Goal: Task Accomplishment & Management: Use online tool/utility

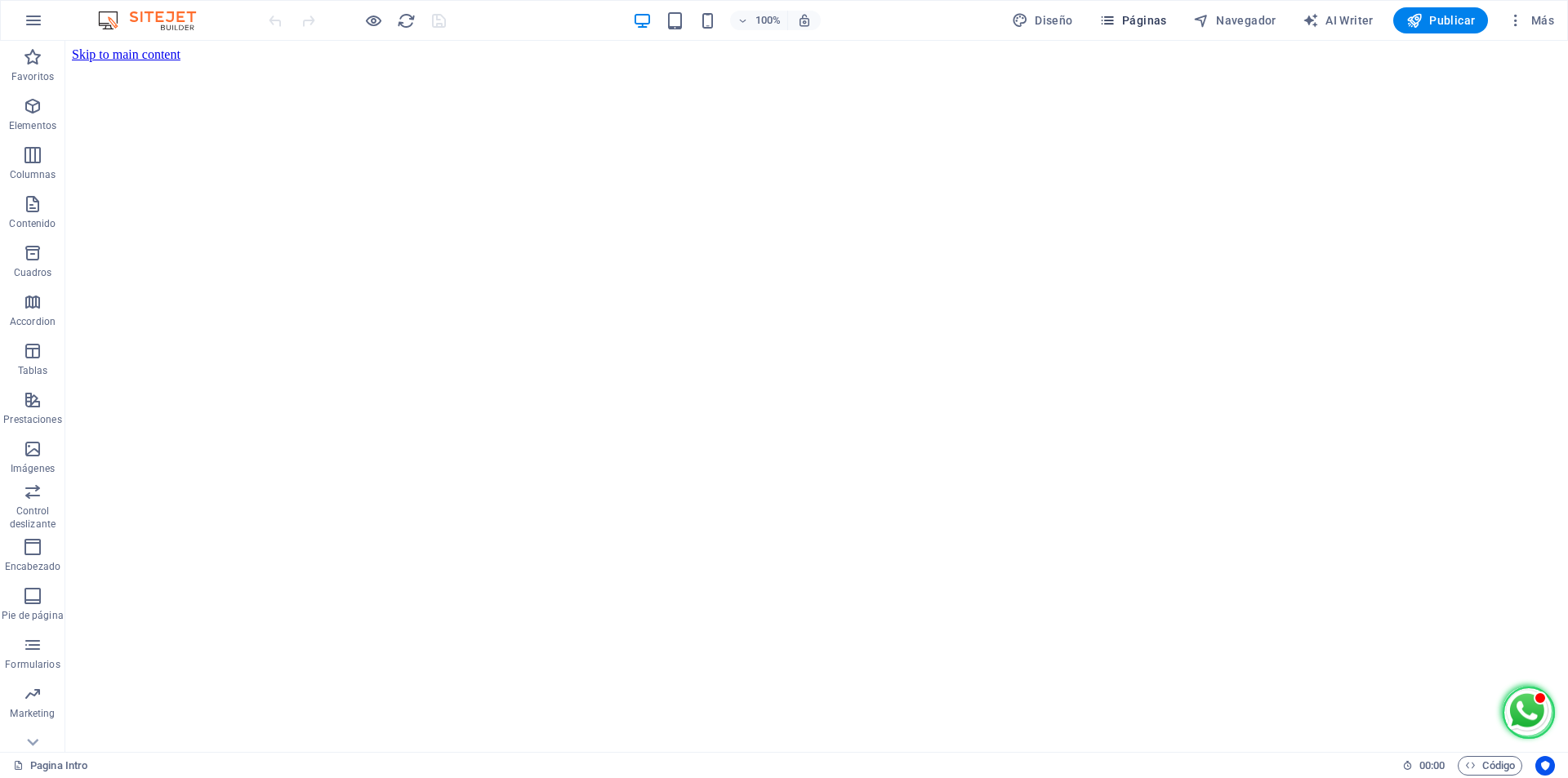
click at [1150, 21] on span "Páginas" at bounding box center [1132, 20] width 67 height 16
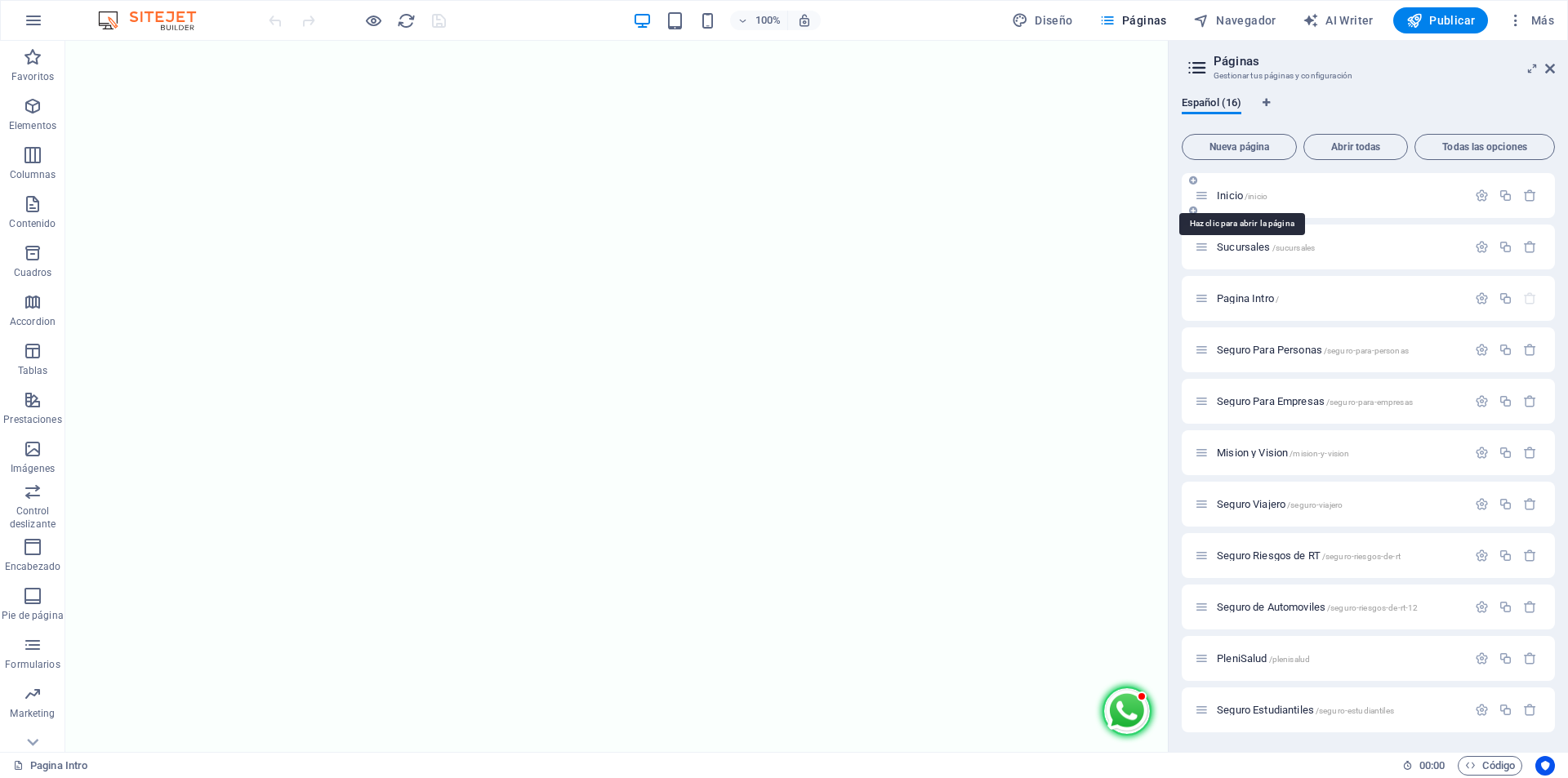
click at [1234, 191] on span "Inicio /inicio" at bounding box center [1241, 195] width 50 height 12
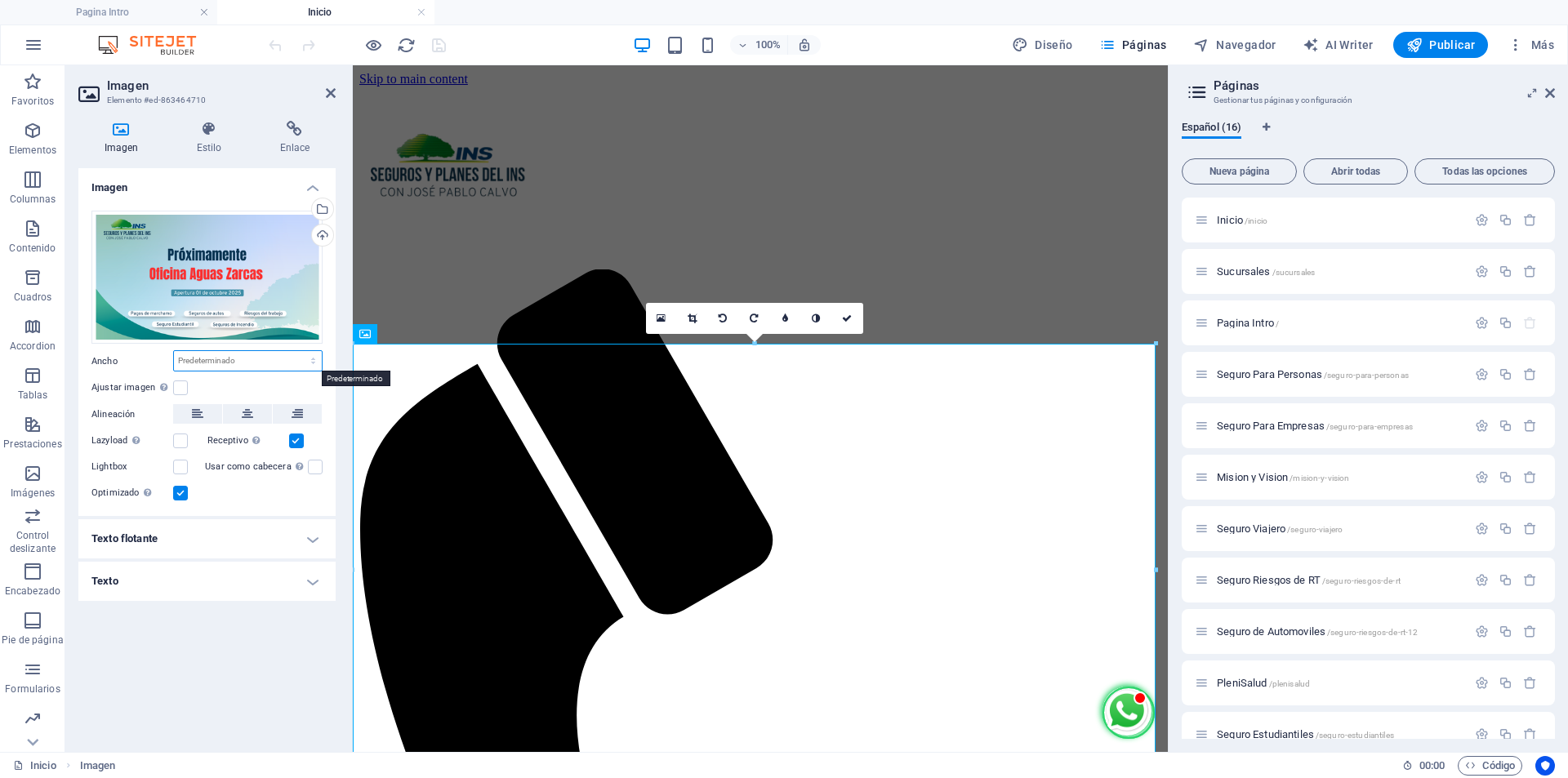
click at [245, 360] on select "Predeterminado automático px rem % em vh vw" at bounding box center [247, 360] width 148 height 20
click at [174, 351] on select "Predeterminado automático px rem % em vh vw" at bounding box center [247, 360] width 148 height 20
select select "DISABLED_OPTION_VALUE"
click at [215, 535] on h4 "Texto flotante" at bounding box center [207, 539] width 257 height 39
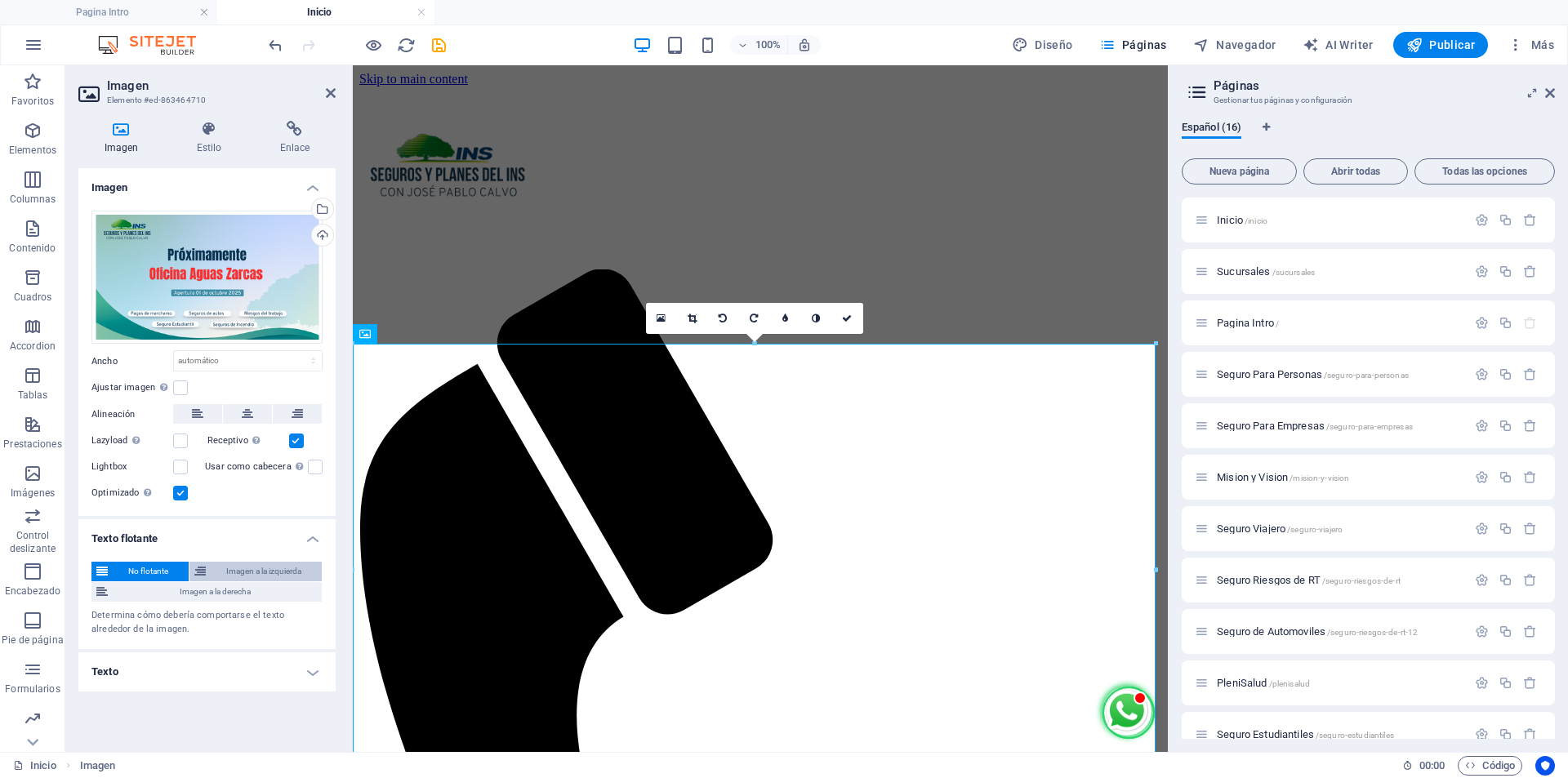
click at [264, 568] on span "Imagen a la izquierda" at bounding box center [263, 571] width 107 height 20
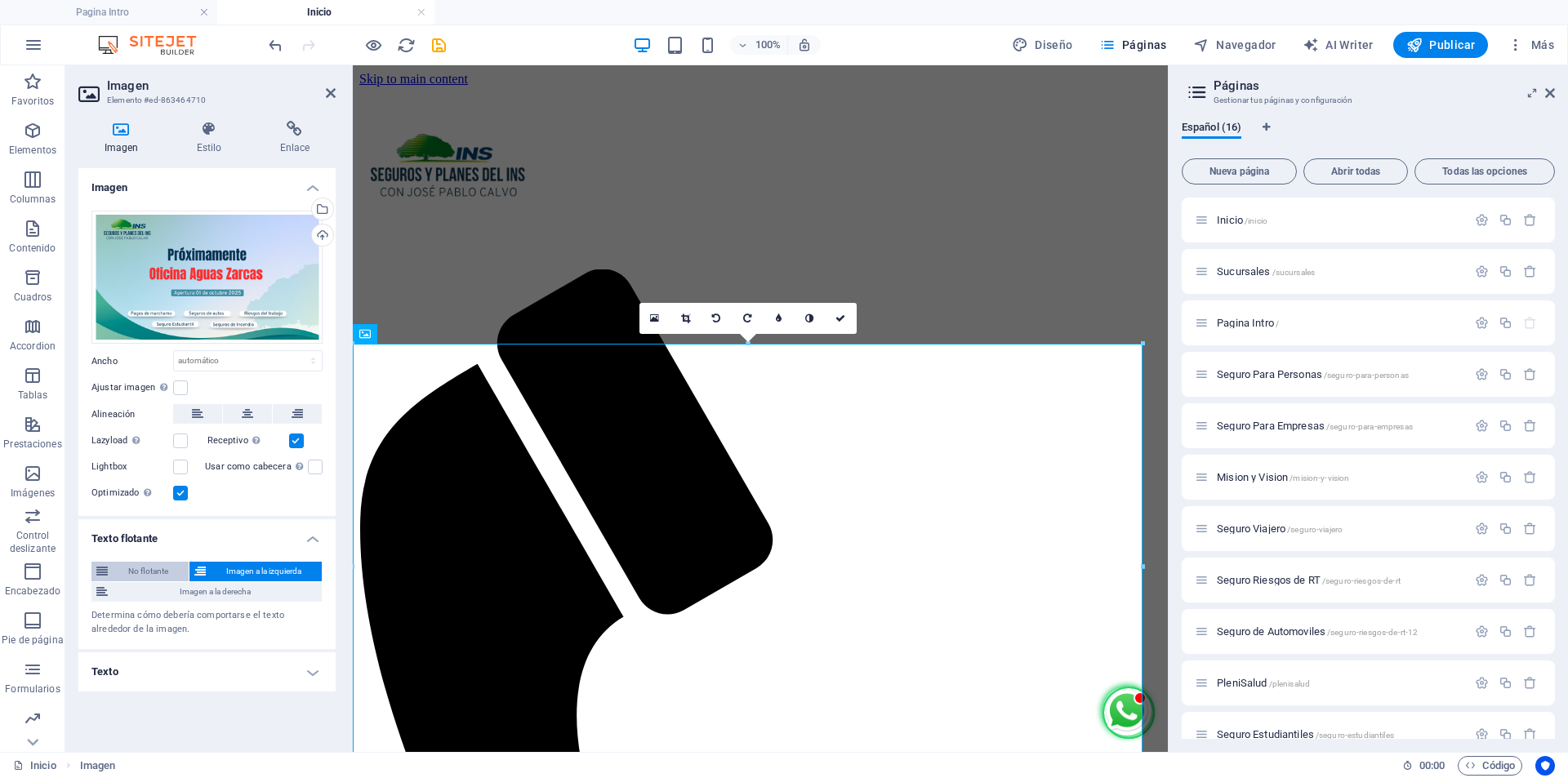
click at [157, 571] on span "No flotante" at bounding box center [148, 571] width 71 height 20
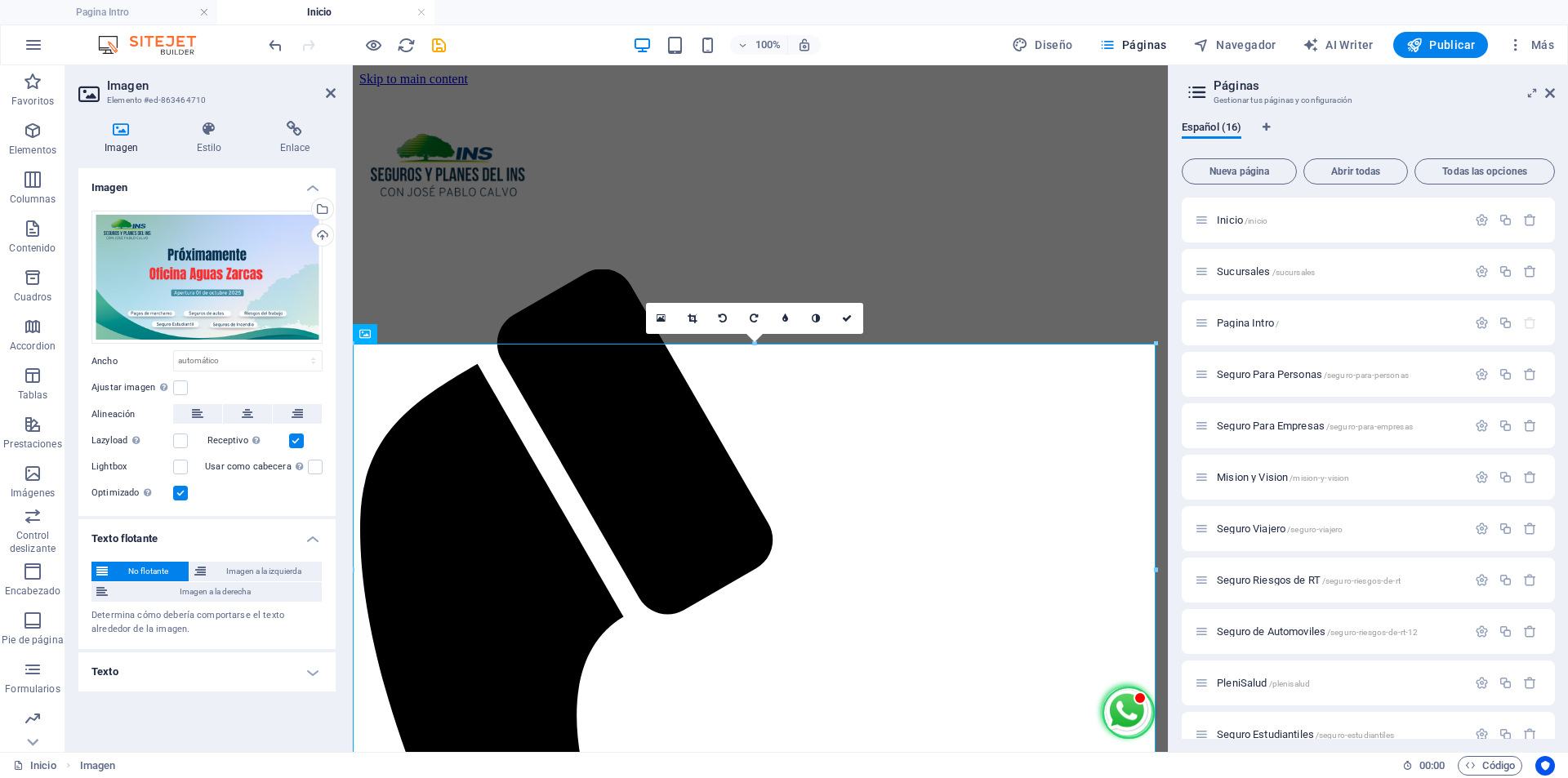
click at [166, 571] on span "No flotante" at bounding box center [148, 571] width 71 height 20
click at [242, 596] on span "Imagen a la derecha" at bounding box center [214, 591] width 204 height 20
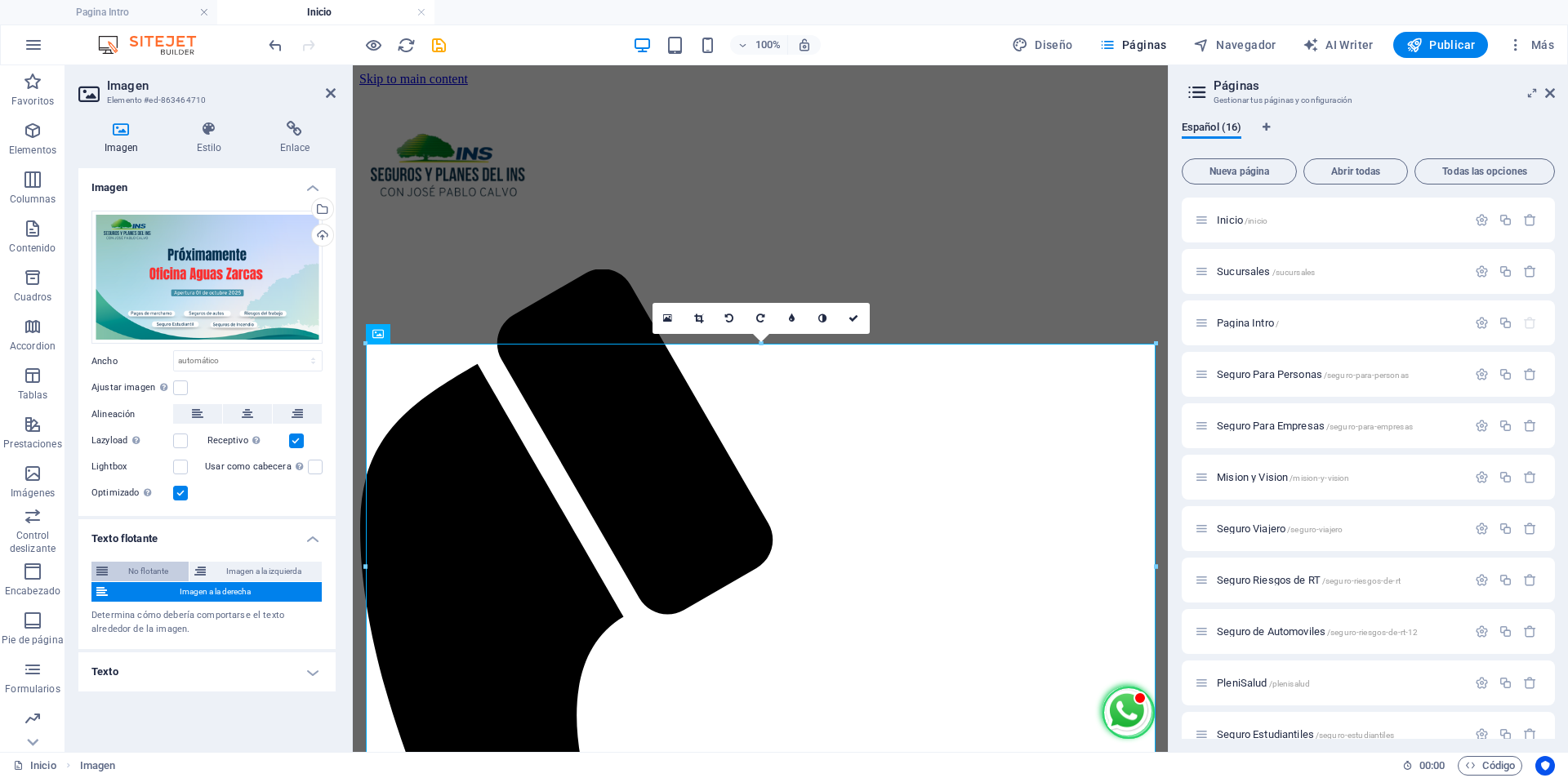
click at [131, 571] on span "No flotante" at bounding box center [148, 571] width 71 height 20
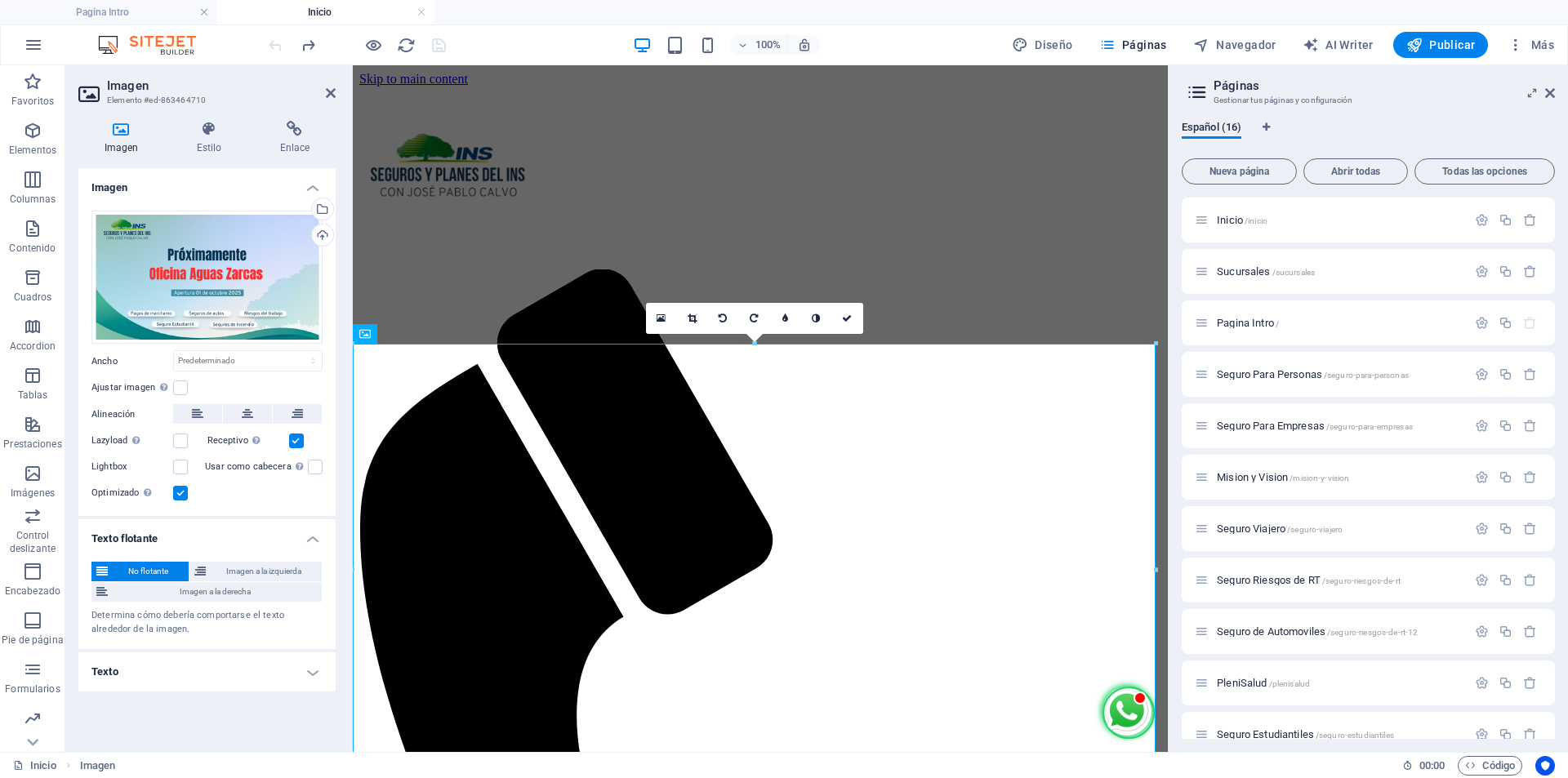
click at [270, 685] on h4 "Texto" at bounding box center [207, 671] width 257 height 39
click at [214, 133] on icon at bounding box center [209, 129] width 77 height 16
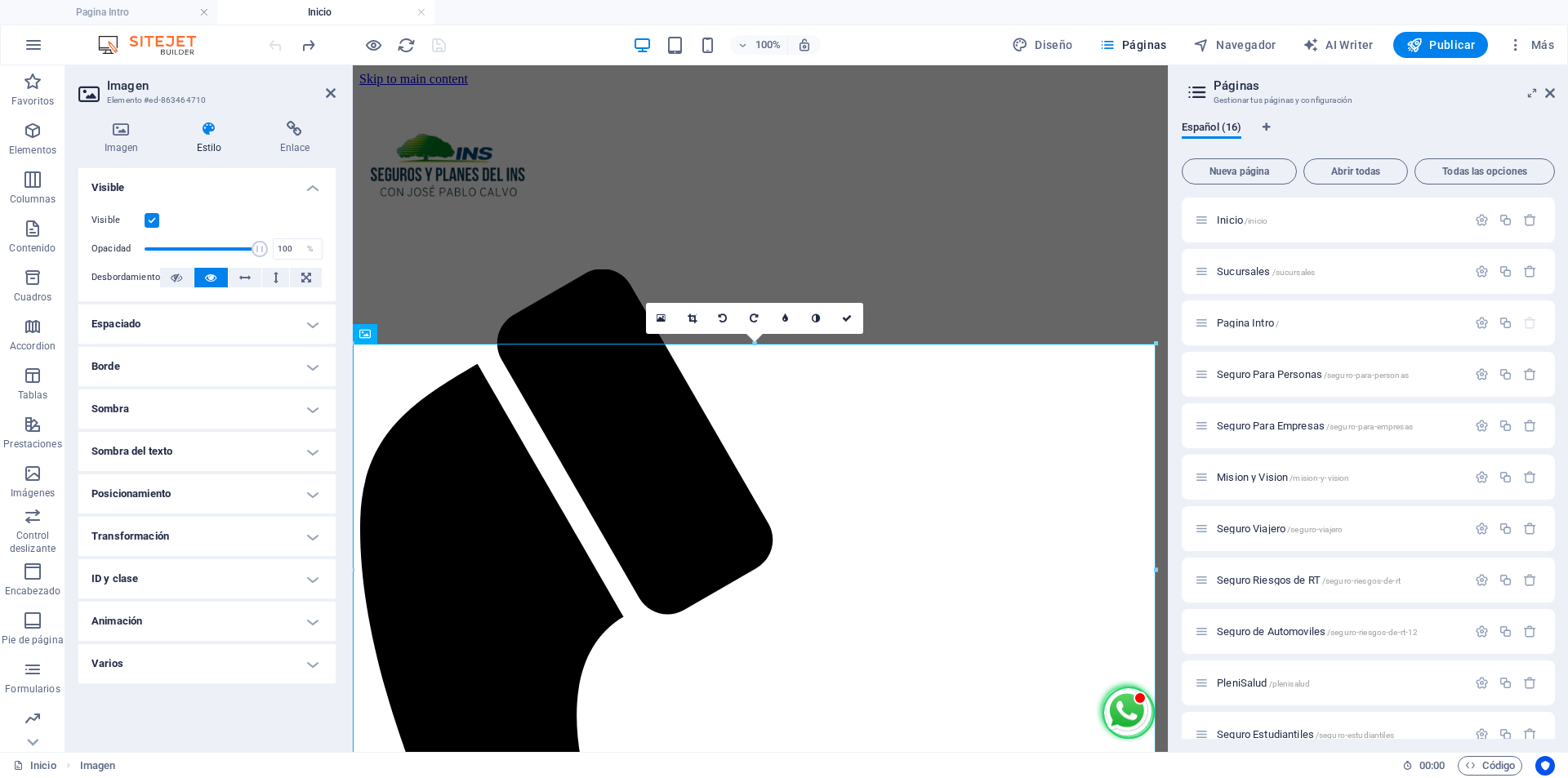
click at [182, 631] on h4 "Animación" at bounding box center [207, 621] width 257 height 39
click at [292, 671] on select "No animar Mostrar / Ocultar Subir/bajar Acercar/alejar Deslizar de izquierda a …" at bounding box center [206, 671] width 231 height 20
select select "move-top-to-bottom"
click at [91, 661] on select "No animar Mostrar / Ocultar Subir/bajar Acercar/alejar Deslizar de izquierda a …" at bounding box center [206, 671] width 231 height 20
select select "scroll"
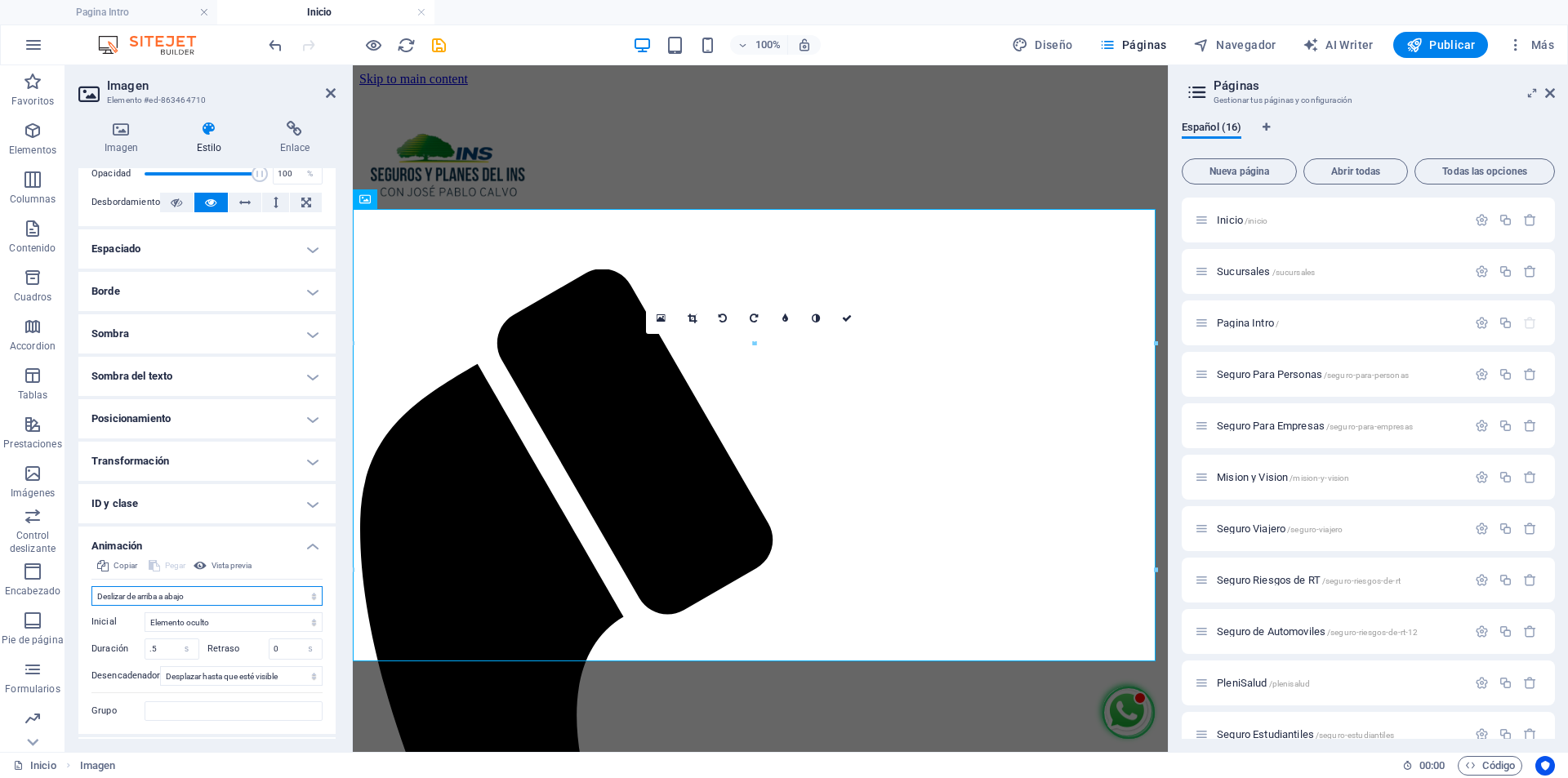
scroll to position [82, 0]
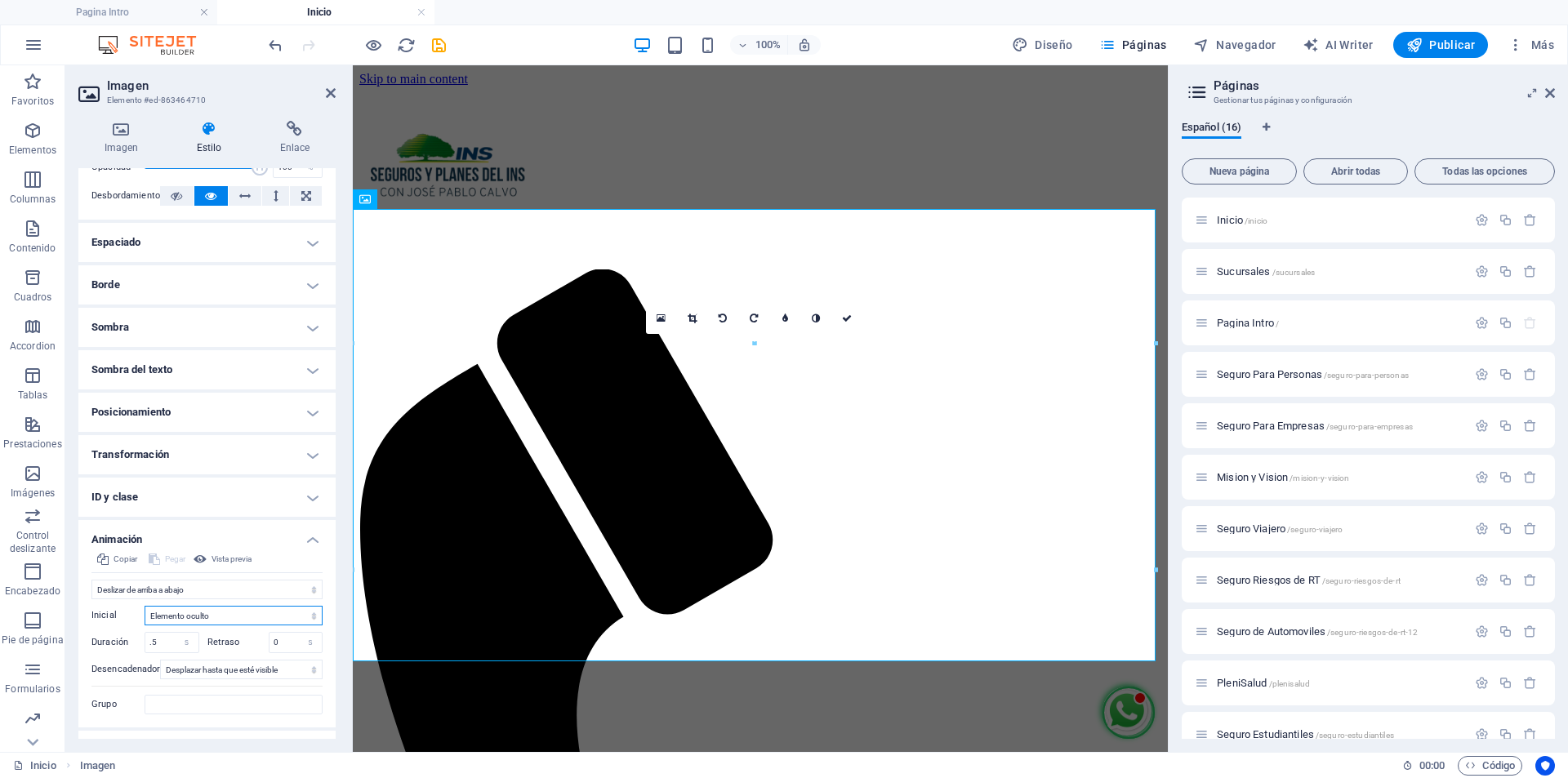
click at [254, 616] on select "Elemento oculto Elemento mostrado" at bounding box center [234, 615] width 178 height 20
click at [286, 670] on select "Ningún desencadenador automático Al cargar la página Desplazar hasta que esté v…" at bounding box center [241, 669] width 163 height 20
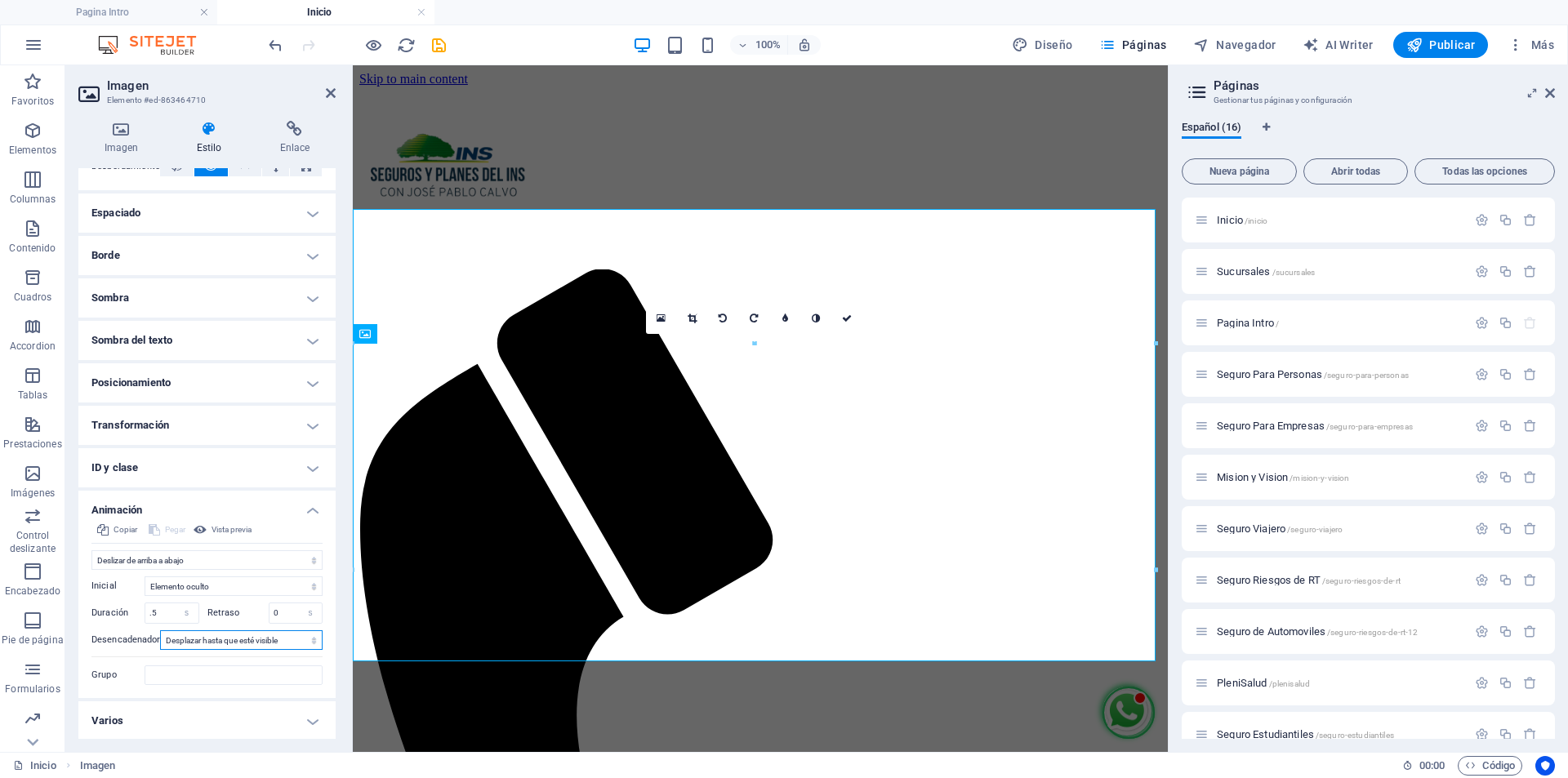
scroll to position [112, 0]
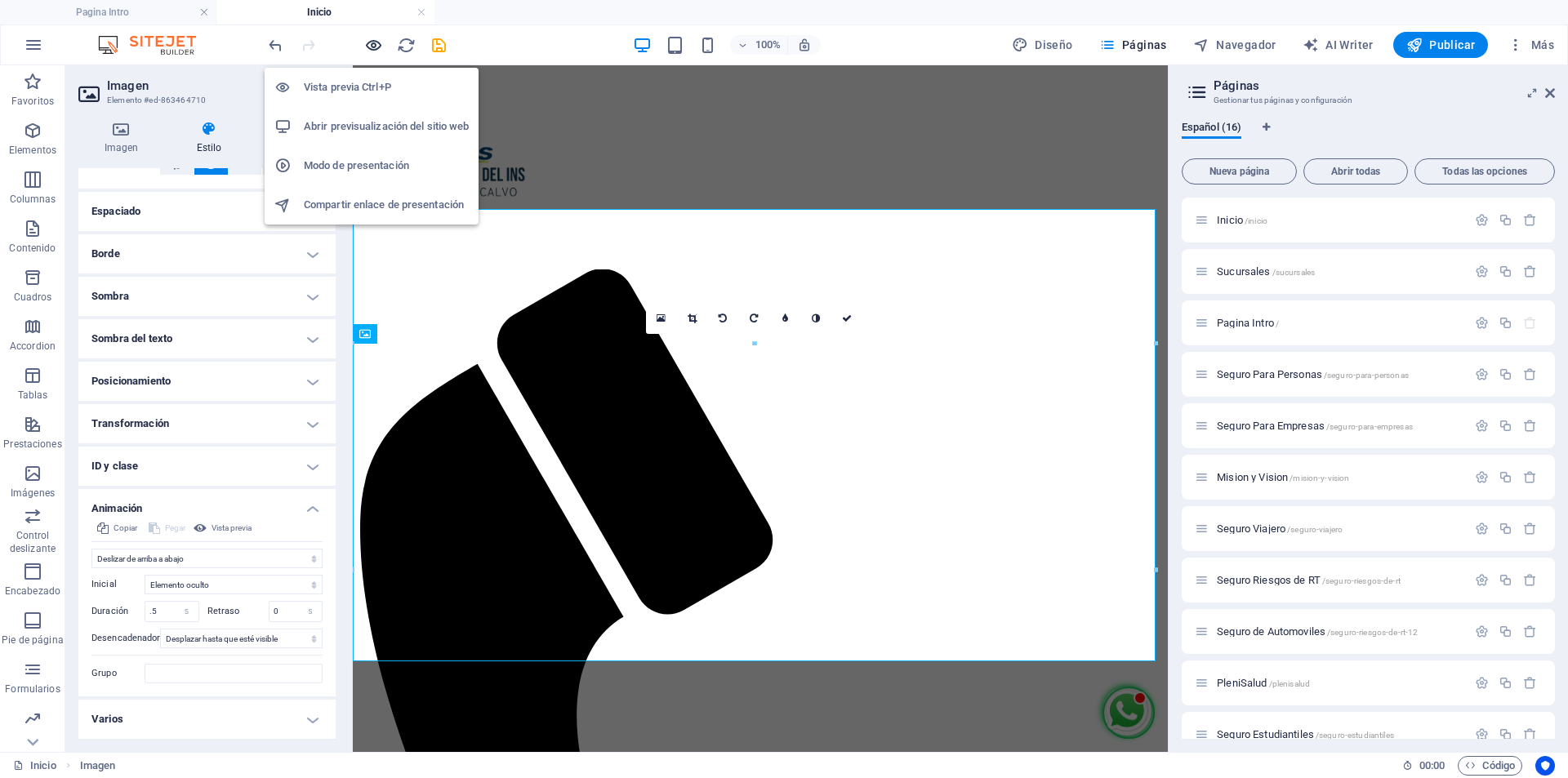
click at [366, 43] on icon "button" at bounding box center [373, 45] width 19 height 19
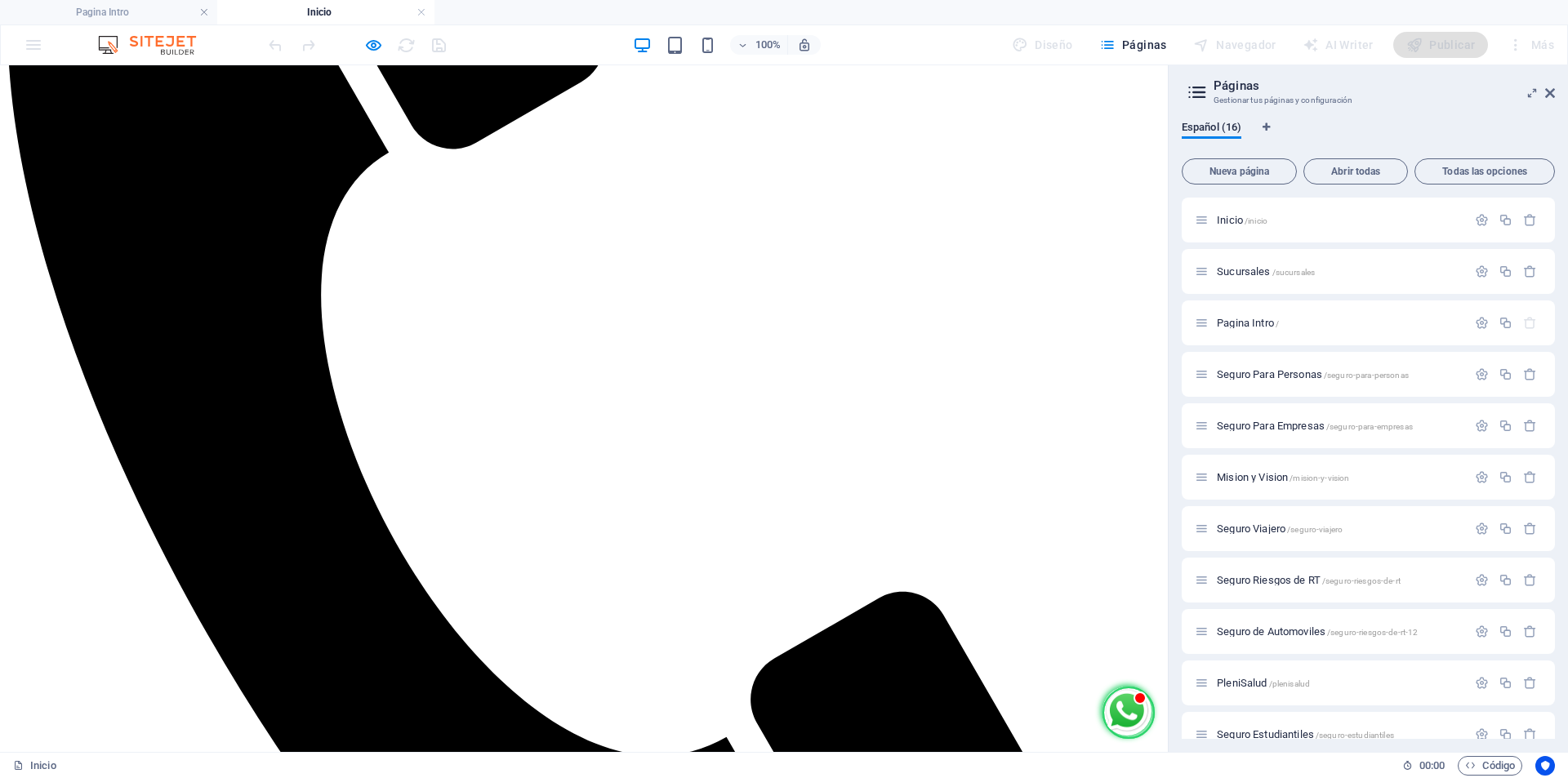
scroll to position [618, 0]
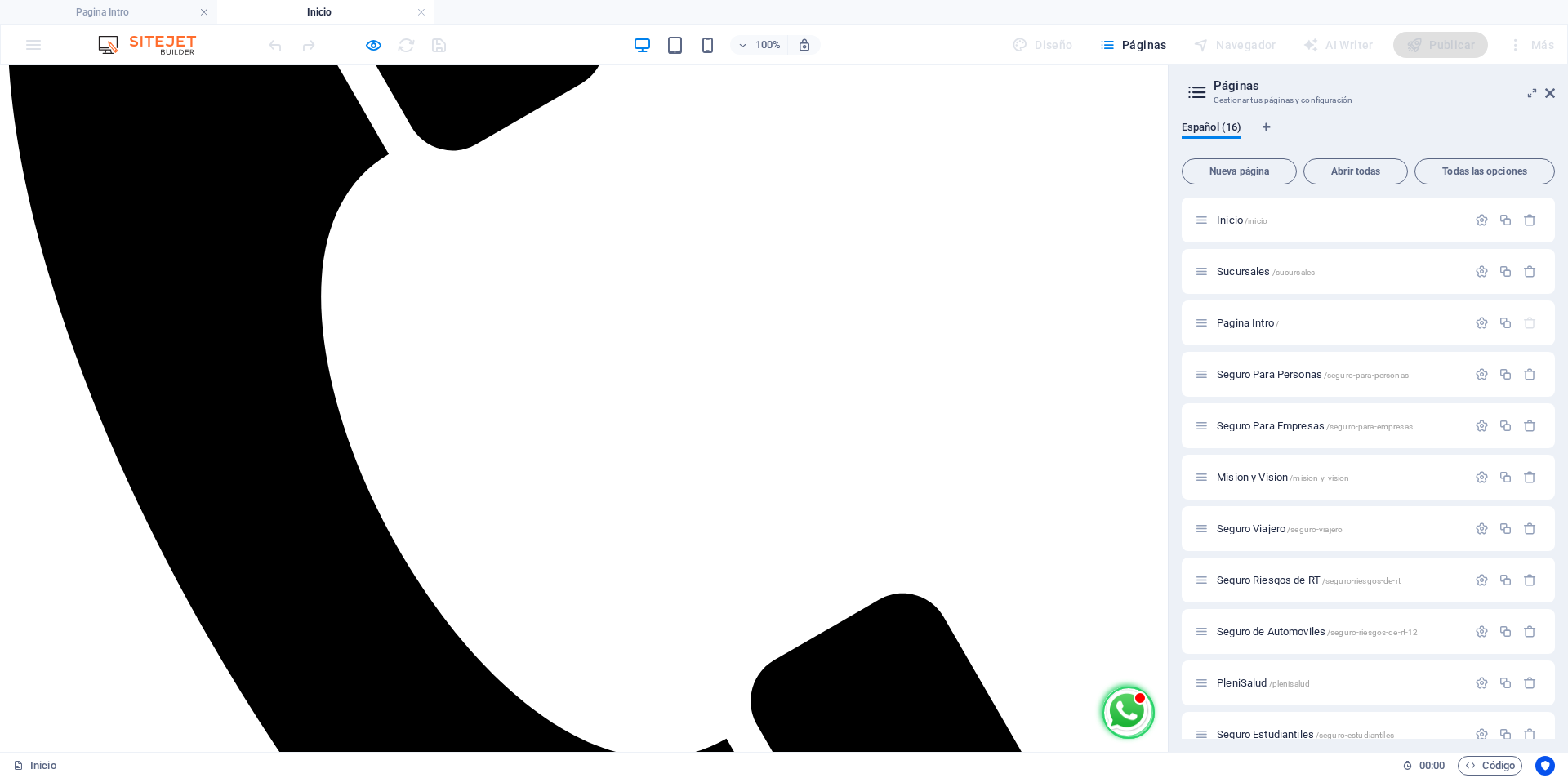
select select "move-top-to-bottom"
select select "s"
select select "scroll"
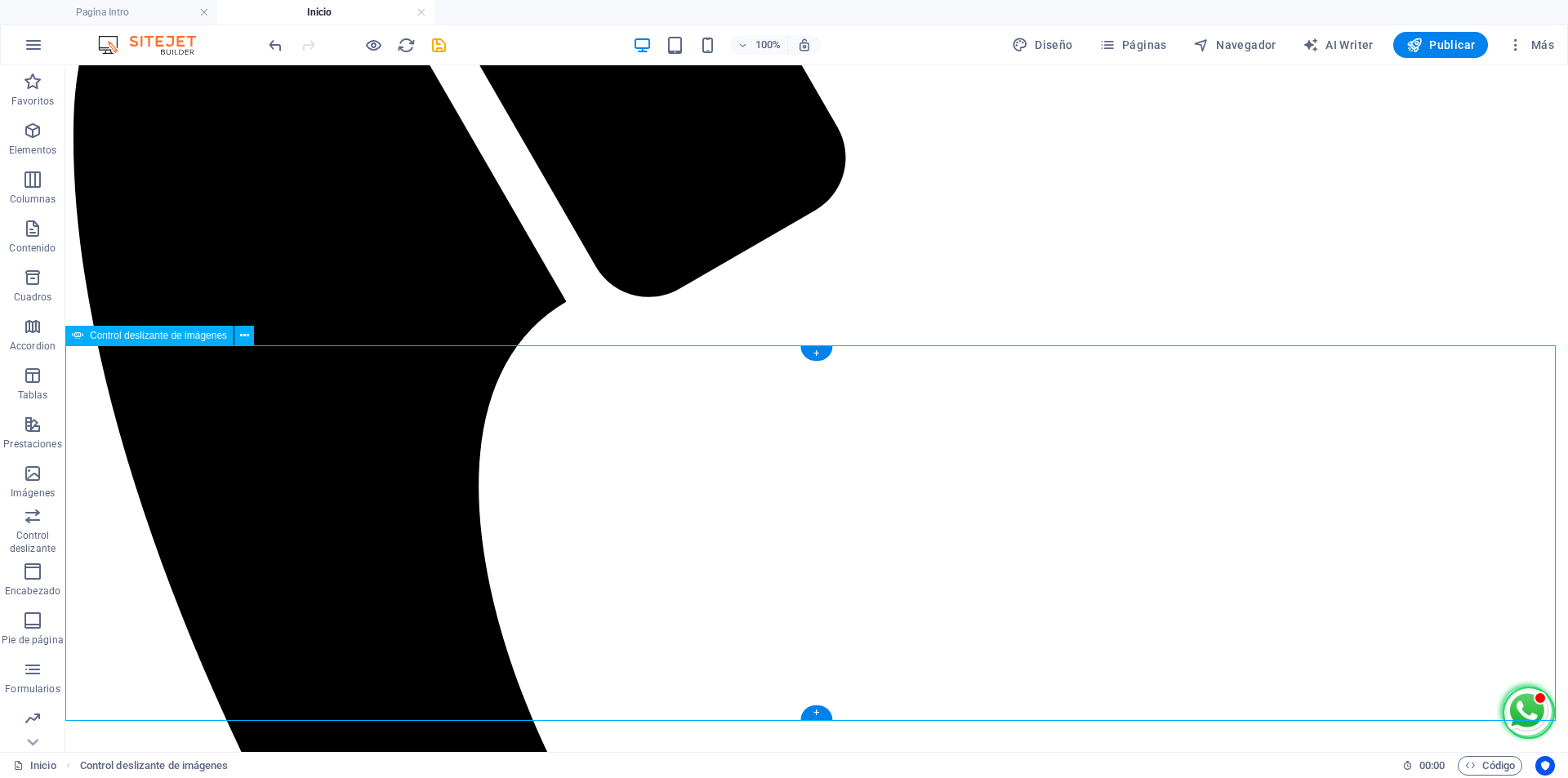
select select "ms"
select select "s"
select select "progressive"
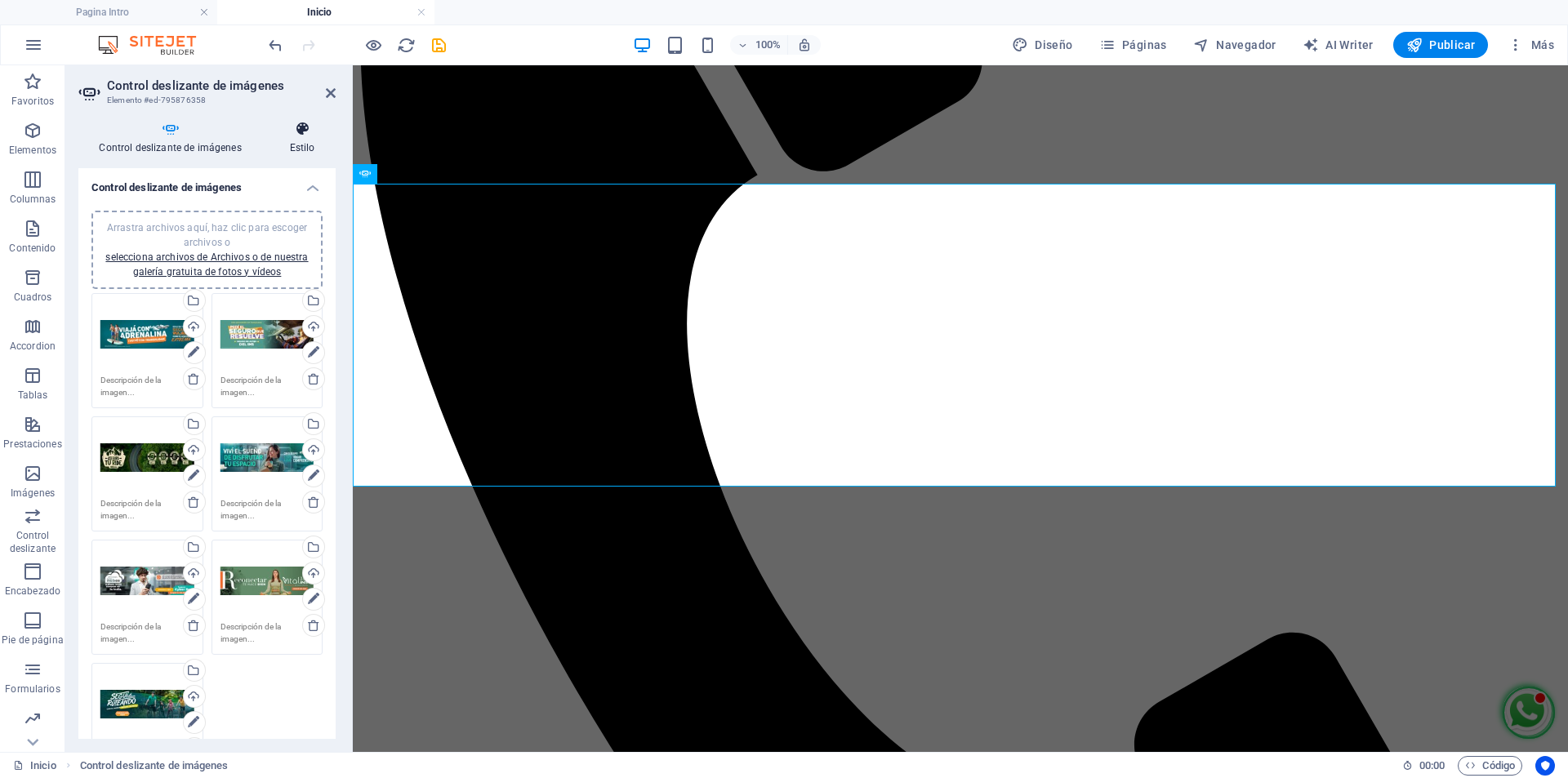
click at [304, 126] on icon at bounding box center [302, 129] width 67 height 16
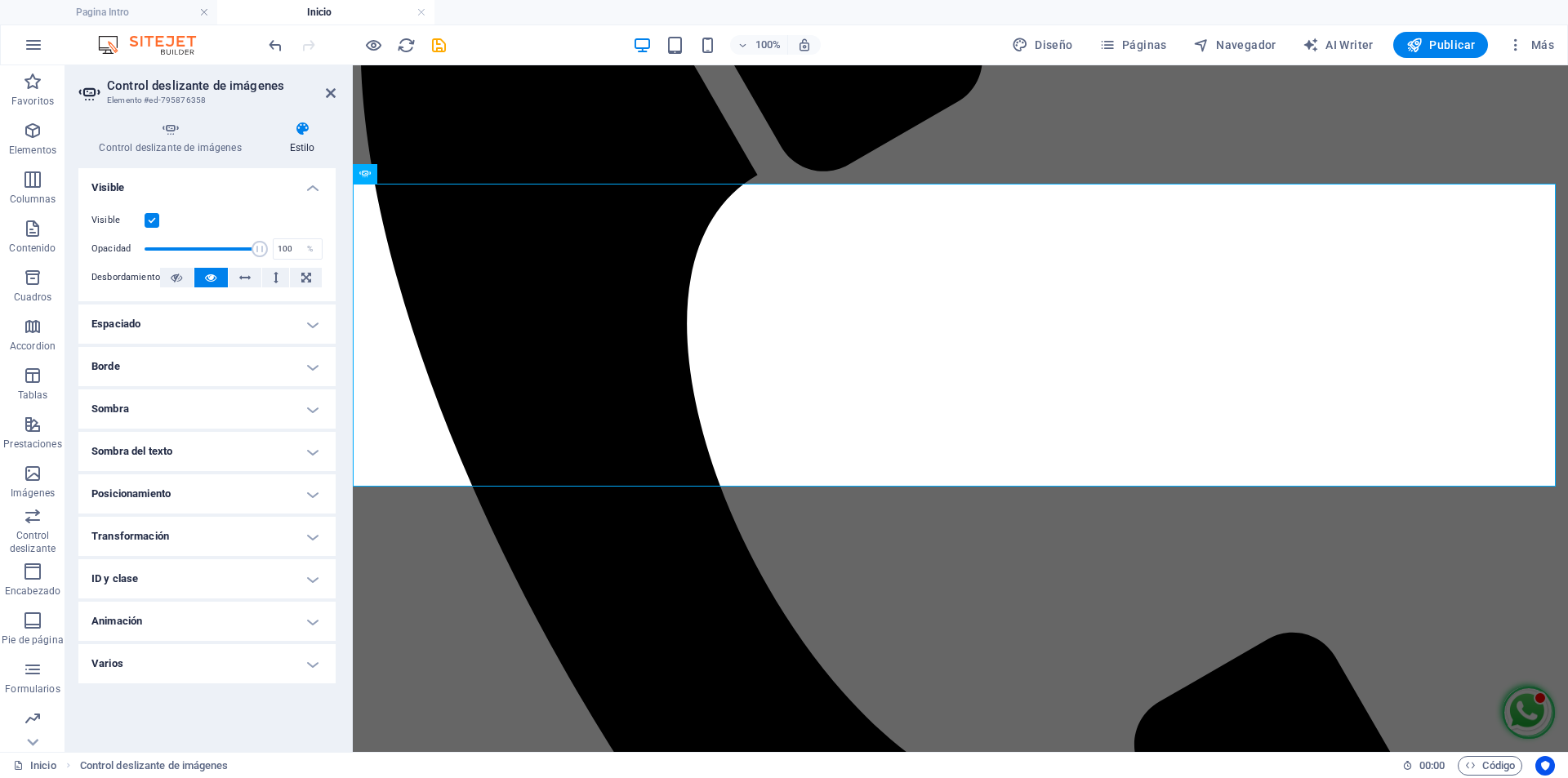
click at [184, 610] on h4 "Animación" at bounding box center [207, 621] width 257 height 39
click at [179, 672] on select "No animar Mostrar / Ocultar Subir/bajar Acercar/alejar Deslizar de izquierda a …" at bounding box center [206, 671] width 231 height 20
select select "move-right-to-left"
click at [91, 661] on select "No animar Mostrar / Ocultar Subir/bajar Acercar/alejar Deslizar de izquierda a …" at bounding box center [206, 671] width 231 height 20
select select "scroll"
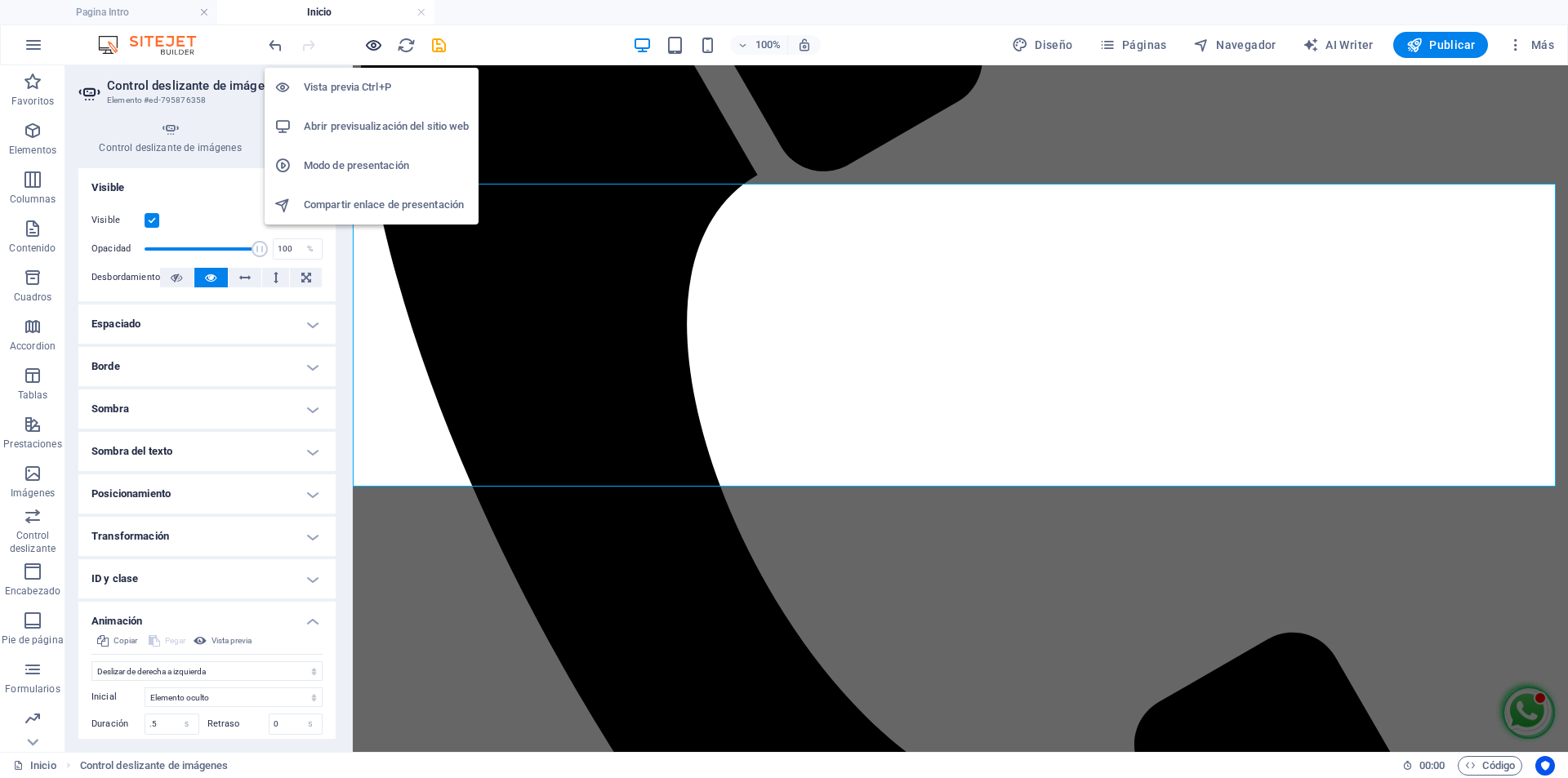
click at [377, 47] on icon "button" at bounding box center [373, 45] width 19 height 19
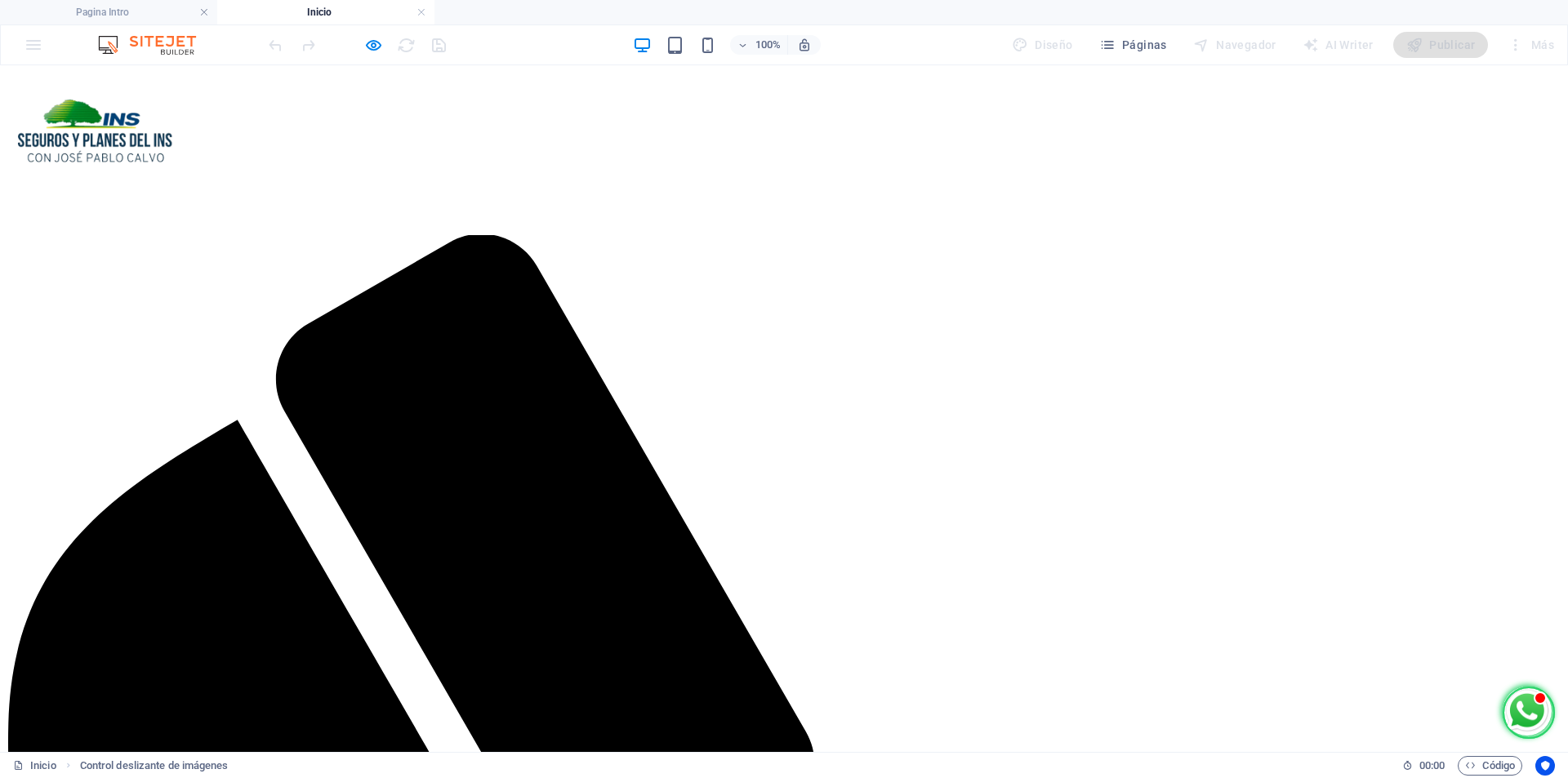
scroll to position [0, 0]
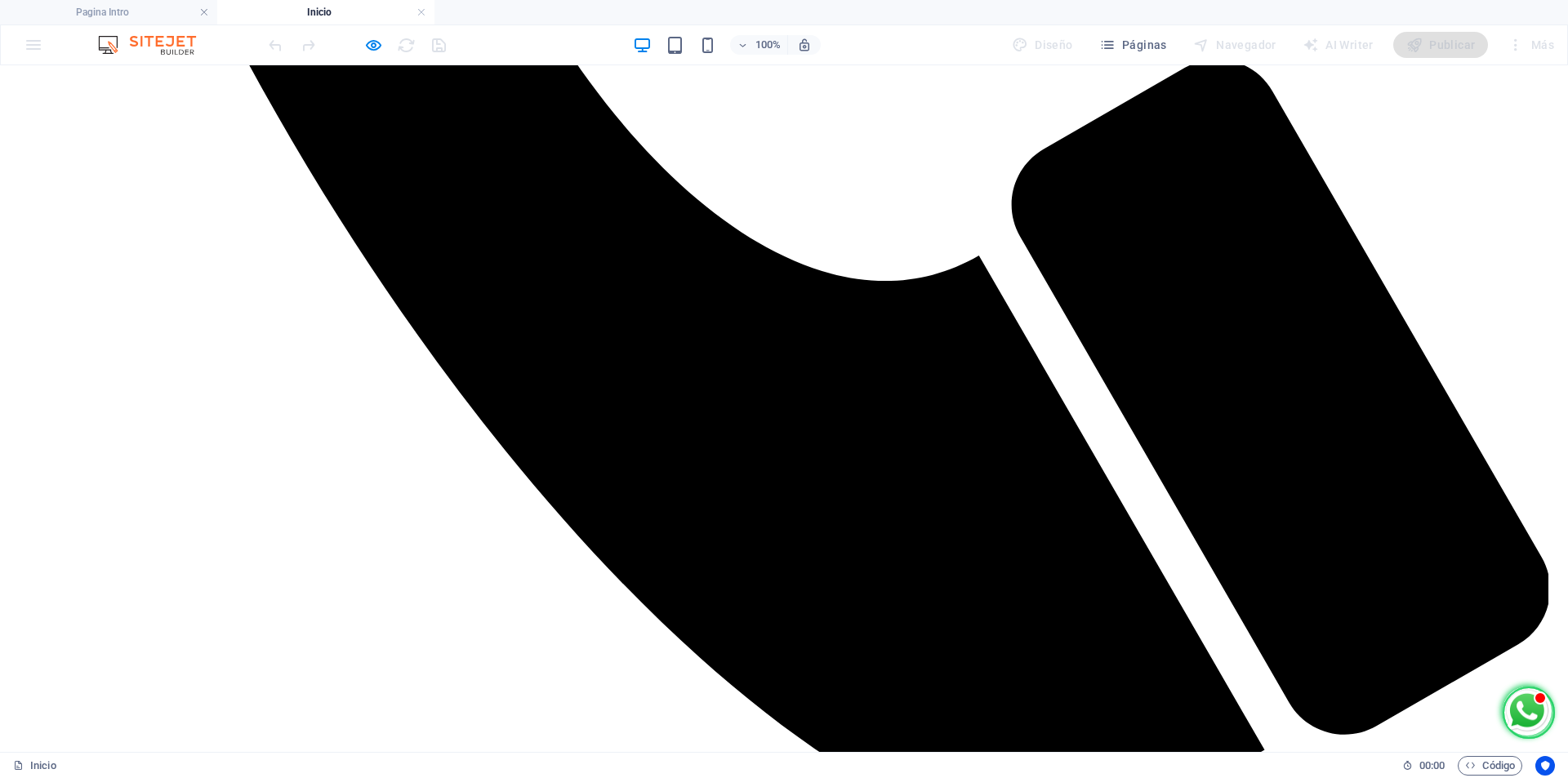
select select "move-right-to-left"
select select "s"
select select "scroll"
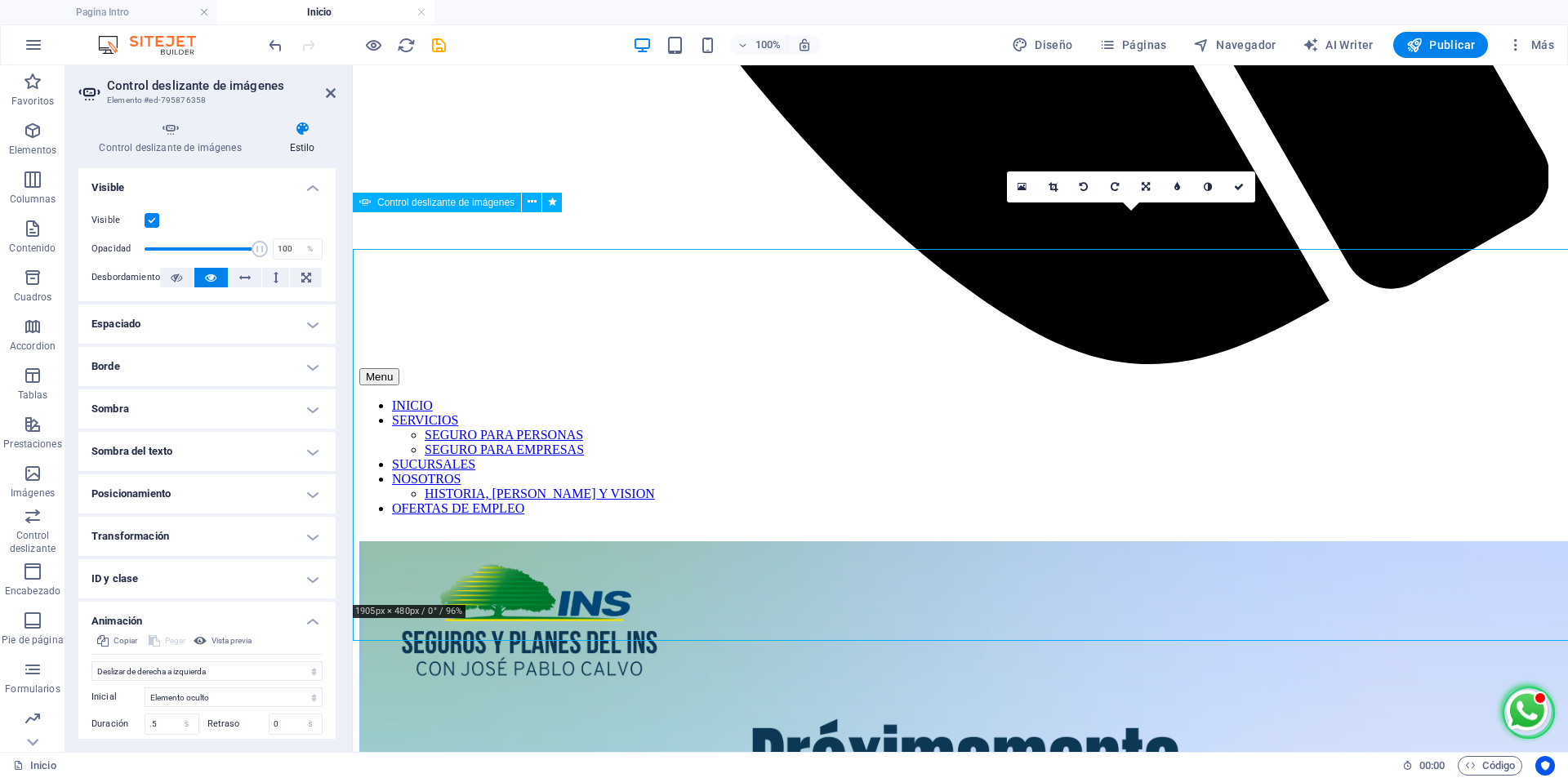
scroll to position [590, 0]
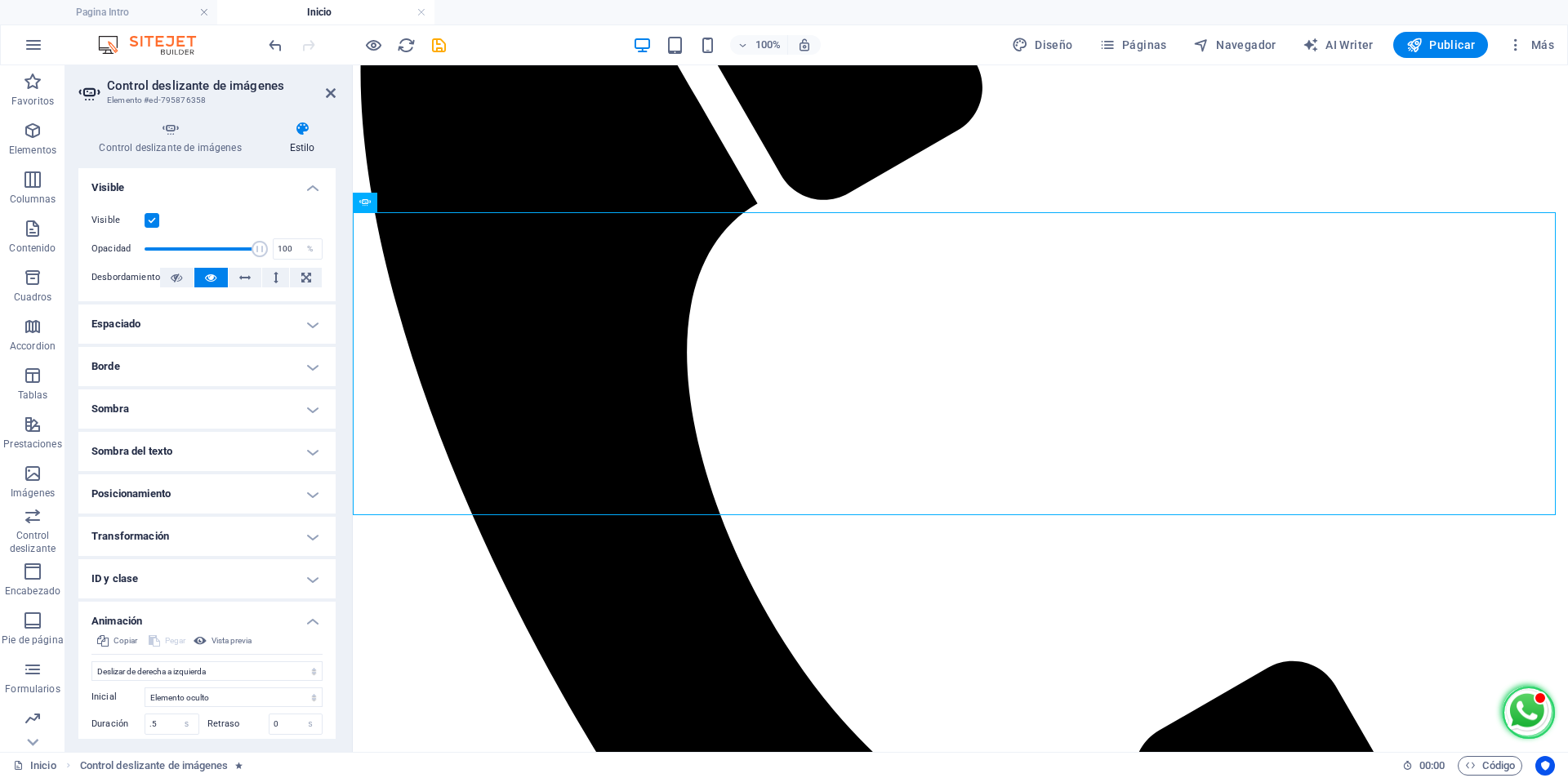
click at [303, 497] on h4 "Posicionamiento" at bounding box center [207, 493] width 257 height 39
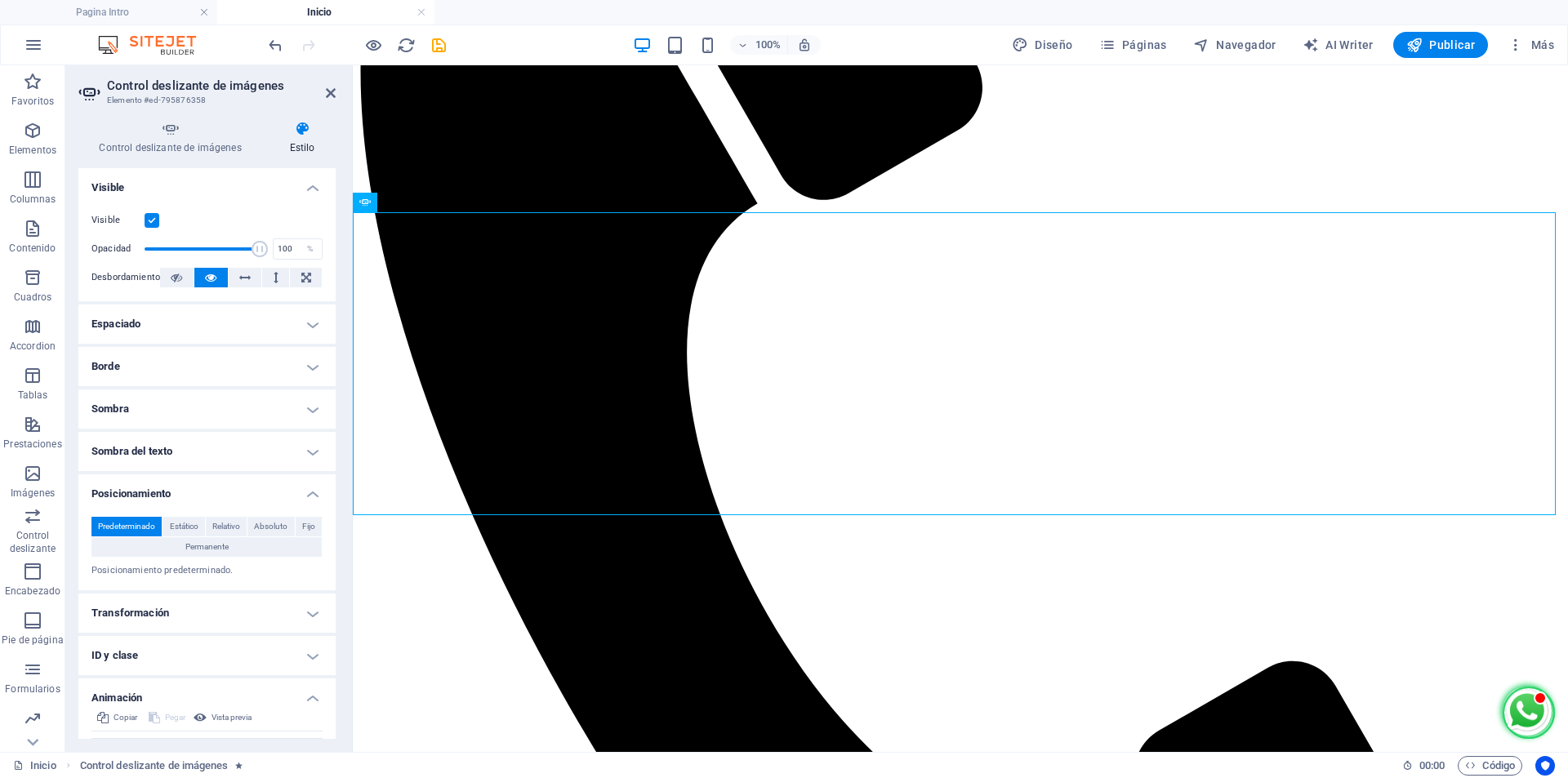
click at [148, 609] on h4 "Transformación" at bounding box center [207, 613] width 257 height 39
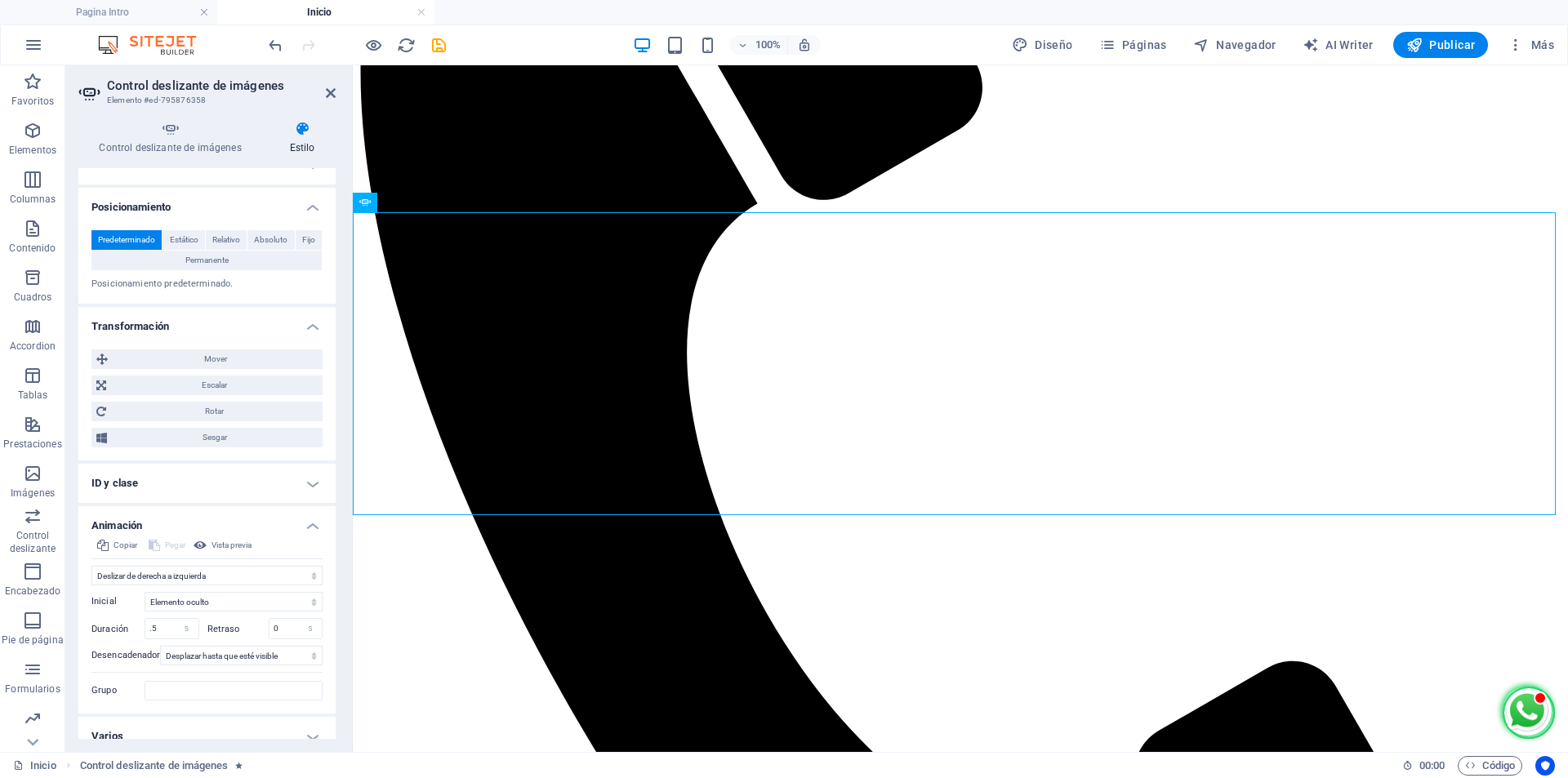
scroll to position [303, 0]
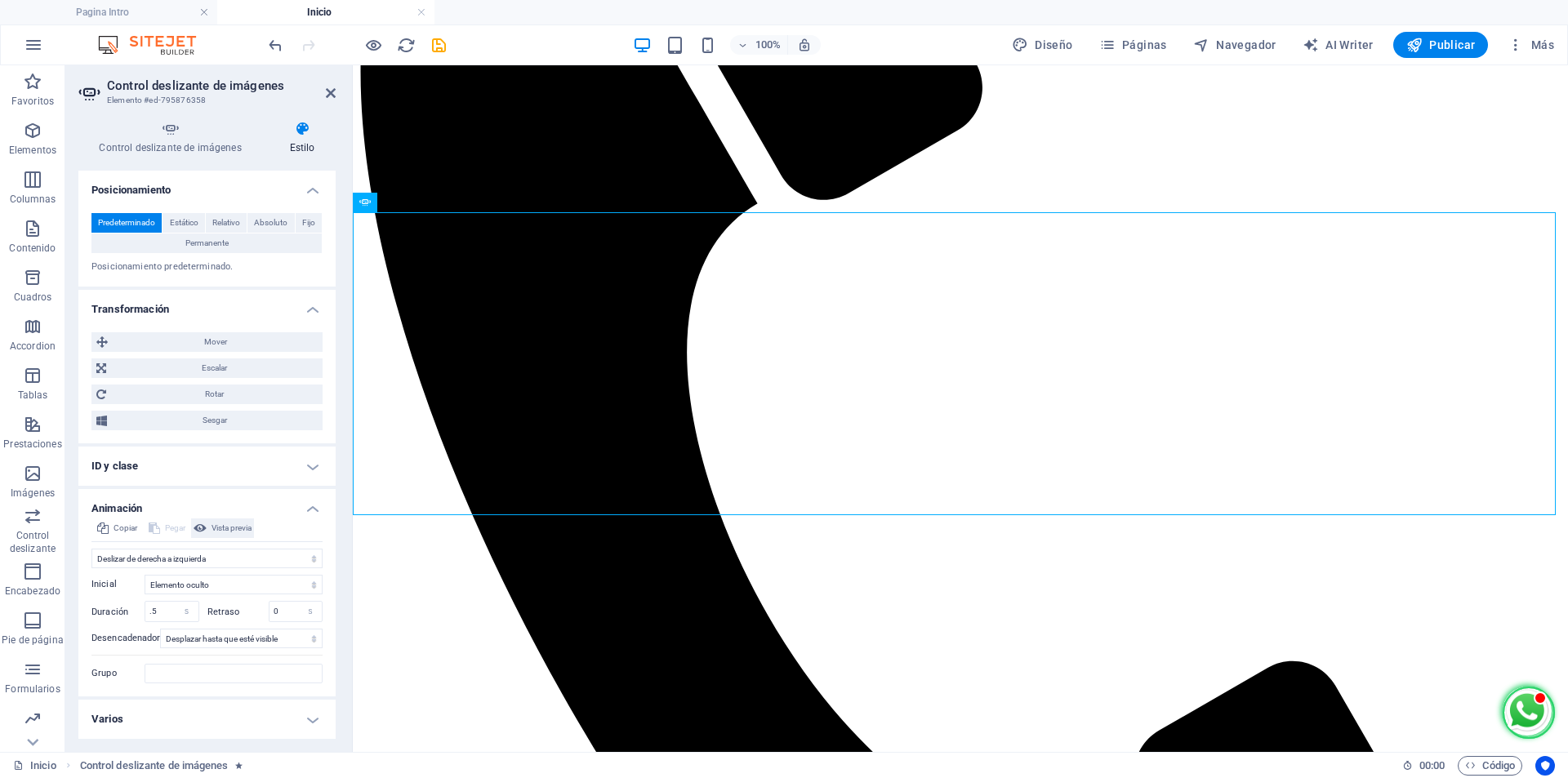
click at [212, 523] on span "Vista previa" at bounding box center [231, 527] width 40 height 20
click at [282, 611] on input "0" at bounding box center [296, 611] width 53 height 20
click at [206, 528] on icon at bounding box center [200, 527] width 13 height 20
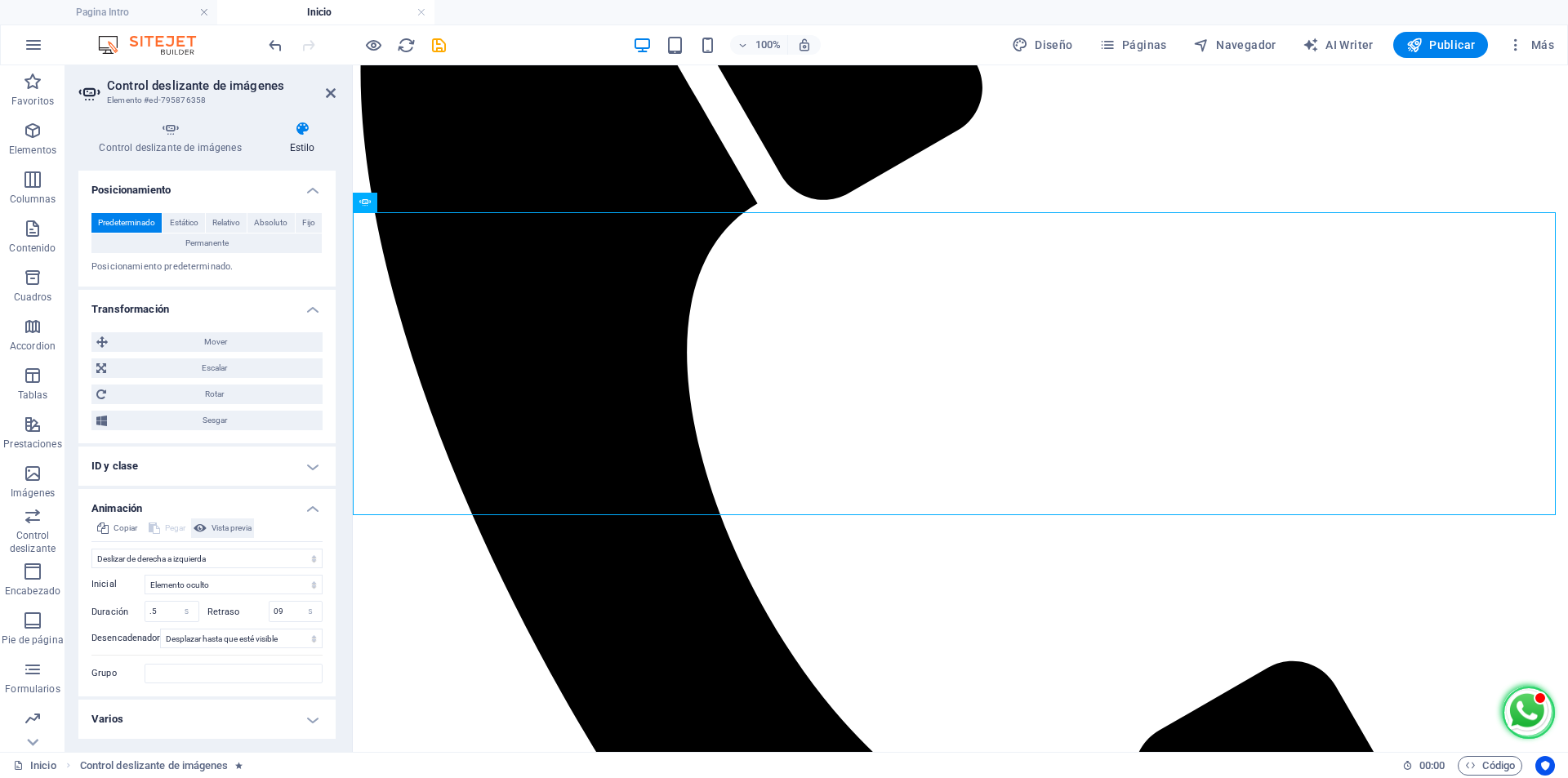
click at [241, 525] on span "Vista previa" at bounding box center [231, 527] width 40 height 20
click at [287, 613] on input "09" at bounding box center [296, 611] width 53 height 20
drag, startPoint x: 287, startPoint y: 613, endPoint x: 277, endPoint y: 611, distance: 10.2
click at [277, 611] on input "09" at bounding box center [296, 611] width 53 height 20
type input "9"
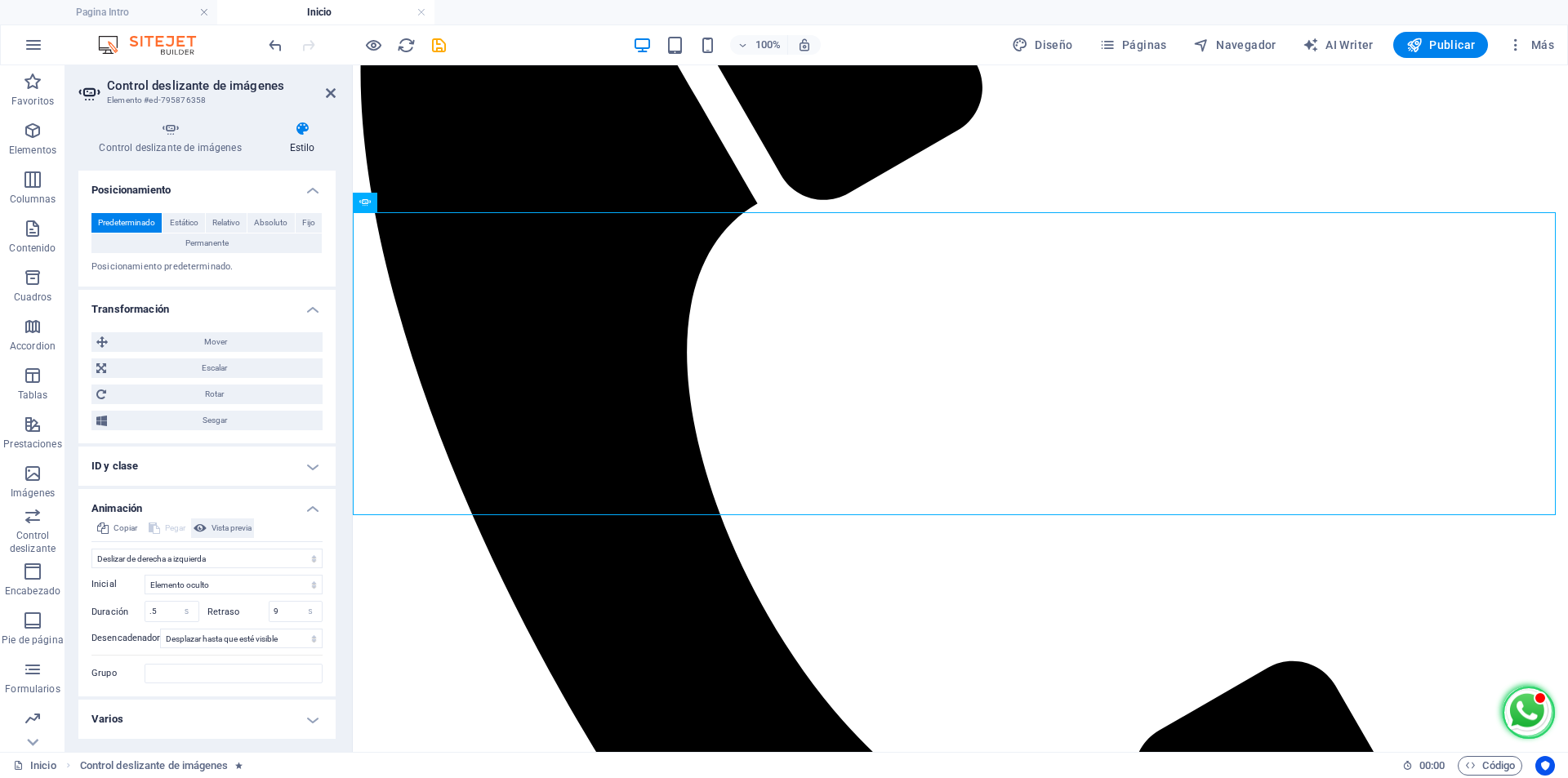
click at [233, 527] on span "Vista previa" at bounding box center [231, 527] width 40 height 20
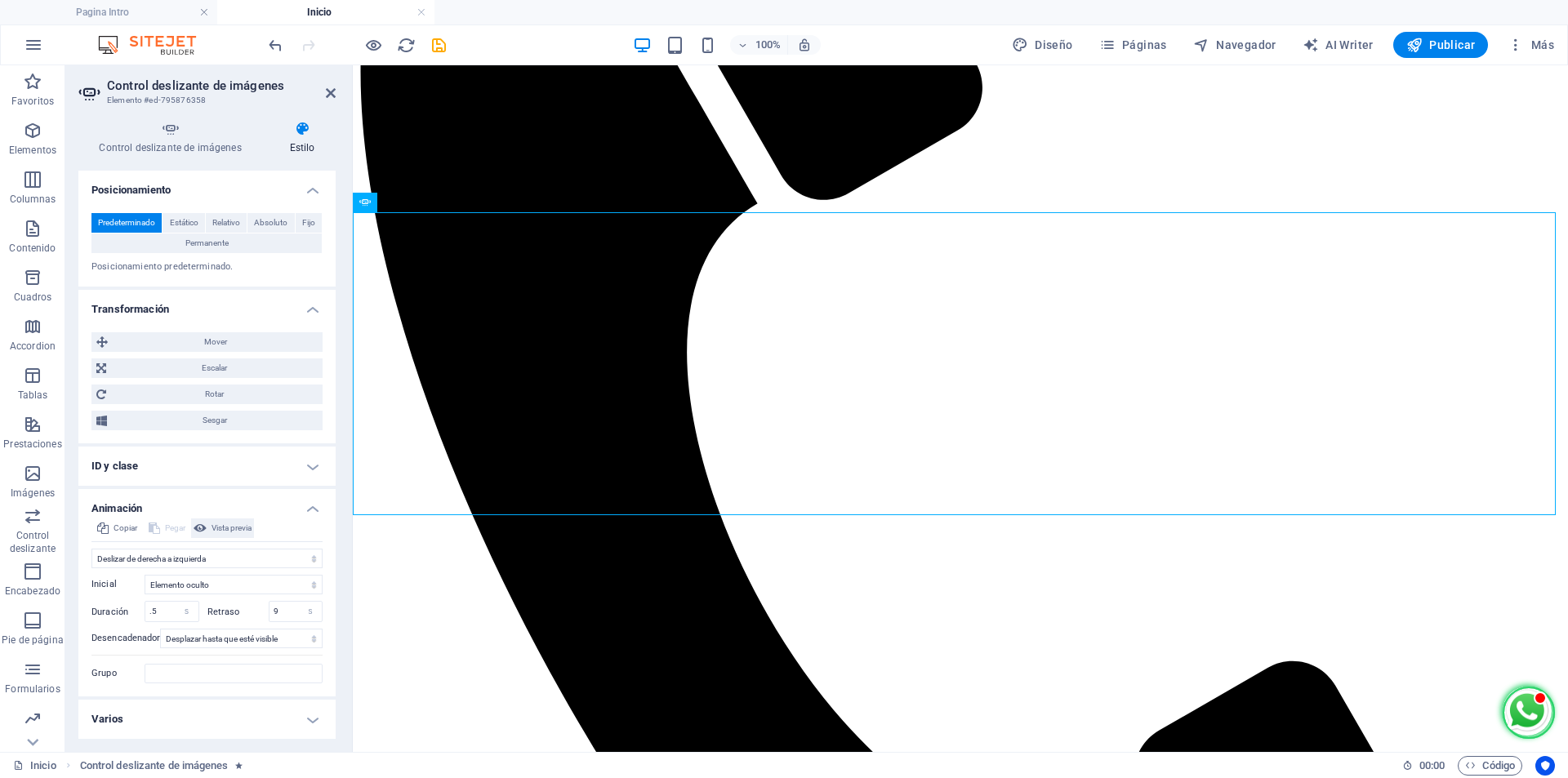
click at [233, 527] on span "Vista previa" at bounding box center [231, 527] width 40 height 20
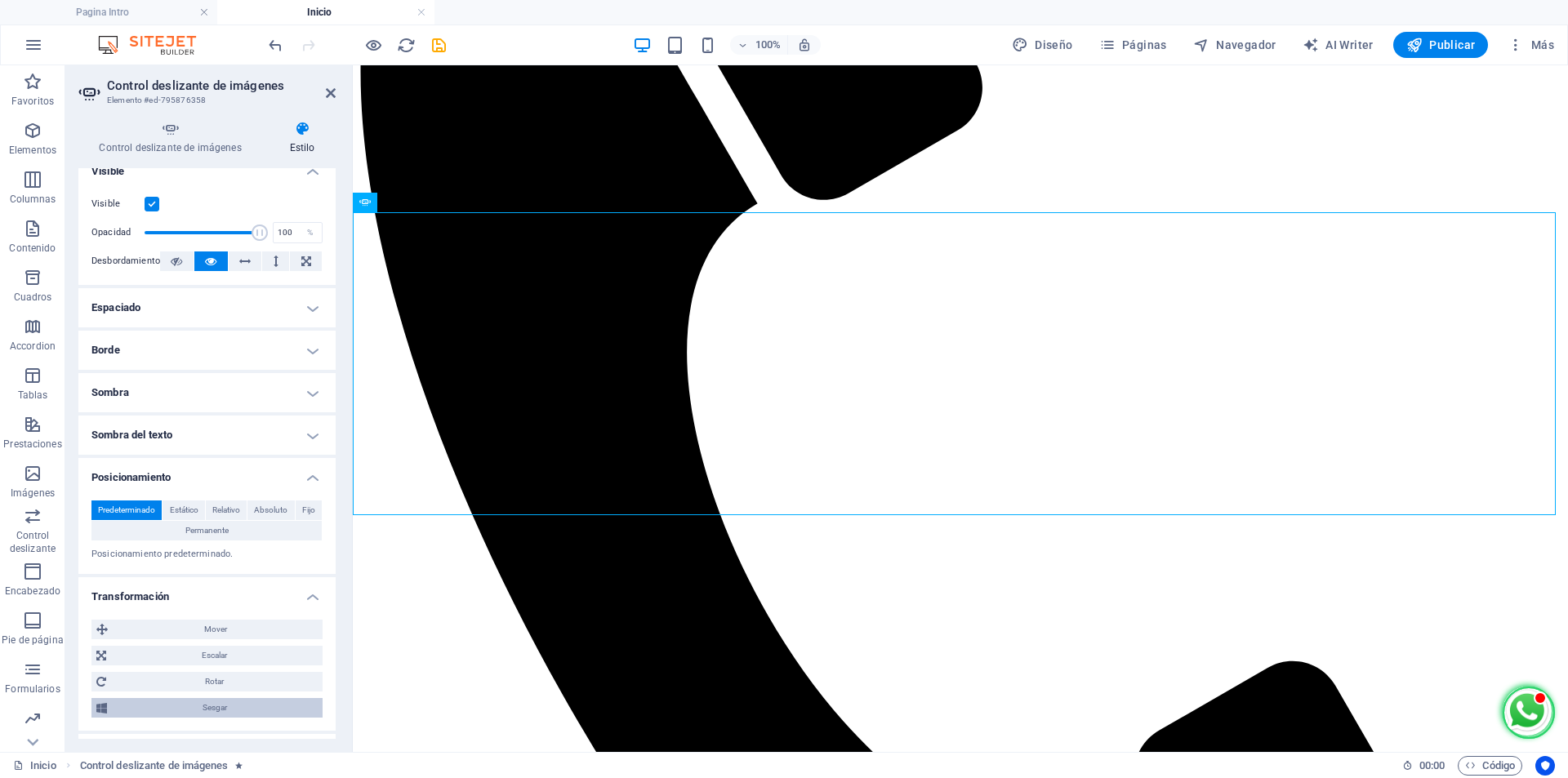
scroll to position [0, 0]
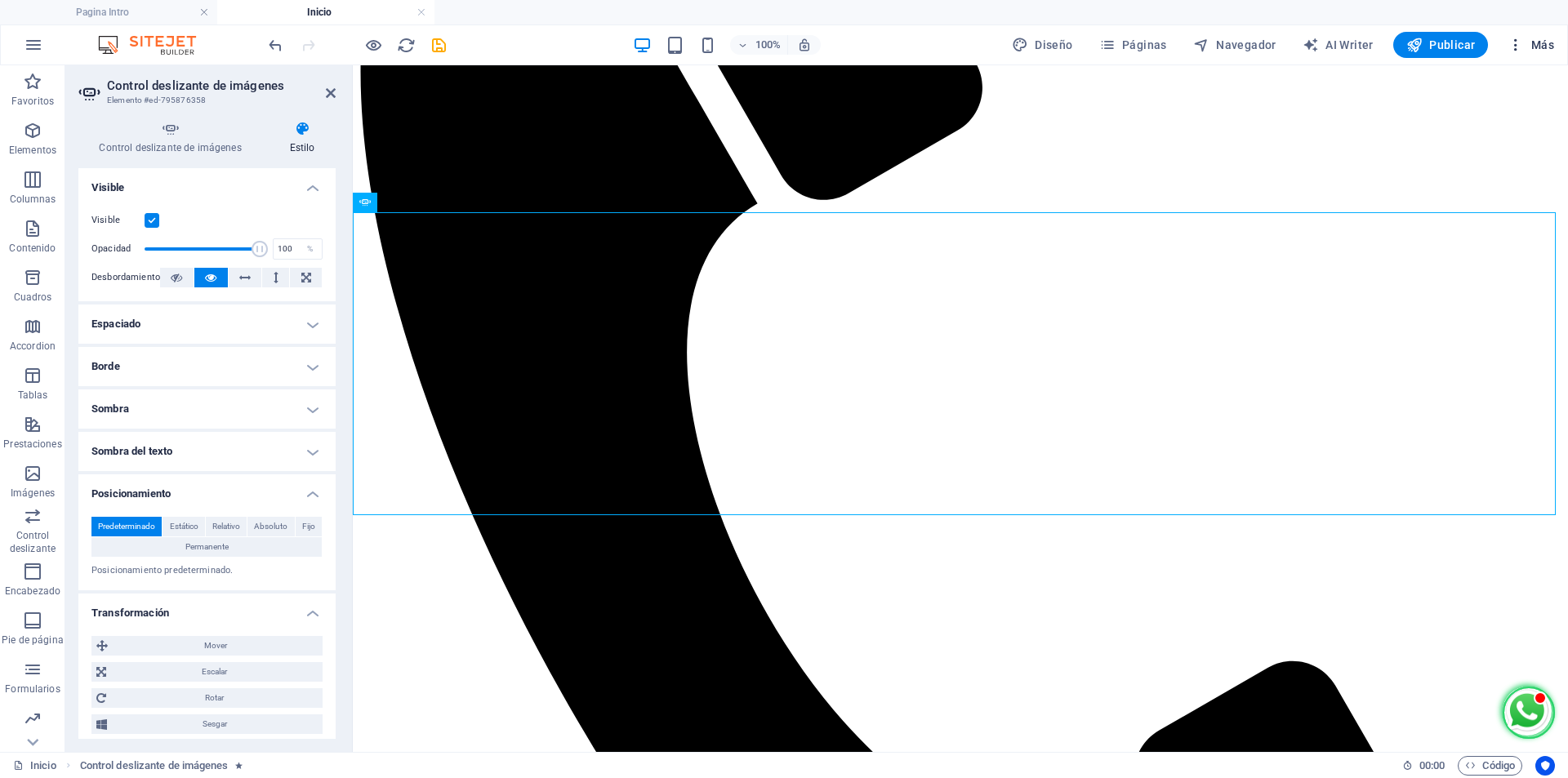
click at [1542, 43] on span "Más" at bounding box center [1530, 44] width 47 height 16
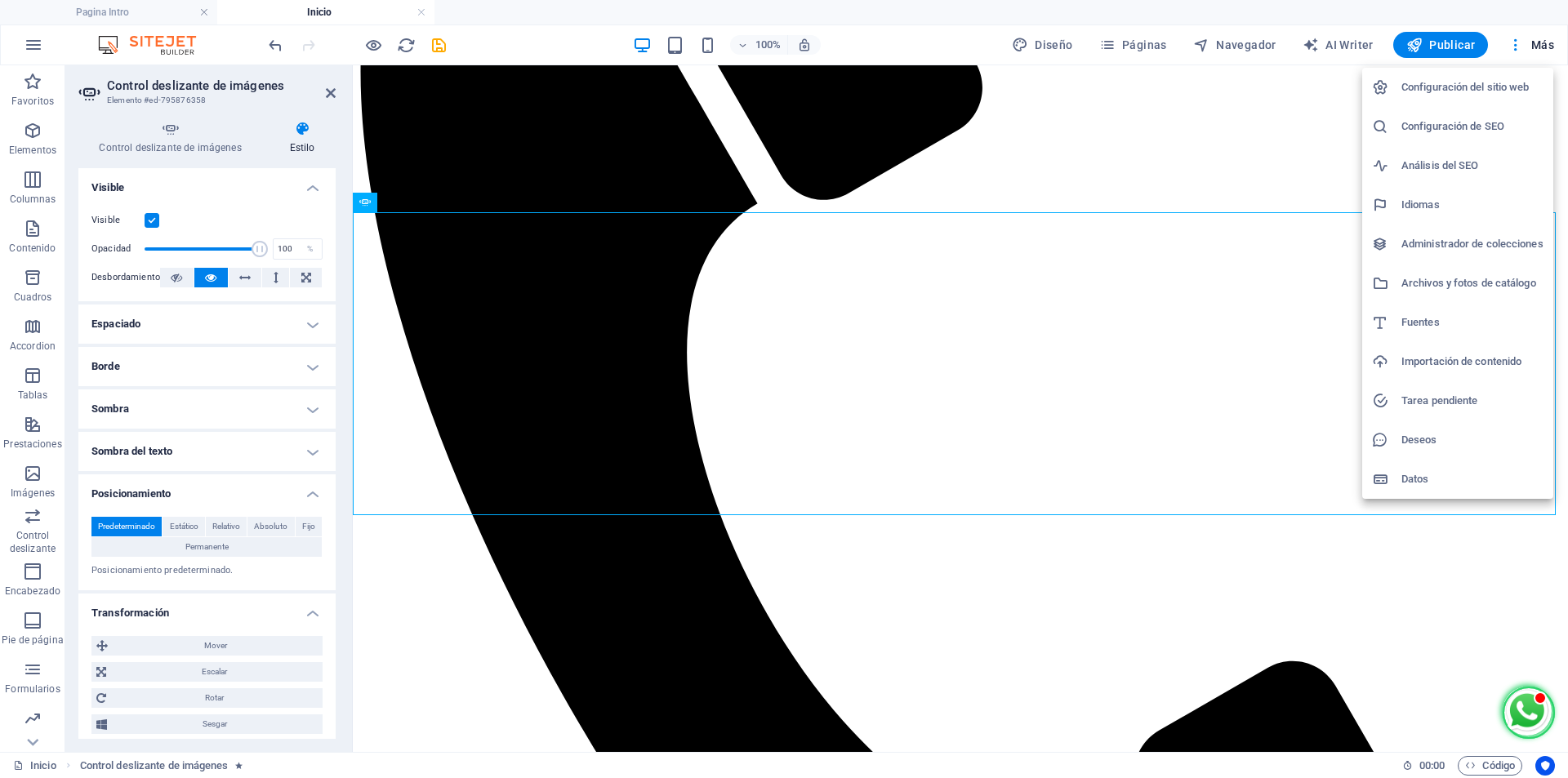
click at [1530, 43] on div at bounding box center [784, 389] width 1568 height 778
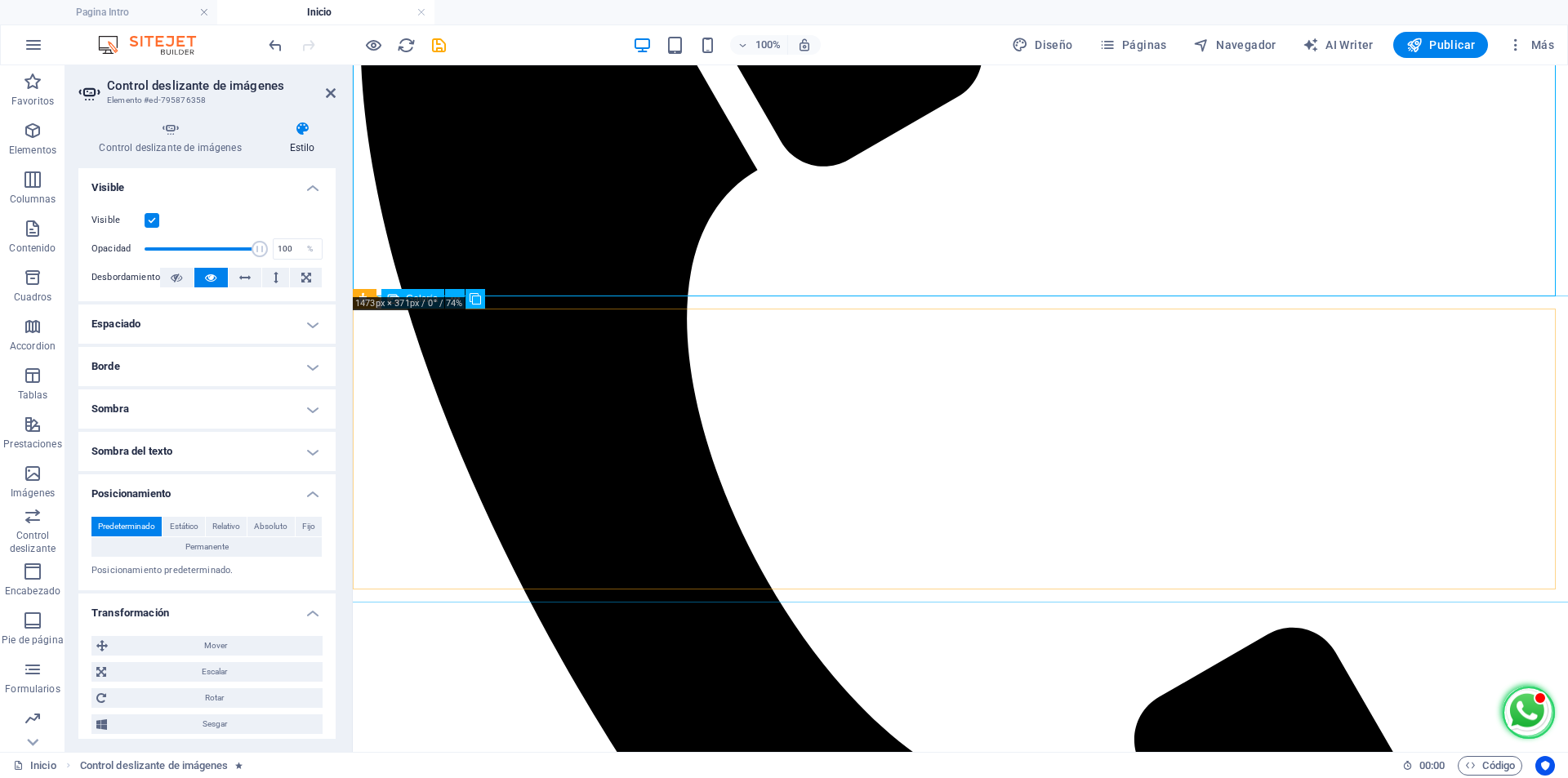
scroll to position [508, 0]
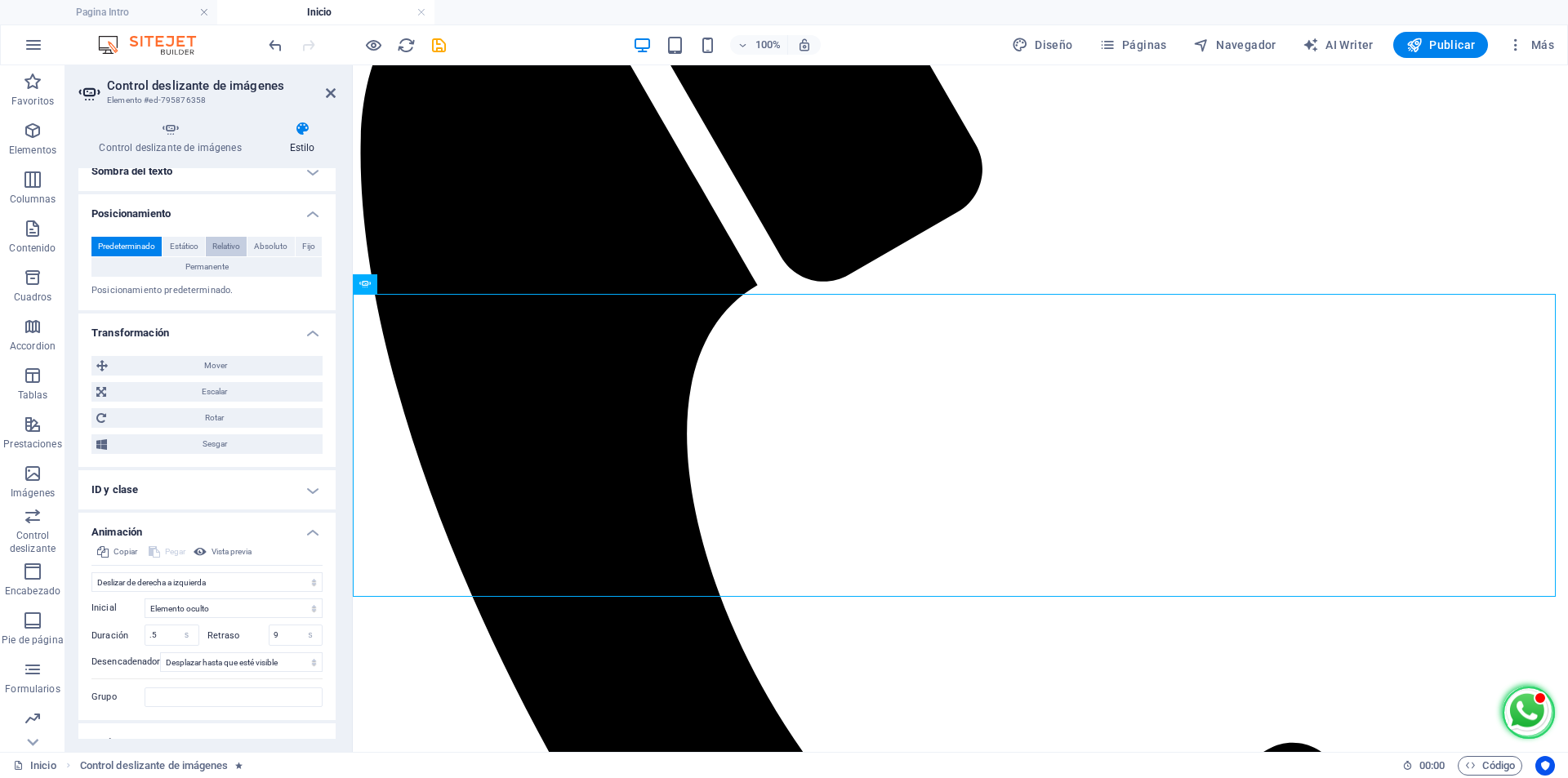
scroll to position [303, 0]
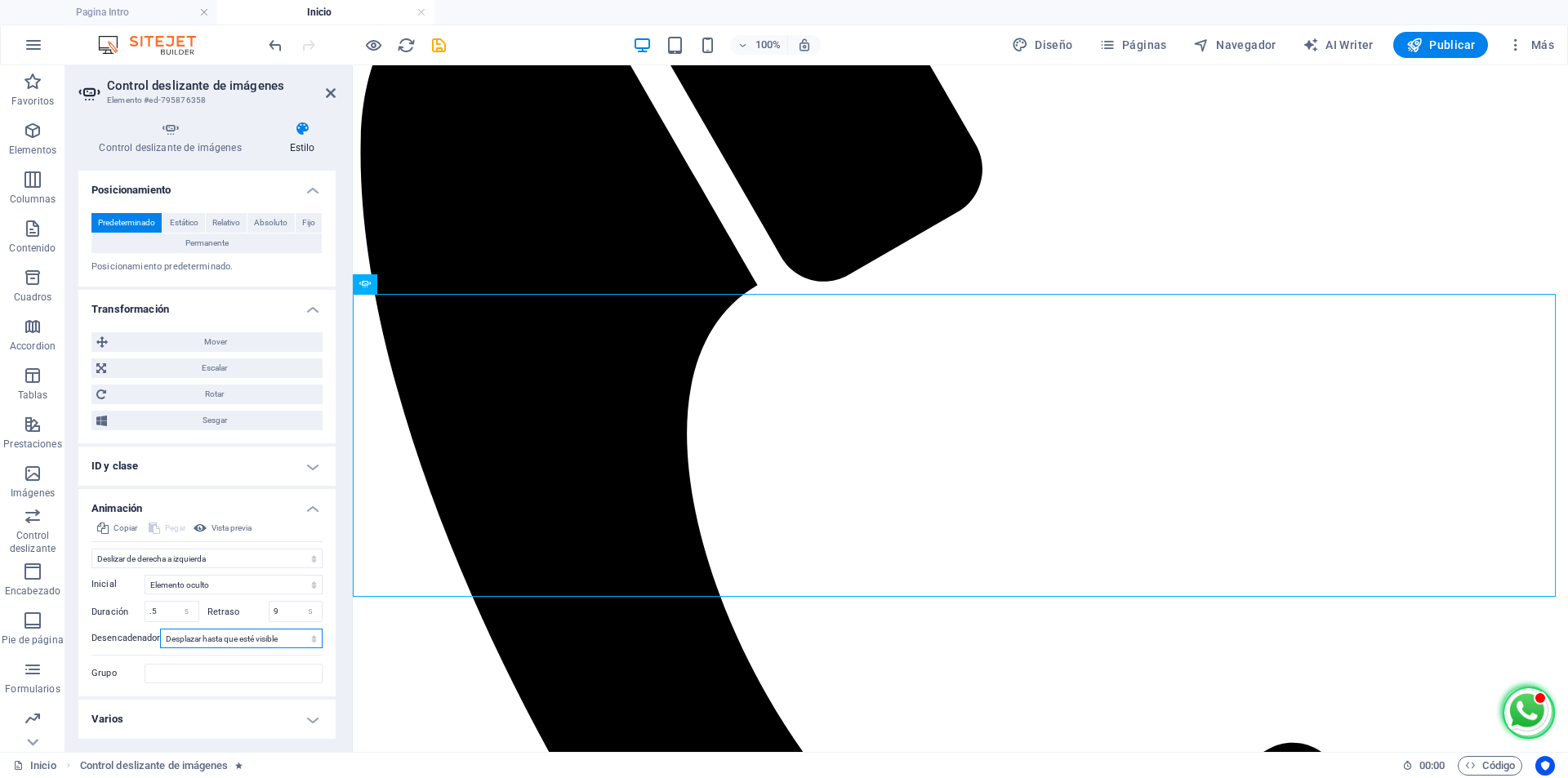
click at [250, 635] on select "Ningún desencadenador automático Al cargar la página Desplazar hasta que esté v…" at bounding box center [241, 638] width 163 height 20
click at [47, 435] on span "Prestaciones" at bounding box center [32, 435] width 66 height 39
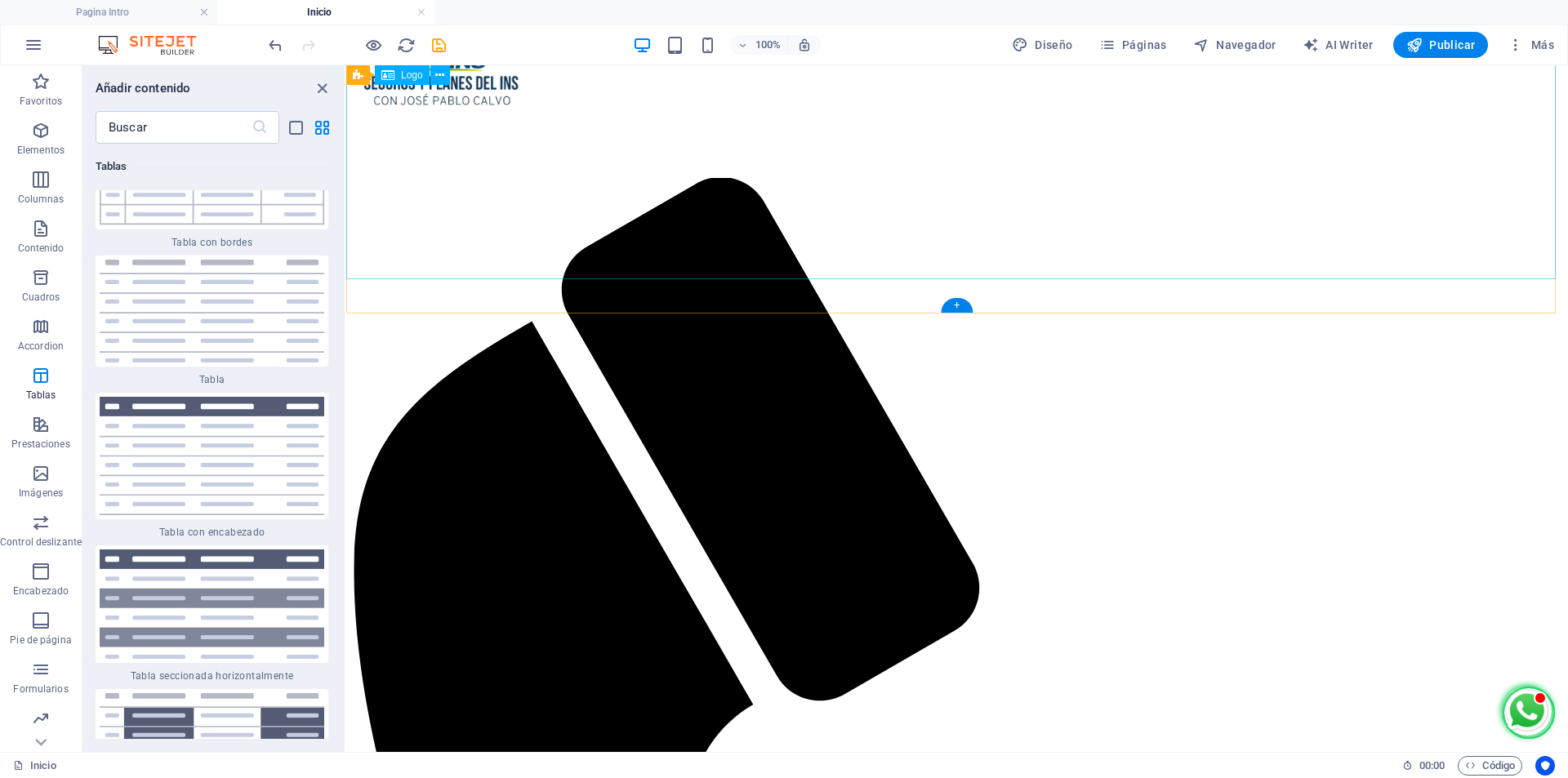
scroll to position [100, 0]
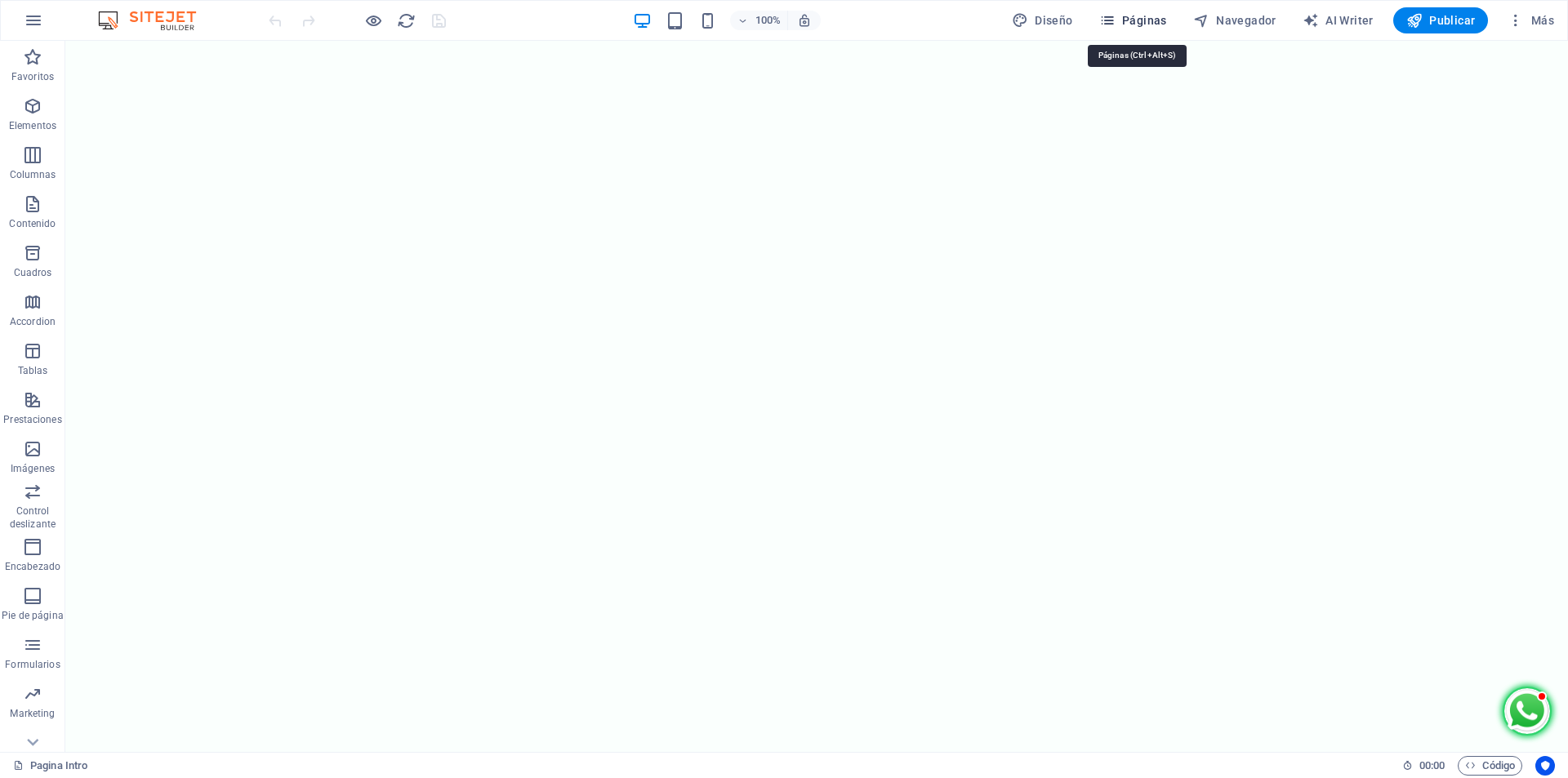
click at [1132, 26] on span "Páginas" at bounding box center [1132, 20] width 67 height 16
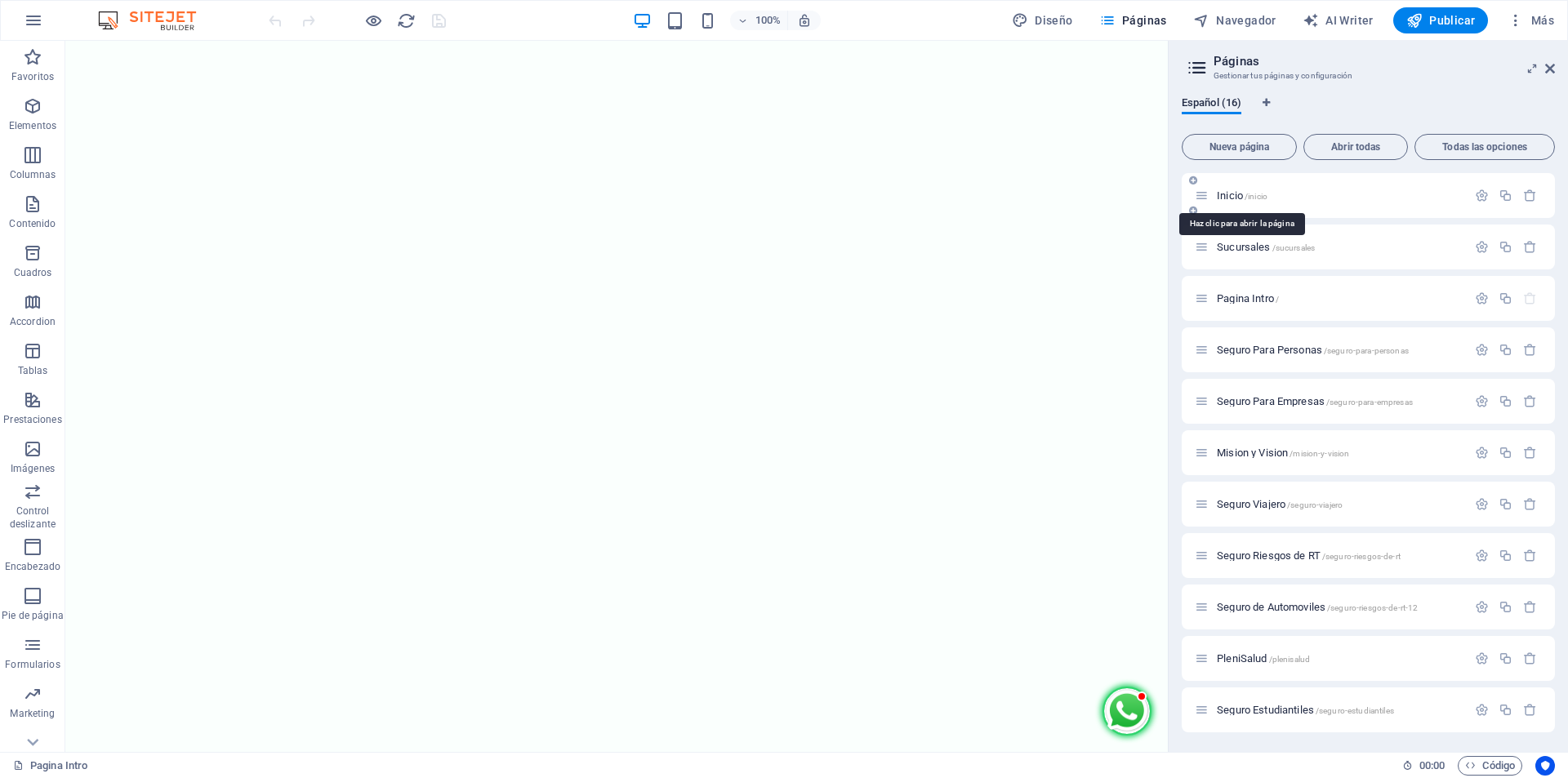
click at [1235, 198] on span "Inicio /inicio" at bounding box center [1241, 195] width 50 height 12
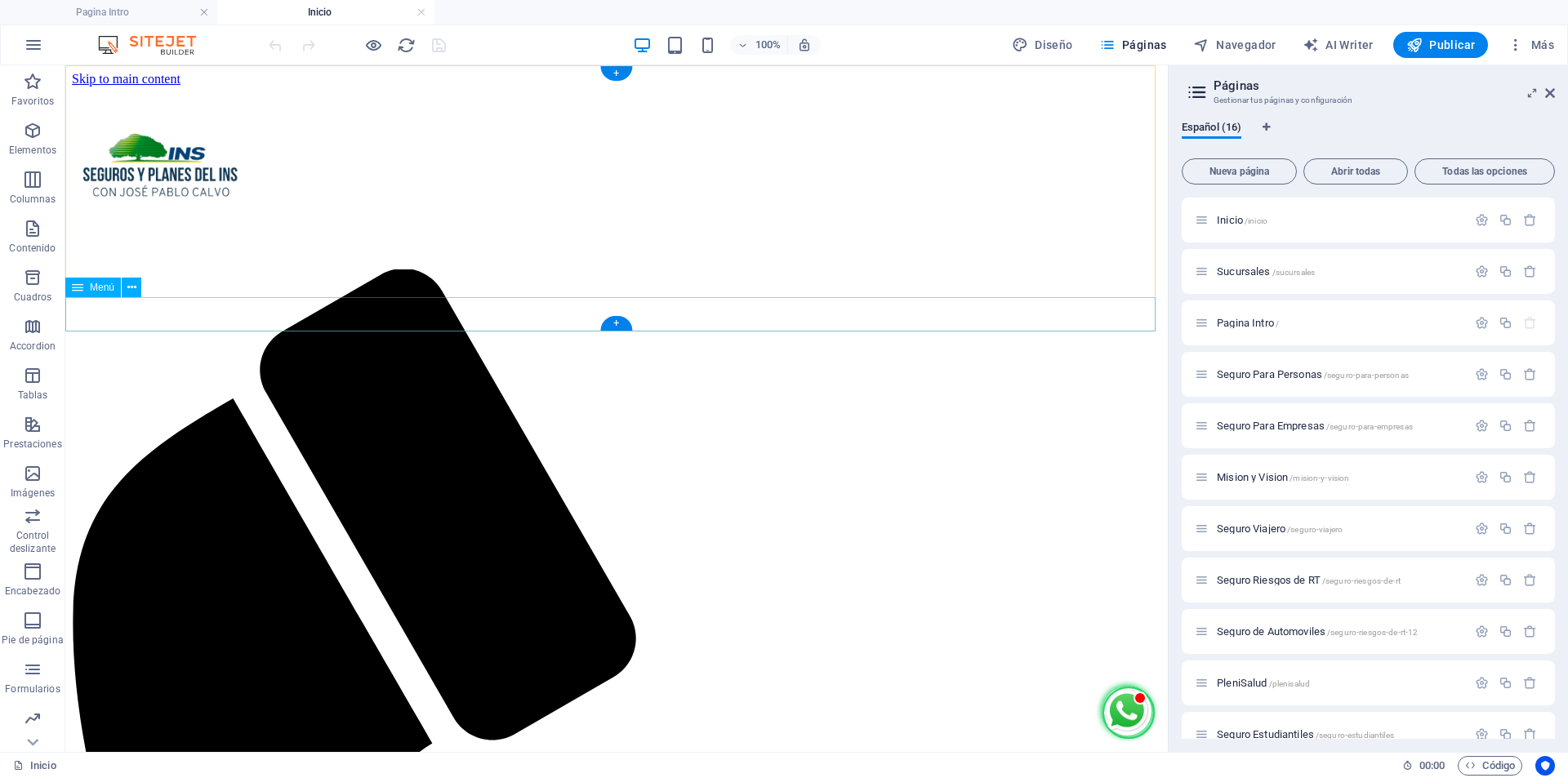
select select
select select "primary"
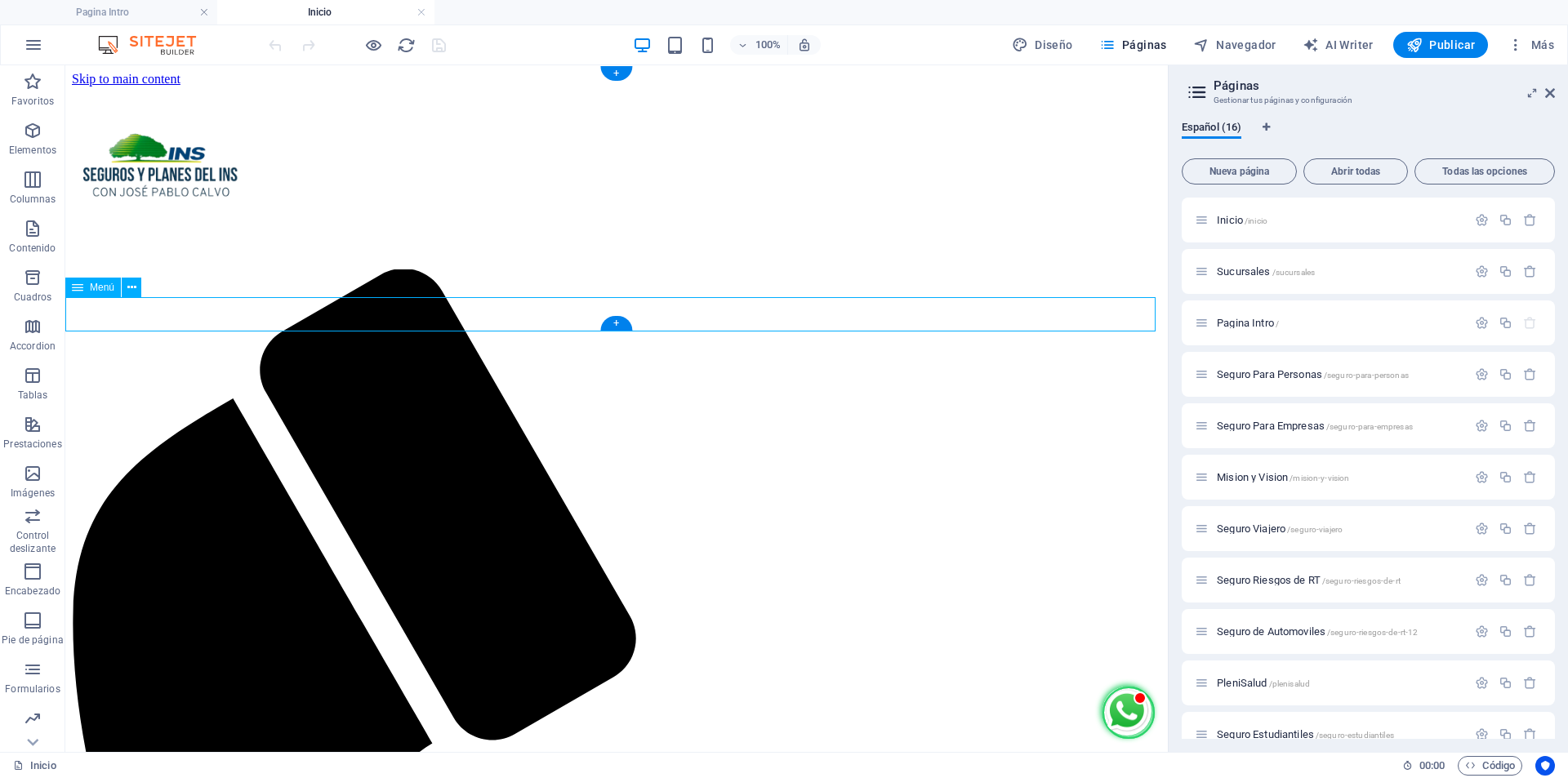
select select "3"
select select
select select "secondary"
select select "4"
select select
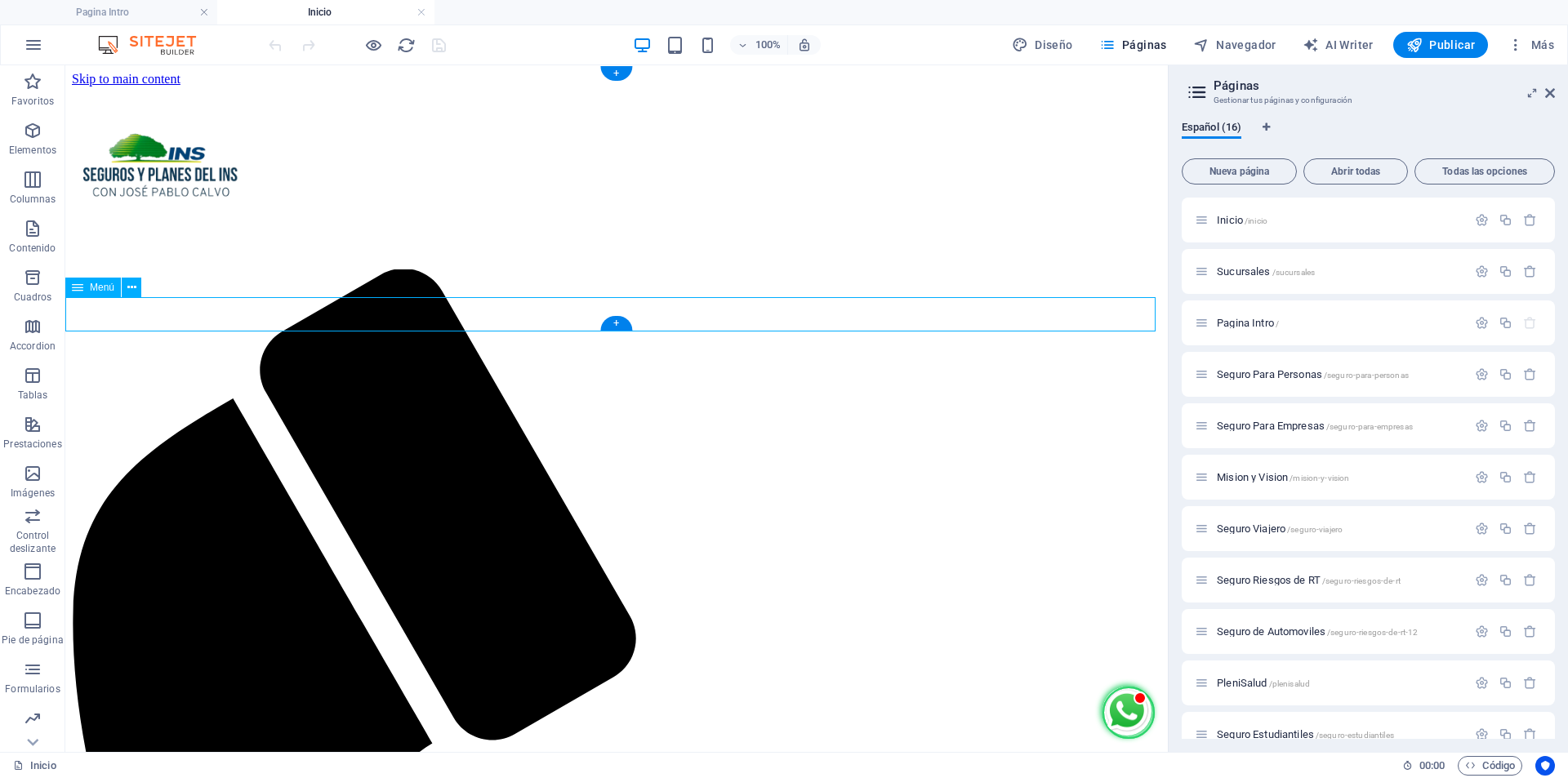
select select "secondary"
select select "1"
select select
select select "primary"
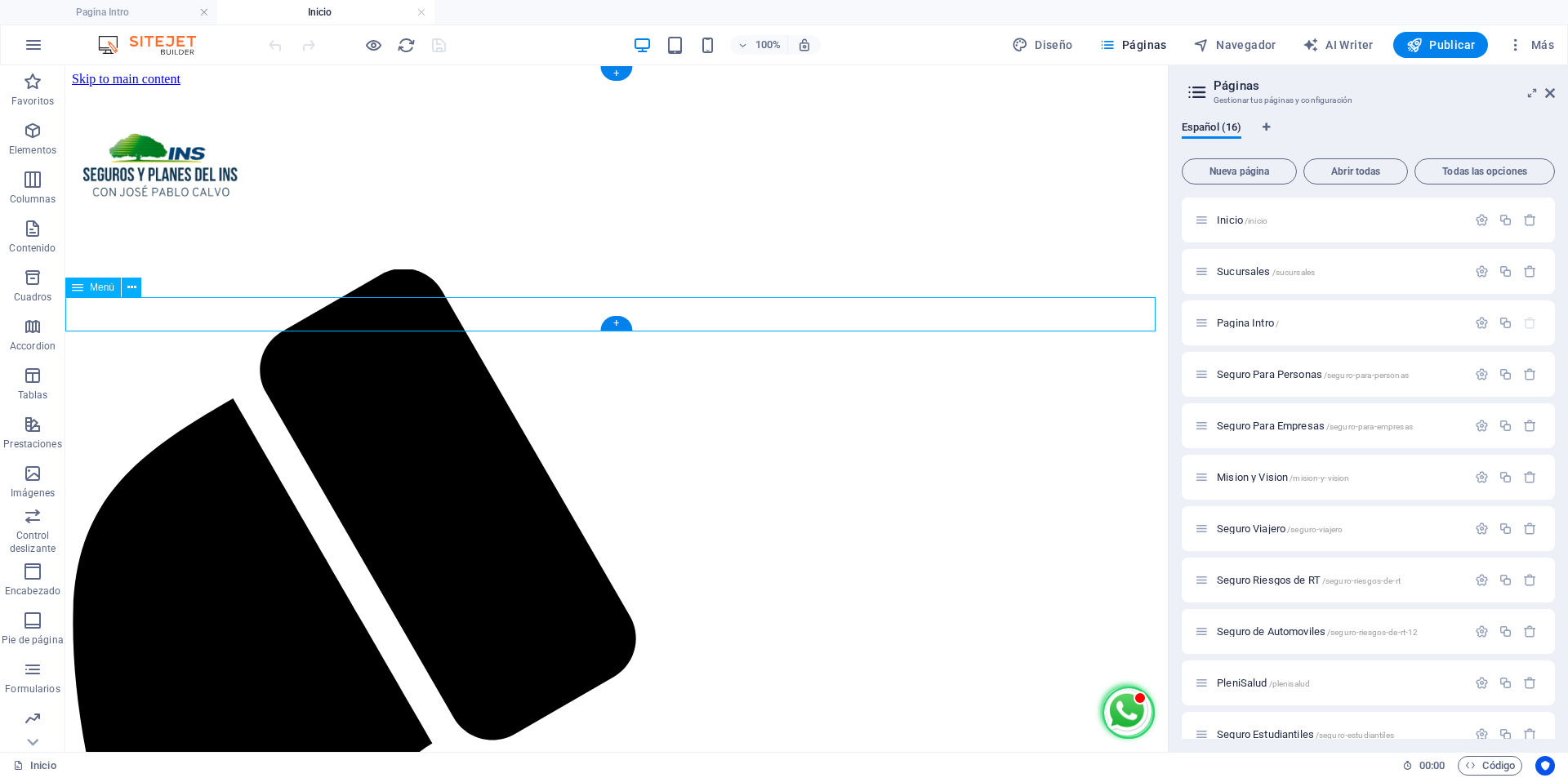
select select "5"
select select
select select "secondary"
select select "14"
select select
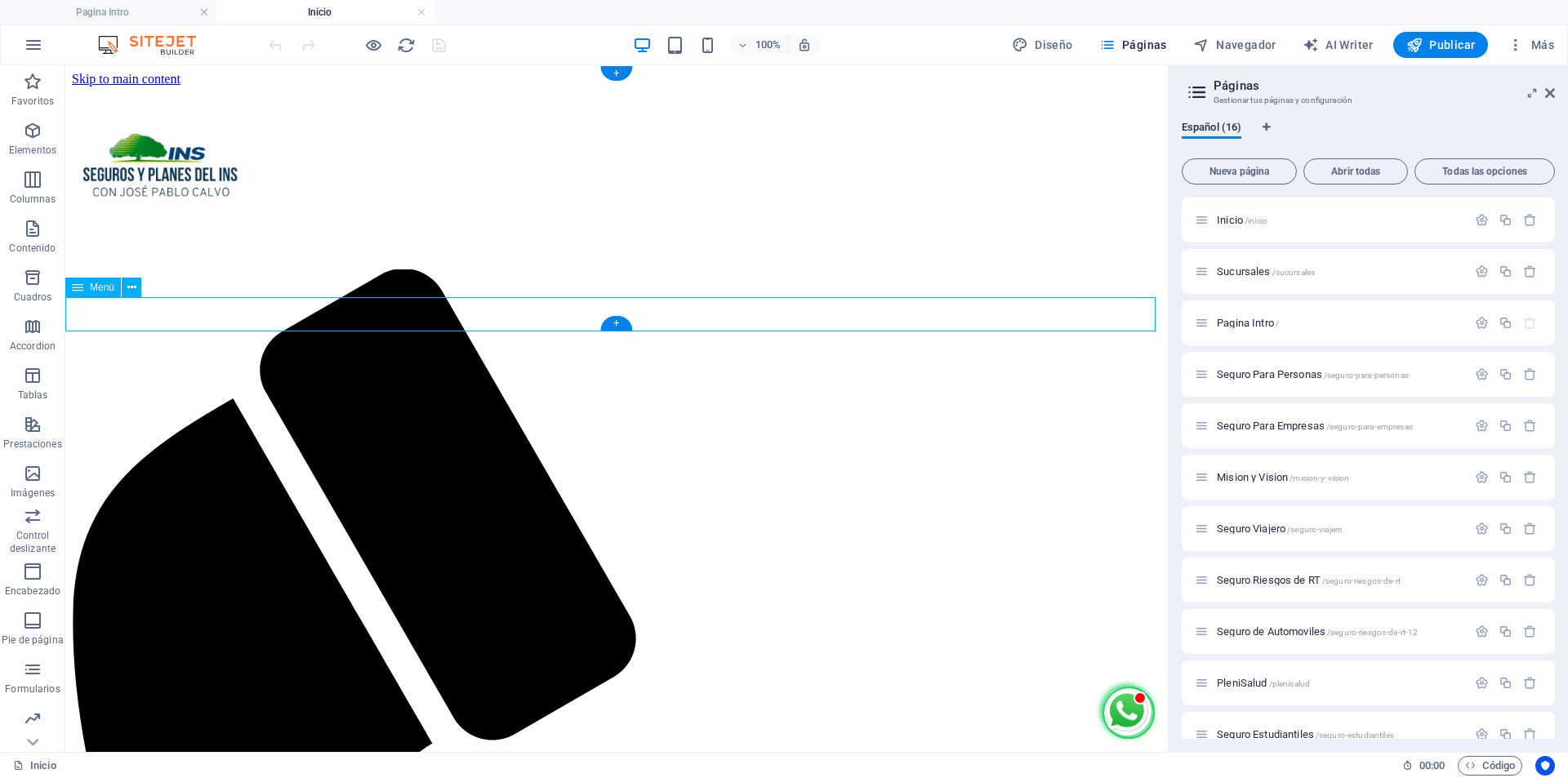
select select "primary"
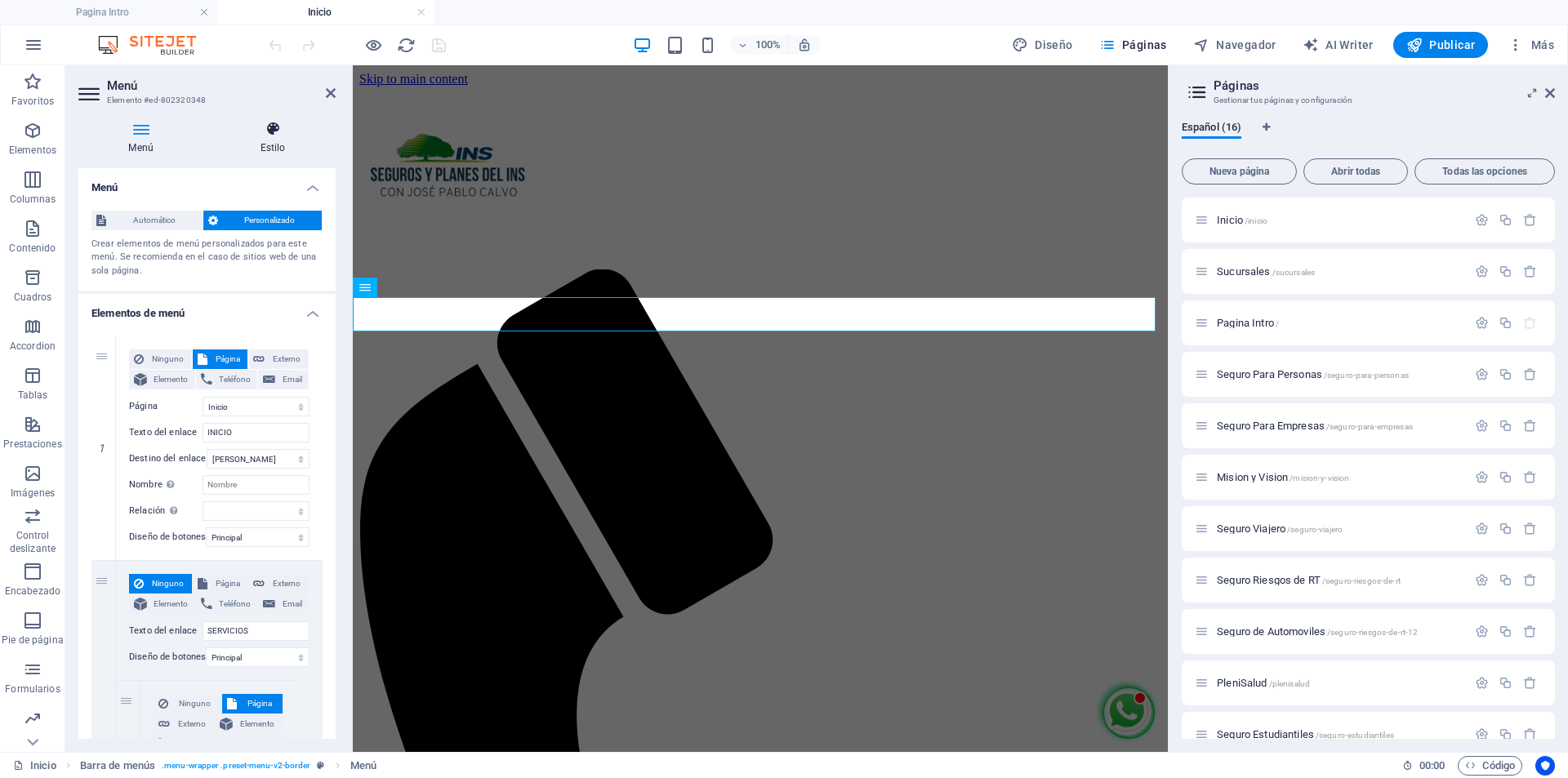
click at [268, 136] on icon at bounding box center [273, 129] width 126 height 16
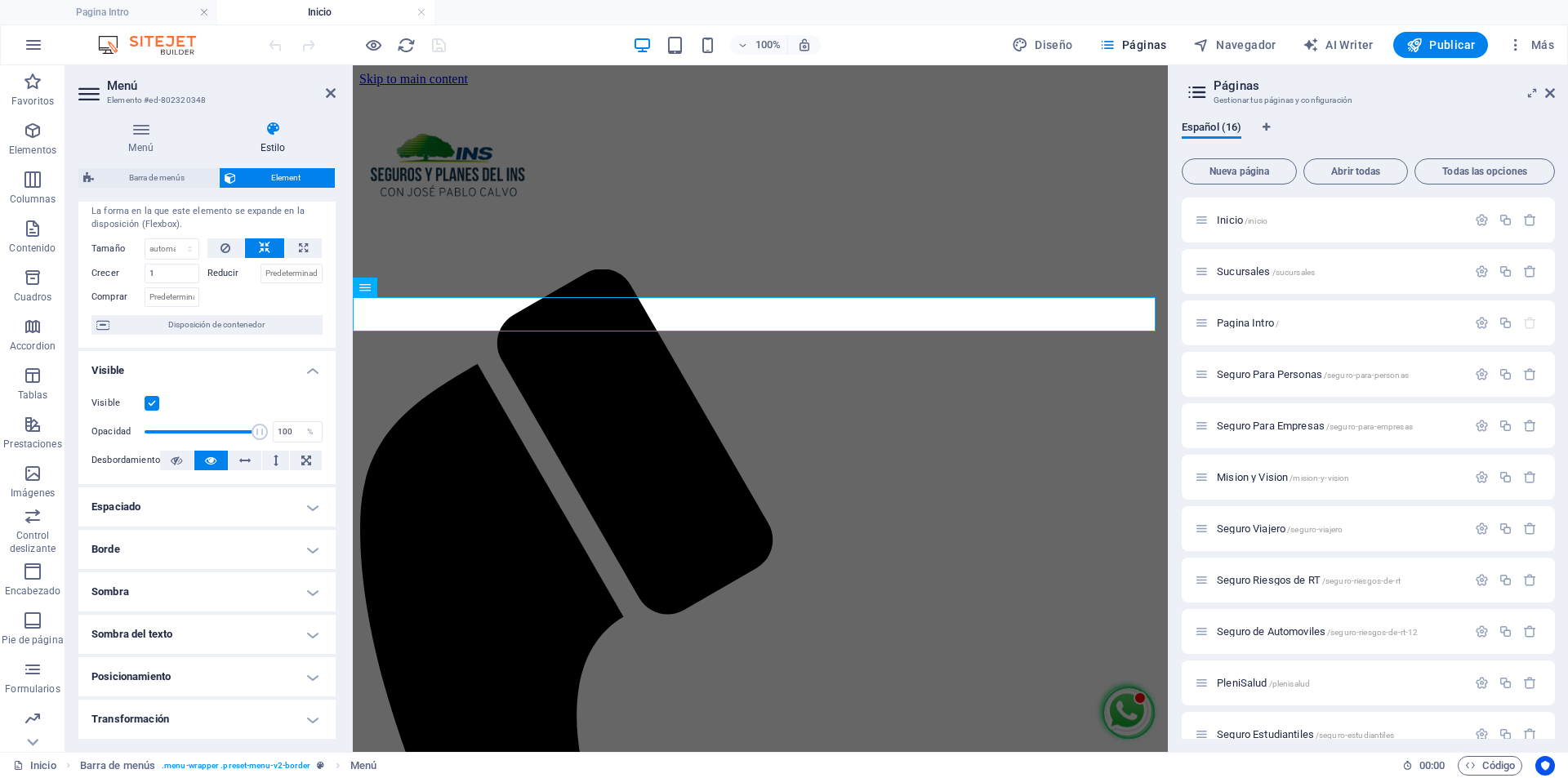
scroll to position [166, 0]
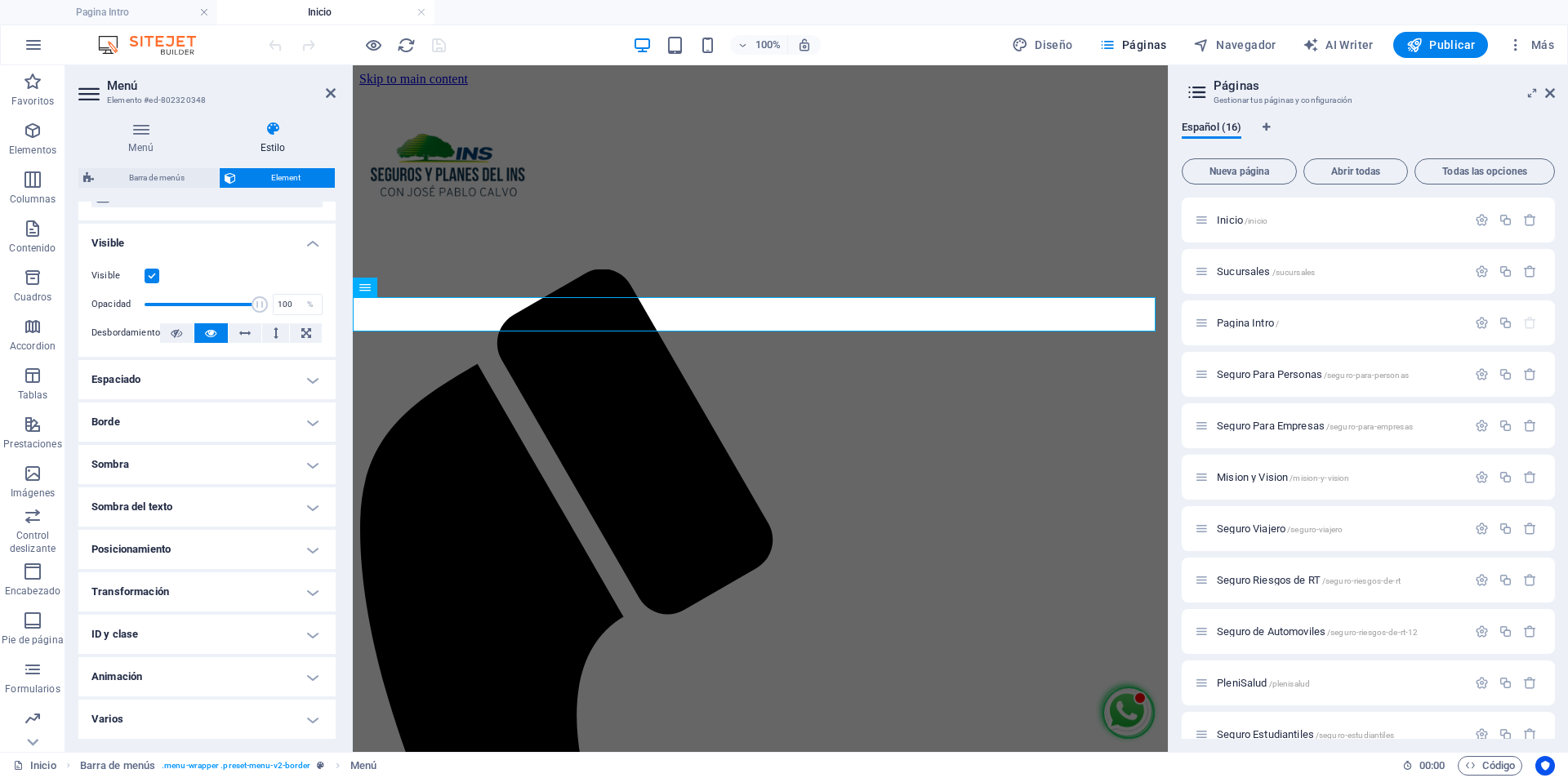
click at [173, 660] on h4 "Animación" at bounding box center [207, 677] width 257 height 39
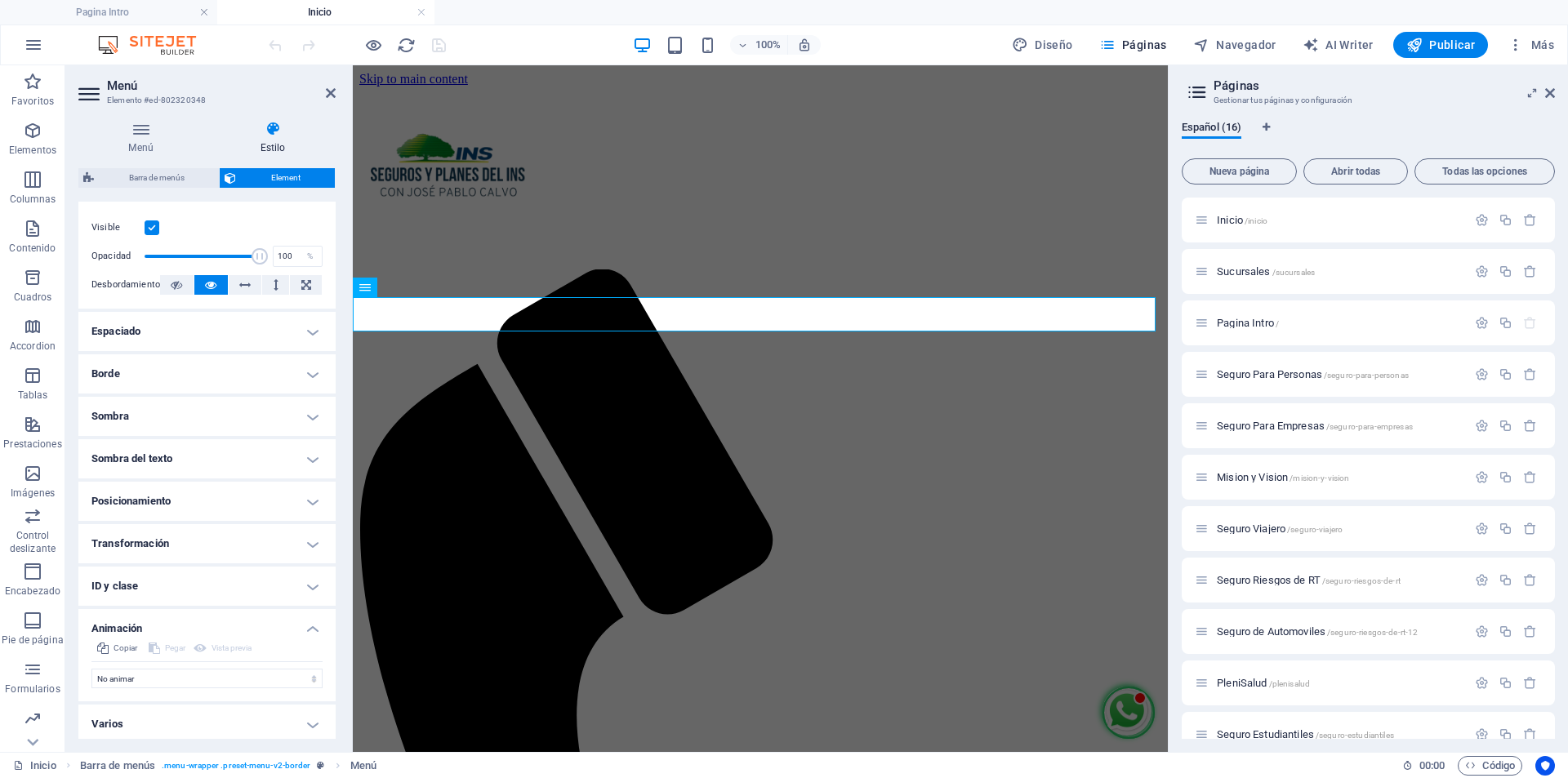
scroll to position [220, 0]
click at [191, 677] on select "No animar Mostrar / Ocultar Subir/bajar Acercar/alejar Deslizar de izquierda a …" at bounding box center [206, 673] width 231 height 20
select select "pulse"
click at [91, 664] on select "No animar Mostrar / Ocultar Subir/bajar Acercar/alejar Deslizar de izquierda a …" at bounding box center [206, 673] width 231 height 20
select select "scroll"
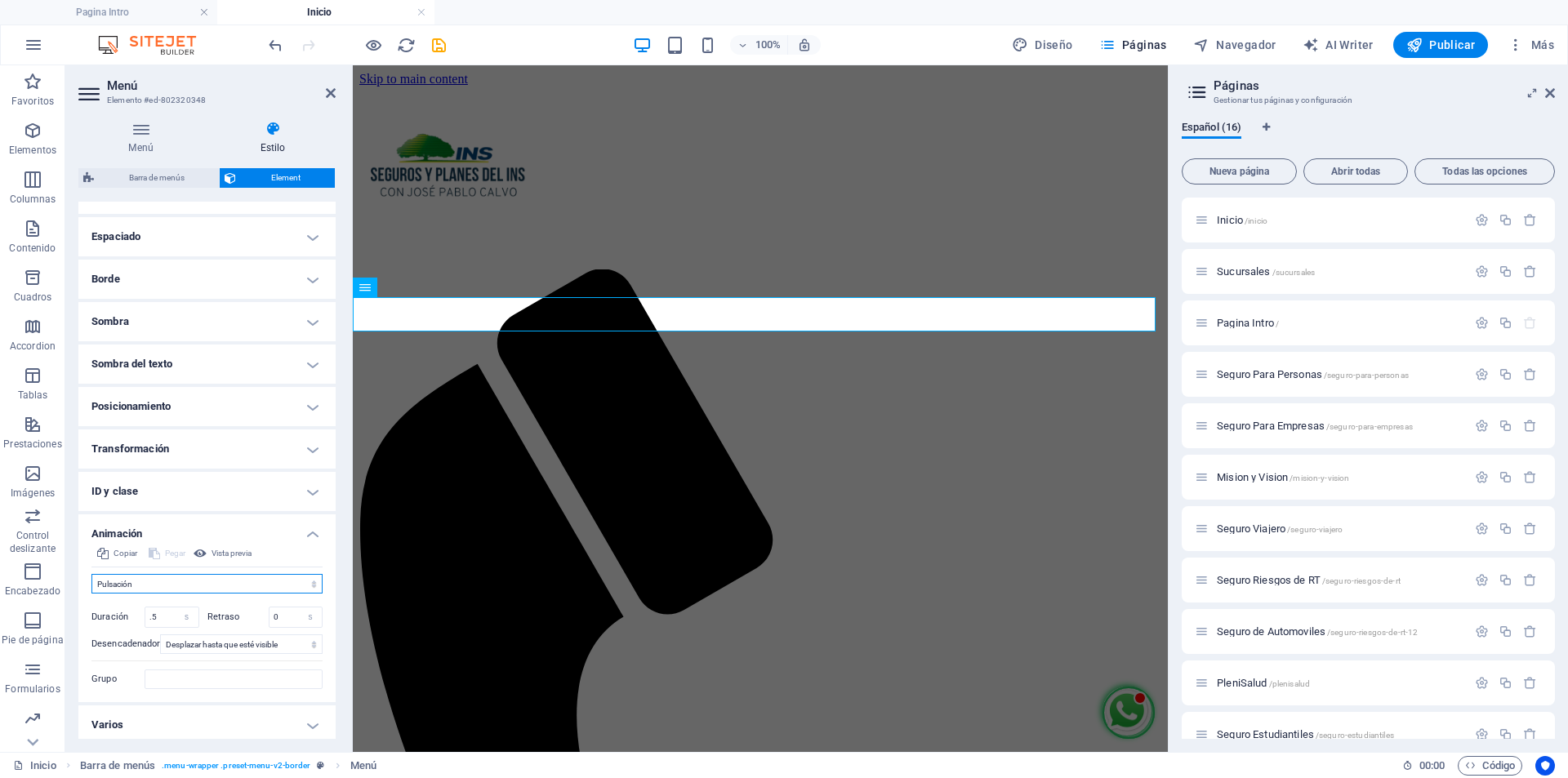
scroll to position [315, 0]
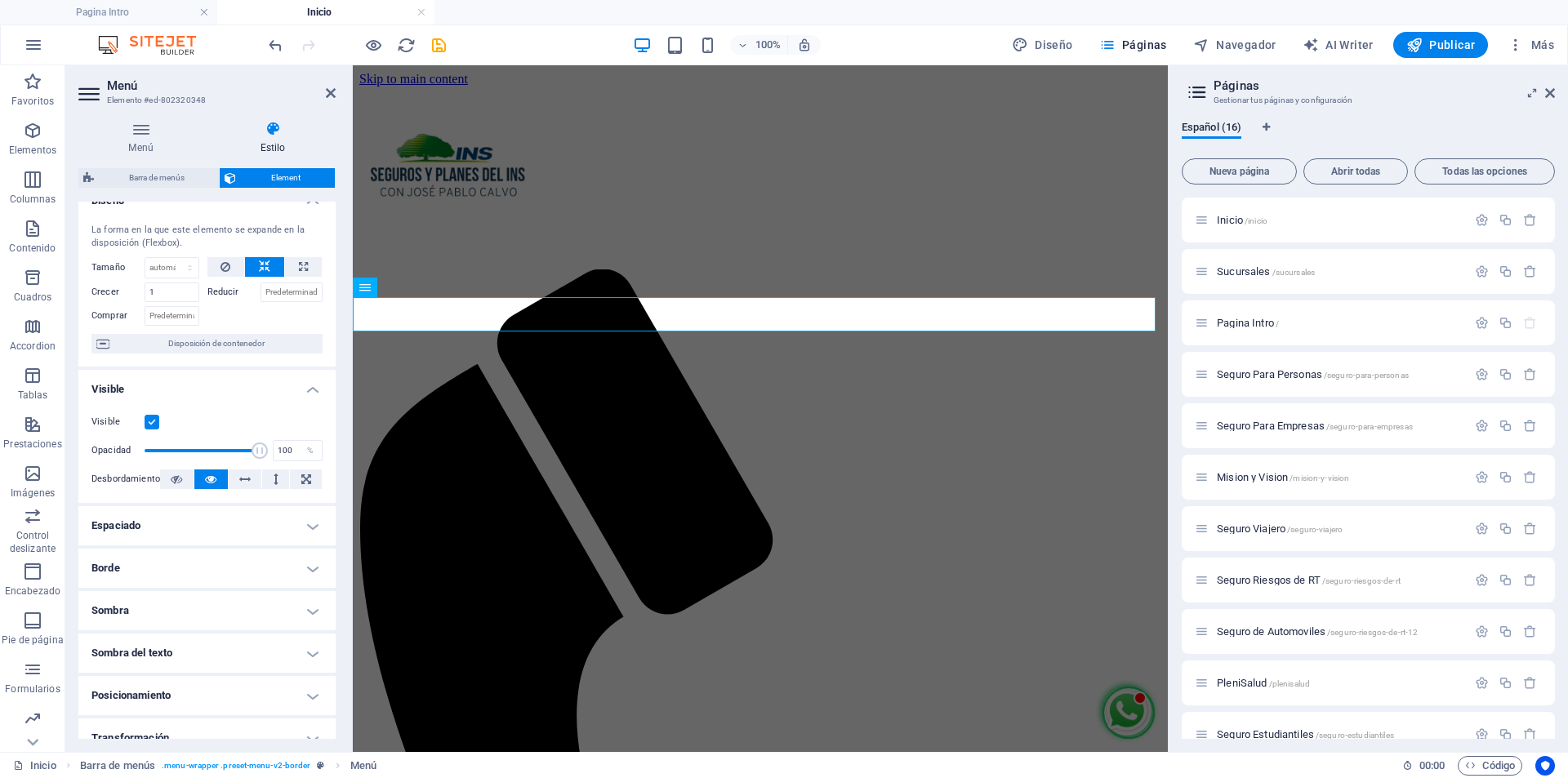
scroll to position [0, 0]
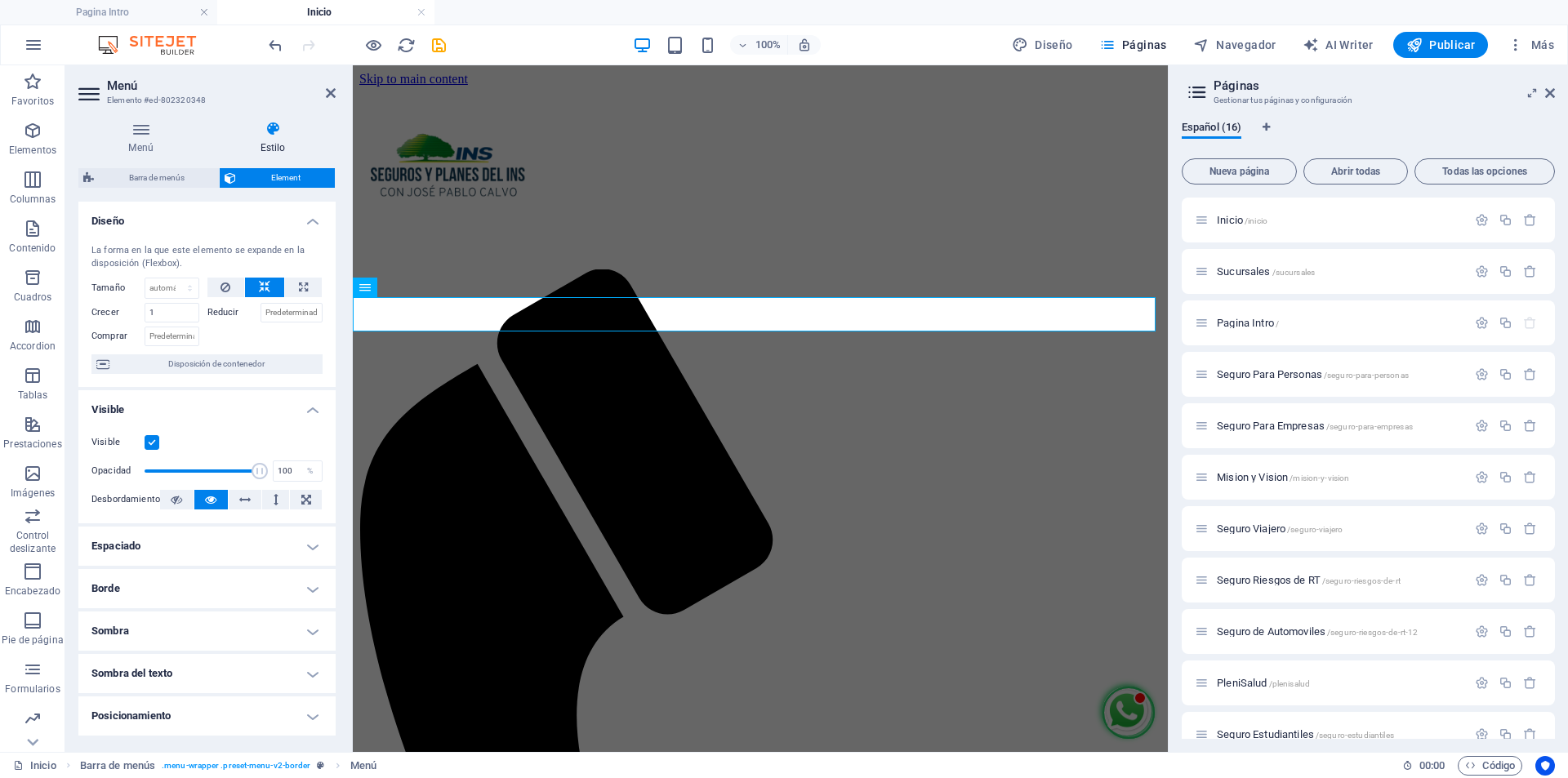
click at [157, 580] on h4 "Borde" at bounding box center [207, 589] width 257 height 39
click at [301, 622] on span at bounding box center [306, 621] width 11 height 11
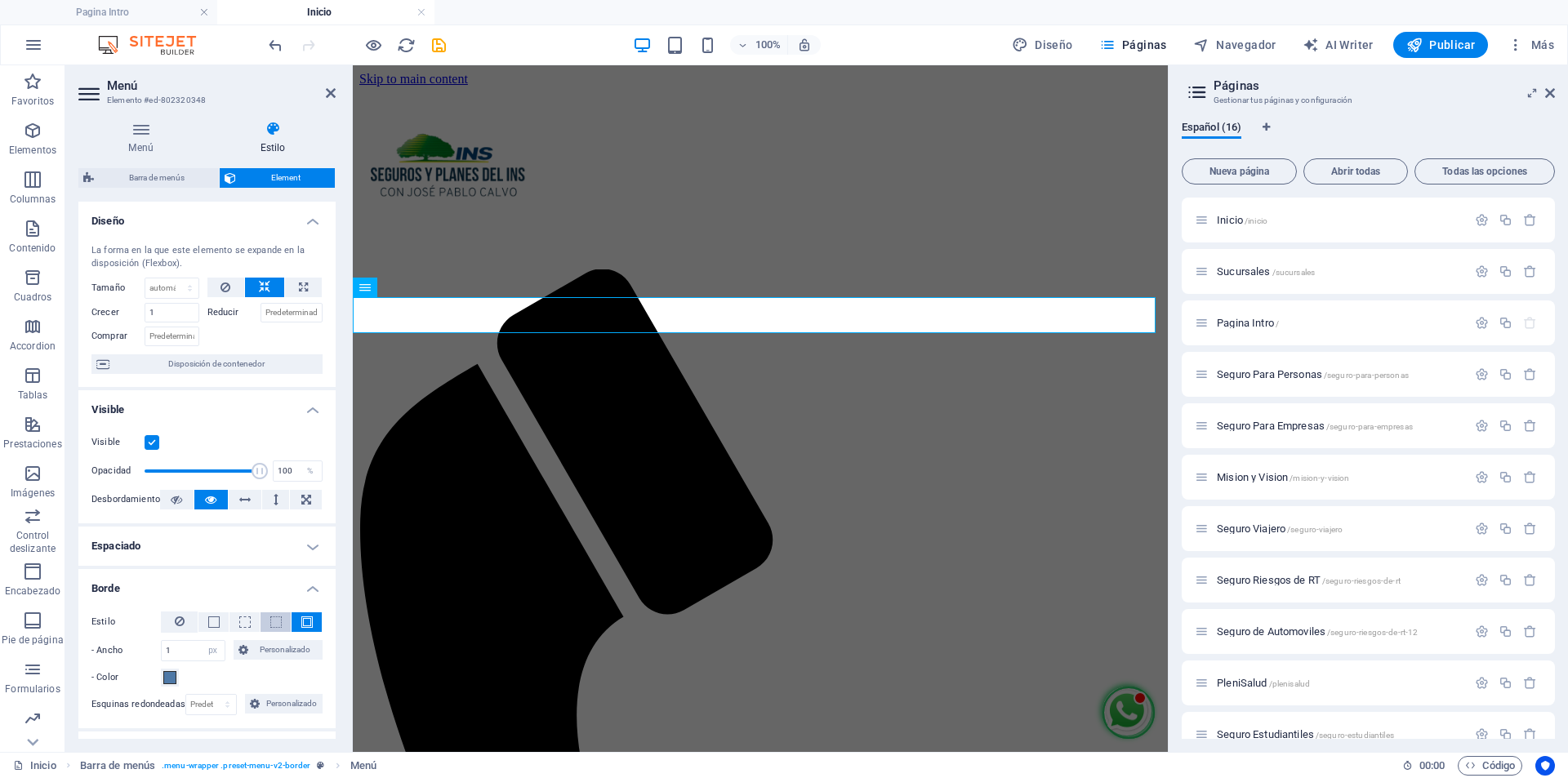
click at [263, 622] on button at bounding box center [275, 621] width 30 height 20
click at [240, 620] on span at bounding box center [245, 621] width 11 height 11
click at [208, 620] on span at bounding box center [213, 621] width 11 height 11
click at [177, 622] on icon at bounding box center [179, 620] width 9 height 20
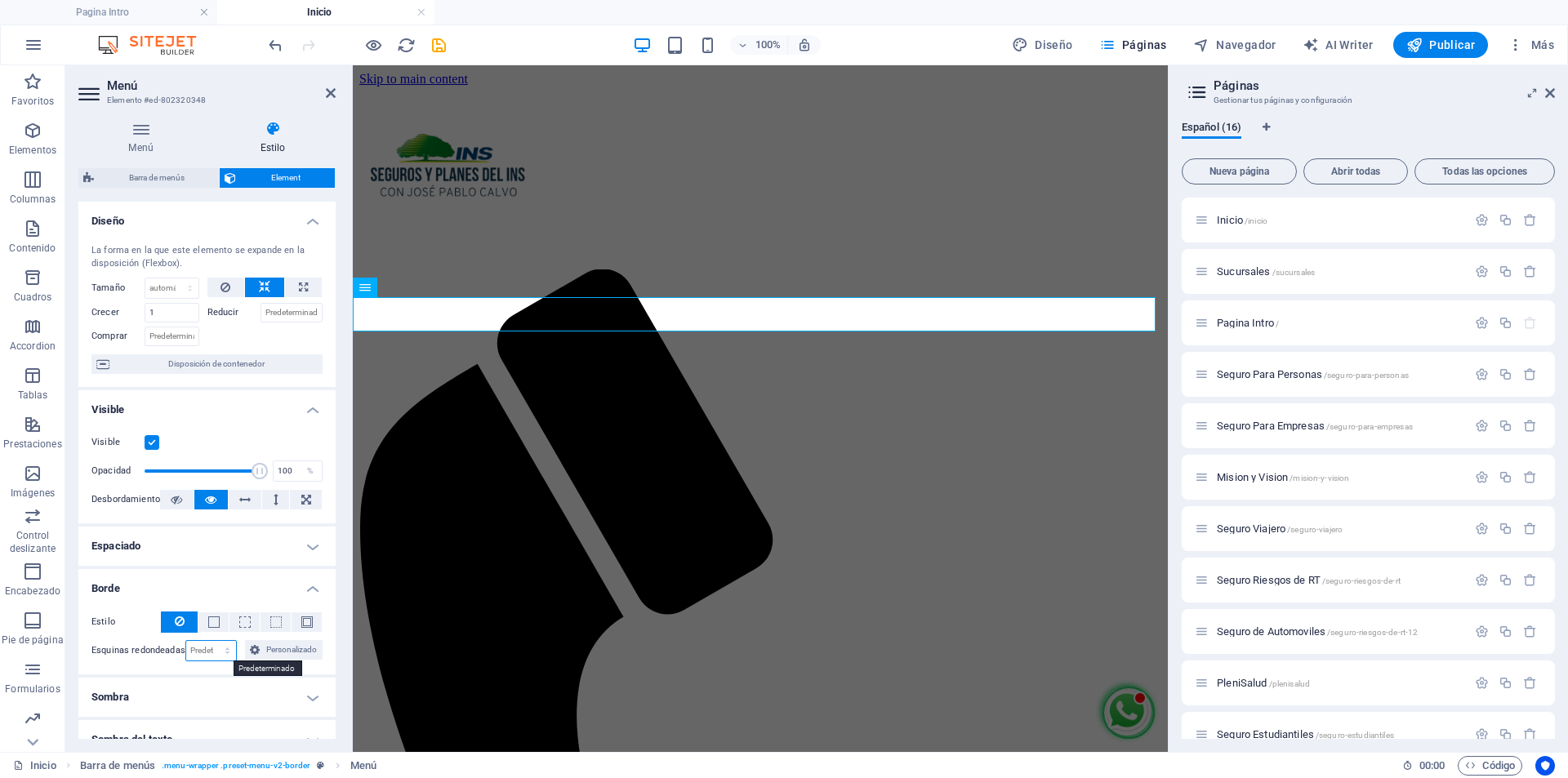
click at [226, 648] on select "Predeterminado px rem % vh vw Personalizado" at bounding box center [211, 650] width 50 height 20
select select "px"
click at [211, 641] on select "Predeterminado px rem % vh vw Personalizado" at bounding box center [211, 650] width 50 height 20
type input "100"
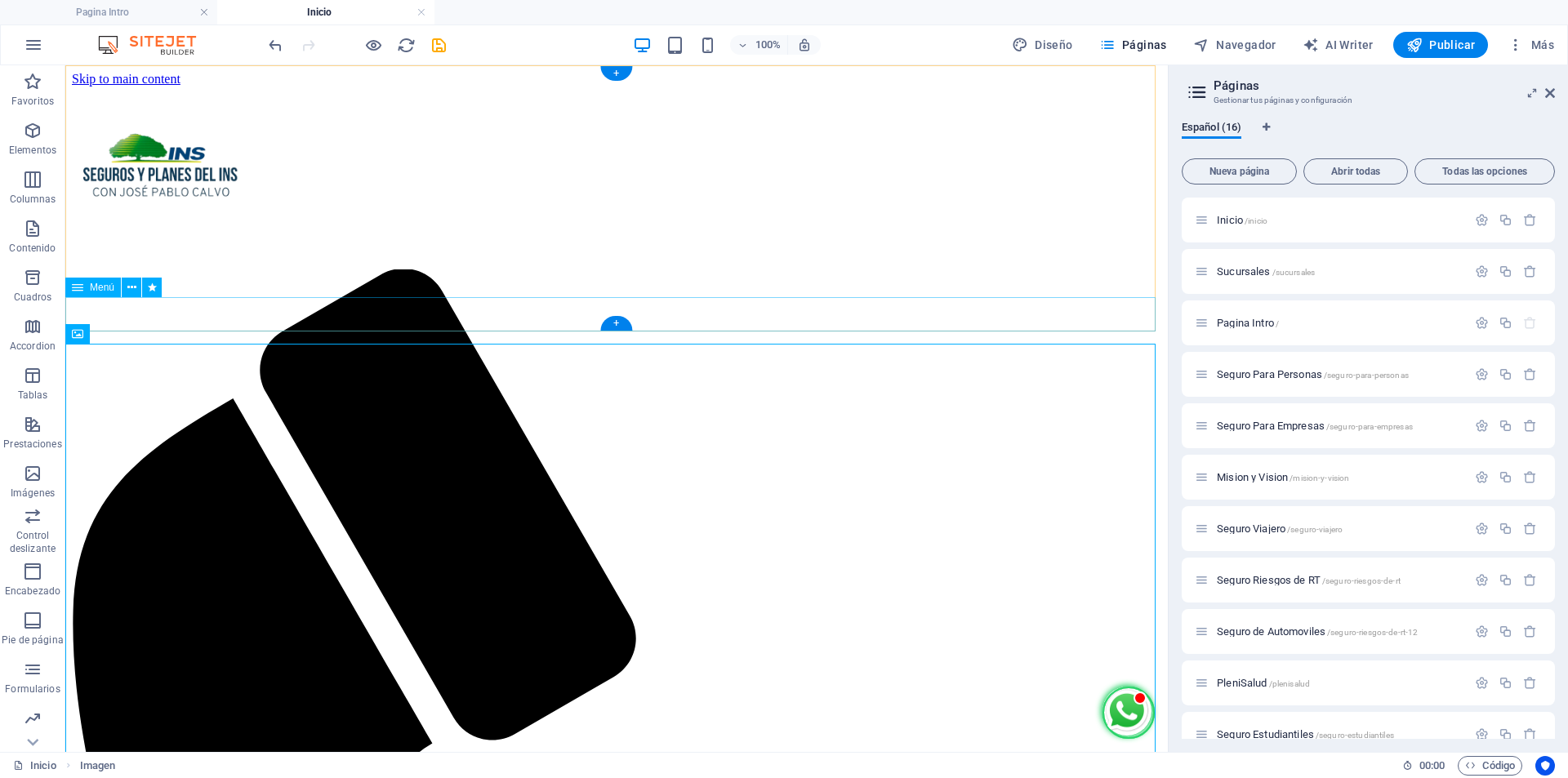
select select "px"
select select "pulse"
select select "s"
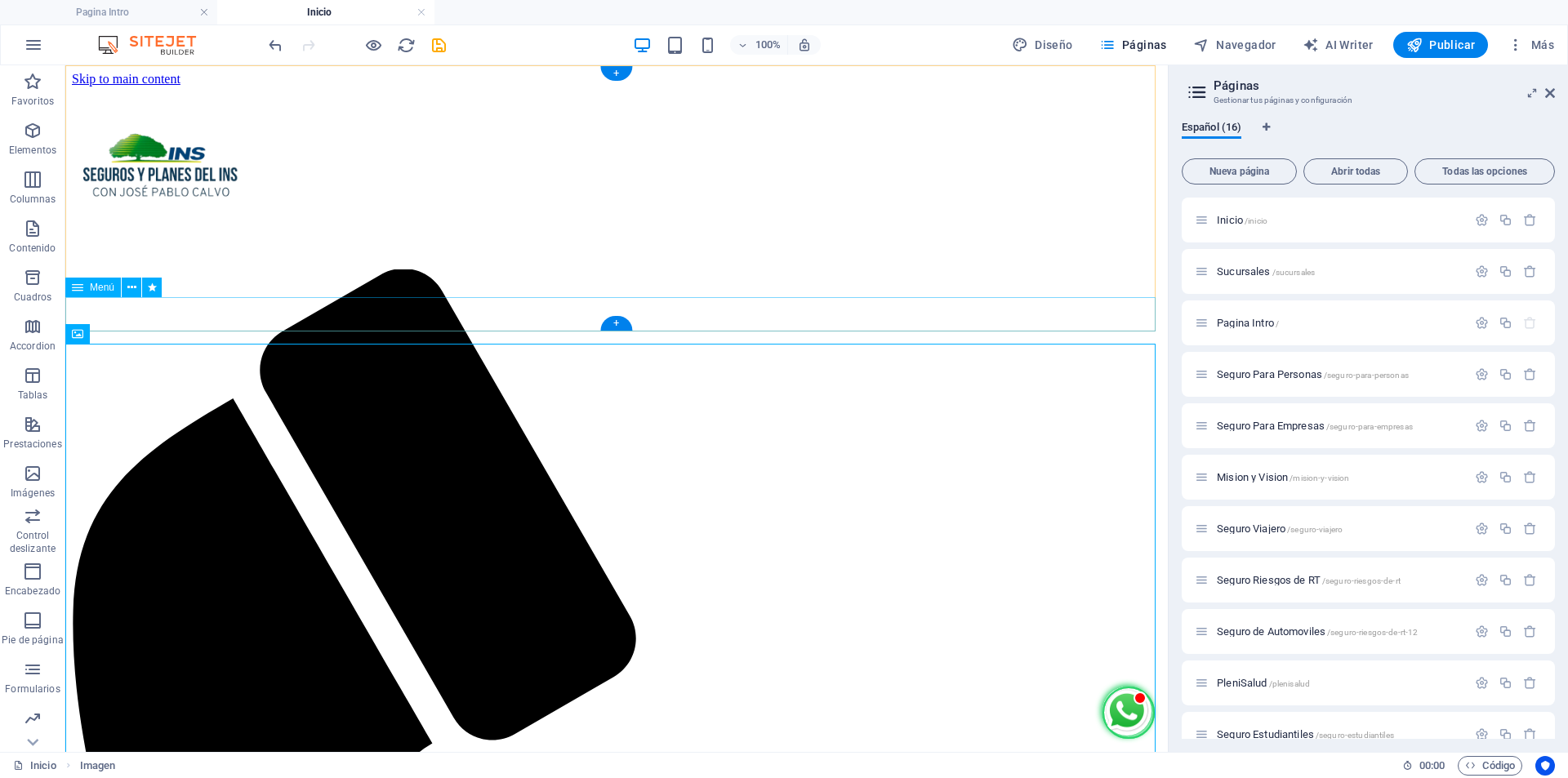
select select "s"
select select "scroll"
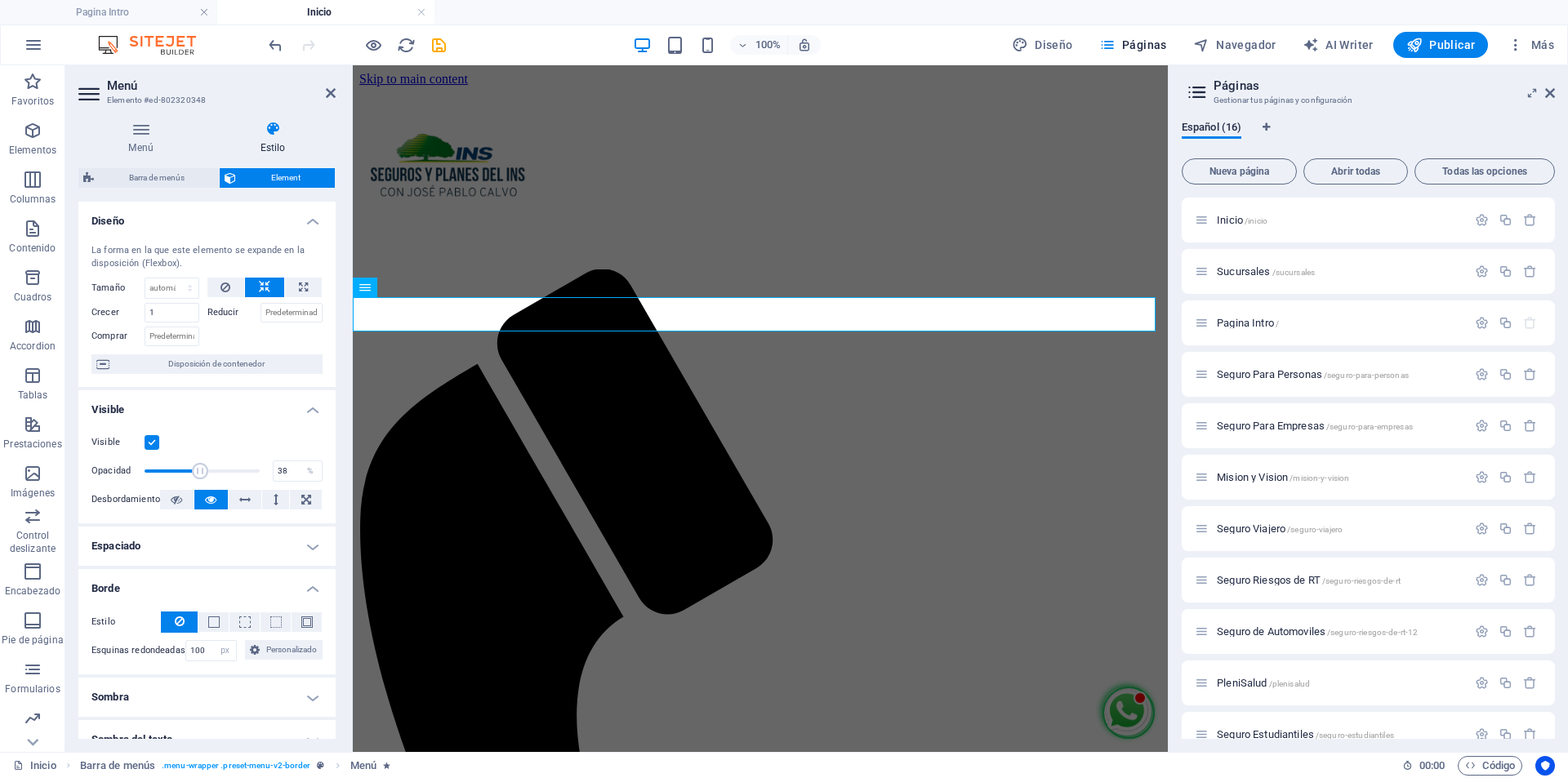
drag, startPoint x: 256, startPoint y: 470, endPoint x: 186, endPoint y: 472, distance: 70.0
click at [192, 472] on span at bounding box center [200, 470] width 16 height 16
type input "100"
drag, startPoint x: 183, startPoint y: 474, endPoint x: 276, endPoint y: 474, distance: 93.0
click at [276, 474] on div "Opacidad 100 %" at bounding box center [206, 470] width 231 height 25
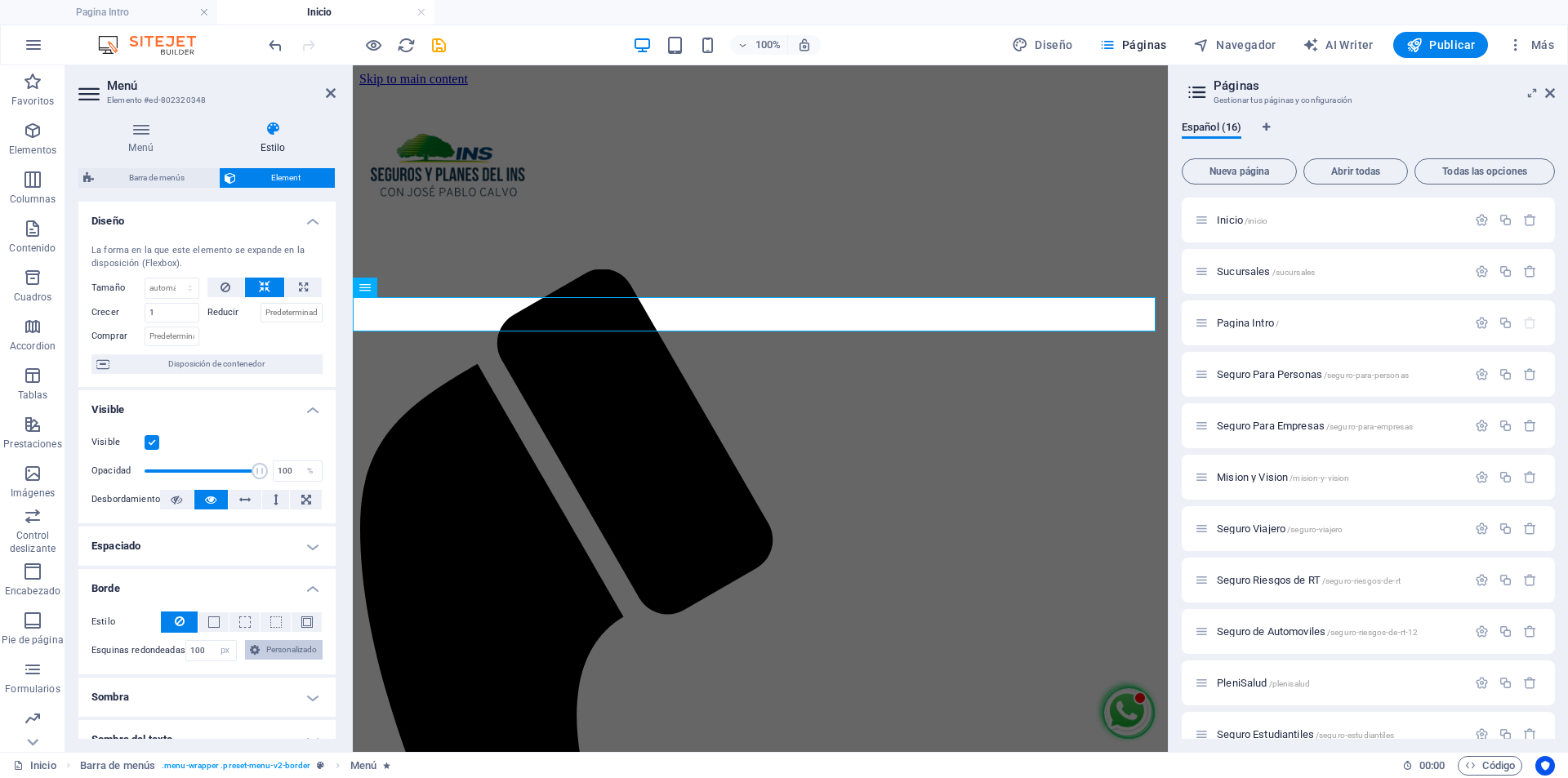
click at [286, 652] on span "Personalizado" at bounding box center [291, 649] width 53 height 20
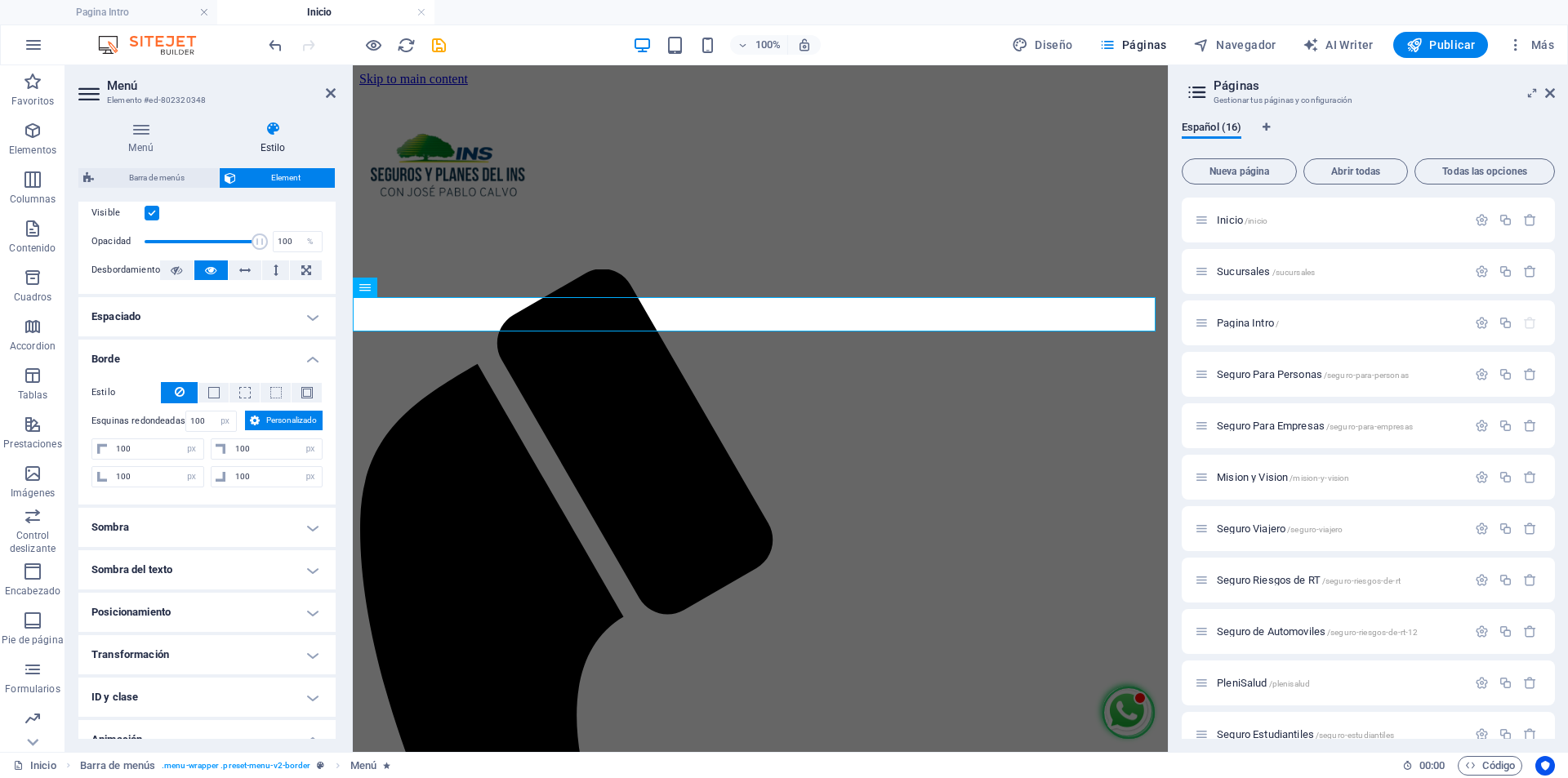
scroll to position [245, 0]
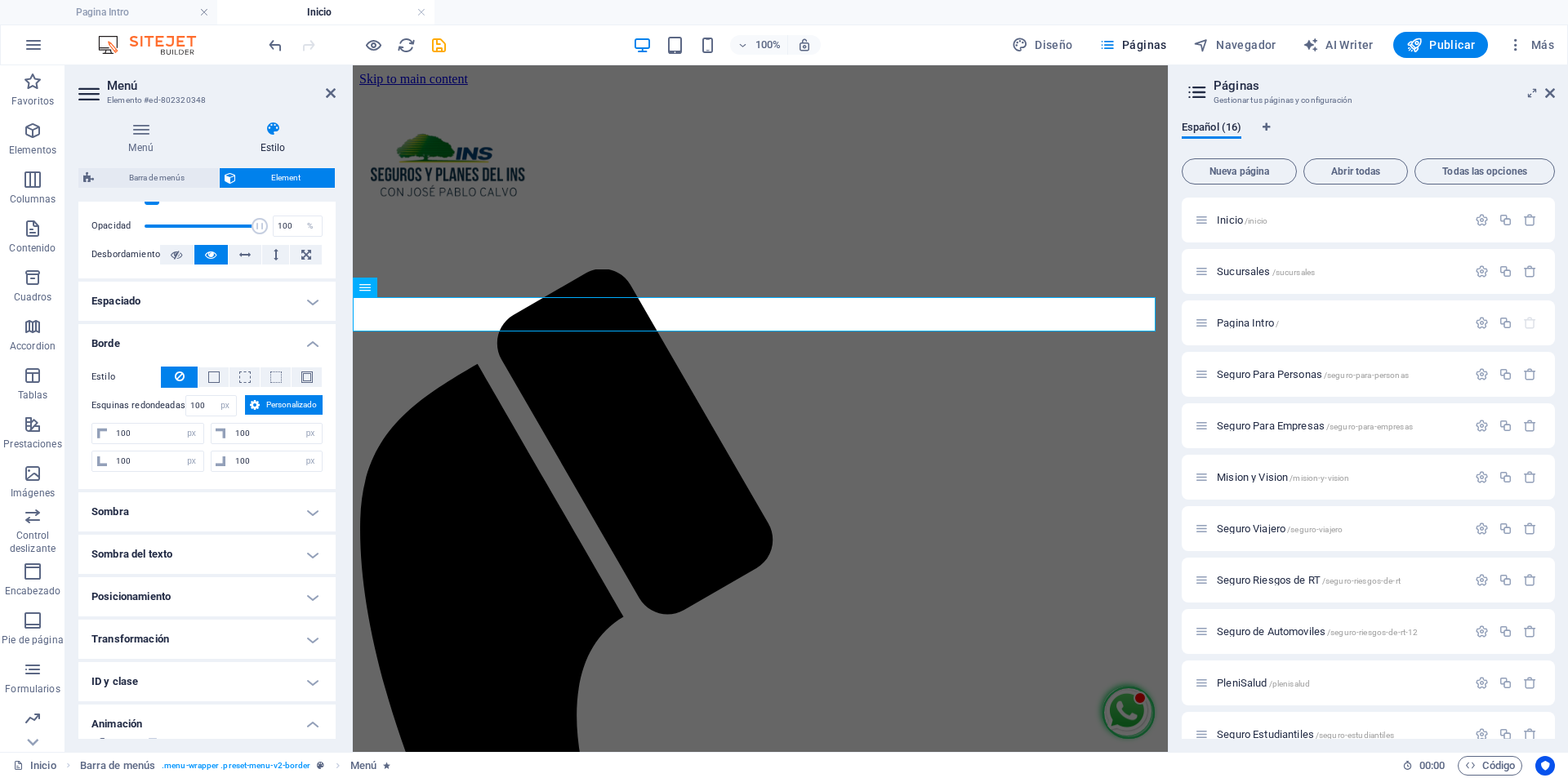
click at [301, 505] on h4 "Sombra" at bounding box center [207, 512] width 257 height 39
click at [254, 547] on span "Fuera" at bounding box center [252, 544] width 20 height 20
type input "2"
type input "4"
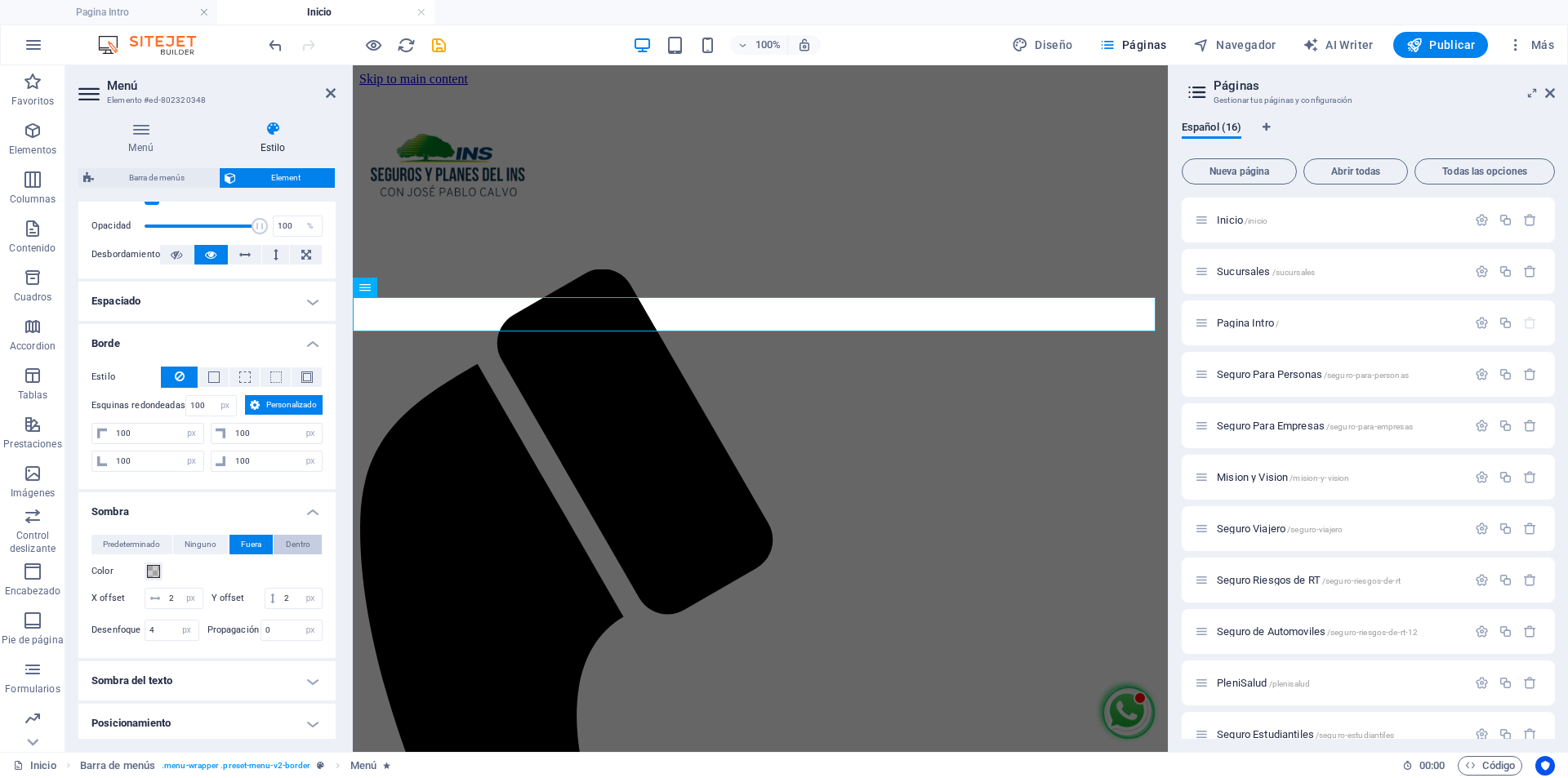
click at [295, 548] on span "Dentro" at bounding box center [298, 544] width 25 height 20
click at [278, 700] on h4 "Sombra del texto" at bounding box center [207, 681] width 257 height 39
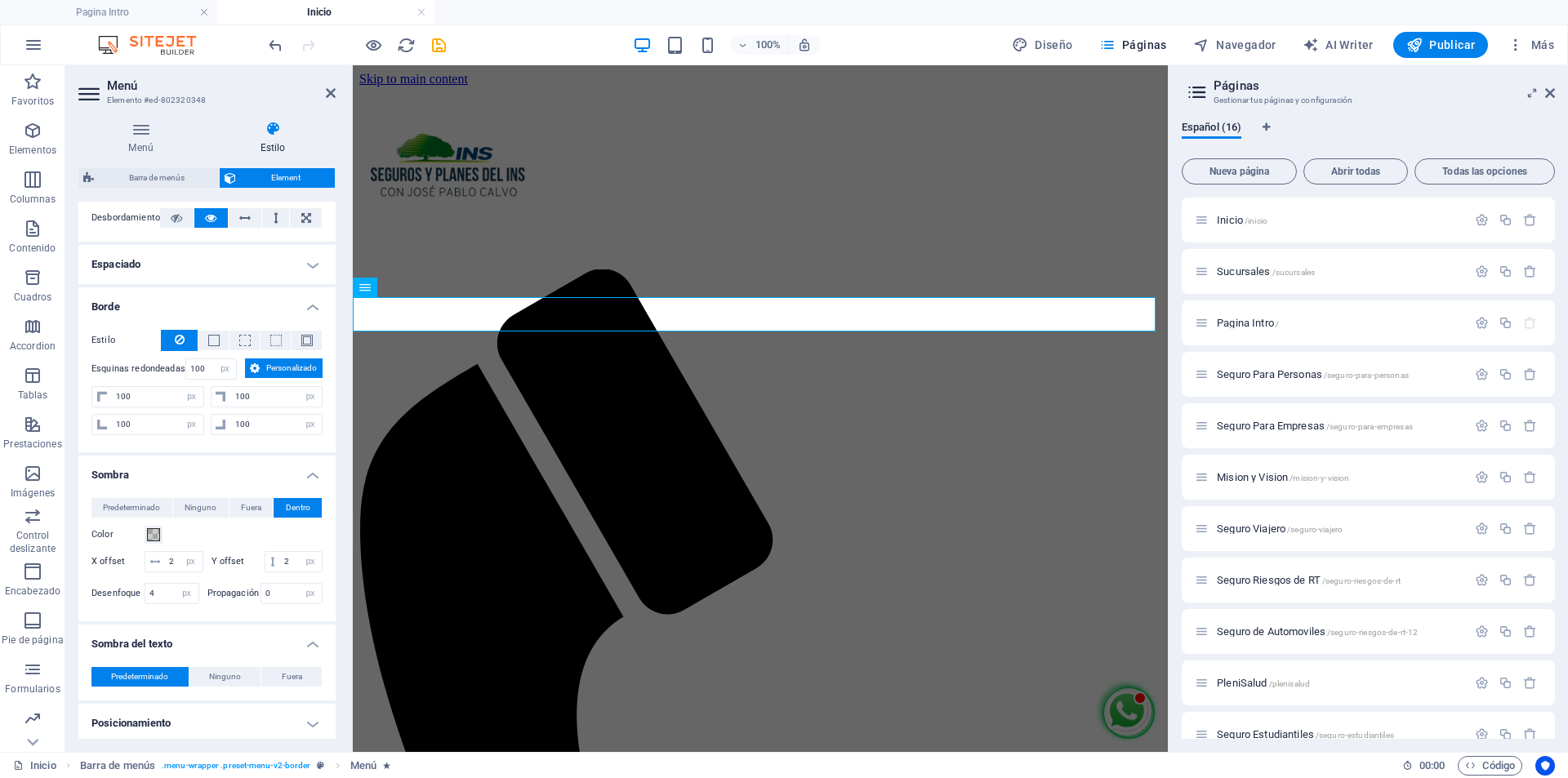
scroll to position [408, 0]
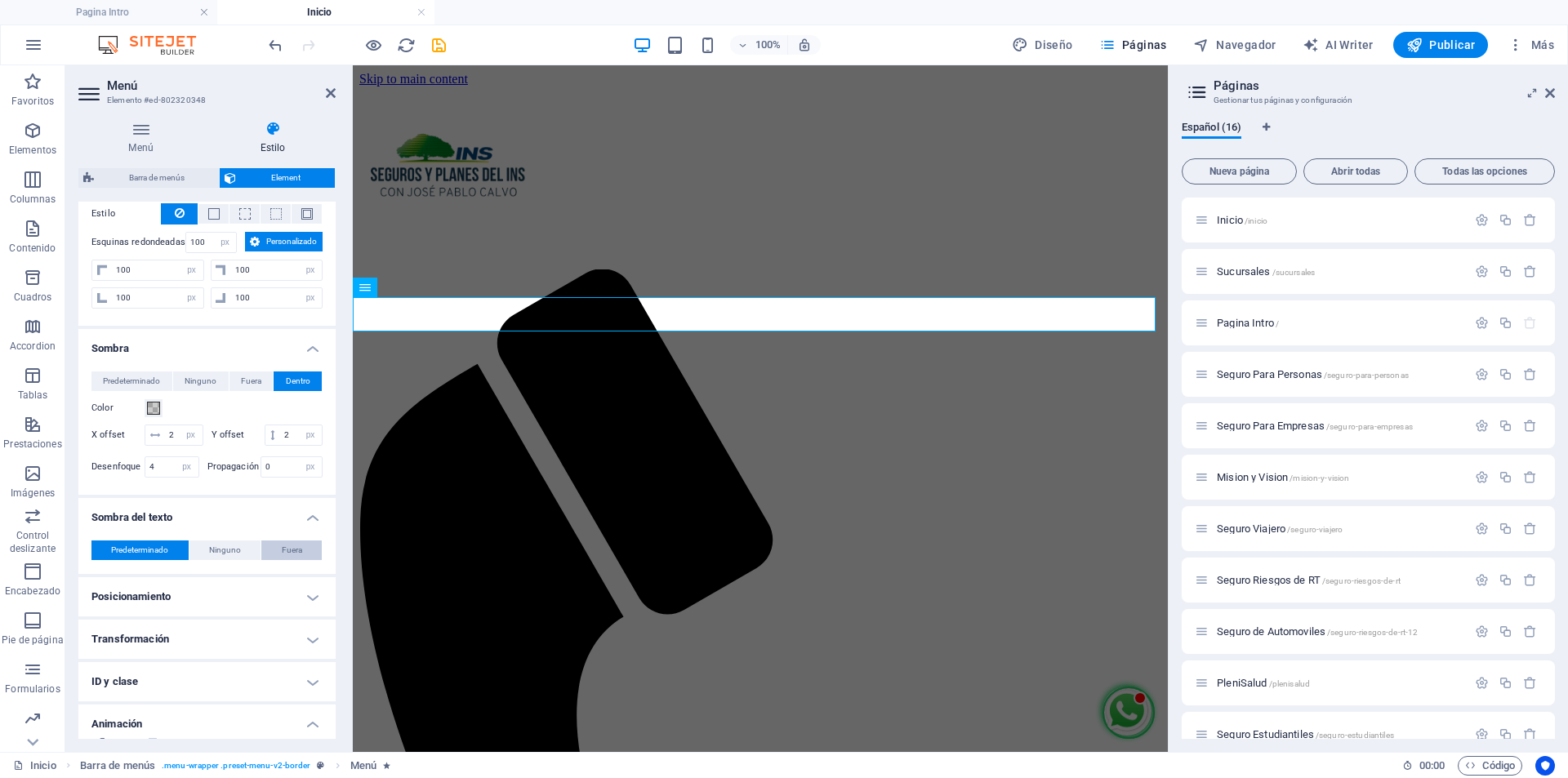
click at [298, 560] on span "Fuera" at bounding box center [292, 550] width 20 height 20
type input "rgba(0, 0, 0, 0.2)"
type input "2"
type input "4"
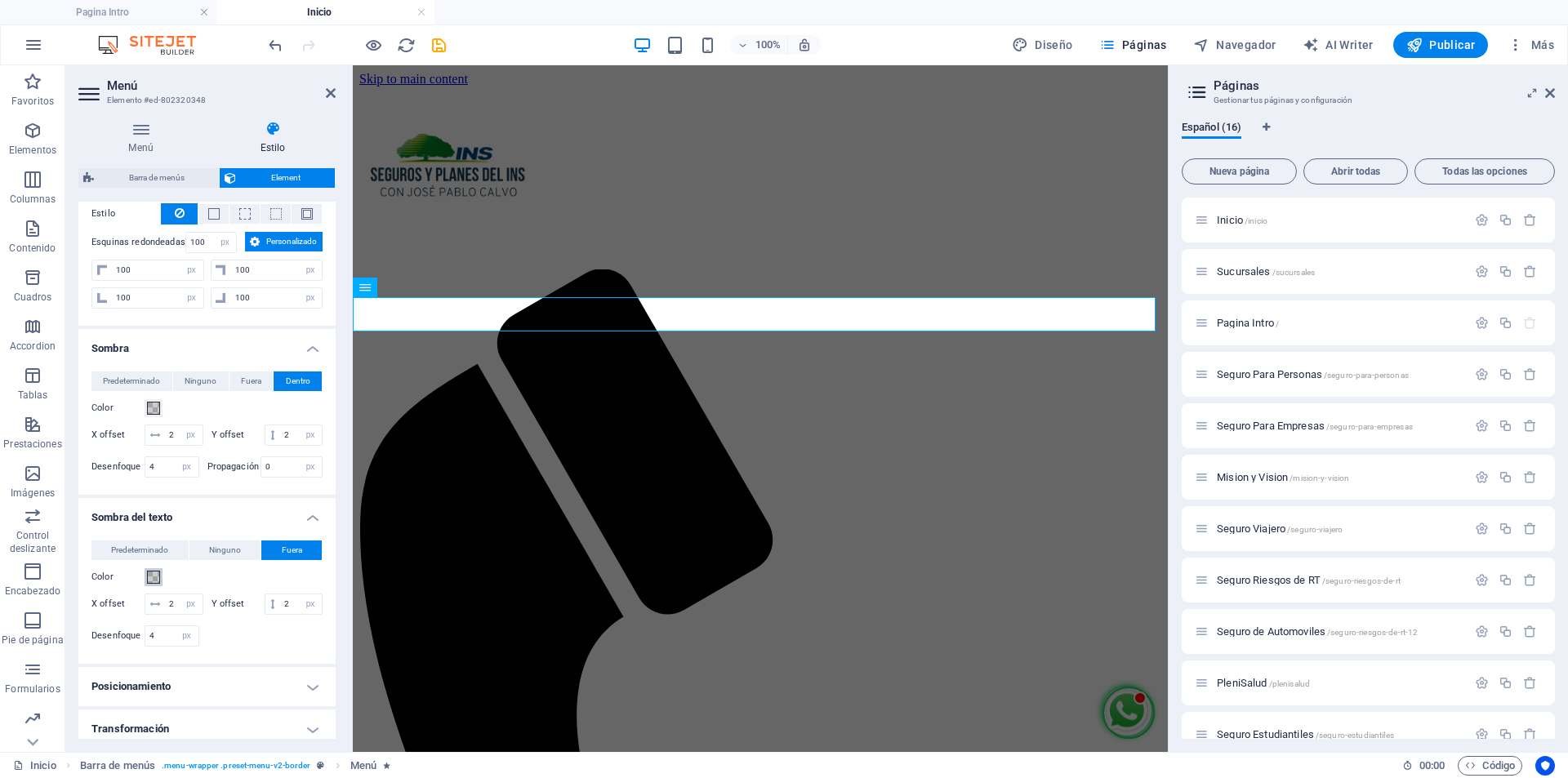
click at [159, 584] on span at bounding box center [153, 577] width 13 height 13
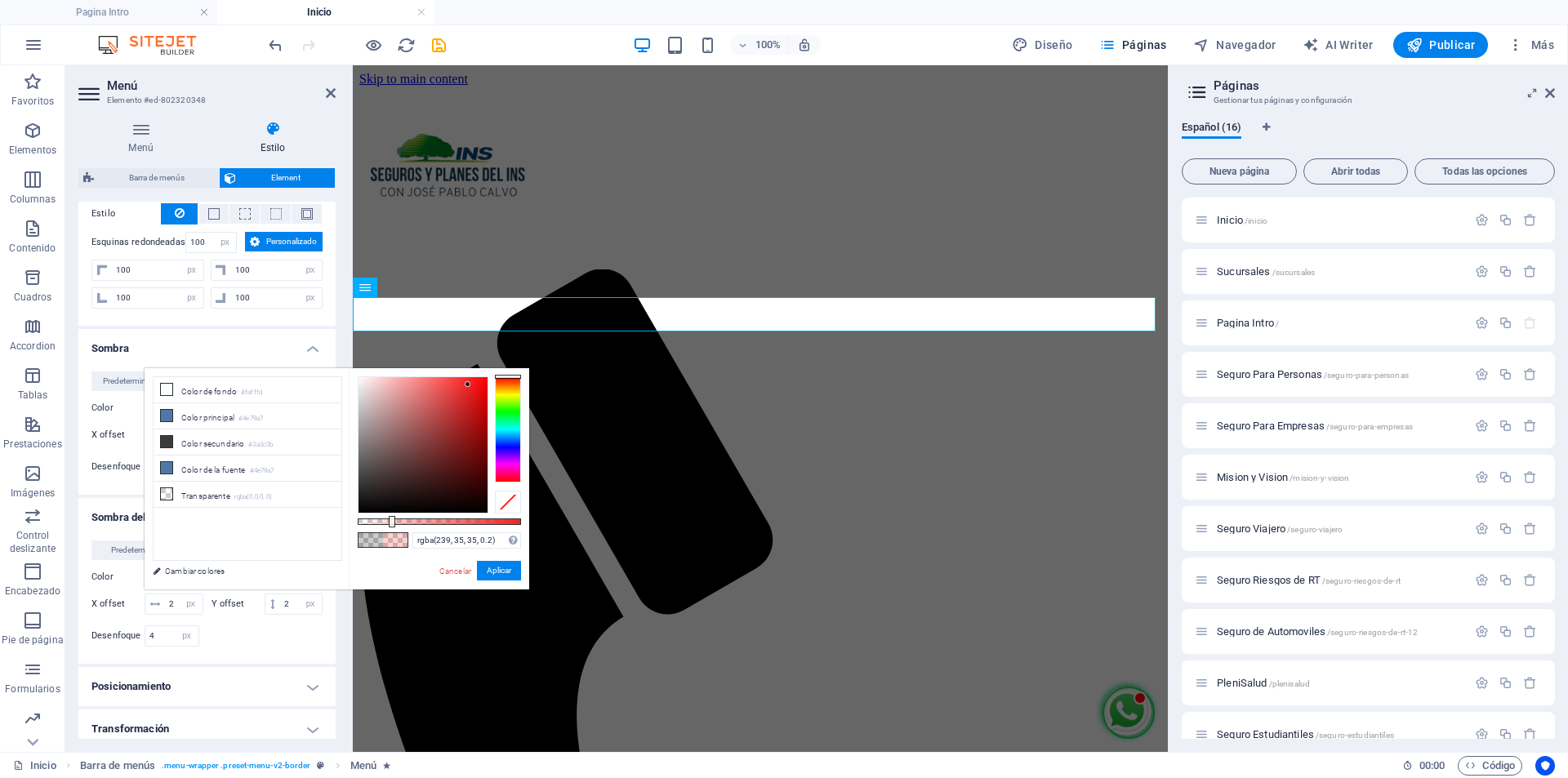
click at [468, 384] on div at bounding box center [422, 445] width 129 height 135
type input "rgba(216, 30, 30, 0.2)"
click at [469, 396] on div at bounding box center [422, 445] width 129 height 135
click at [502, 571] on button "Aplicar" at bounding box center [499, 570] width 44 height 20
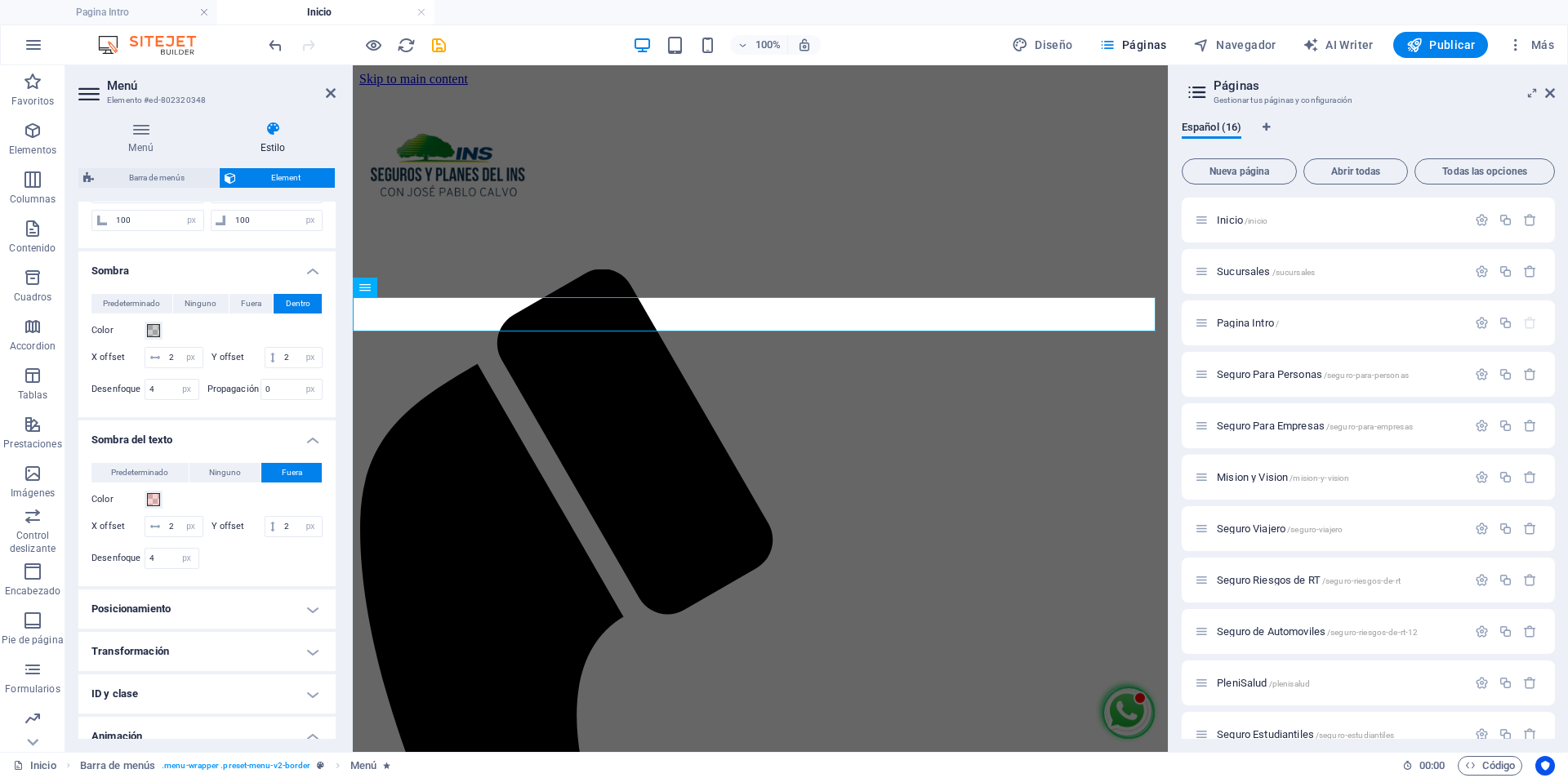
scroll to position [571, 0]
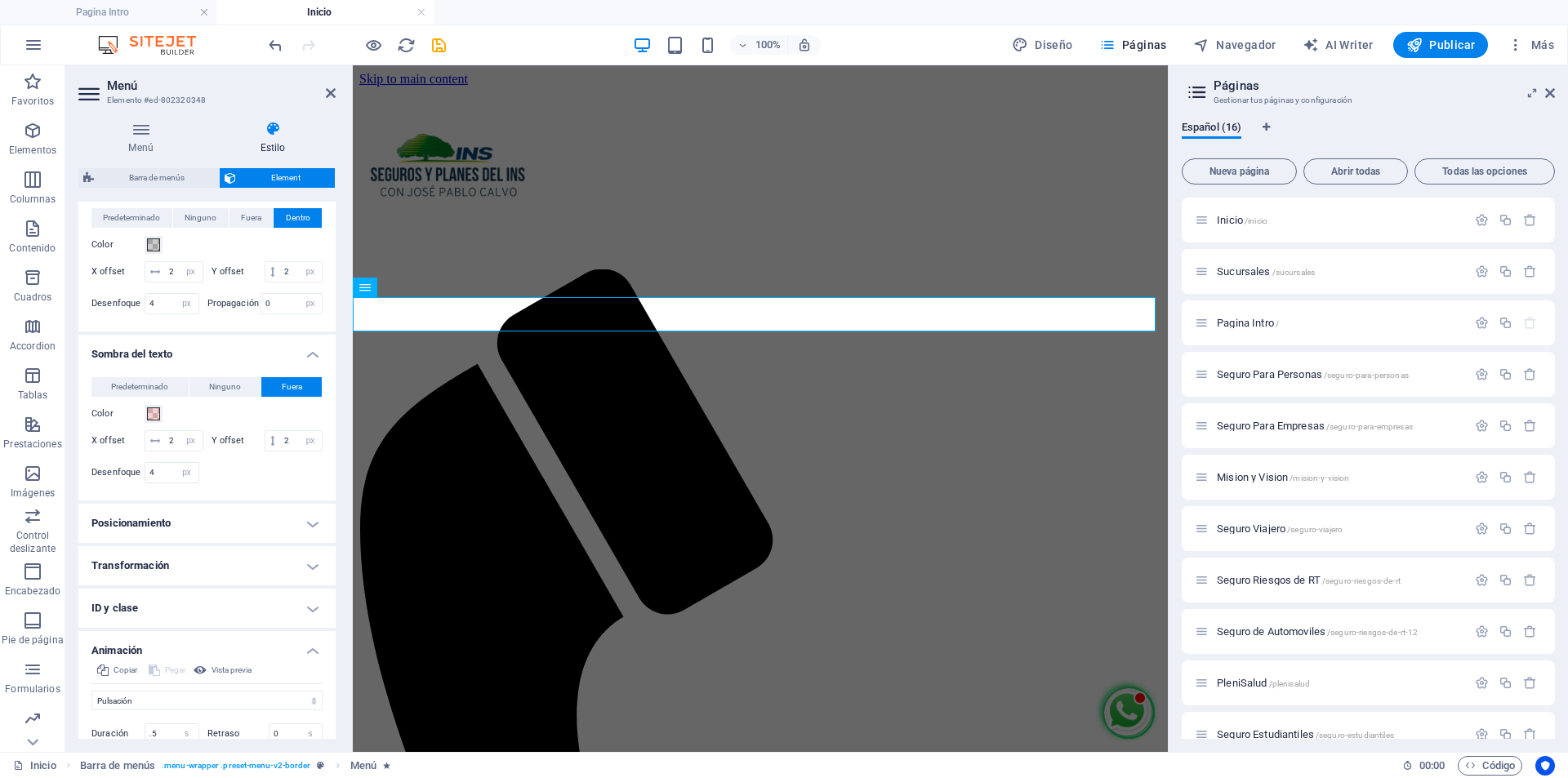
click at [214, 543] on h4 "Posicionamiento" at bounding box center [207, 523] width 257 height 39
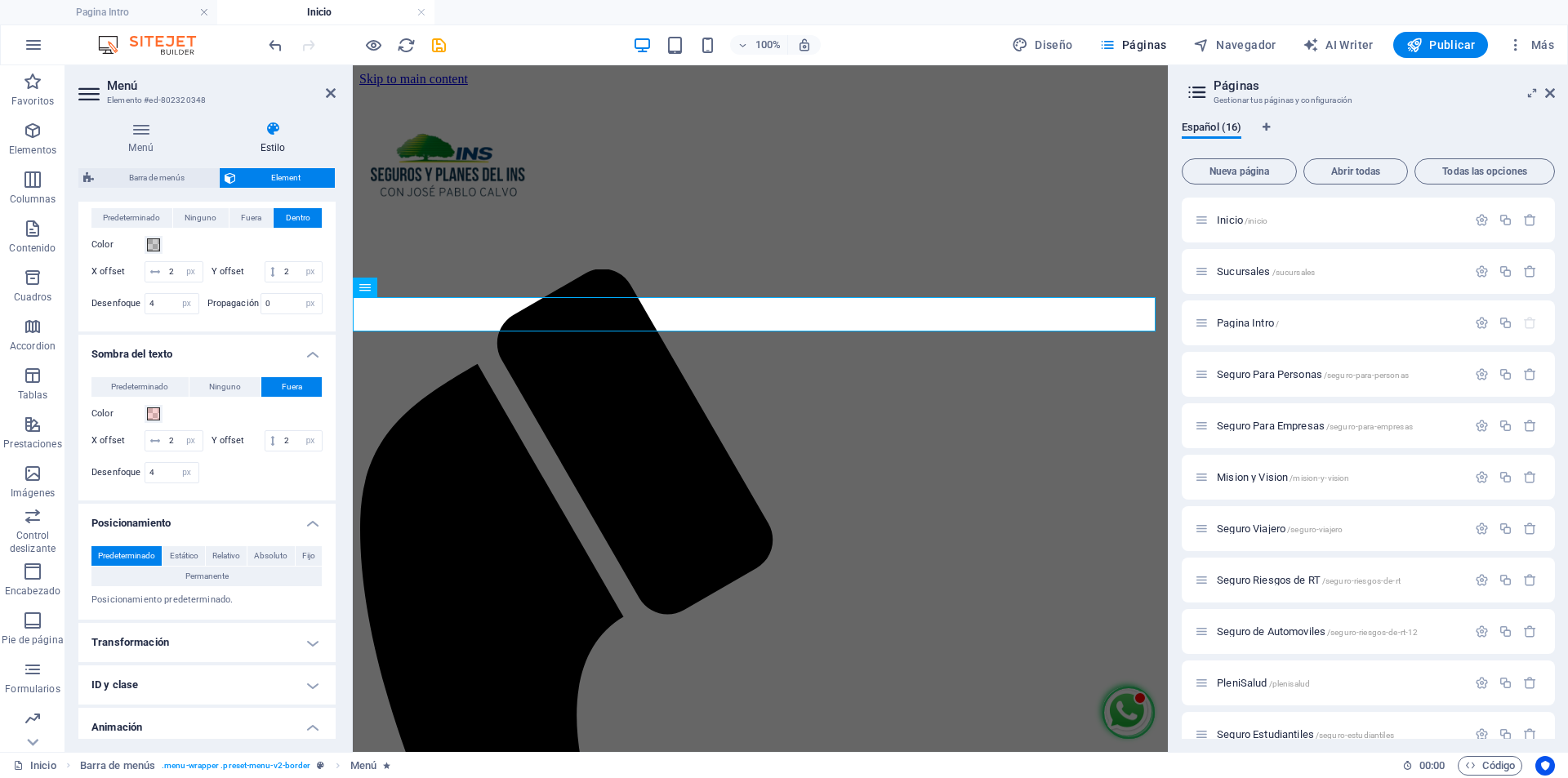
click at [179, 533] on h4 "Posicionamiento" at bounding box center [207, 518] width 257 height 29
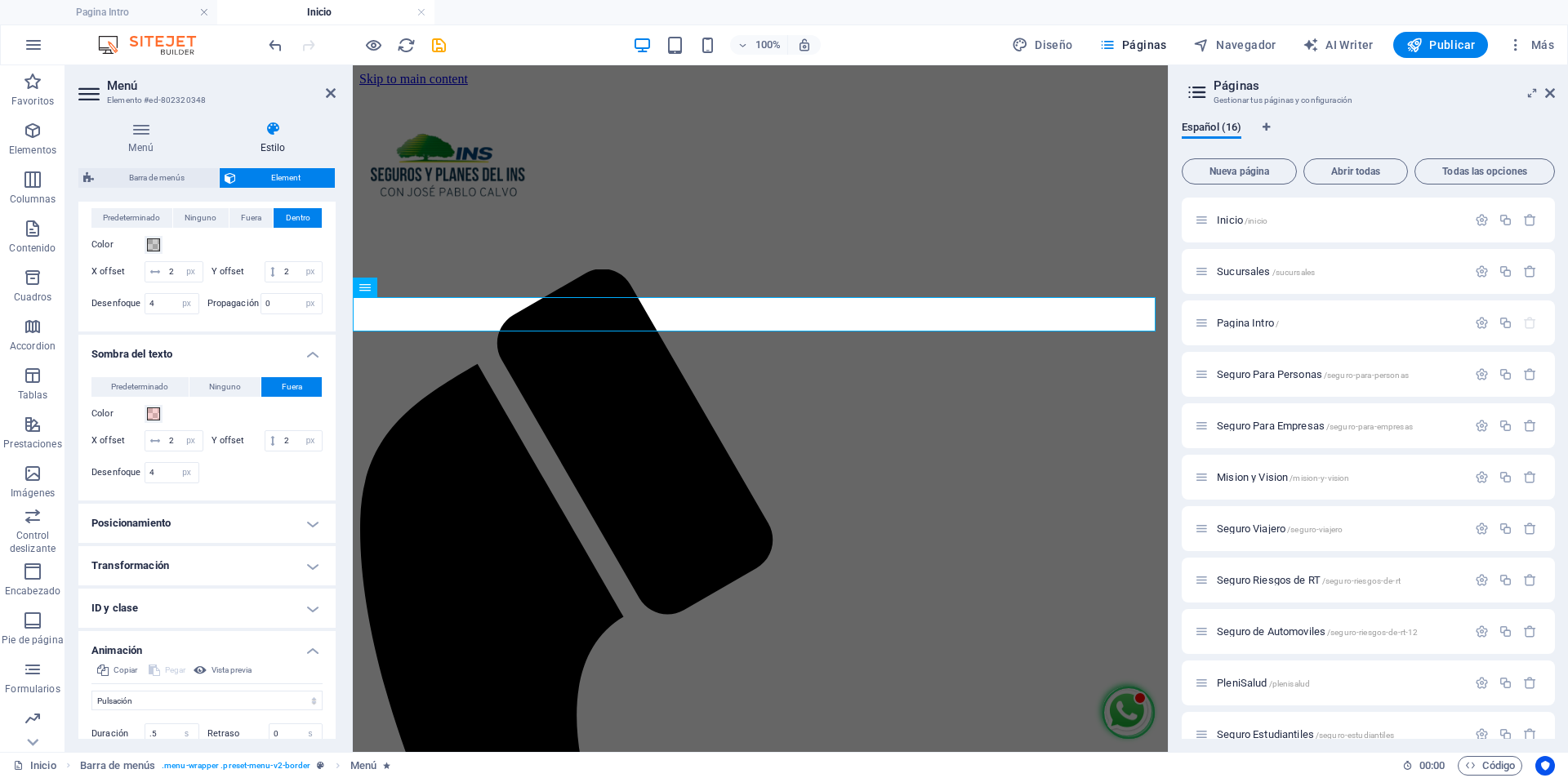
click at [171, 585] on h4 "Transformación" at bounding box center [207, 566] width 257 height 39
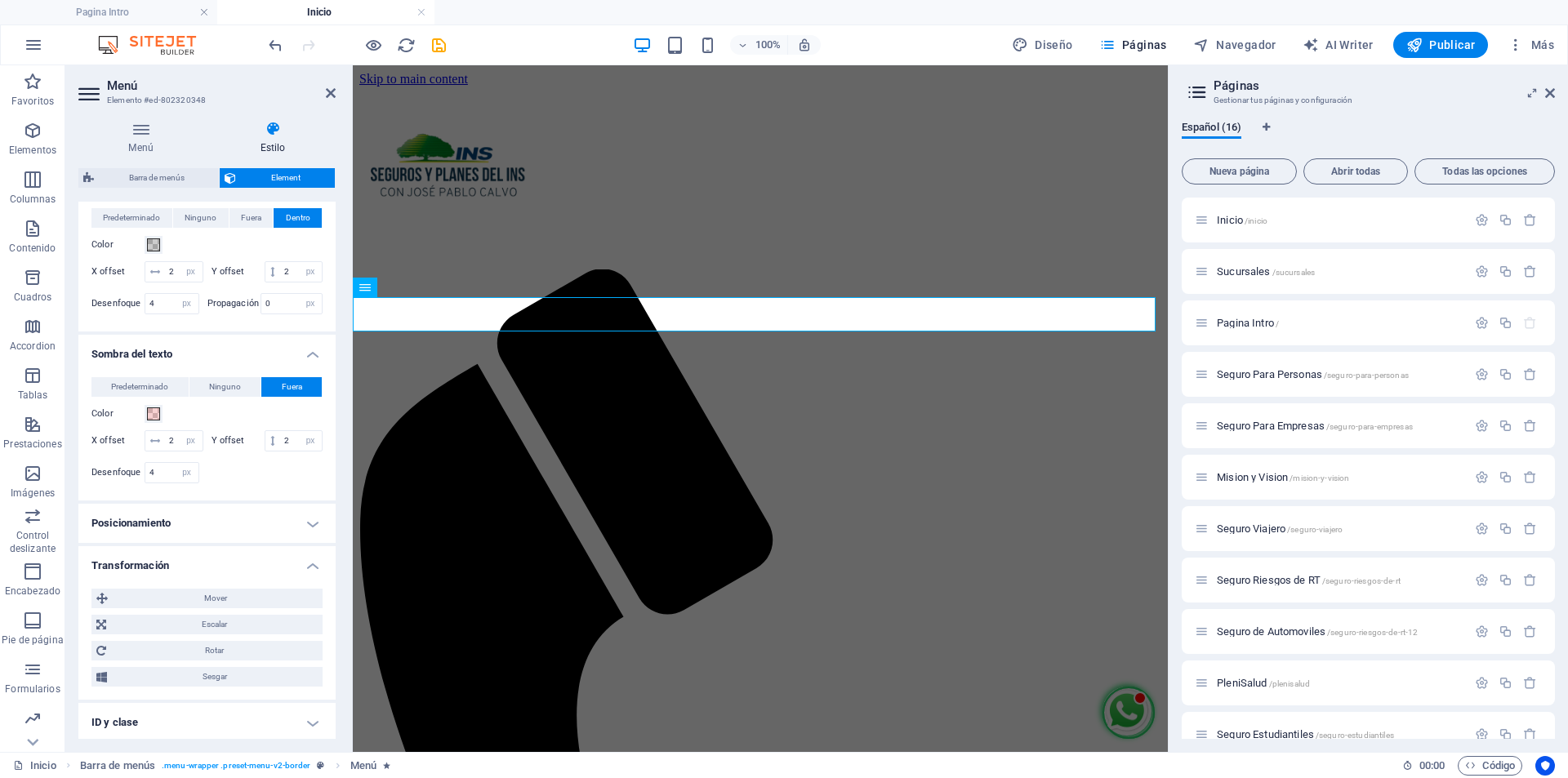
click at [171, 575] on h4 "Transformación" at bounding box center [207, 561] width 257 height 29
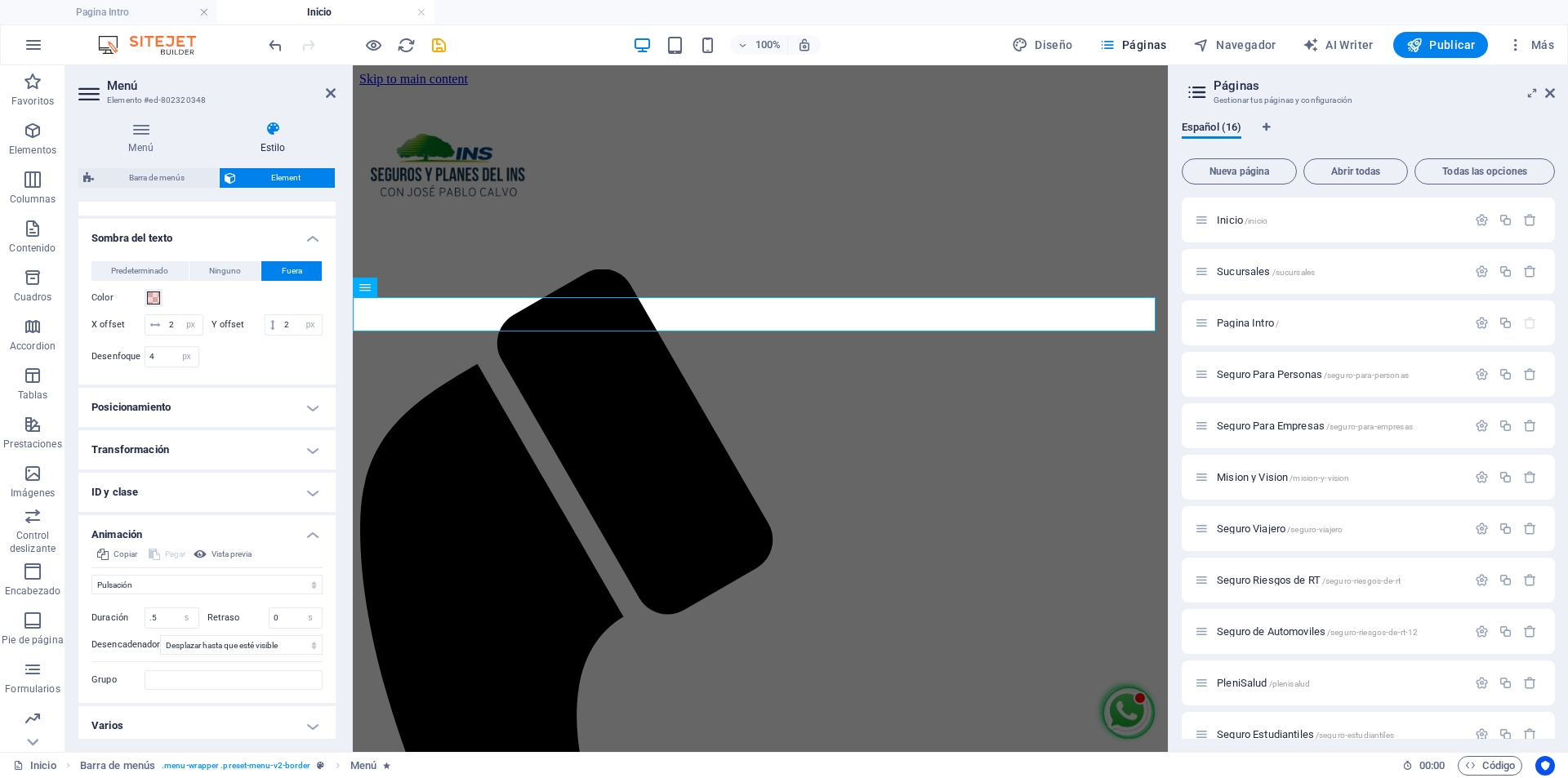
scroll to position [736, 0]
click at [229, 553] on span "Vista previa" at bounding box center [231, 547] width 40 height 20
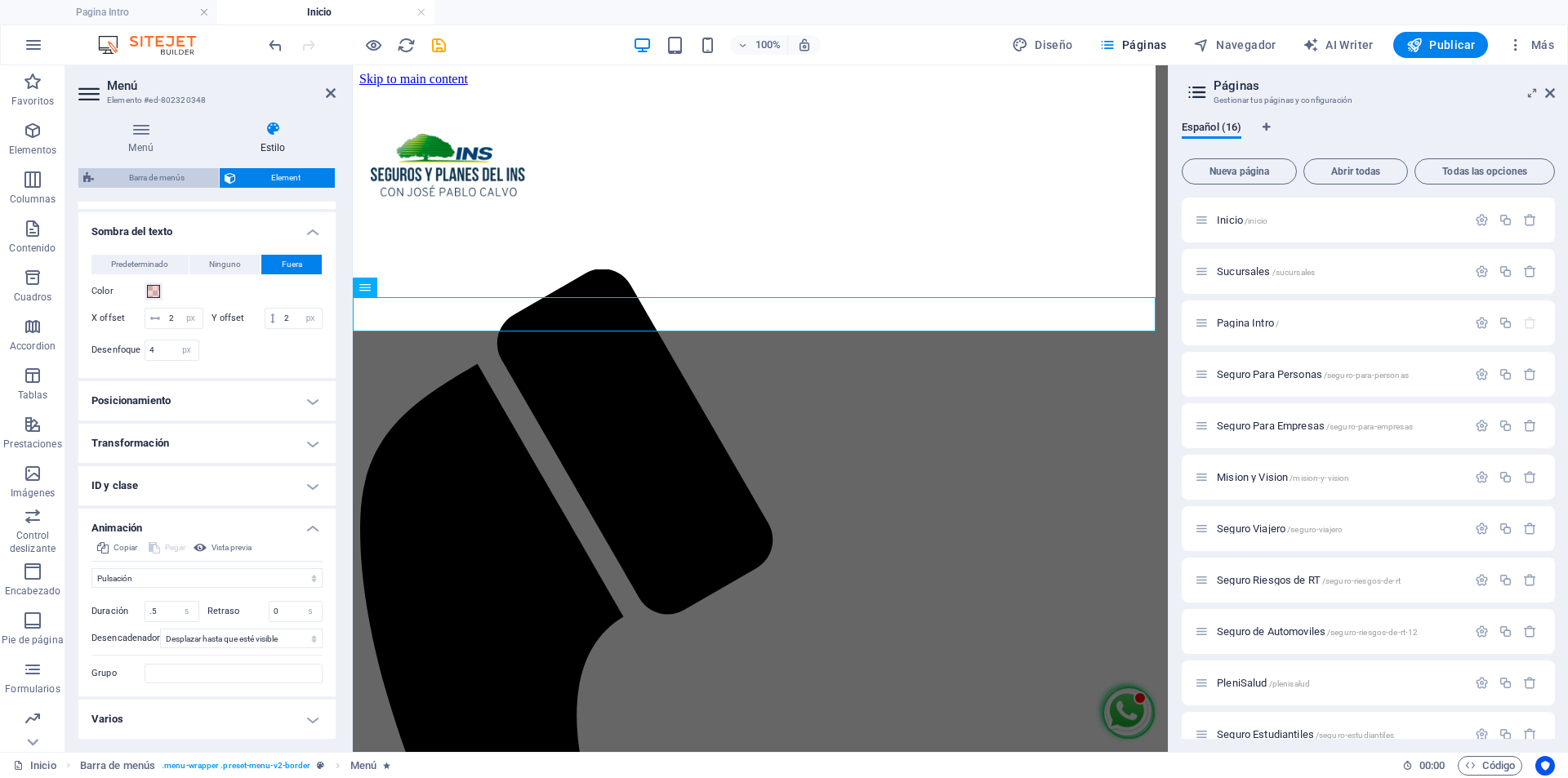
click at [165, 176] on span "Barra de menús" at bounding box center [156, 177] width 115 height 20
select select "rem"
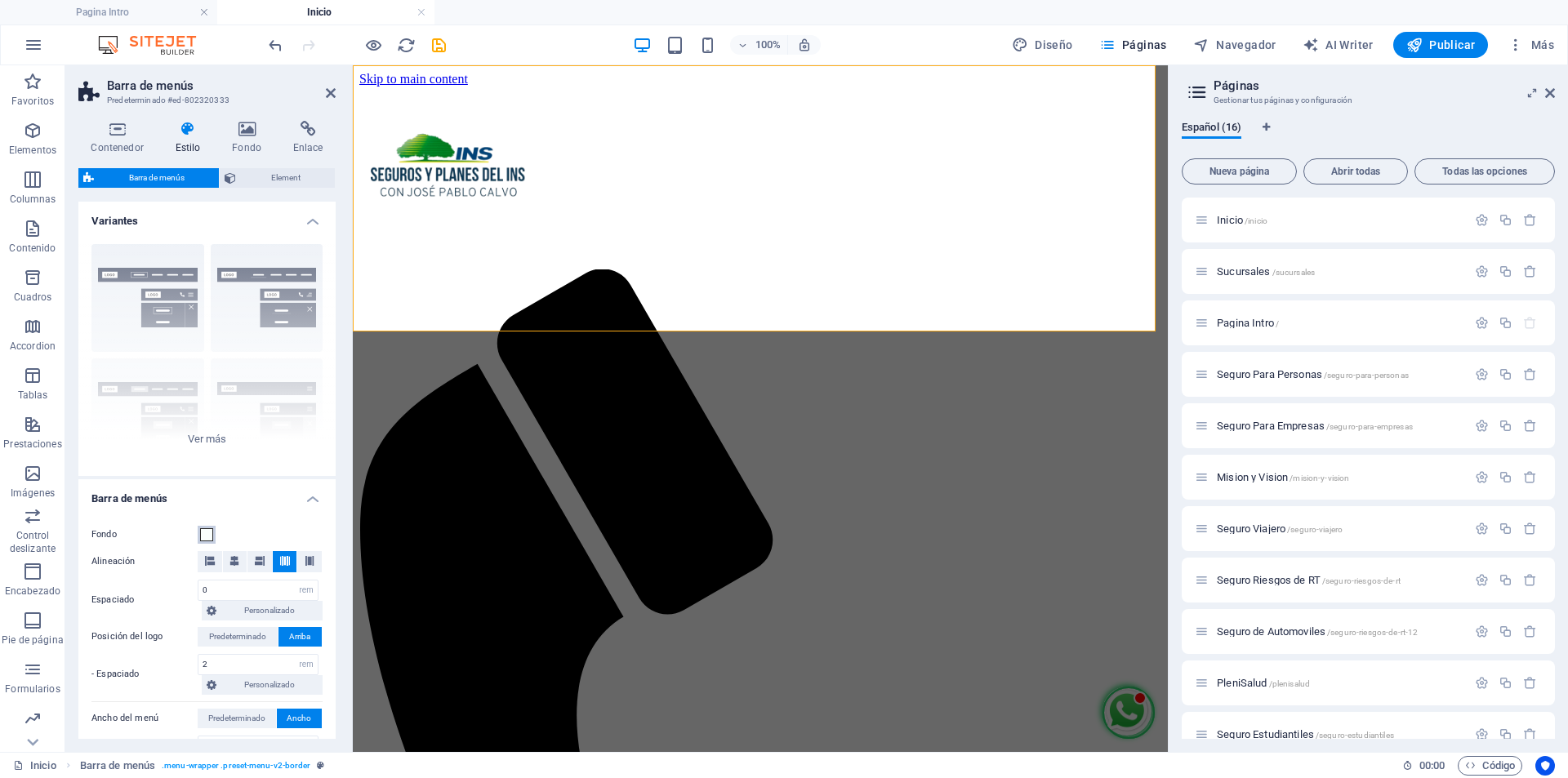
click at [200, 537] on span at bounding box center [206, 534] width 13 height 13
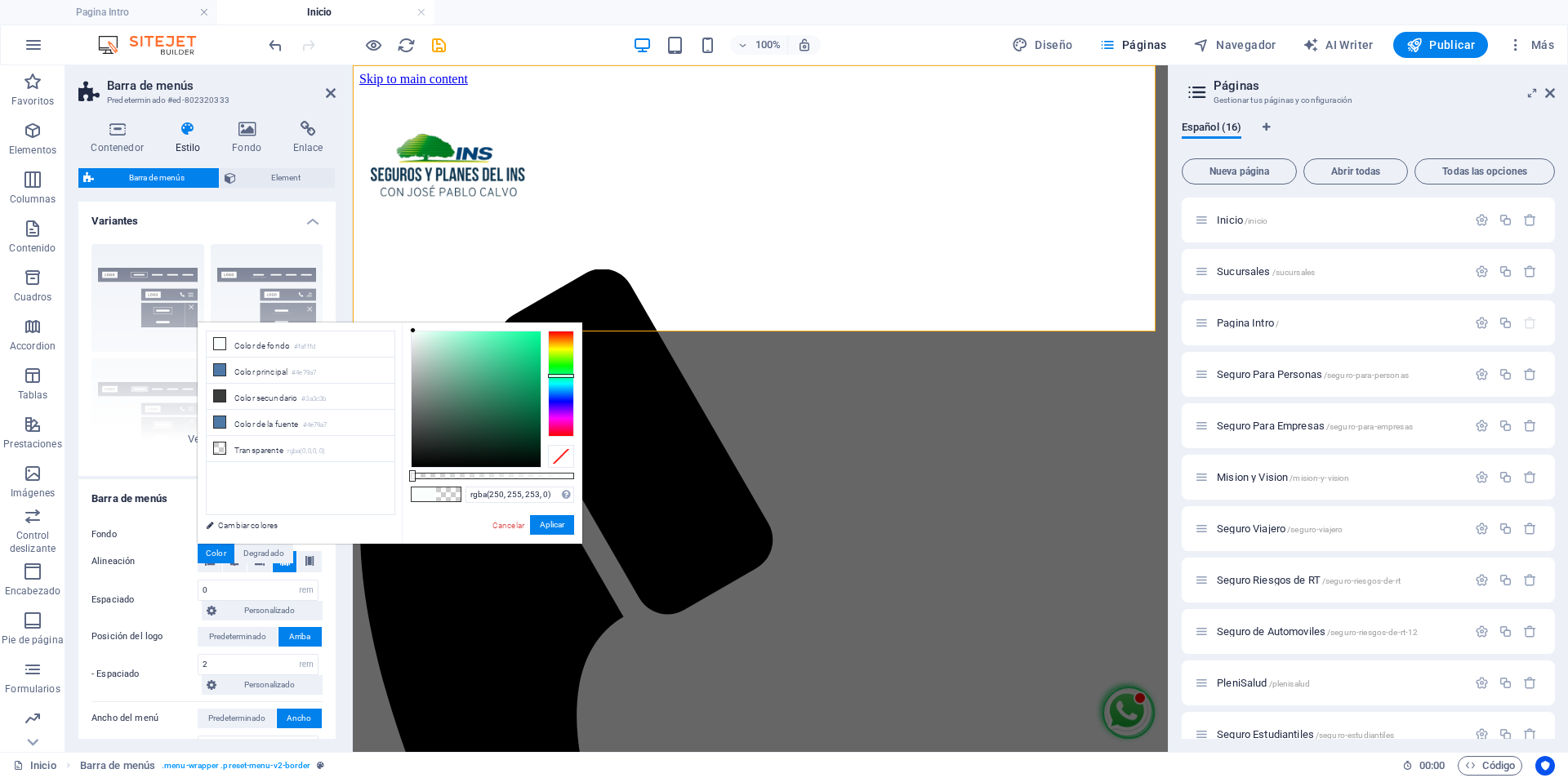
drag, startPoint x: 576, startPoint y: 474, endPoint x: 354, endPoint y: 477, distance: 222.0
click at [354, 477] on div "less Color de fondo #fafffd Color principal #4e79a7 Color secundario #3a3c3b Co…" at bounding box center [390, 433] width 385 height 222
click at [531, 406] on div at bounding box center [476, 399] width 129 height 135
click at [523, 338] on div at bounding box center [476, 399] width 129 height 135
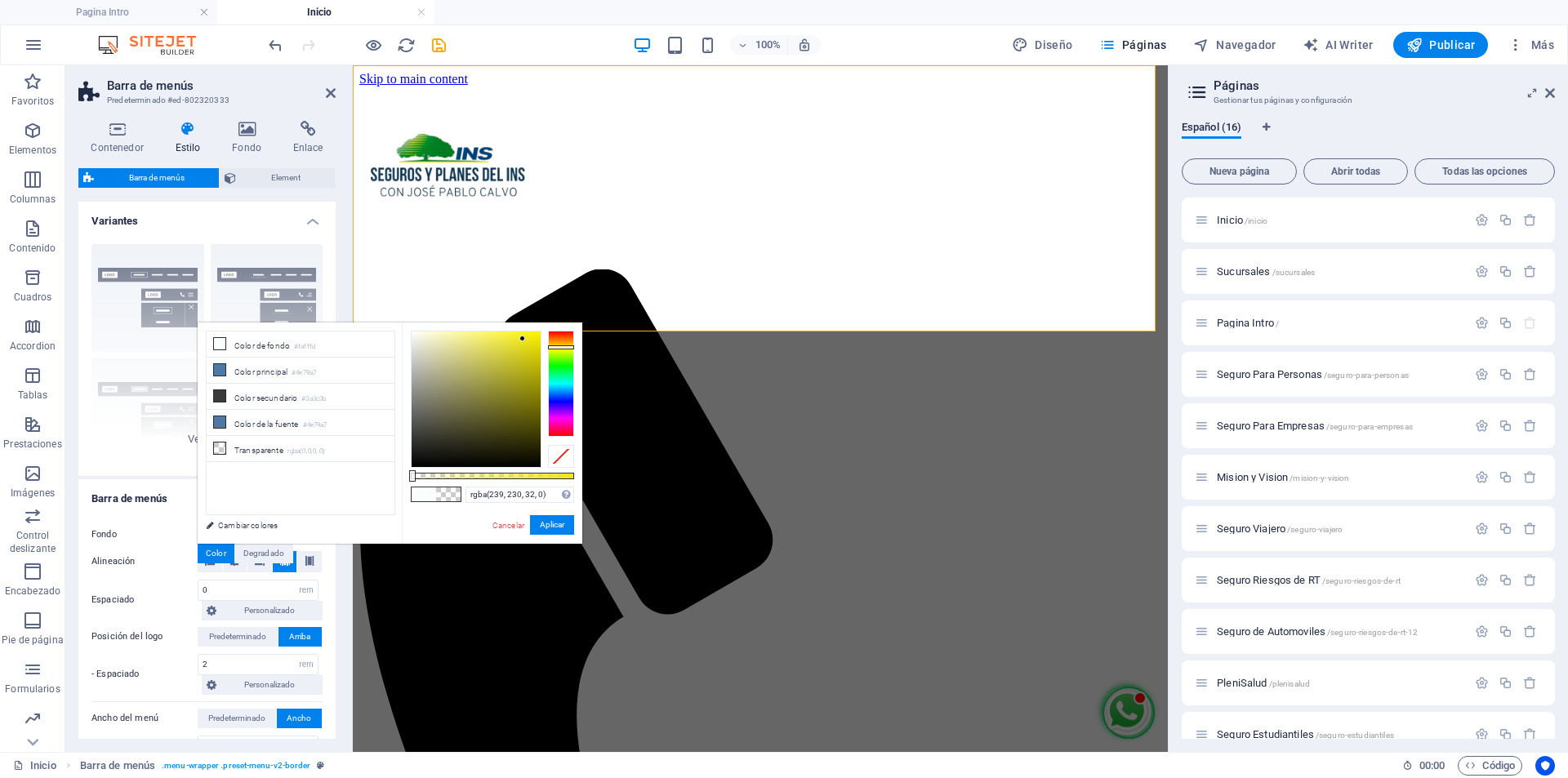
click at [564, 347] on div at bounding box center [561, 383] width 26 height 107
click at [565, 339] on div at bounding box center [561, 383] width 26 height 107
click at [535, 347] on div at bounding box center [476, 399] width 129 height 135
type input "rgba(233, 141, 35, 0)"
click at [520, 342] on div at bounding box center [476, 399] width 129 height 135
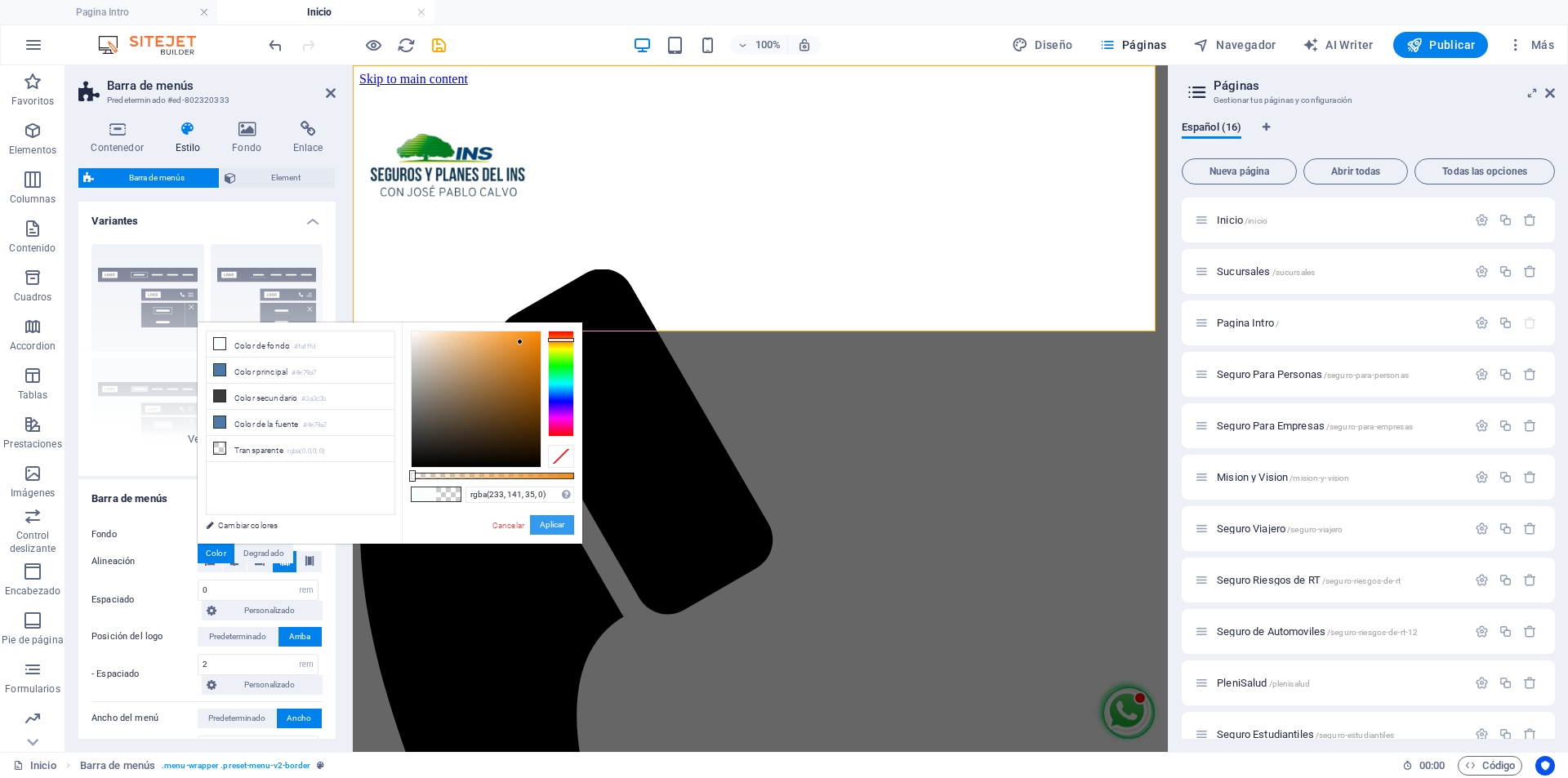
click at [559, 527] on button "Aplicar" at bounding box center [553, 524] width 44 height 20
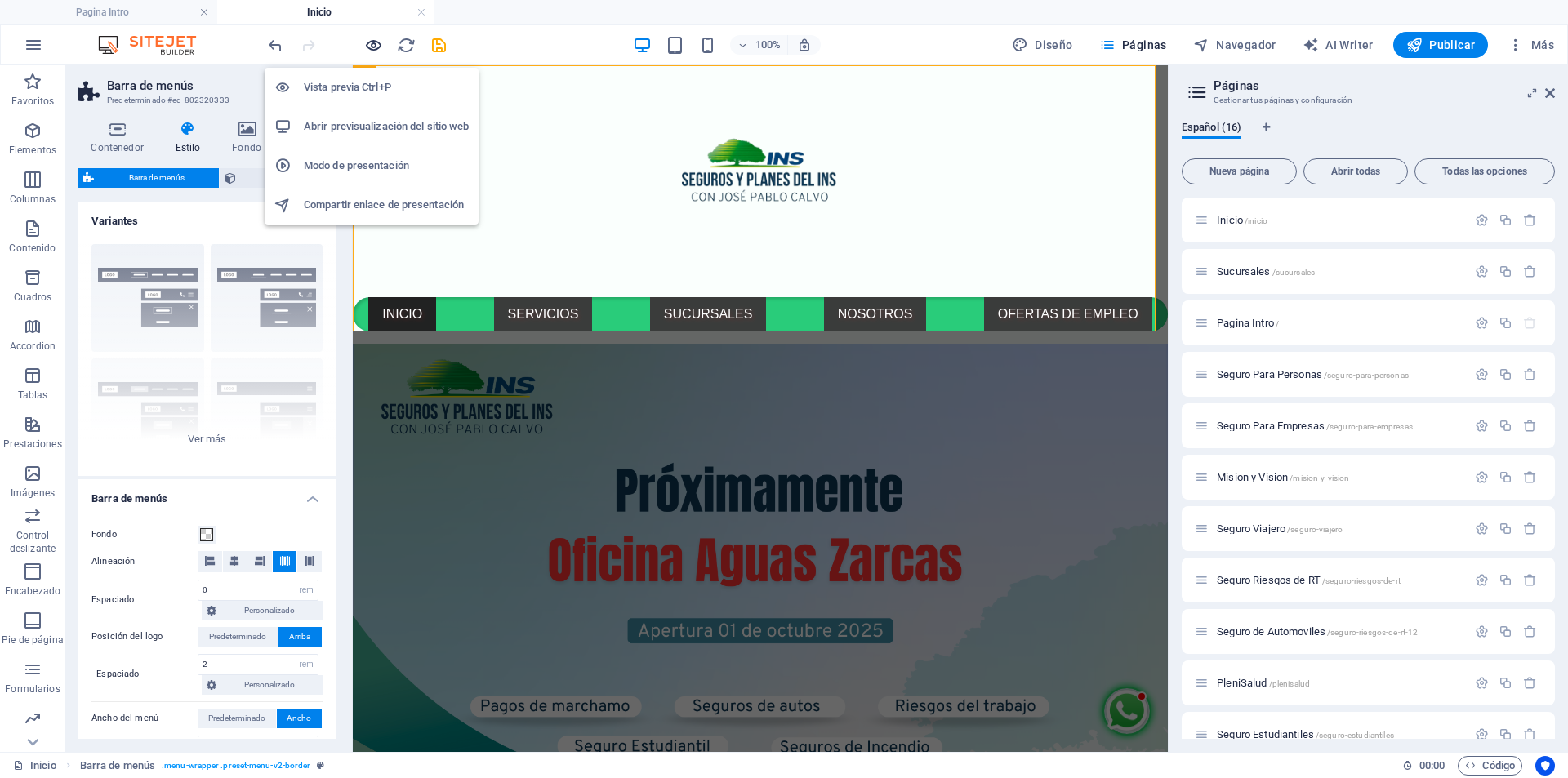
click at [377, 49] on icon "button" at bounding box center [373, 45] width 19 height 19
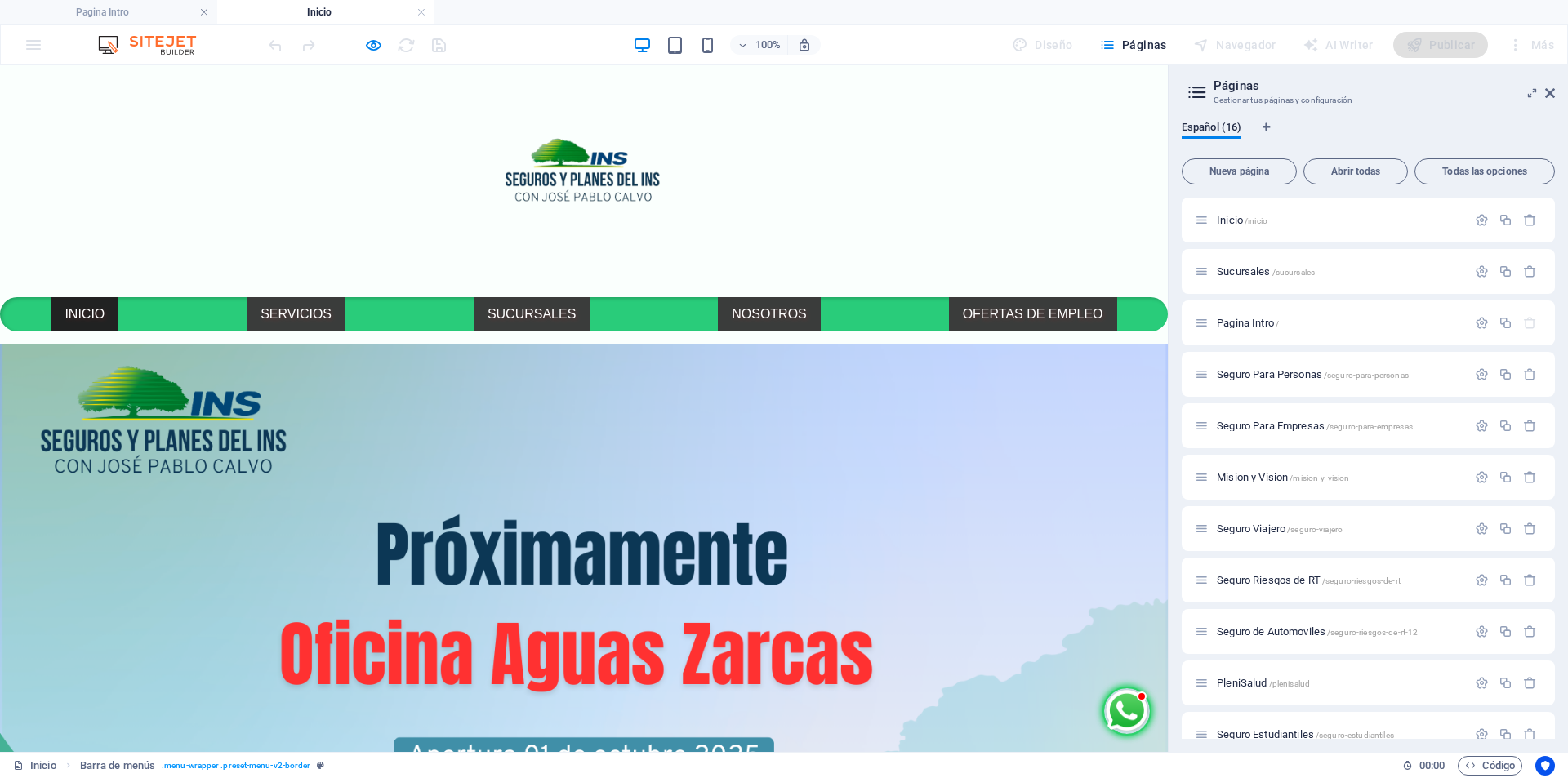
select select "rem"
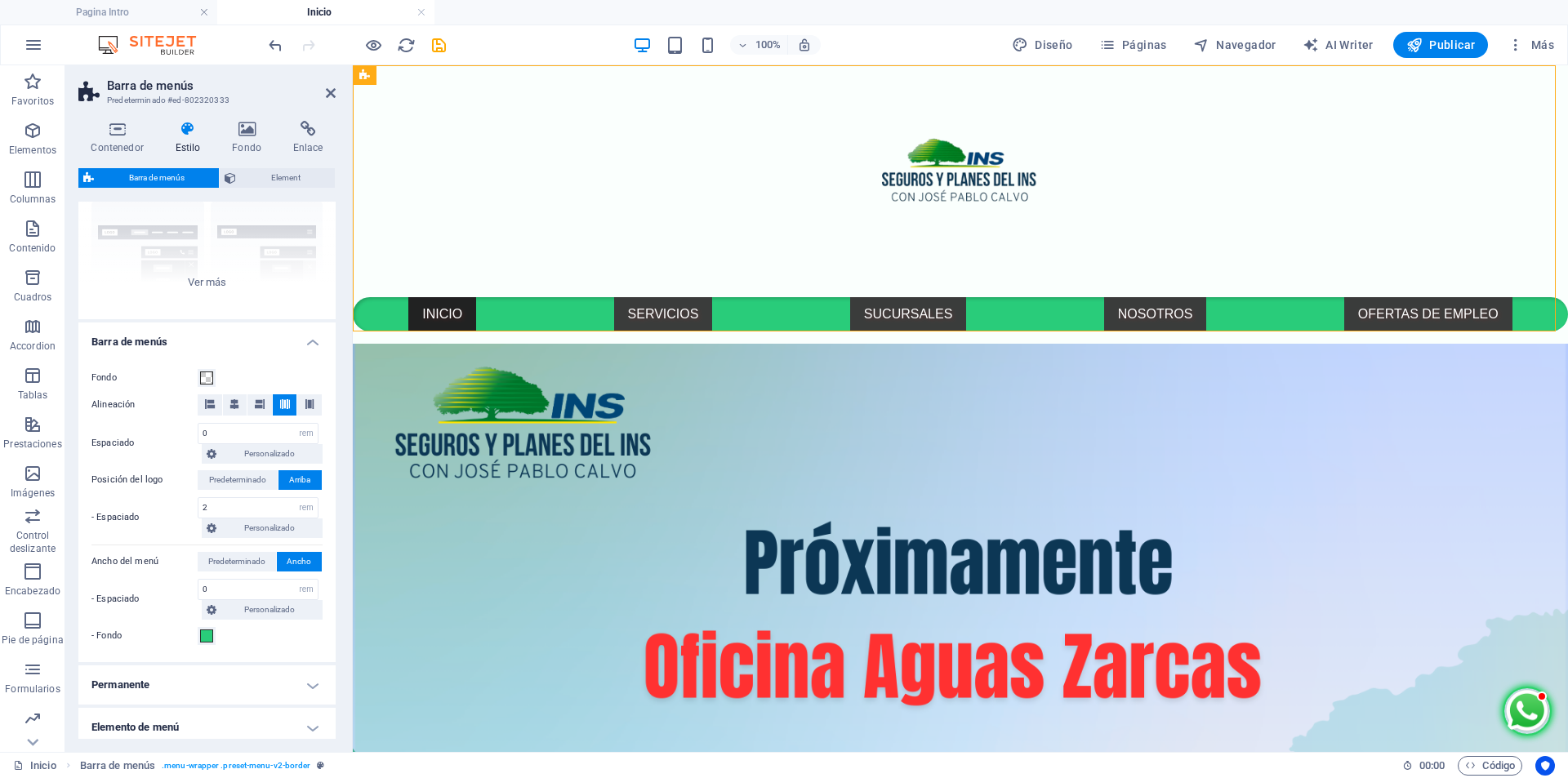
scroll to position [164, 0]
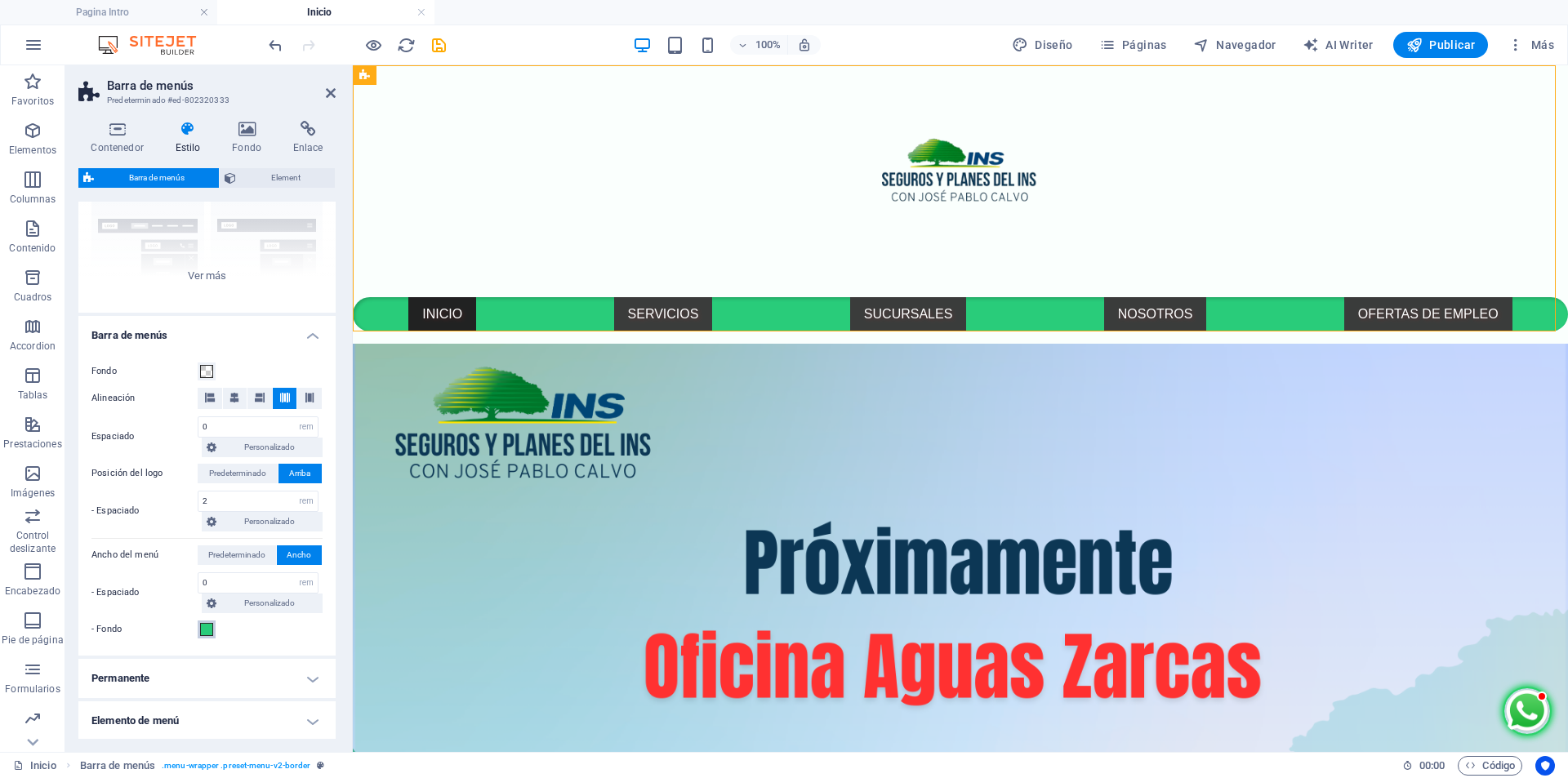
click at [215, 631] on button "- Fondo" at bounding box center [206, 629] width 18 height 18
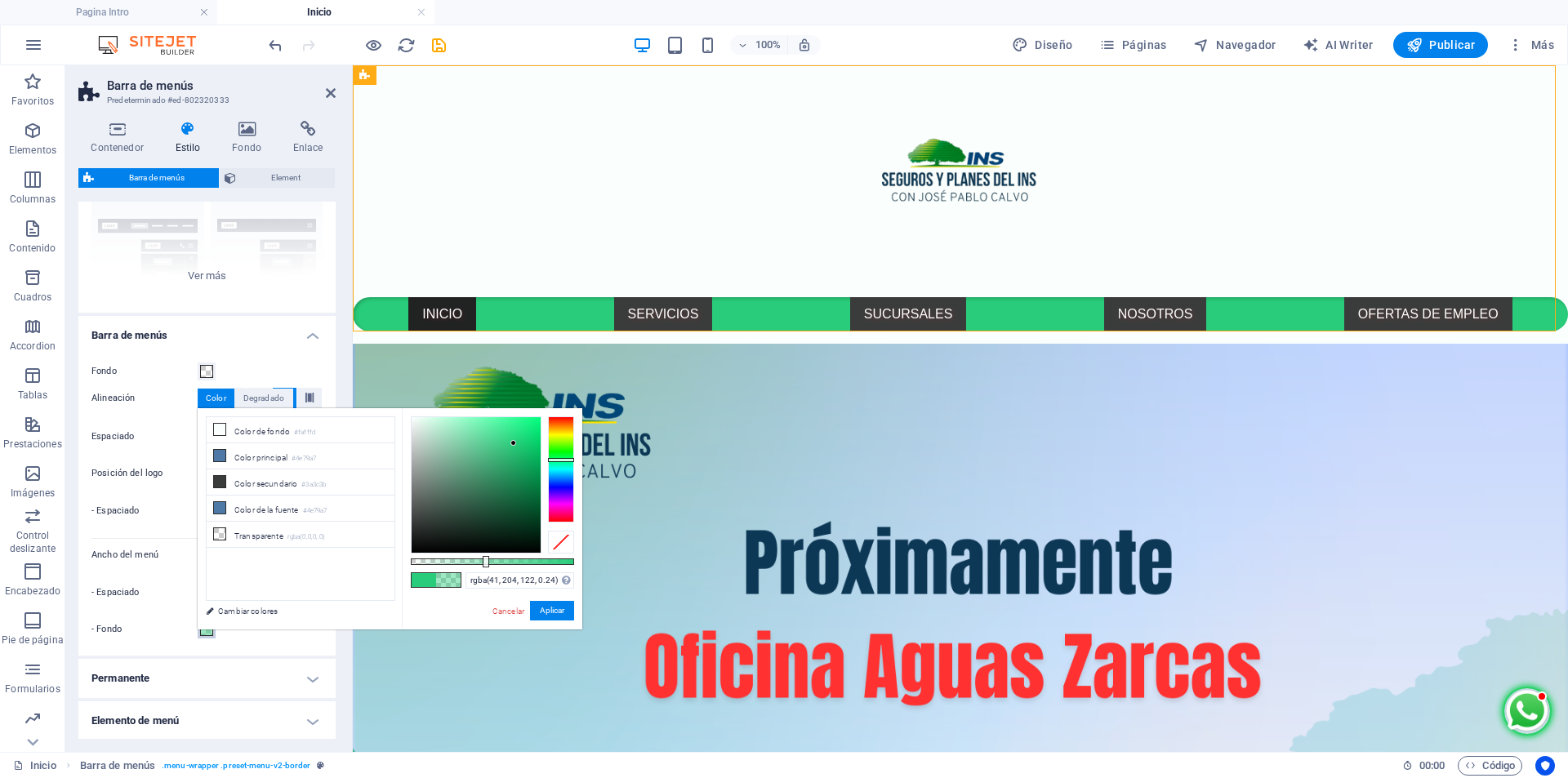
drag, startPoint x: 574, startPoint y: 561, endPoint x: 448, endPoint y: 564, distance: 126.0
click at [483, 564] on div at bounding box center [486, 561] width 7 height 11
drag, startPoint x: 452, startPoint y: 564, endPoint x: 359, endPoint y: 562, distance: 93.0
click at [359, 562] on div "less Color de fondo #fafffd Color principal #4e79a7 Color secundario #3a3c3b Co…" at bounding box center [390, 519] width 385 height 222
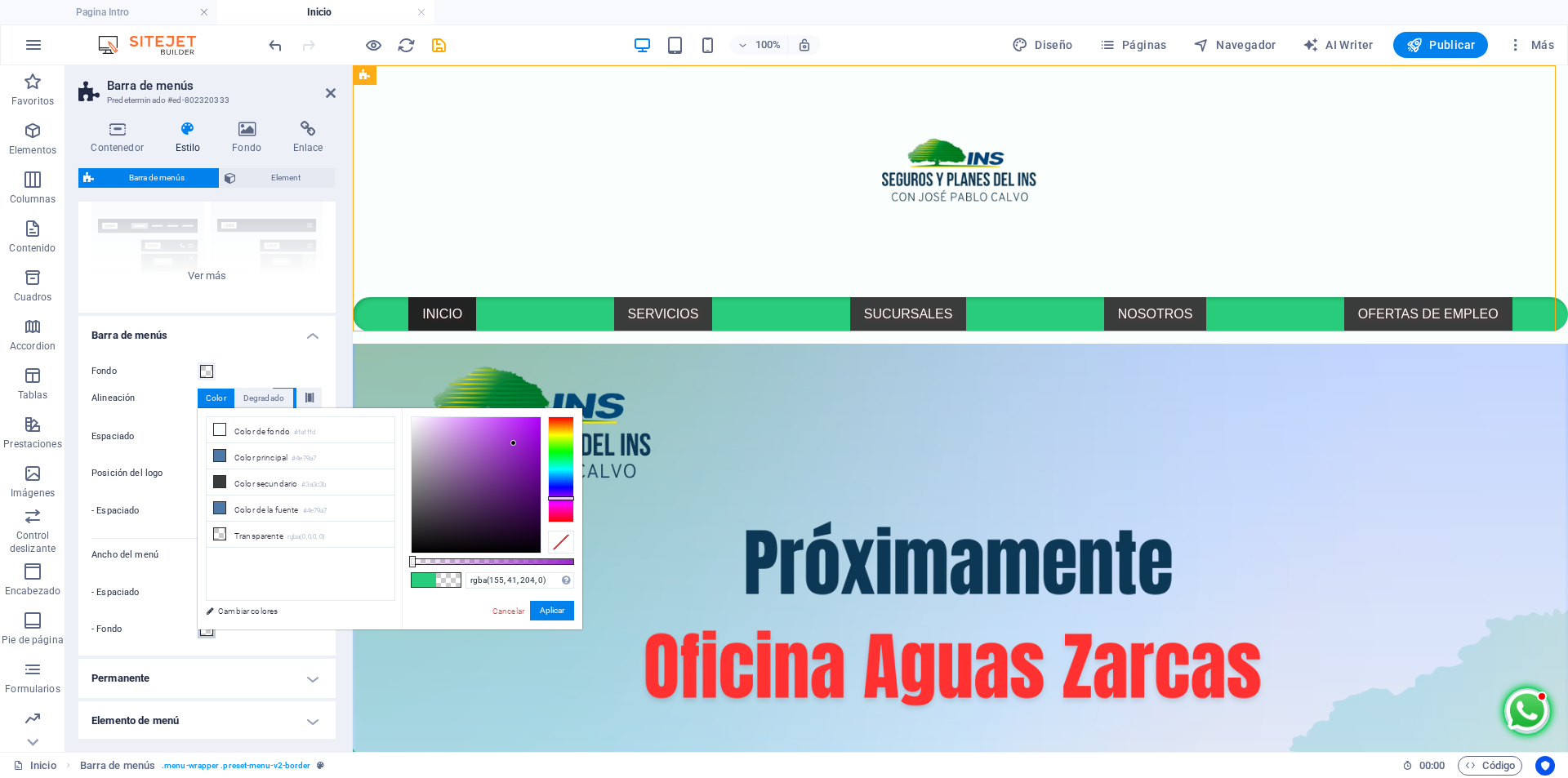
click at [559, 498] on div at bounding box center [561, 469] width 26 height 107
drag, startPoint x: 414, startPoint y: 561, endPoint x: 580, endPoint y: 561, distance: 166.0
click at [580, 561] on div "#9b29cc Formatos soportados #0852ed rgb(8, 82, 237) rgba(8, 82, 237, 90%) hsv(2…" at bounding box center [492, 637] width 181 height 458
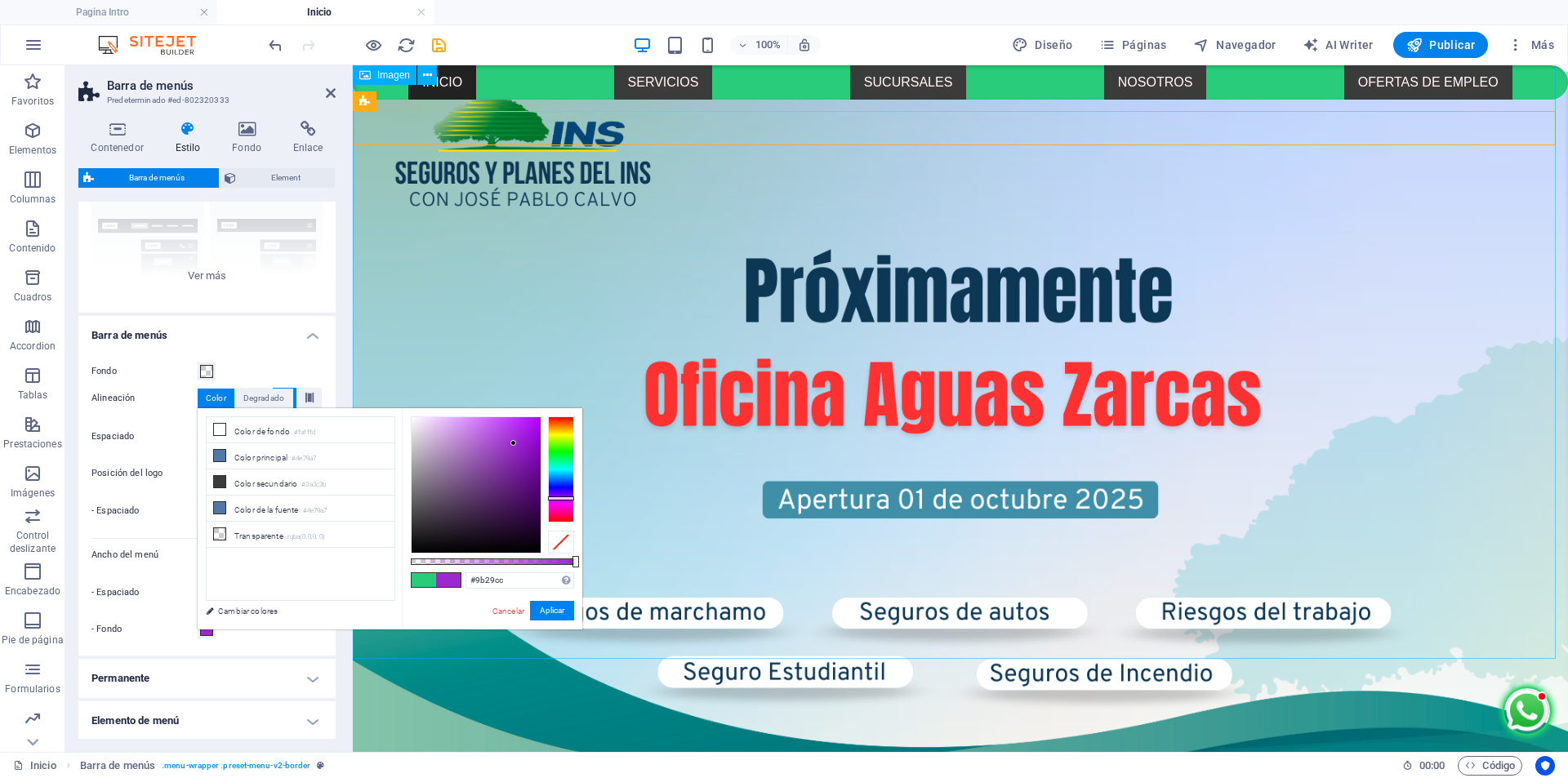
scroll to position [0, 0]
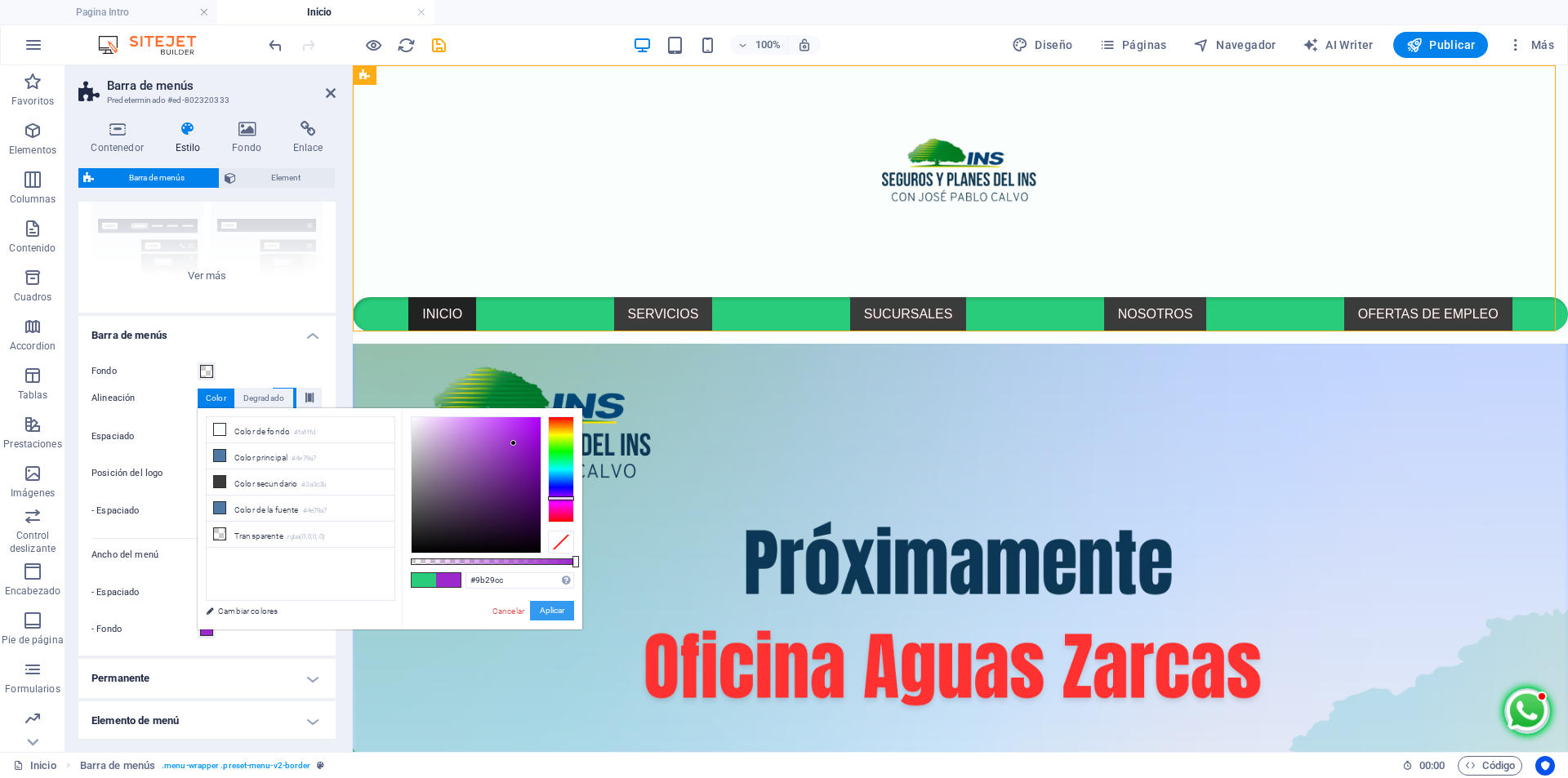
click at [556, 609] on button "Aplicar" at bounding box center [553, 610] width 44 height 20
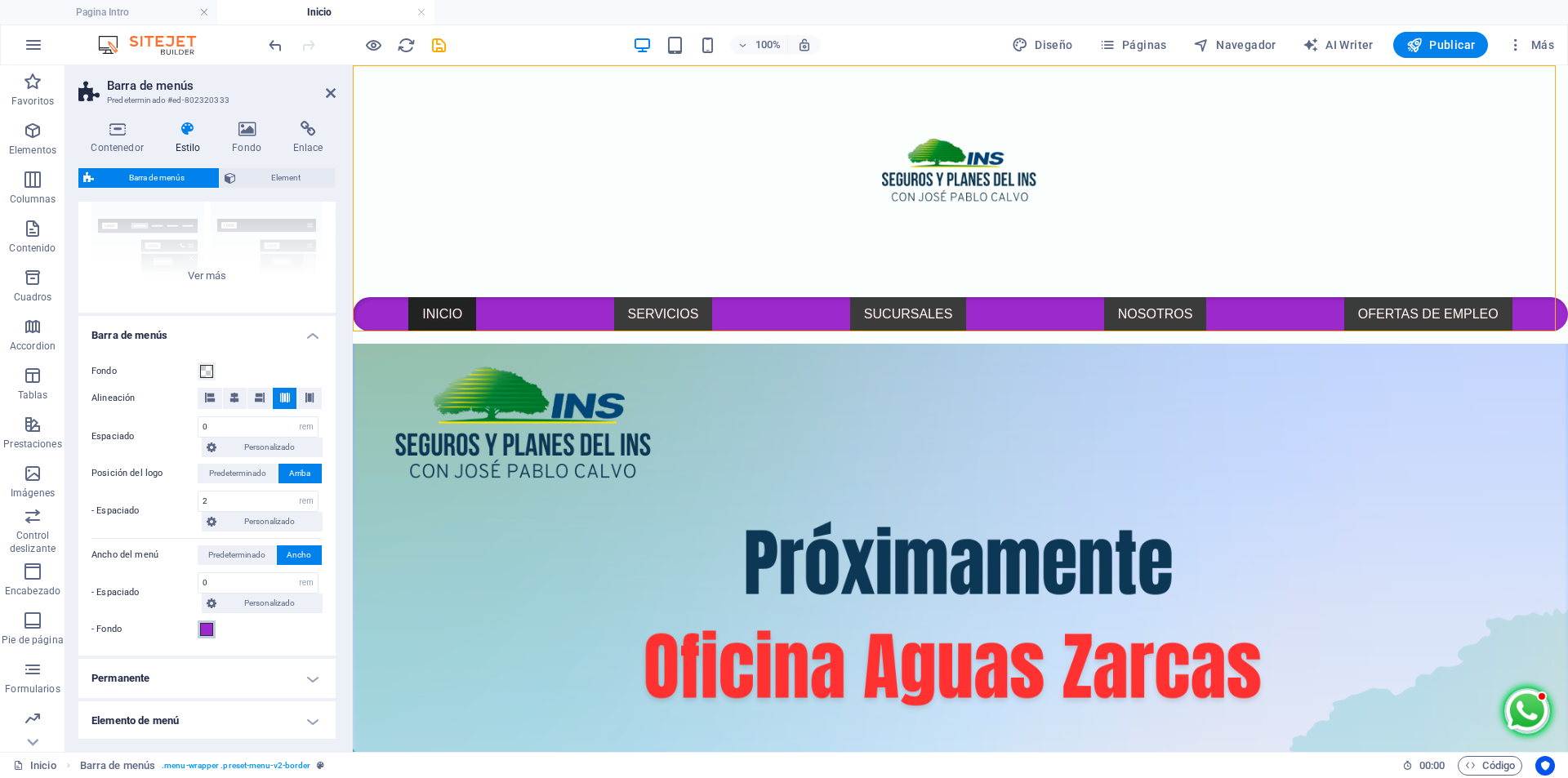
click at [200, 632] on span at bounding box center [206, 629] width 13 height 13
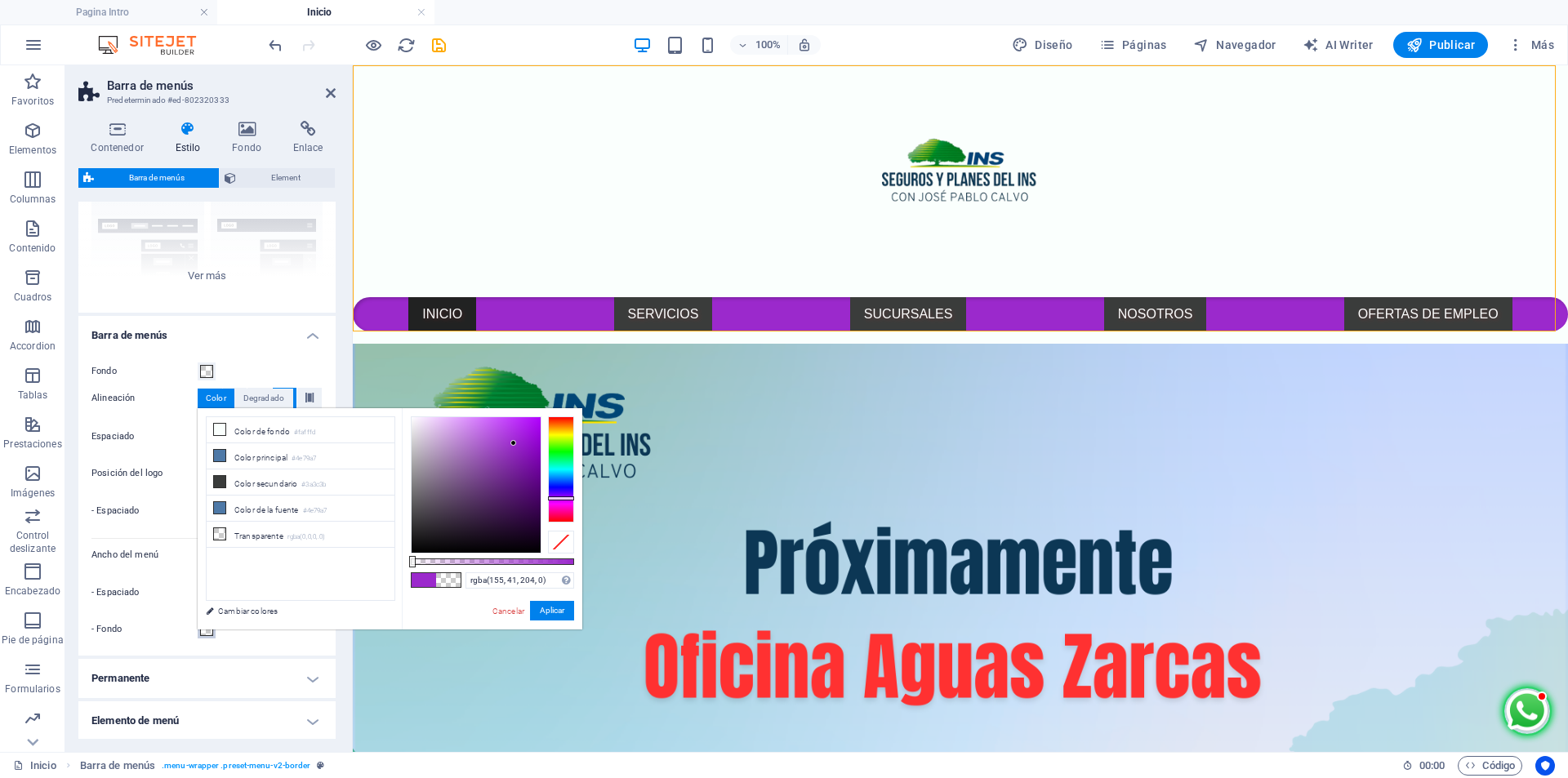
drag, startPoint x: 571, startPoint y: 560, endPoint x: 400, endPoint y: 567, distance: 171.1
click at [400, 567] on div "less Color de fondo #fafffd Color principal #4e79a7 Color secundario #3a3c3b Co…" at bounding box center [390, 519] width 385 height 222
click at [560, 609] on button "Aplicar" at bounding box center [553, 610] width 44 height 20
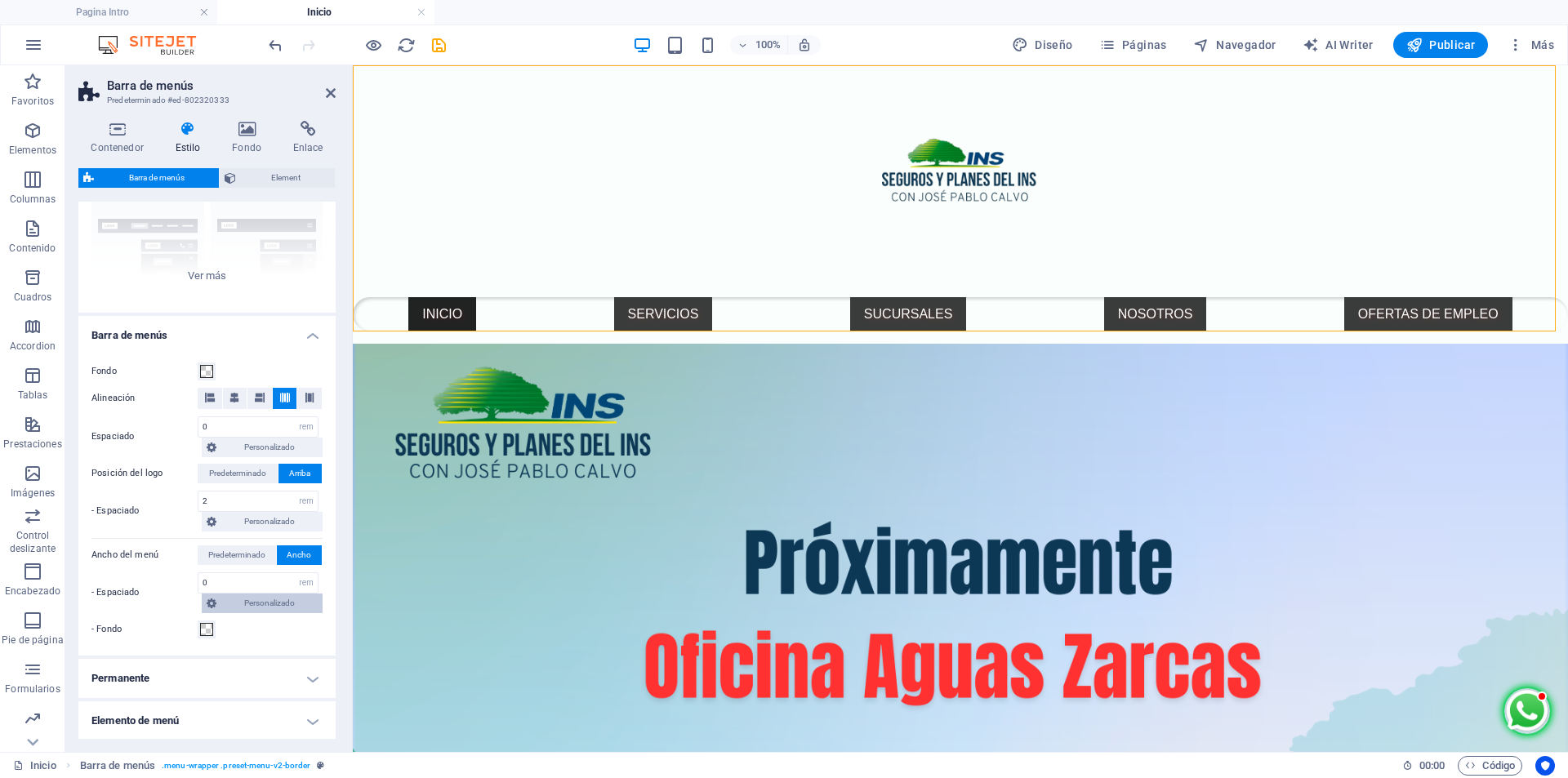
click at [280, 606] on span "Personalizado" at bounding box center [269, 602] width 96 height 20
click at [203, 690] on span at bounding box center [206, 689] width 13 height 13
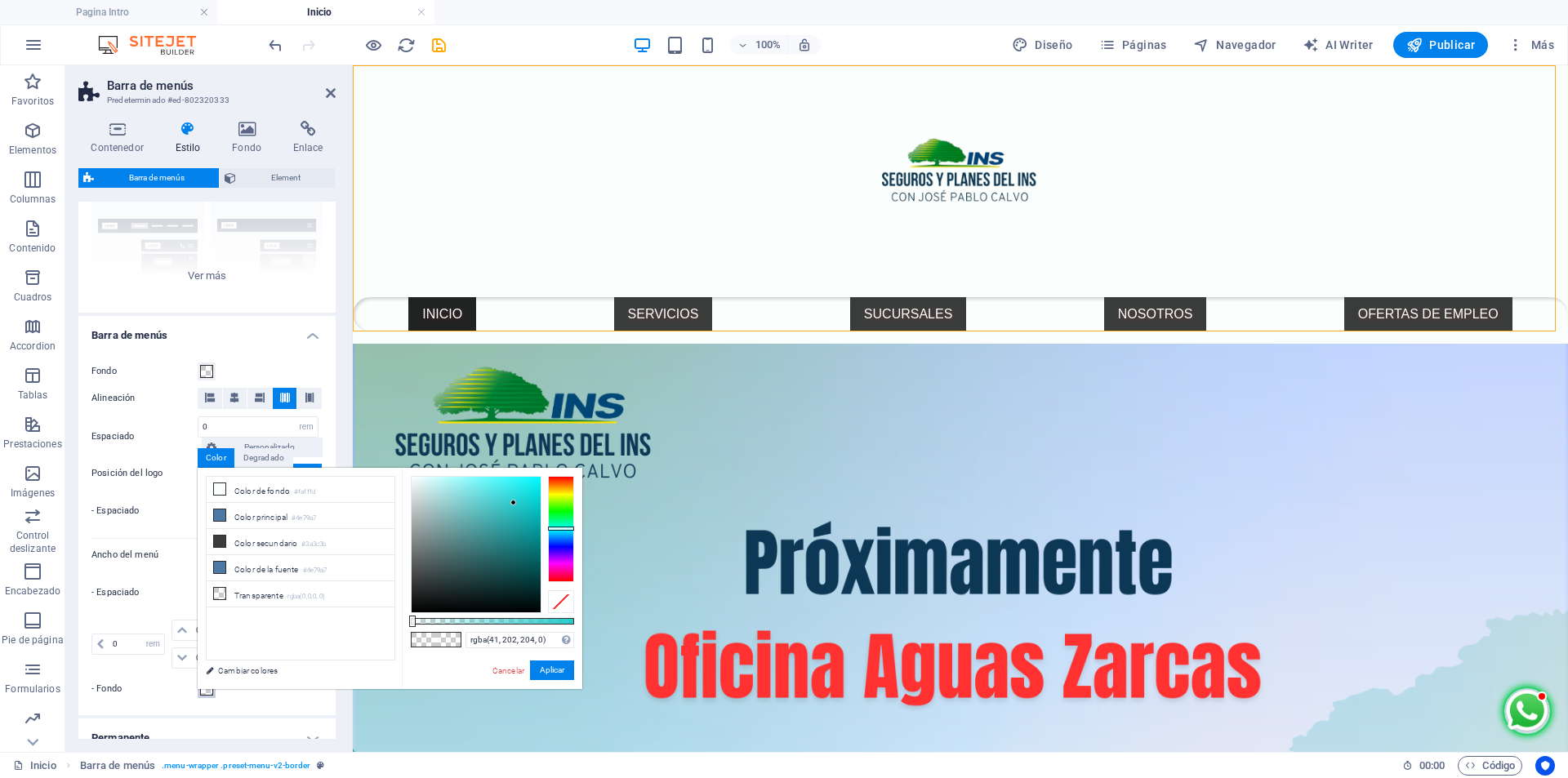
click at [564, 528] on div at bounding box center [561, 528] width 26 height 107
type input "rgba(41, 202, 204, 0.45)"
click at [484, 622] on div at bounding box center [493, 621] width 164 height 7
click at [553, 669] on button "Aplicar" at bounding box center [553, 670] width 44 height 20
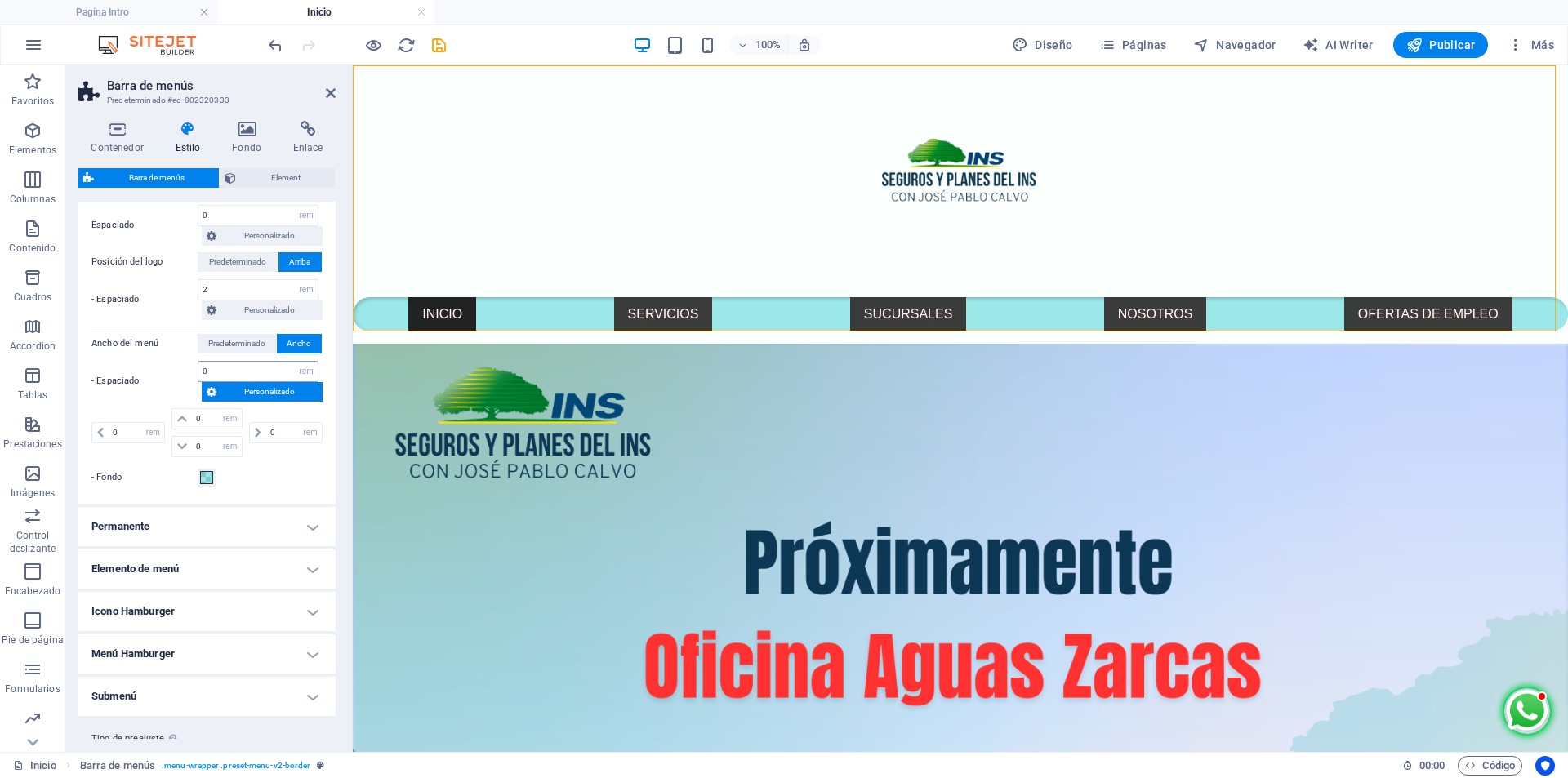
scroll to position [408, 0]
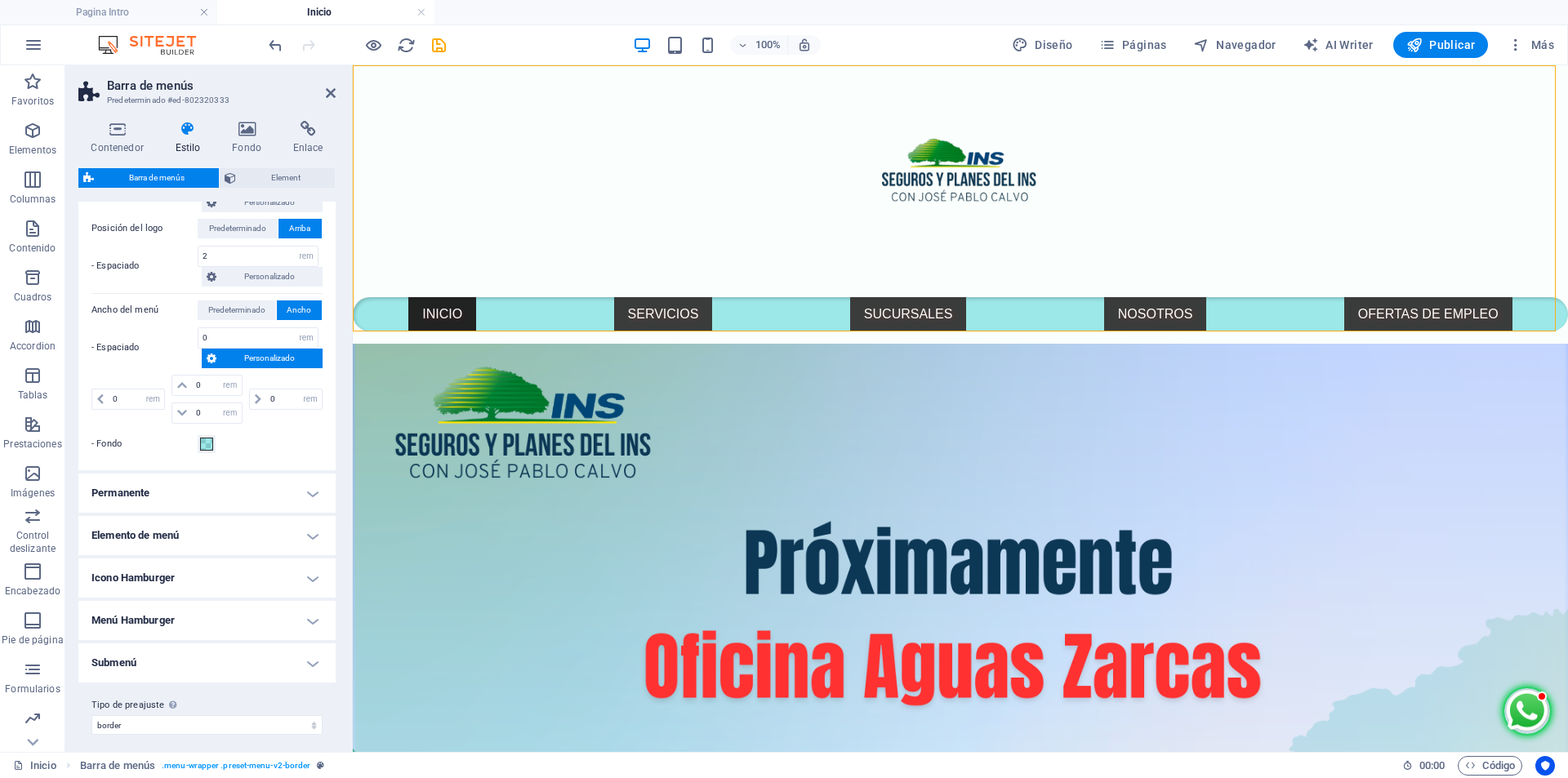
click at [304, 493] on h4 "Permanente" at bounding box center [207, 493] width 257 height 39
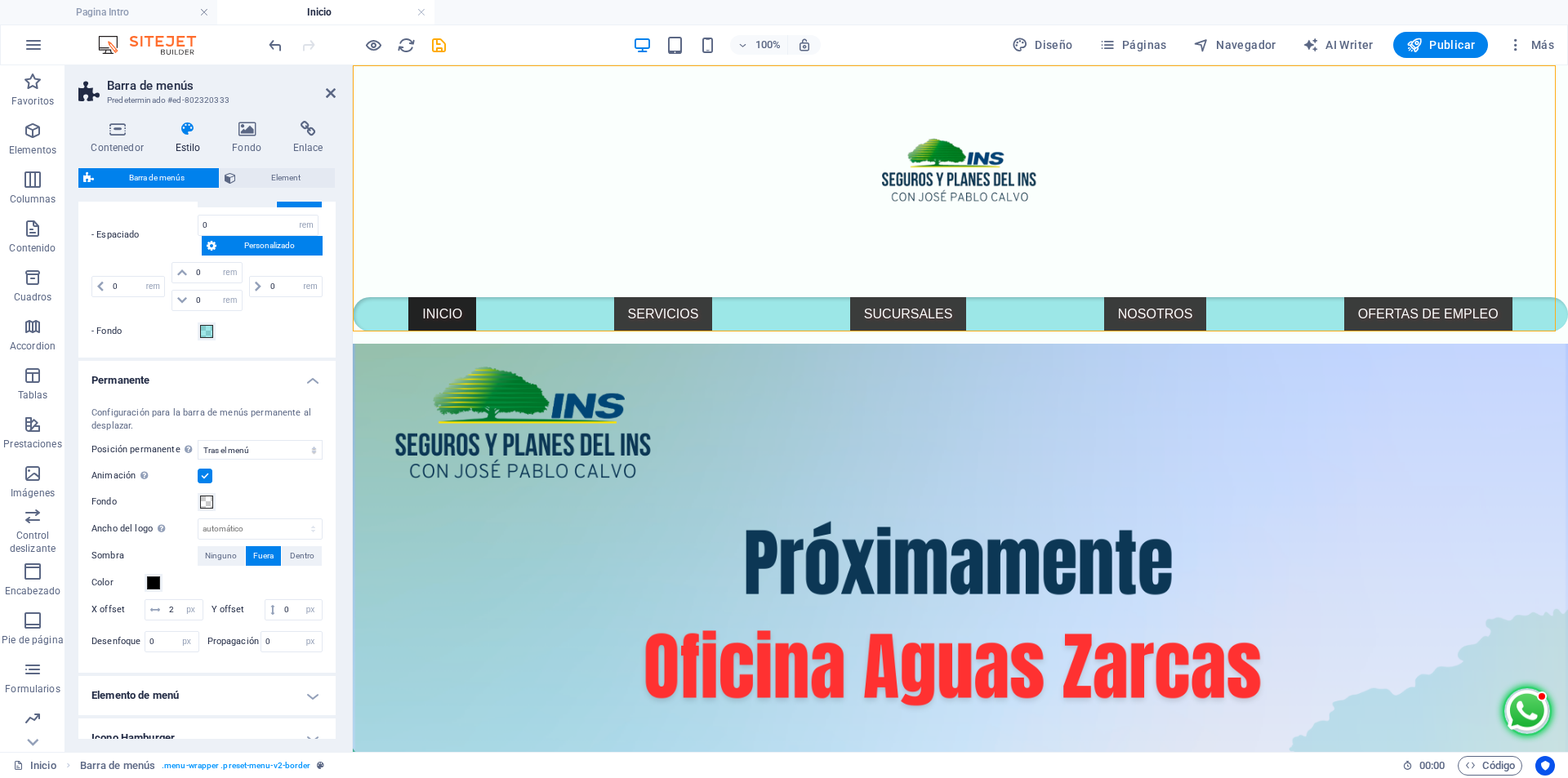
scroll to position [571, 0]
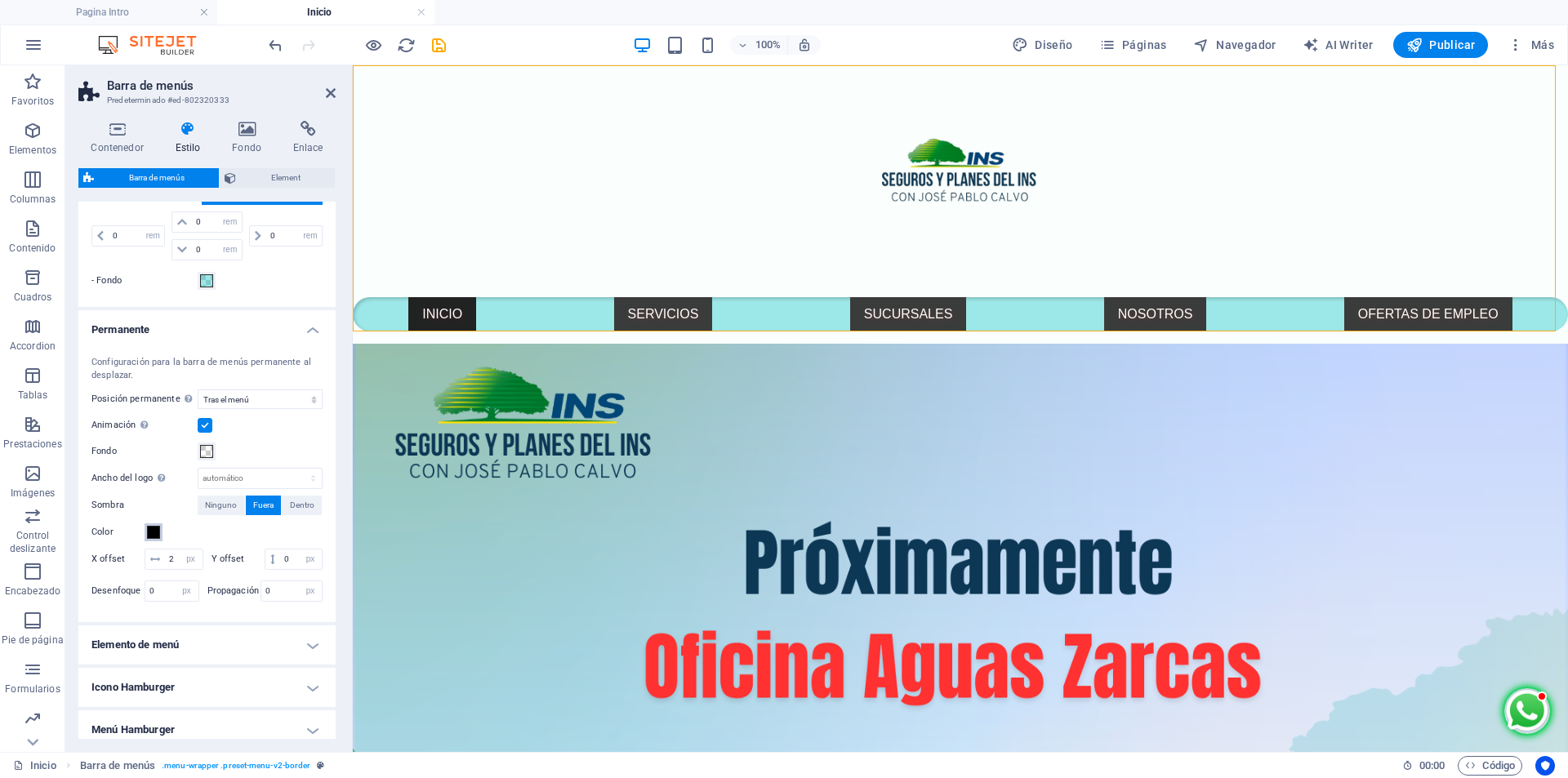
click at [154, 532] on span at bounding box center [153, 532] width 13 height 13
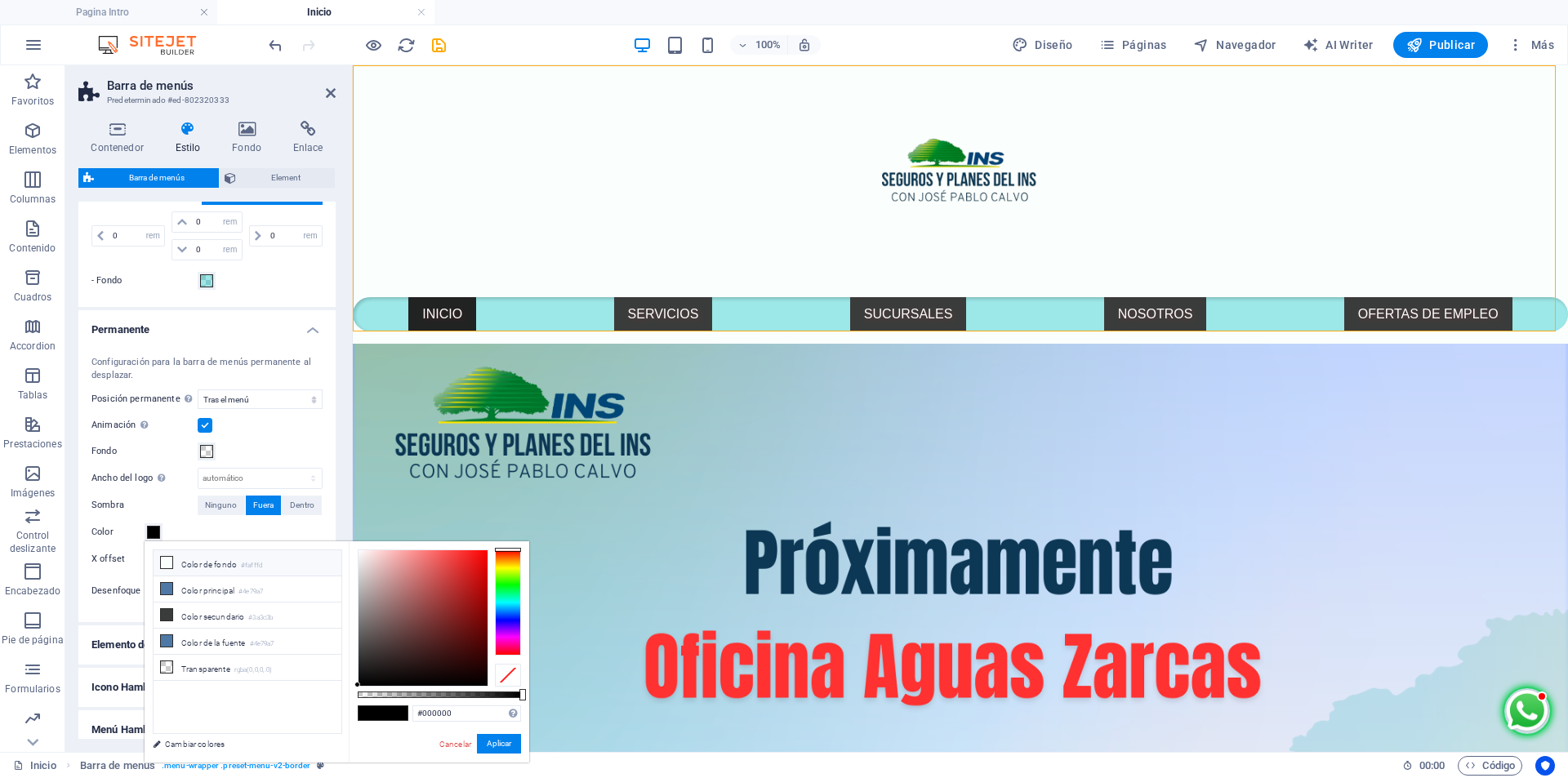
click at [309, 567] on li "Color de fondo #fafffd" at bounding box center [247, 563] width 188 height 26
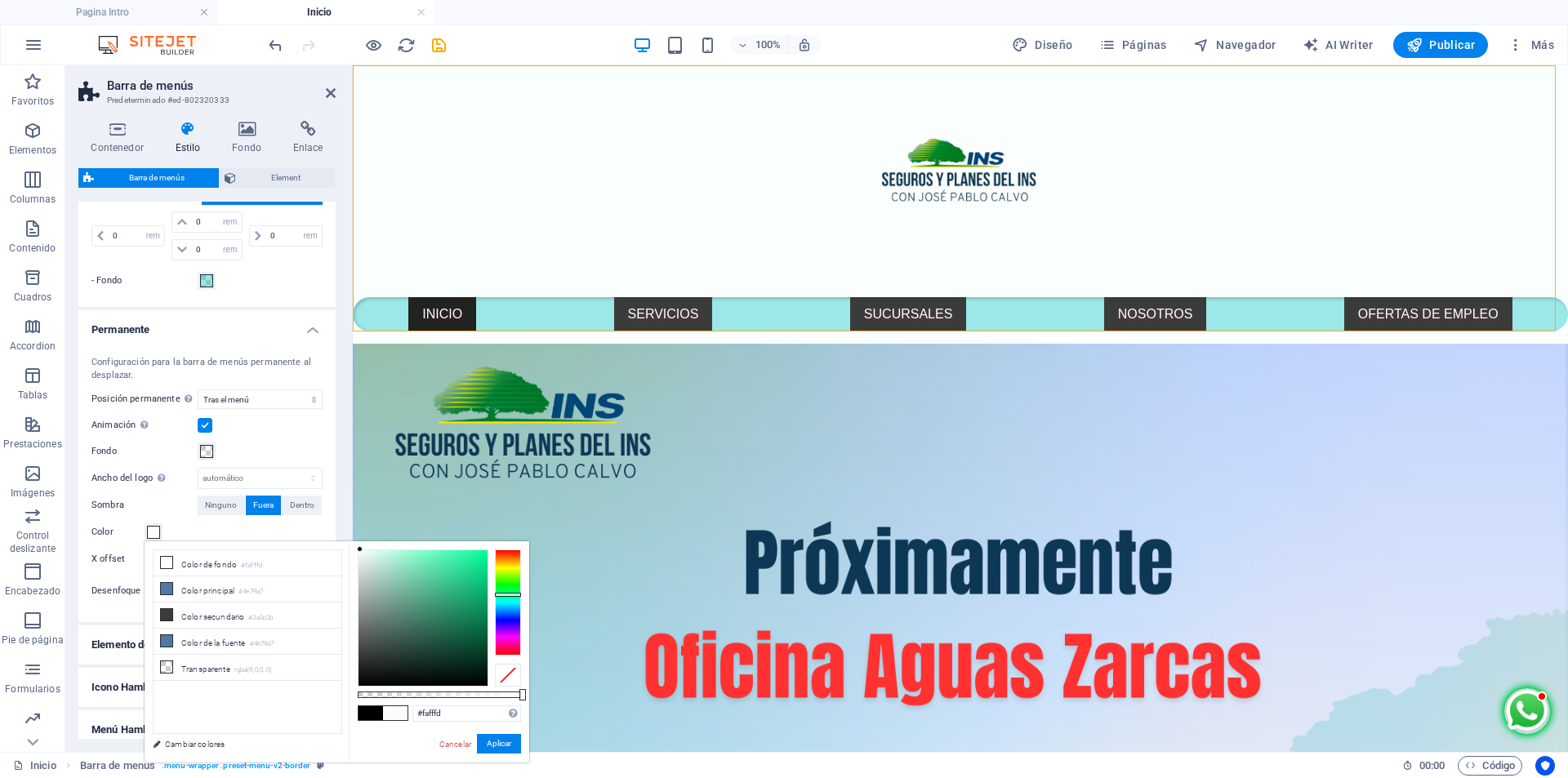
type input "#0a0a0a"
click at [362, 679] on div at bounding box center [422, 618] width 129 height 135
click at [498, 746] on button "Aplicar" at bounding box center [499, 743] width 44 height 20
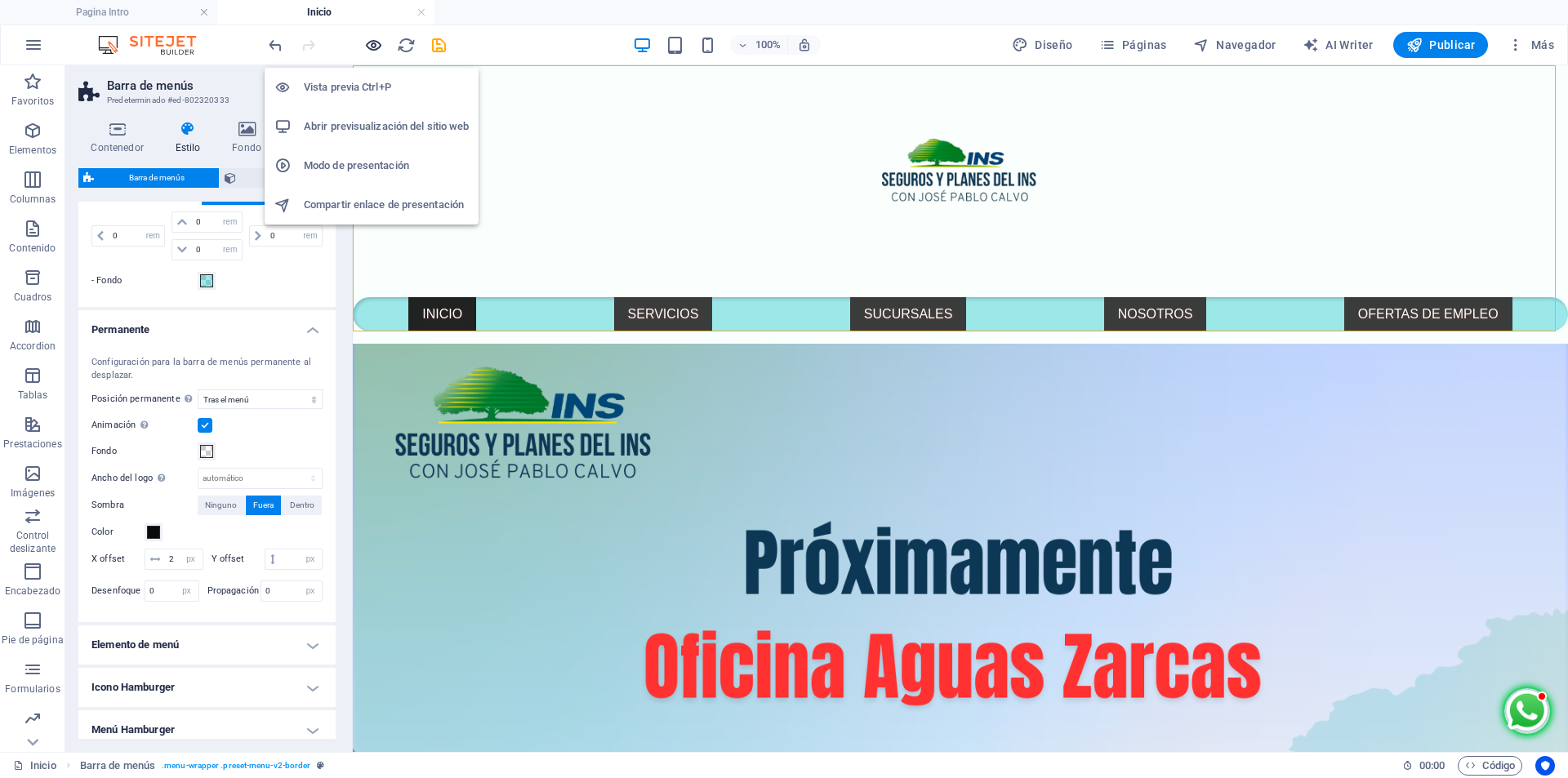
click at [376, 44] on icon "button" at bounding box center [373, 45] width 19 height 19
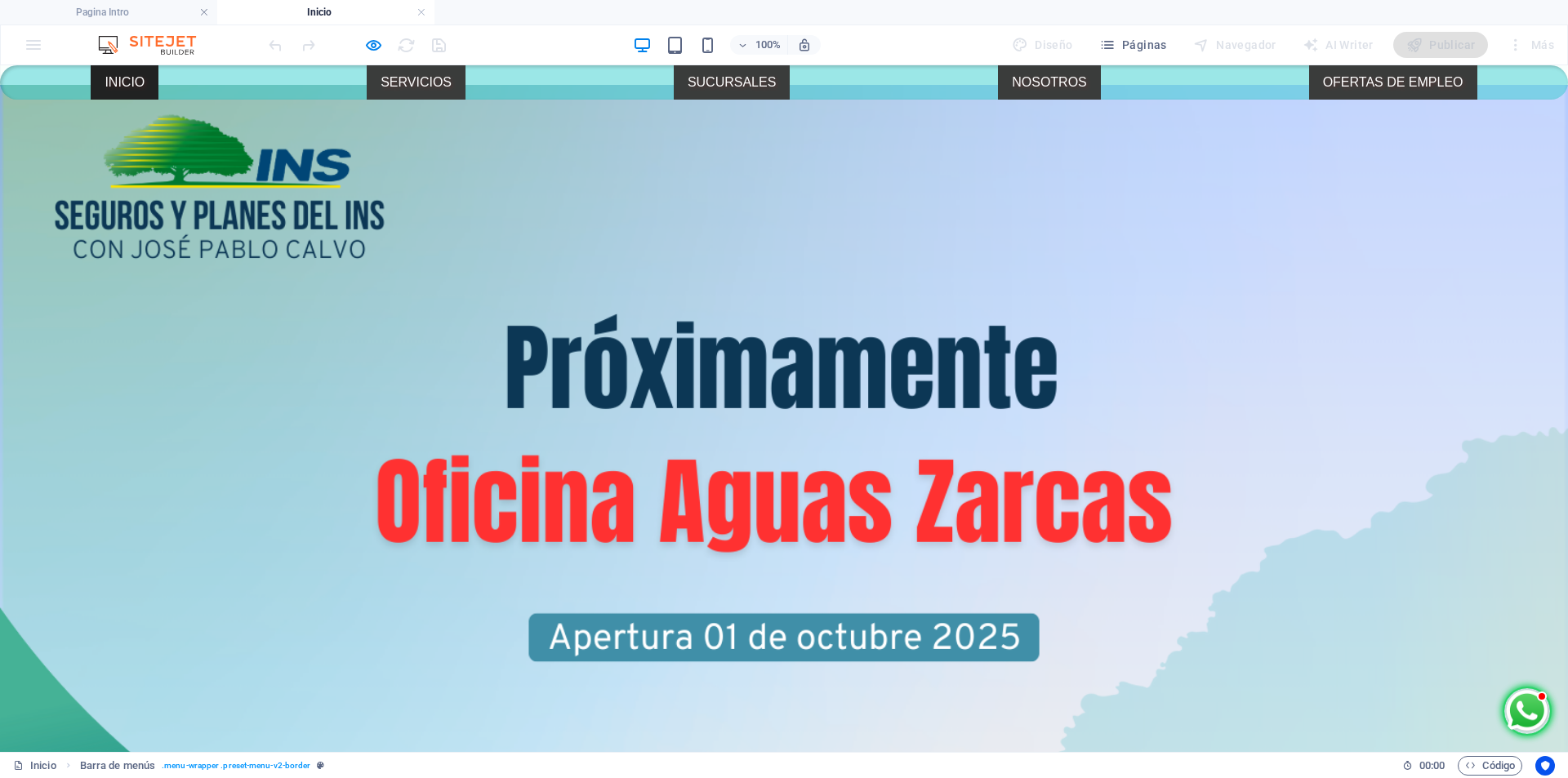
scroll to position [0, 0]
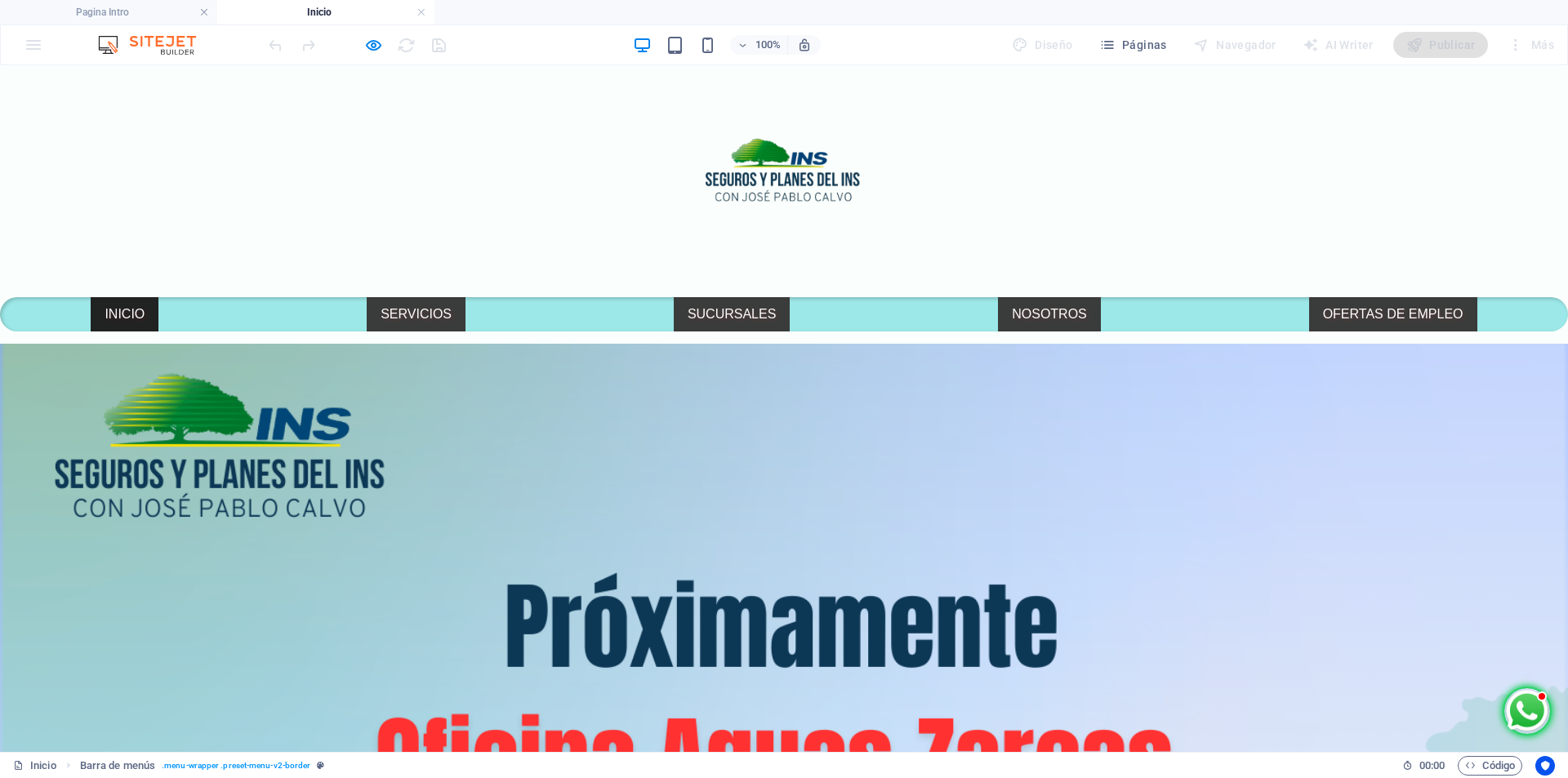
select select "rem"
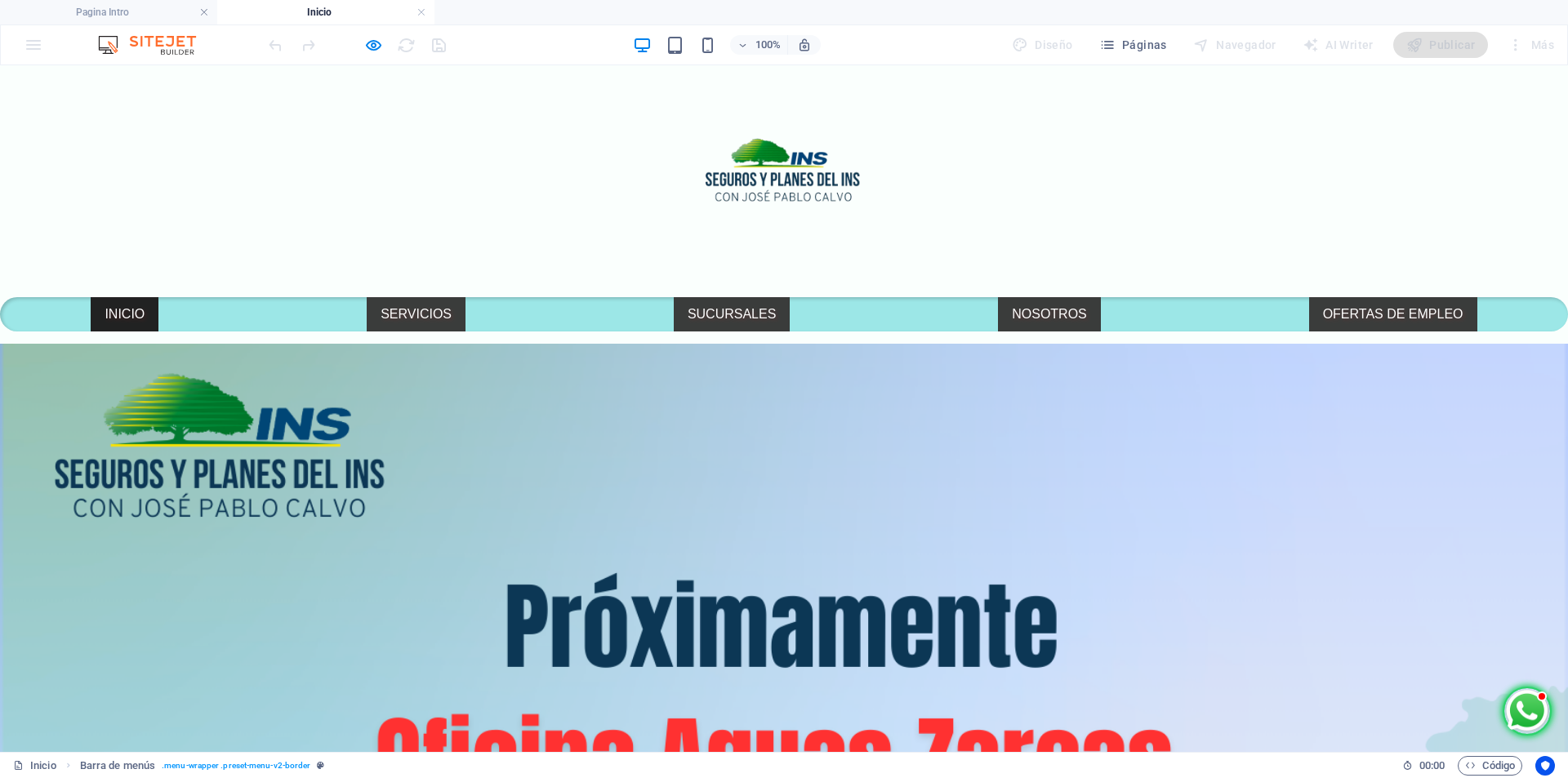
select select "rem"
select select "sticky_menu"
select select "px"
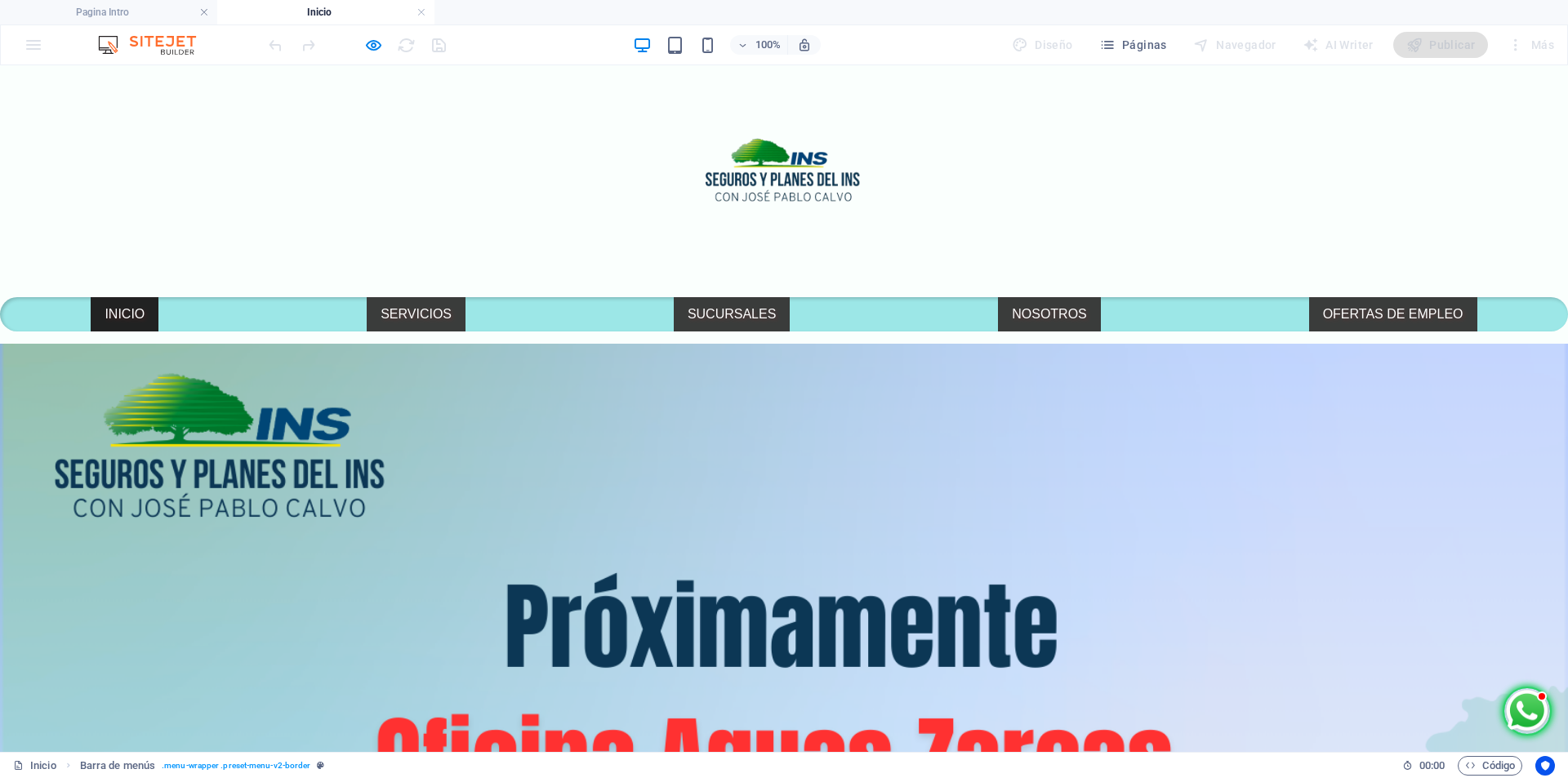
select select "px"
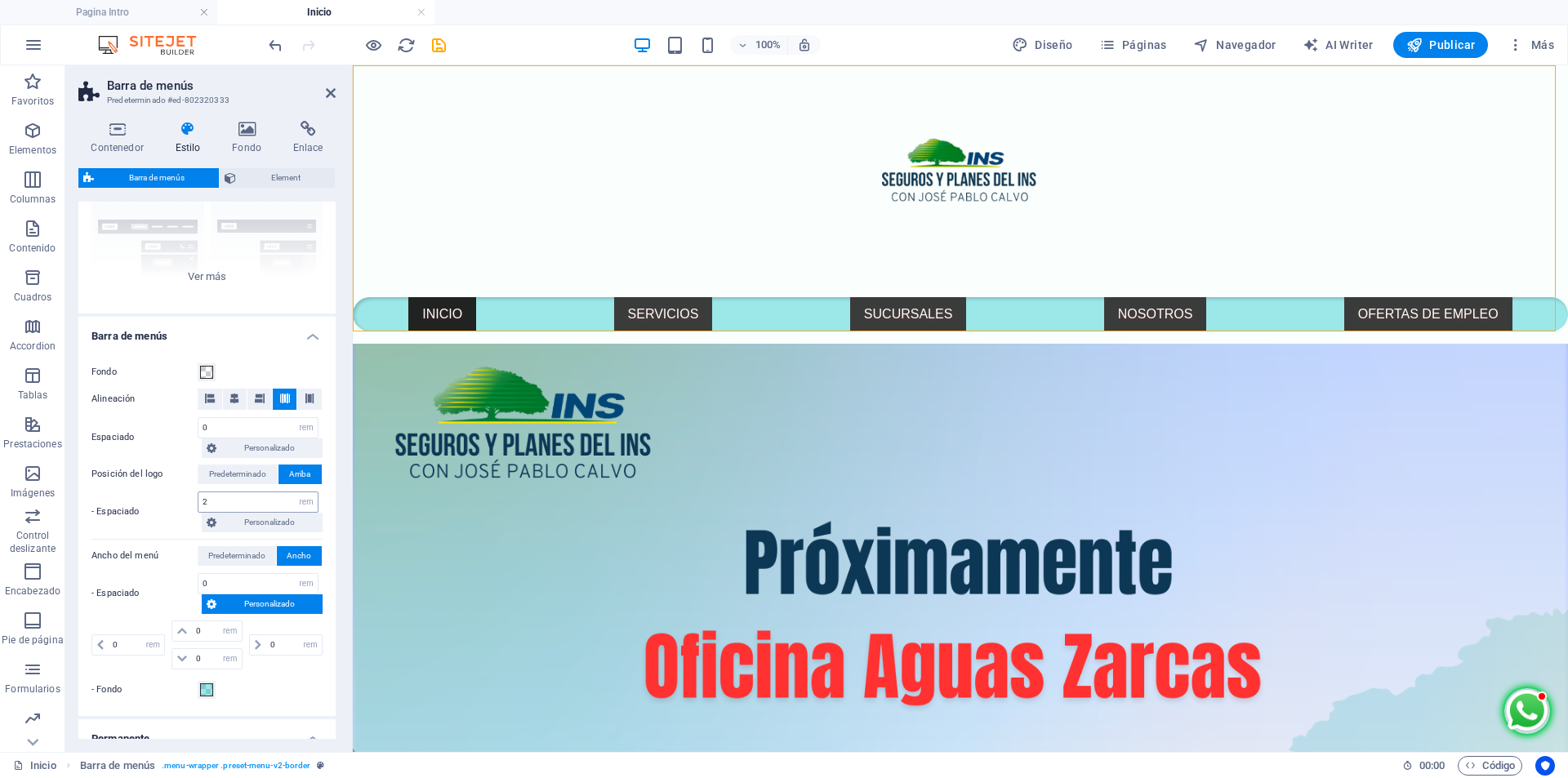
scroll to position [164, 0]
click at [207, 371] on span at bounding box center [206, 371] width 13 height 13
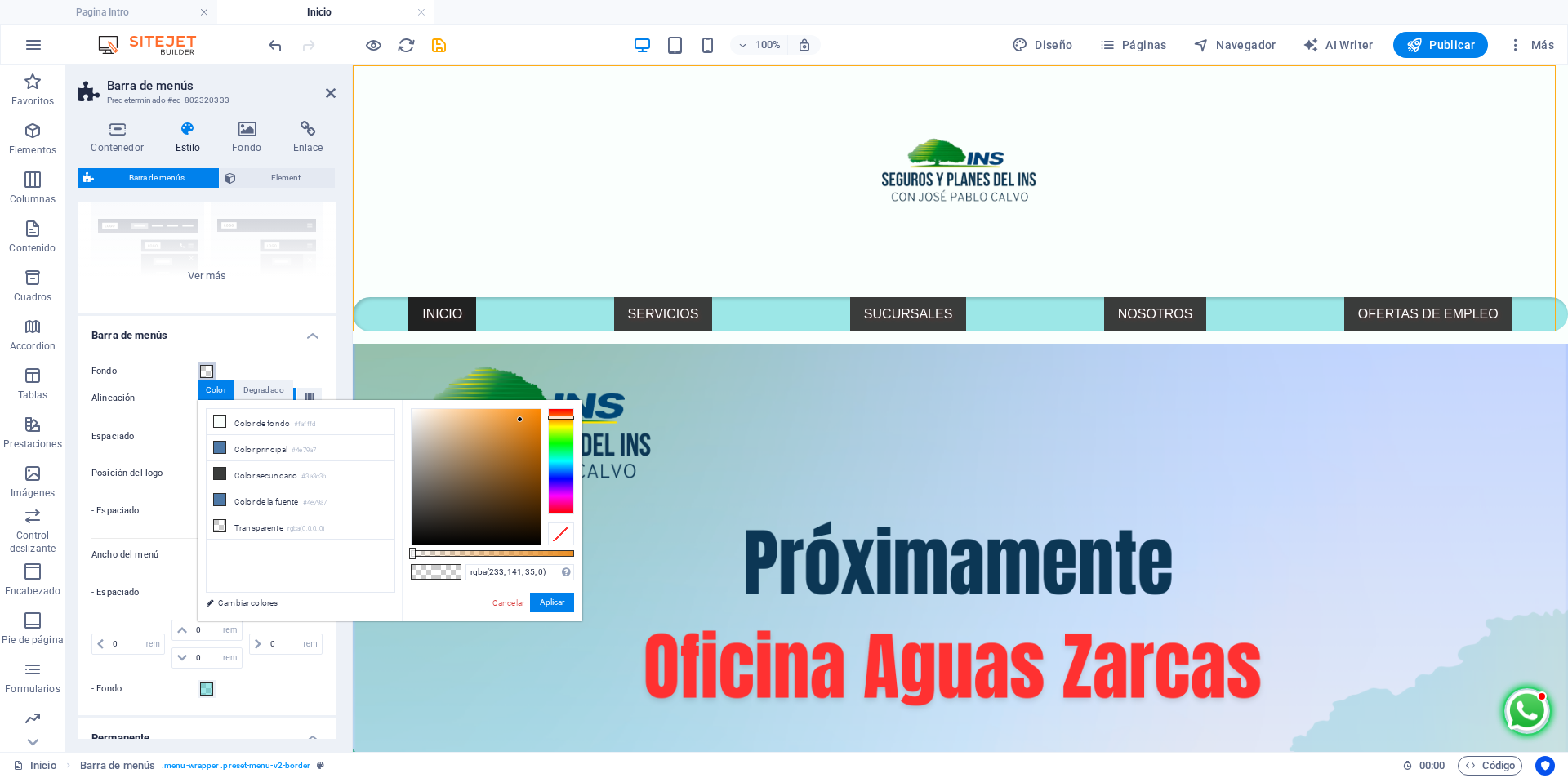
type input "rgba(233, 35, 98, 0)"
click at [567, 507] on div at bounding box center [561, 461] width 26 height 107
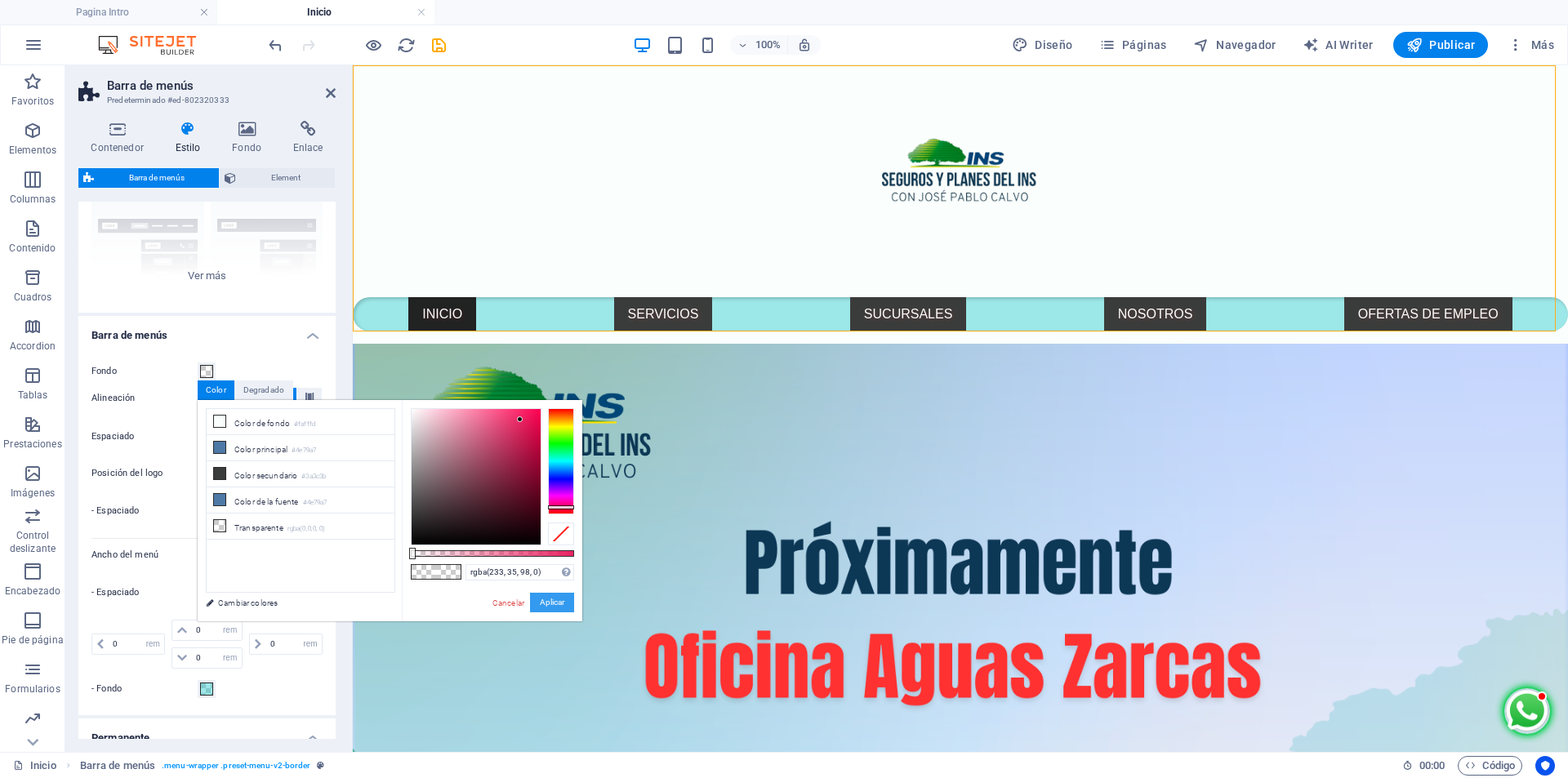
click at [560, 597] on button "Aplicar" at bounding box center [553, 602] width 44 height 20
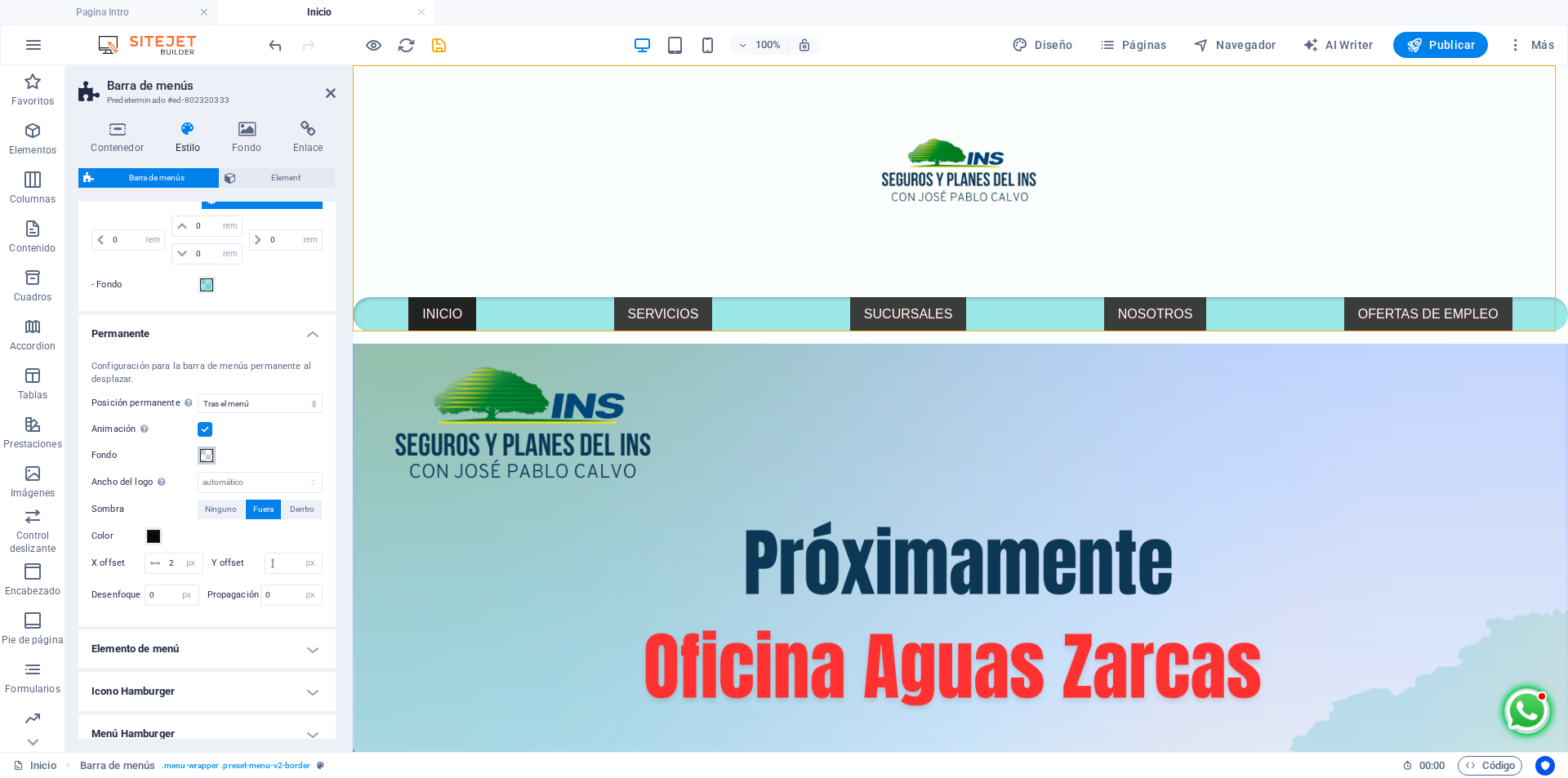
scroll to position [571, 0]
click at [148, 535] on span at bounding box center [153, 532] width 13 height 13
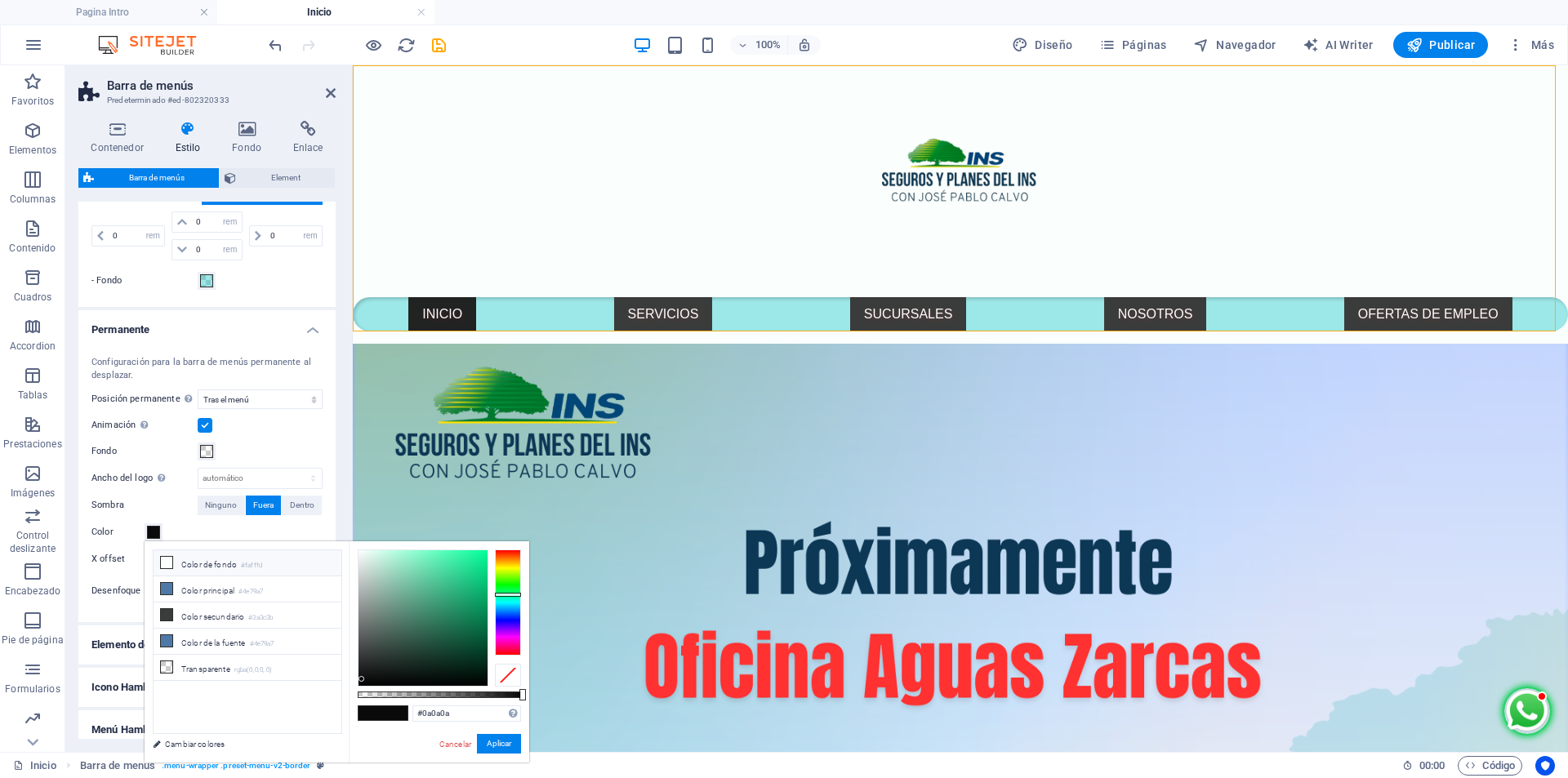
click at [236, 565] on li "Color de fondo #fafffd" at bounding box center [247, 563] width 188 height 26
type input "#fafffd"
drag, startPoint x: 498, startPoint y: 746, endPoint x: 145, endPoint y: 680, distance: 359.1
click at [498, 746] on button "Aplicar" at bounding box center [499, 743] width 44 height 20
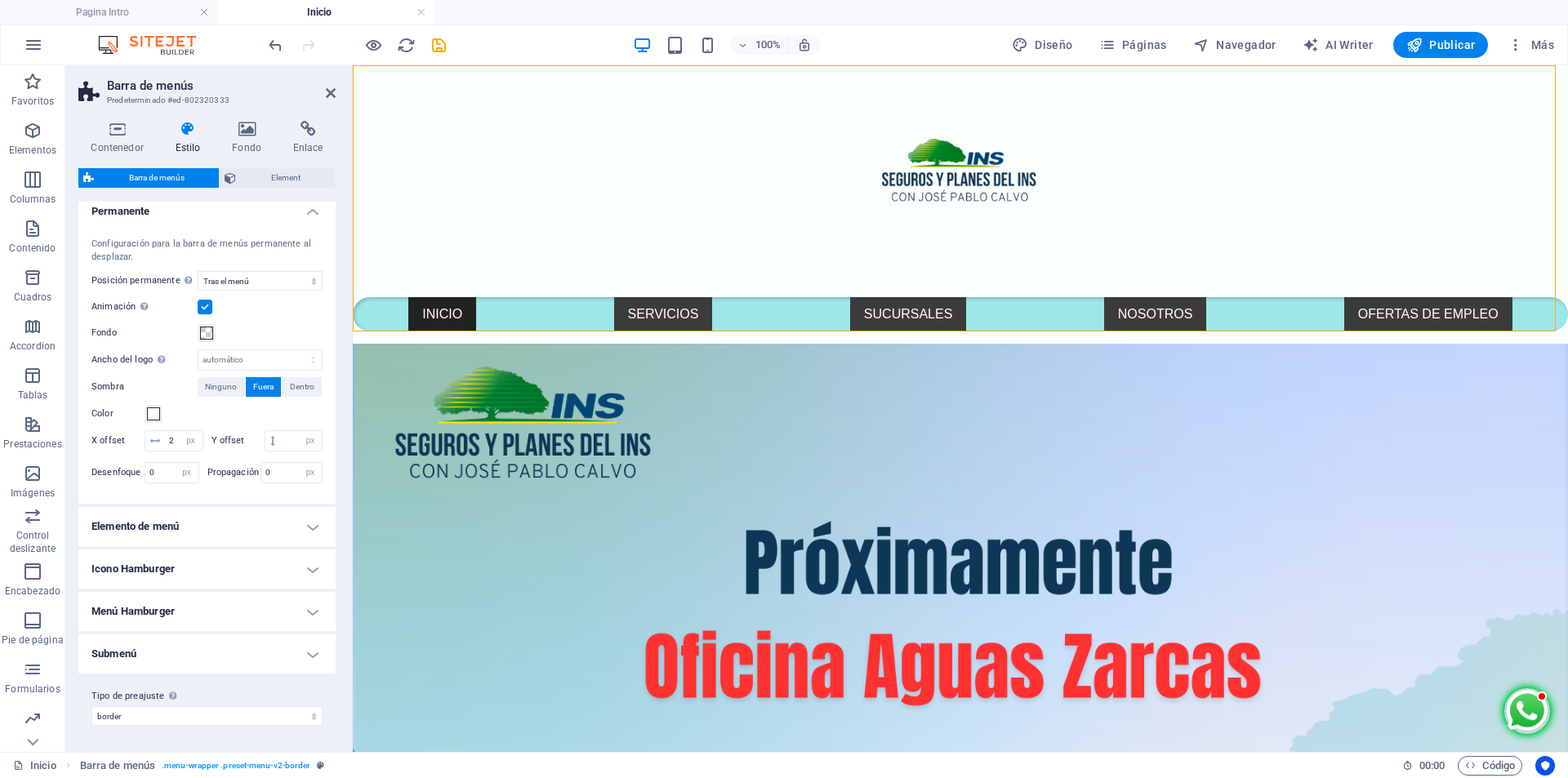
scroll to position [711, 0]
click at [298, 519] on h4 "Elemento de menú" at bounding box center [207, 527] width 257 height 39
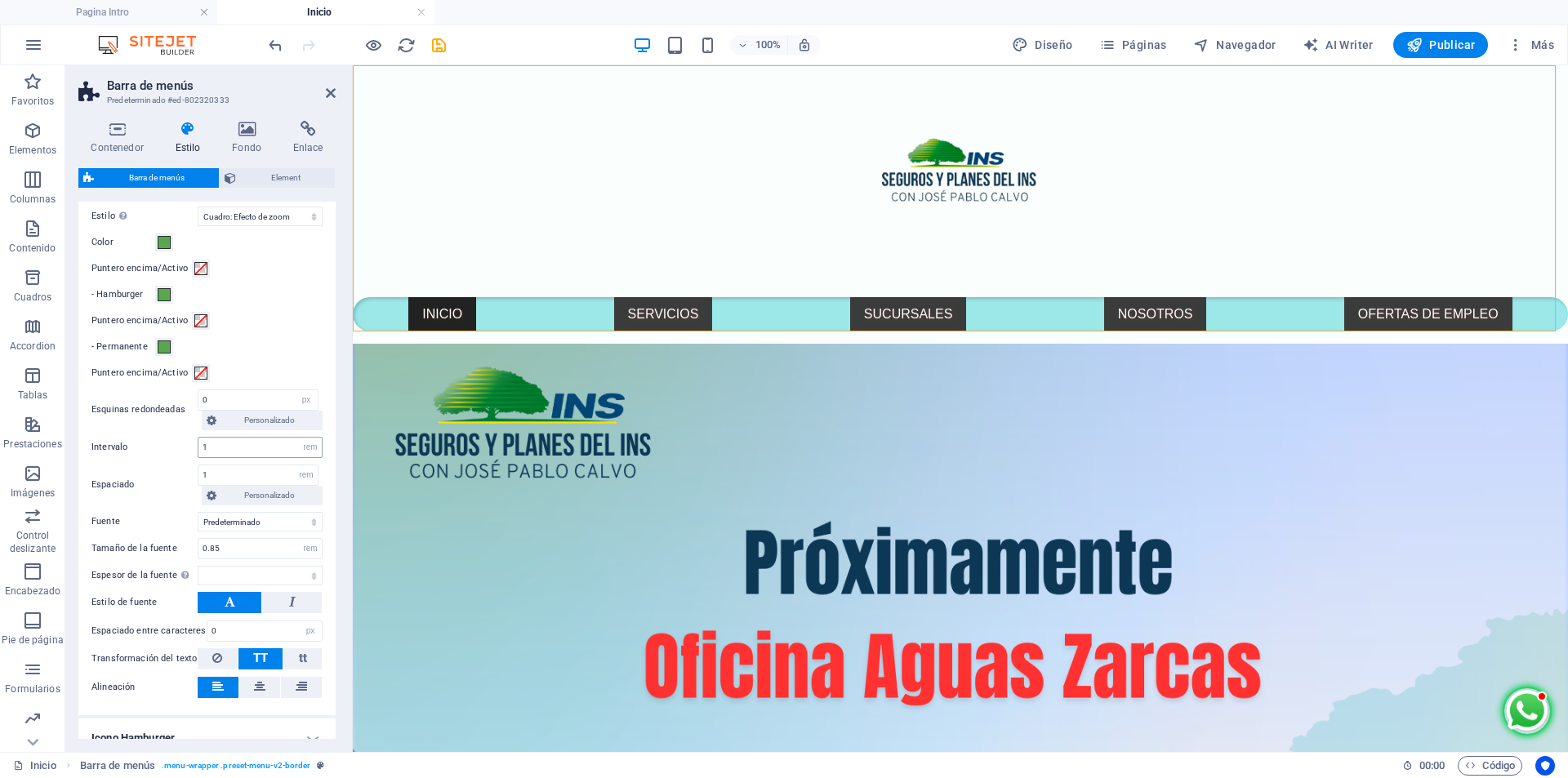
scroll to position [1008, 0]
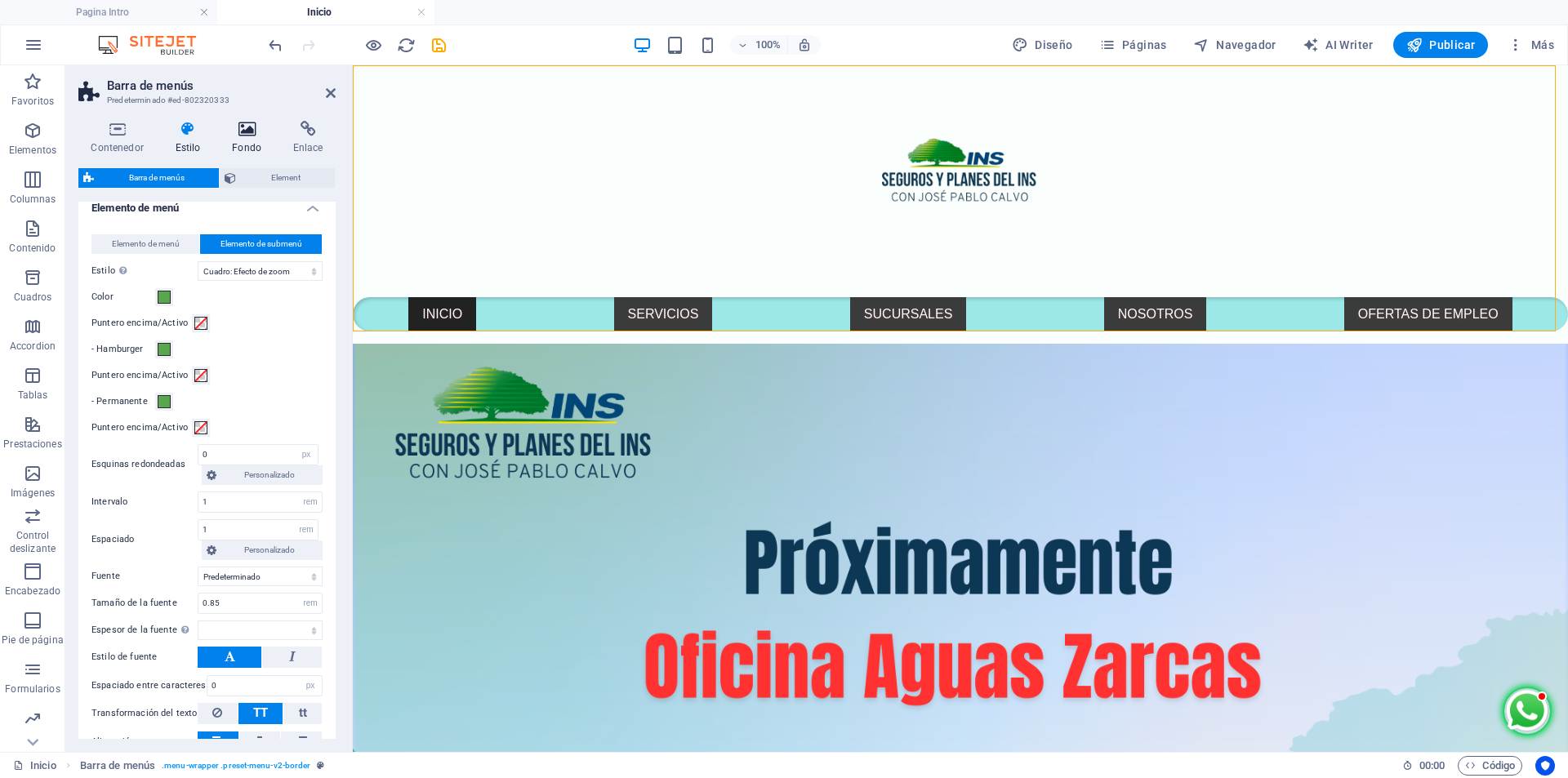
click at [252, 130] on icon at bounding box center [247, 129] width 55 height 16
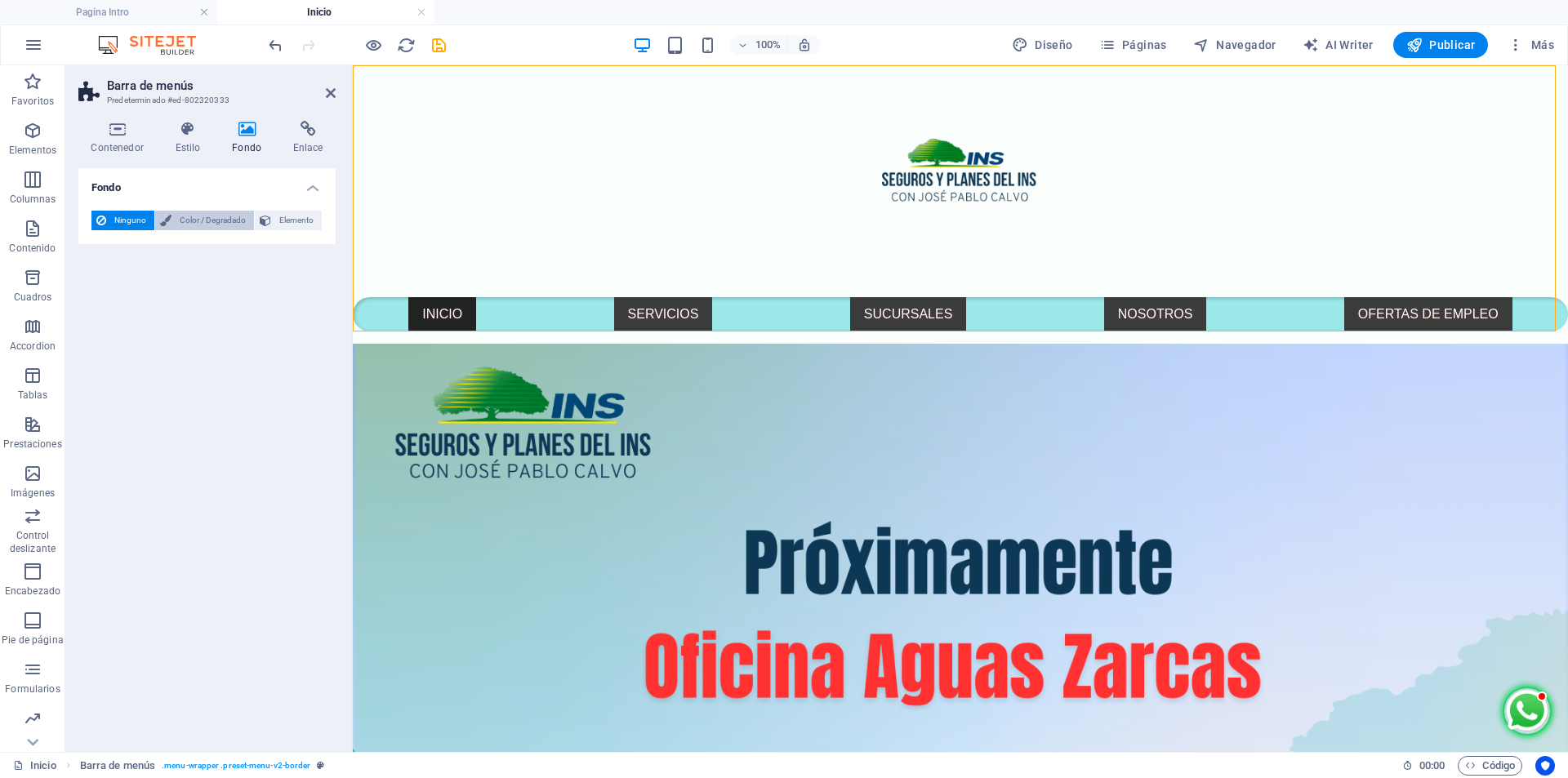
click at [209, 221] on span "Color / Degradado" at bounding box center [212, 220] width 72 height 20
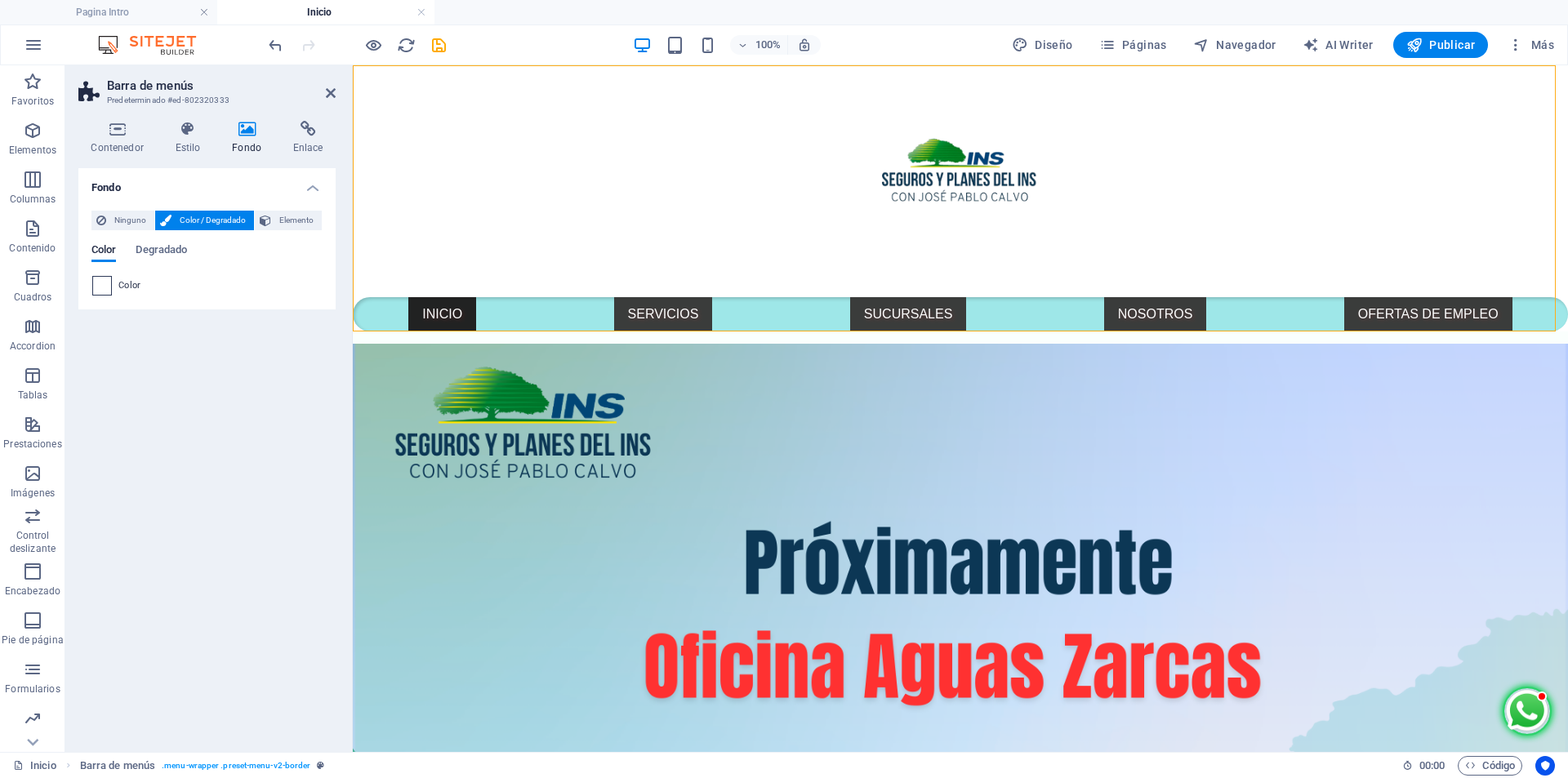
click at [99, 292] on span at bounding box center [101, 285] width 18 height 18
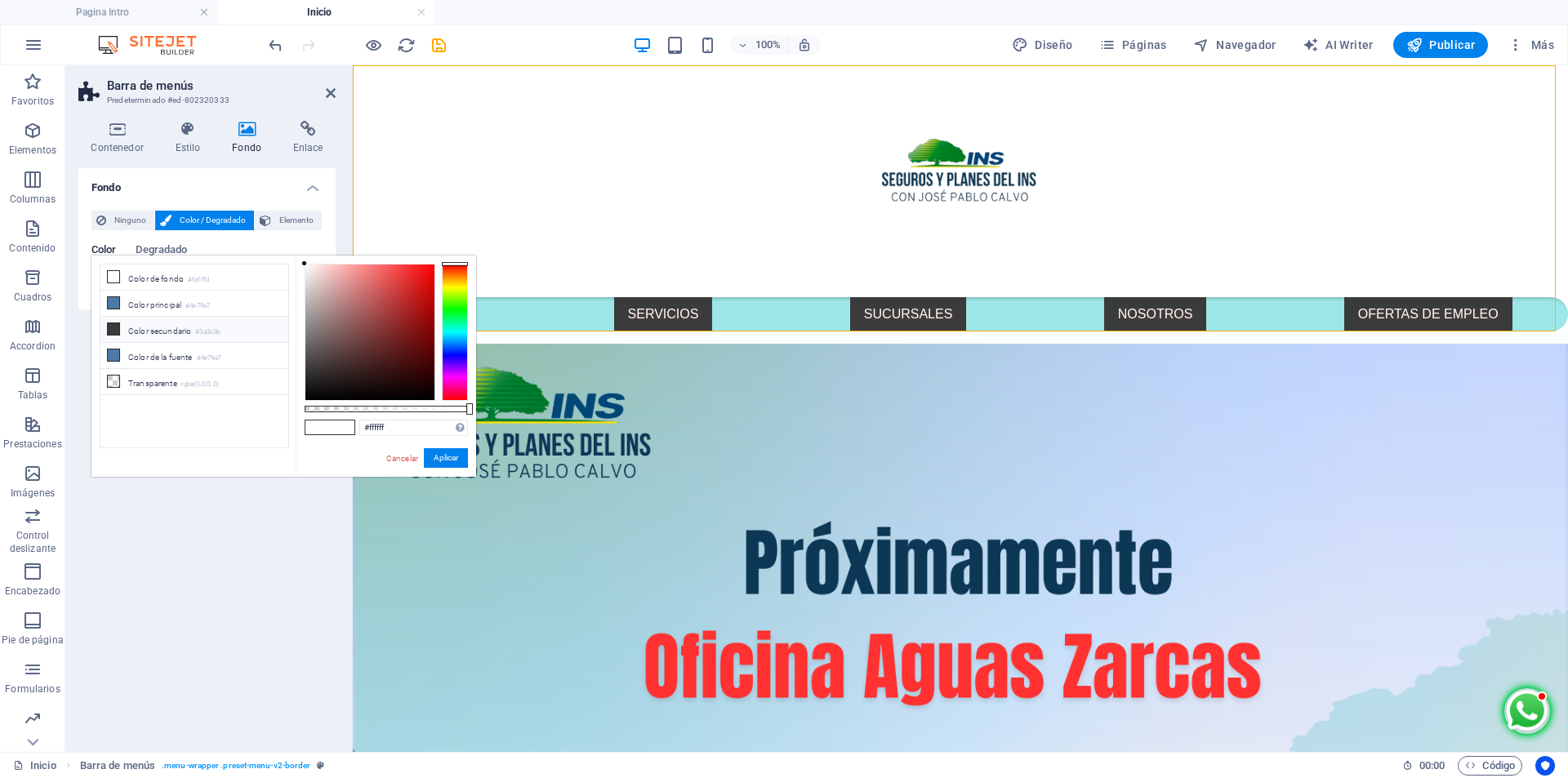
click at [142, 329] on li "Color secundario #3a3c3b" at bounding box center [194, 330] width 188 height 26
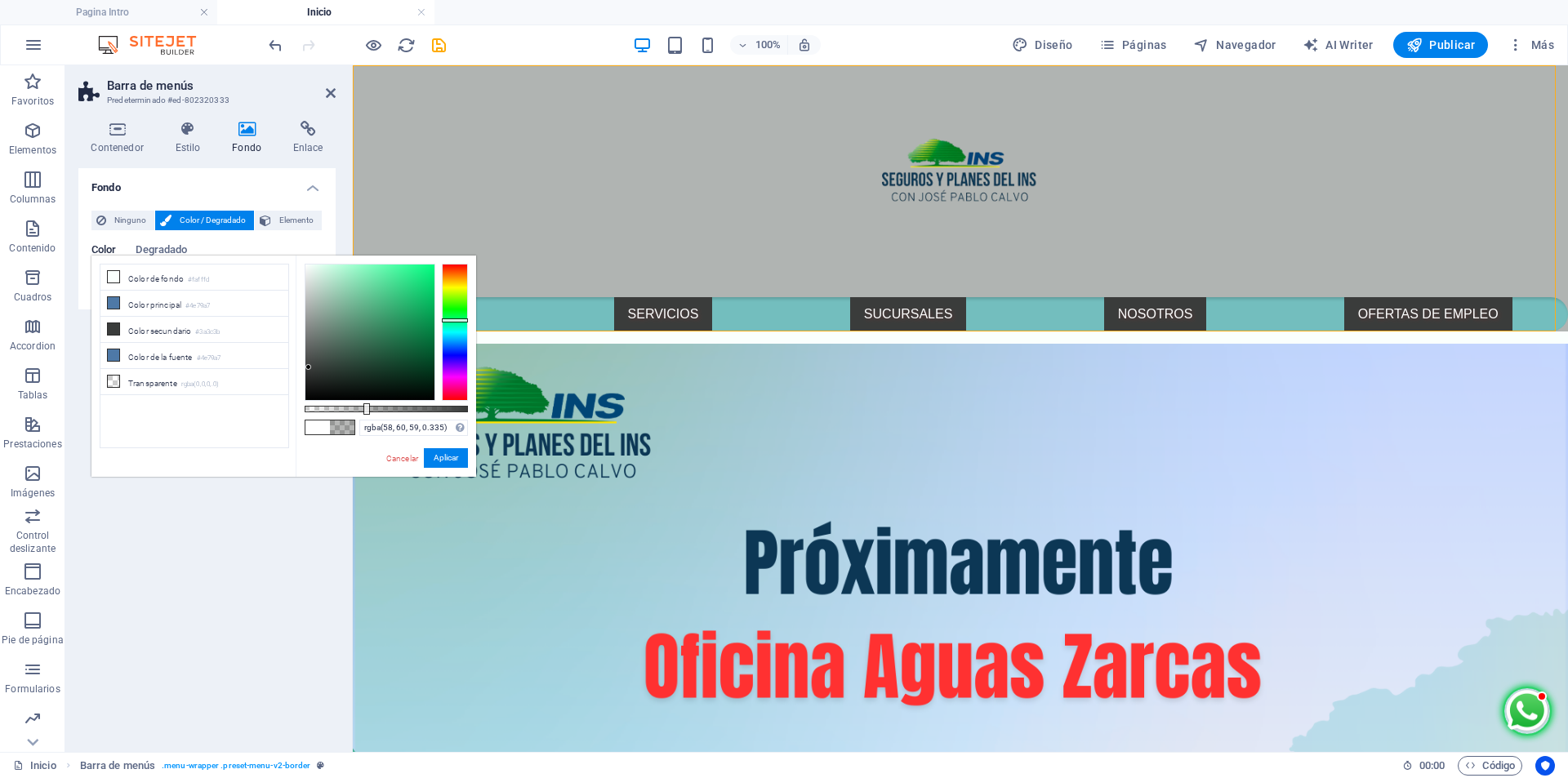
drag, startPoint x: 424, startPoint y: 406, endPoint x: 359, endPoint y: 410, distance: 65.1
click at [359, 410] on div at bounding box center [386, 409] width 164 height 7
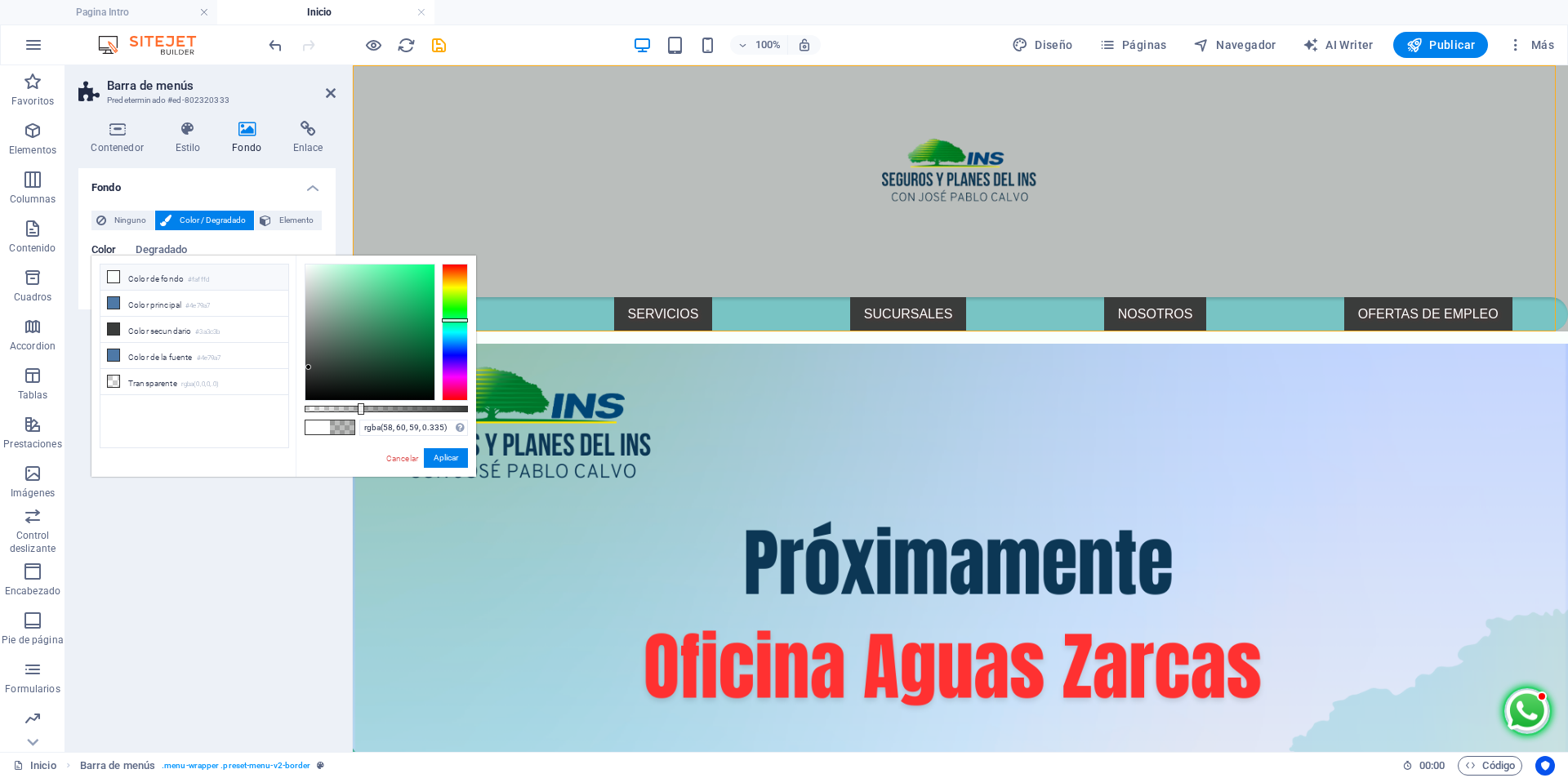
click at [169, 276] on li "Color de fondo #fafffd" at bounding box center [194, 277] width 188 height 26
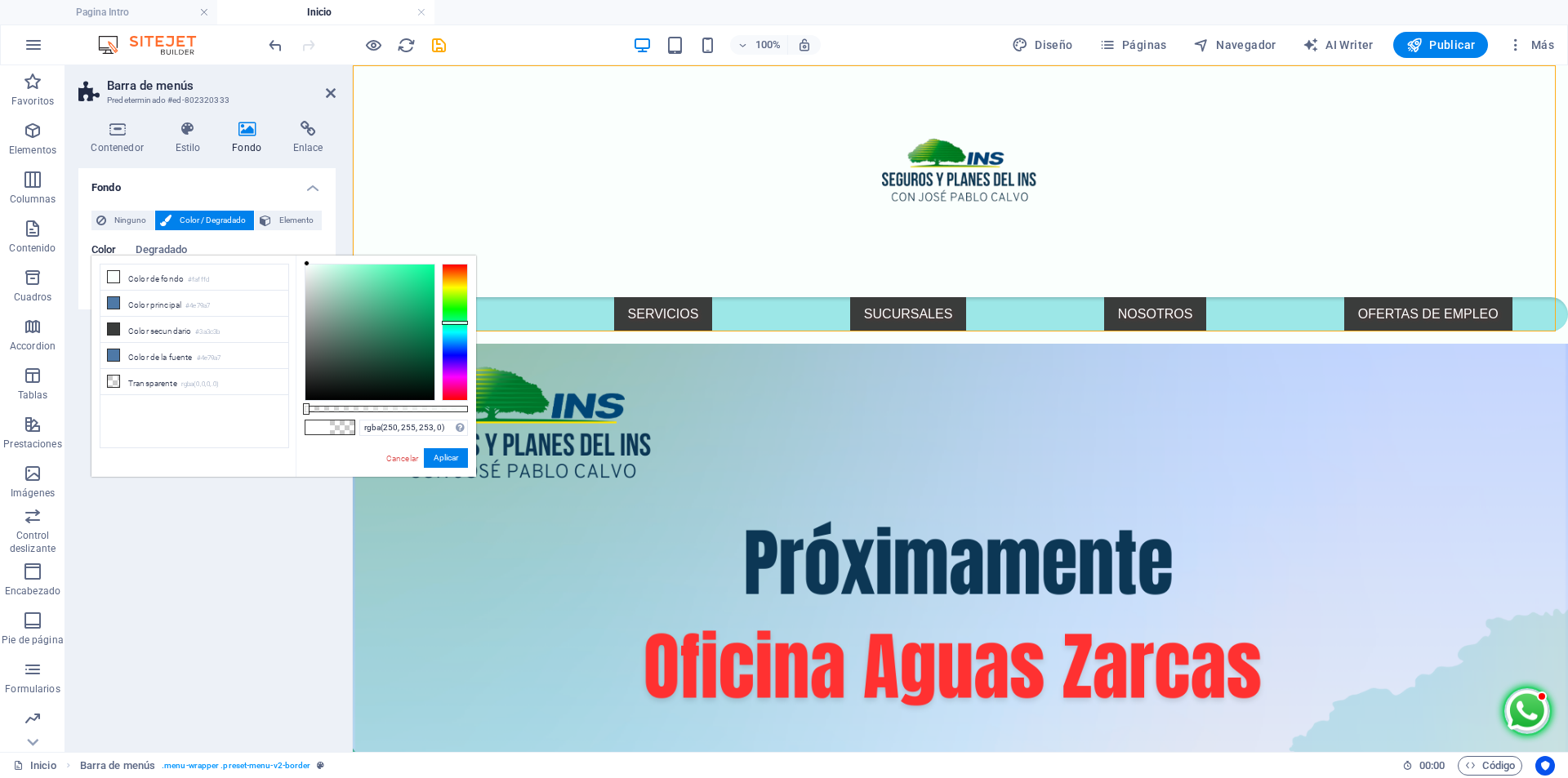
drag, startPoint x: 358, startPoint y: 407, endPoint x: 296, endPoint y: 412, distance: 62.2
click at [296, 412] on div "rgba(250, 255, 253, 0) Formatos soportados #0852ed rgb(8, 82, 237) rgba(8, 82, …" at bounding box center [386, 484] width 181 height 458
type input "#fafffd"
drag, startPoint x: 309, startPoint y: 410, endPoint x: 141, endPoint y: 347, distance: 179.4
click at [493, 412] on body "Seguros José Pablo Calvo Pagina Intro Inicio Favoritos Elementos Columnas Conte…" at bounding box center [784, 389] width 1568 height 778
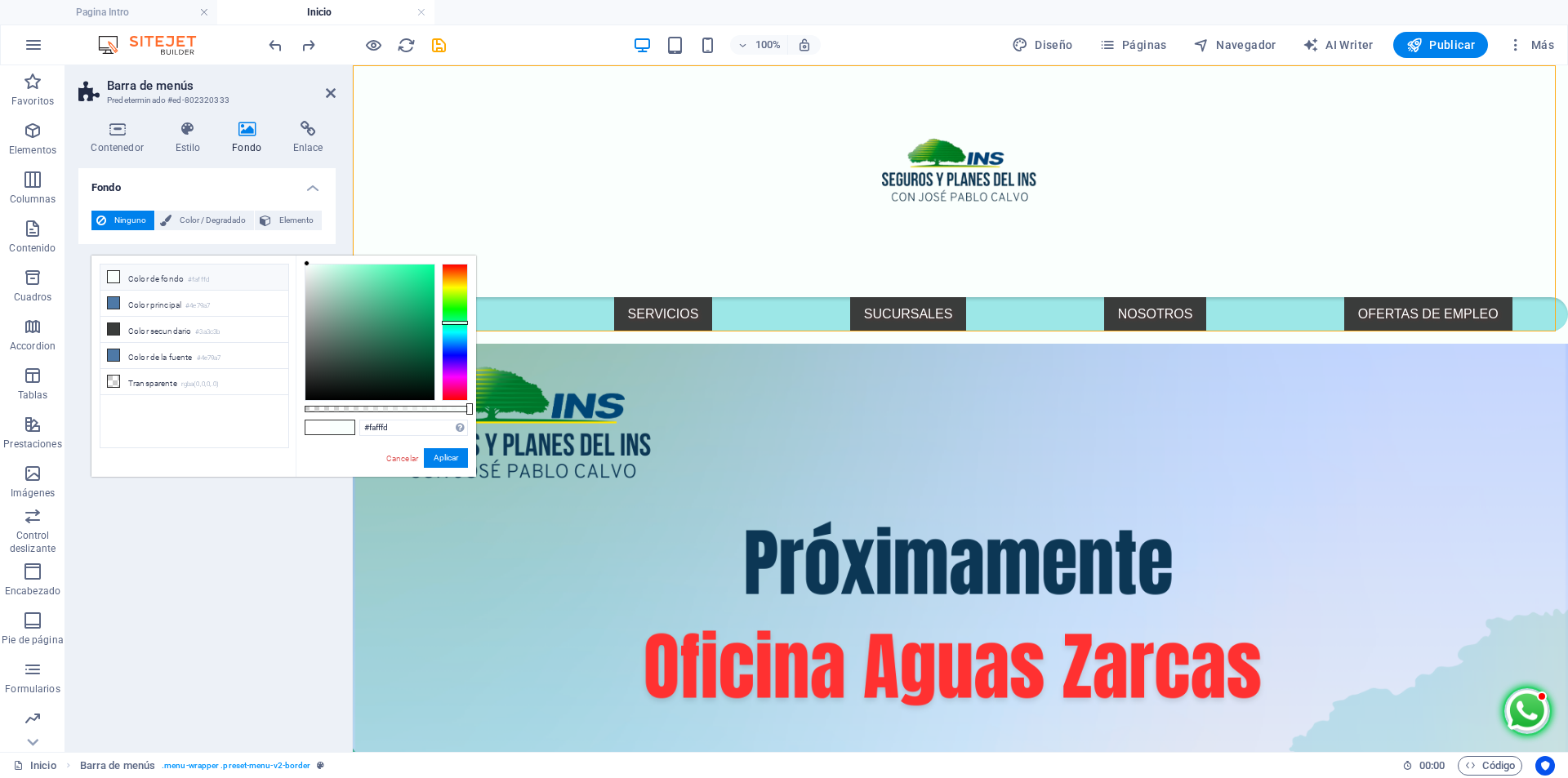
click at [181, 278] on li "Color de fondo #fafffd" at bounding box center [194, 277] width 188 height 26
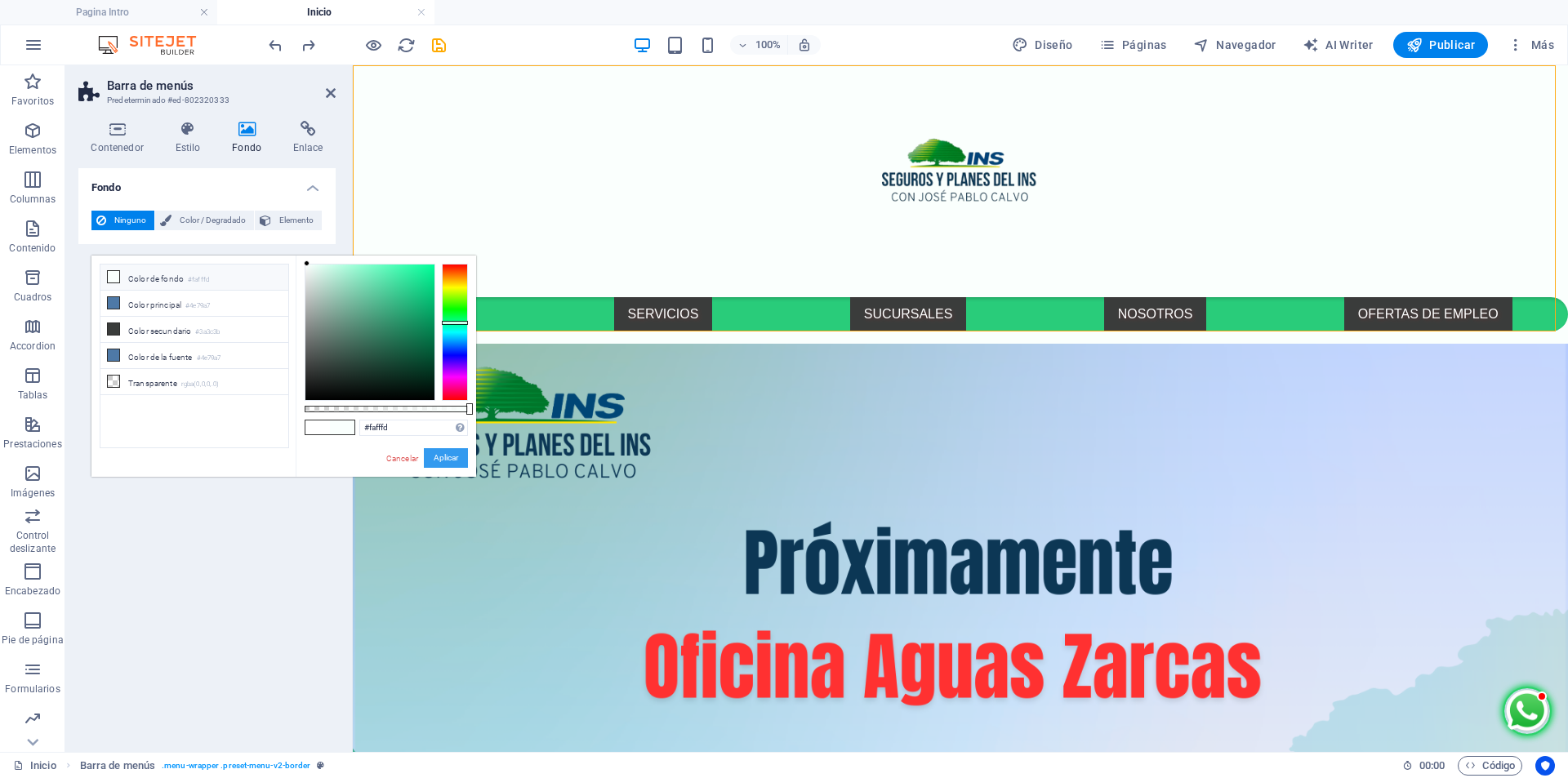
click at [459, 463] on button "Aplicar" at bounding box center [446, 458] width 44 height 20
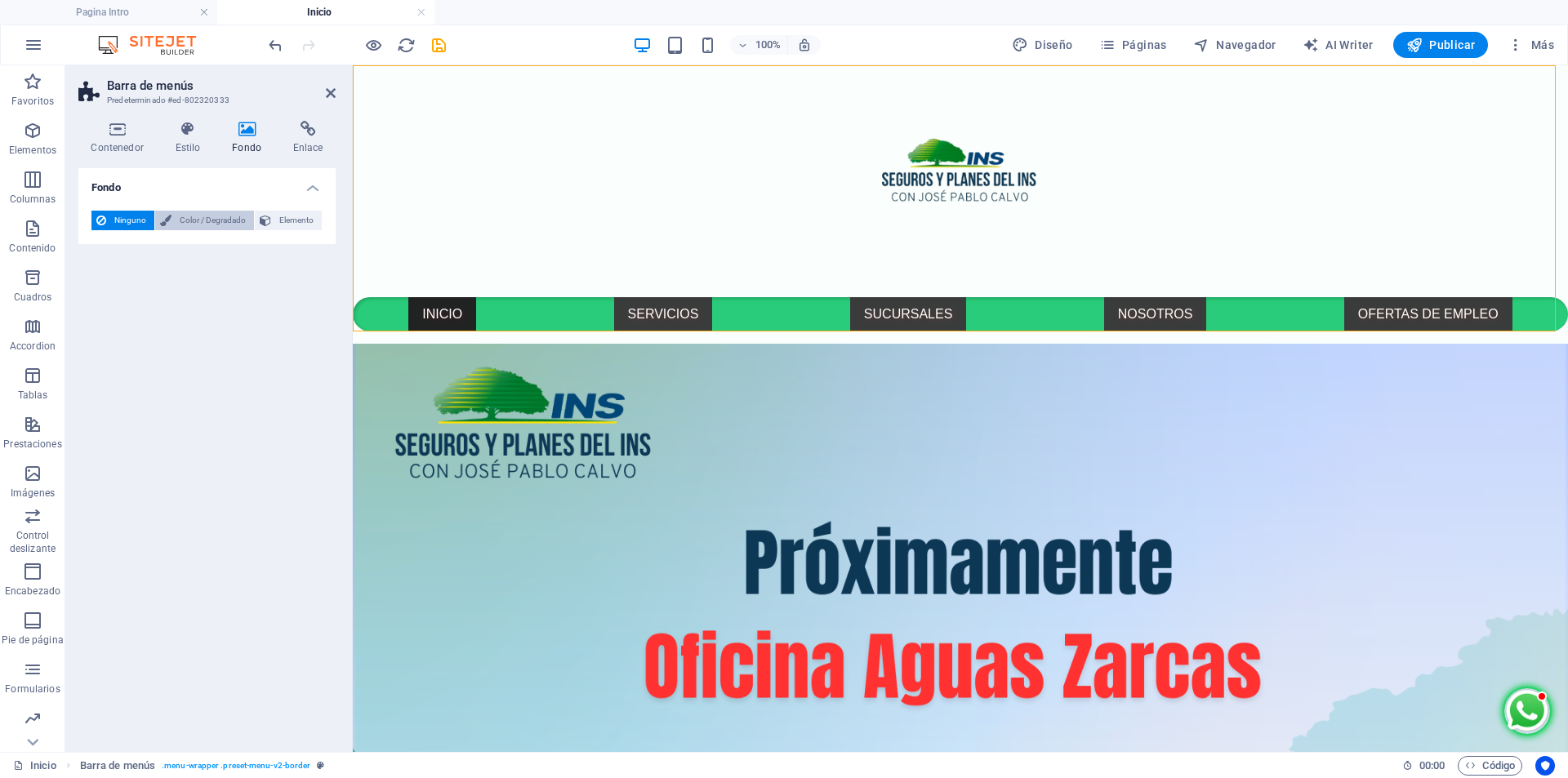
click at [233, 225] on span "Color / Degradado" at bounding box center [212, 220] width 72 height 20
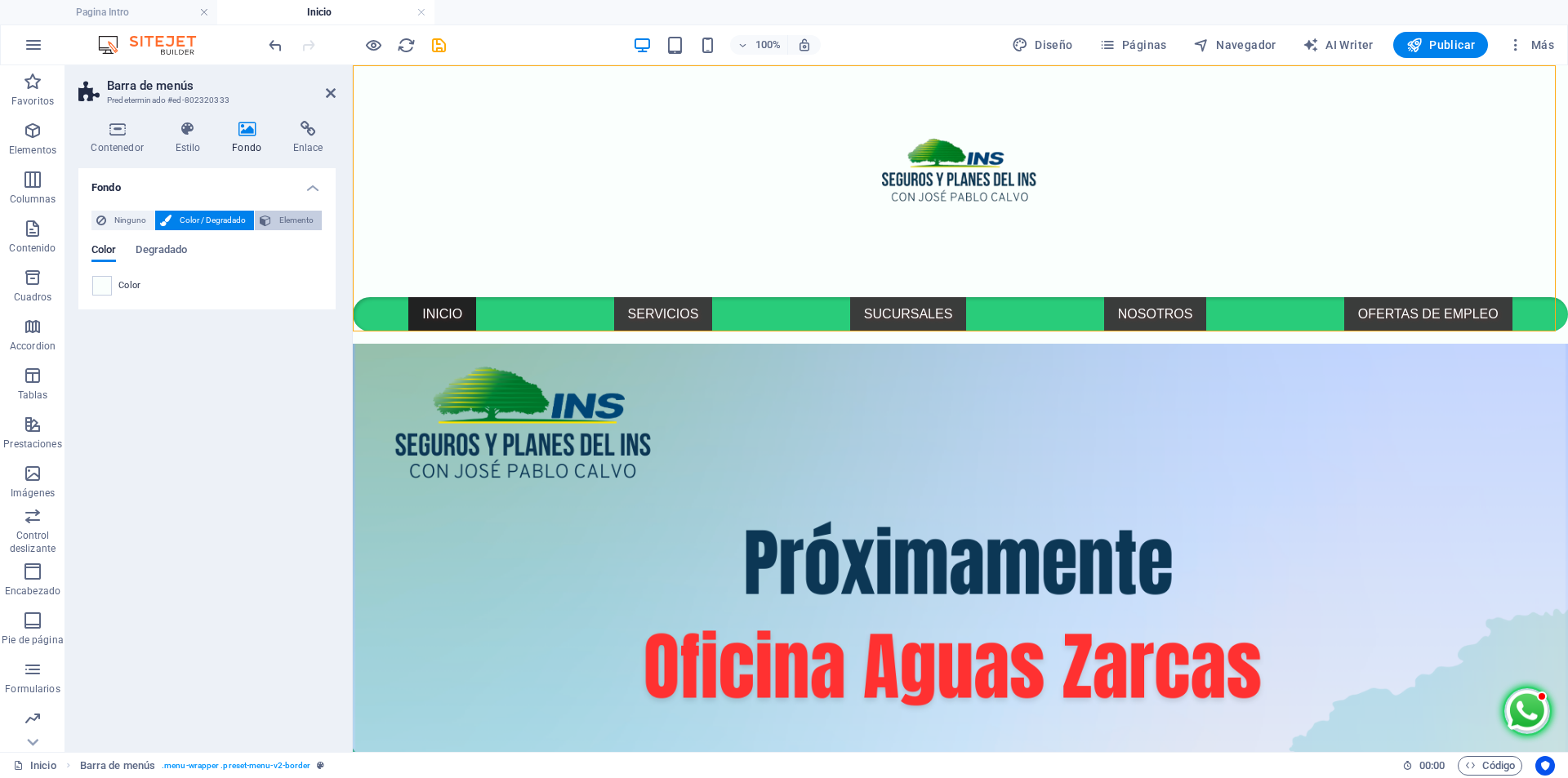
click at [292, 221] on span "Elemento" at bounding box center [297, 220] width 41 height 20
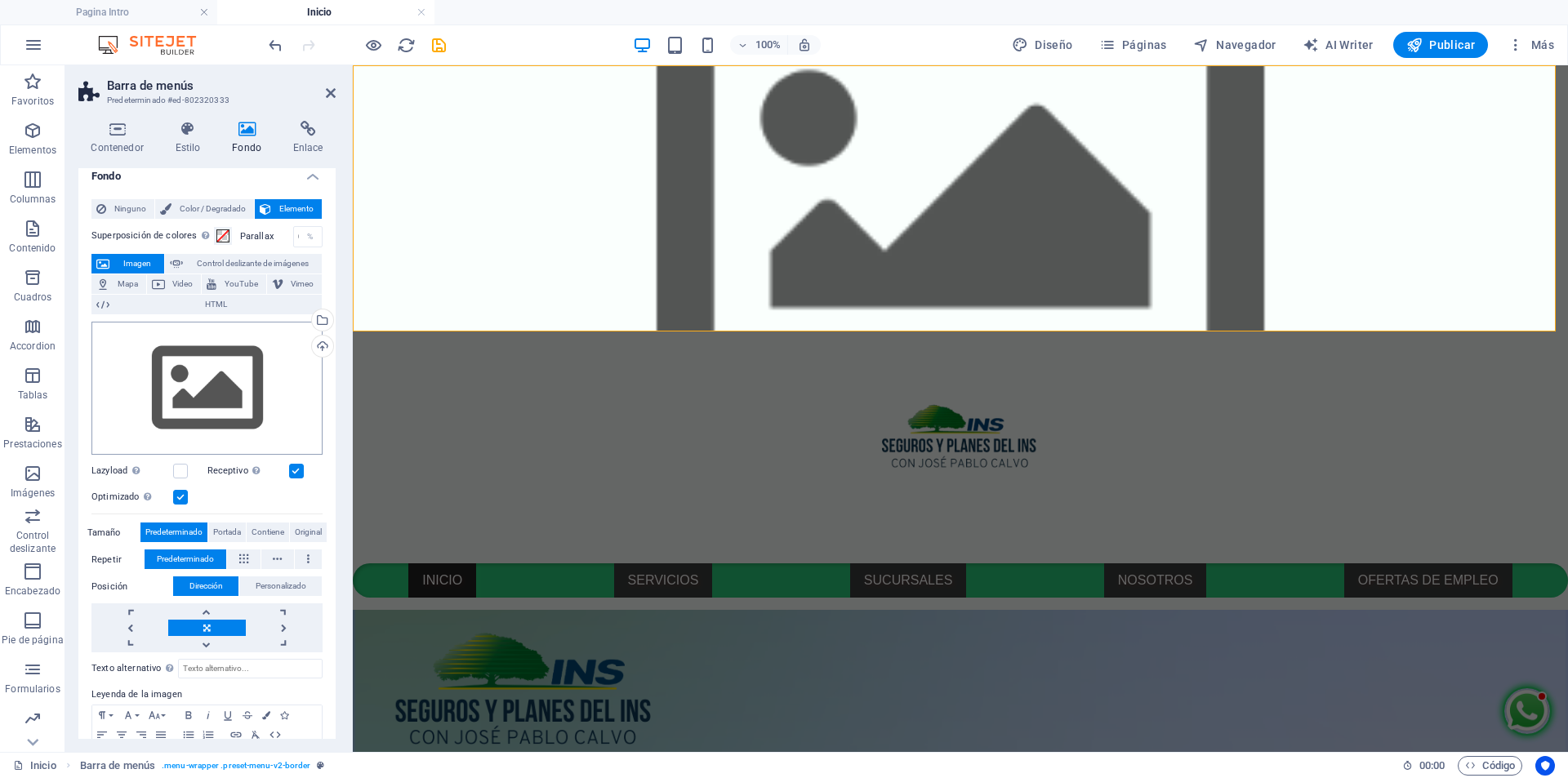
scroll to position [0, 0]
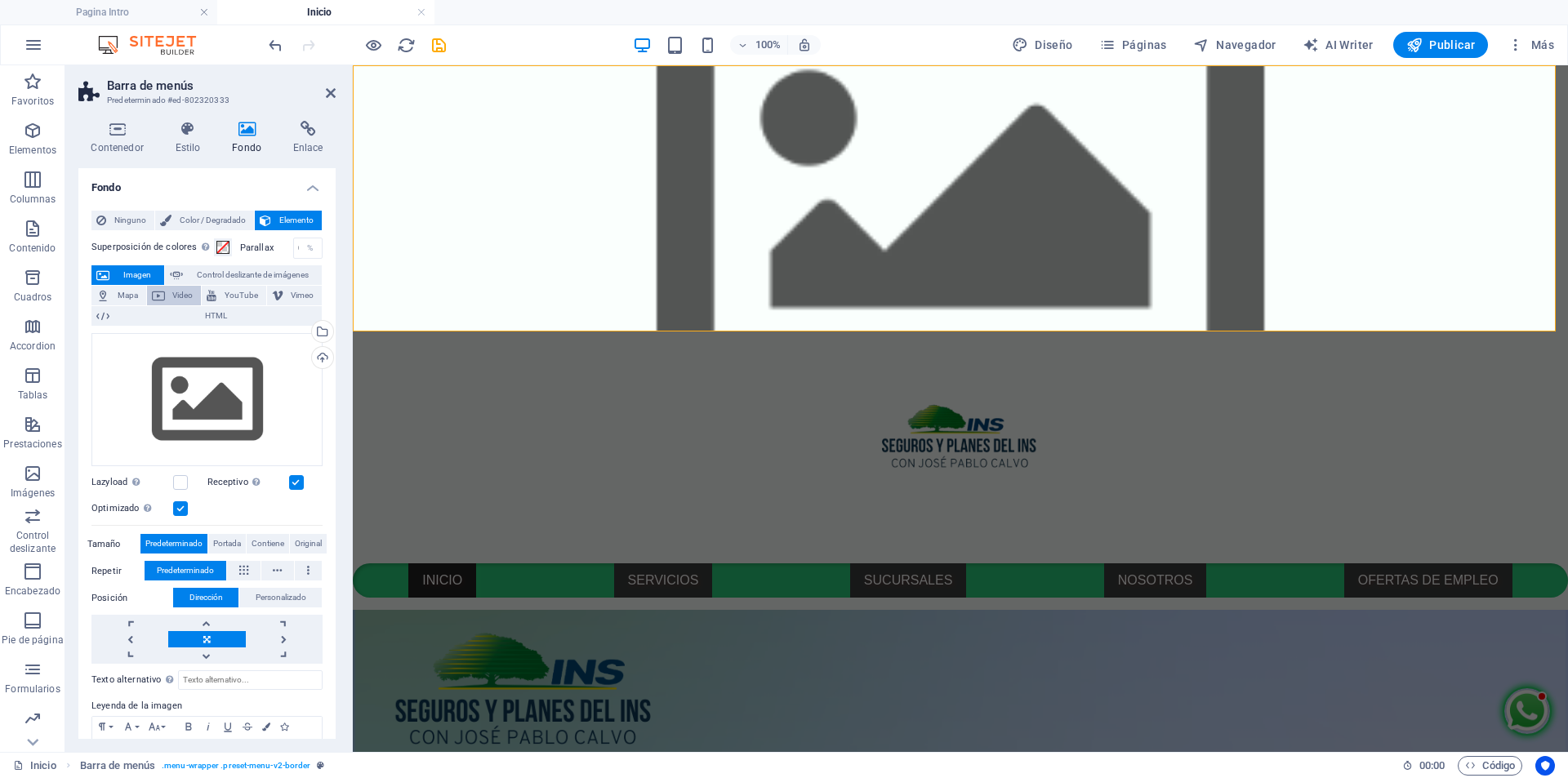
click at [163, 298] on icon at bounding box center [158, 295] width 13 height 20
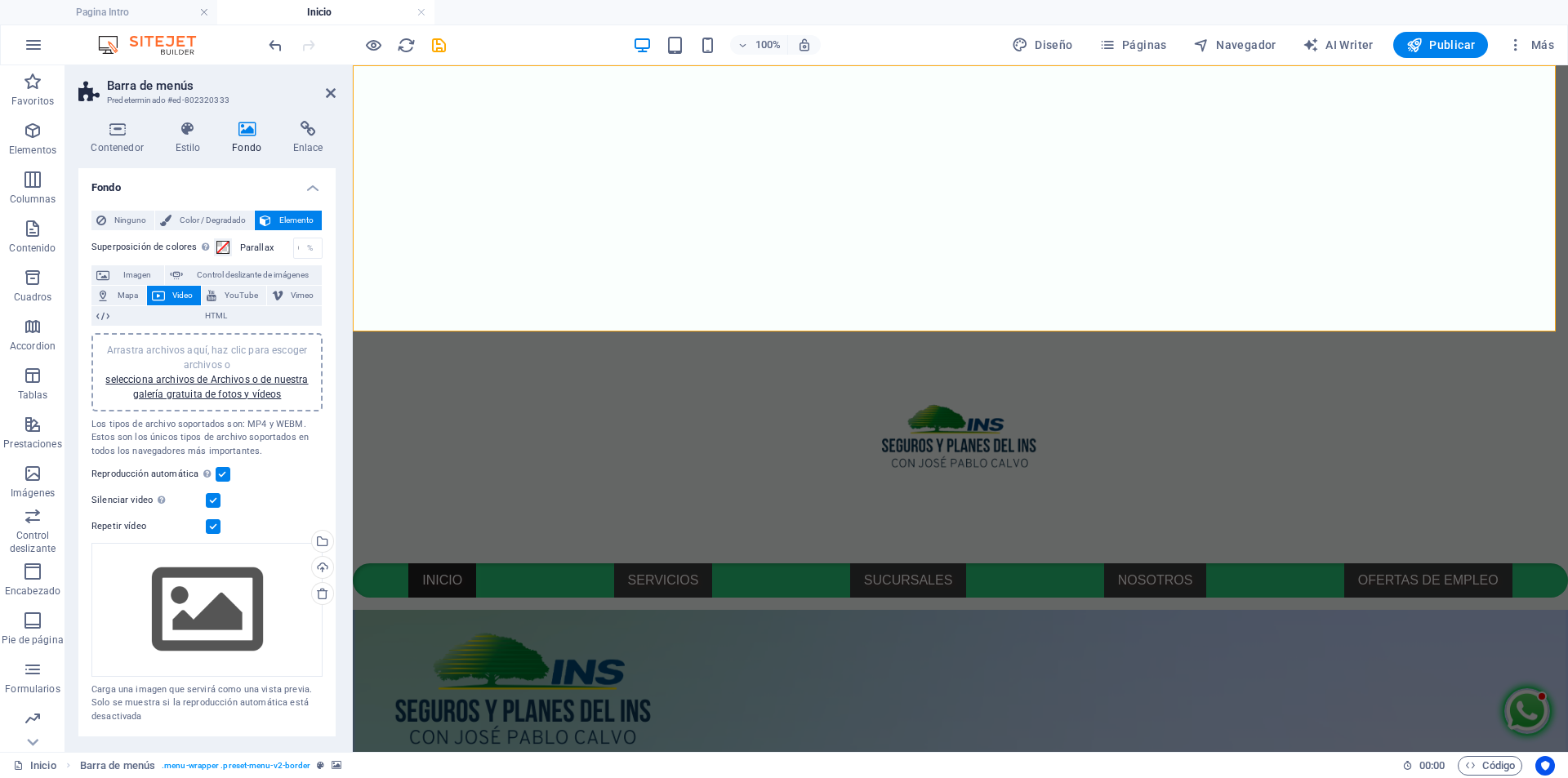
click at [164, 387] on div "Arrastra archivos aquí, haz clic para escoger archivos o selecciona archivos de…" at bounding box center [207, 372] width 211 height 59
click at [169, 395] on link "selecciona archivos de Archivos o de nuestra galería gratuita de fotos y vídeos" at bounding box center [207, 387] width 203 height 26
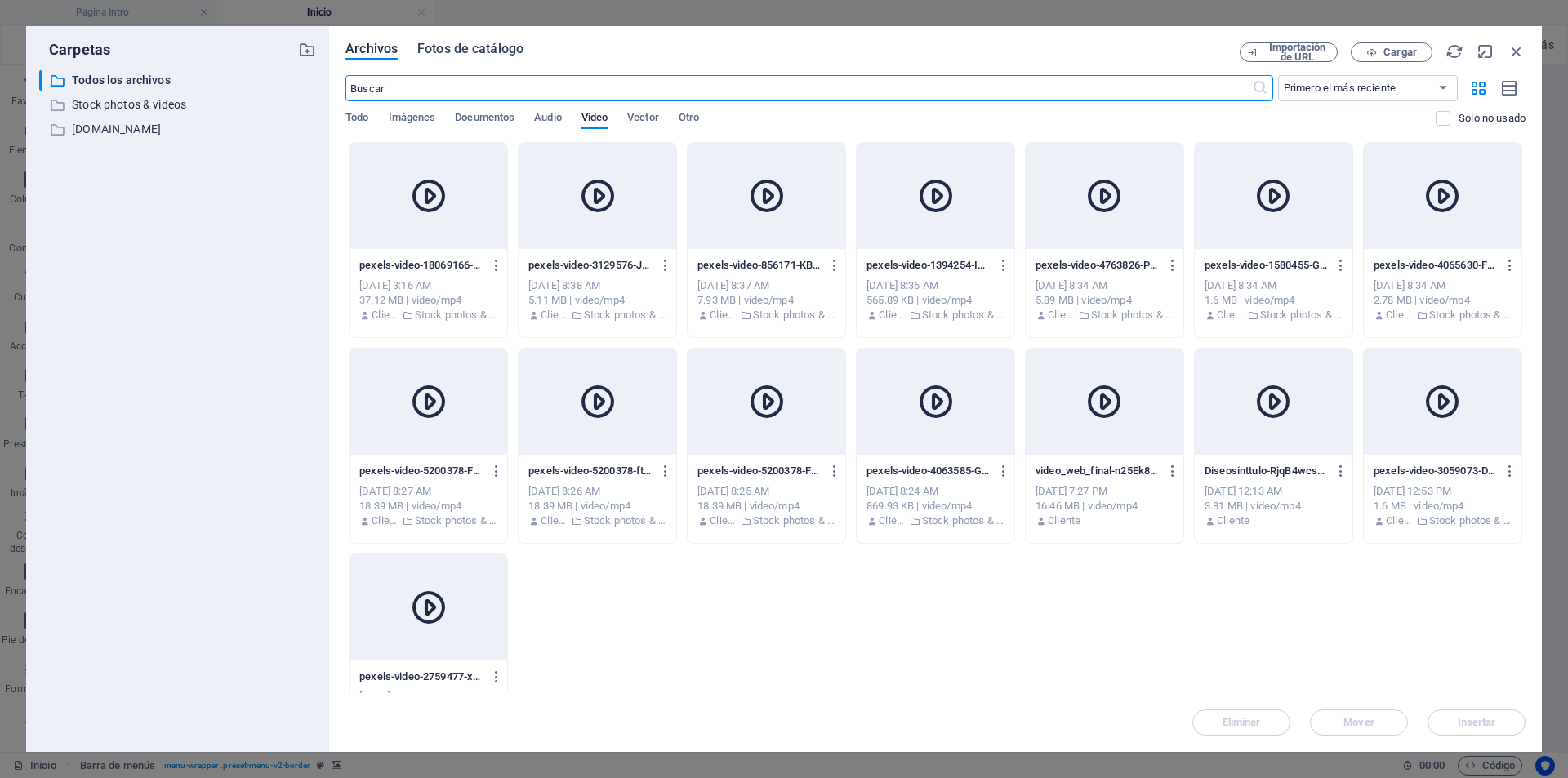
click at [477, 48] on span "Fotos de catálogo" at bounding box center [470, 49] width 107 height 20
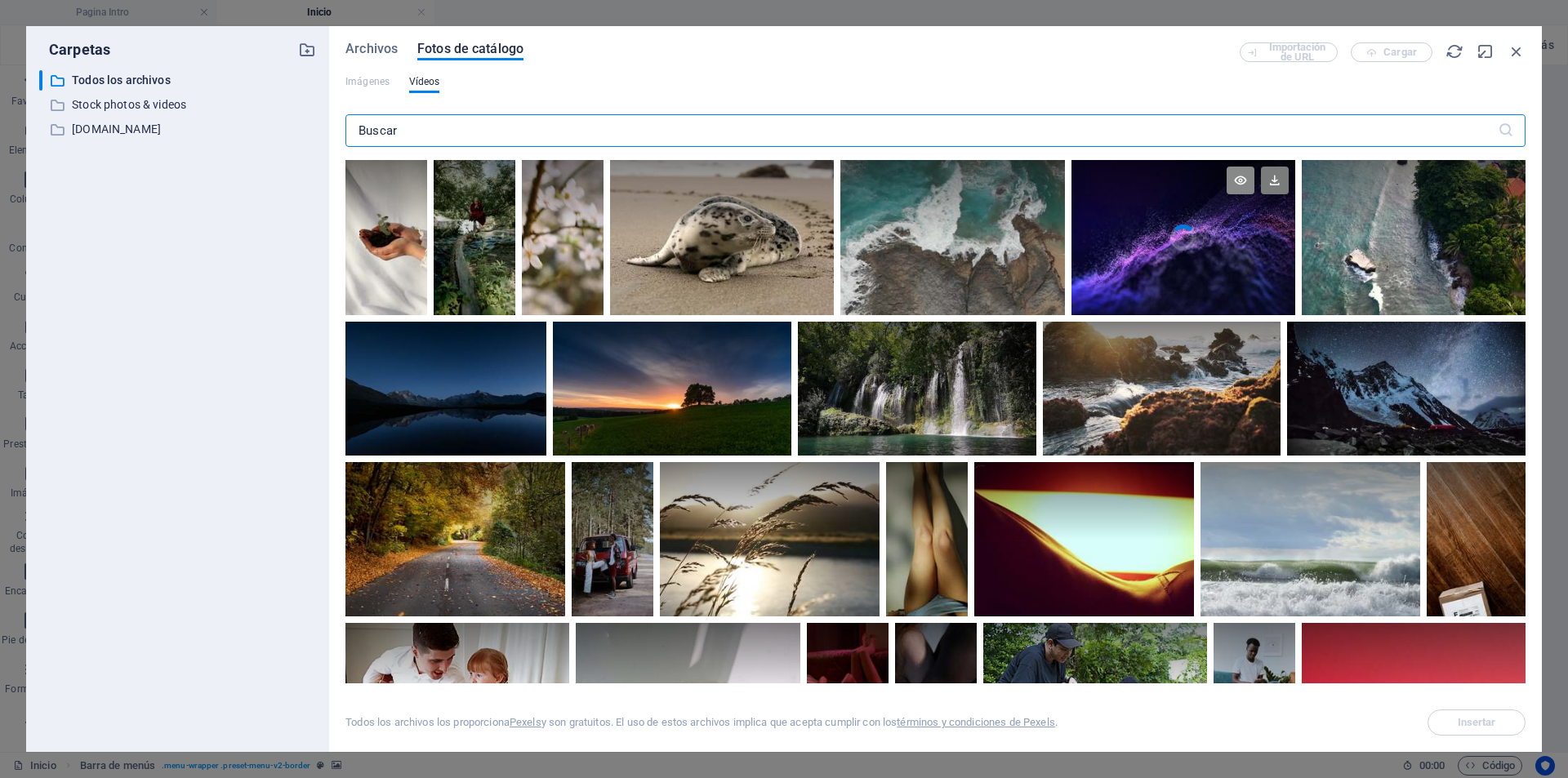
click at [1239, 182] on icon at bounding box center [1241, 180] width 28 height 28
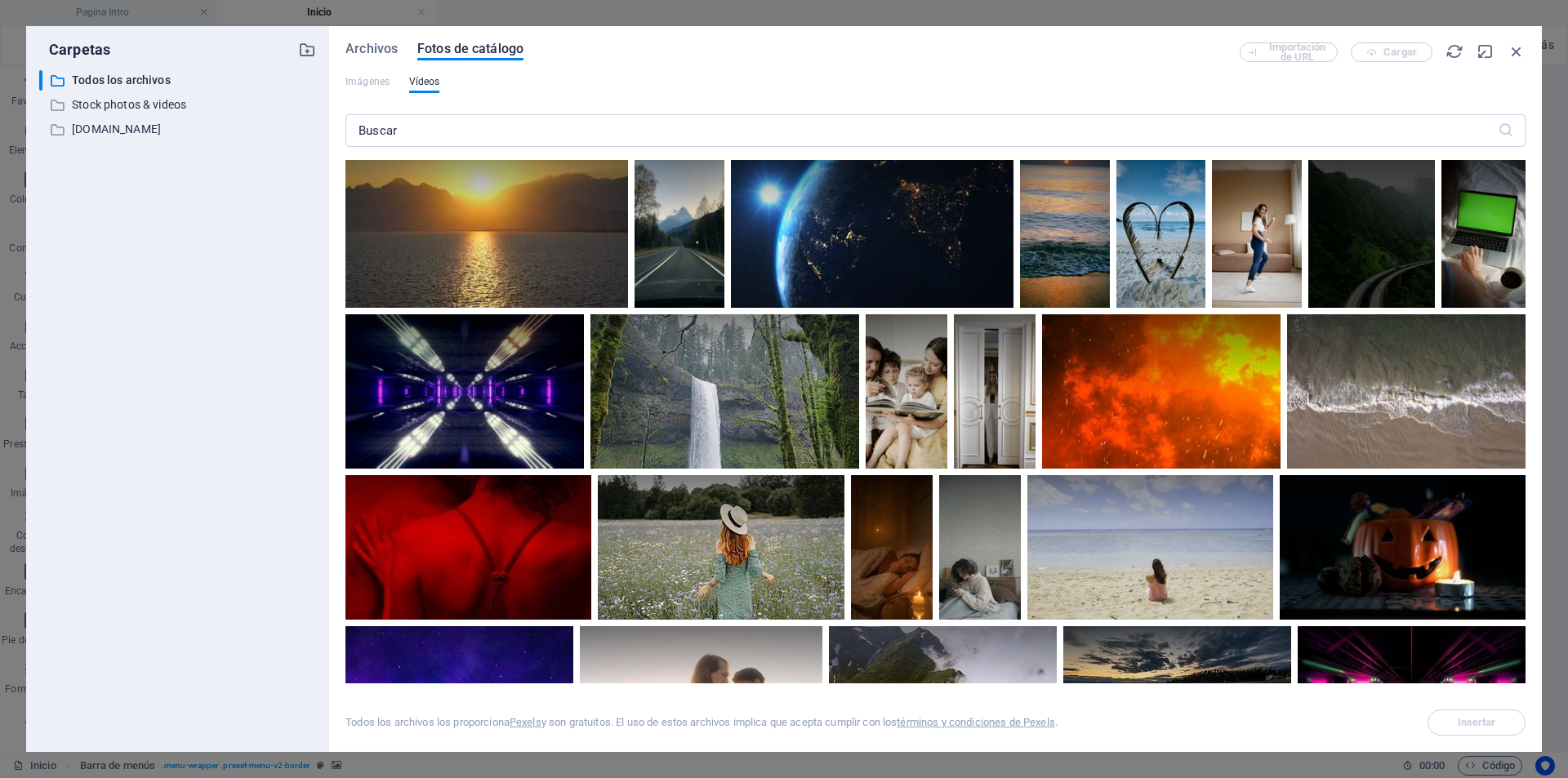
scroll to position [1959, 0]
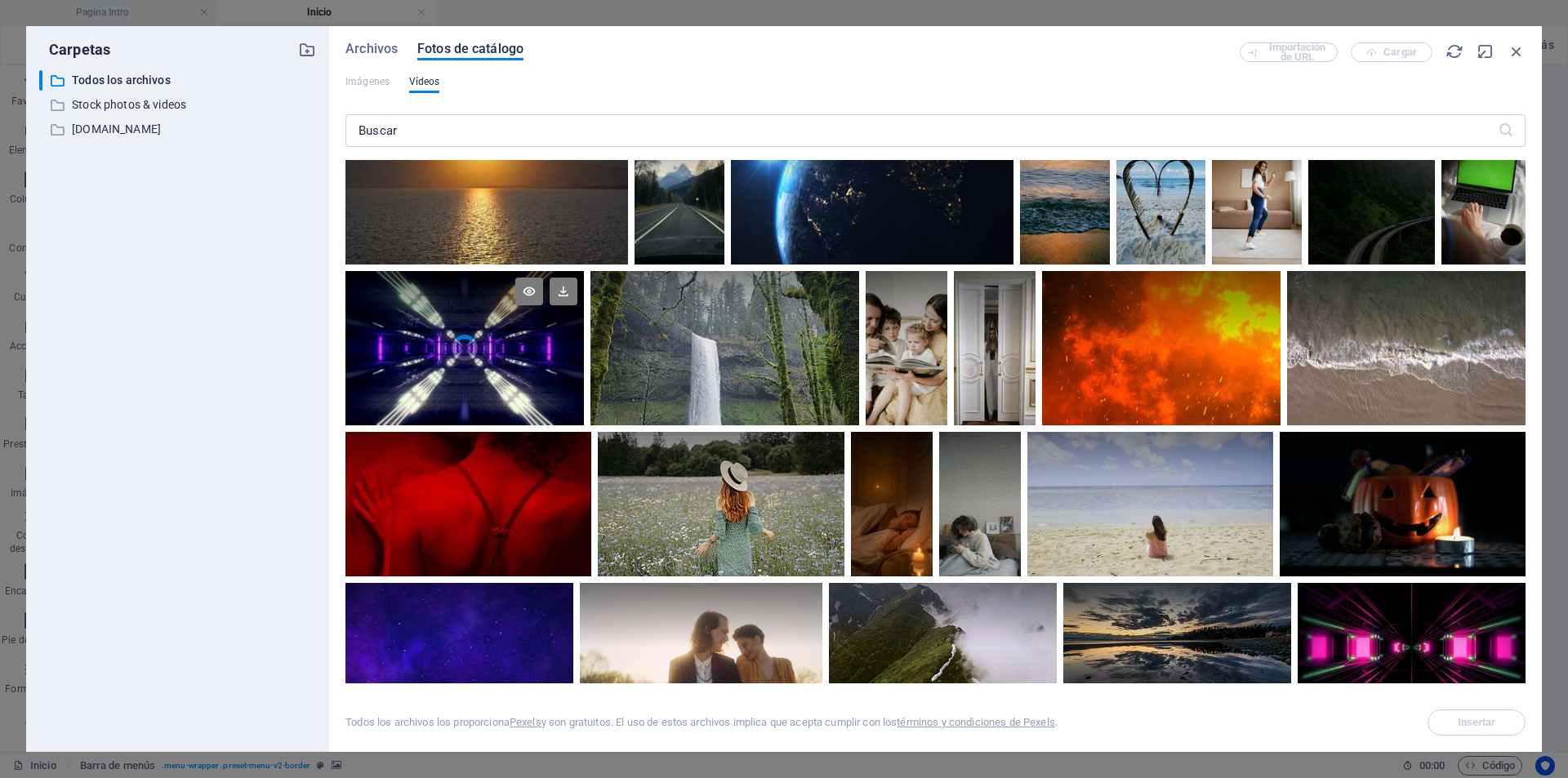
click at [483, 349] on video "Your browser does not support the video tag." at bounding box center [465, 349] width 239 height 155
click at [1461, 729] on button "Insertar" at bounding box center [1476, 722] width 98 height 26
click at [1516, 45] on icon "button" at bounding box center [1516, 51] width 18 height 18
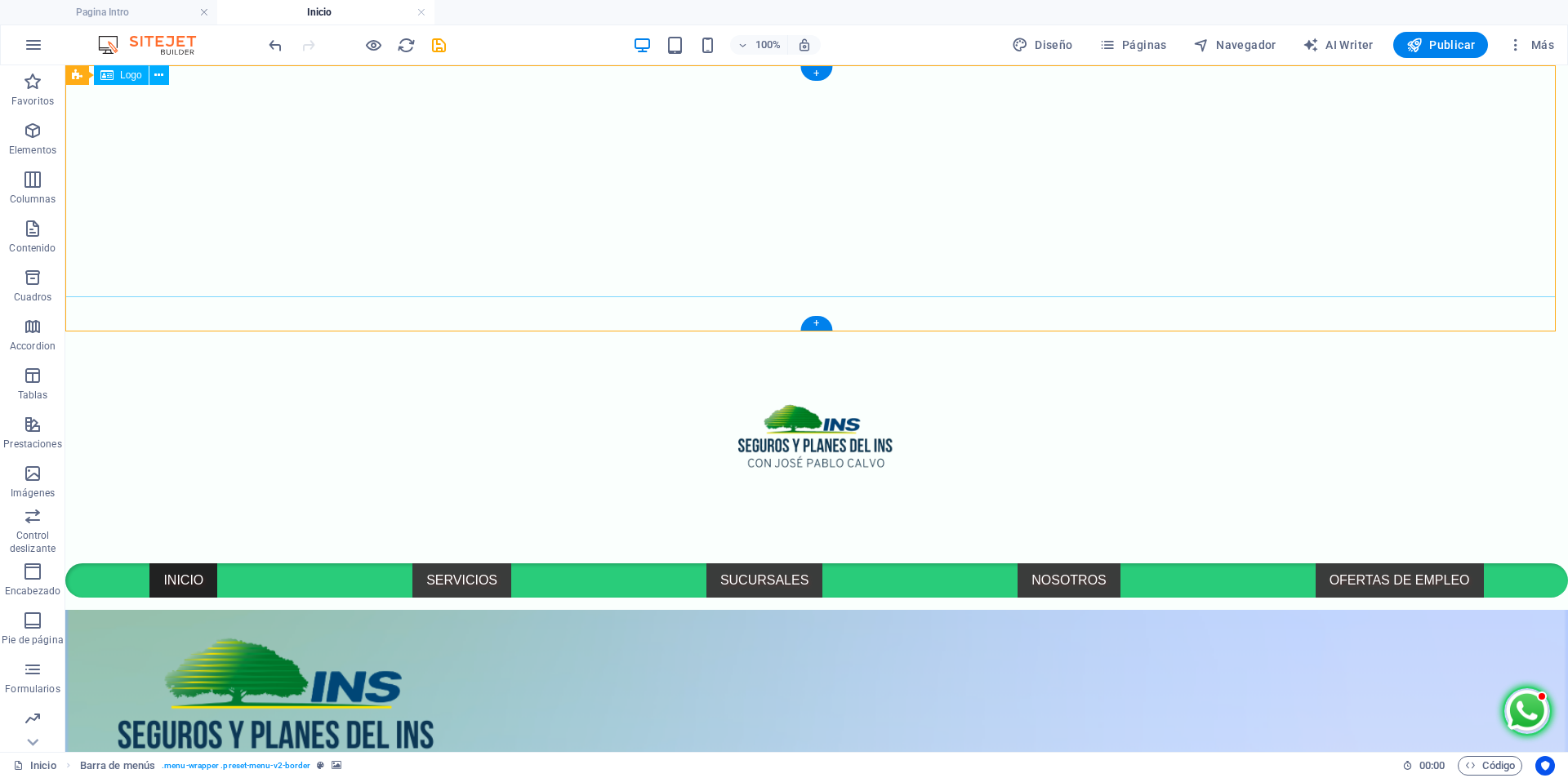
click at [1250, 331] on div at bounding box center [817, 447] width 1502 height 232
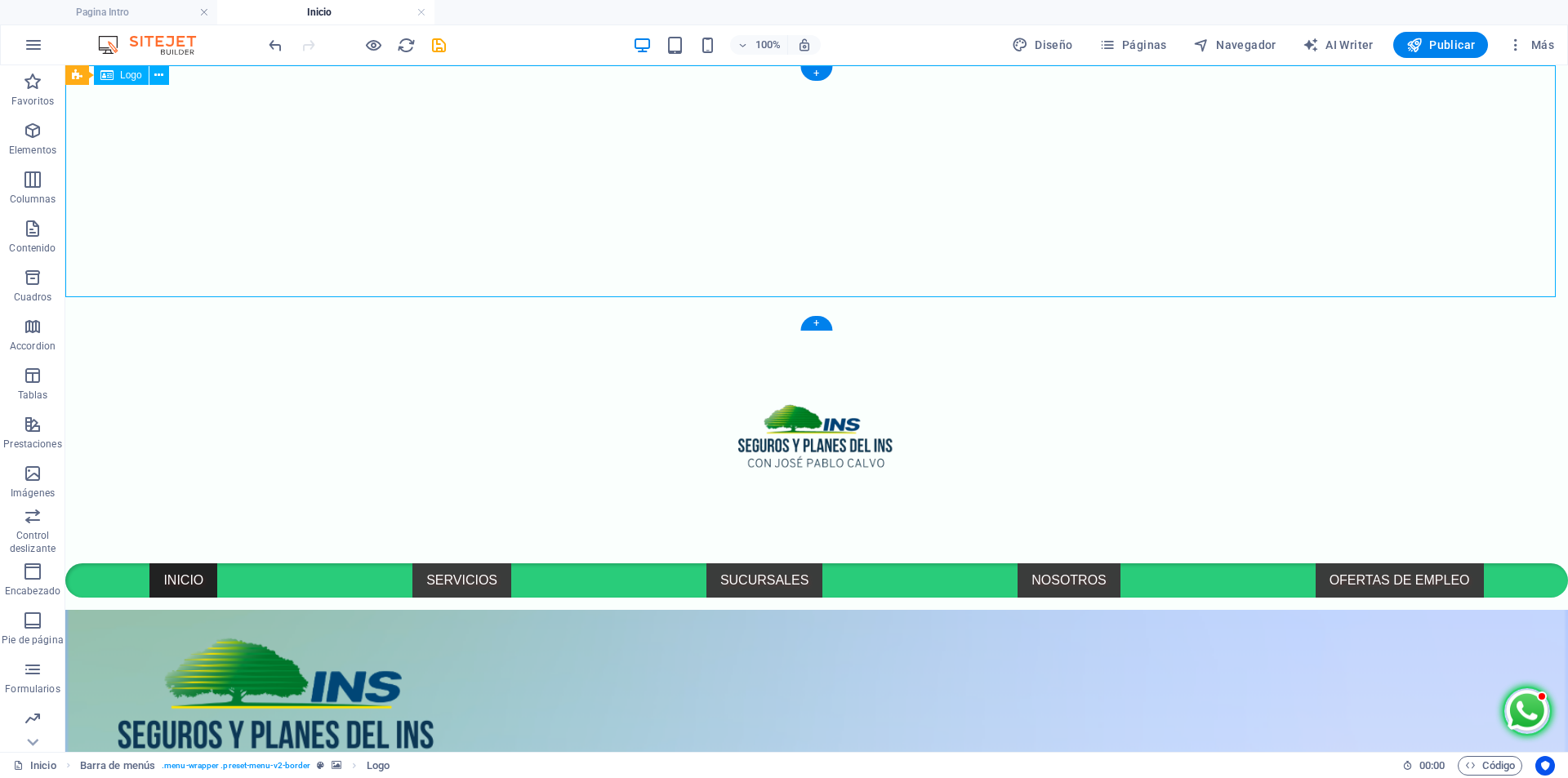
click at [1250, 331] on div at bounding box center [817, 447] width 1502 height 232
select select "px"
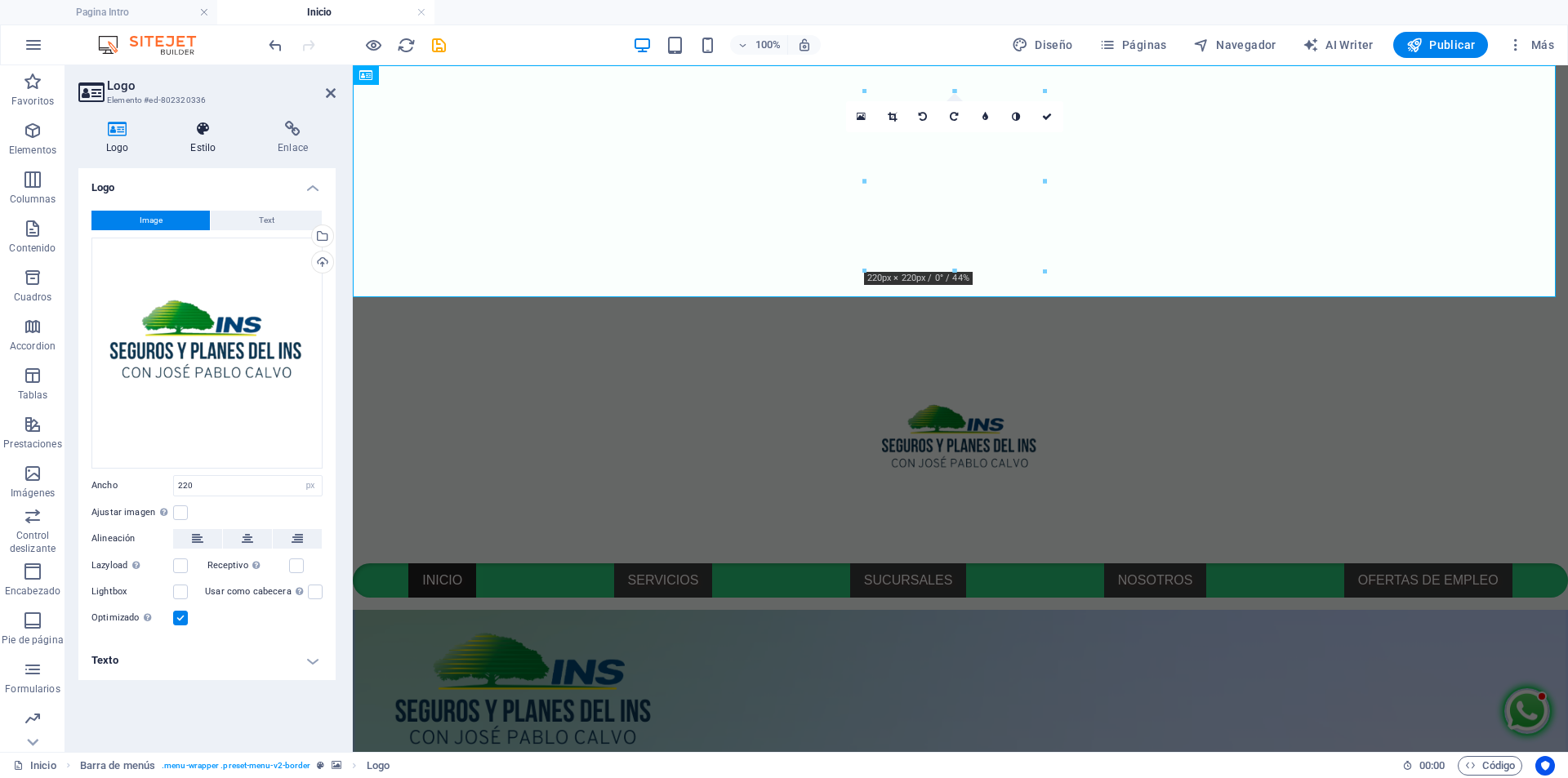
click at [192, 136] on icon at bounding box center [203, 129] width 81 height 16
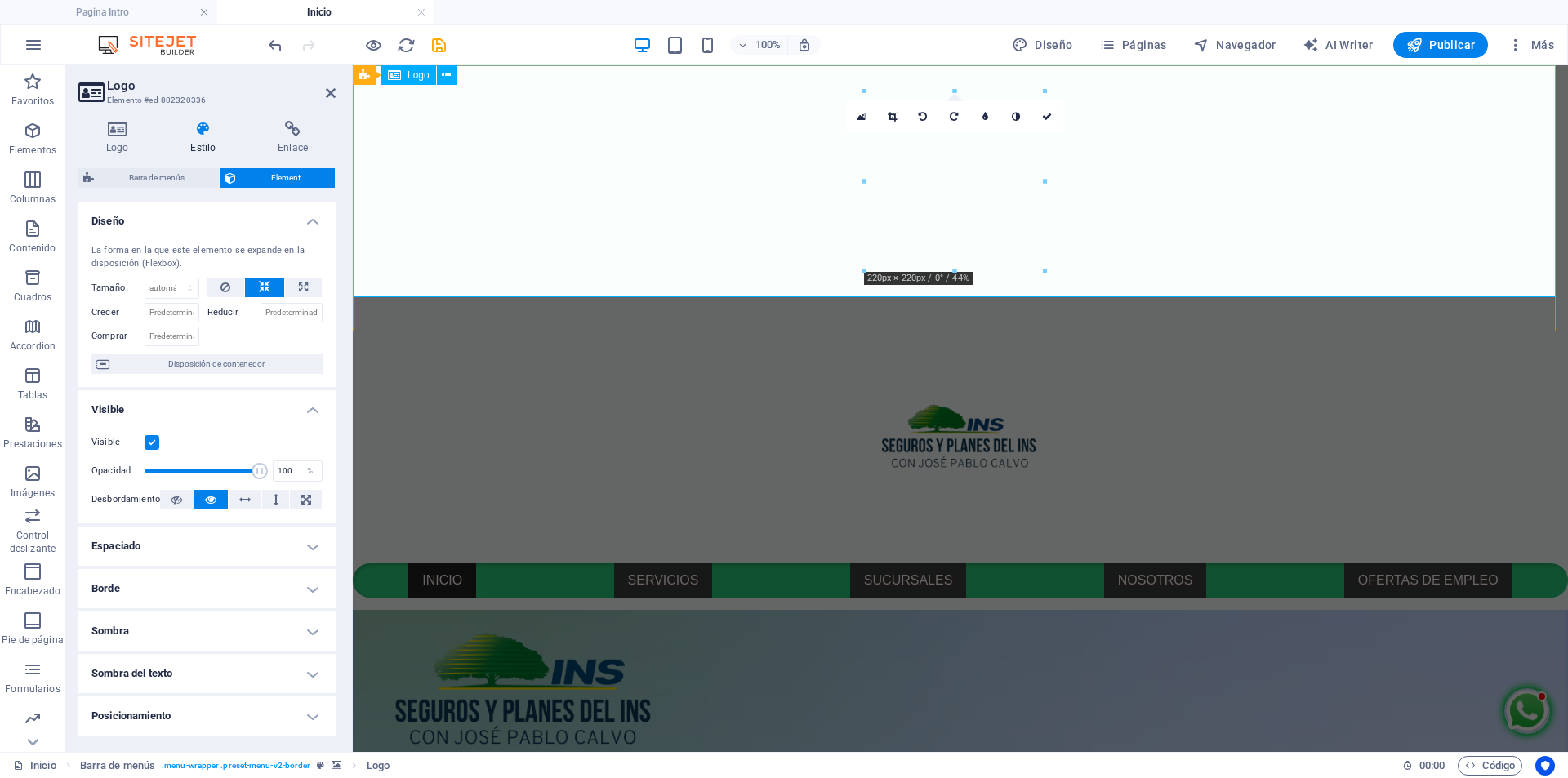
click at [757, 331] on div at bounding box center [960, 447] width 1215 height 232
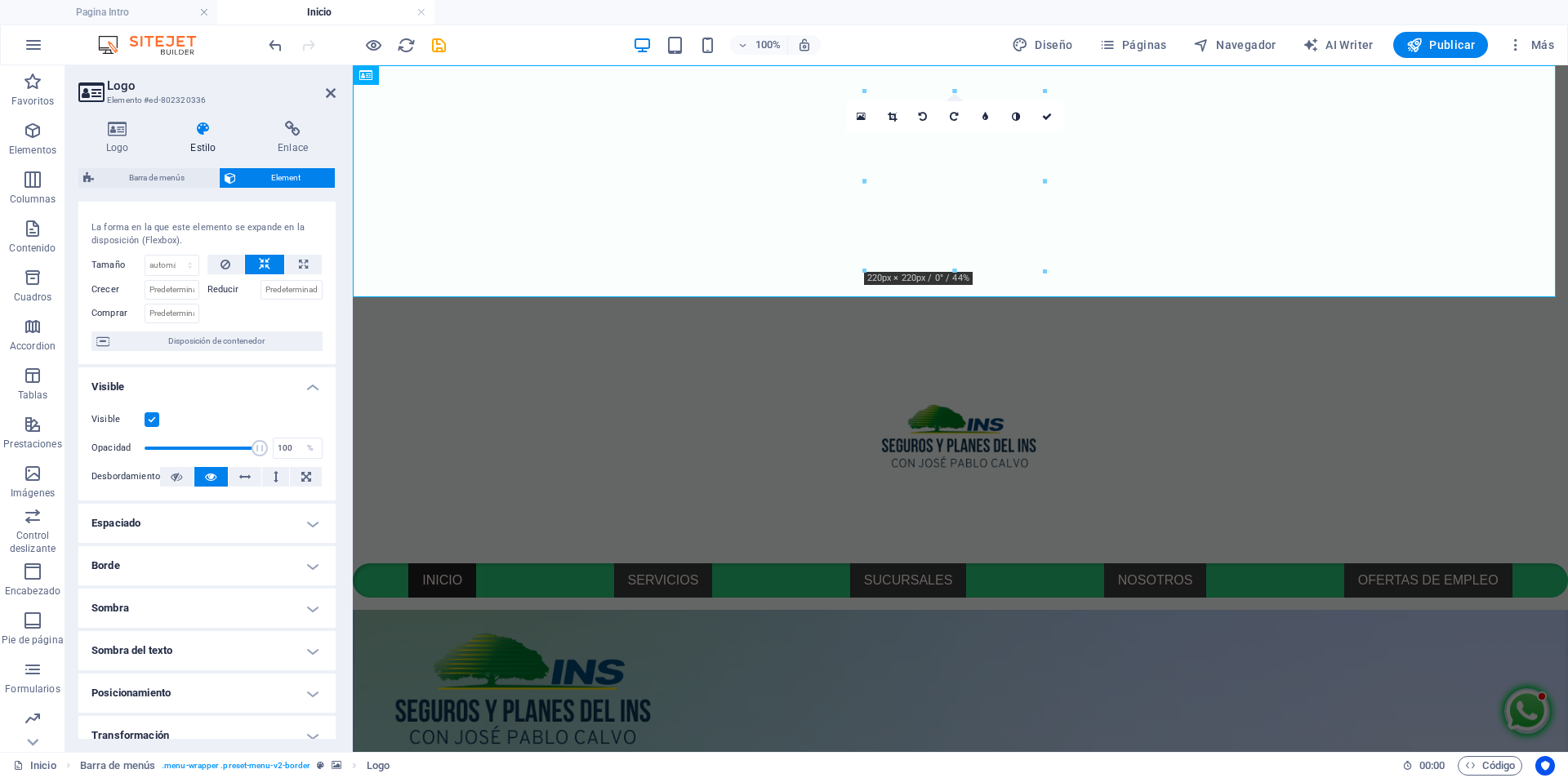
scroll to position [0, 0]
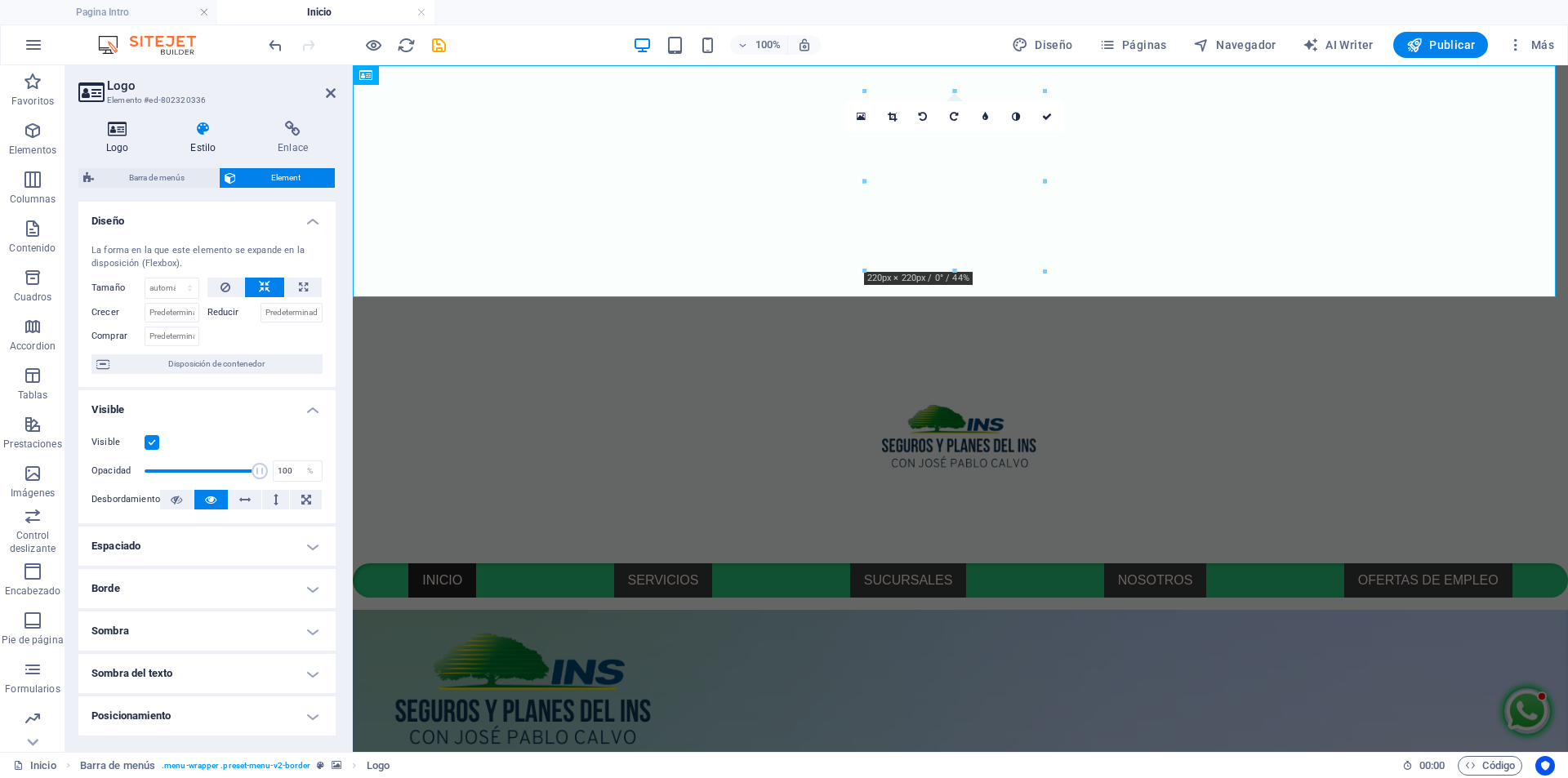
click at [125, 131] on icon at bounding box center [117, 129] width 78 height 16
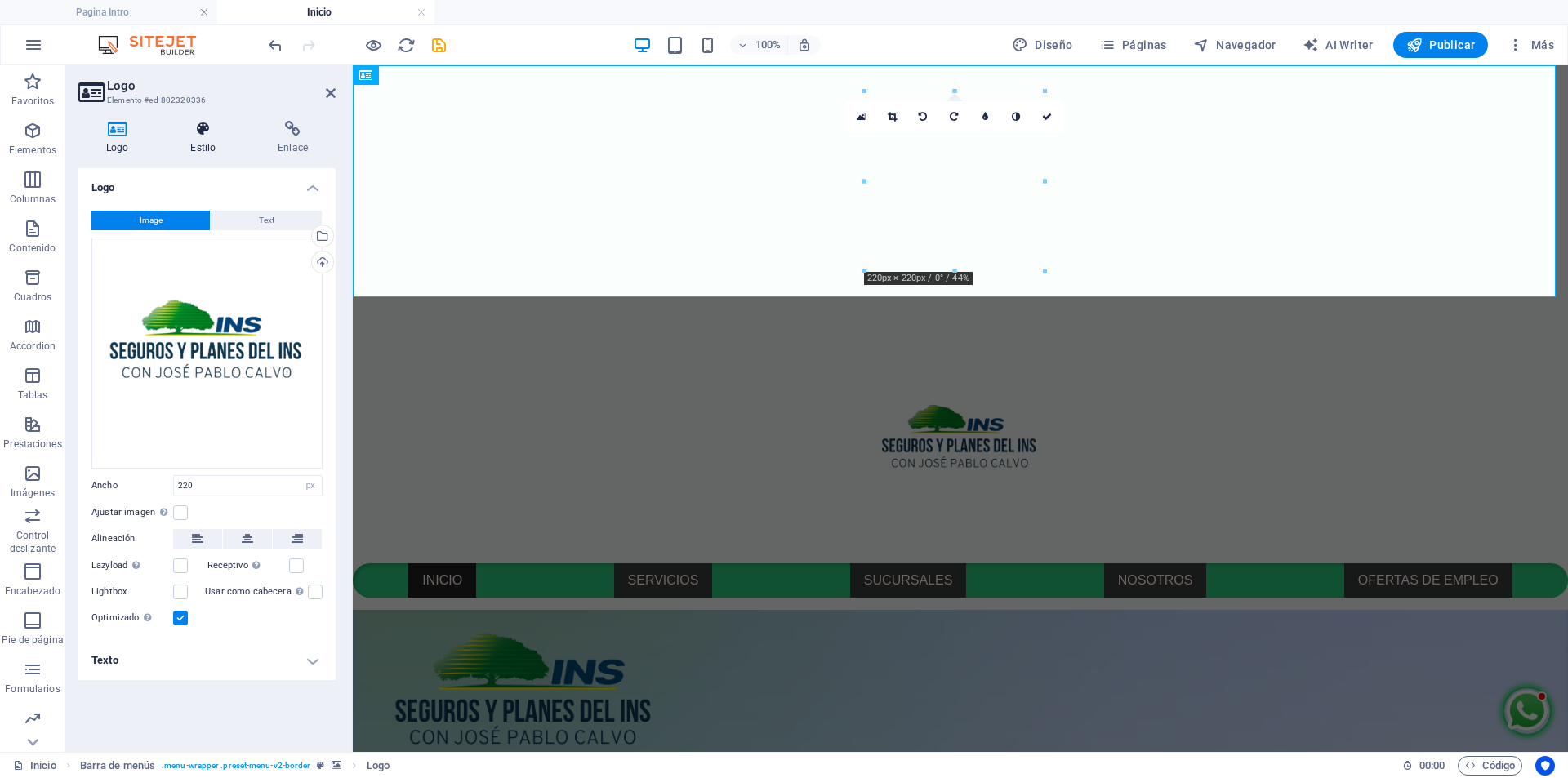
click at [203, 141] on h4 "Estilo" at bounding box center [206, 138] width 87 height 34
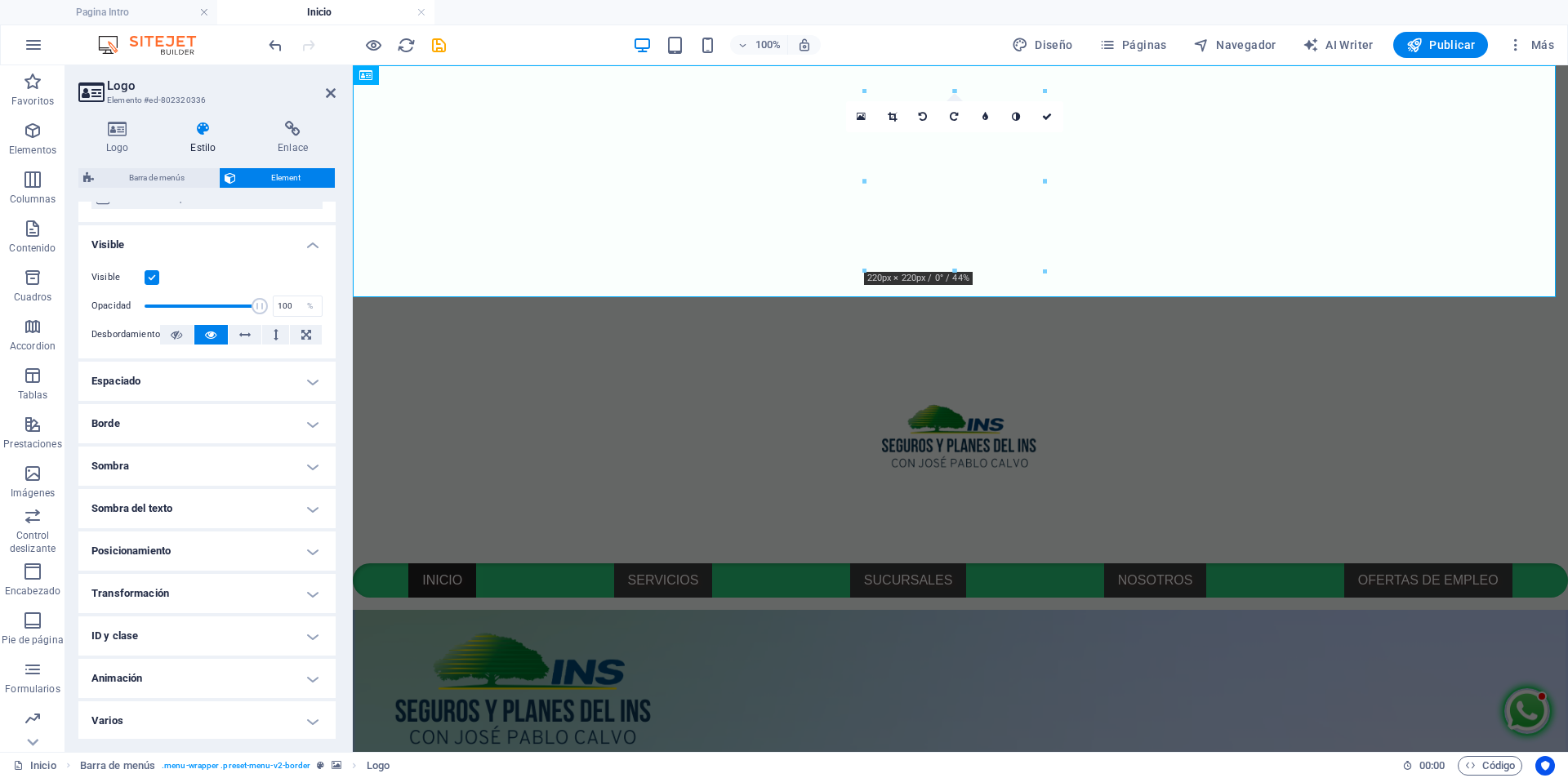
scroll to position [166, 0]
click at [253, 683] on h4 "Animación" at bounding box center [207, 677] width 257 height 39
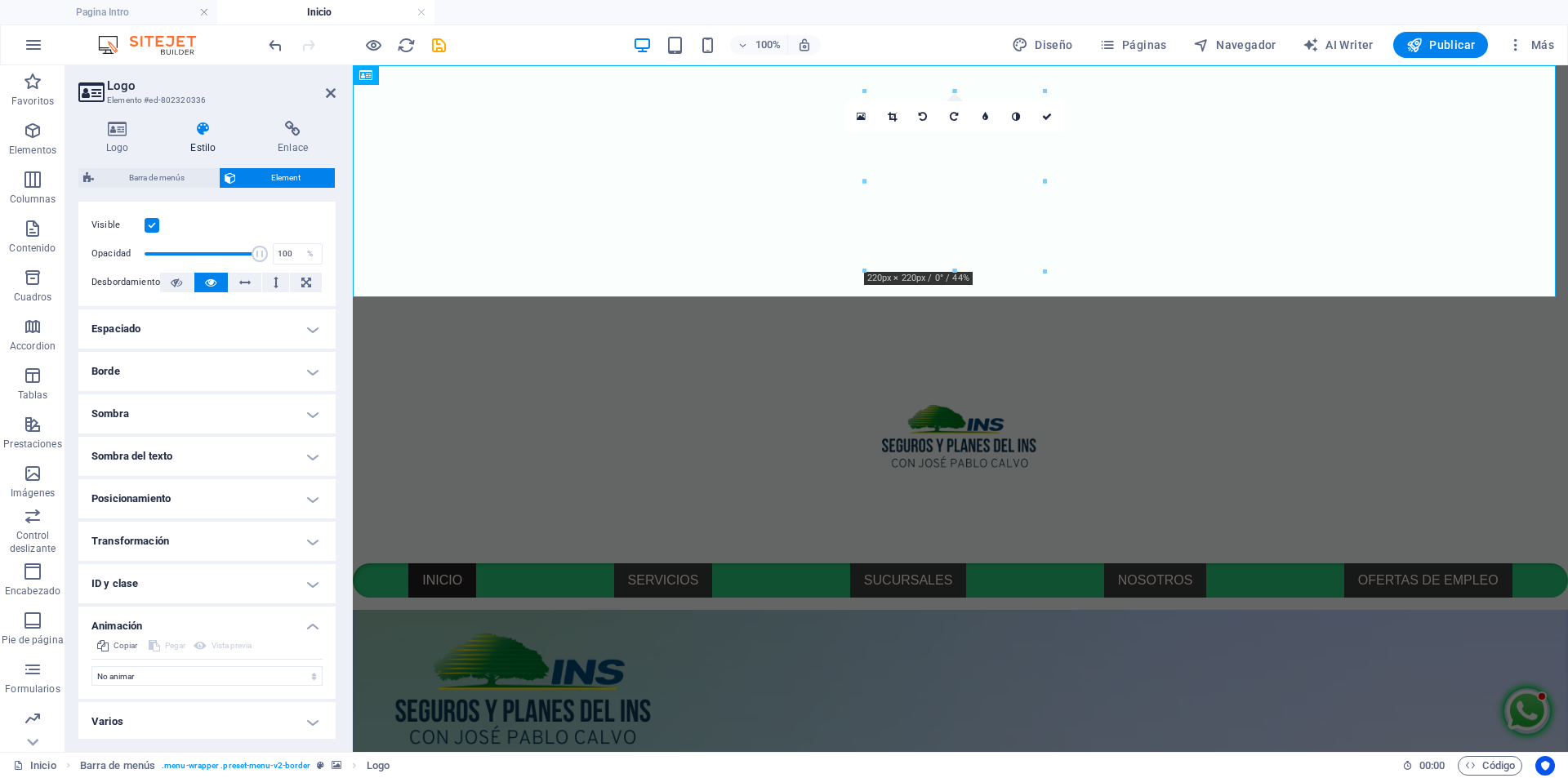
scroll to position [220, 0]
click at [306, 671] on select "No animar Mostrar / Ocultar Subir/bajar Acercar/alejar Deslizar de izquierda a …" at bounding box center [206, 673] width 231 height 20
select select "slide"
click at [91, 664] on select "No animar Mostrar / Ocultar Subir/bajar Acercar/alejar Deslizar de izquierda a …" at bounding box center [206, 673] width 231 height 20
select select "scroll"
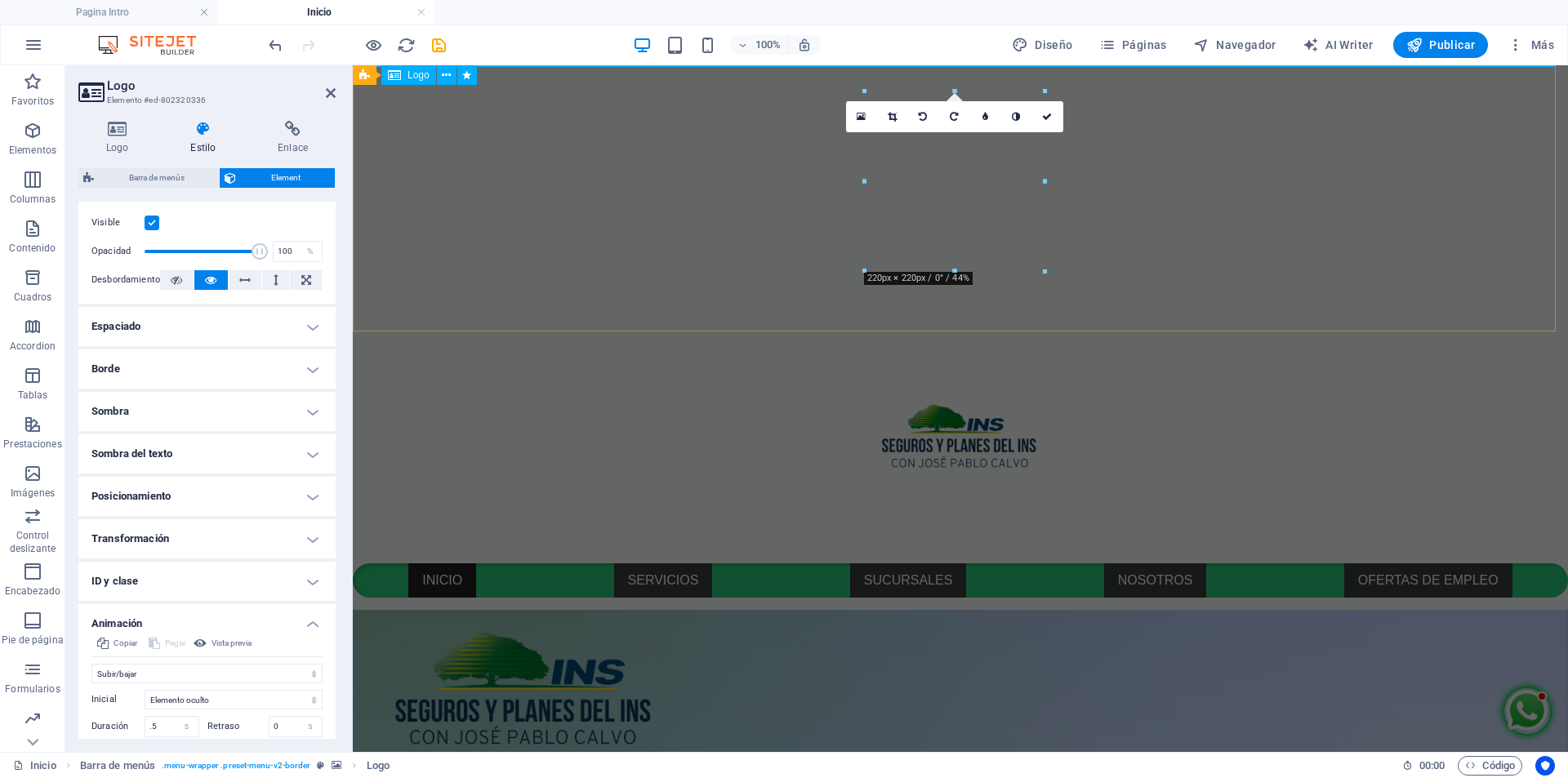
click at [590, 331] on div at bounding box center [960, 447] width 1215 height 232
click at [866, 112] on link at bounding box center [861, 117] width 31 height 31
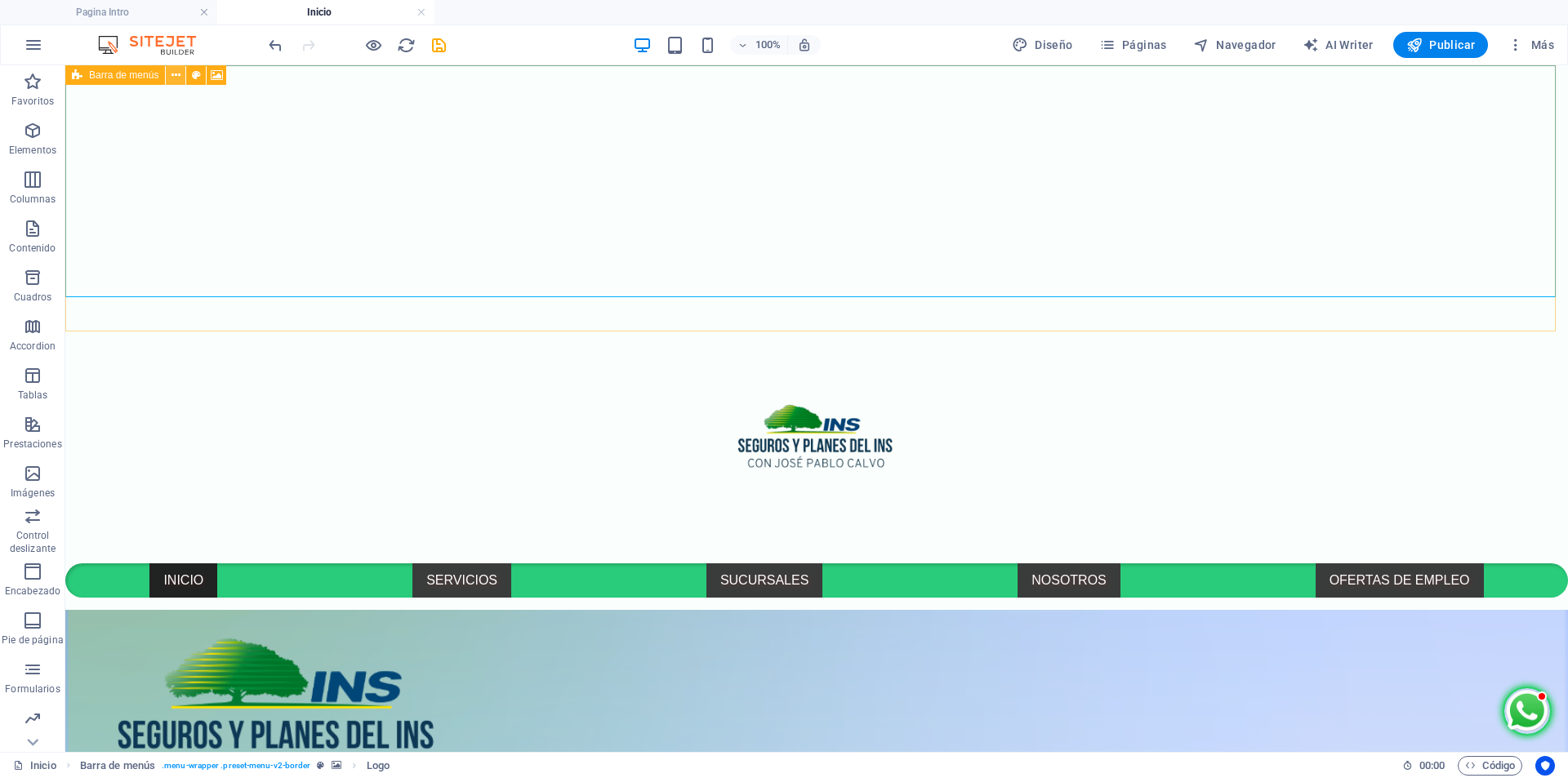
click at [177, 78] on icon at bounding box center [176, 76] width 9 height 17
click at [537, 331] on div at bounding box center [817, 447] width 1502 height 232
click at [250, 331] on div at bounding box center [817, 447] width 1502 height 232
select select "slide"
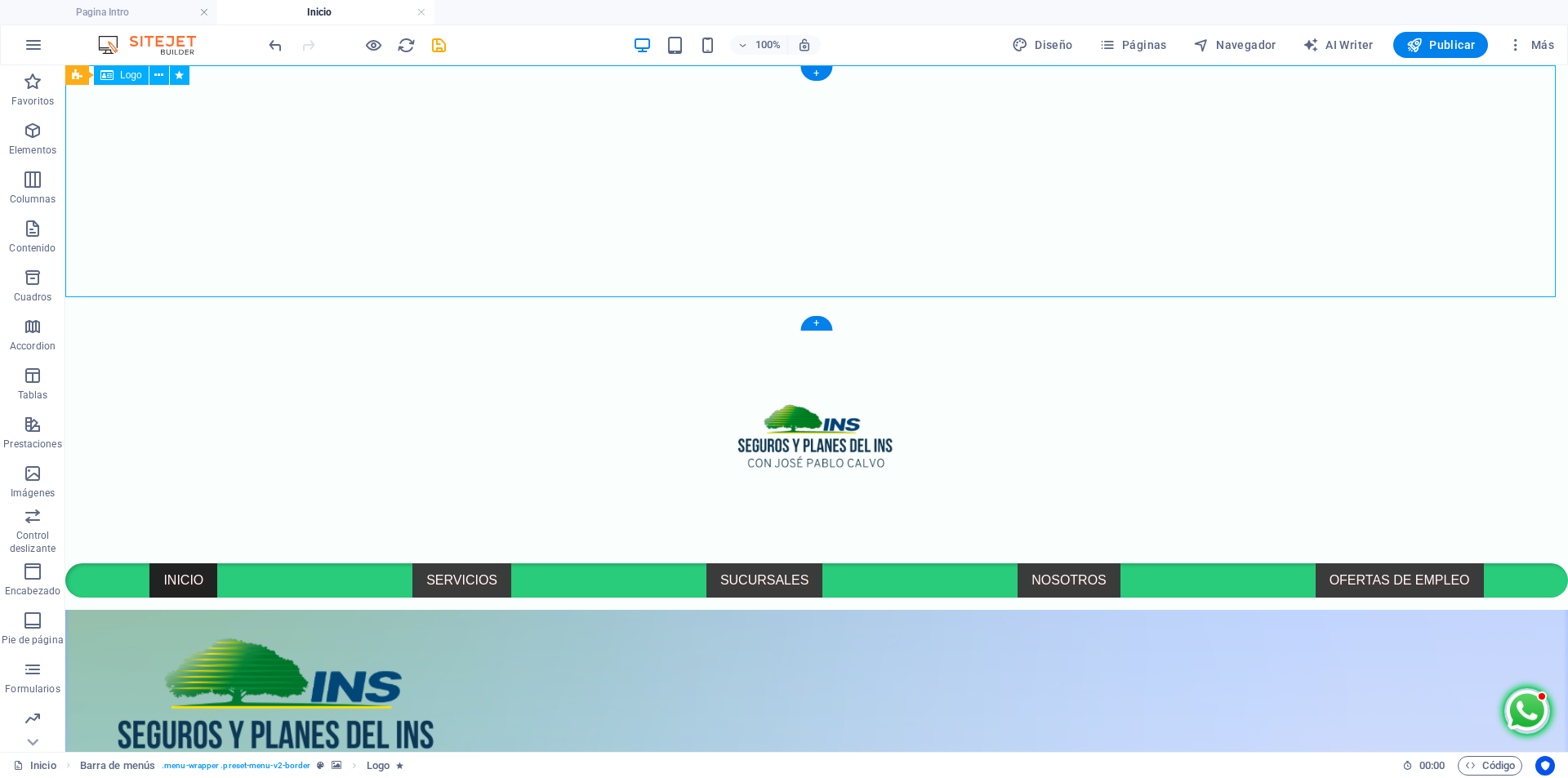
select select "s"
select select "scroll"
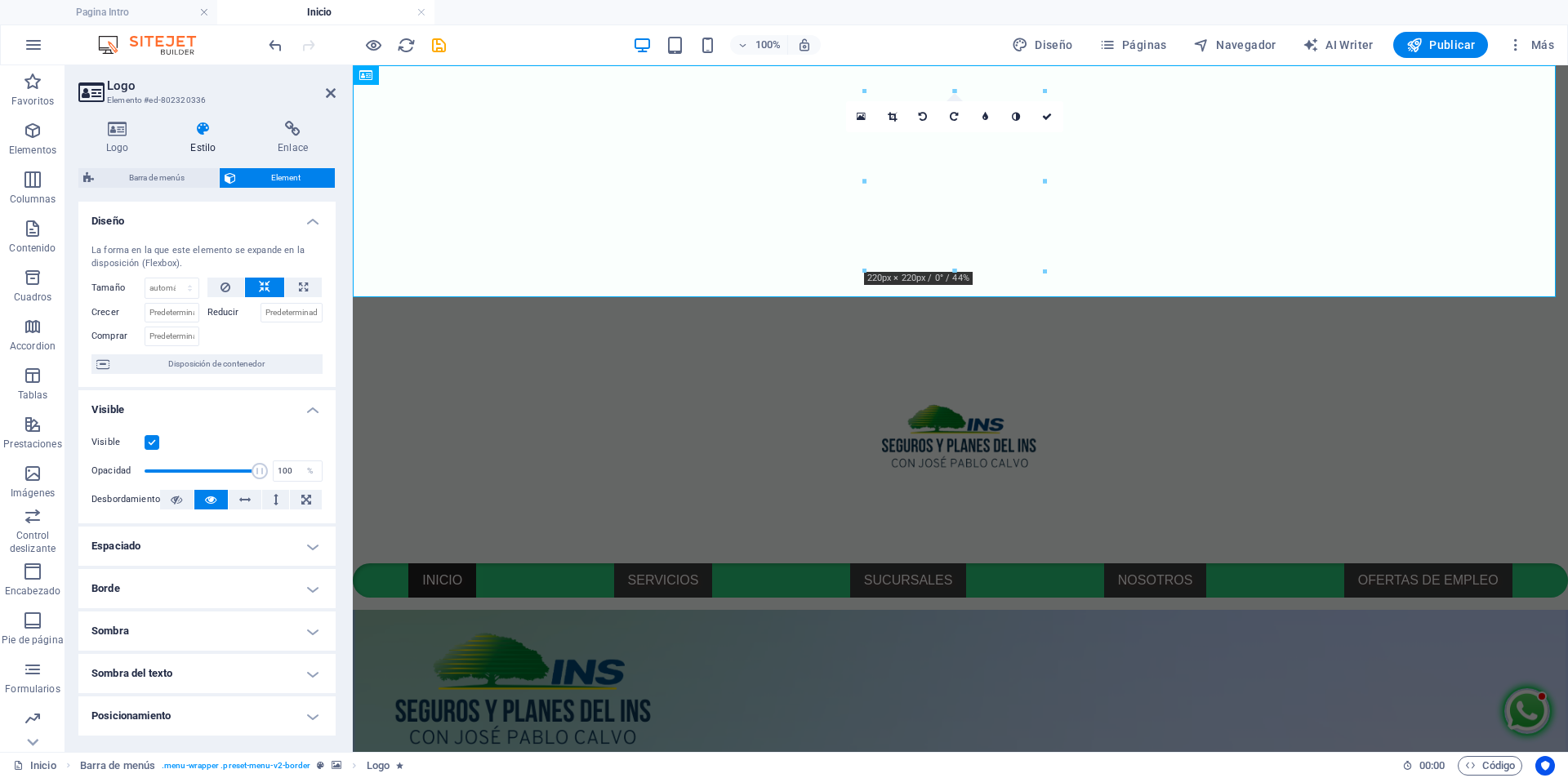
click at [197, 130] on icon at bounding box center [203, 129] width 81 height 16
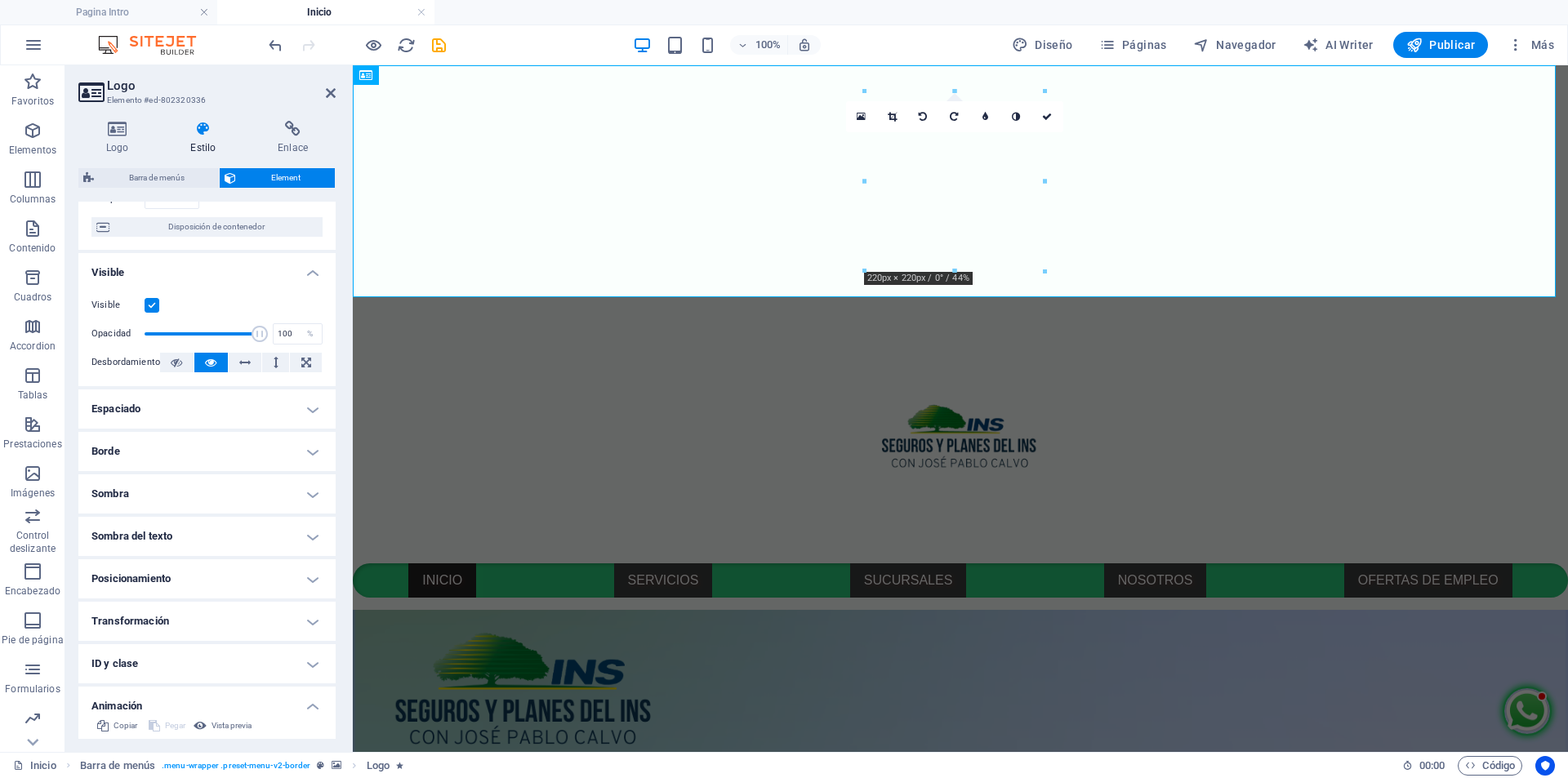
scroll to position [0, 0]
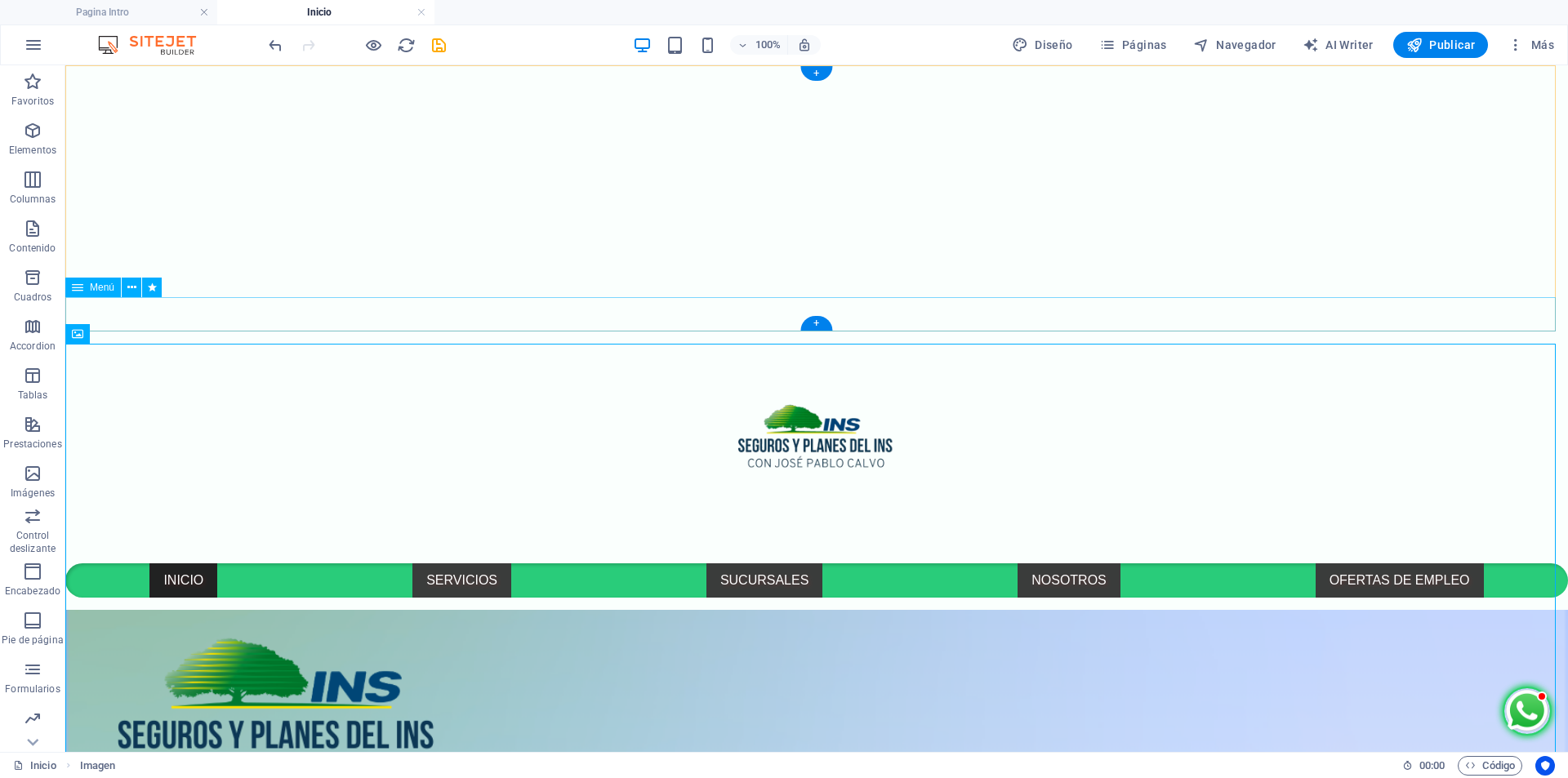
click at [1514, 563] on nav "INICIO SERVICIOS SEGURO PARA PERSONAS SEGURO PARA EMPRESAS SUCURSALES NOSOTROS …" at bounding box center [817, 580] width 1502 height 34
select select "px"
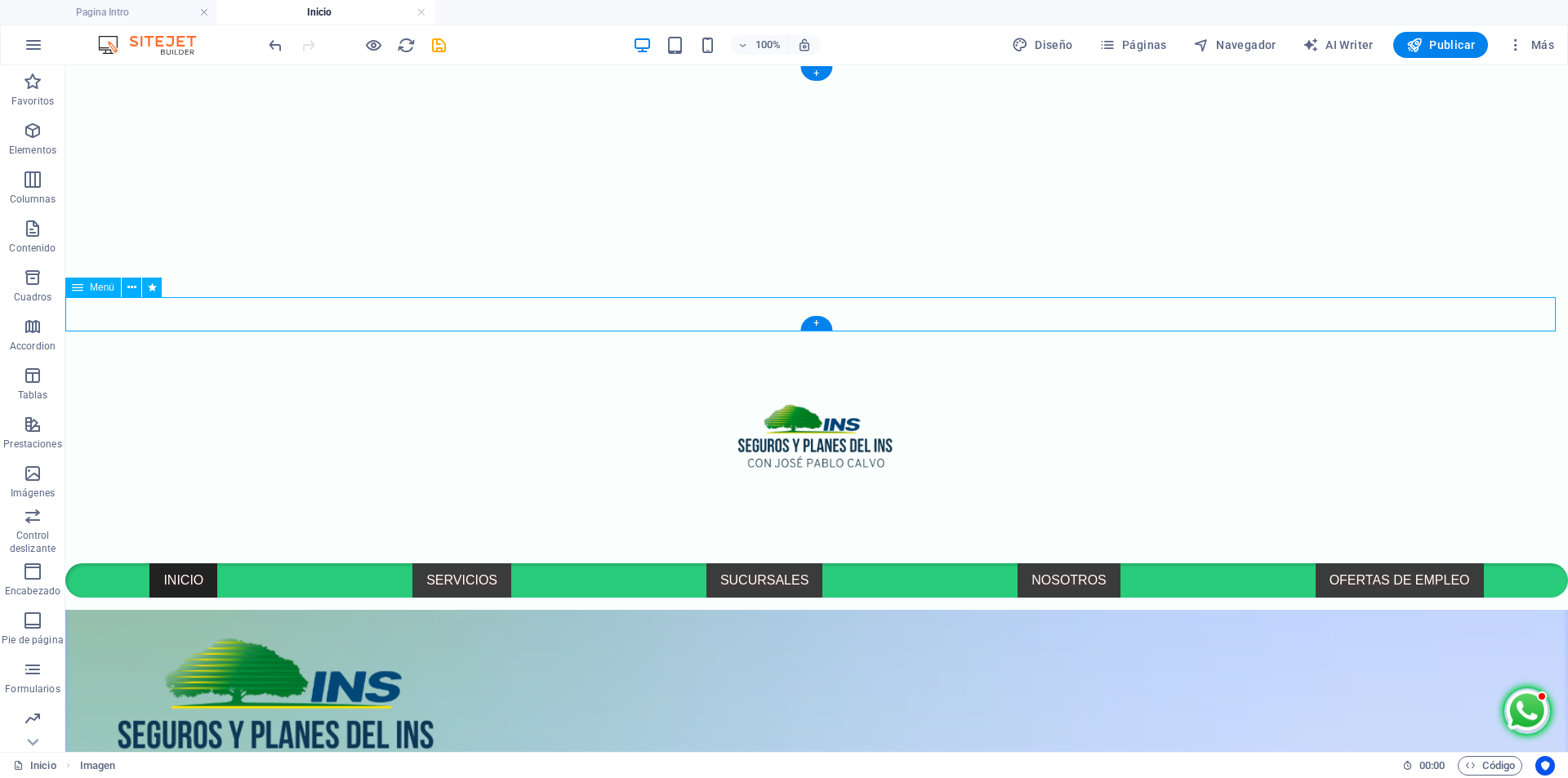
select select "px"
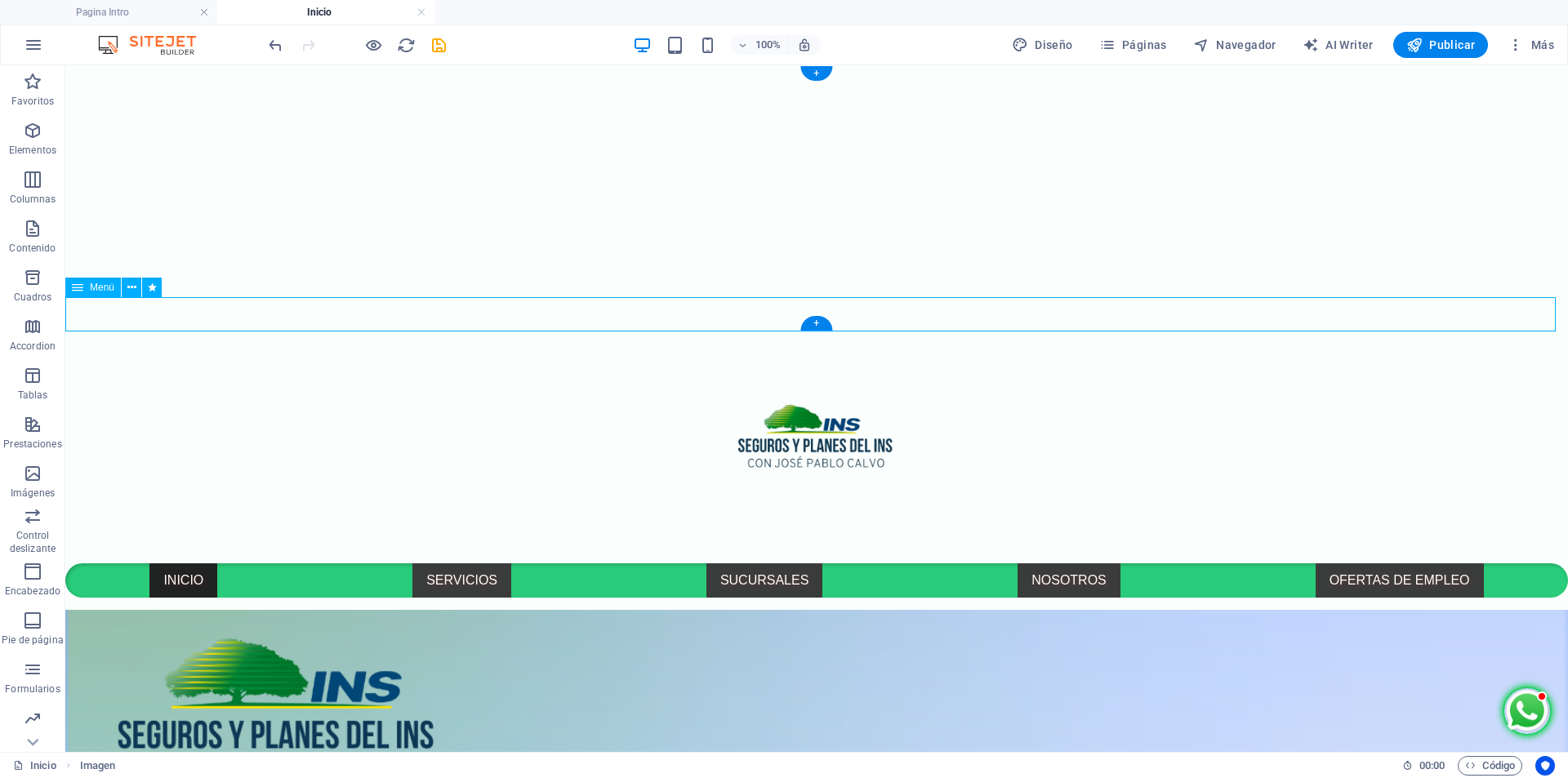
select select "px"
select select "pulse"
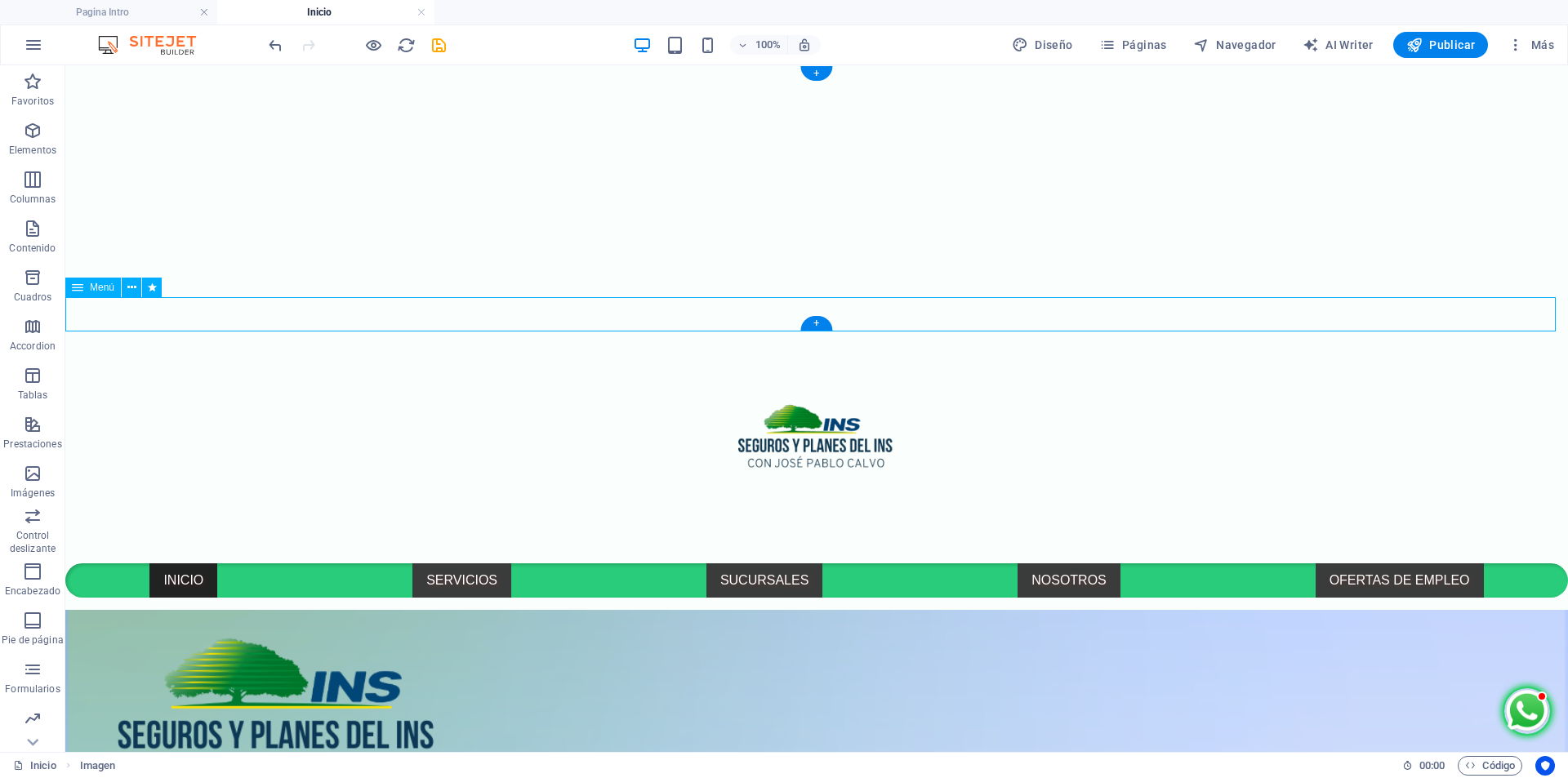
select select "s"
select select "scroll"
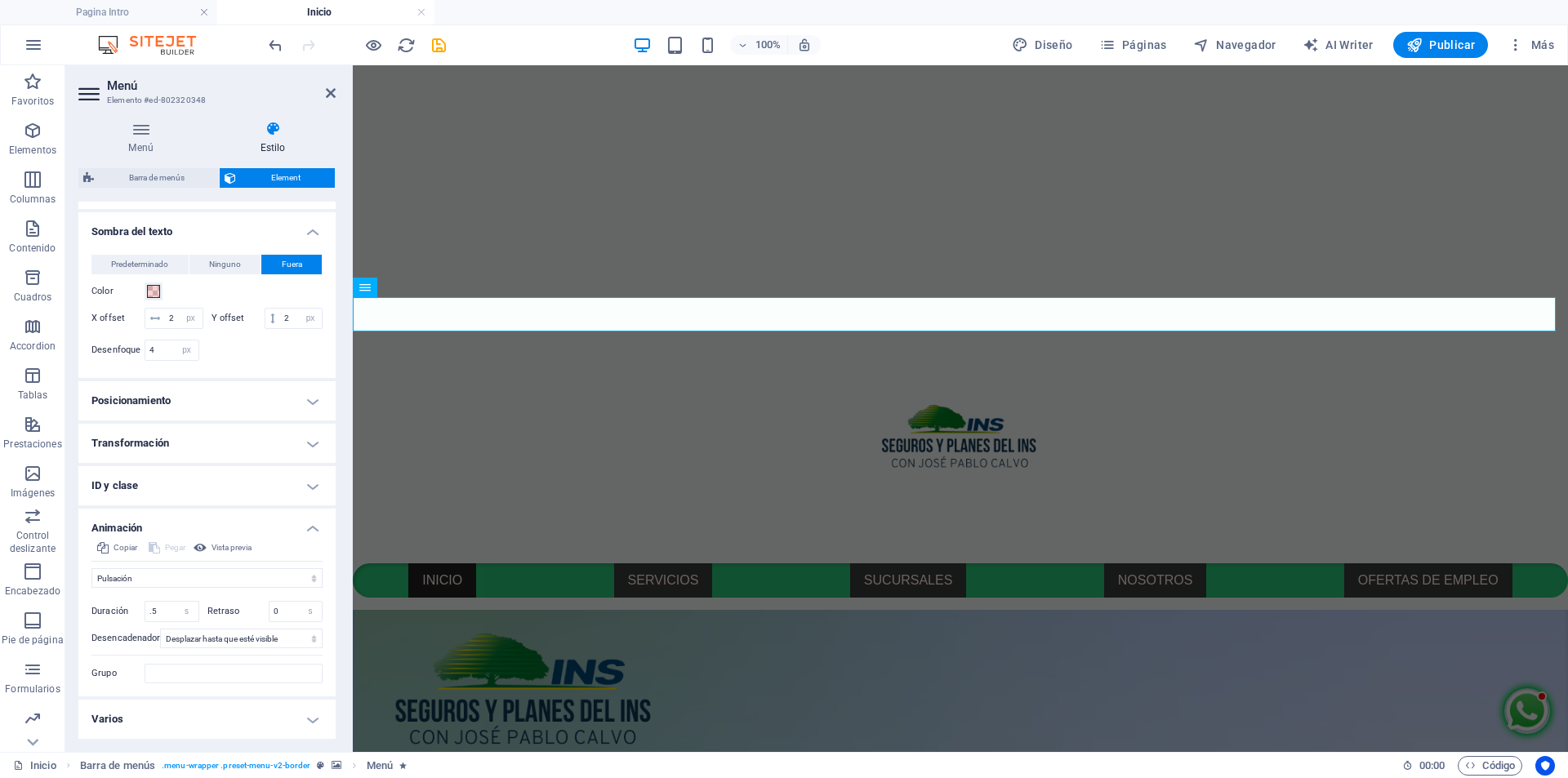
scroll to position [736, 0]
click at [312, 718] on h4 "Varios" at bounding box center [207, 719] width 257 height 39
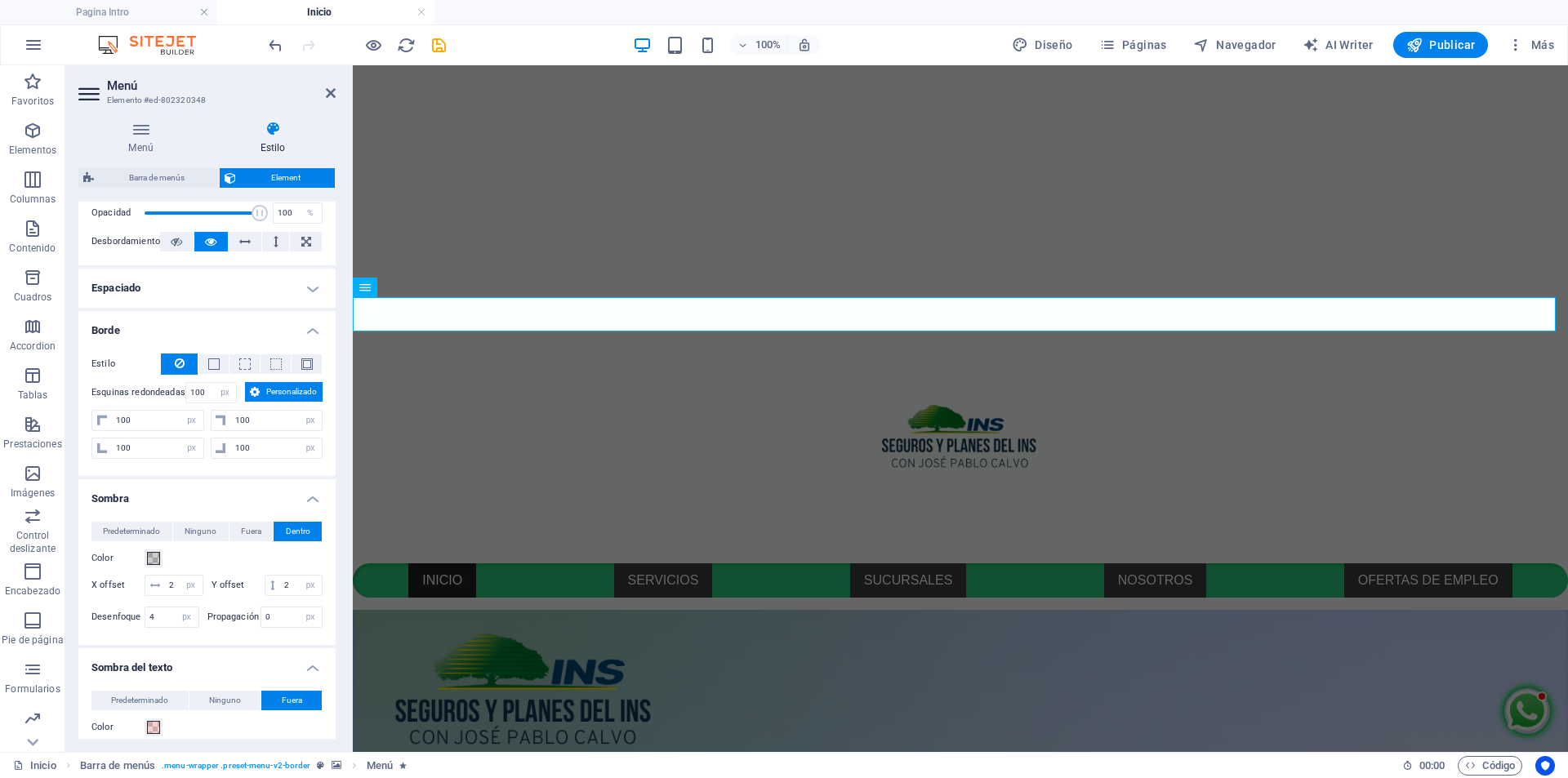
scroll to position [184, 0]
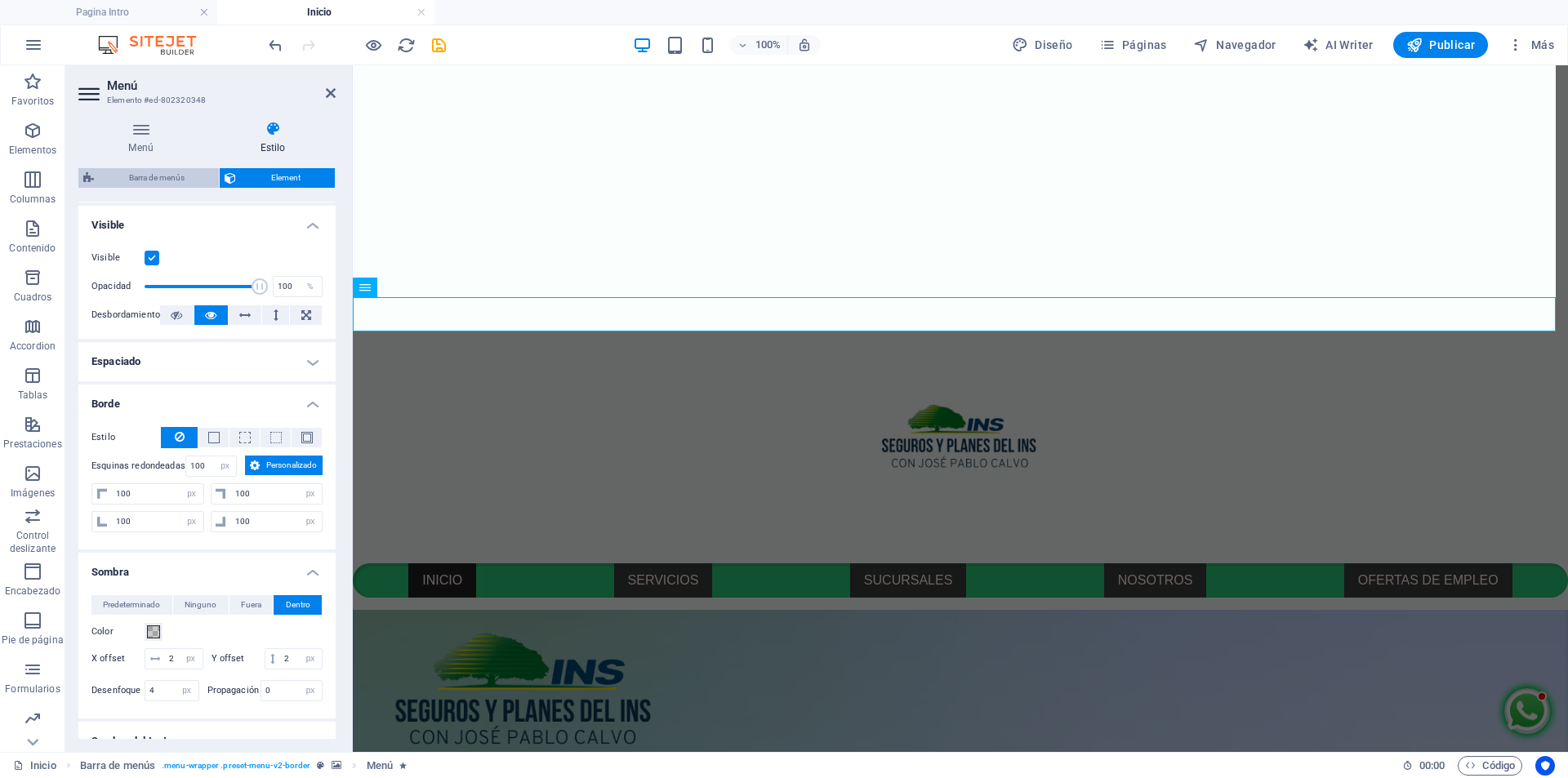
click at [143, 182] on span "Barra de menús" at bounding box center [156, 177] width 115 height 20
select select "rem"
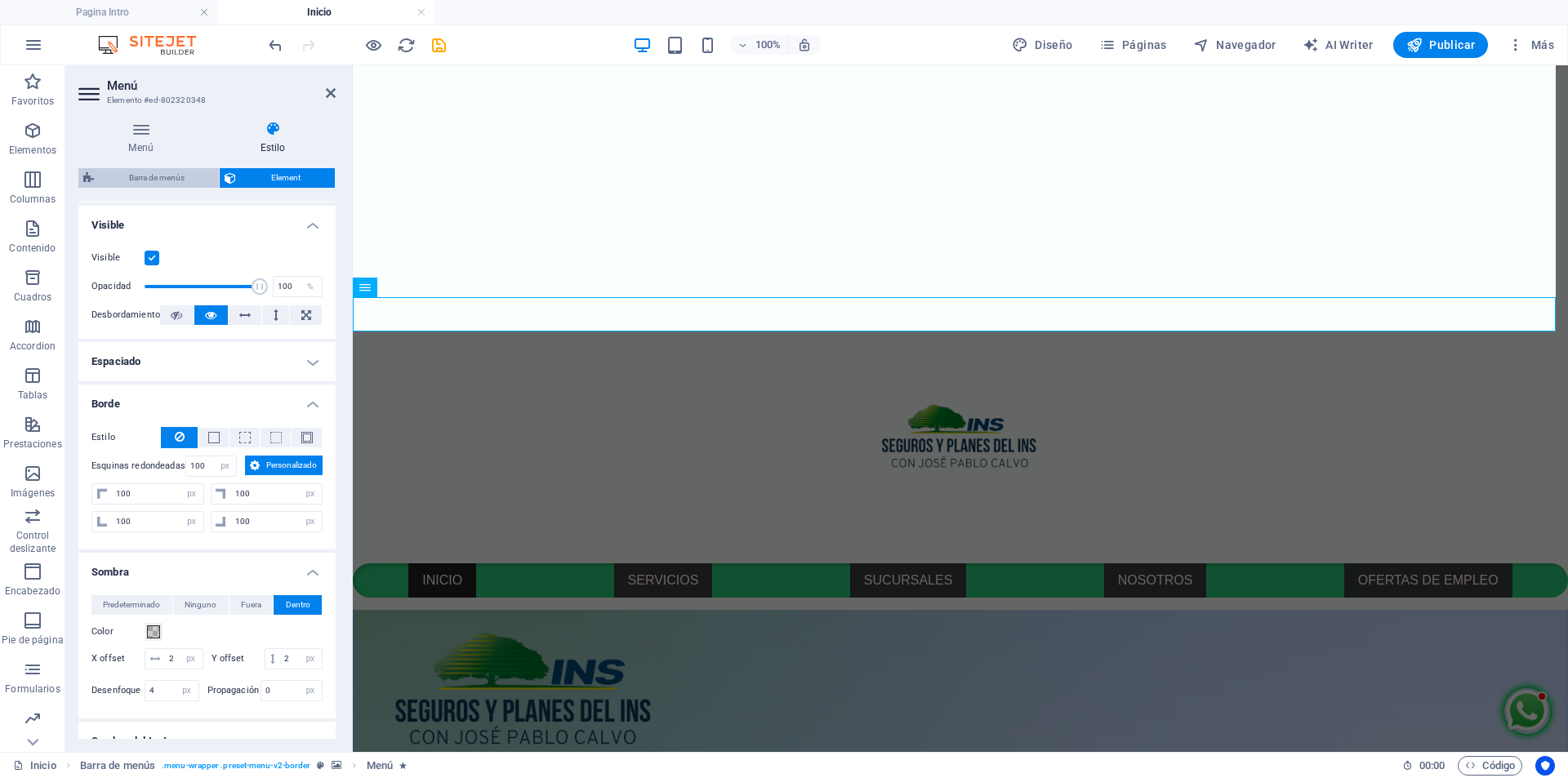
select select "rem"
select select "sticky_menu"
select select "px"
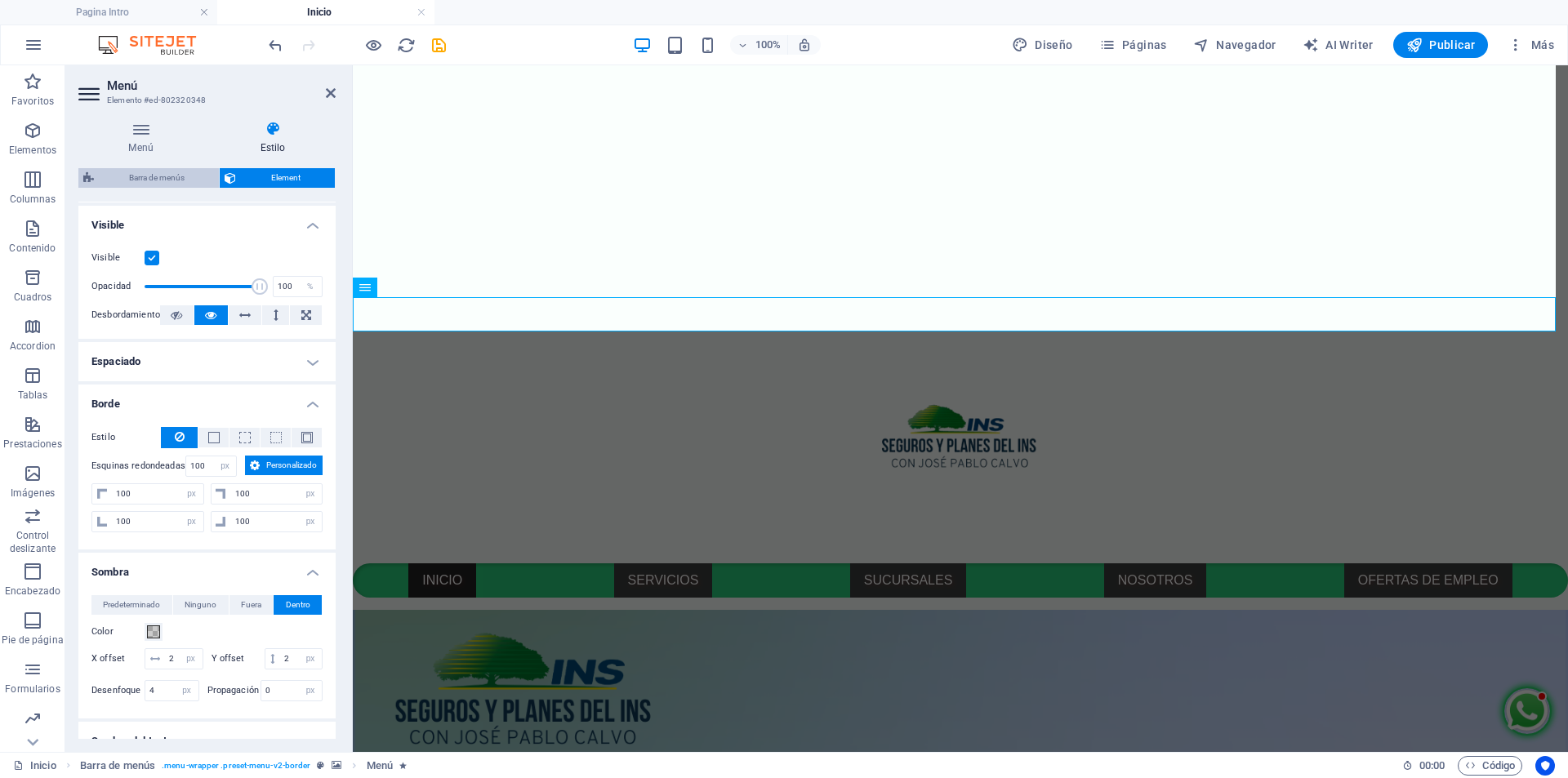
select select "px"
select select "hover_box_zoom"
select select "px"
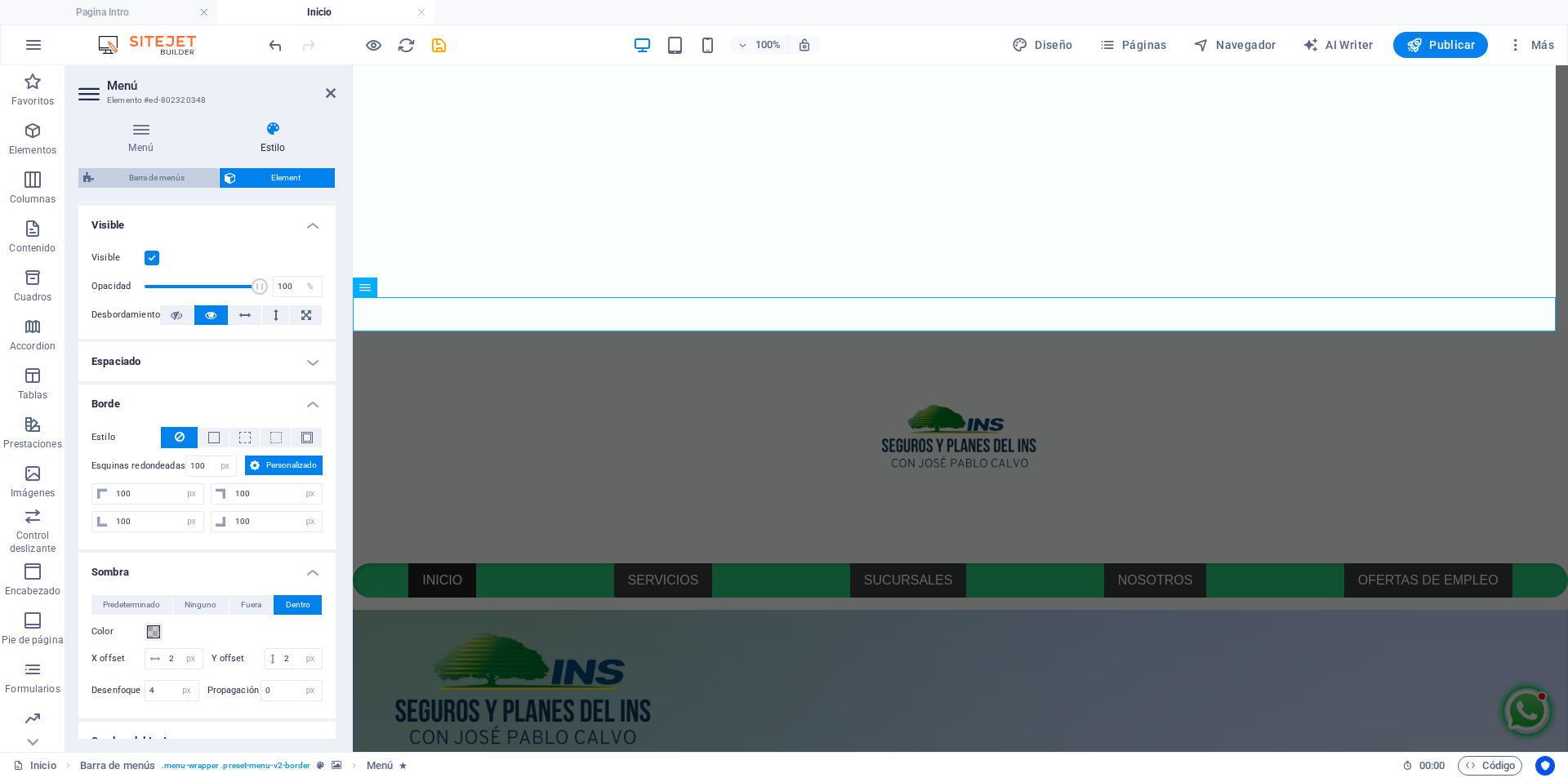
select select "rem"
select select
select select "px"
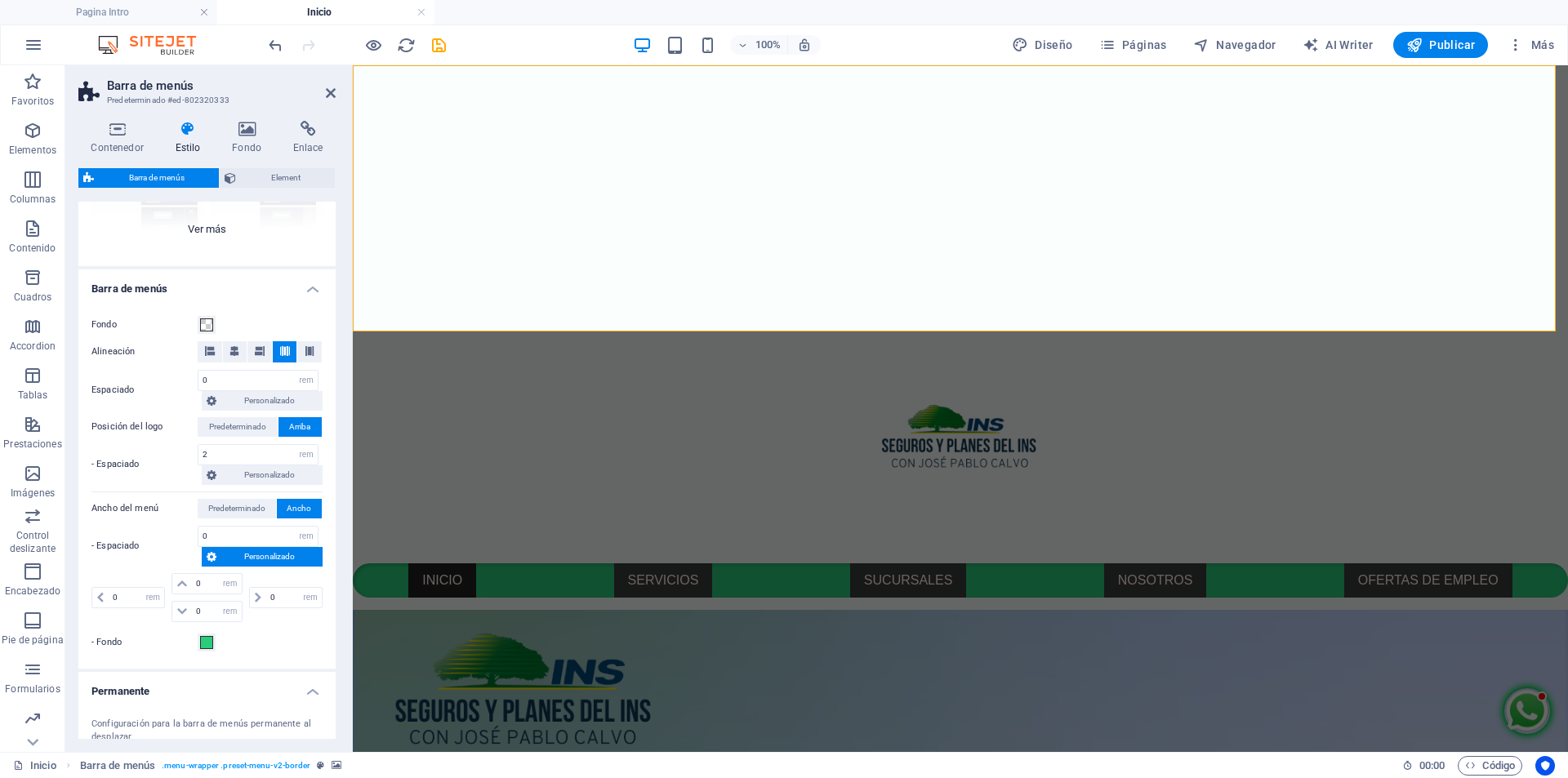
scroll to position [408, 0]
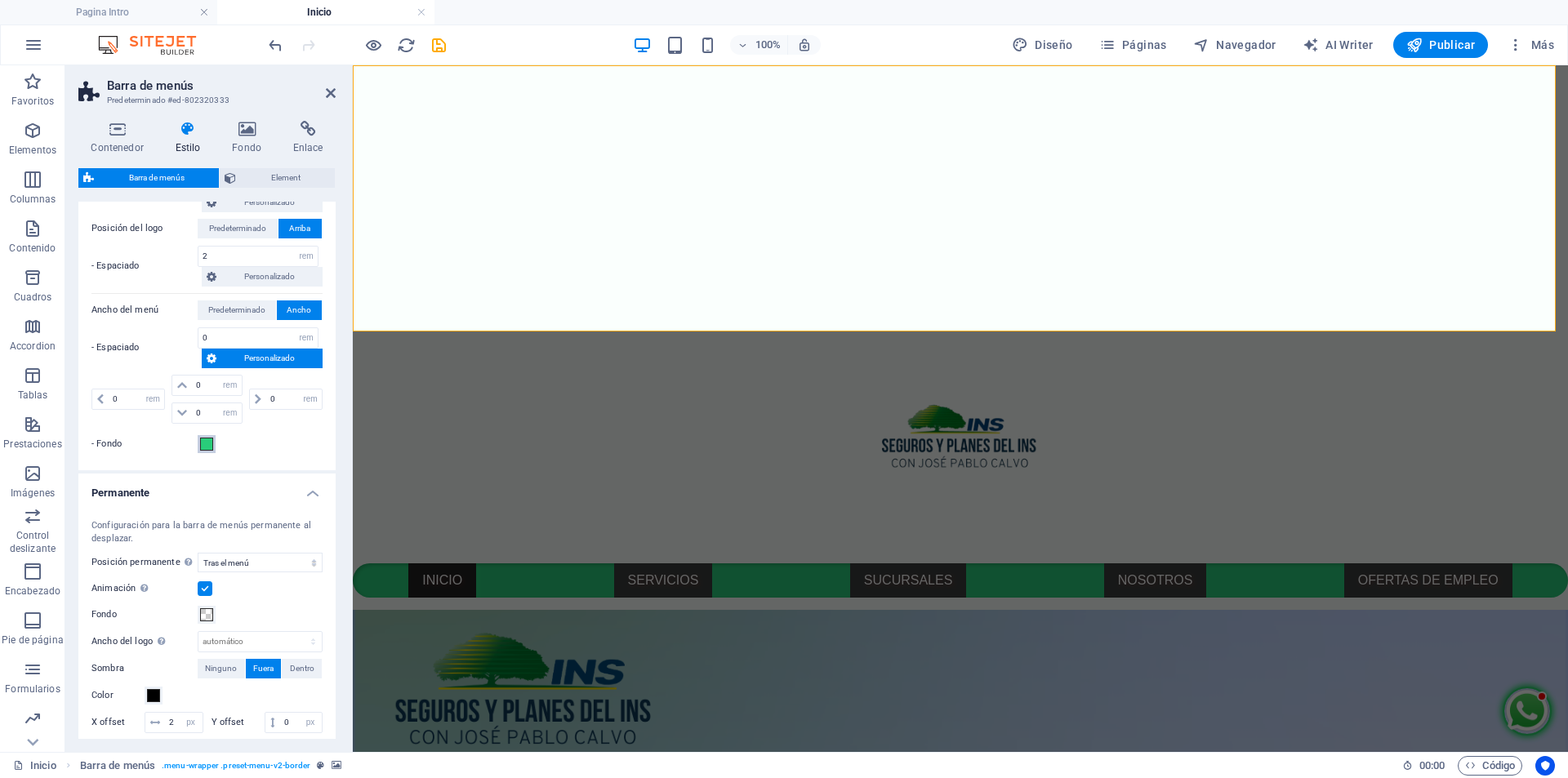
click at [203, 443] on span at bounding box center [206, 443] width 13 height 13
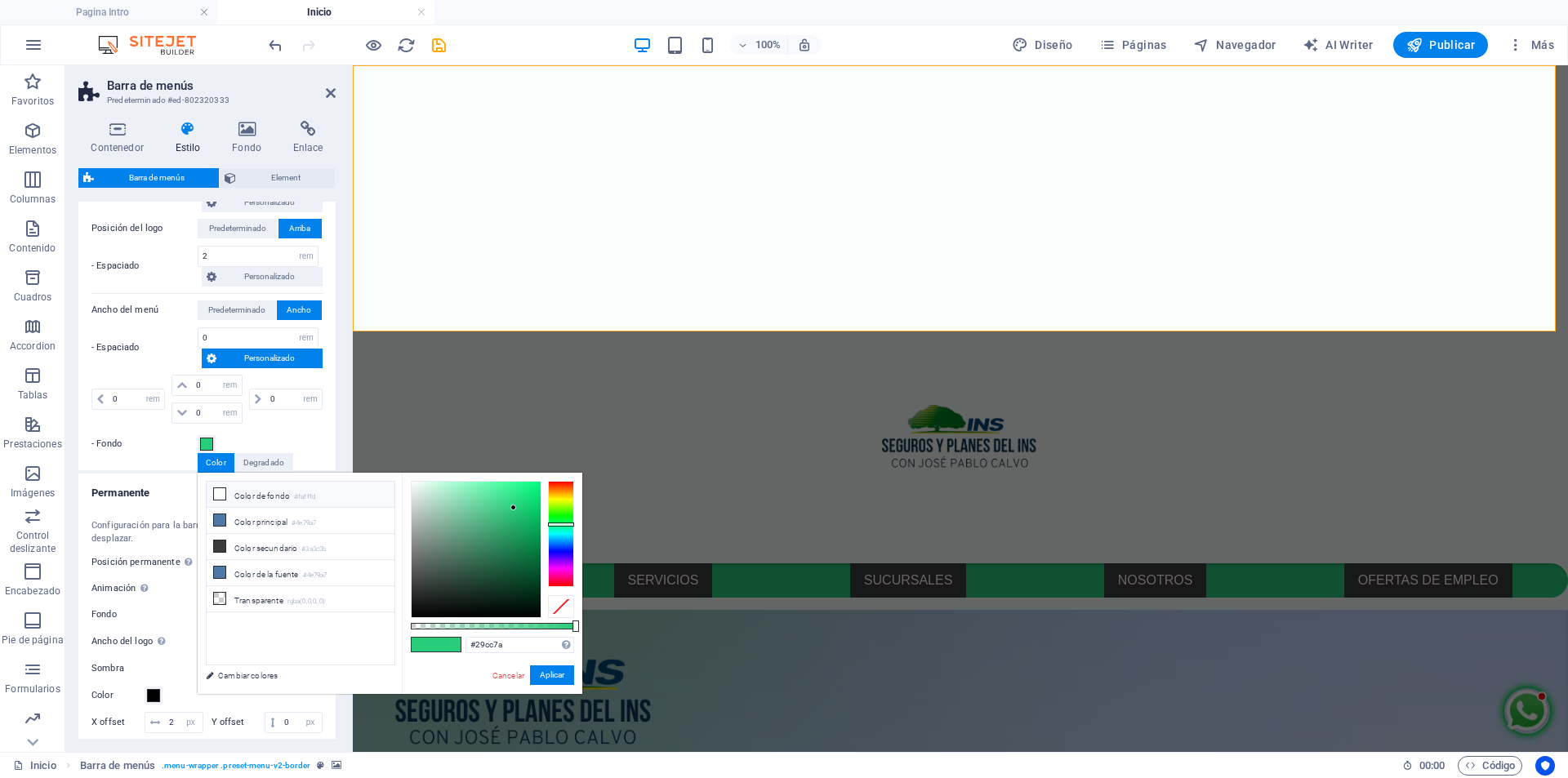
click at [308, 502] on li "Color de fondo #fafffd" at bounding box center [300, 494] width 188 height 26
type input "#fafffd"
click at [560, 674] on button "Aplicar" at bounding box center [553, 675] width 44 height 20
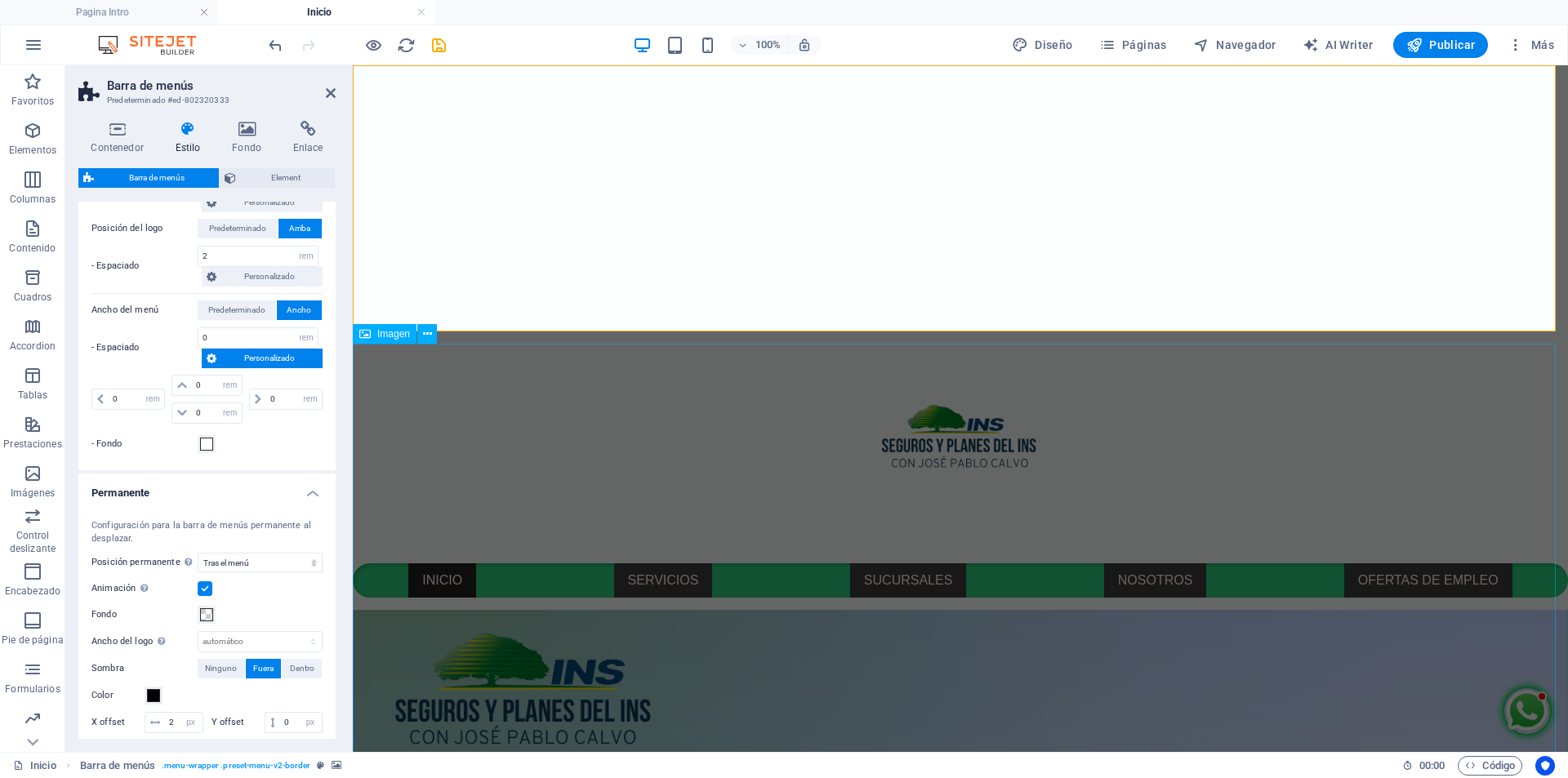
select select
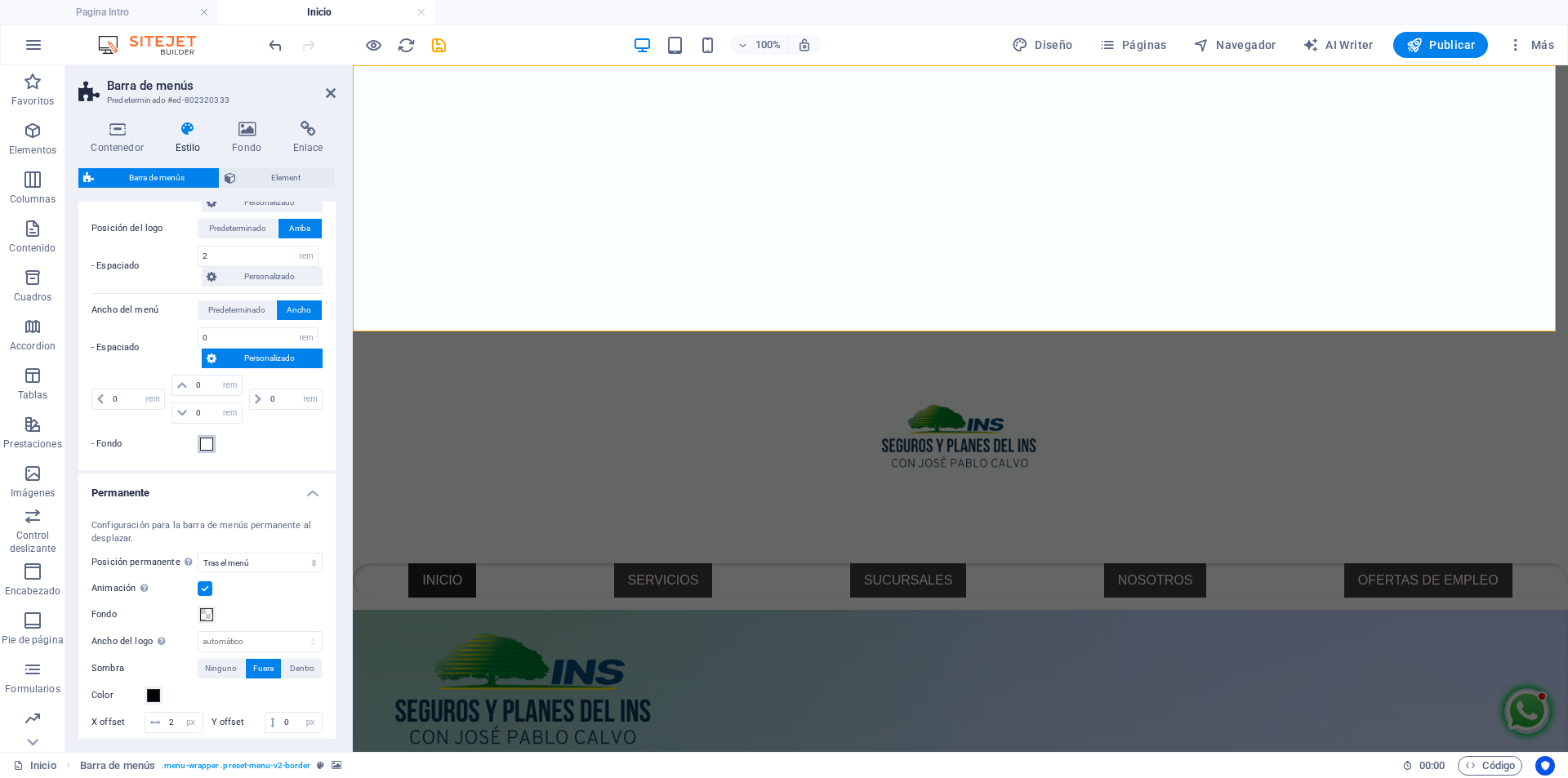
click at [209, 441] on span at bounding box center [206, 443] width 13 height 13
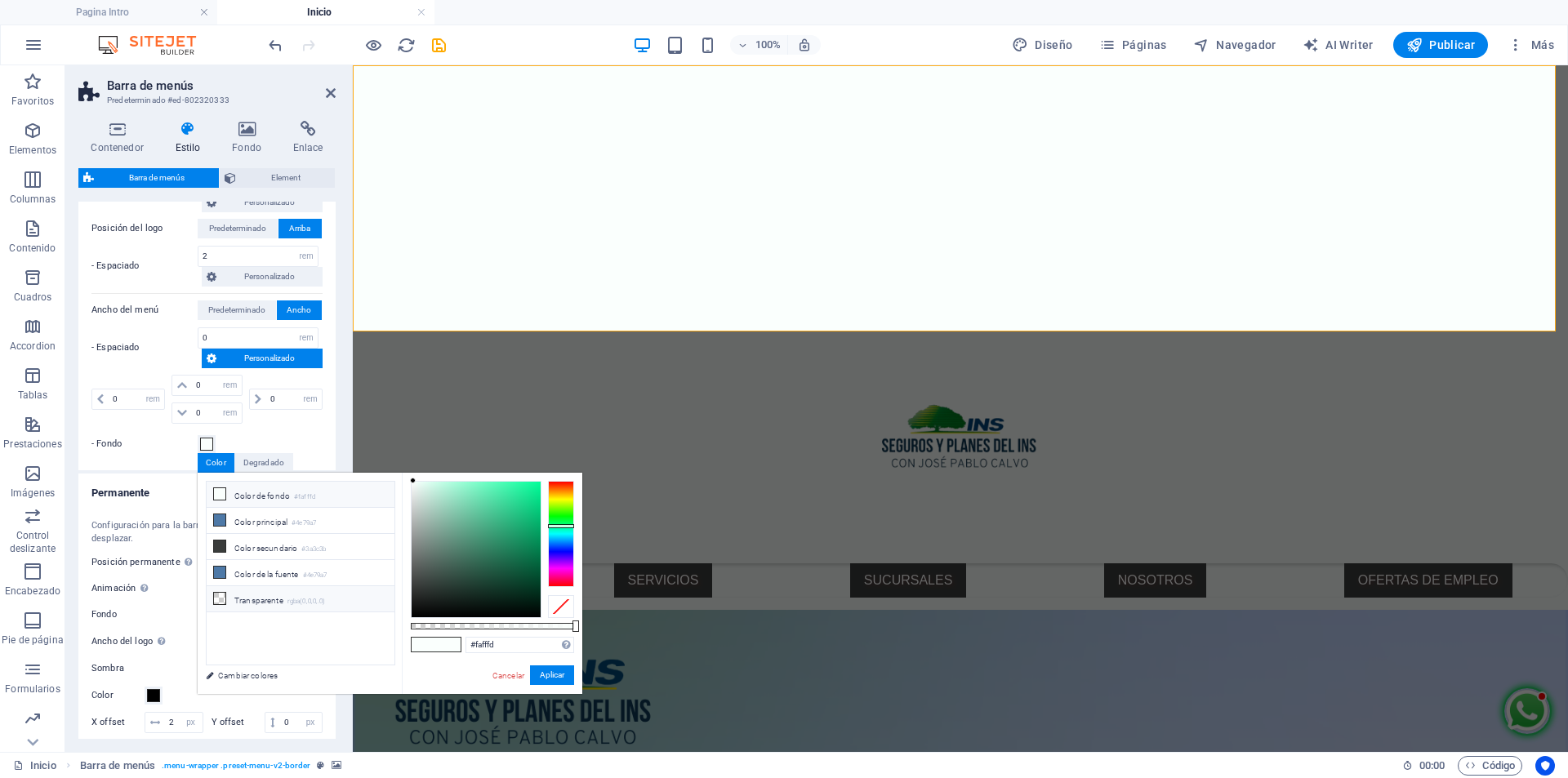
click at [288, 590] on li "Transparente rgba(0,0,0,.0)" at bounding box center [300, 599] width 188 height 26
type input "rgba(0, 0, 0, 0)"
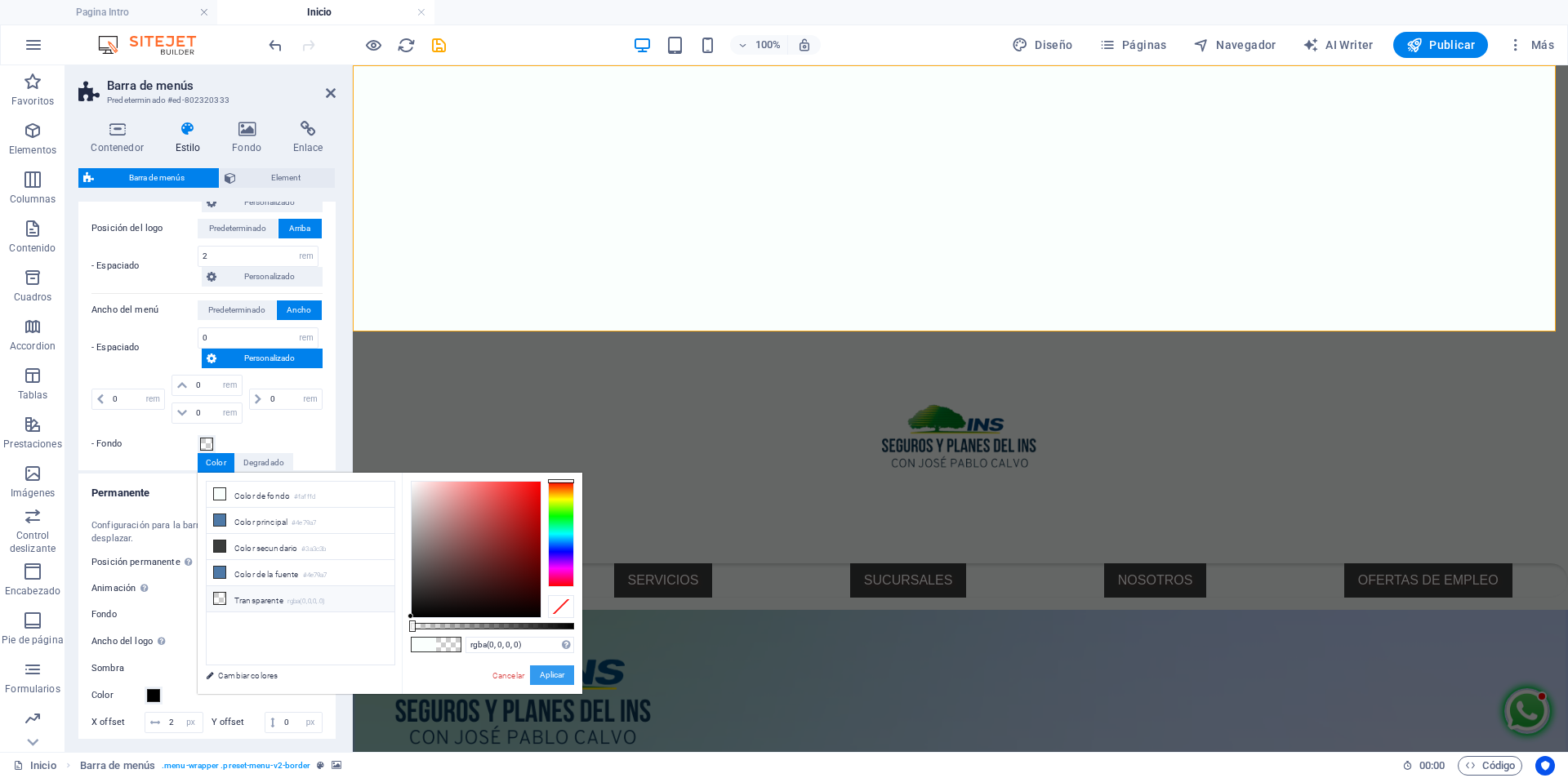
click at [554, 673] on button "Aplicar" at bounding box center [553, 675] width 44 height 20
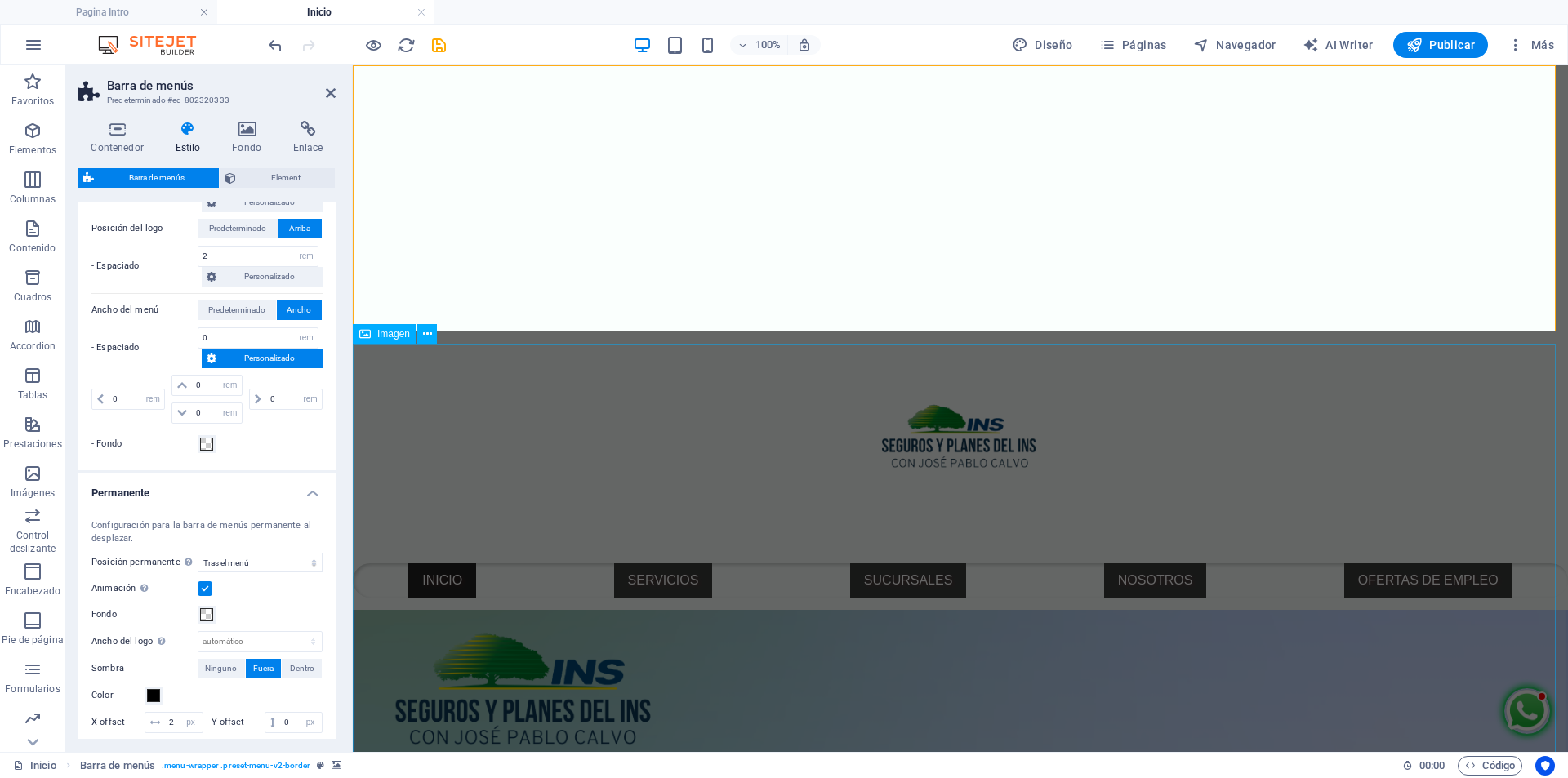
select select
click at [204, 618] on span at bounding box center [206, 614] width 13 height 13
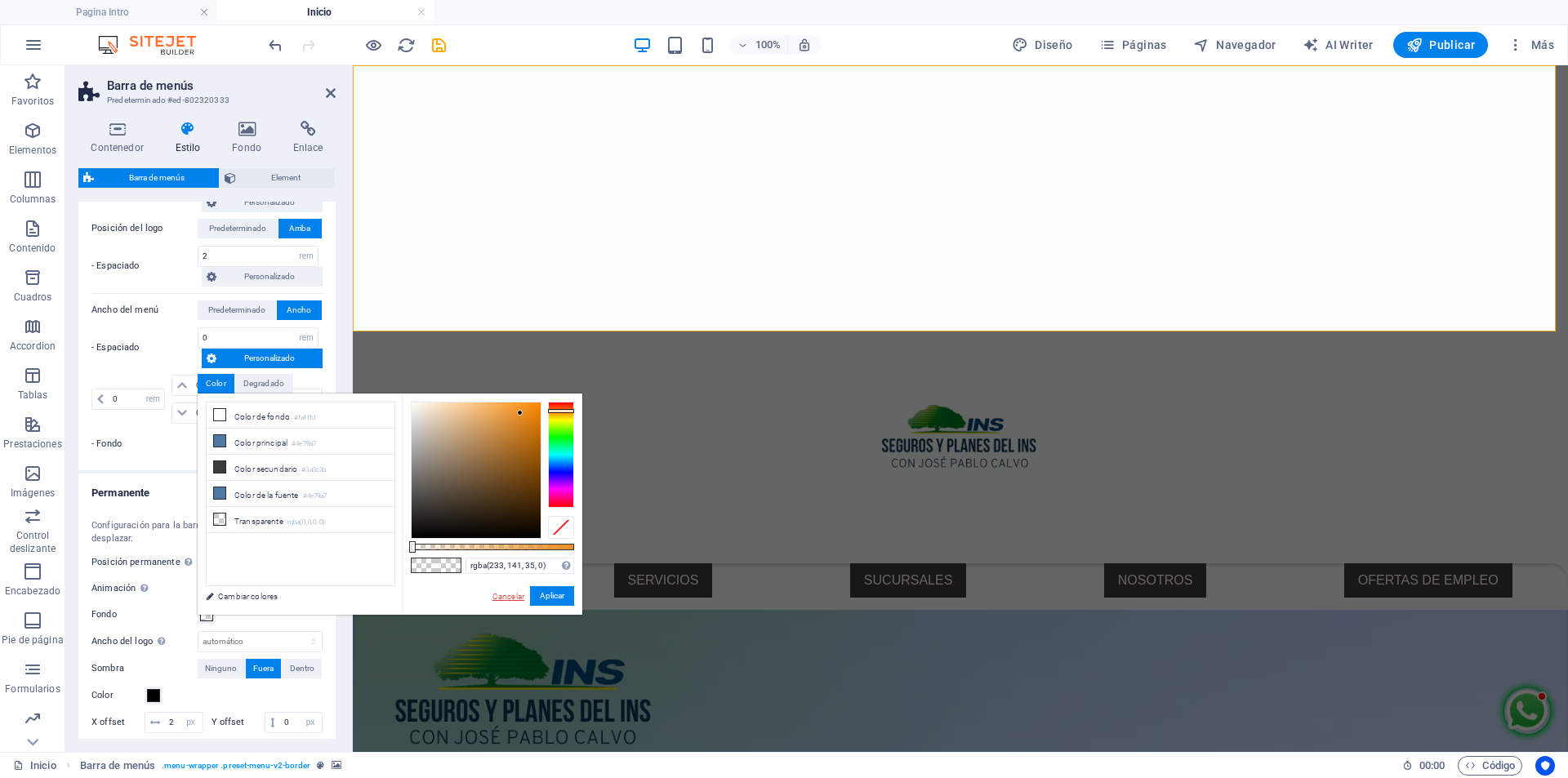
click at [516, 593] on link "Cancelar" at bounding box center [508, 596] width 35 height 12
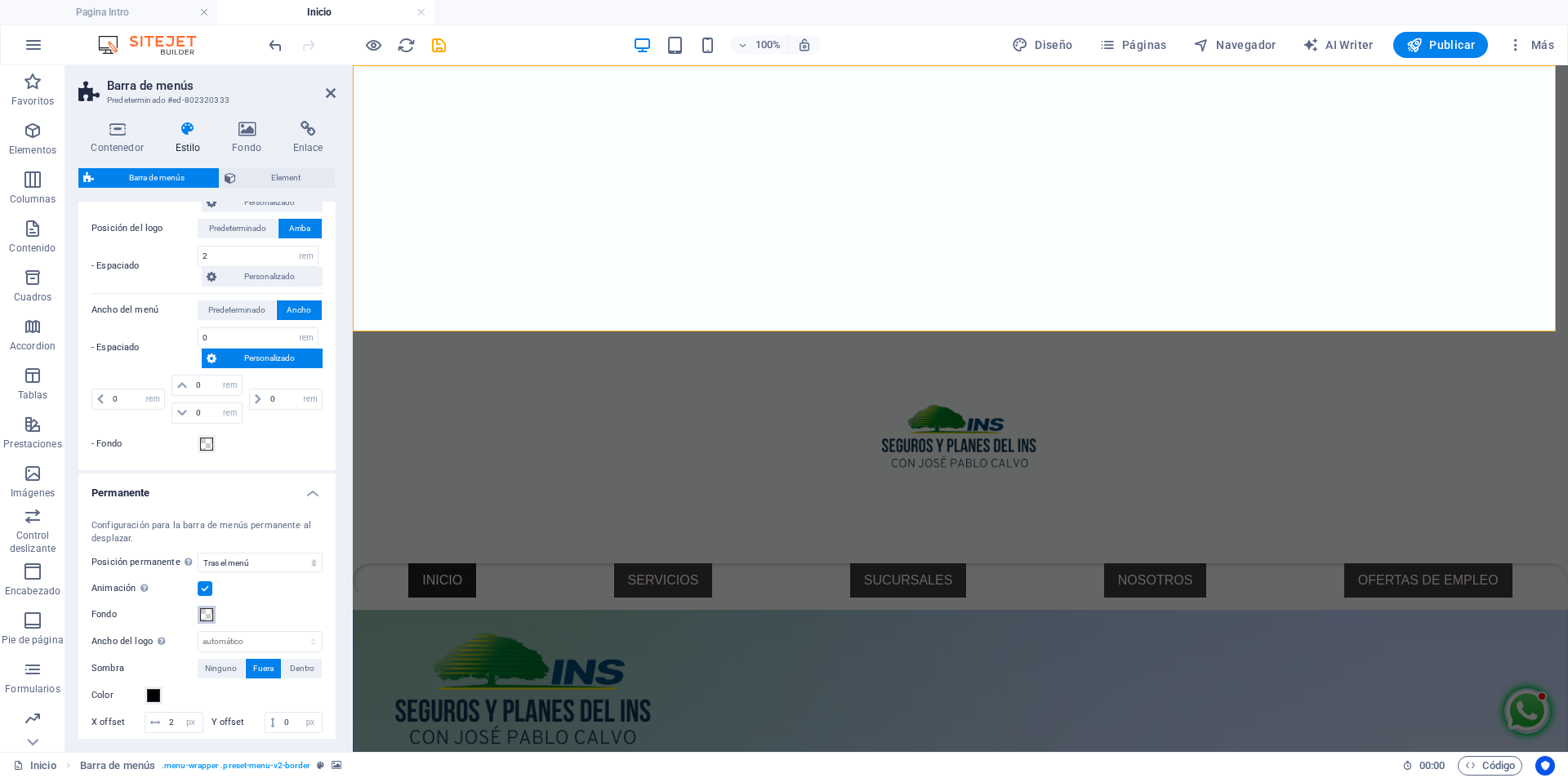
click at [203, 612] on span at bounding box center [206, 614] width 13 height 13
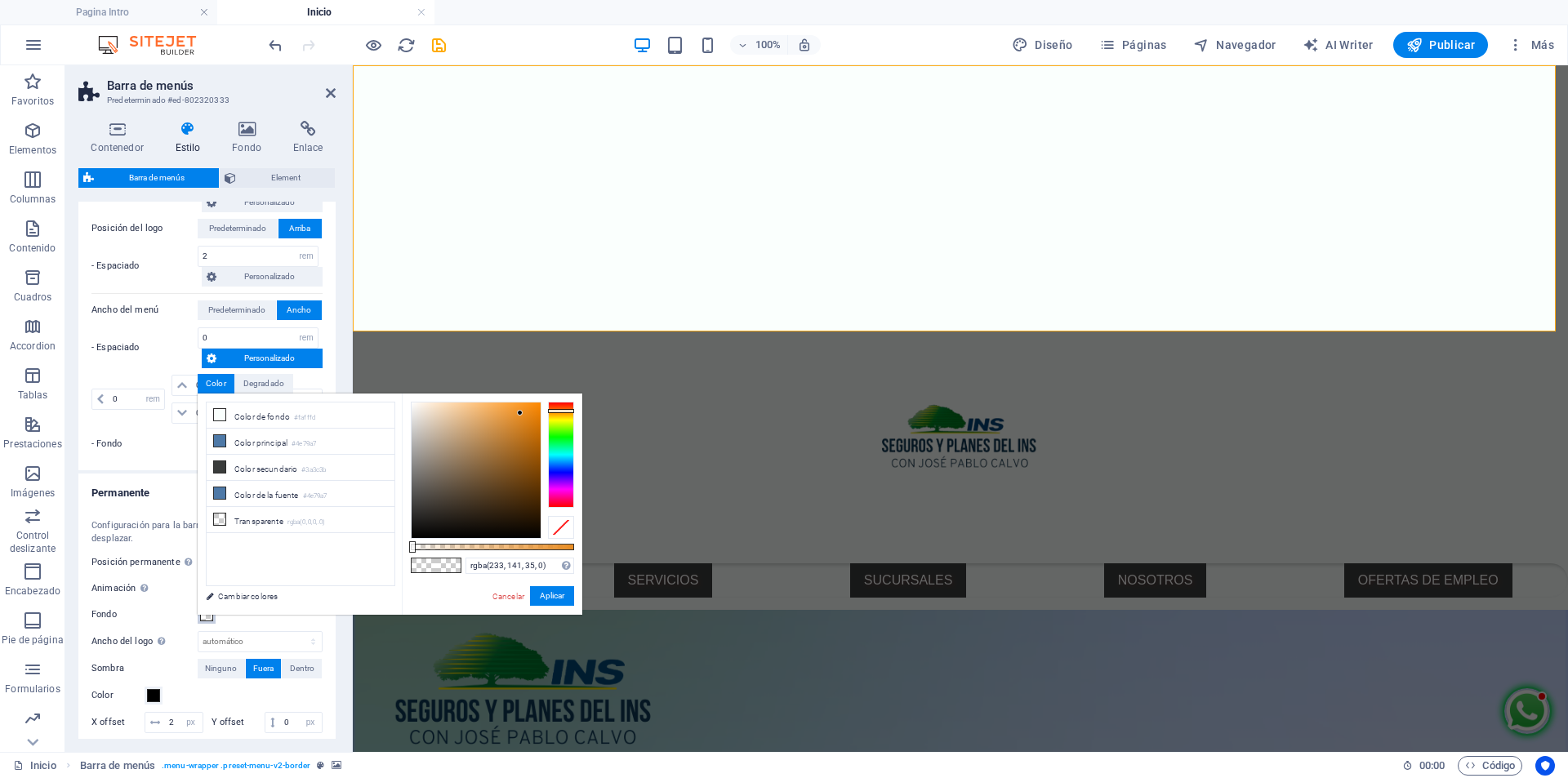
type input "rgba(35, 230, 233, 0)"
click at [557, 454] on div at bounding box center [561, 454] width 26 height 107
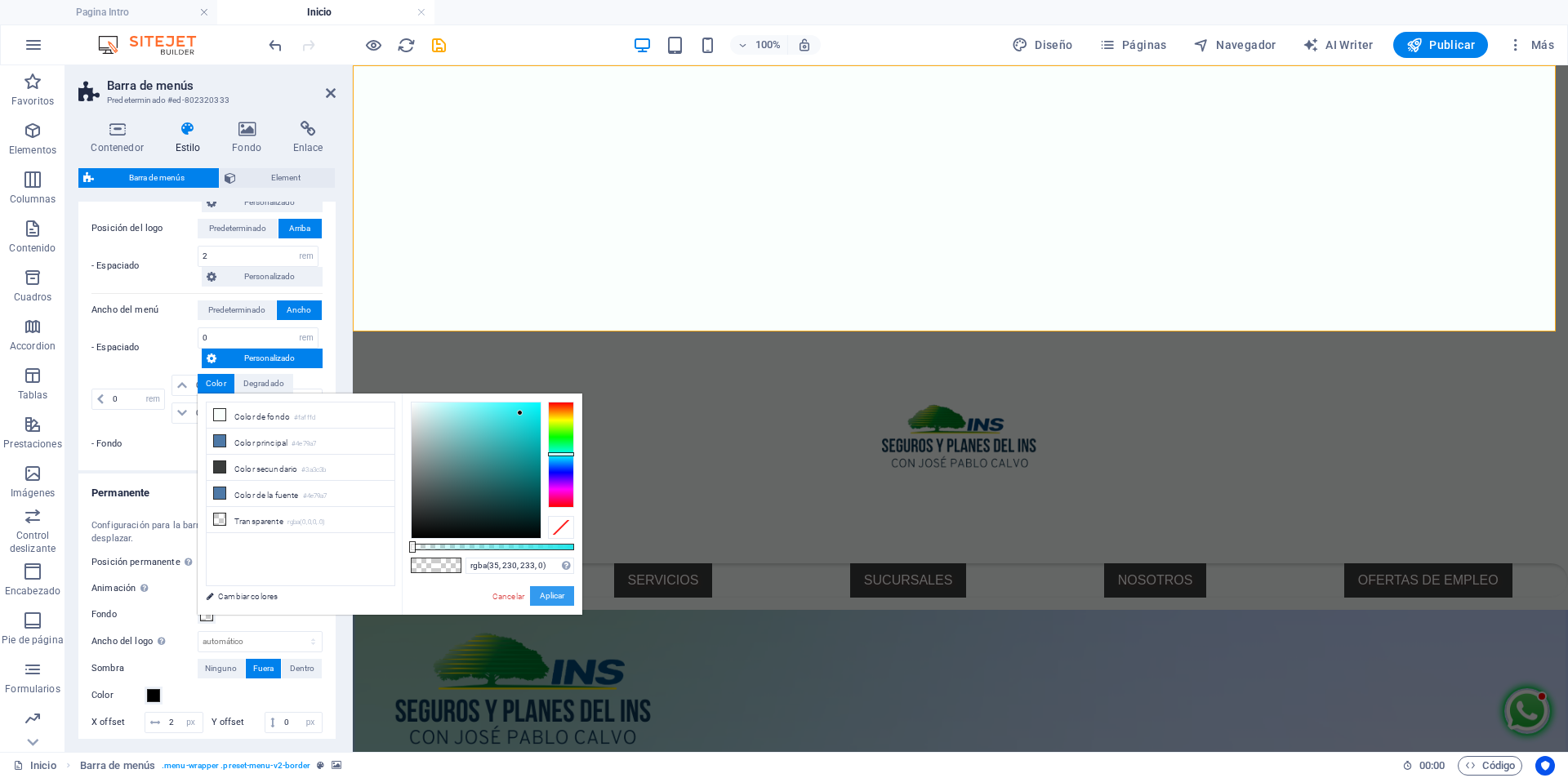
click at [556, 600] on button "Aplicar" at bounding box center [553, 596] width 44 height 20
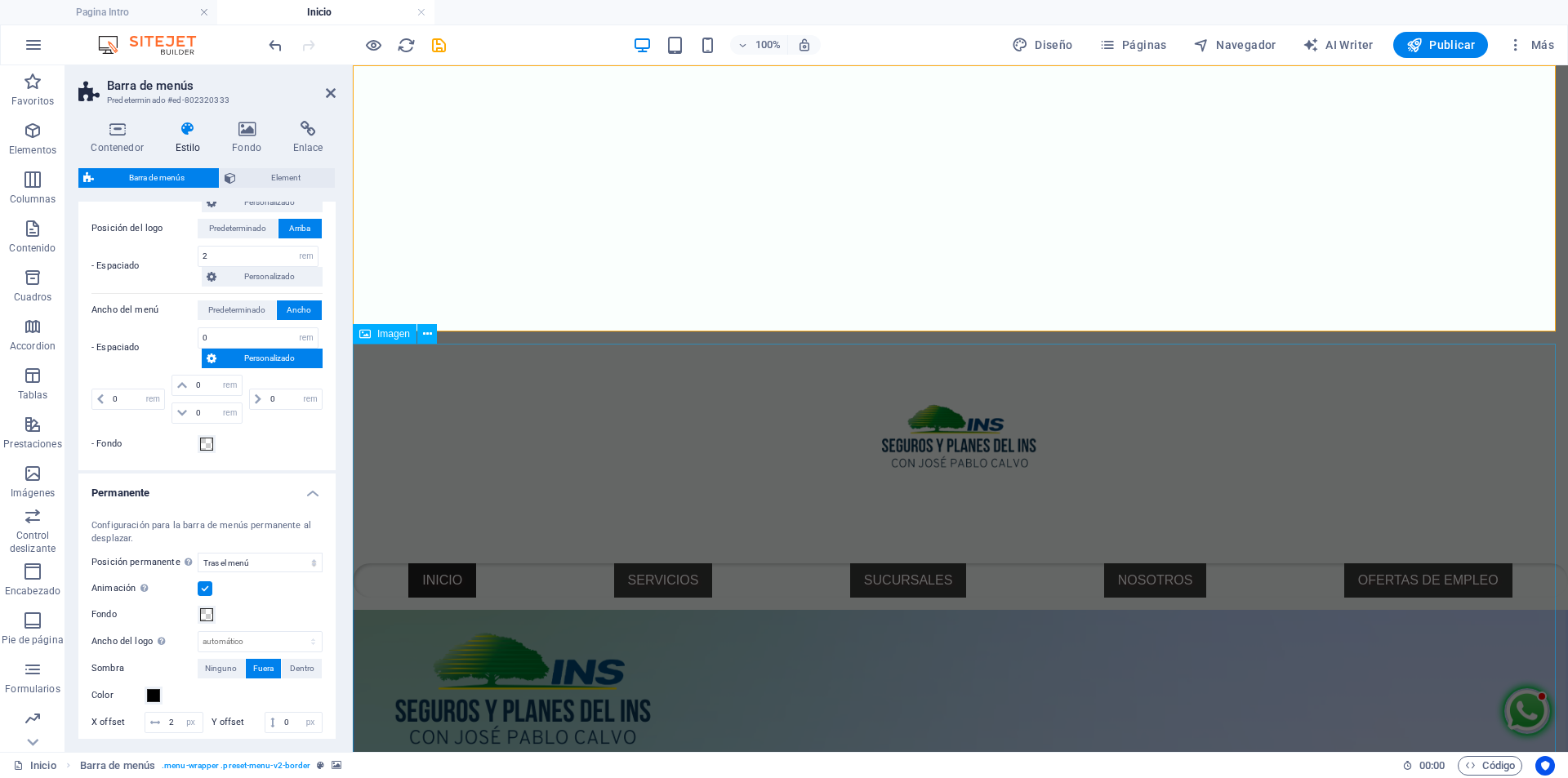
select select
click at [203, 613] on span at bounding box center [206, 614] width 13 height 13
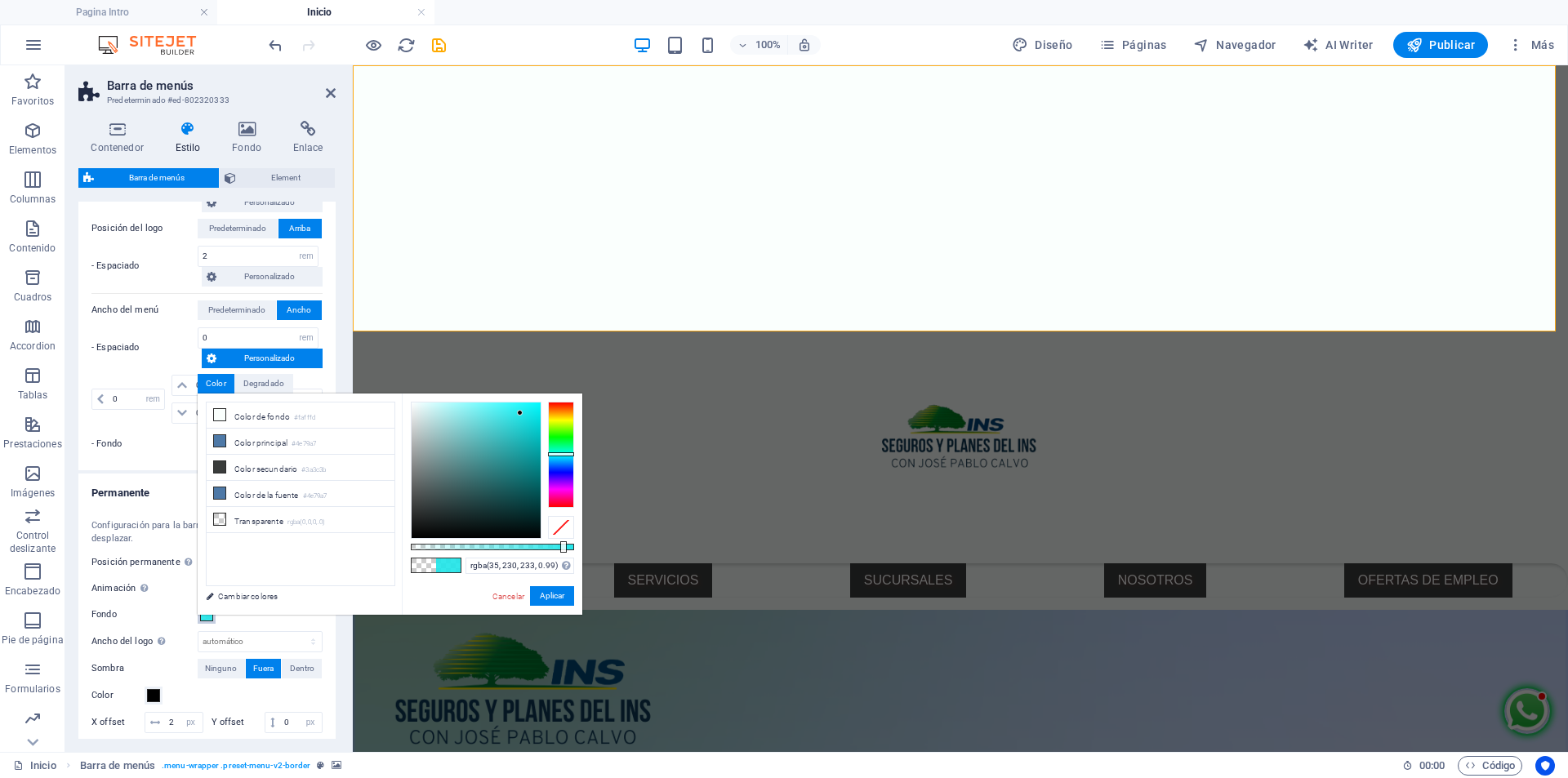
type input "#23e6e9"
drag, startPoint x: 411, startPoint y: 549, endPoint x: 581, endPoint y: 574, distance: 171.8
click at [590, 552] on body "Seguros José Pablo Calvo Pagina Intro Inicio Favoritos Elementos Columnas Conte…" at bounding box center [784, 389] width 1568 height 778
click at [550, 591] on button "Aplicar" at bounding box center [553, 596] width 44 height 20
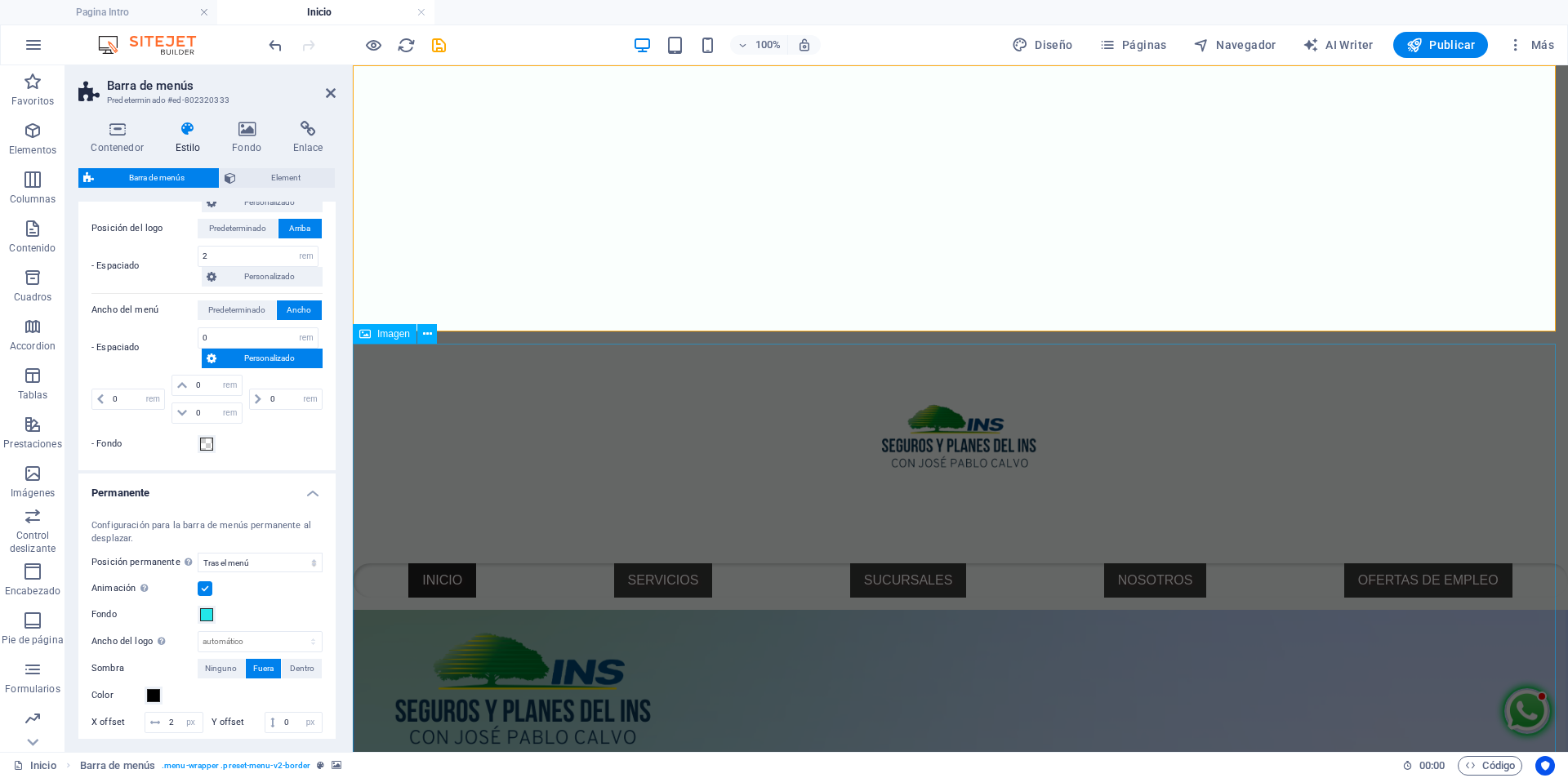
select select
click at [207, 616] on span at bounding box center [206, 614] width 13 height 13
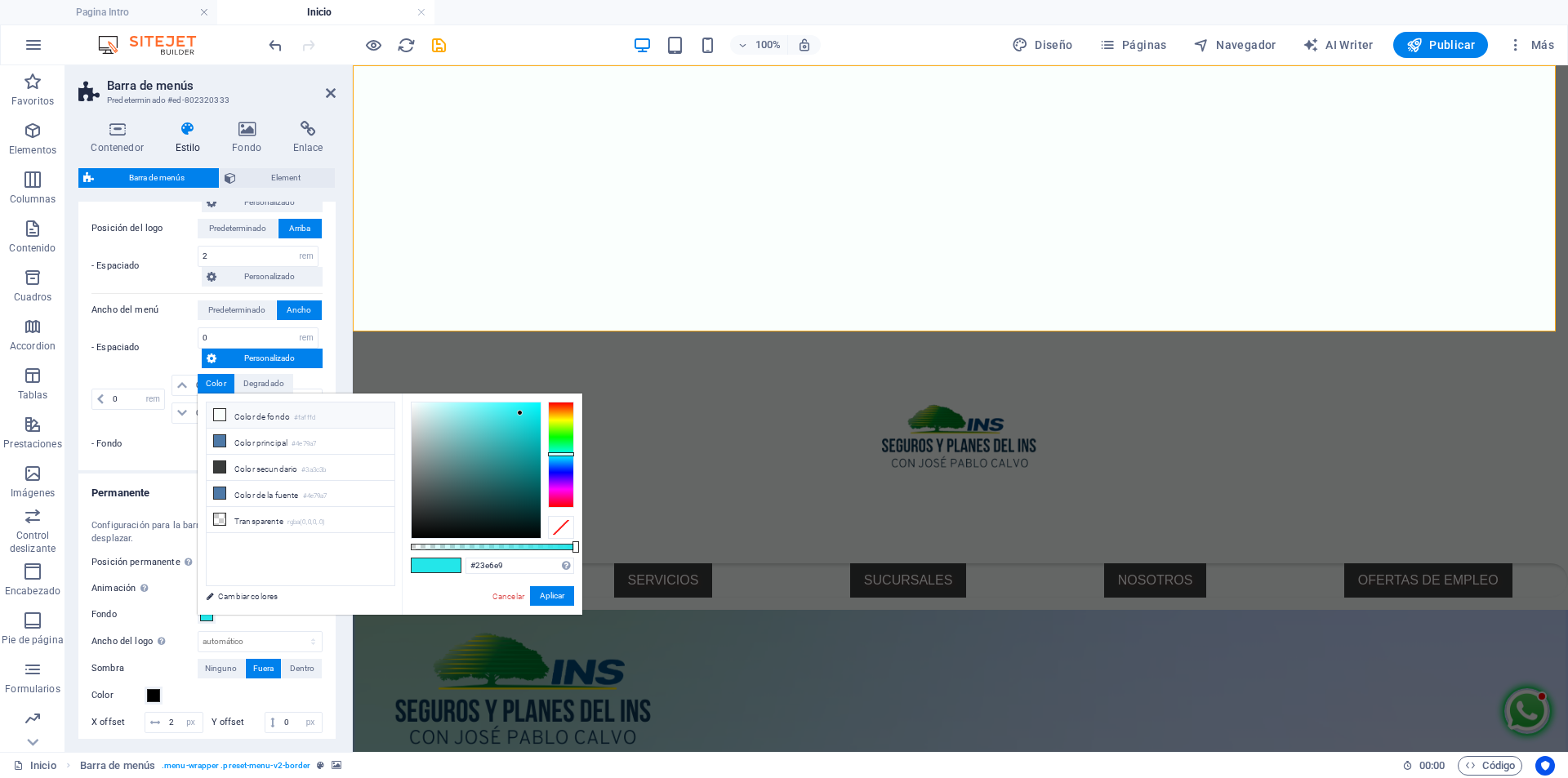
click at [276, 414] on li "Color de fondo #fafffd" at bounding box center [300, 415] width 188 height 26
type input "#fafffd"
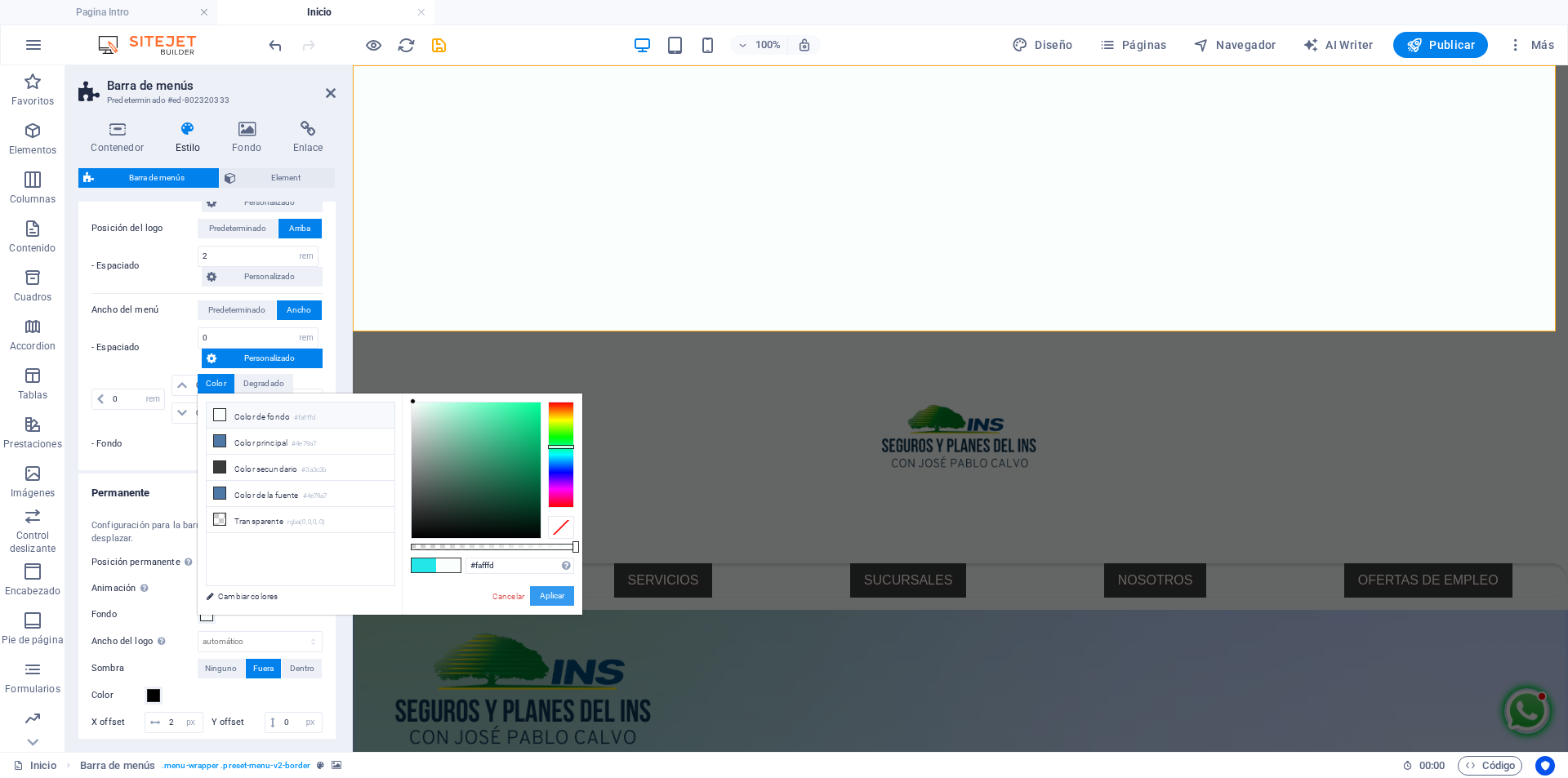
click at [546, 592] on button "Aplicar" at bounding box center [553, 596] width 44 height 20
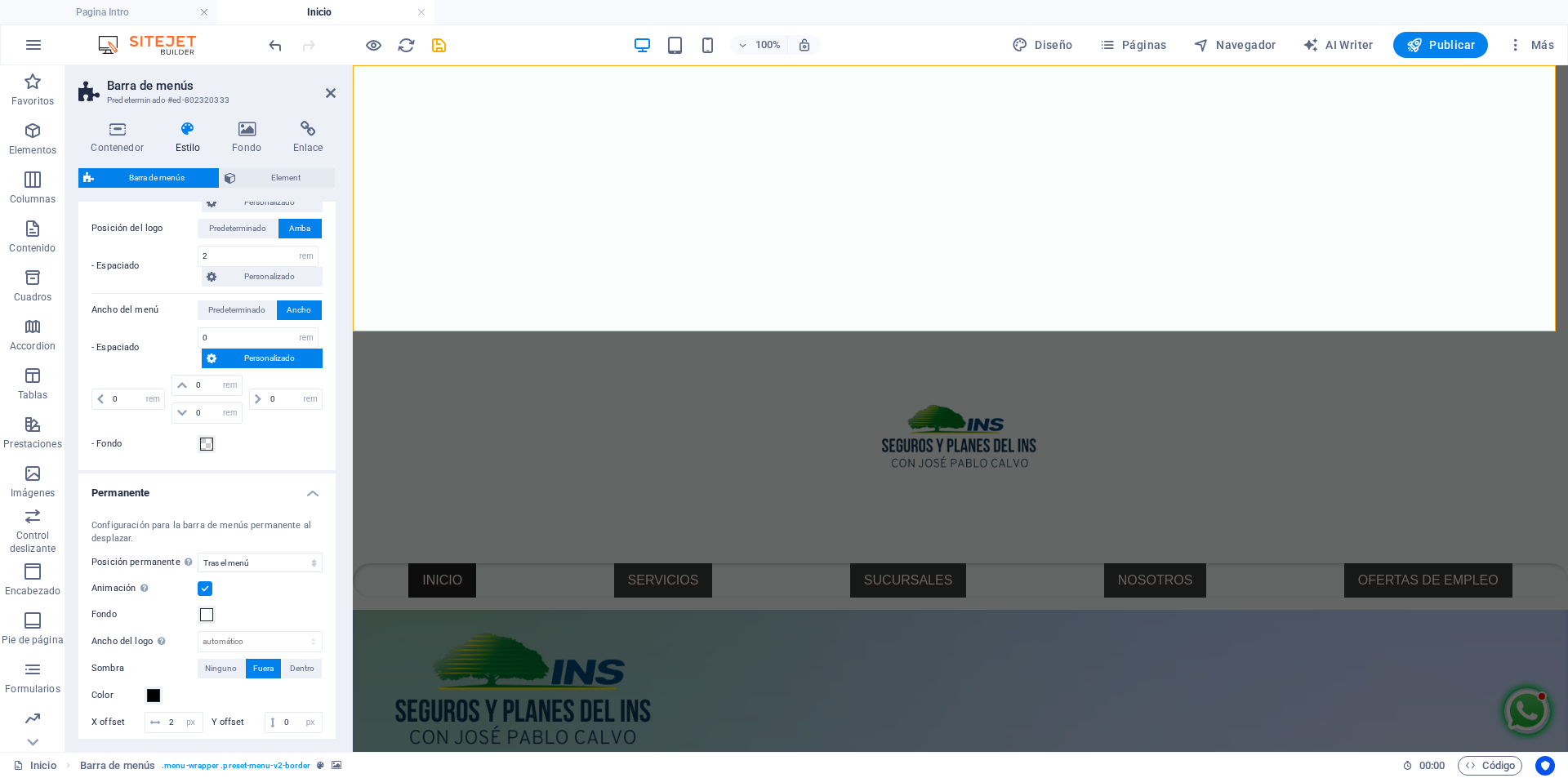
select select
click at [434, 39] on icon "save" at bounding box center [439, 45] width 19 height 19
select select "rem"
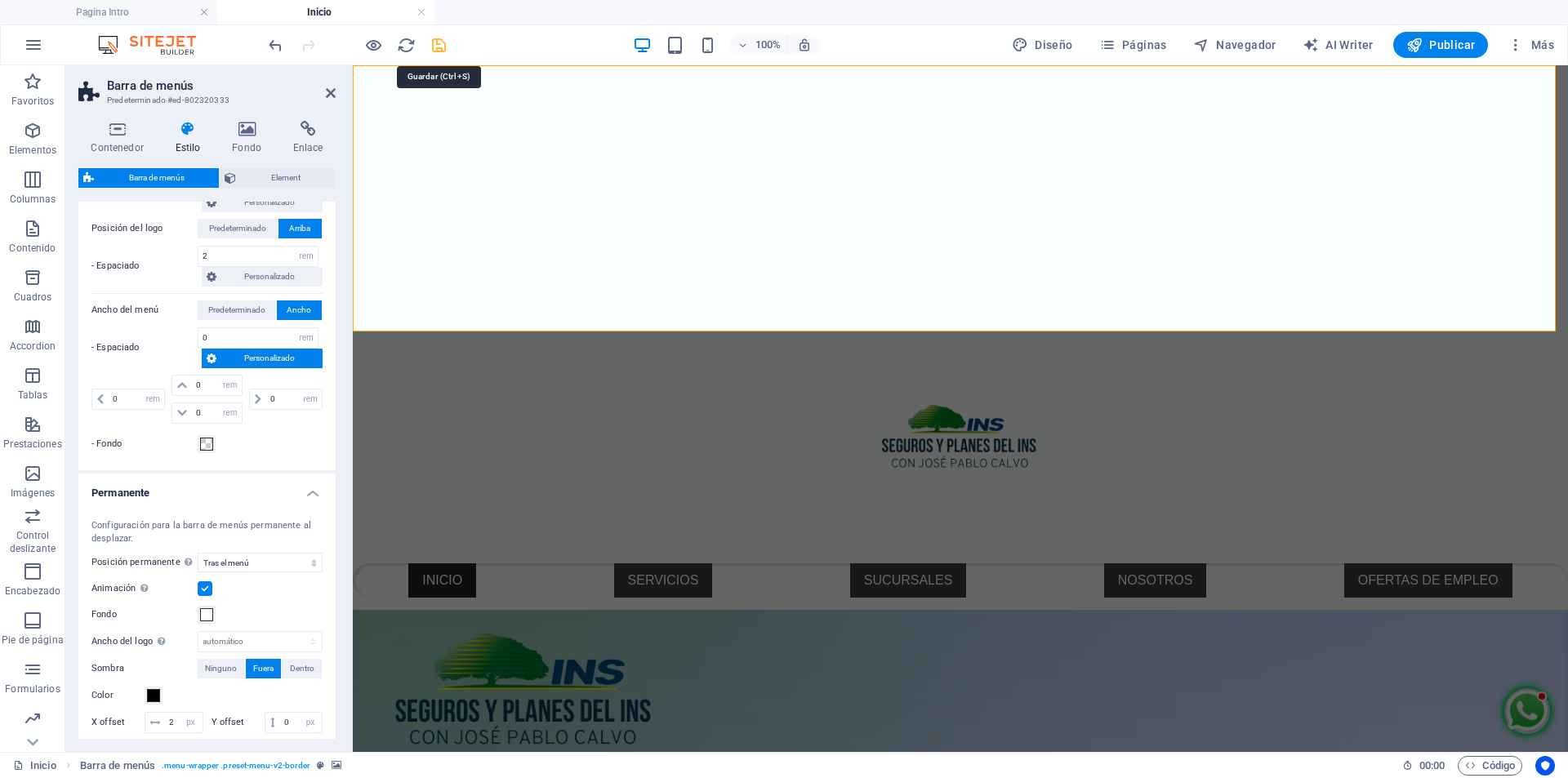
select select "rem"
select select "sticky_menu"
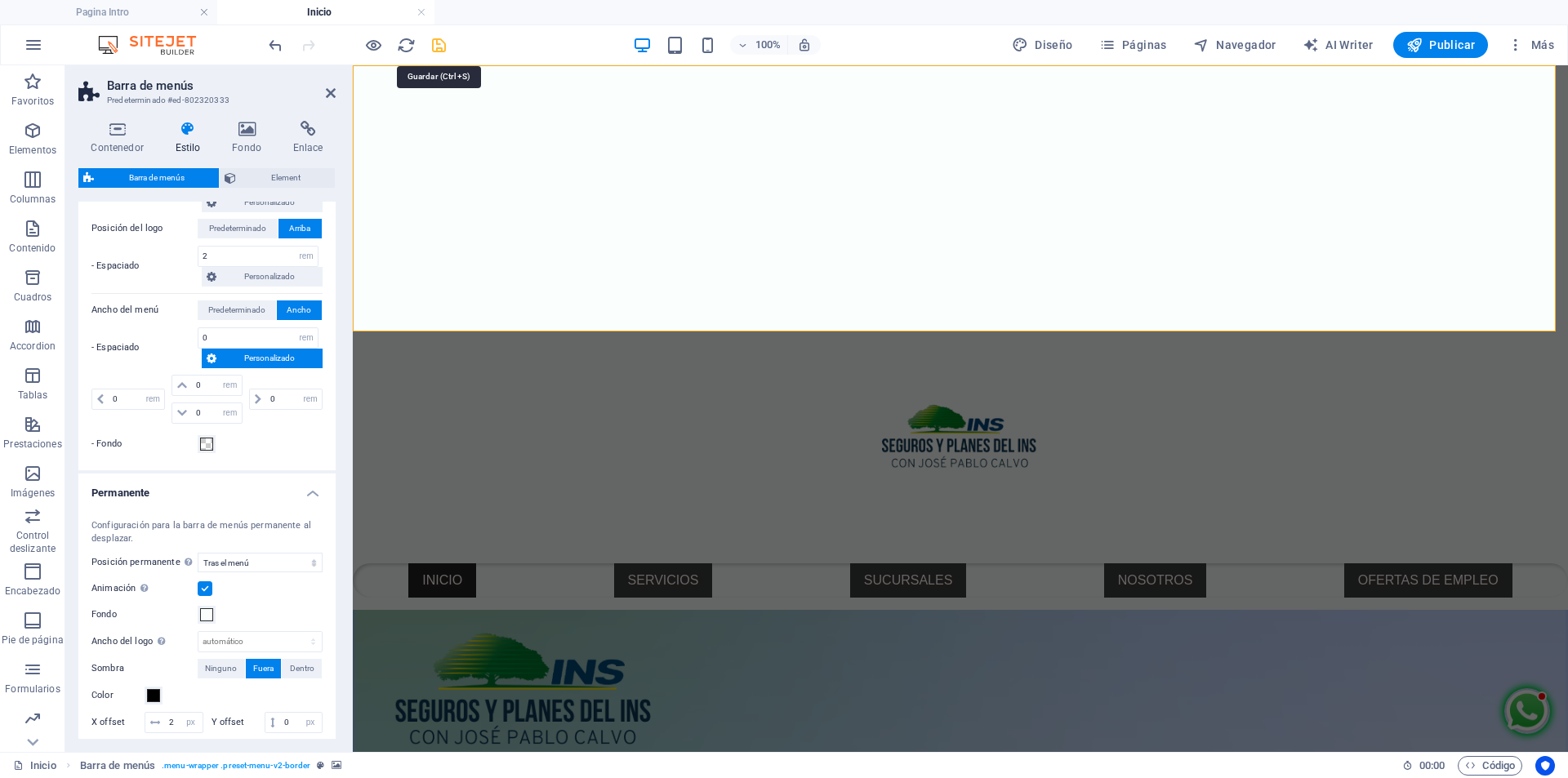
select select "px"
select select "hover_box_zoom"
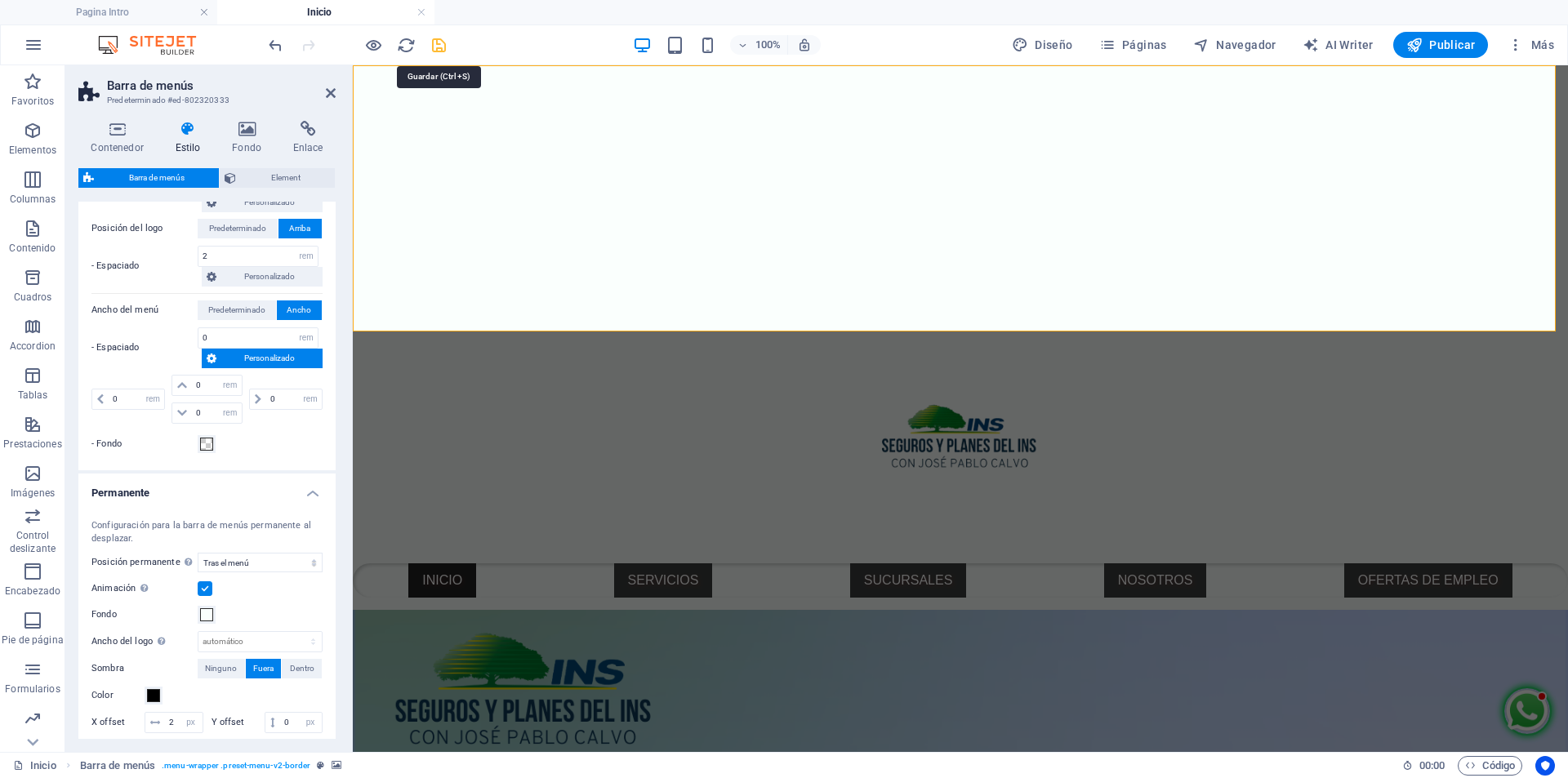
select select "px"
select select "rem"
select select
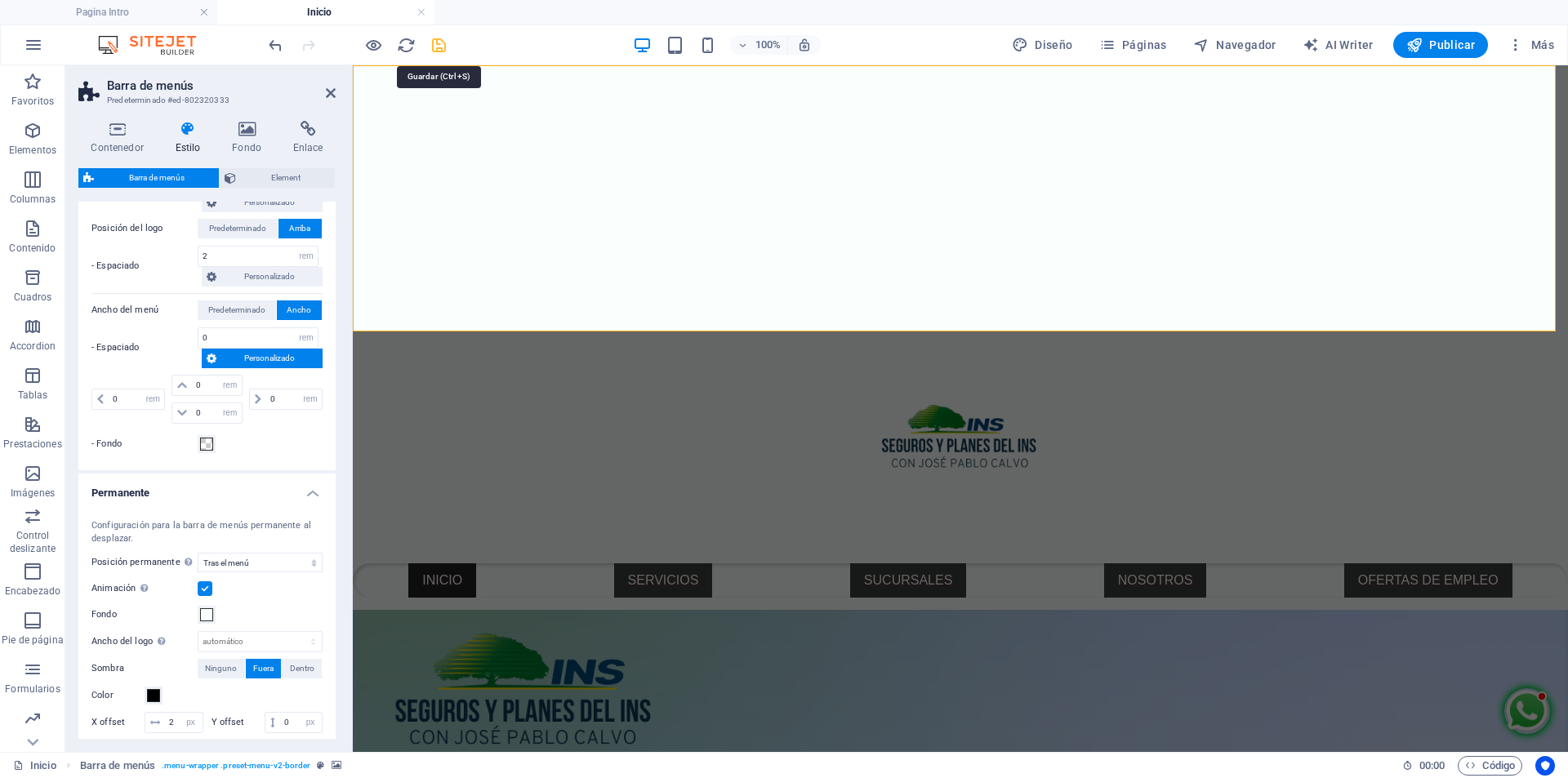
select select "px"
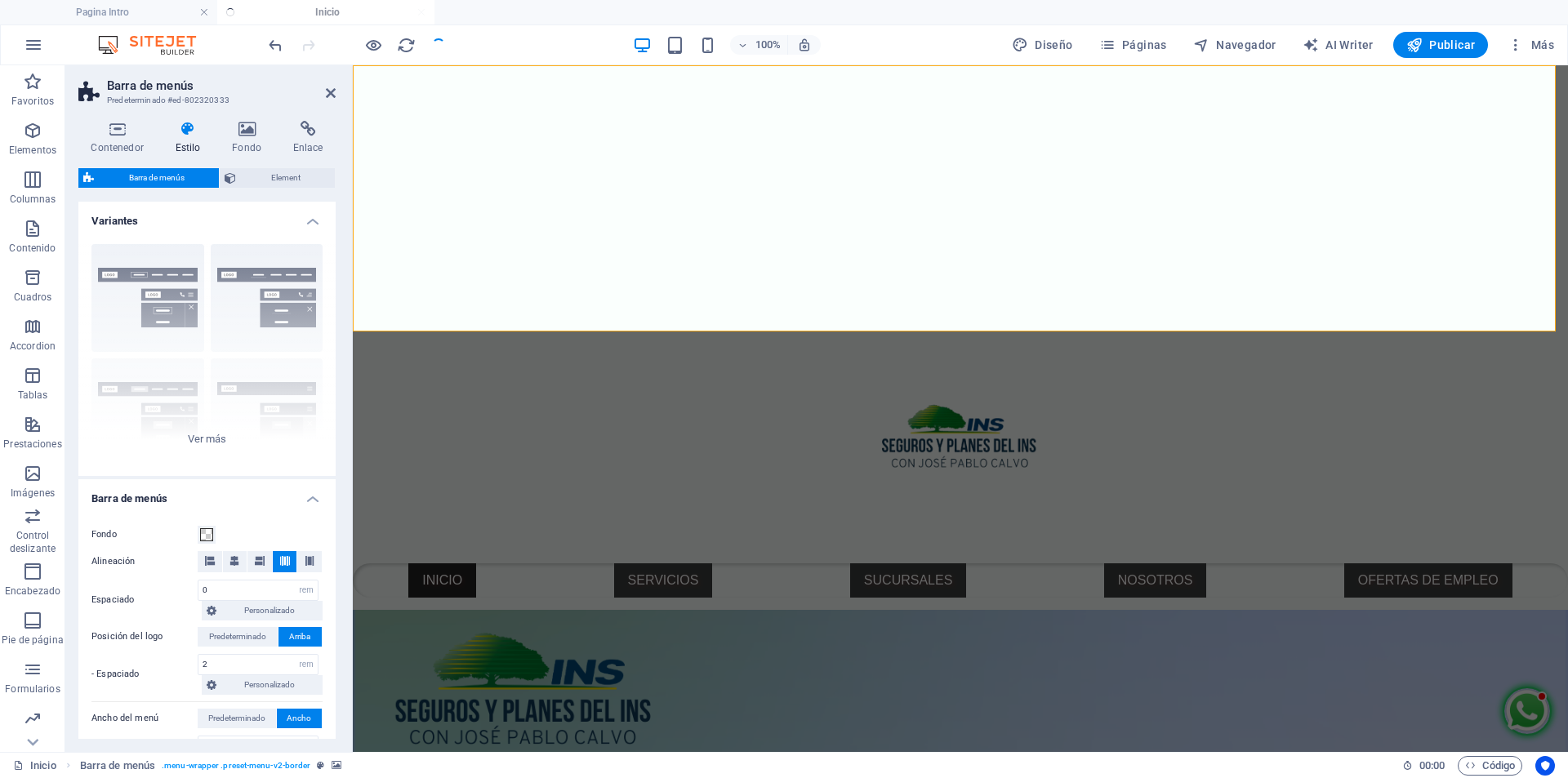
select select
click at [402, 47] on icon "reload" at bounding box center [406, 45] width 19 height 19
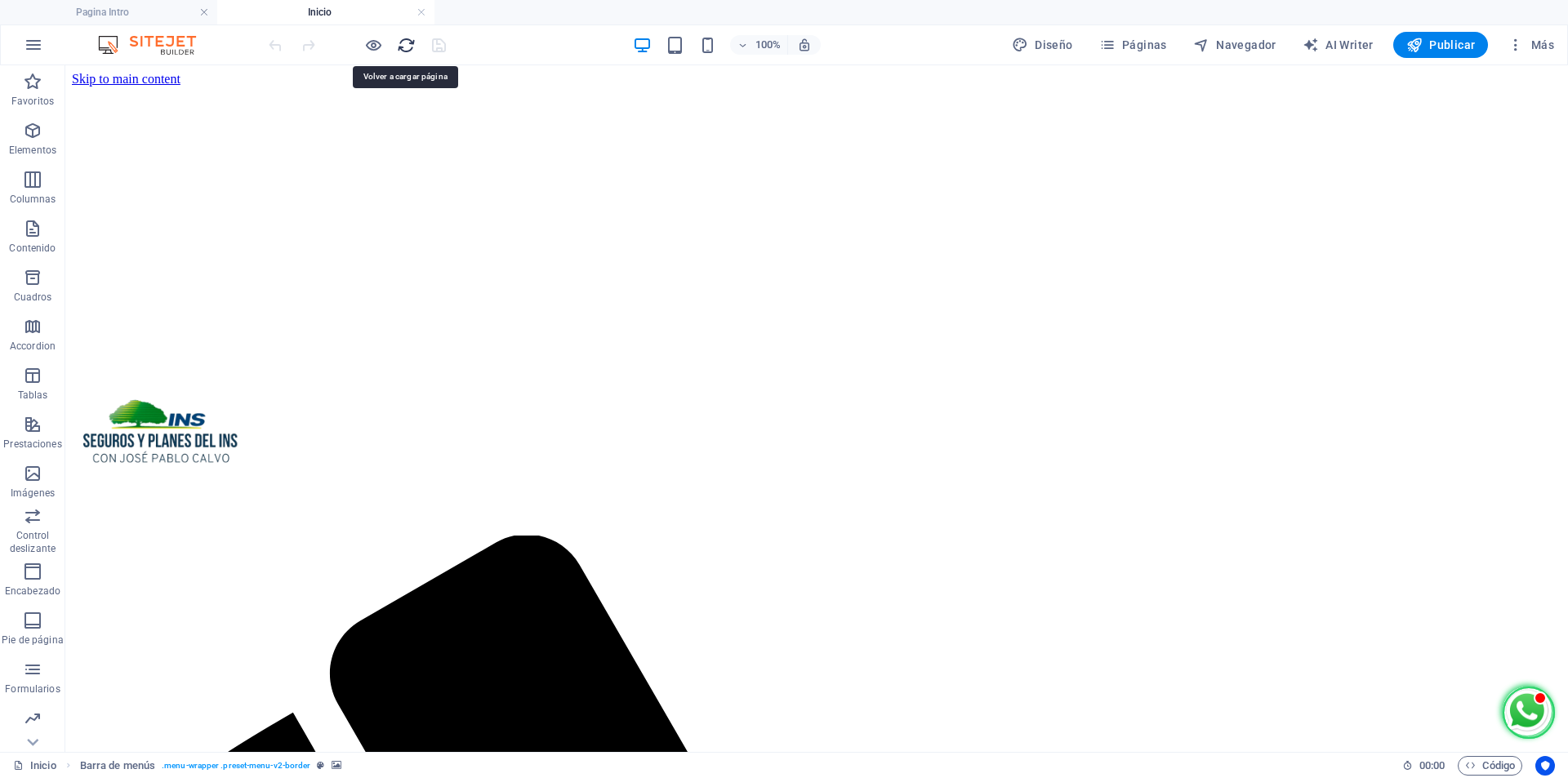
scroll to position [0, 0]
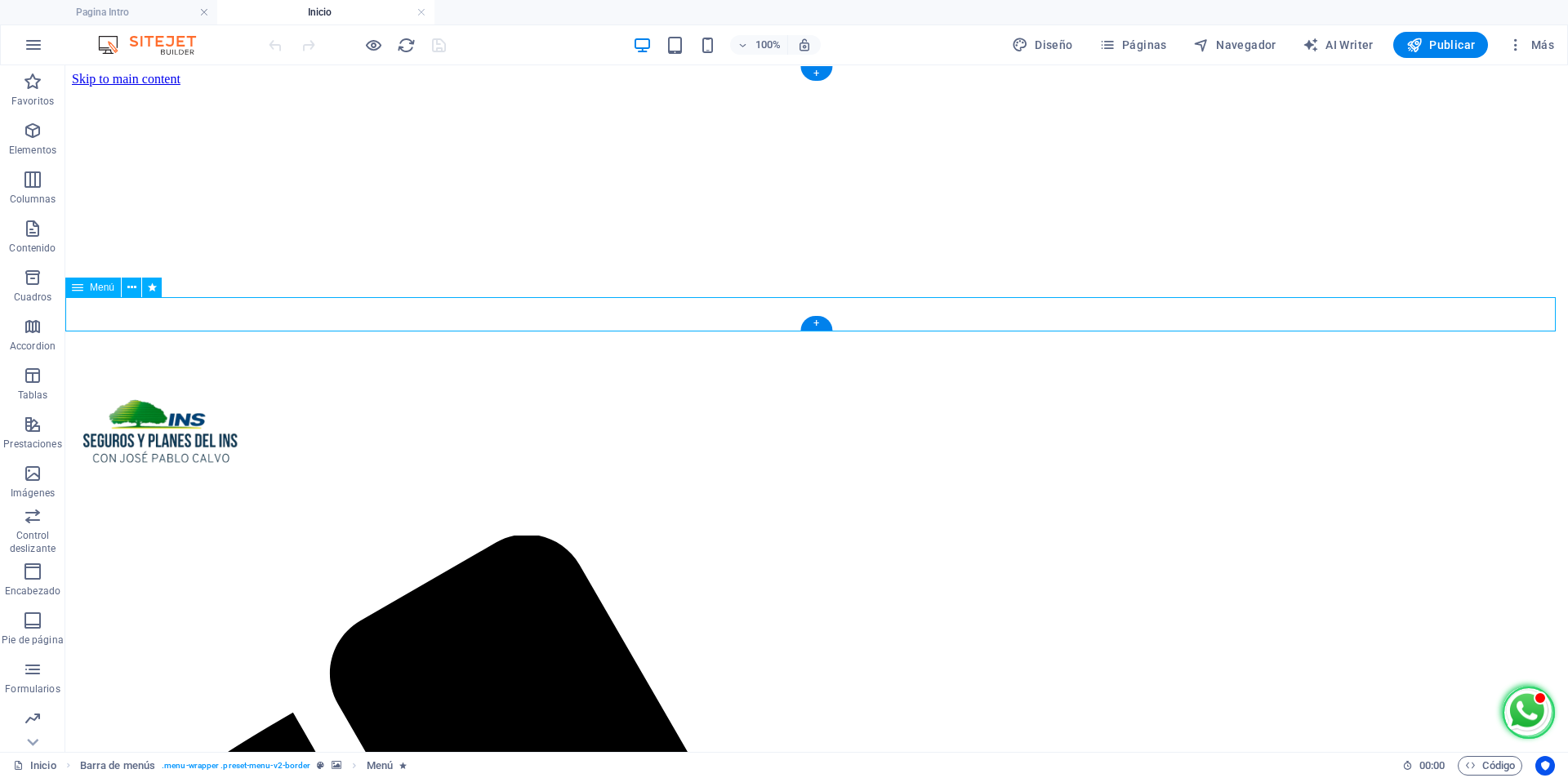
select select
select select "primary"
select select "3"
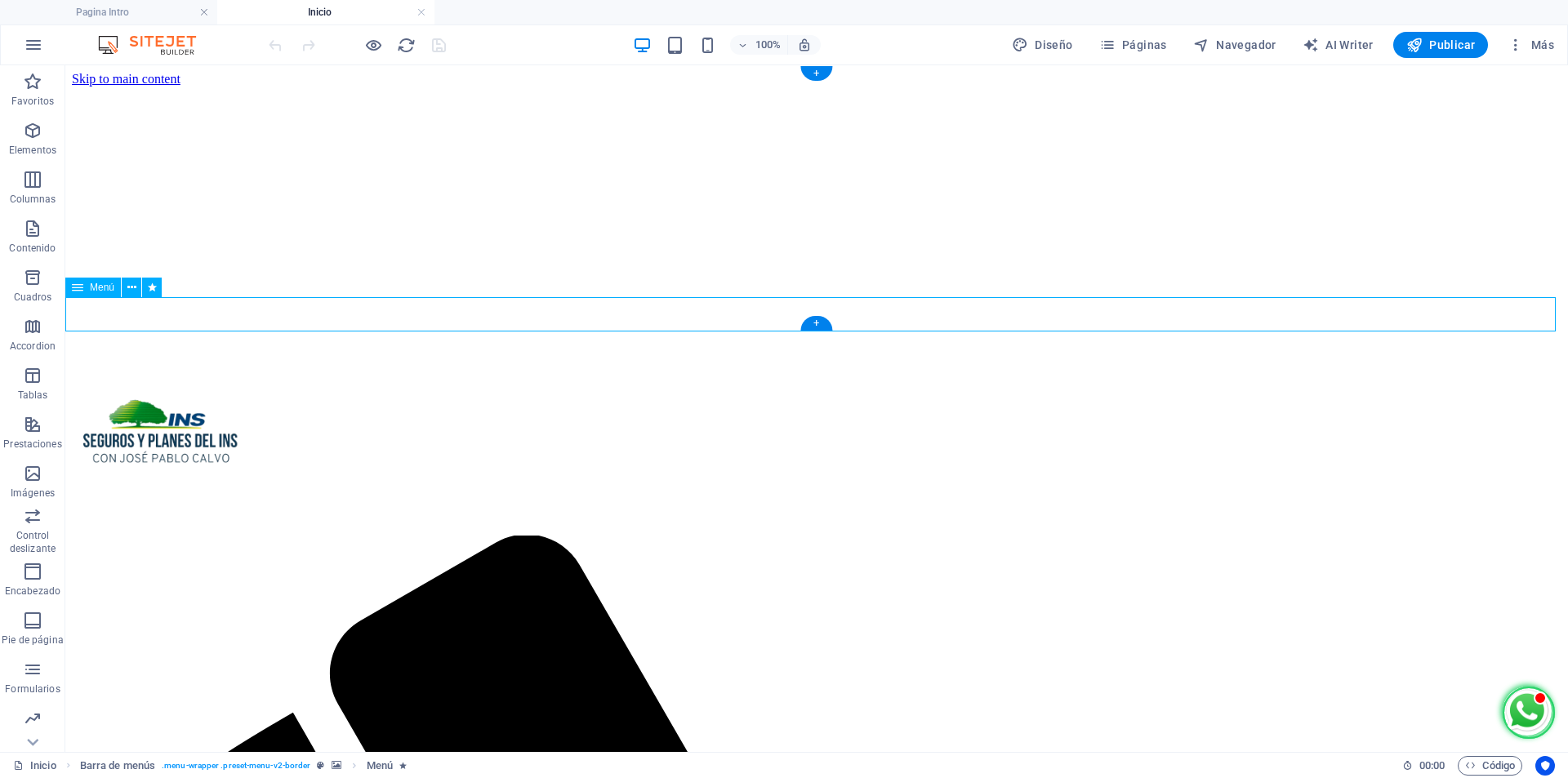
select select
select select "secondary"
select select "4"
select select
select select "secondary"
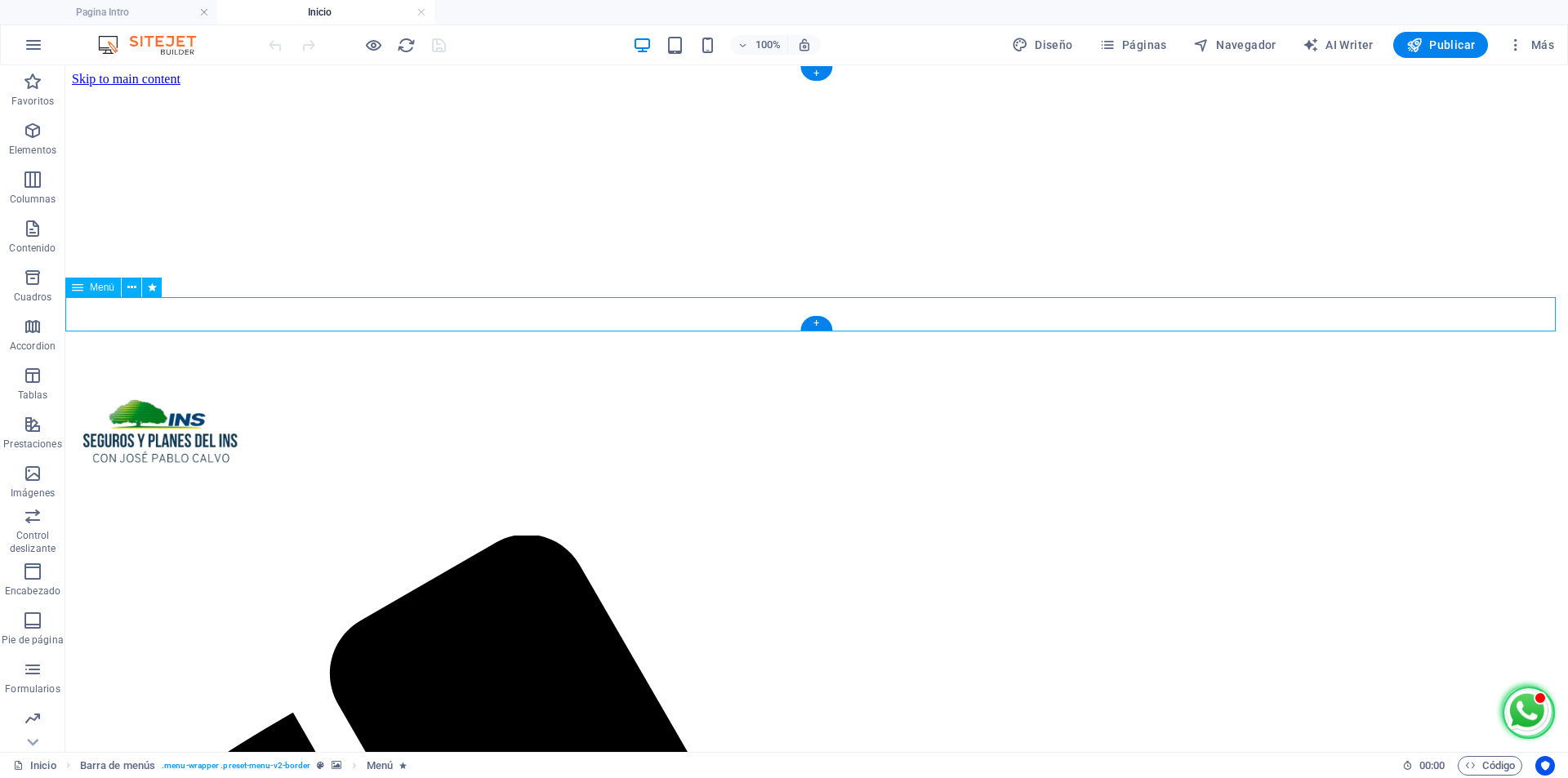
select select "1"
select select
select select "primary"
select select "5"
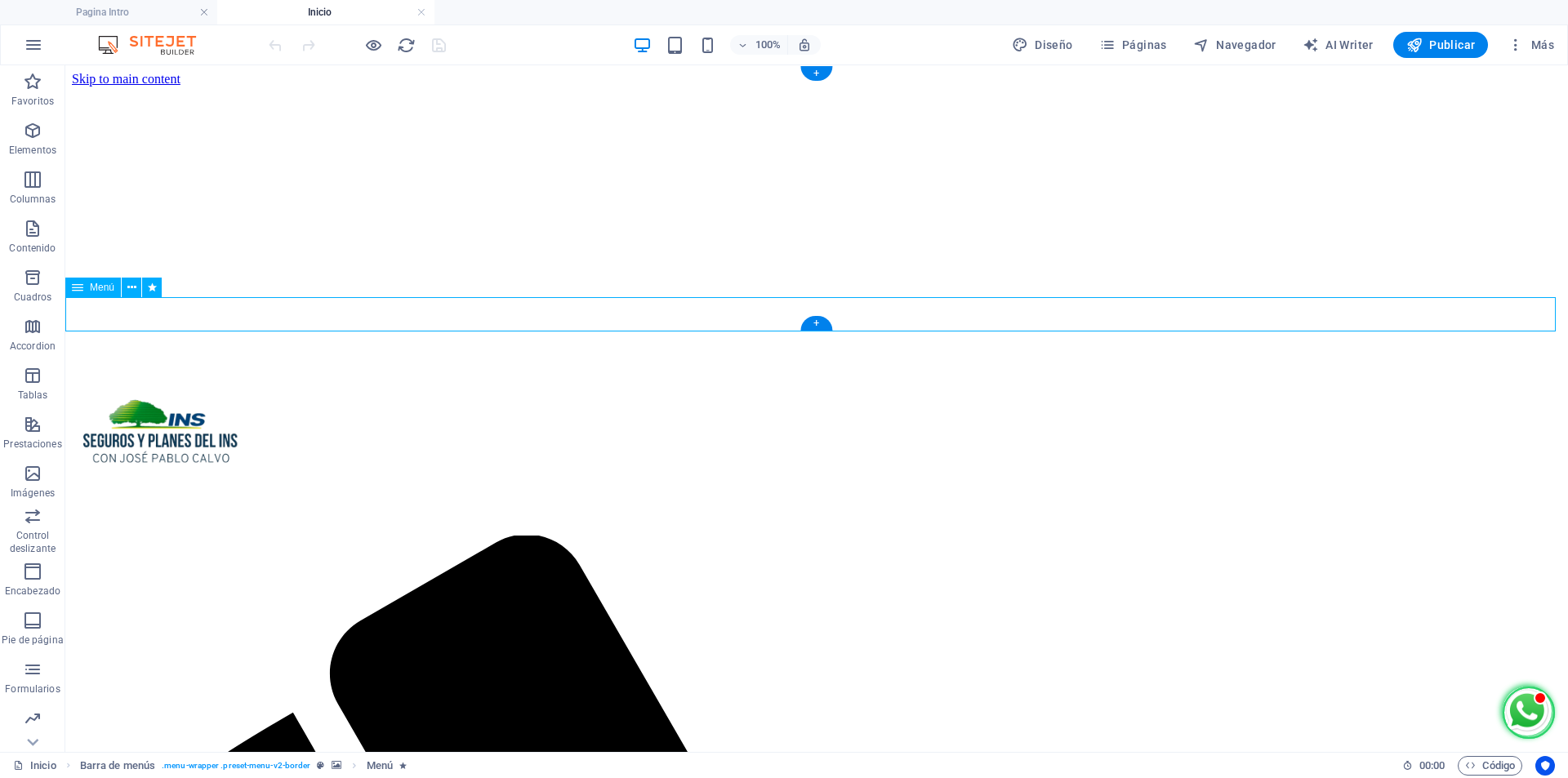
select select
select select "secondary"
select select "14"
select select
select select "primary"
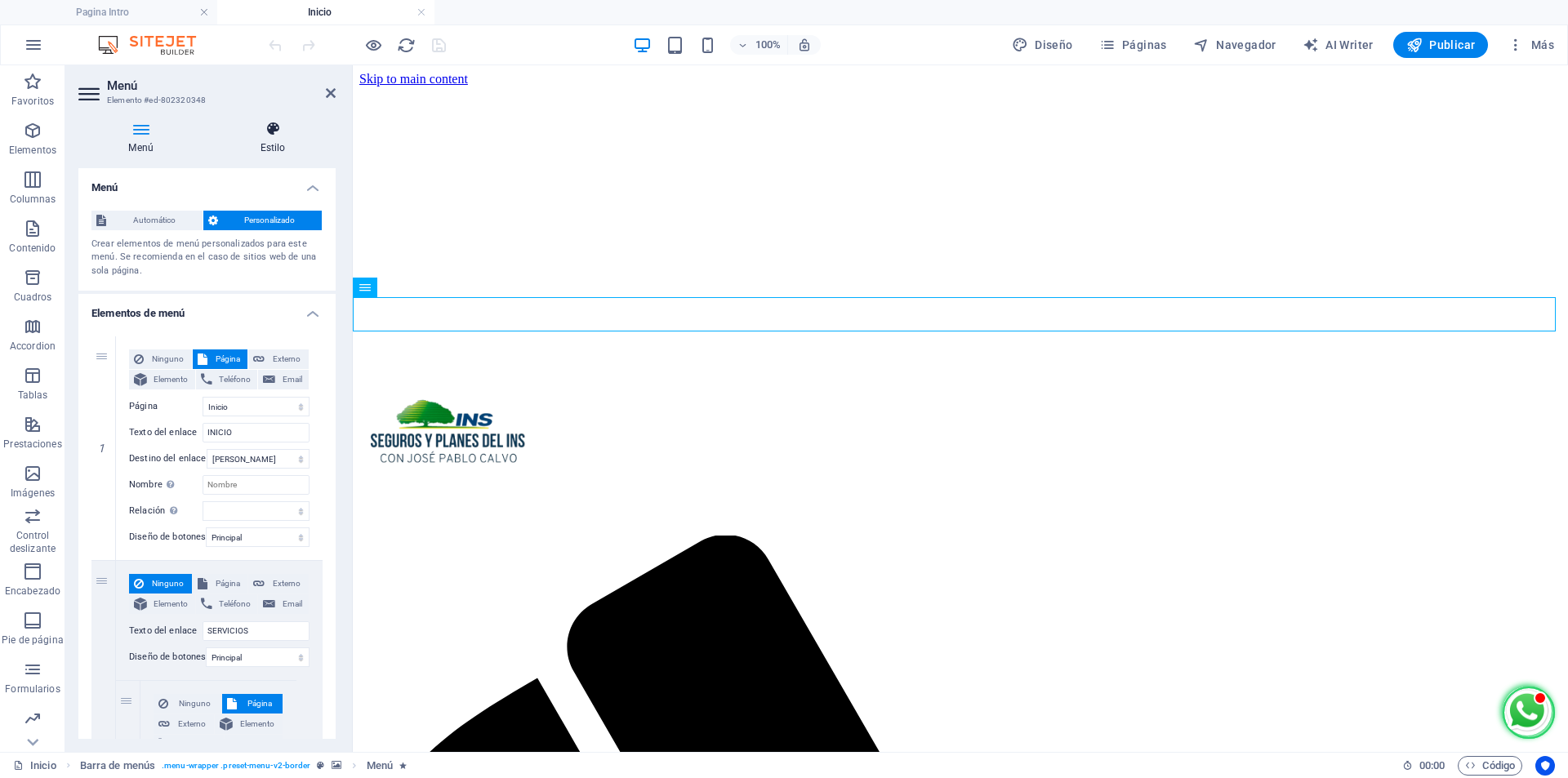
click at [279, 126] on icon at bounding box center [273, 129] width 126 height 16
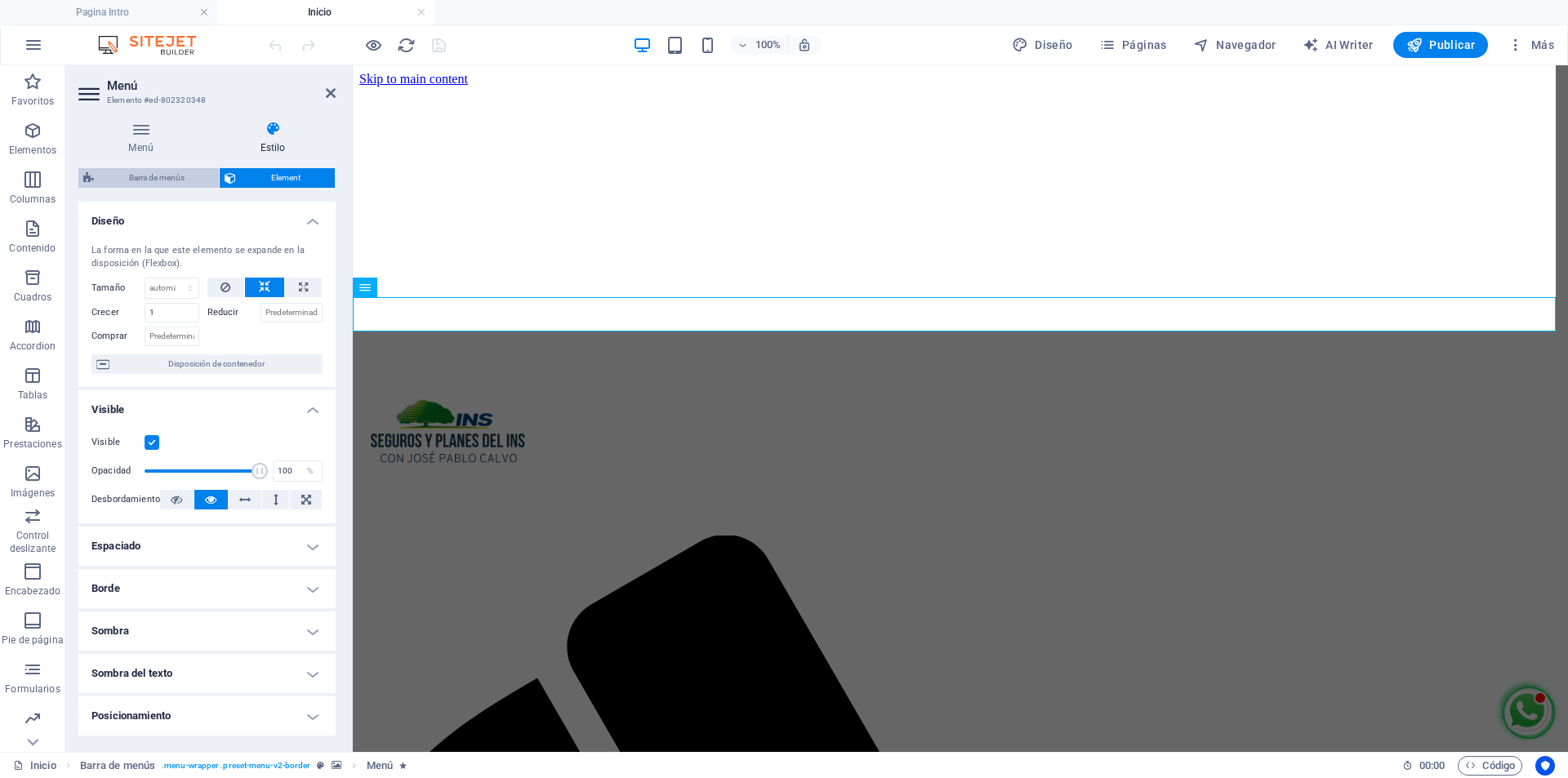
click at [169, 183] on span "Barra de menús" at bounding box center [156, 177] width 115 height 20
select select "rem"
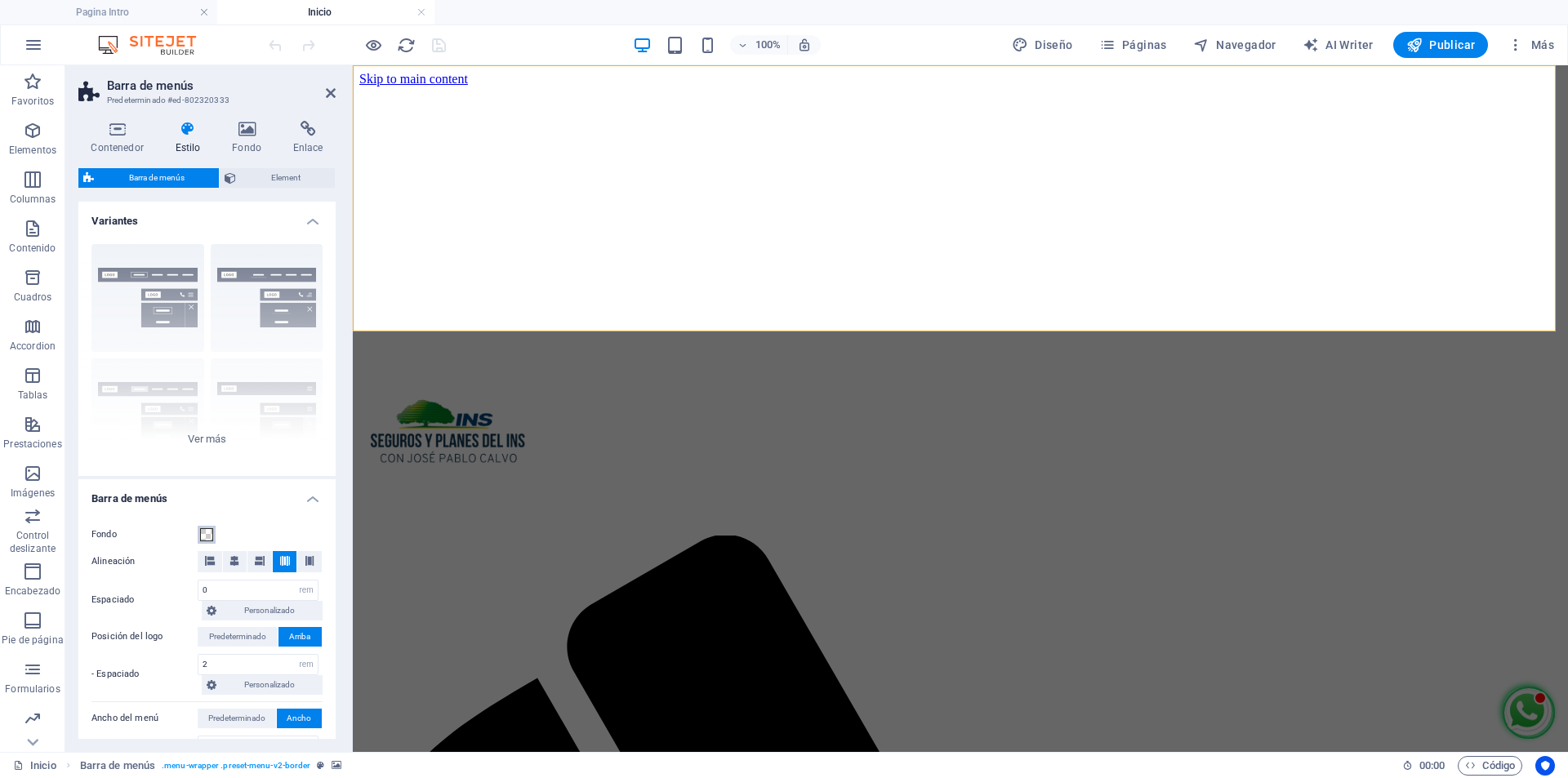
click at [203, 534] on span at bounding box center [206, 534] width 13 height 13
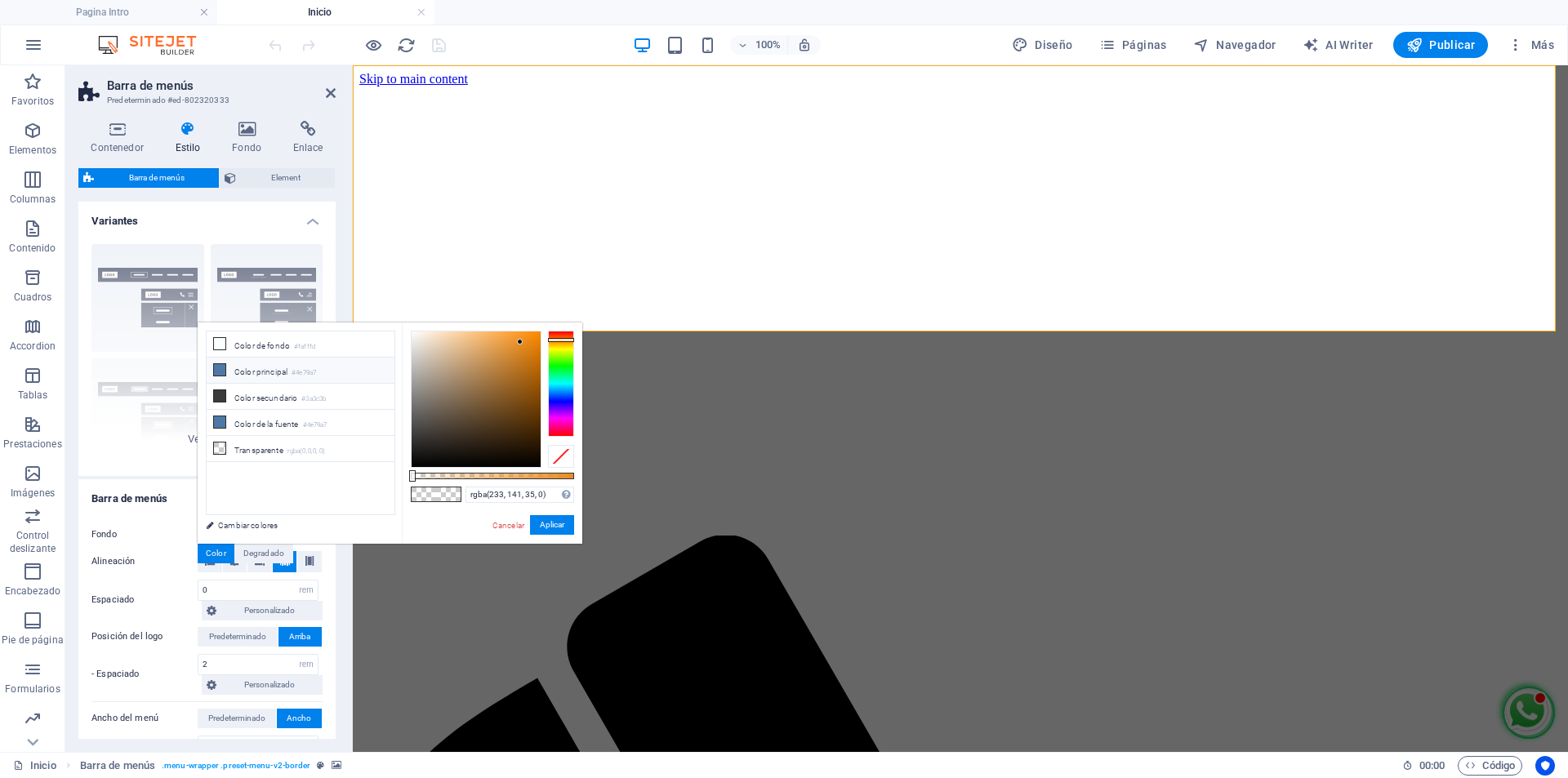
click at [263, 369] on li "Color principal #4e79a7" at bounding box center [300, 371] width 188 height 26
type input "rgba(78, 121, 167, 0)"
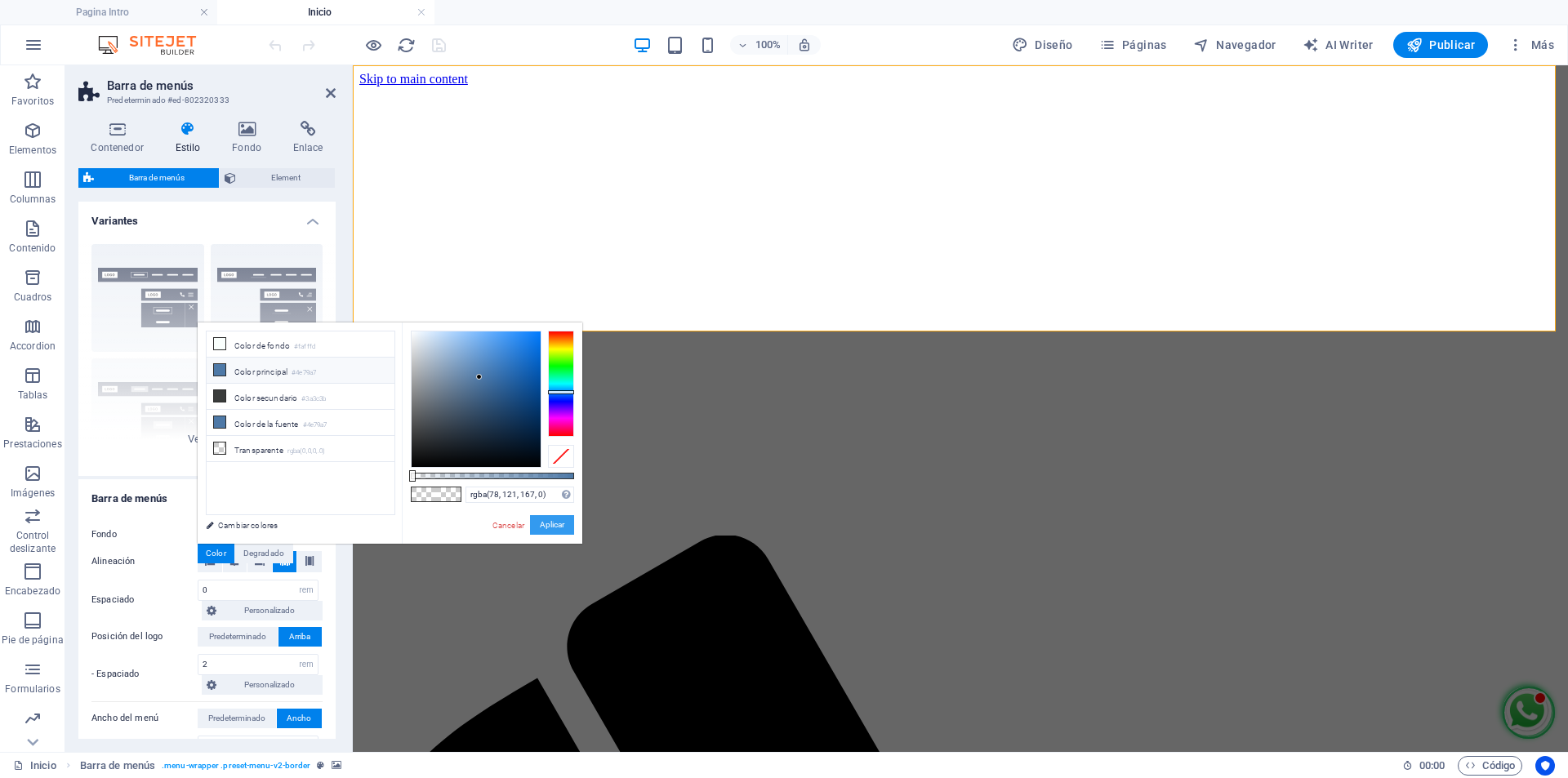
click at [553, 525] on button "Aplicar" at bounding box center [553, 524] width 44 height 20
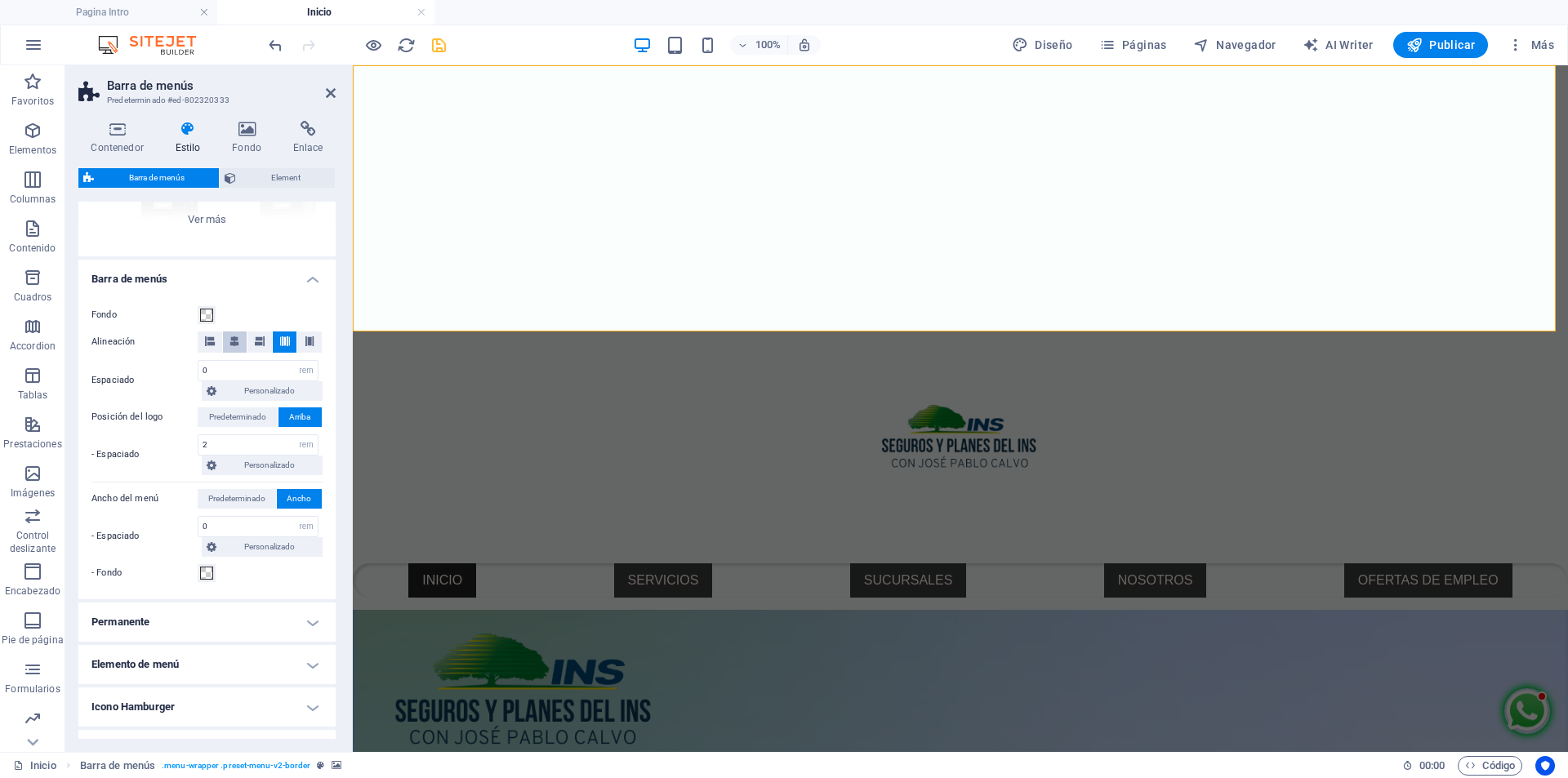
scroll to position [245, 0]
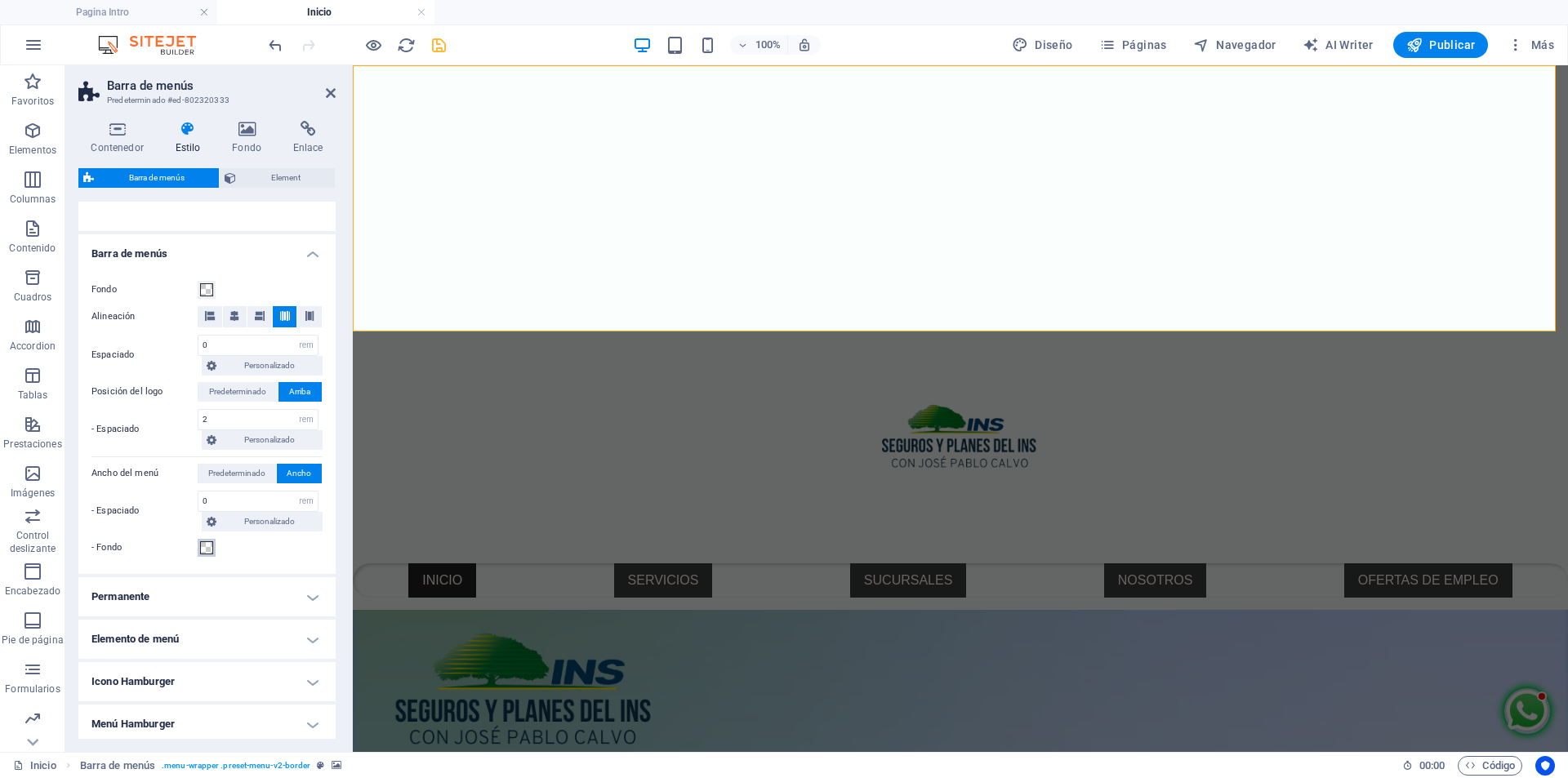
click at [204, 553] on span at bounding box center [206, 547] width 13 height 13
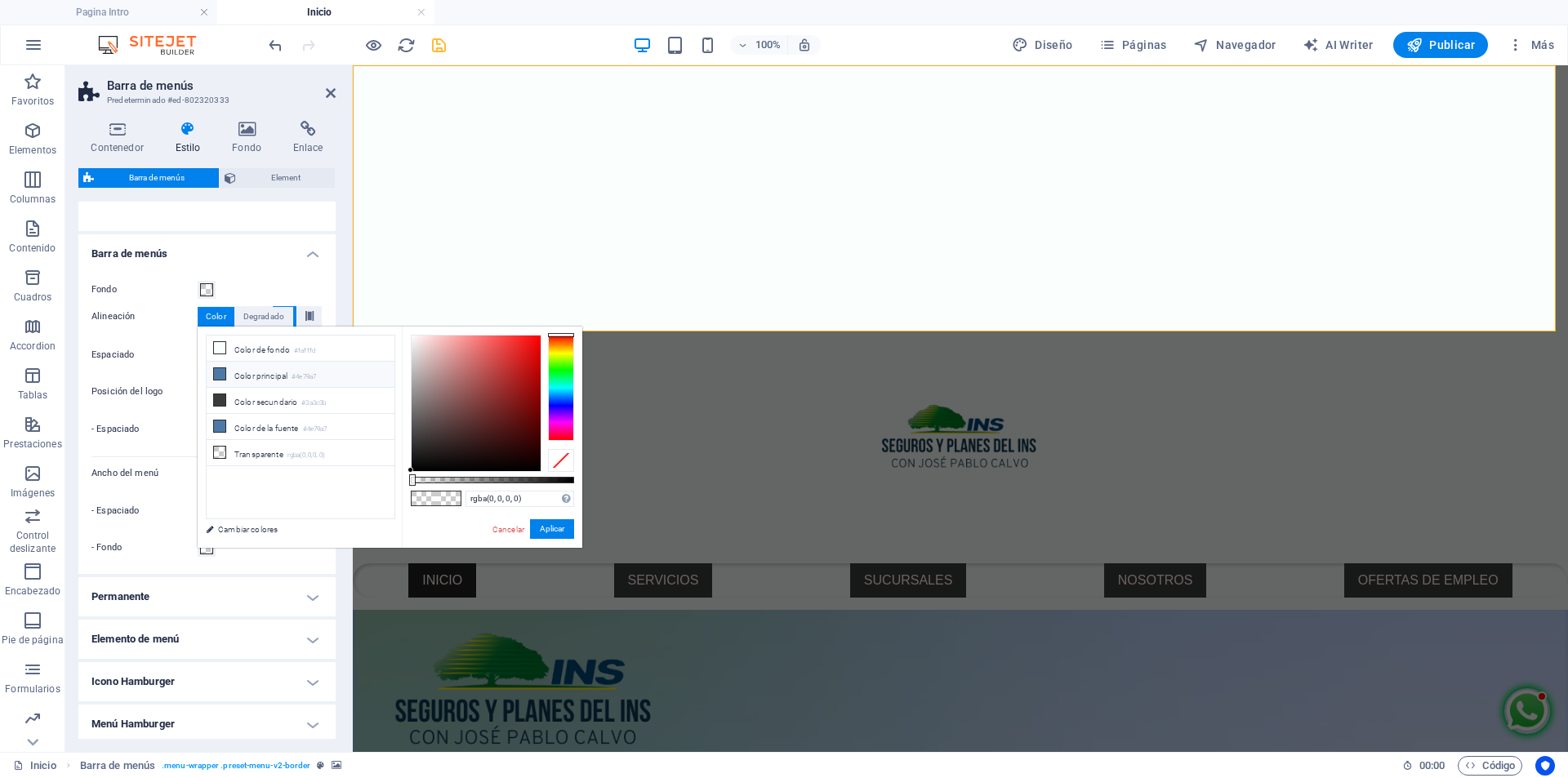
click at [289, 377] on li "Color principal #4e79a7" at bounding box center [300, 374] width 188 height 26
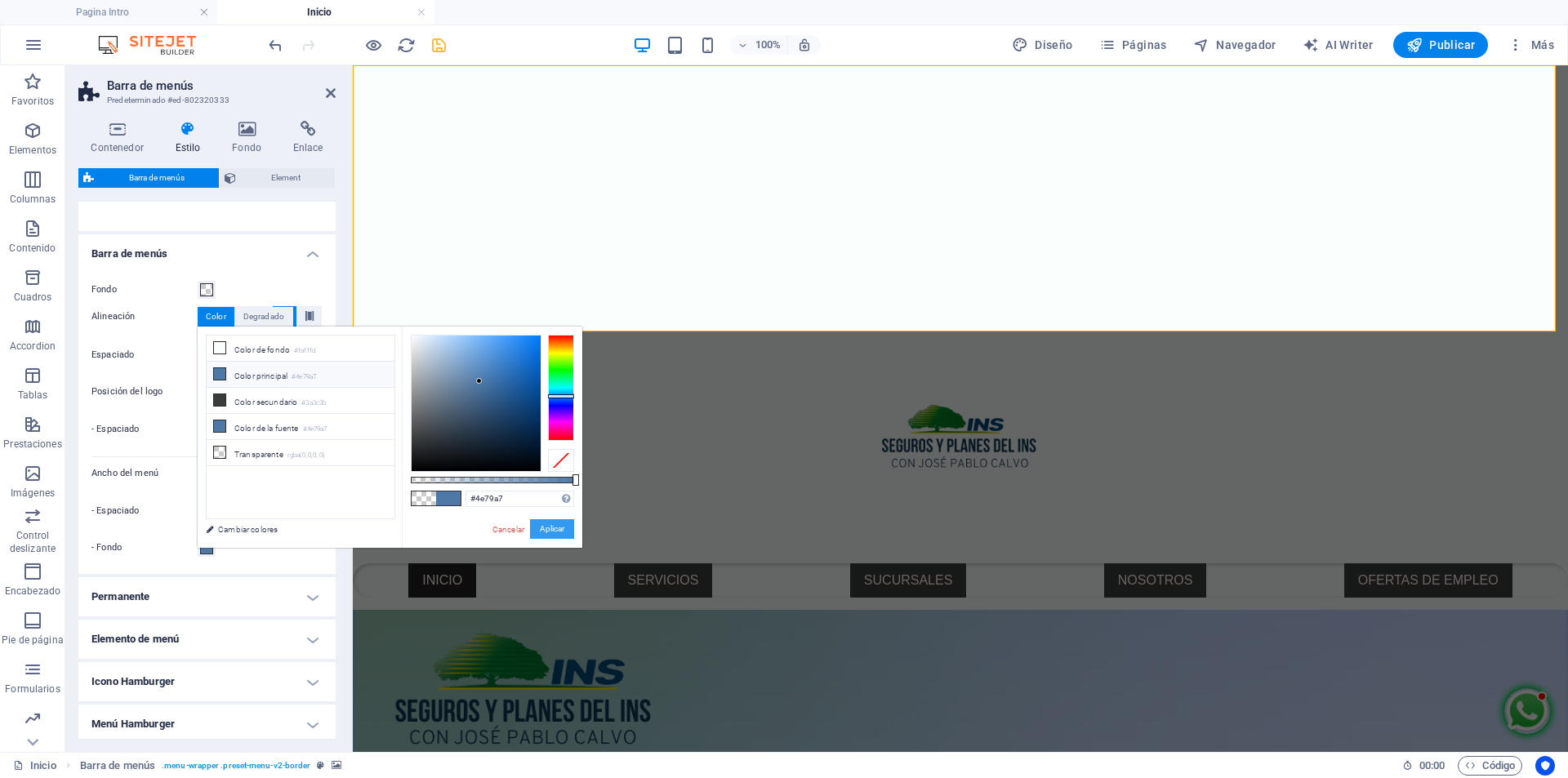
click at [552, 532] on button "Aplicar" at bounding box center [553, 528] width 44 height 20
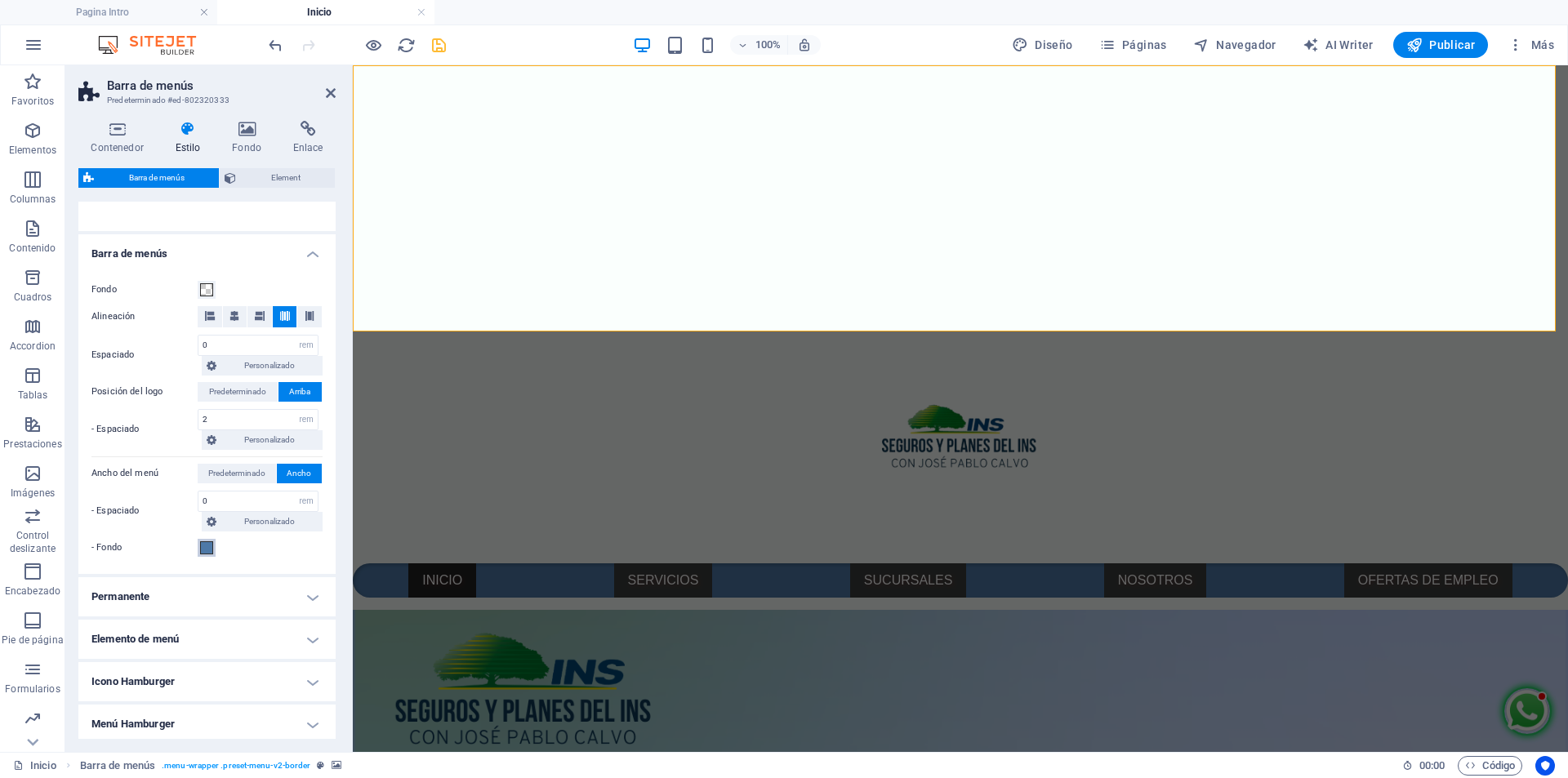
click at [200, 547] on span at bounding box center [206, 547] width 13 height 13
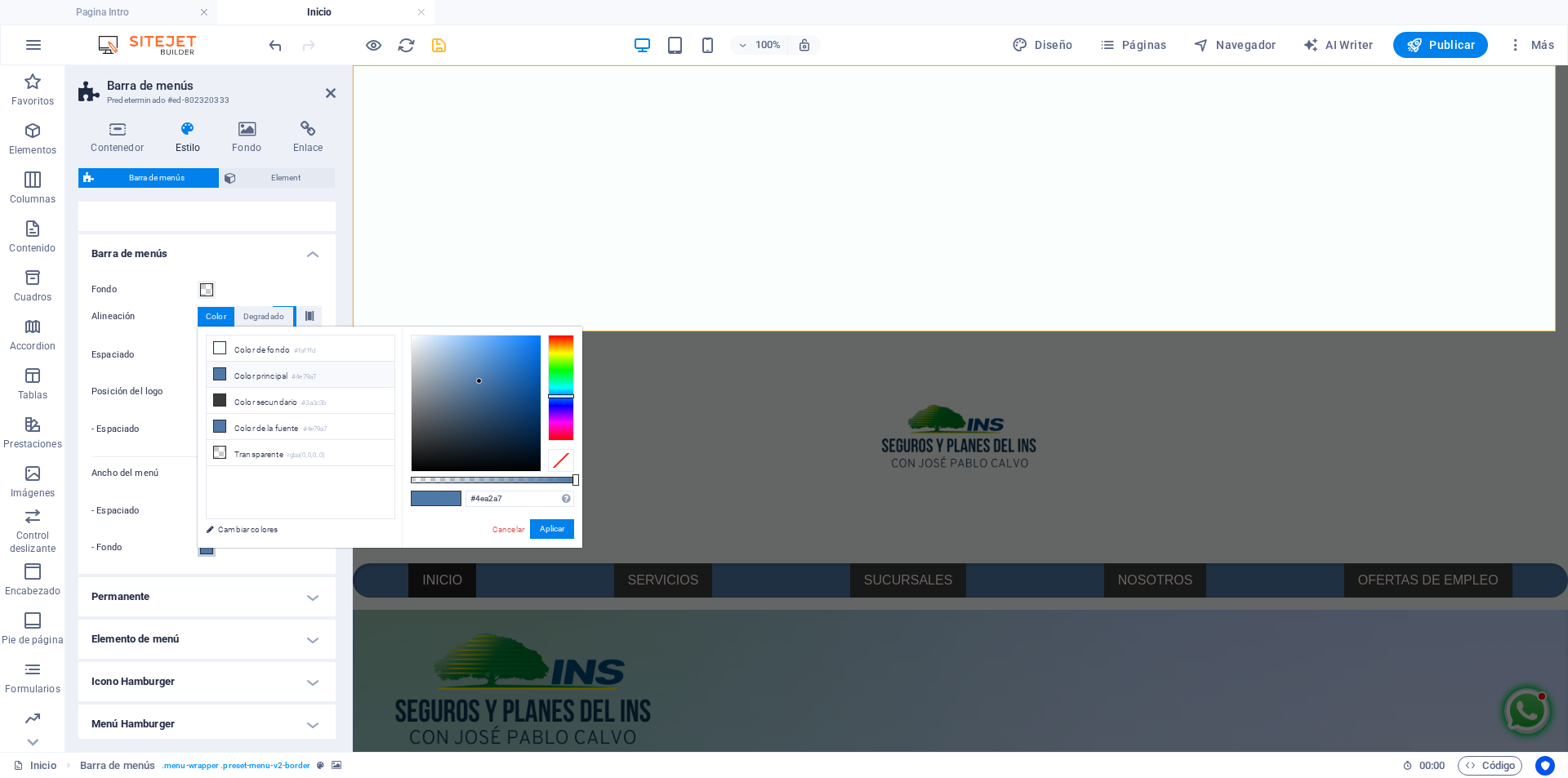
click at [558, 388] on div at bounding box center [561, 388] width 26 height 107
type input "#1ab8c2"
click at [523, 366] on div at bounding box center [476, 403] width 129 height 135
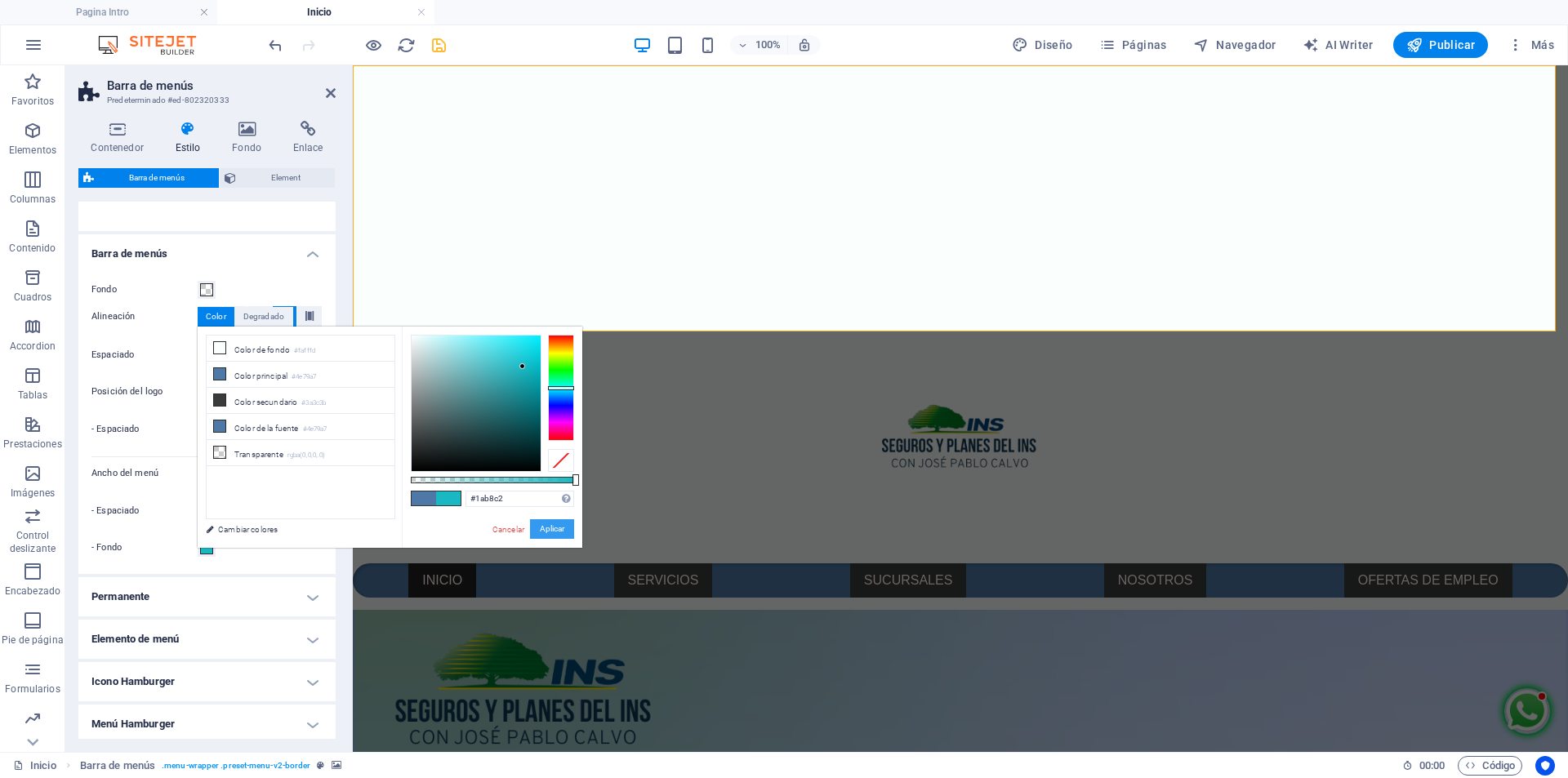
click at [549, 525] on button "Aplicar" at bounding box center [553, 528] width 44 height 20
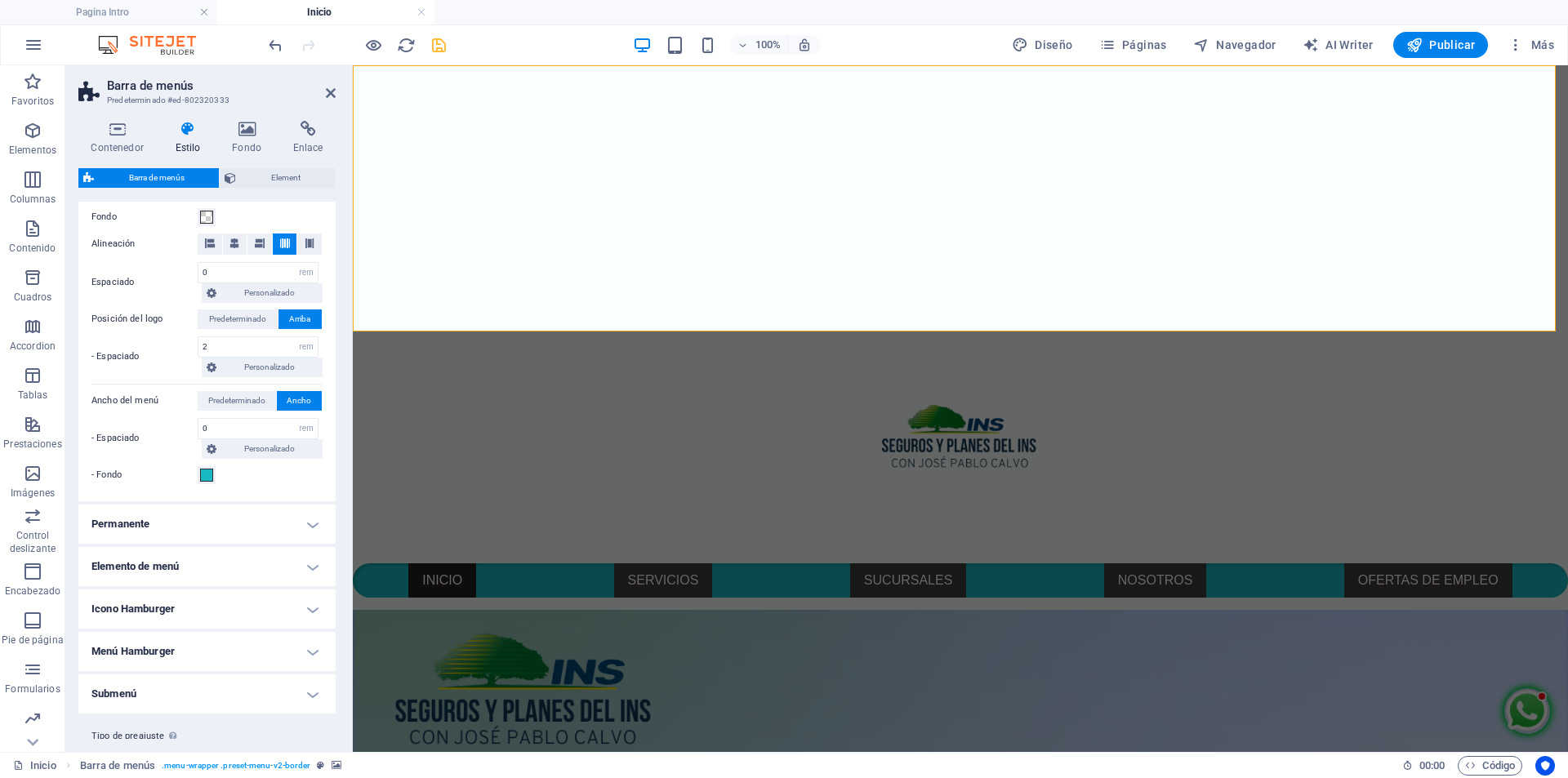
scroll to position [326, 0]
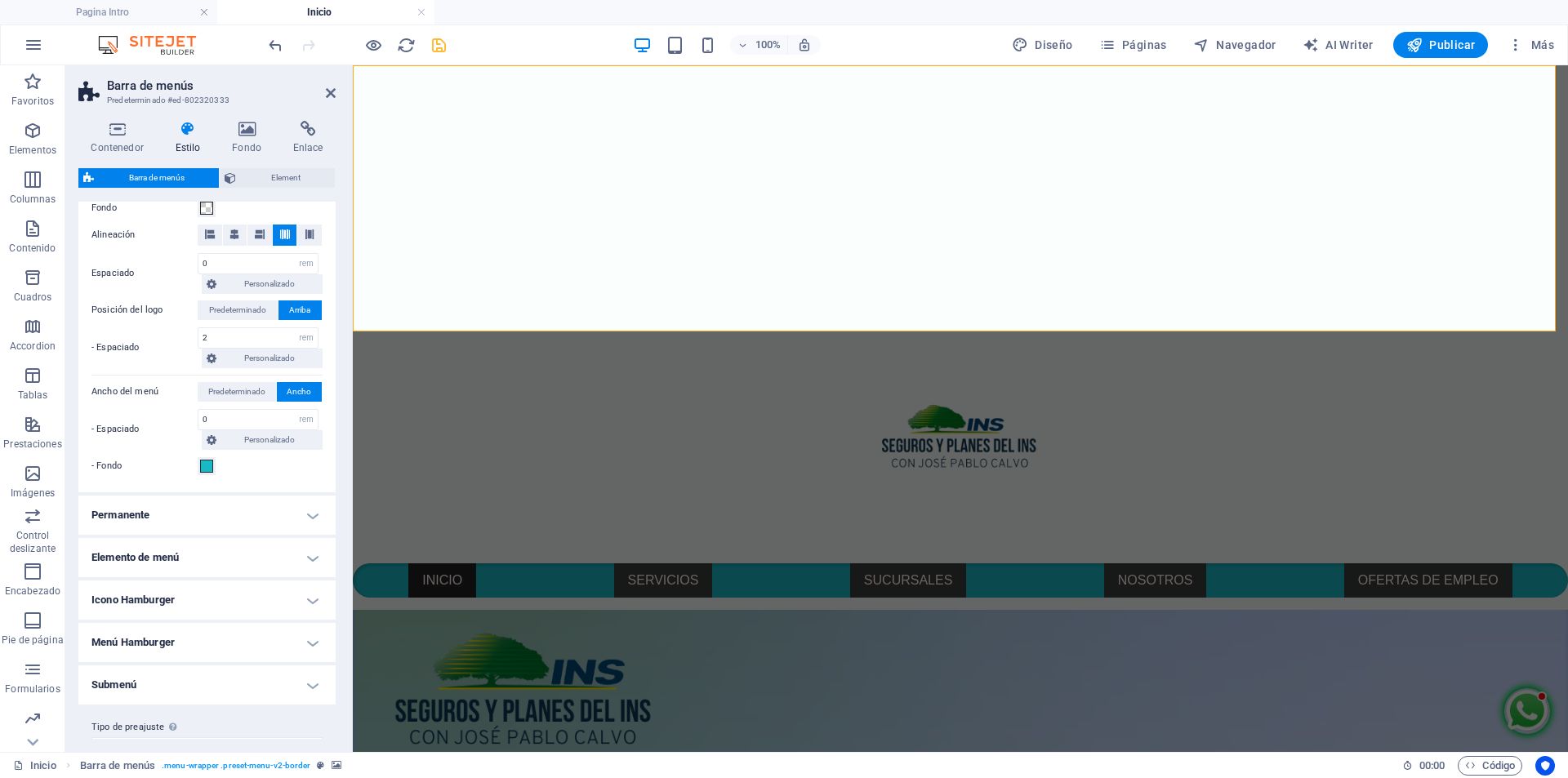
click at [308, 520] on h4 "Permanente" at bounding box center [207, 515] width 257 height 39
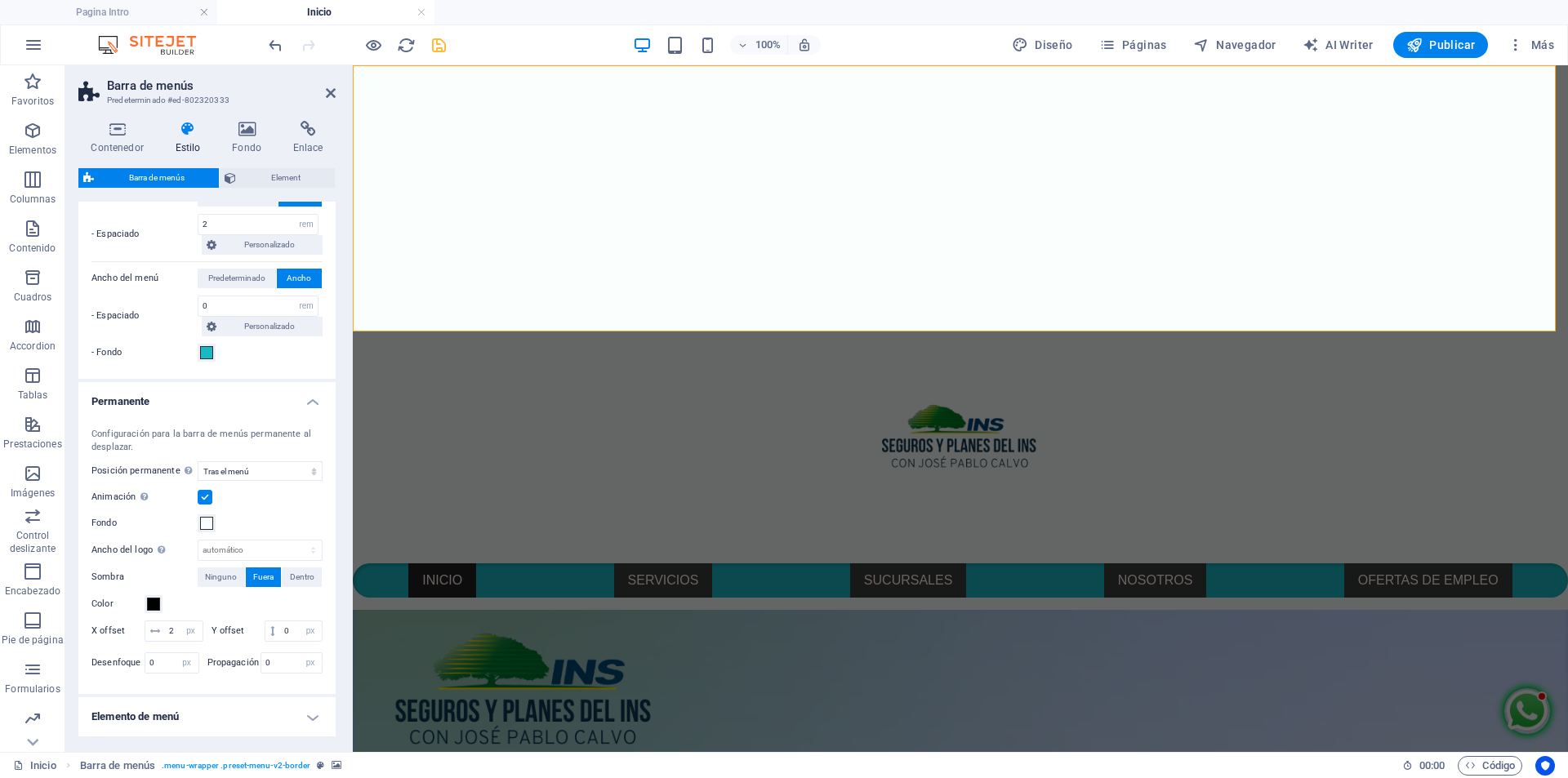
scroll to position [490, 0]
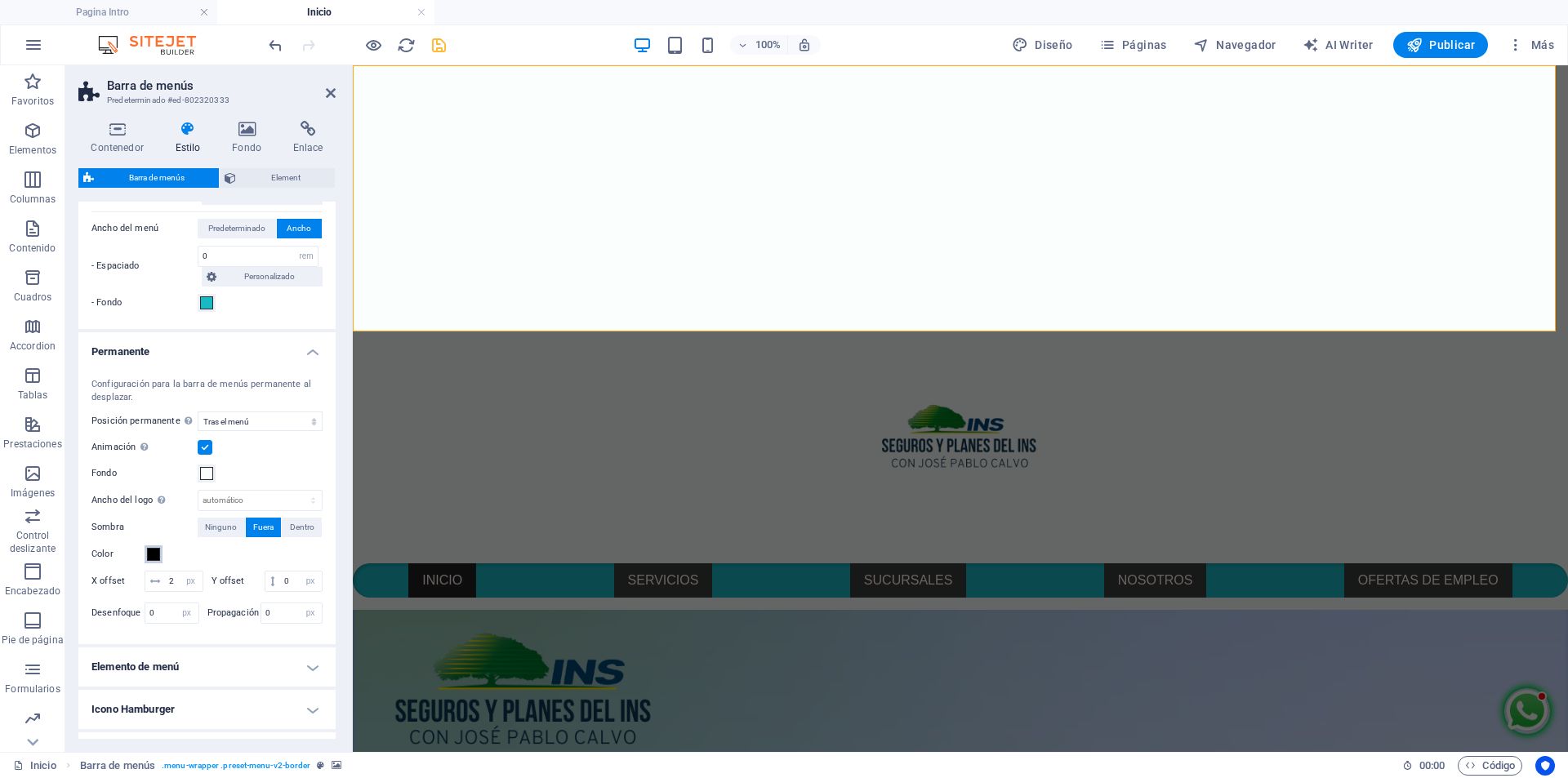
click at [146, 552] on button "Color" at bounding box center [153, 554] width 18 height 18
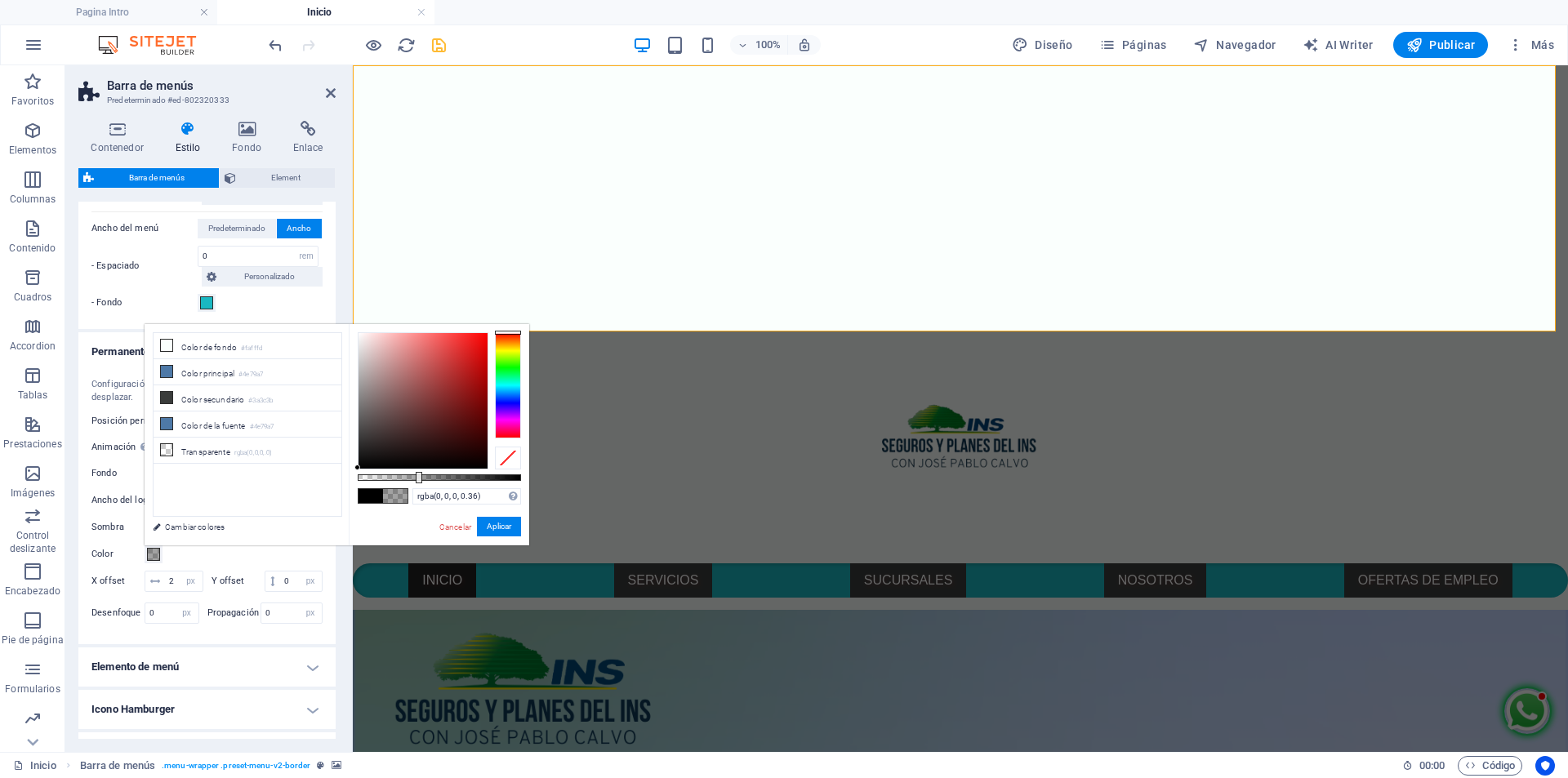
type input "rgba(0, 0, 0, 0.355)"
drag, startPoint x: 521, startPoint y: 474, endPoint x: 416, endPoint y: 484, distance: 105.5
click at [416, 484] on div "rgba(0, 0, 0, 0.355) Formatos soportados #0852ed rgb(8, 82, 237) rgba(8, 82, 23…" at bounding box center [439, 552] width 181 height 458
click at [505, 527] on button "Aplicar" at bounding box center [499, 526] width 44 height 20
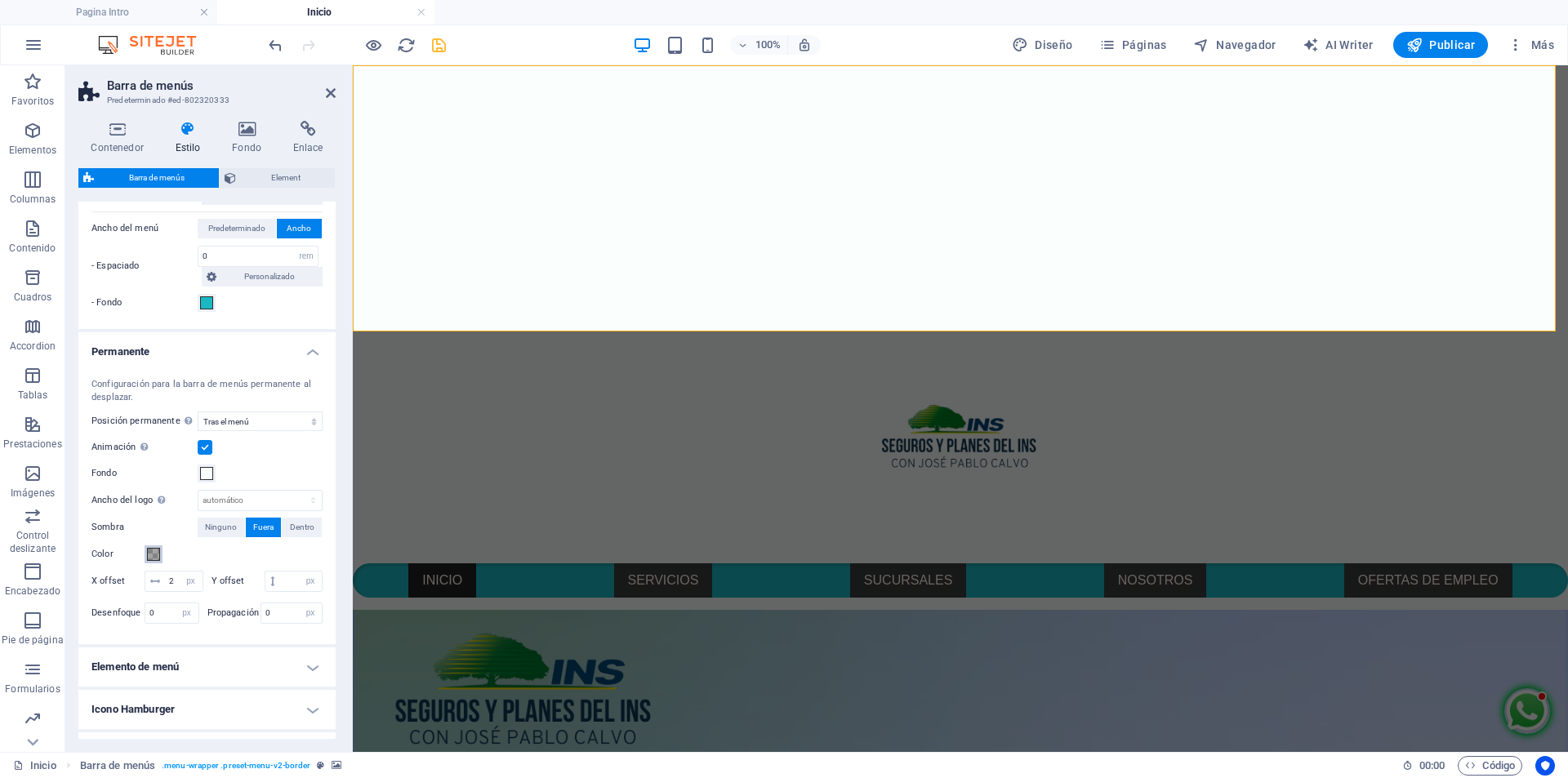
click at [152, 559] on span at bounding box center [153, 554] width 13 height 13
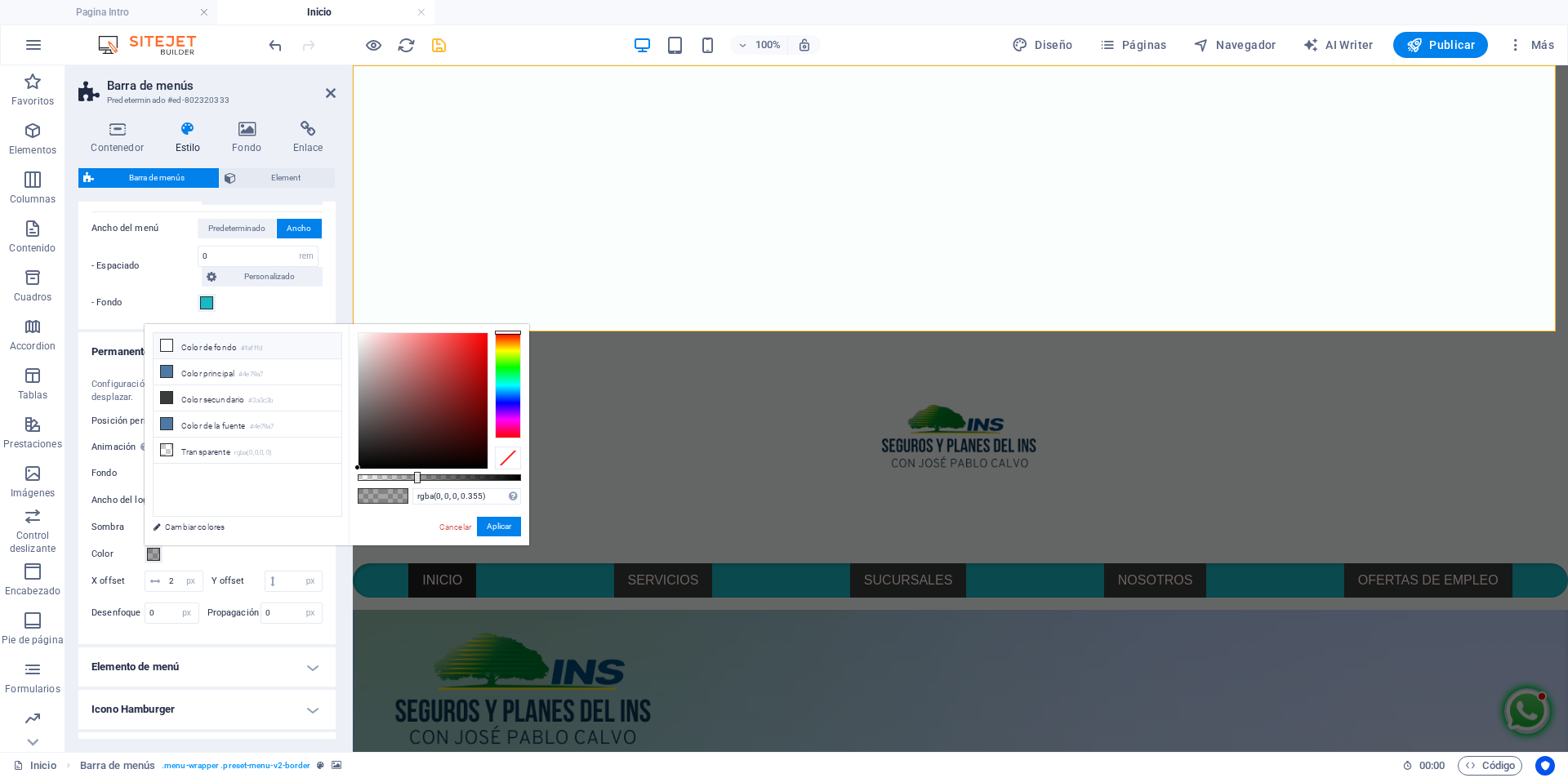
click at [216, 349] on li "Color de fondo #fafffd" at bounding box center [247, 346] width 188 height 26
type input "#fafffd"
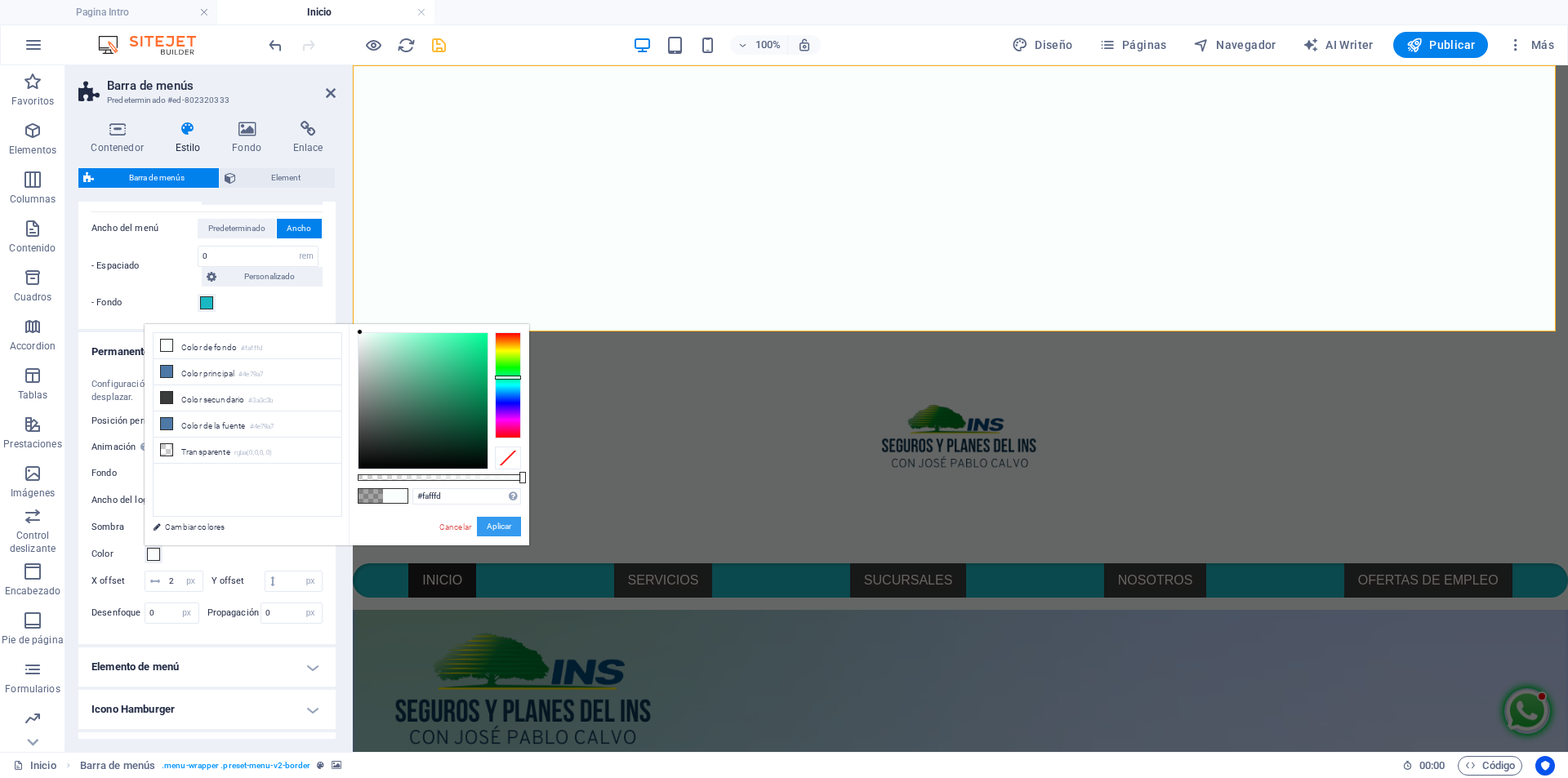
click at [503, 527] on button "Aplicar" at bounding box center [499, 526] width 44 height 20
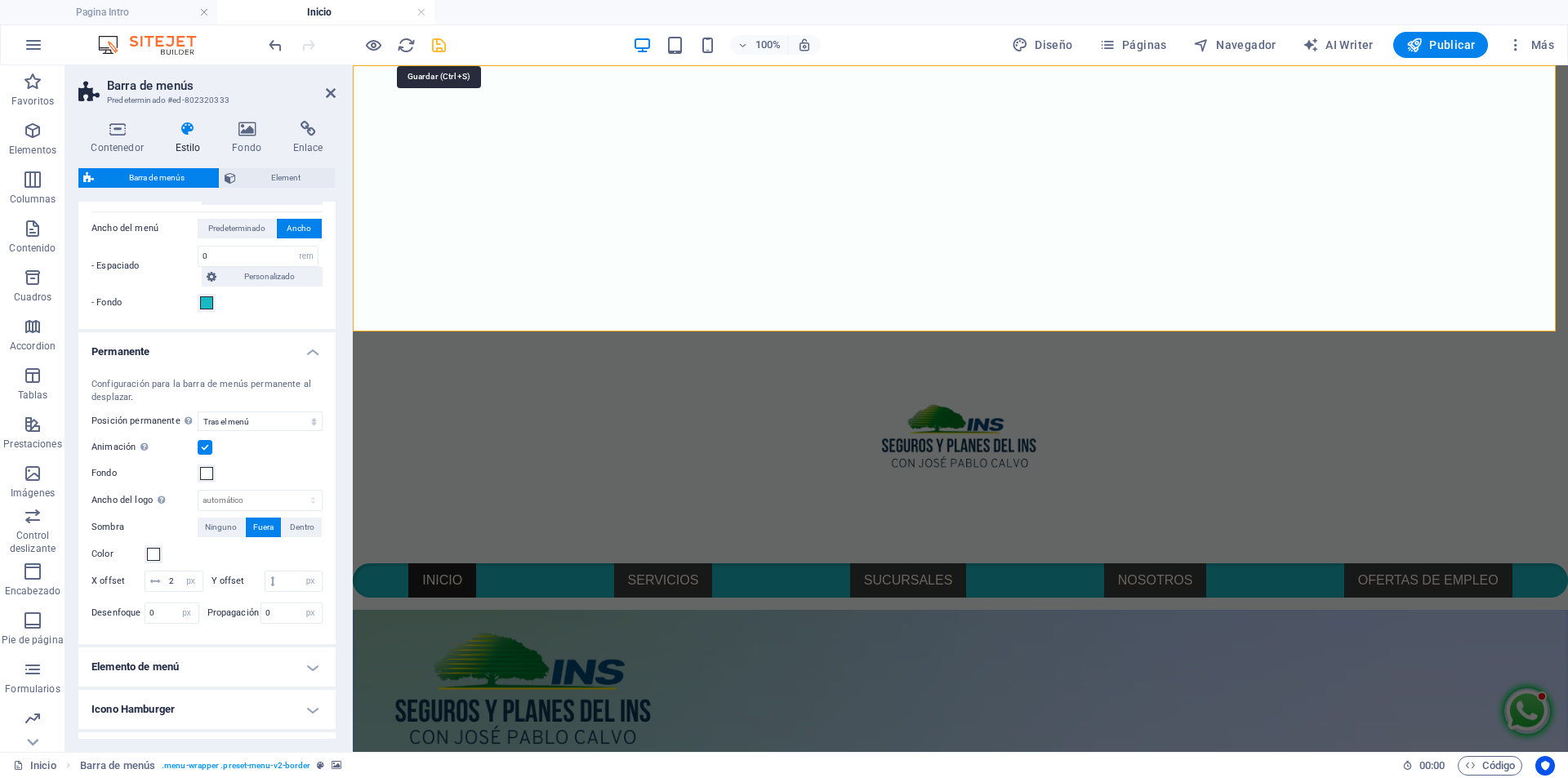
click at [435, 44] on icon "save" at bounding box center [439, 45] width 19 height 19
select select "rem"
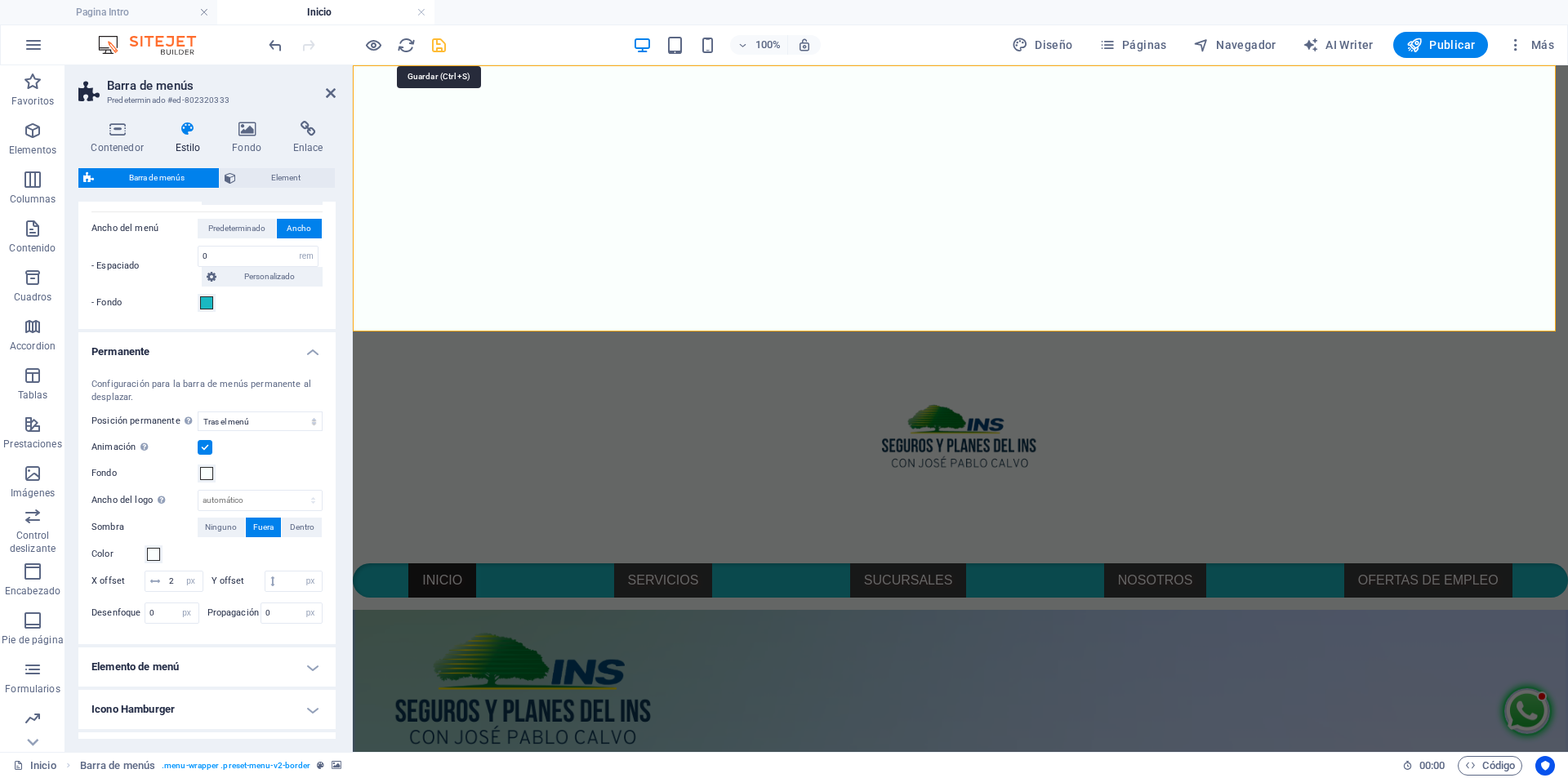
select select "rem"
select select "sticky_menu"
select select "px"
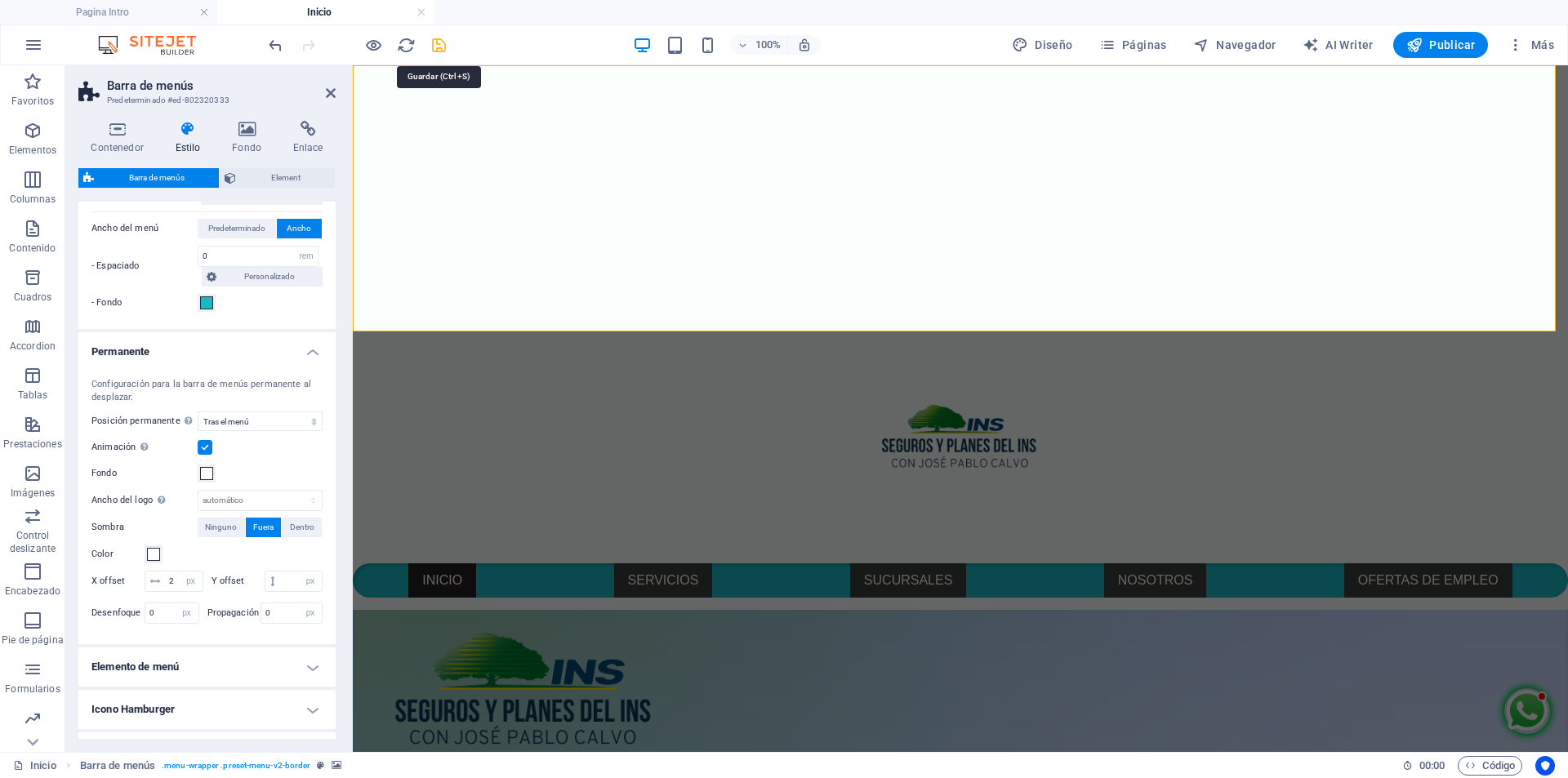
select select "px"
select select "hover_box_zoom"
select select "px"
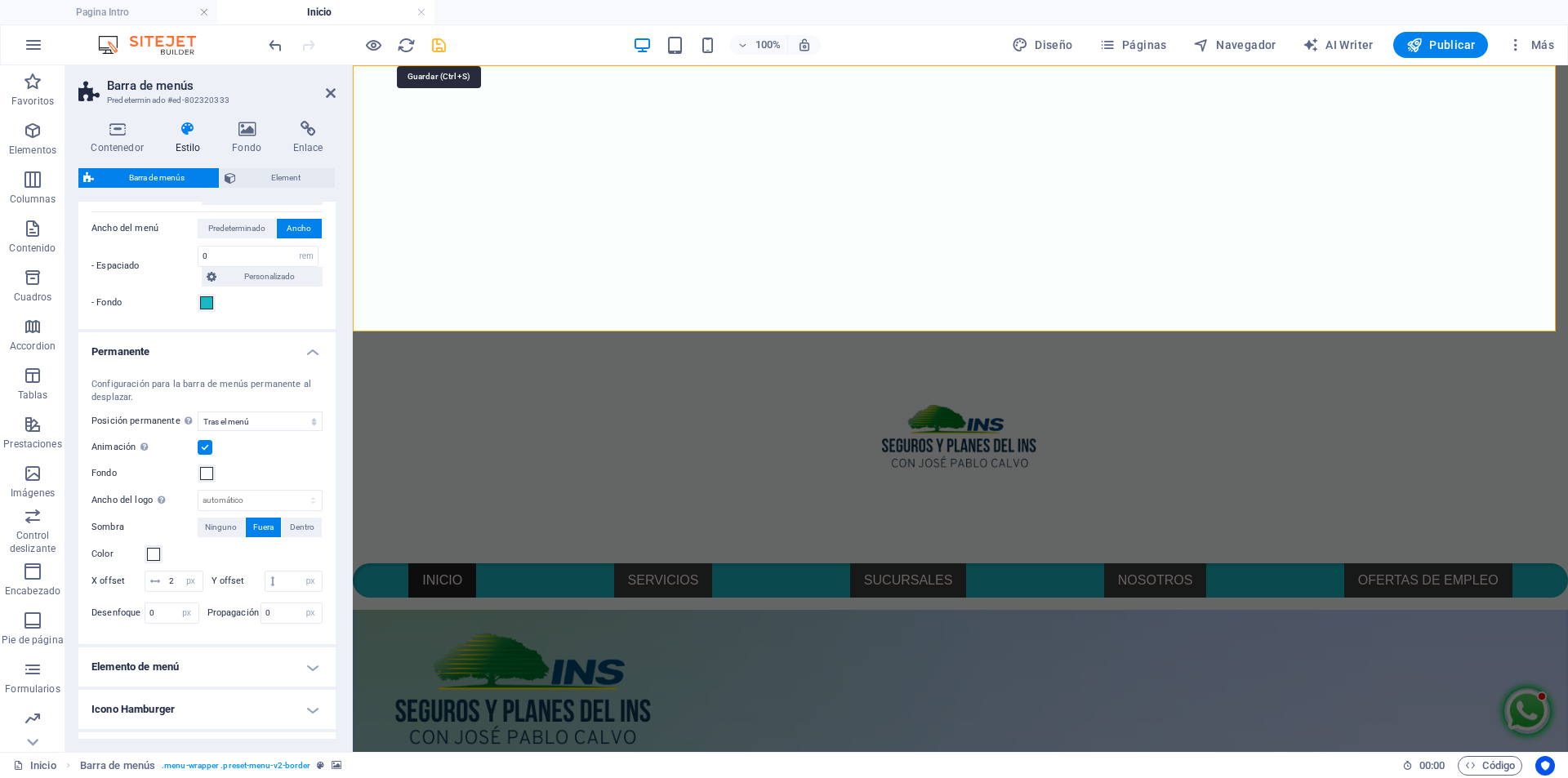
select select "rem"
select select
select select "px"
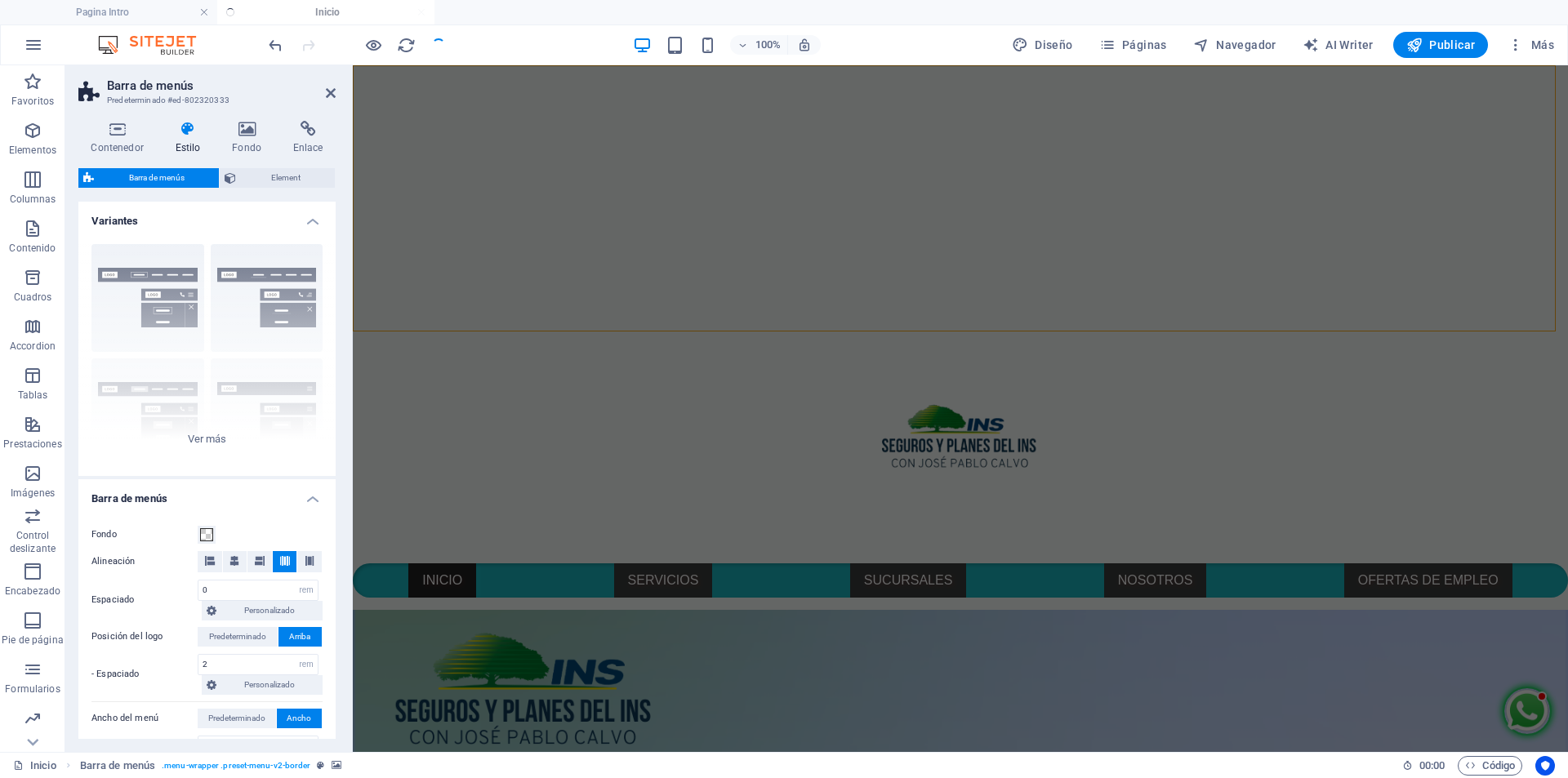
select select
click at [403, 46] on icon "reload" at bounding box center [406, 45] width 19 height 19
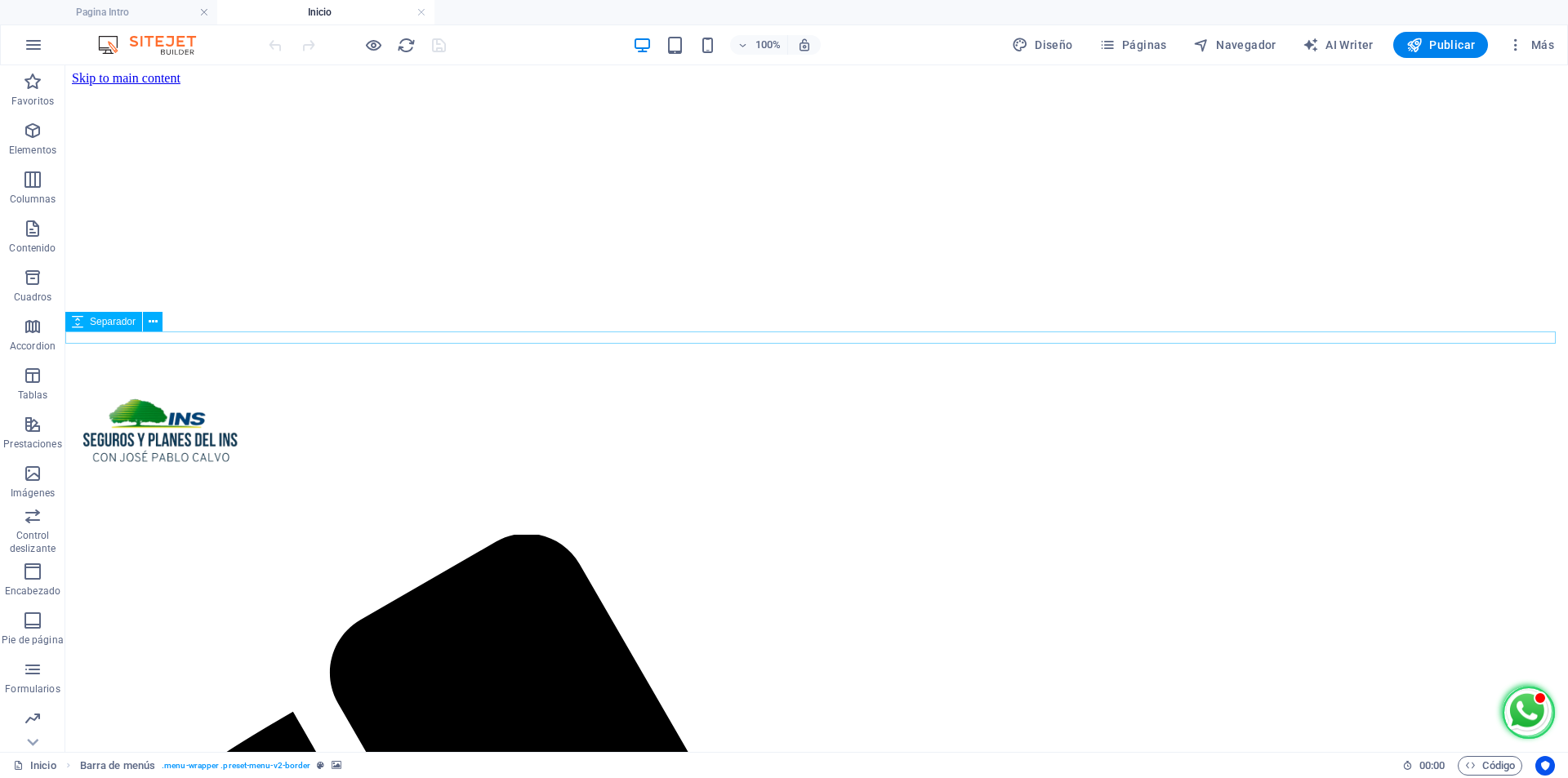
scroll to position [0, 0]
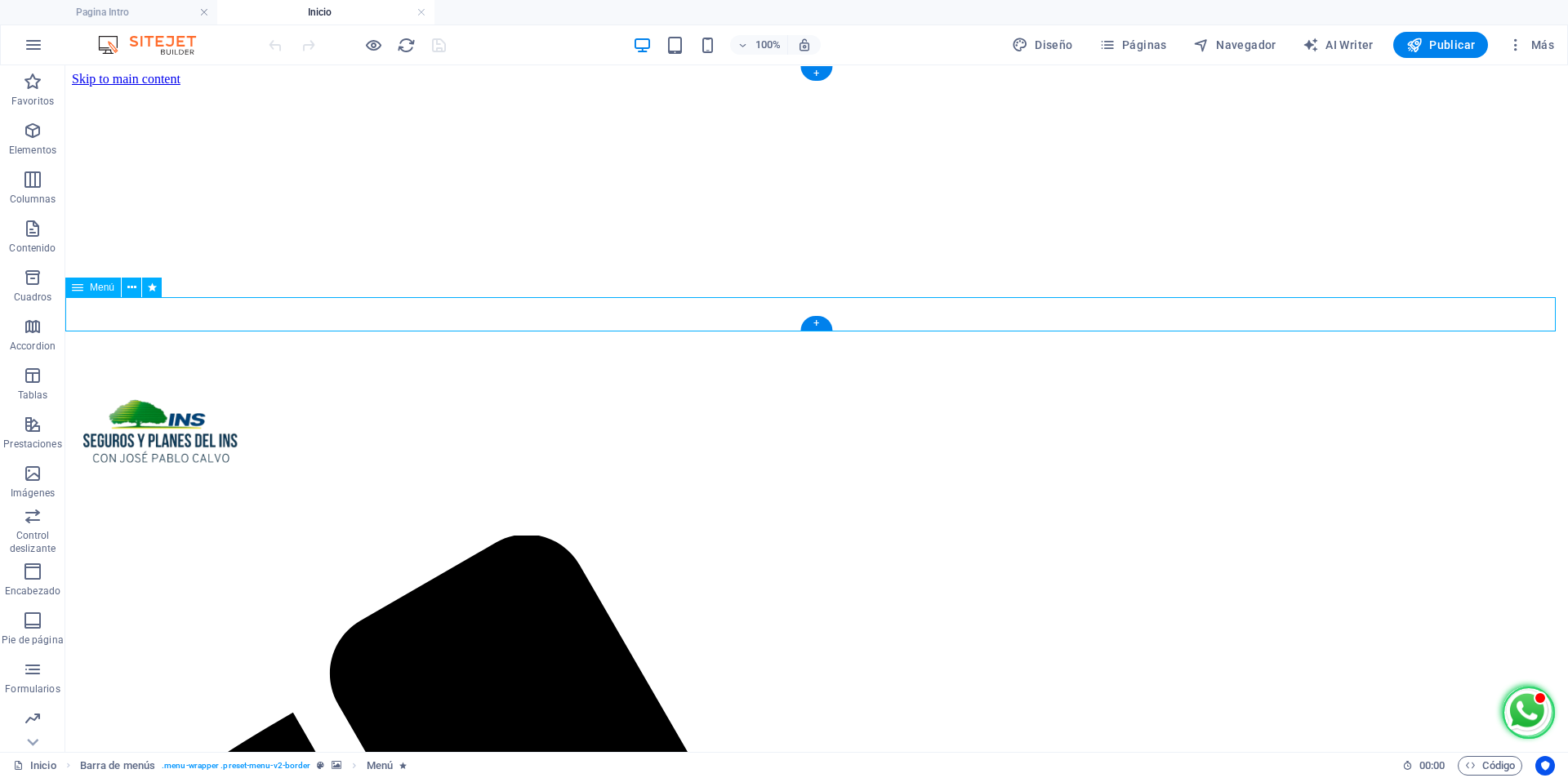
select select
select select "primary"
select select "3"
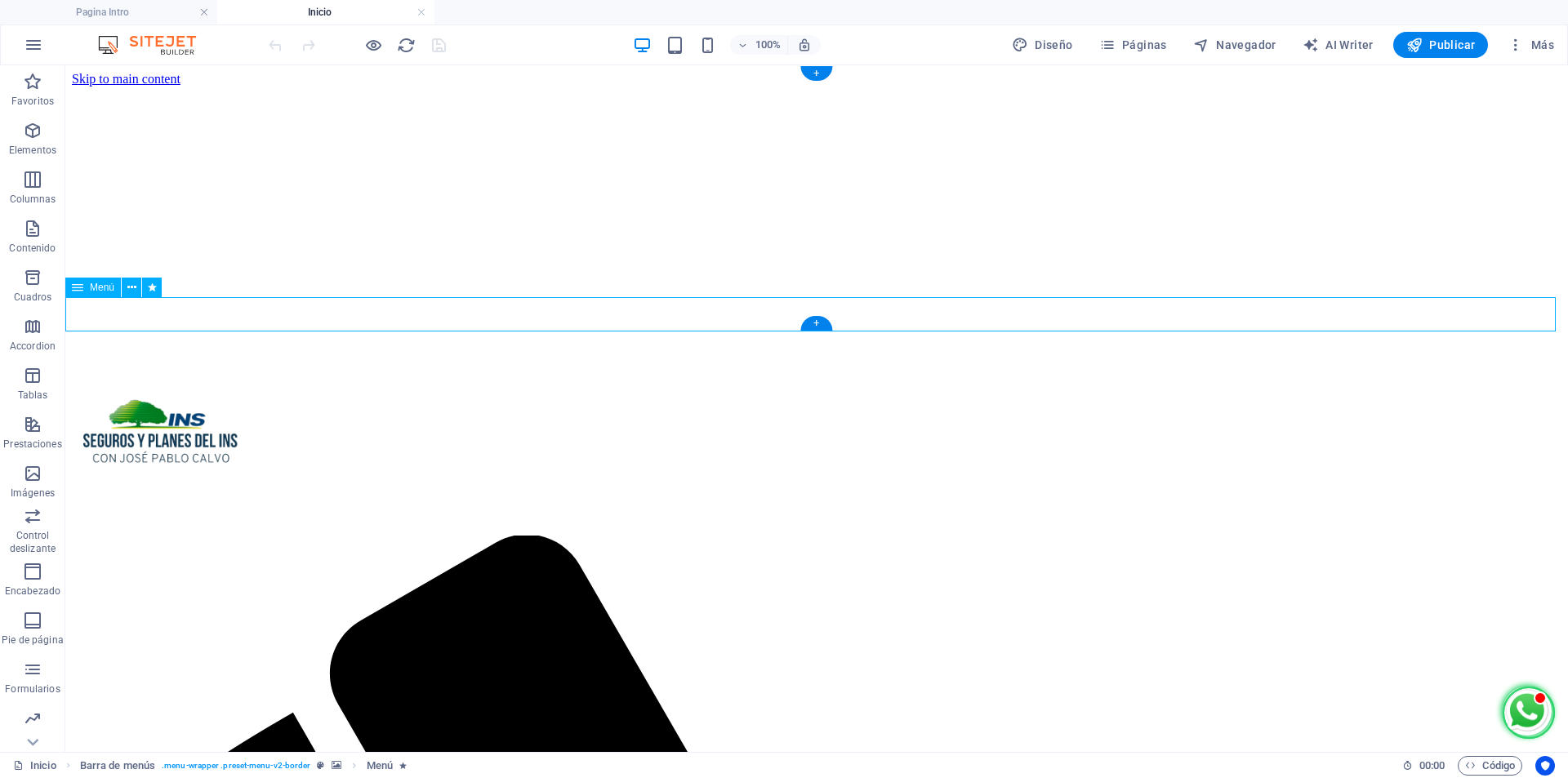
select select
select select "secondary"
select select "4"
select select
select select "secondary"
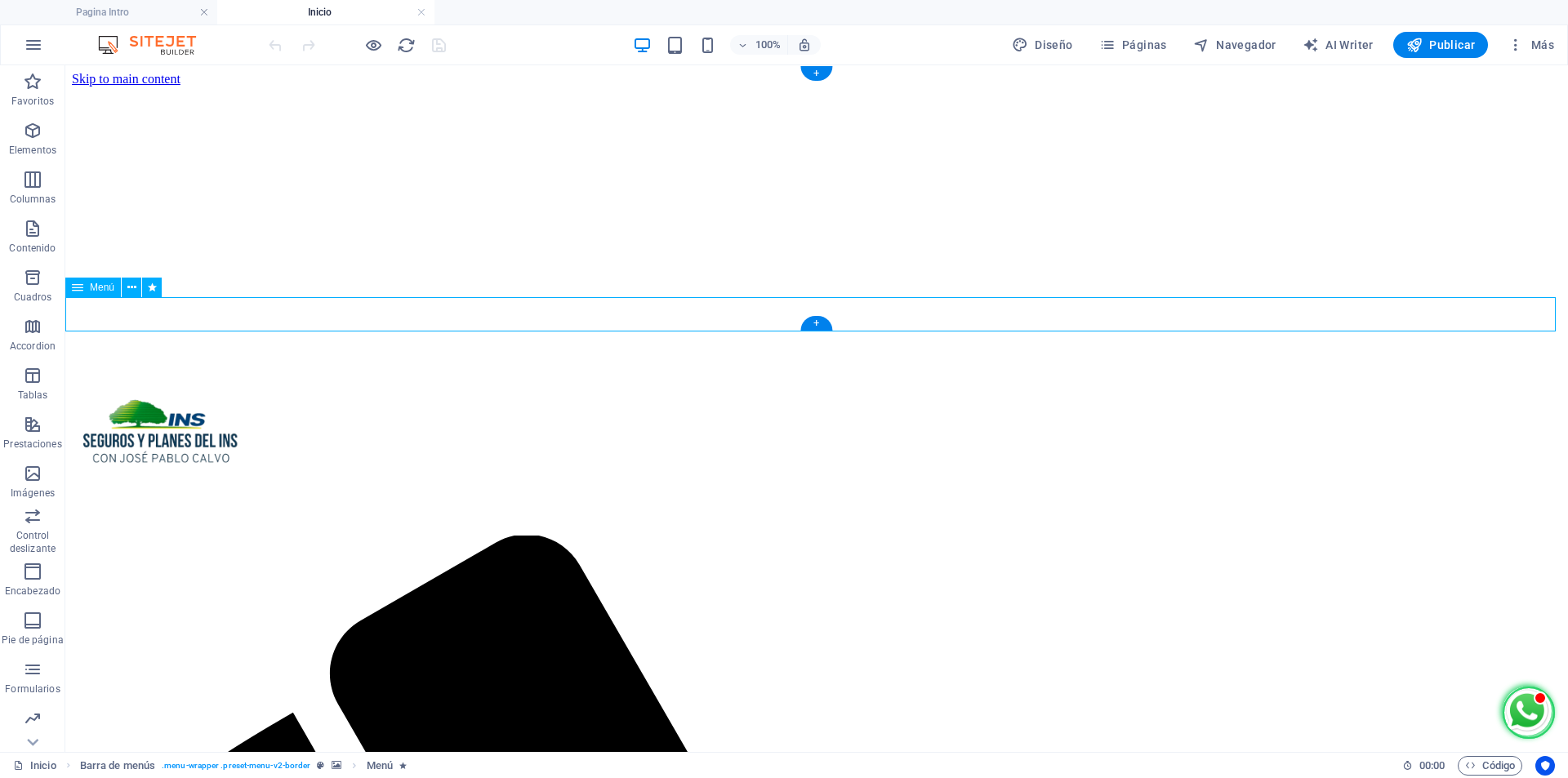
select select "1"
select select
select select "primary"
select select "5"
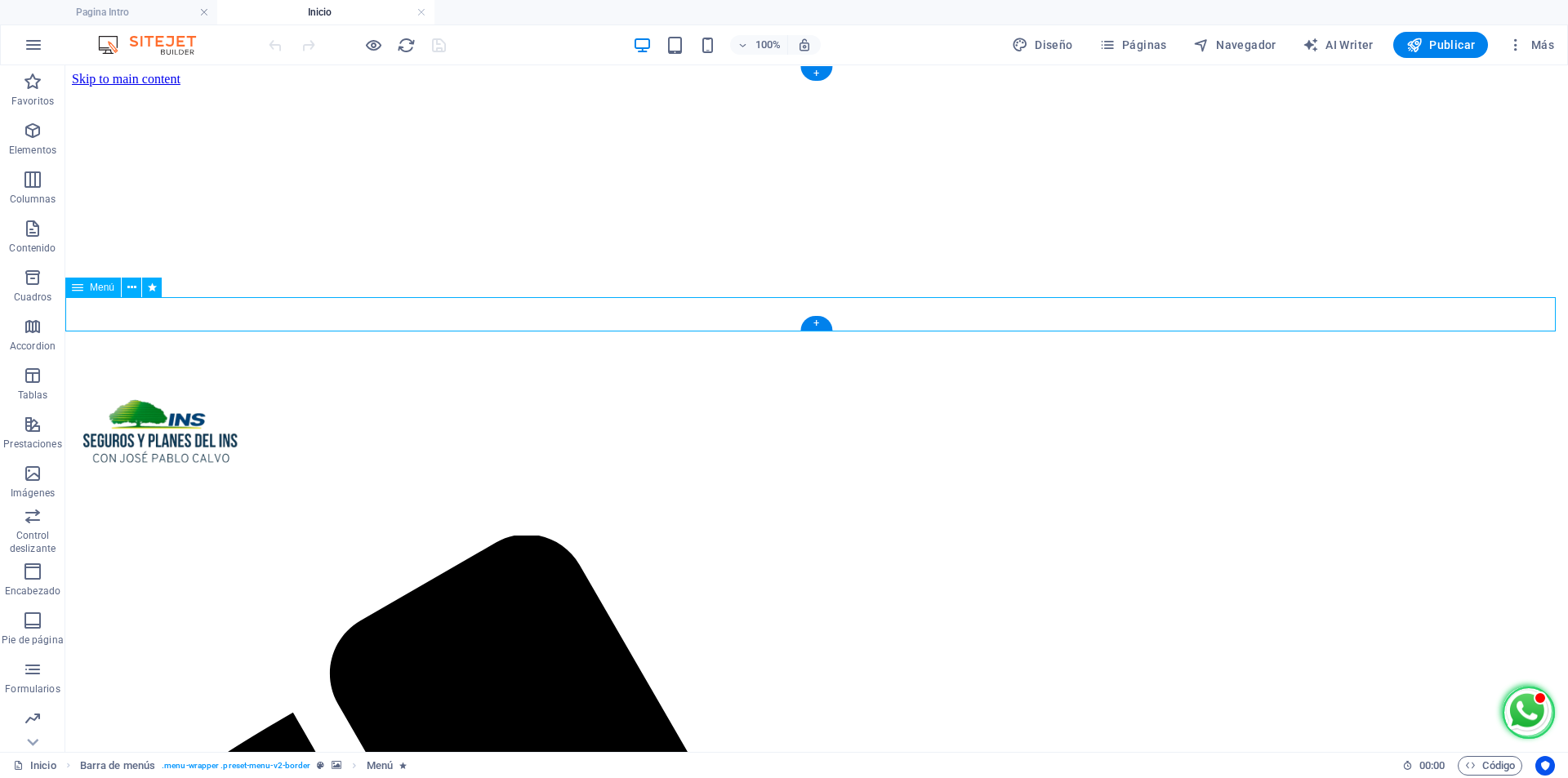
select select
select select "secondary"
select select "14"
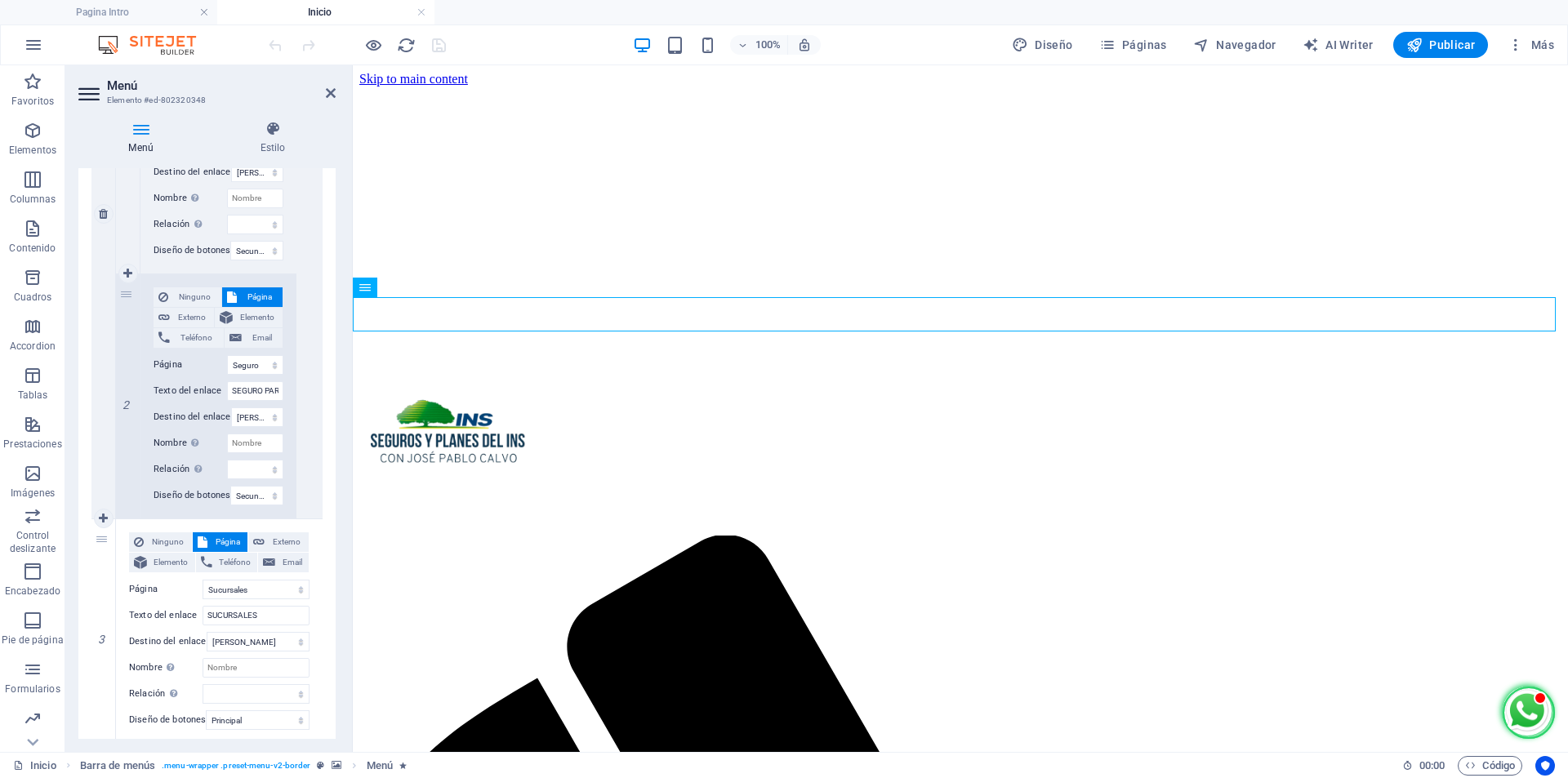
scroll to position [653, 0]
click at [266, 138] on h4 "Estilo" at bounding box center [273, 138] width 126 height 34
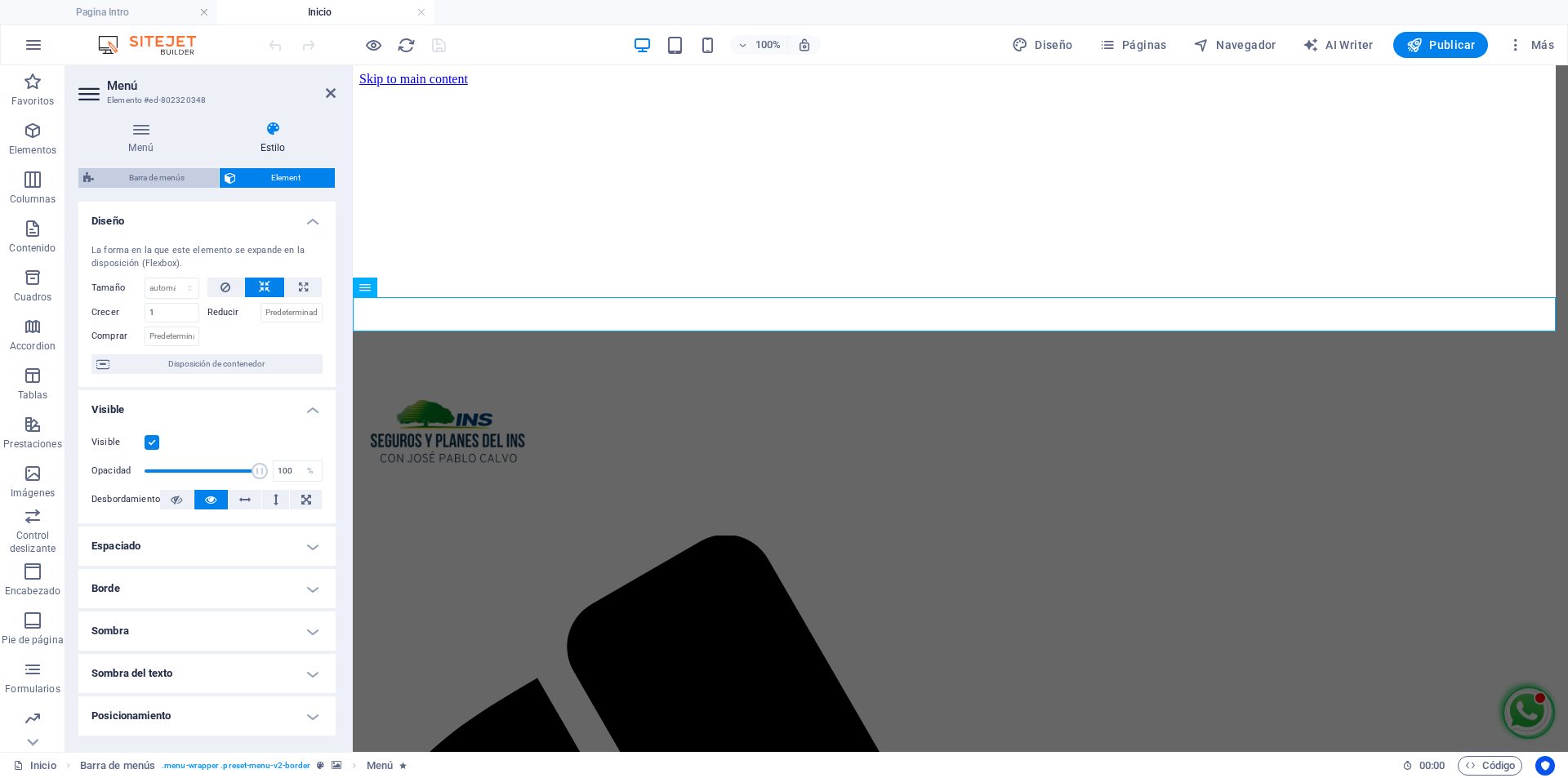
click at [161, 185] on span "Barra de menús" at bounding box center [156, 177] width 115 height 20
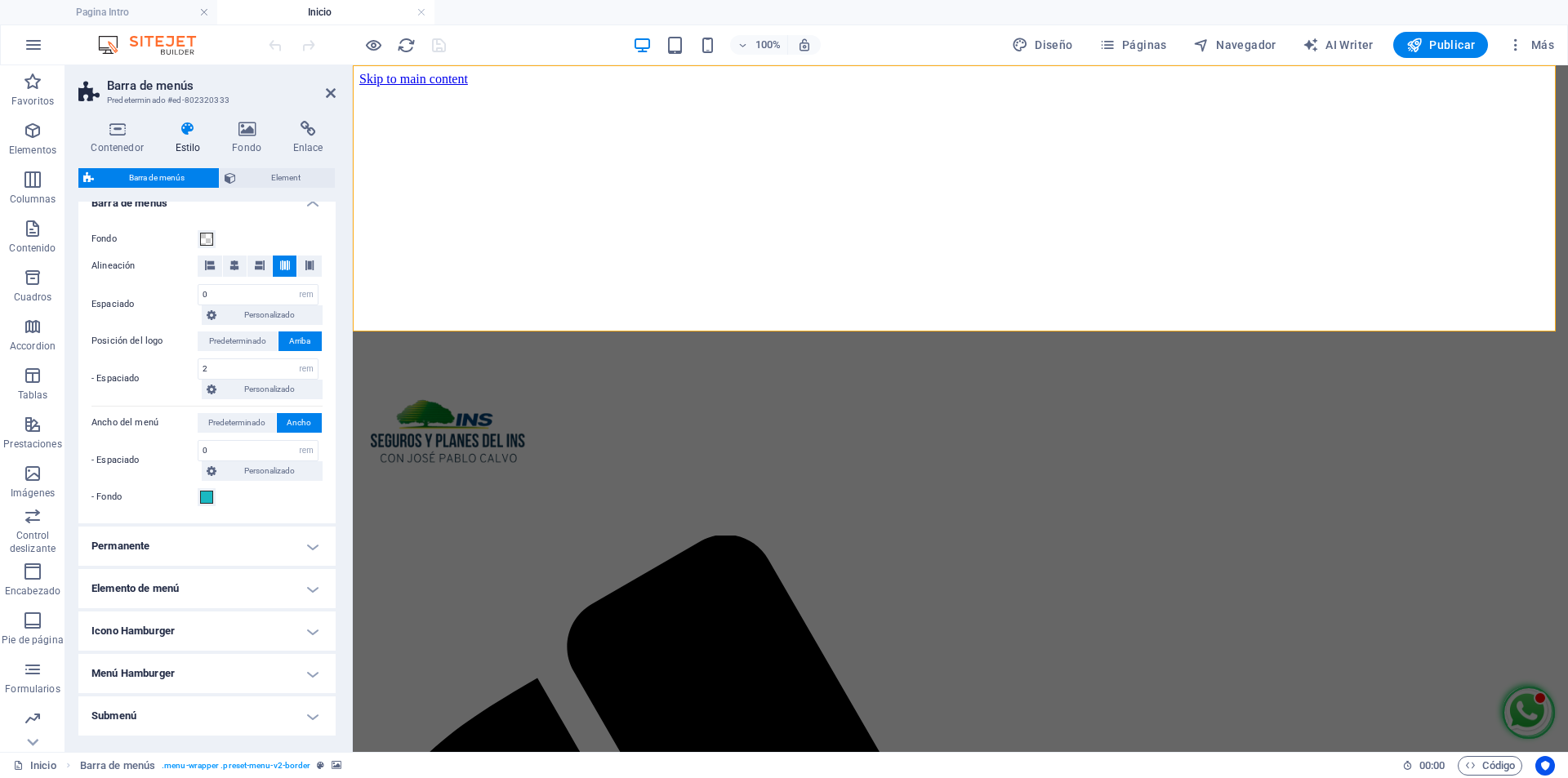
scroll to position [326, 0]
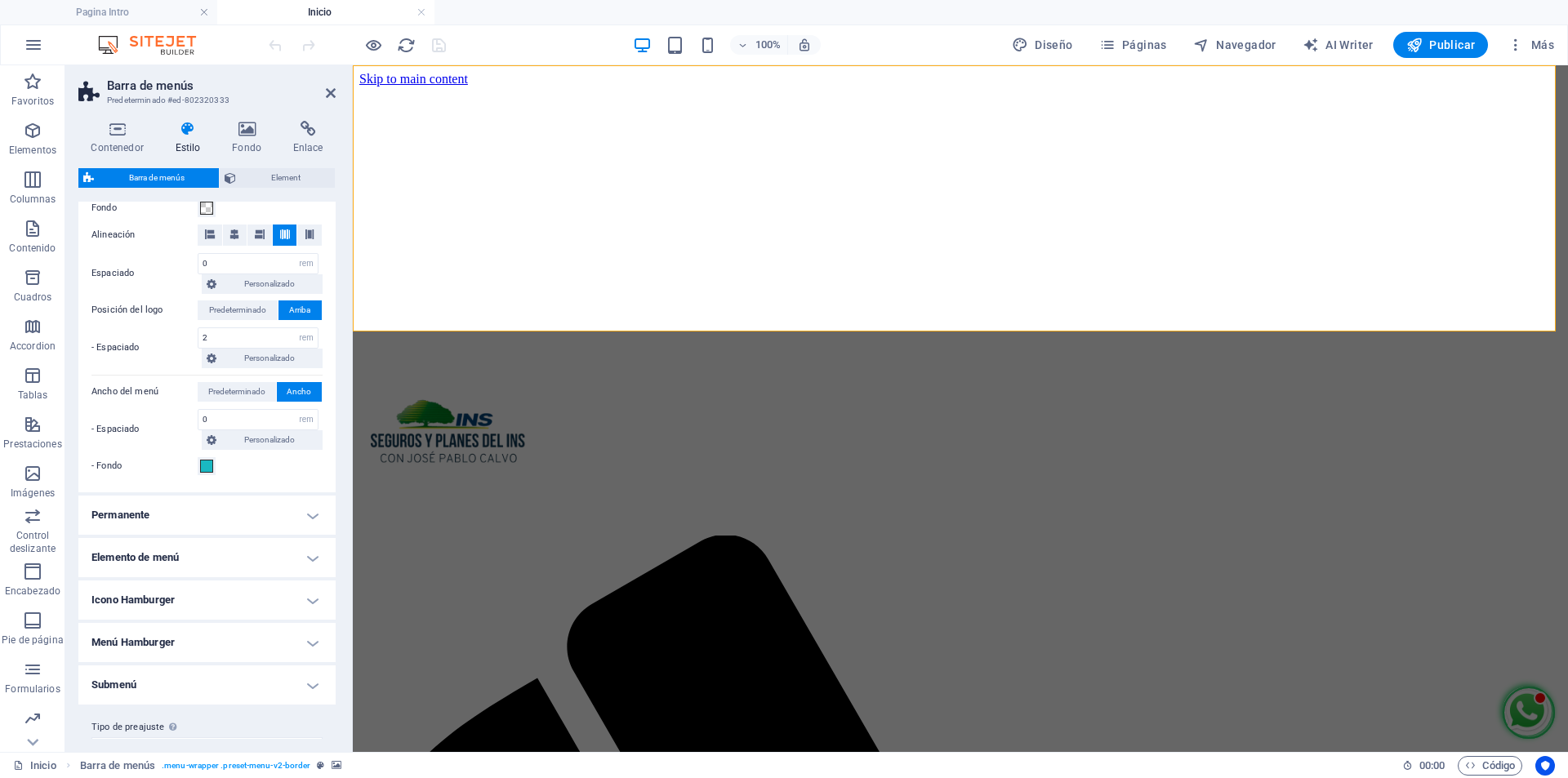
click at [305, 516] on h4 "Permanente" at bounding box center [207, 515] width 257 height 39
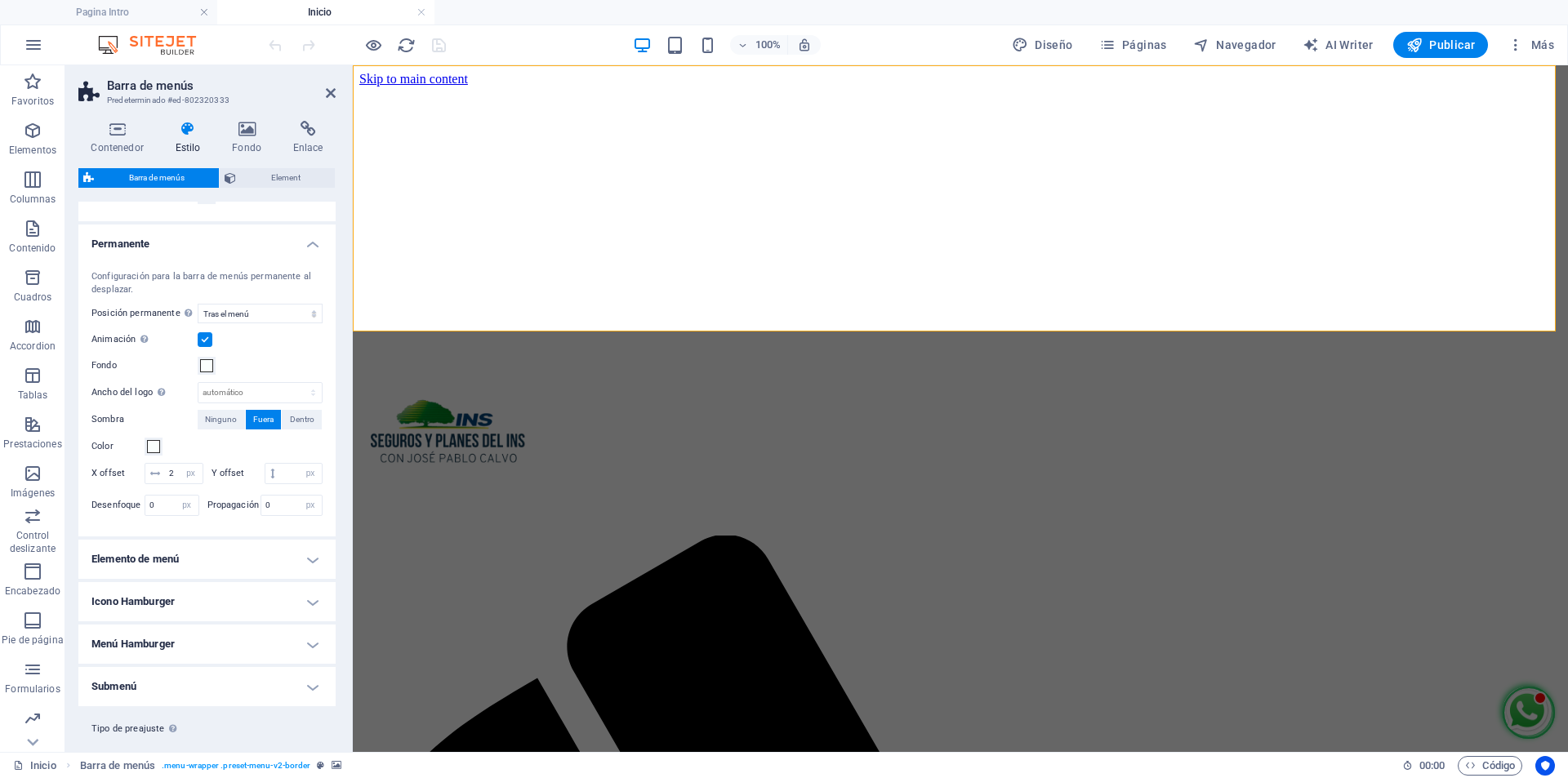
scroll to position [651, 0]
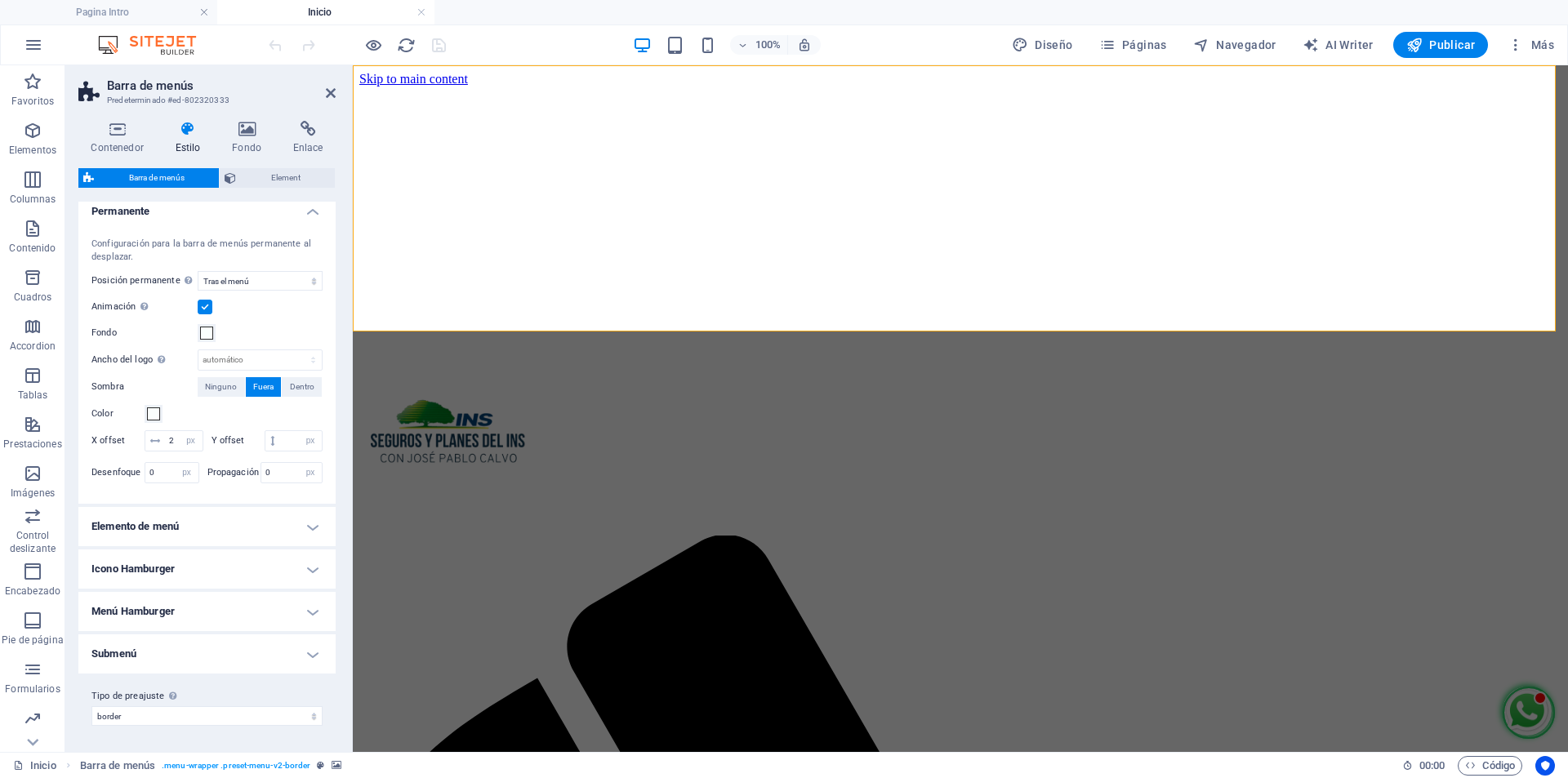
click at [245, 530] on h4 "Elemento de menú" at bounding box center [207, 527] width 257 height 39
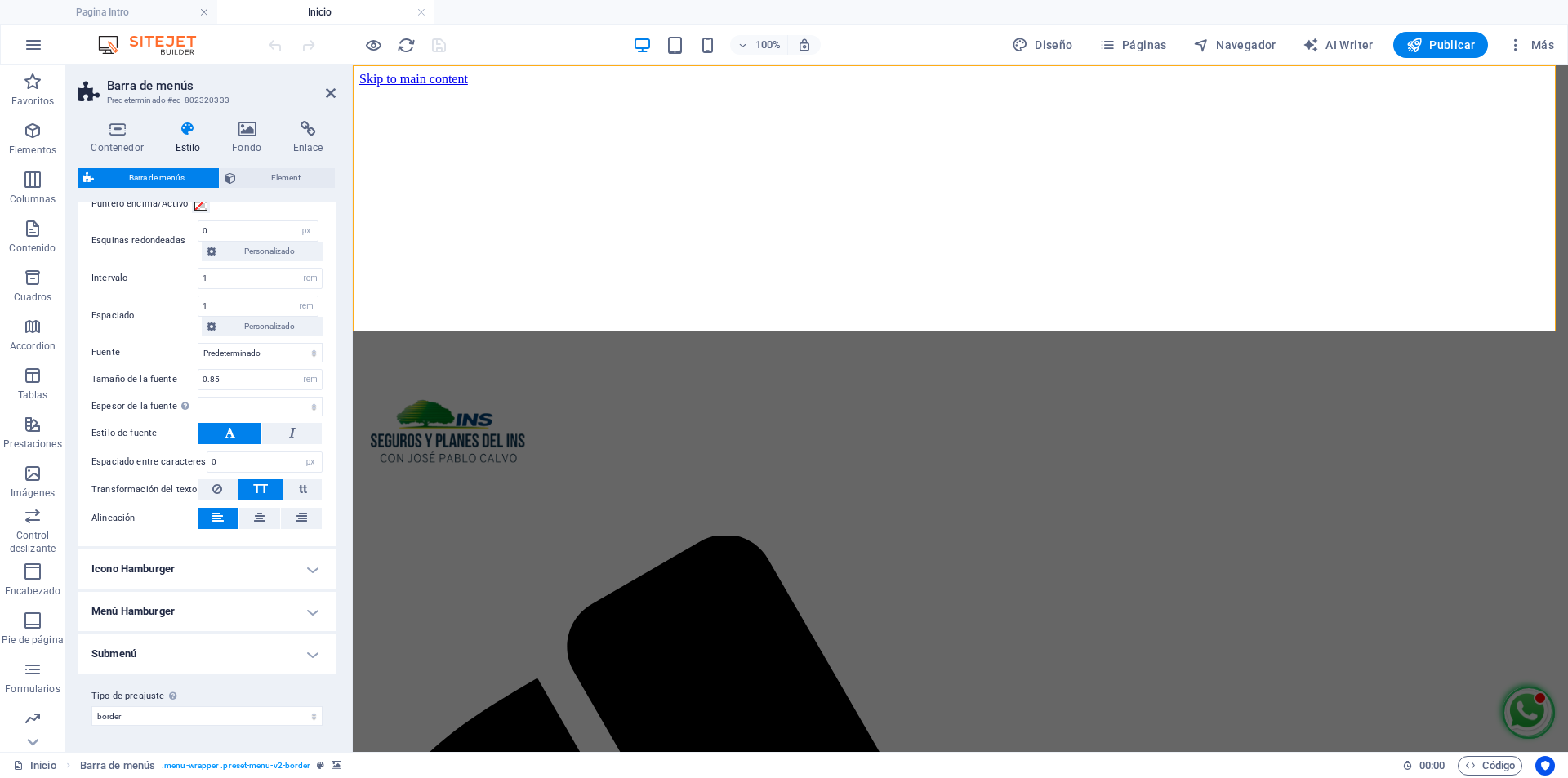
scroll to position [1193, 0]
click at [242, 133] on icon at bounding box center [247, 129] width 55 height 16
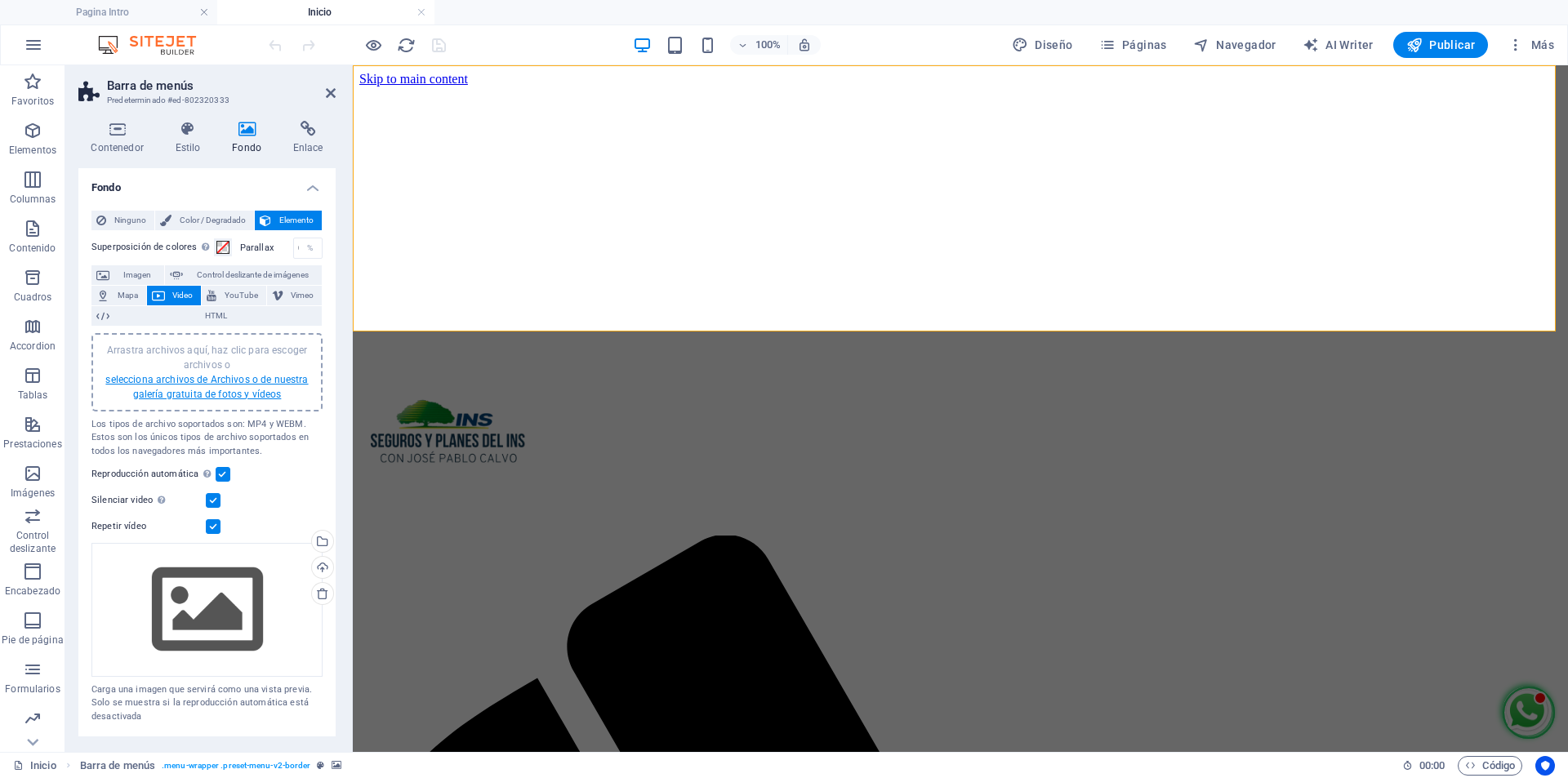
click at [236, 382] on link "selecciona archivos de Archivos o de nuestra galería gratuita de fotos y vídeos" at bounding box center [207, 387] width 203 height 26
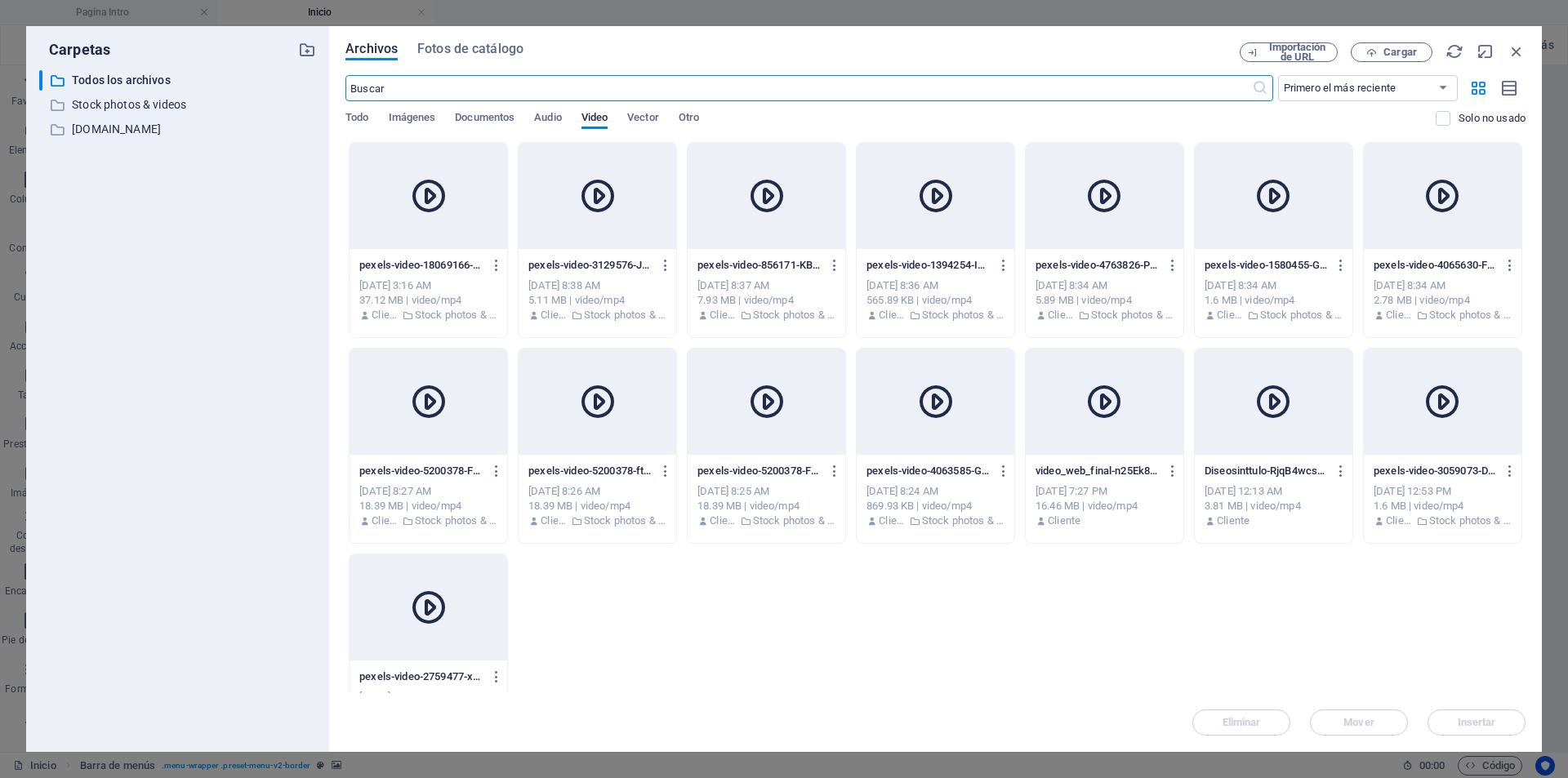
click at [445, 622] on icon at bounding box center [429, 608] width 39 height 39
click at [477, 44] on span "Fotos de catálogo" at bounding box center [470, 49] width 107 height 20
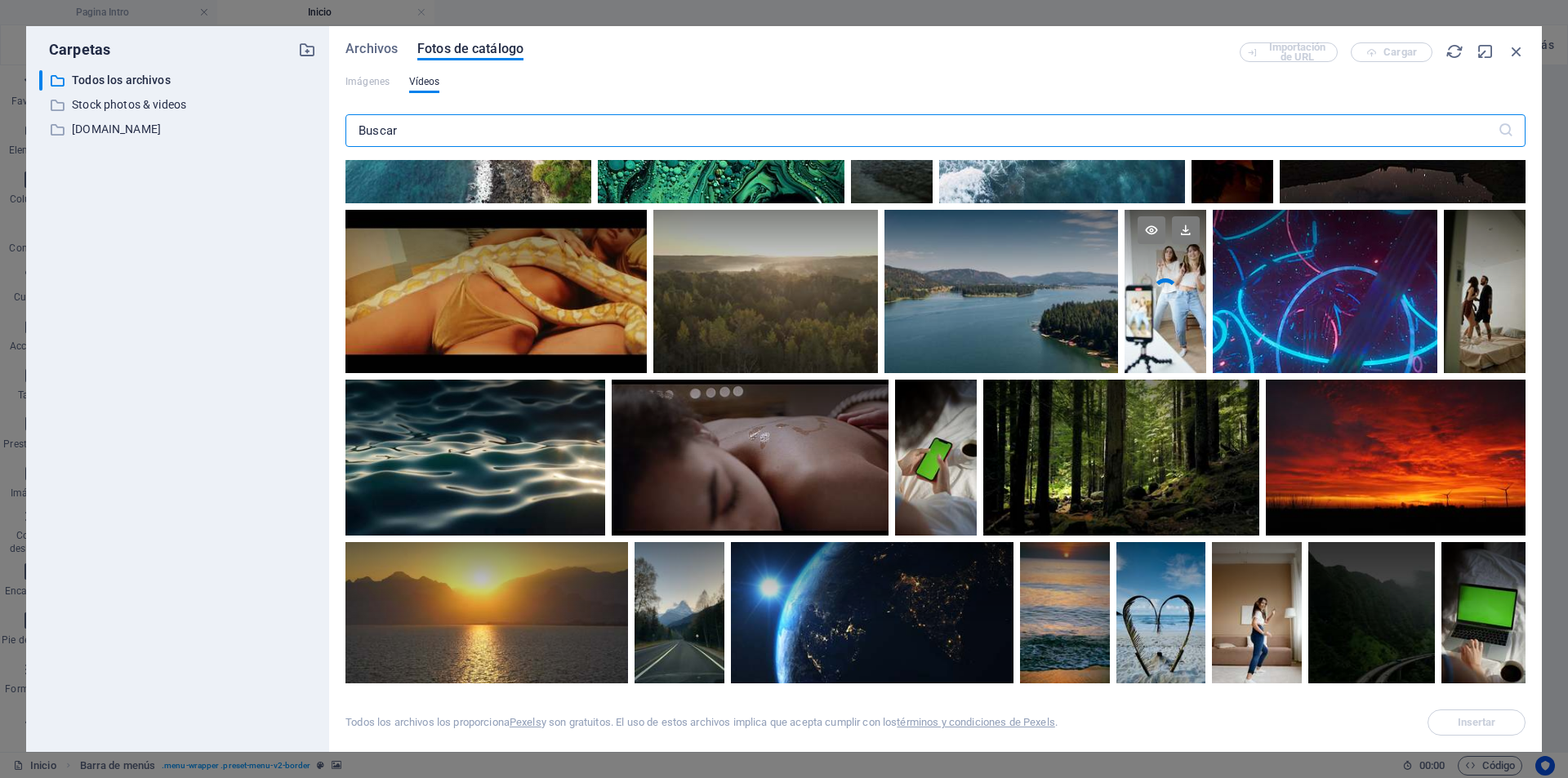
scroll to position [1795, 0]
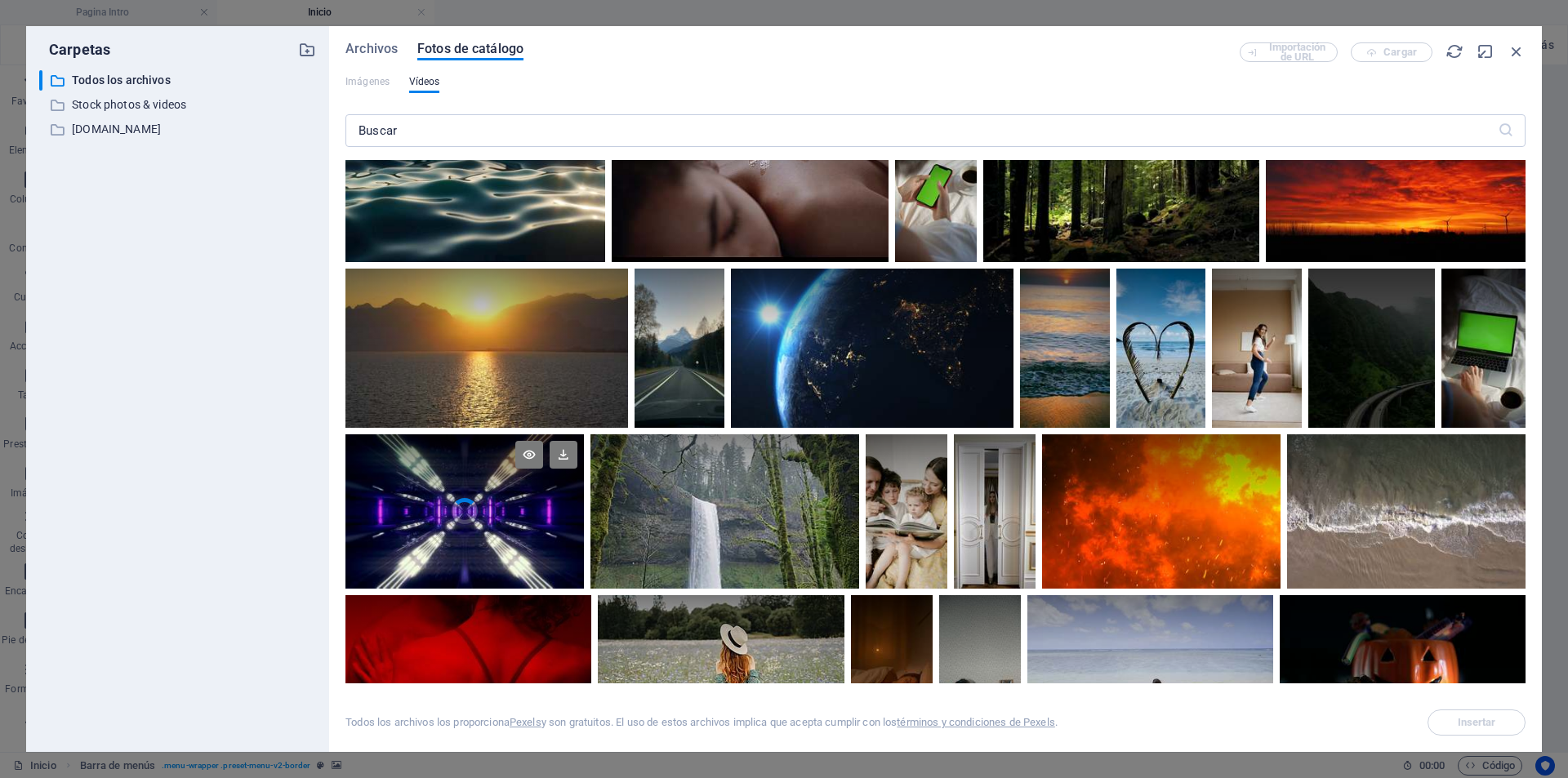
click at [470, 516] on video "Your browser does not support the video tag." at bounding box center [465, 512] width 239 height 155
click at [470, 516] on div at bounding box center [465, 550] width 239 height 78
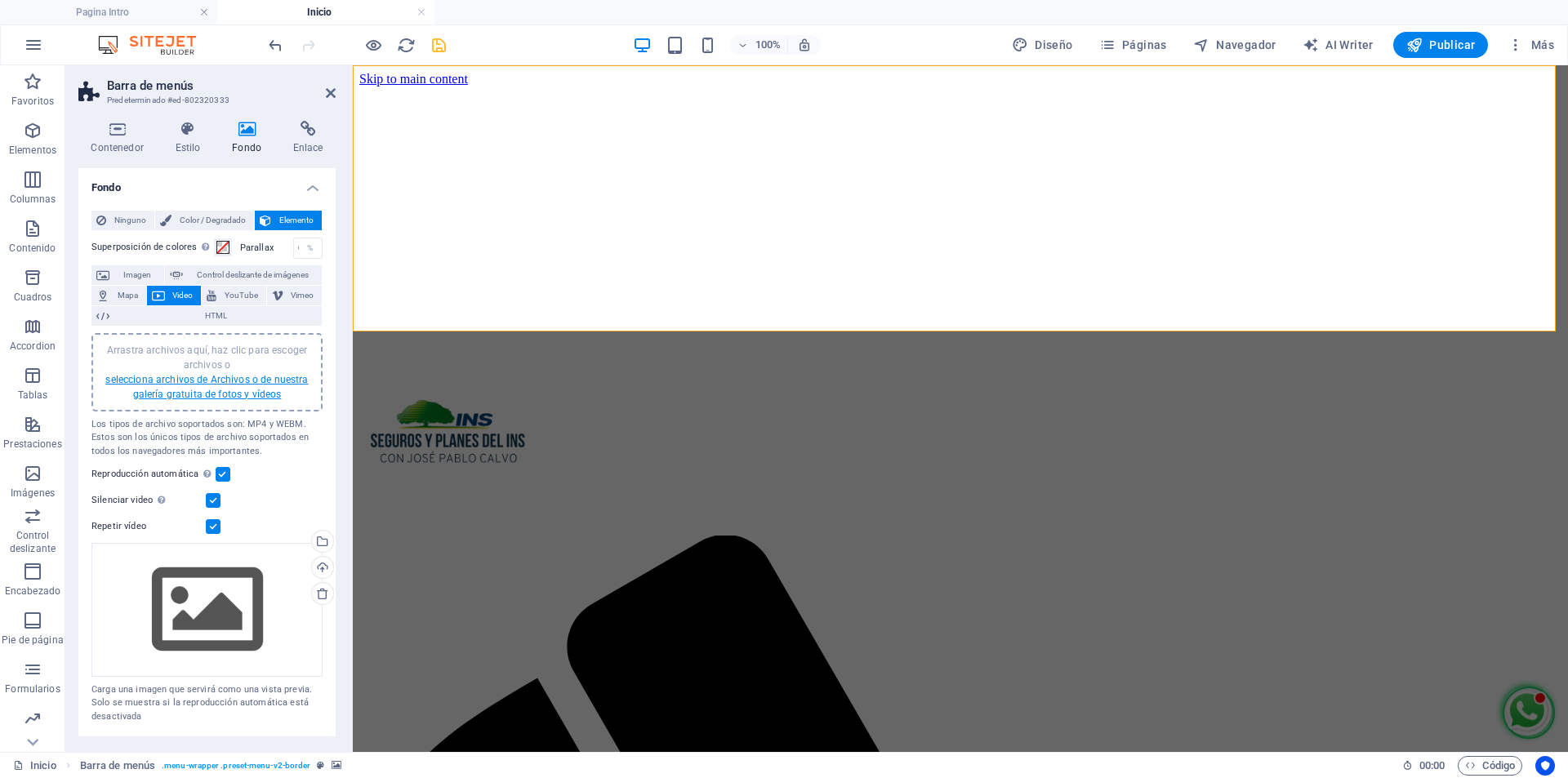
click at [206, 383] on link "selecciona archivos de Archivos o de nuestra galería gratuita de fotos y vídeos" at bounding box center [207, 387] width 203 height 26
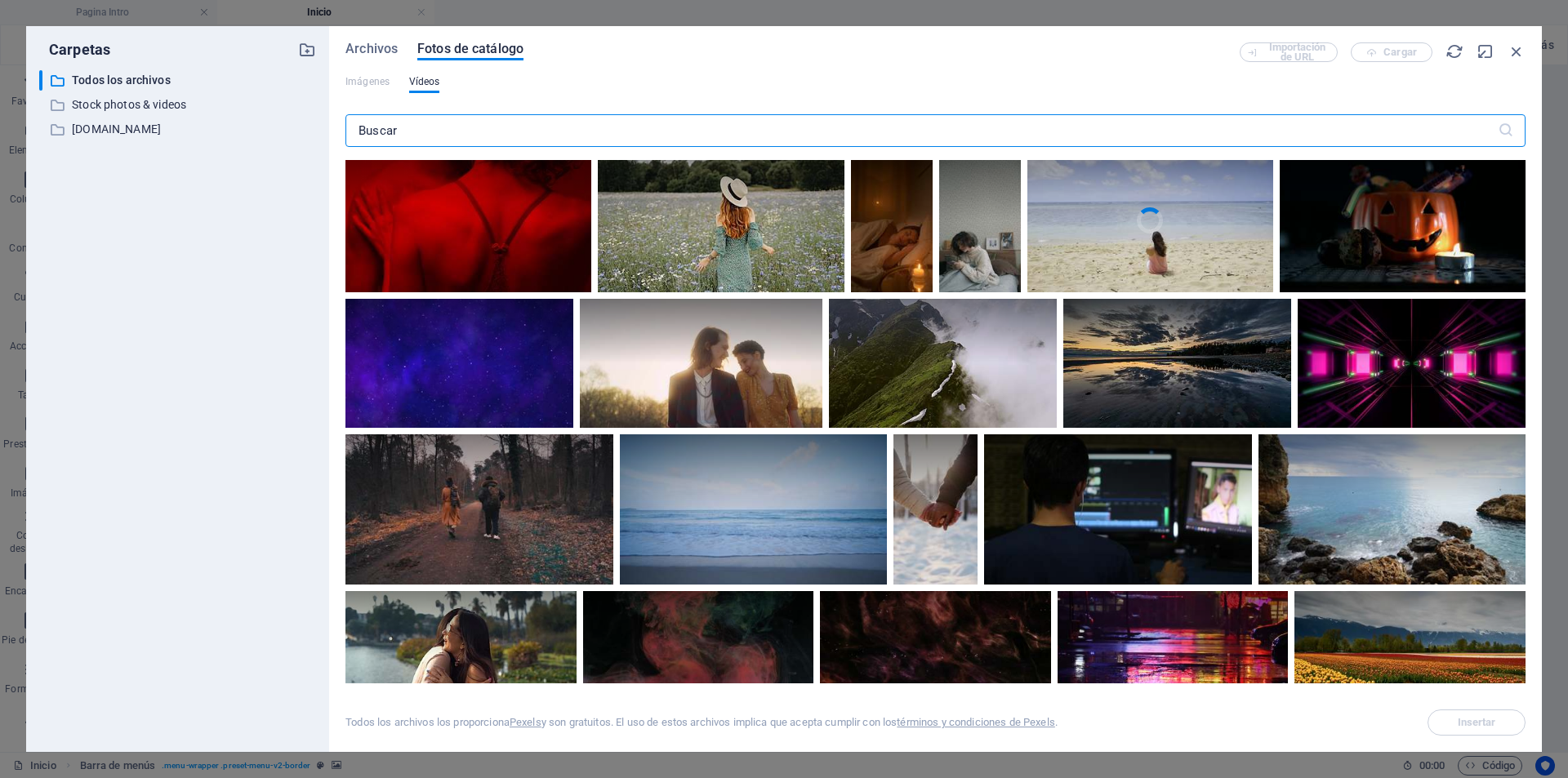
scroll to position [2285, 0]
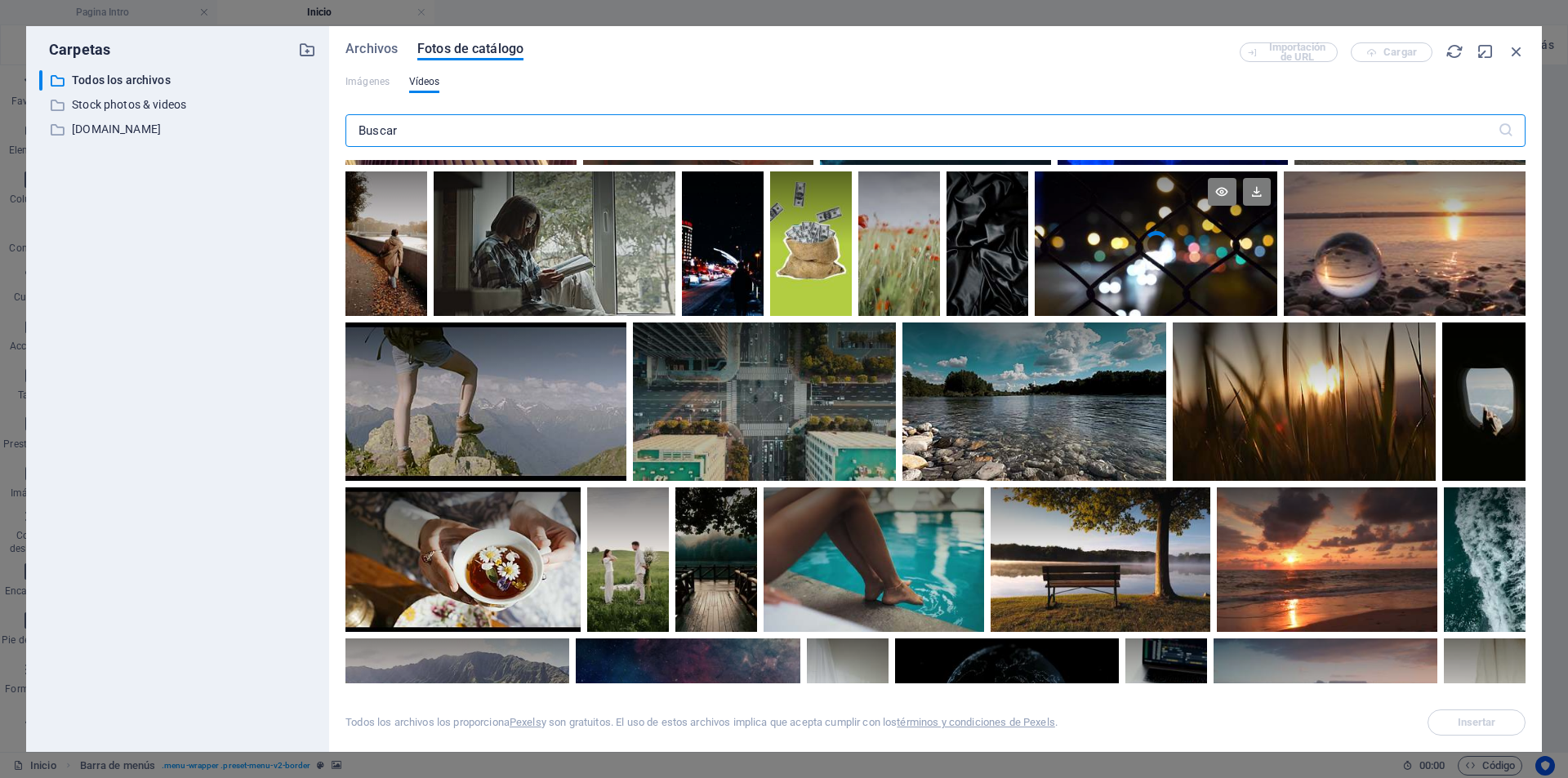
scroll to position [2938, 0]
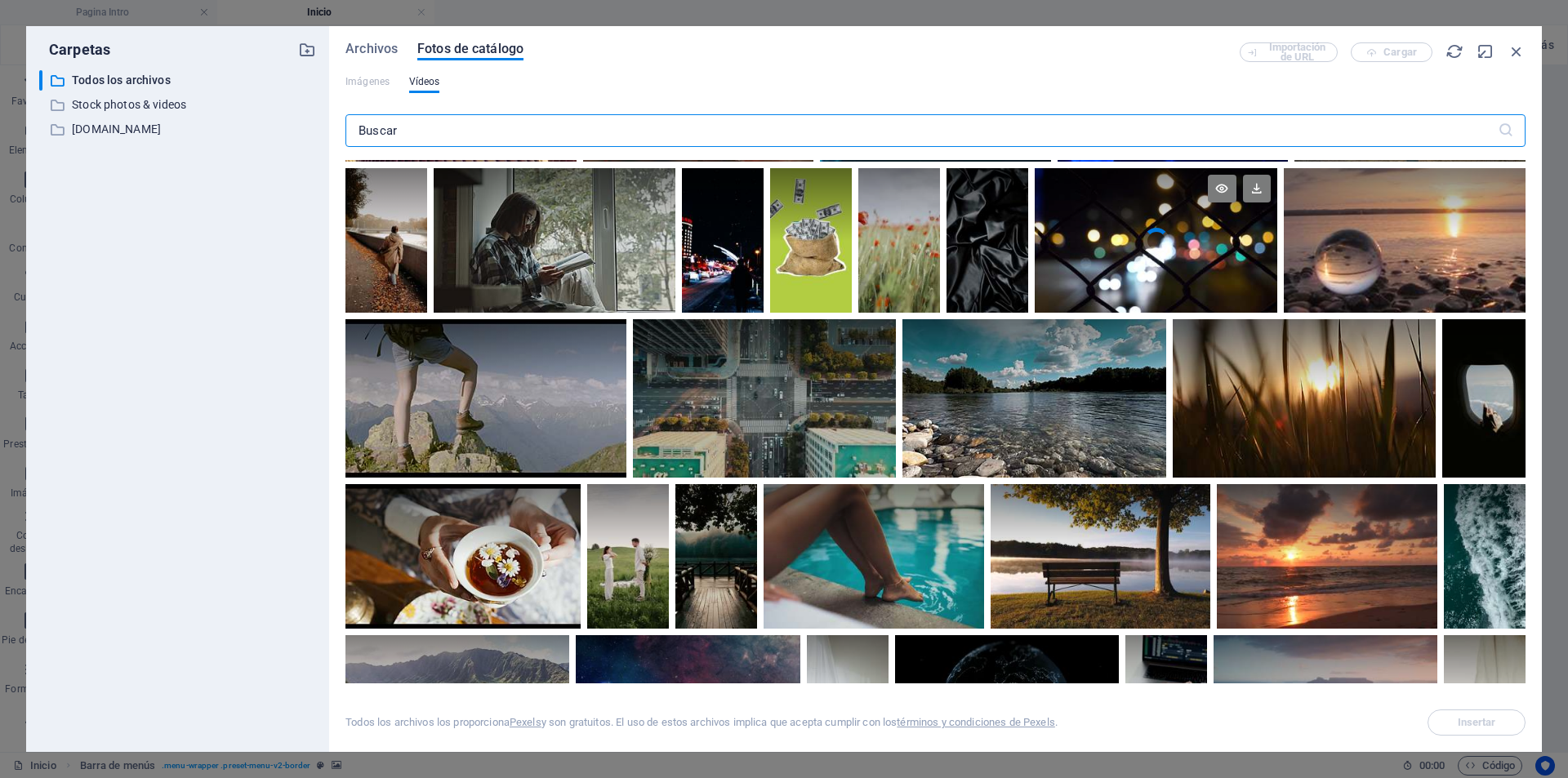
click at [1150, 230] on div at bounding box center [1156, 204] width 242 height 72
click at [1491, 723] on span "Insertar" at bounding box center [1477, 722] width 38 height 9
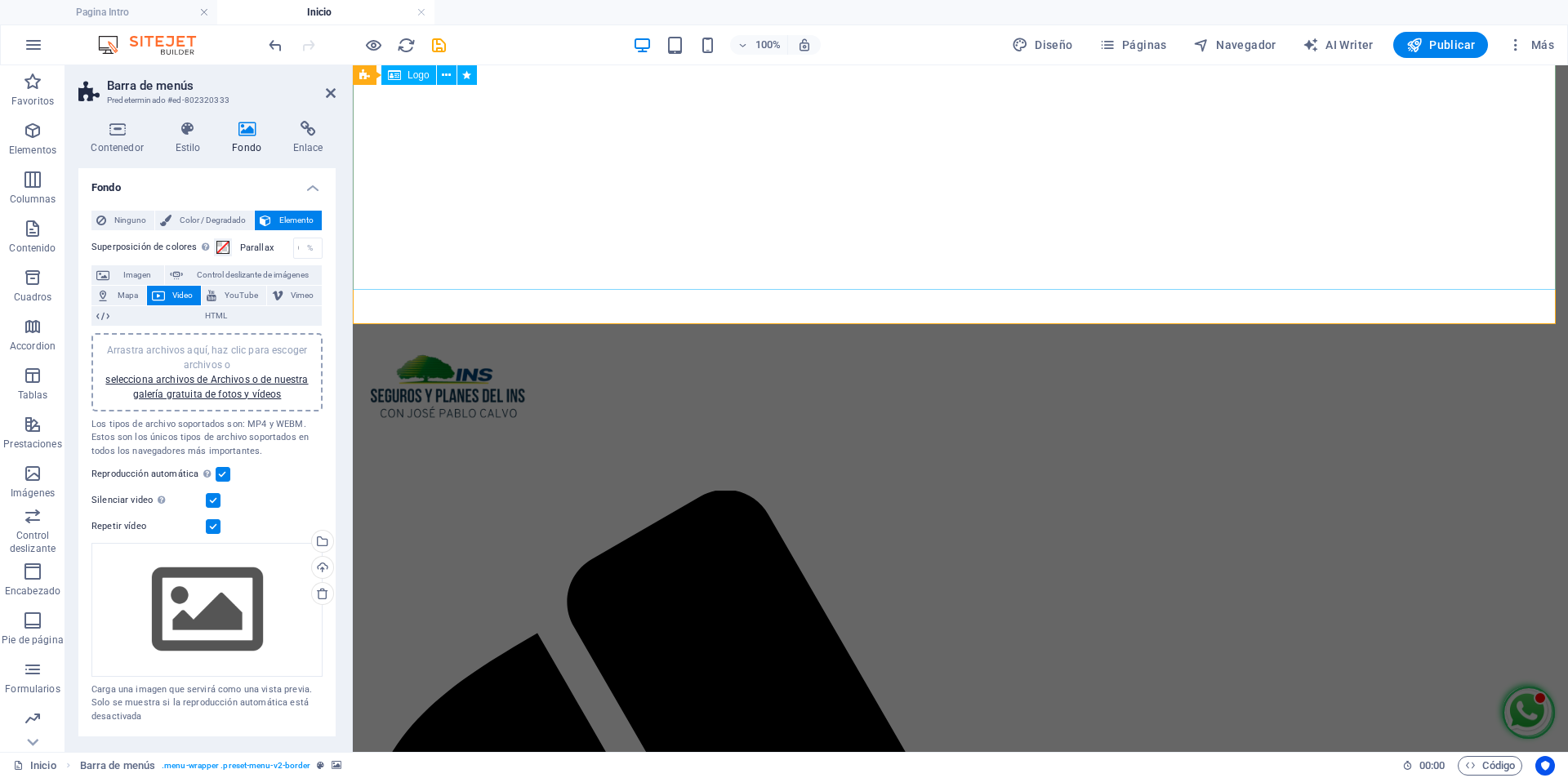
scroll to position [0, 0]
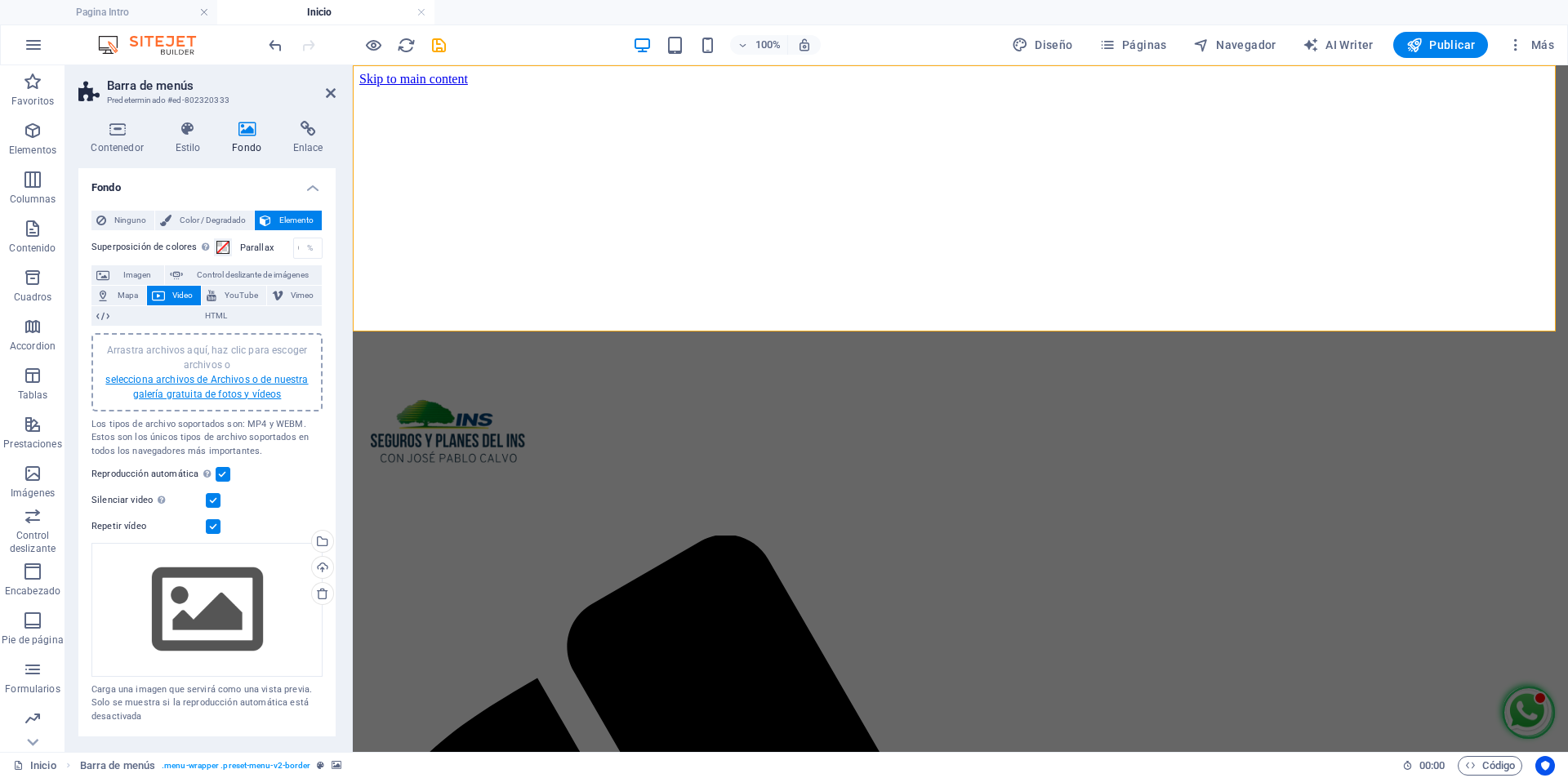
click at [247, 377] on link "selecciona archivos de Archivos o de nuestra galería gratuita de fotos y vídeos" at bounding box center [207, 387] width 203 height 26
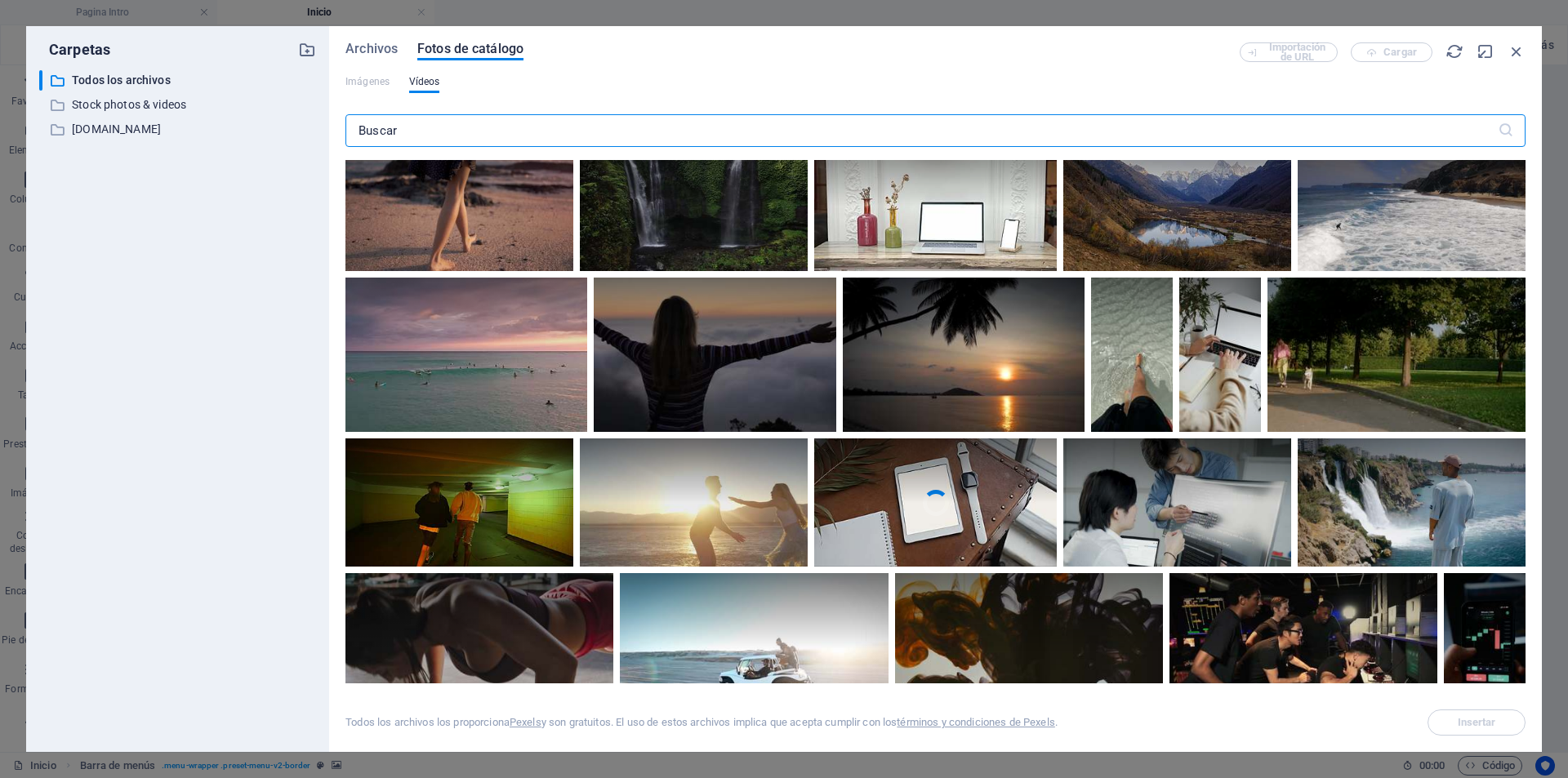
scroll to position [3836, 0]
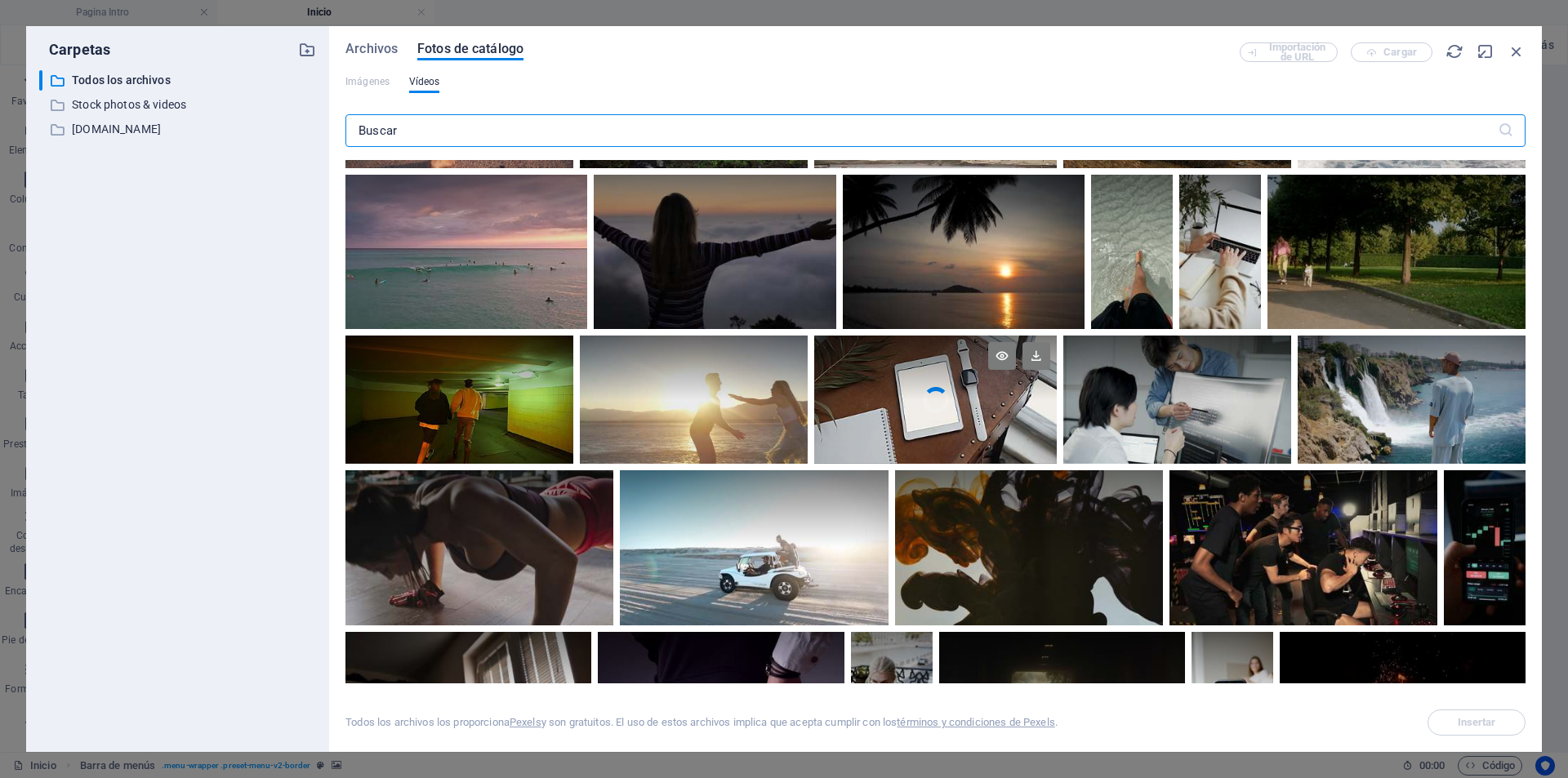
click at [949, 377] on div at bounding box center [935, 368] width 242 height 65
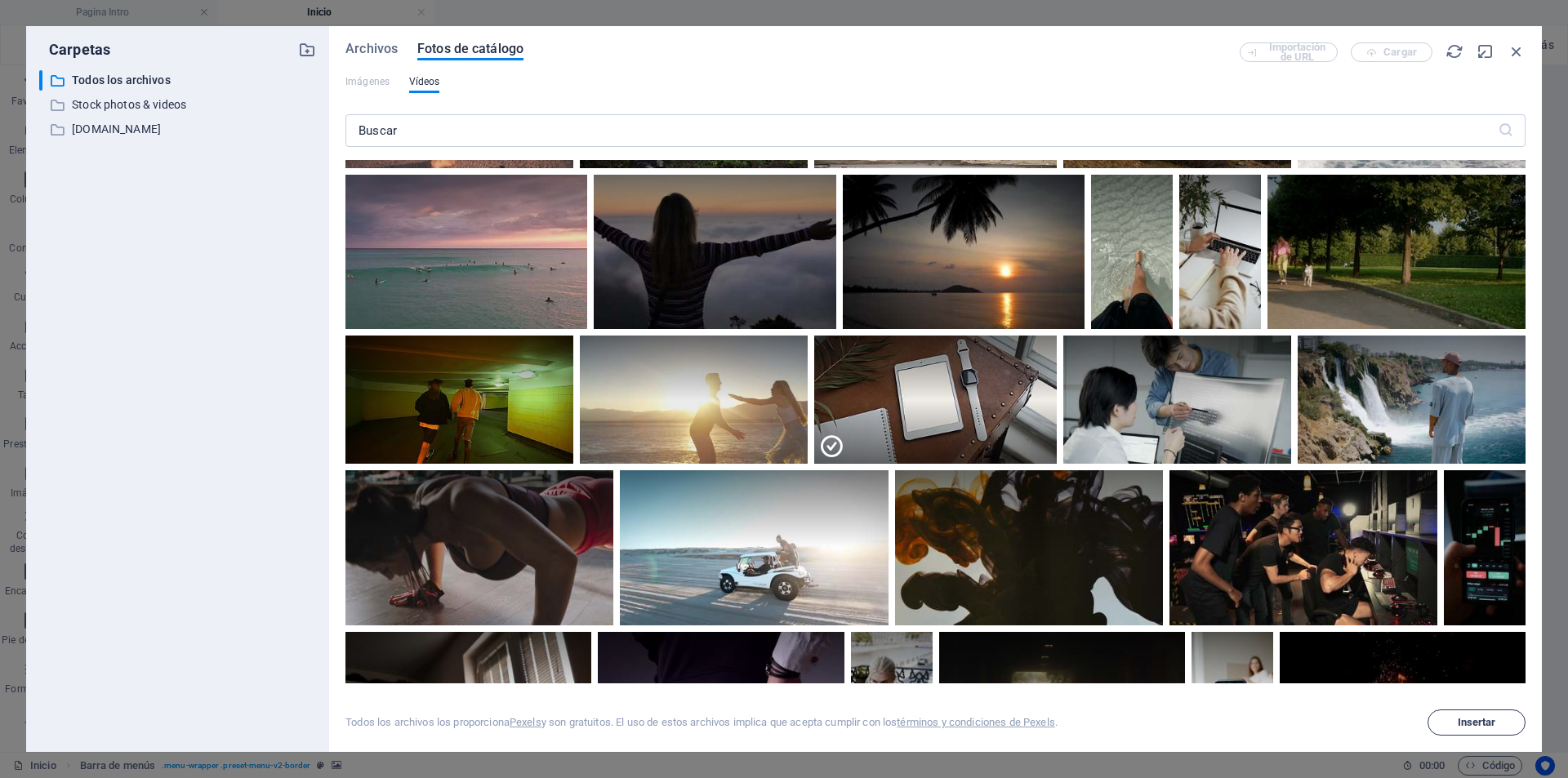
click at [1490, 715] on button "Insertar" at bounding box center [1476, 722] width 98 height 26
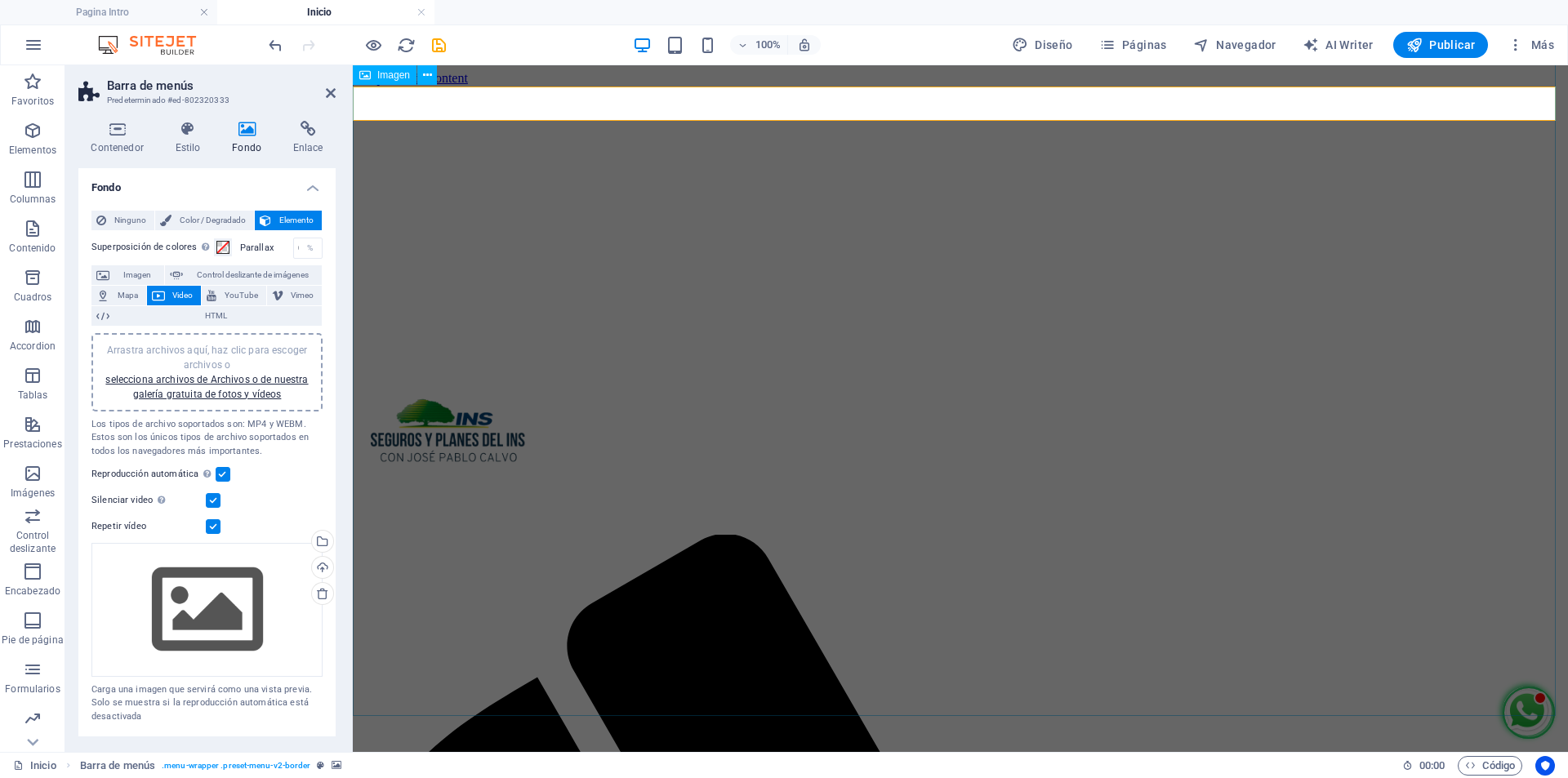
scroll to position [0, 0]
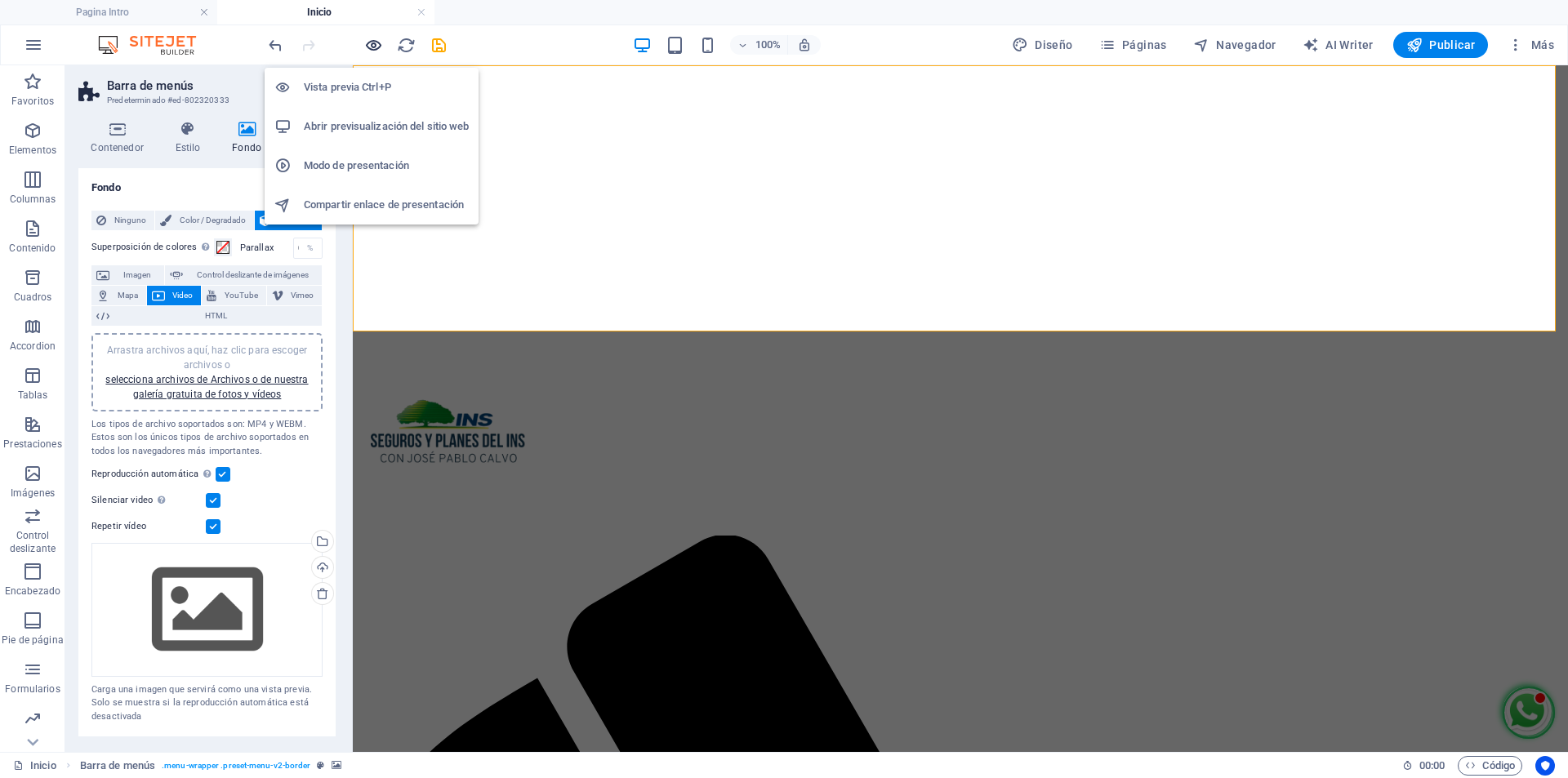
click at [367, 44] on icon "button" at bounding box center [373, 45] width 19 height 19
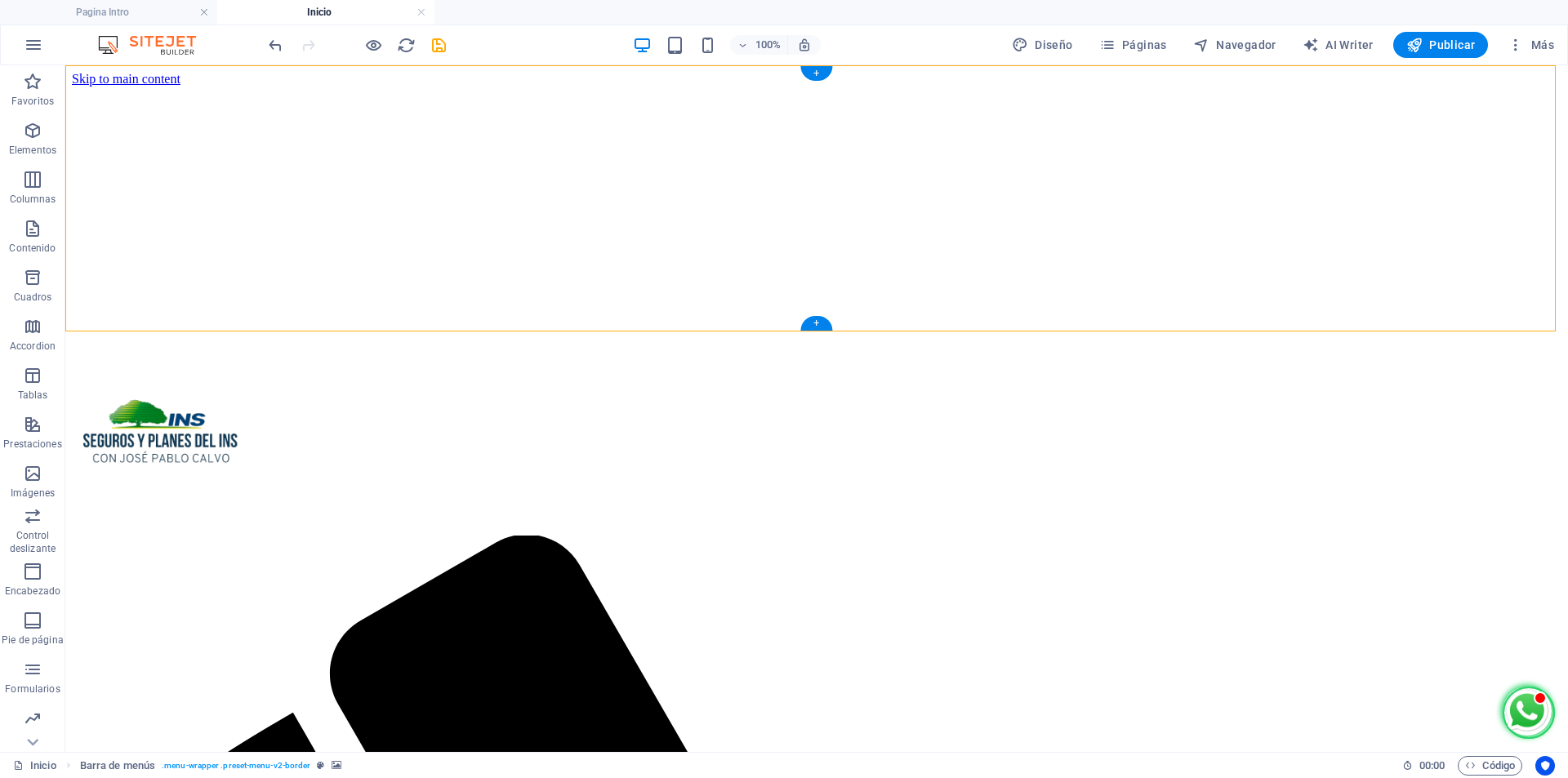
click at [1227, 353] on div at bounding box center [816, 444] width 1490 height 183
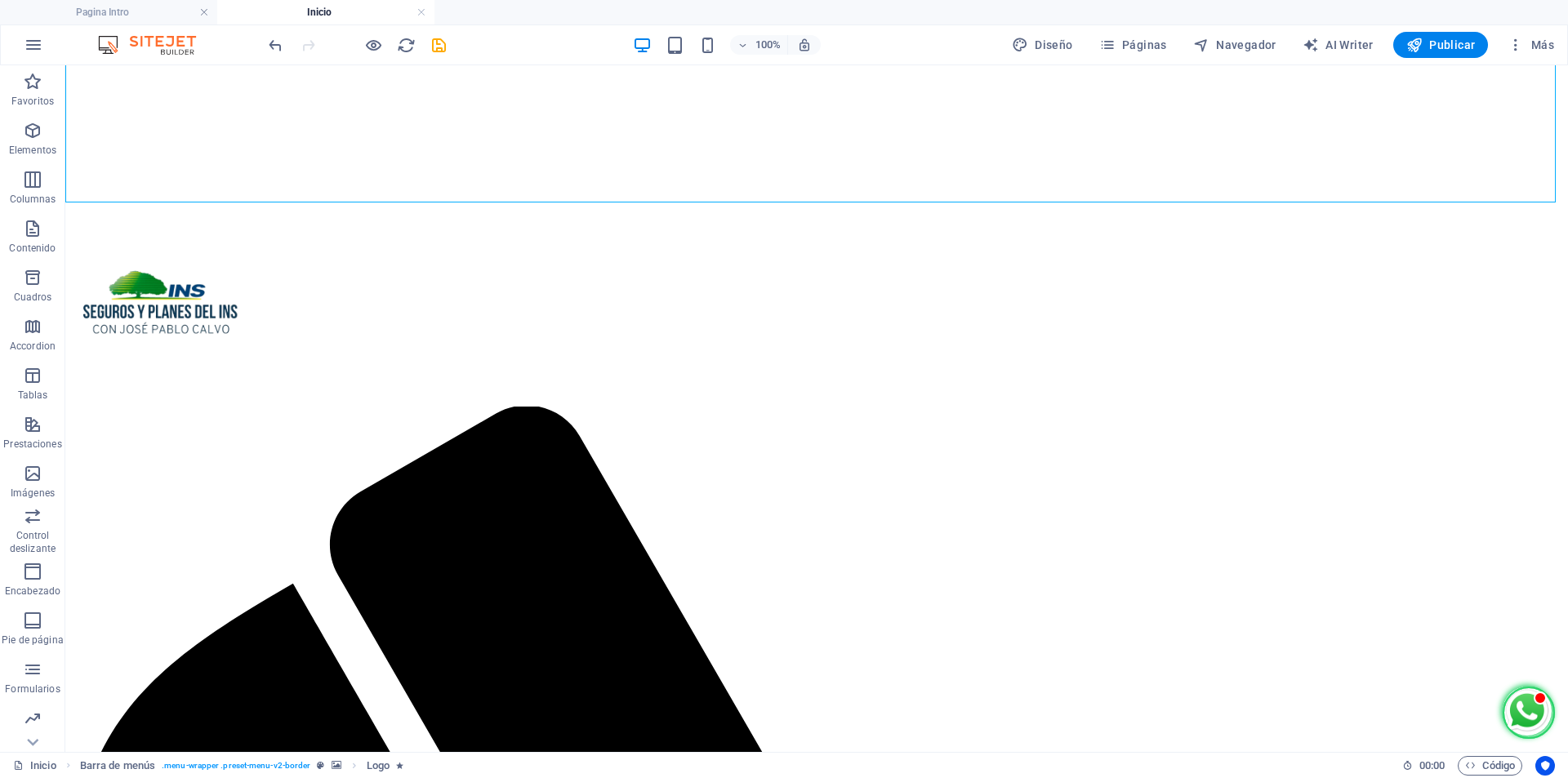
scroll to position [176, 0]
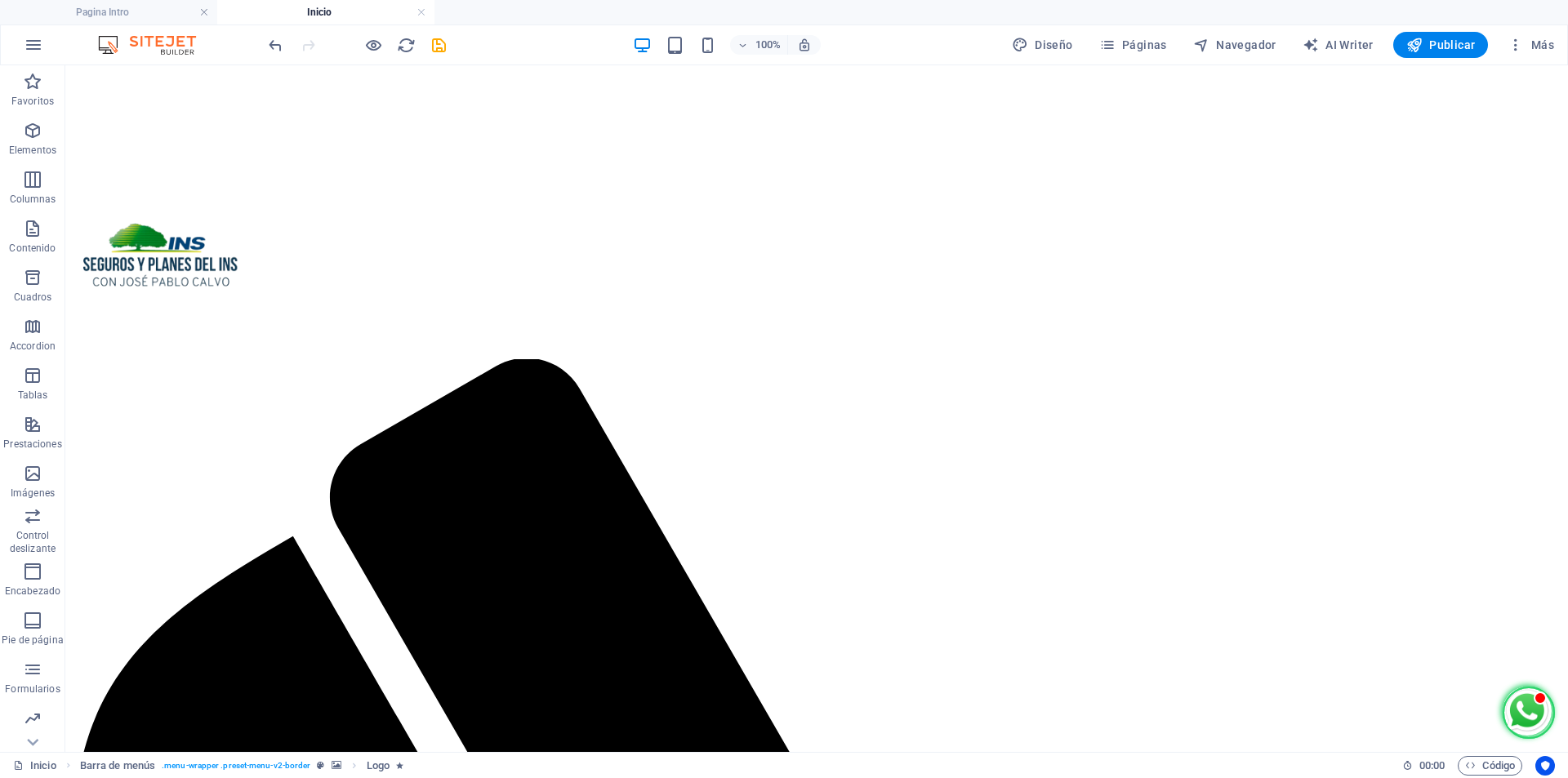
click at [1002, 209] on figure at bounding box center [816, 284] width 1490 height 747
click at [476, 228] on figure at bounding box center [816, 284] width 1490 height 747
click at [207, 112] on figure at bounding box center [816, 284] width 1490 height 747
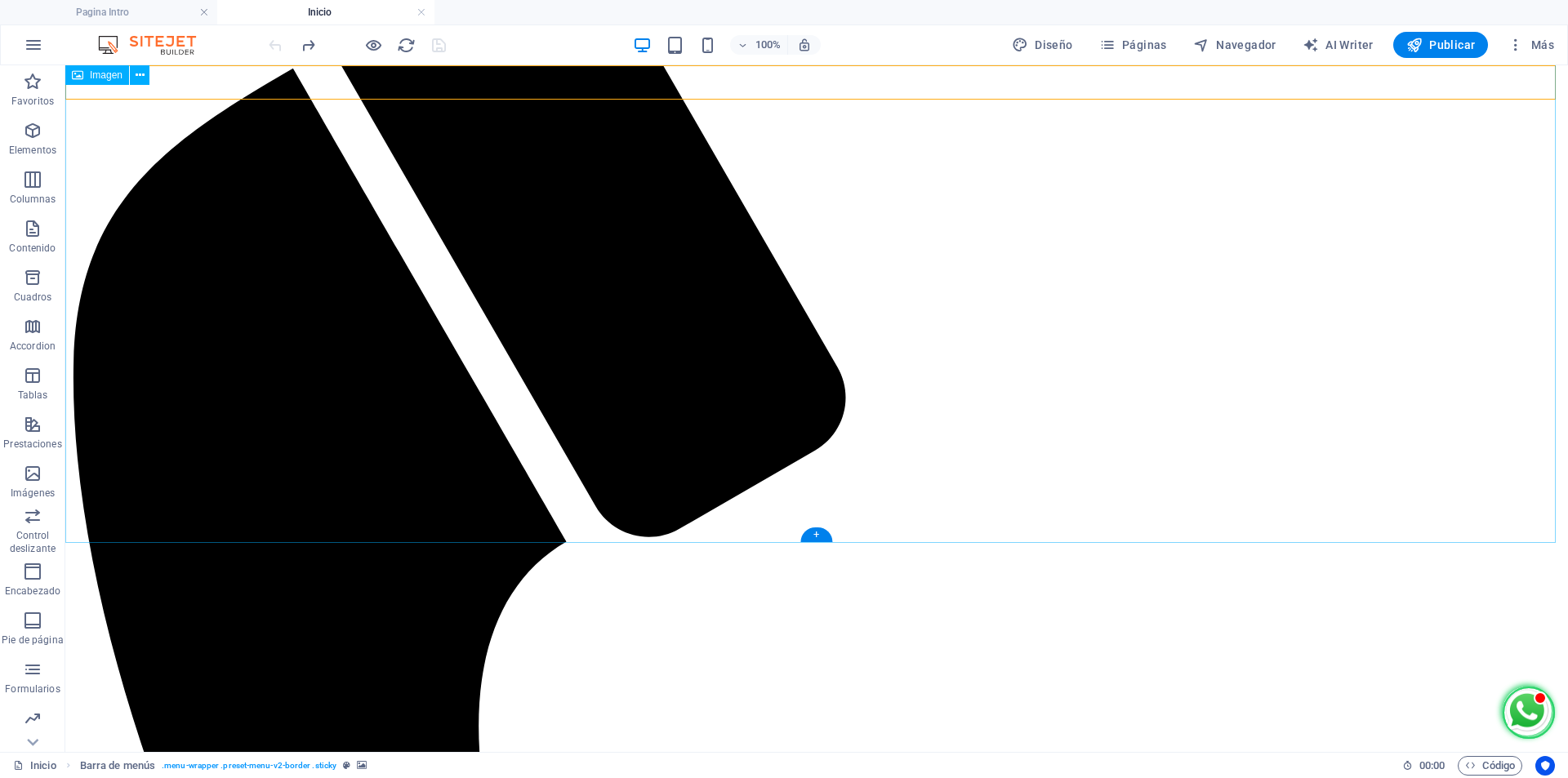
scroll to position [0, 0]
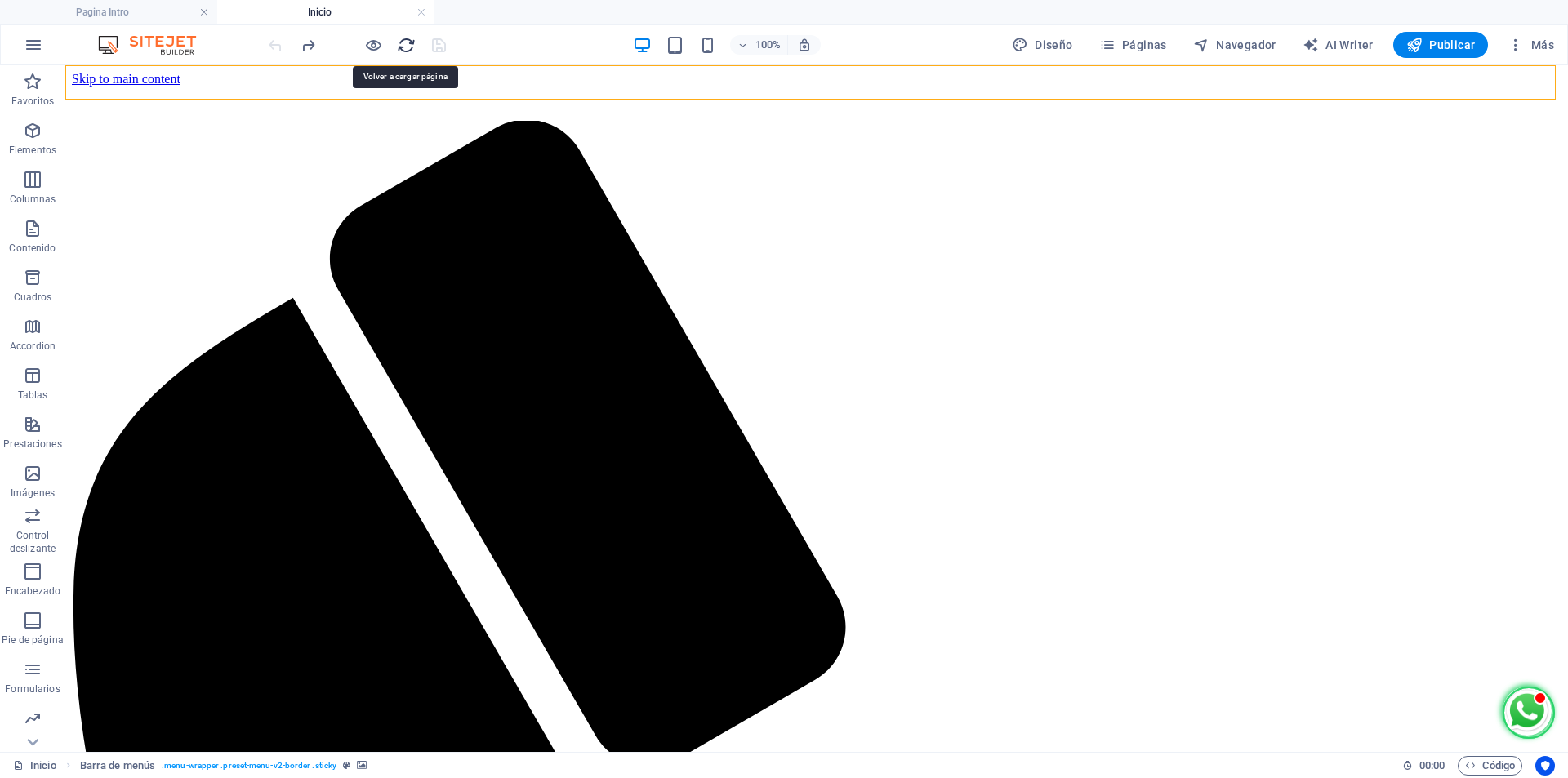
click at [408, 49] on icon "reload" at bounding box center [406, 45] width 19 height 19
select select "px"
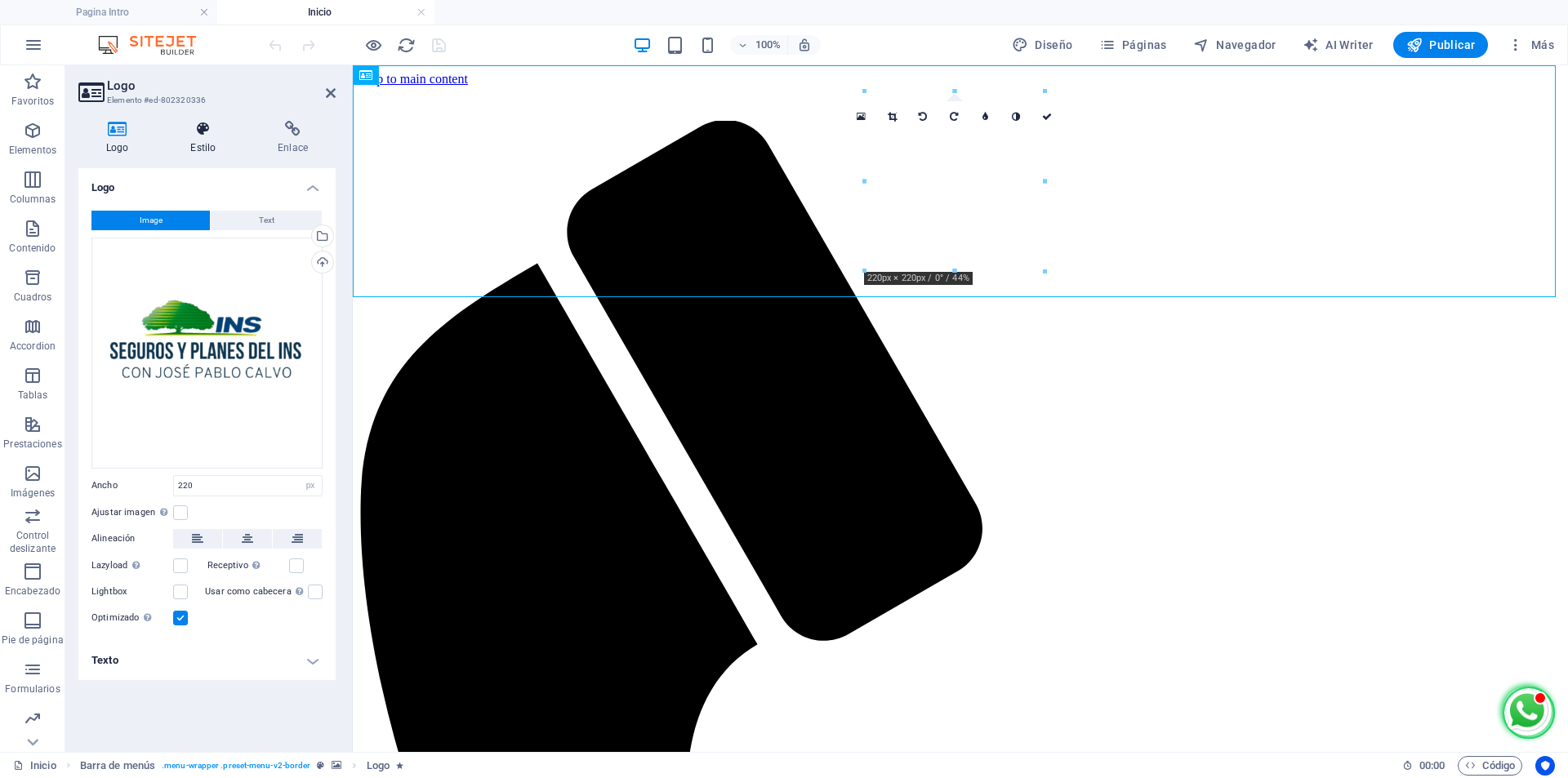
click at [200, 132] on icon at bounding box center [203, 129] width 81 height 16
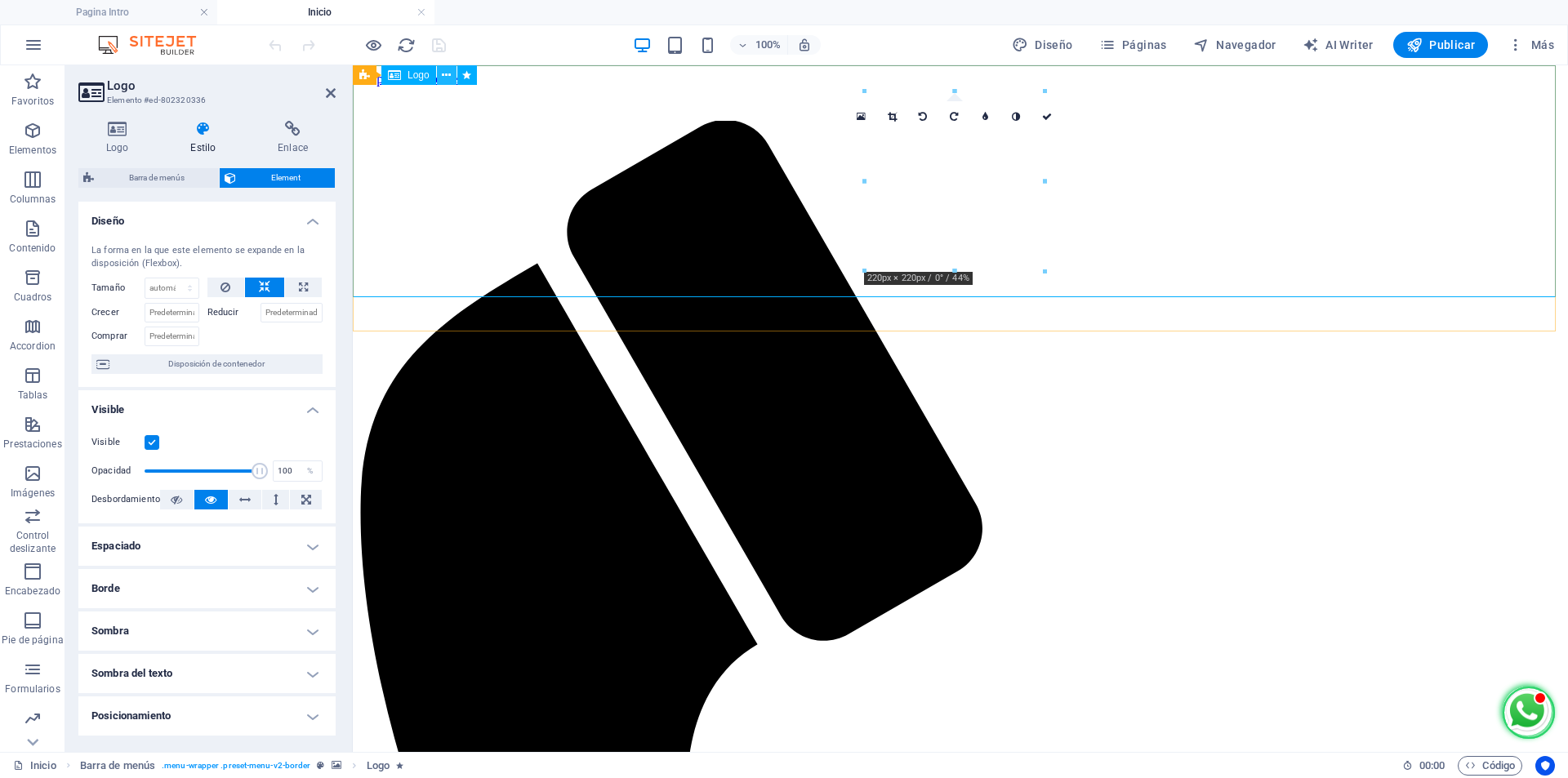
click at [446, 77] on icon at bounding box center [446, 76] width 9 height 17
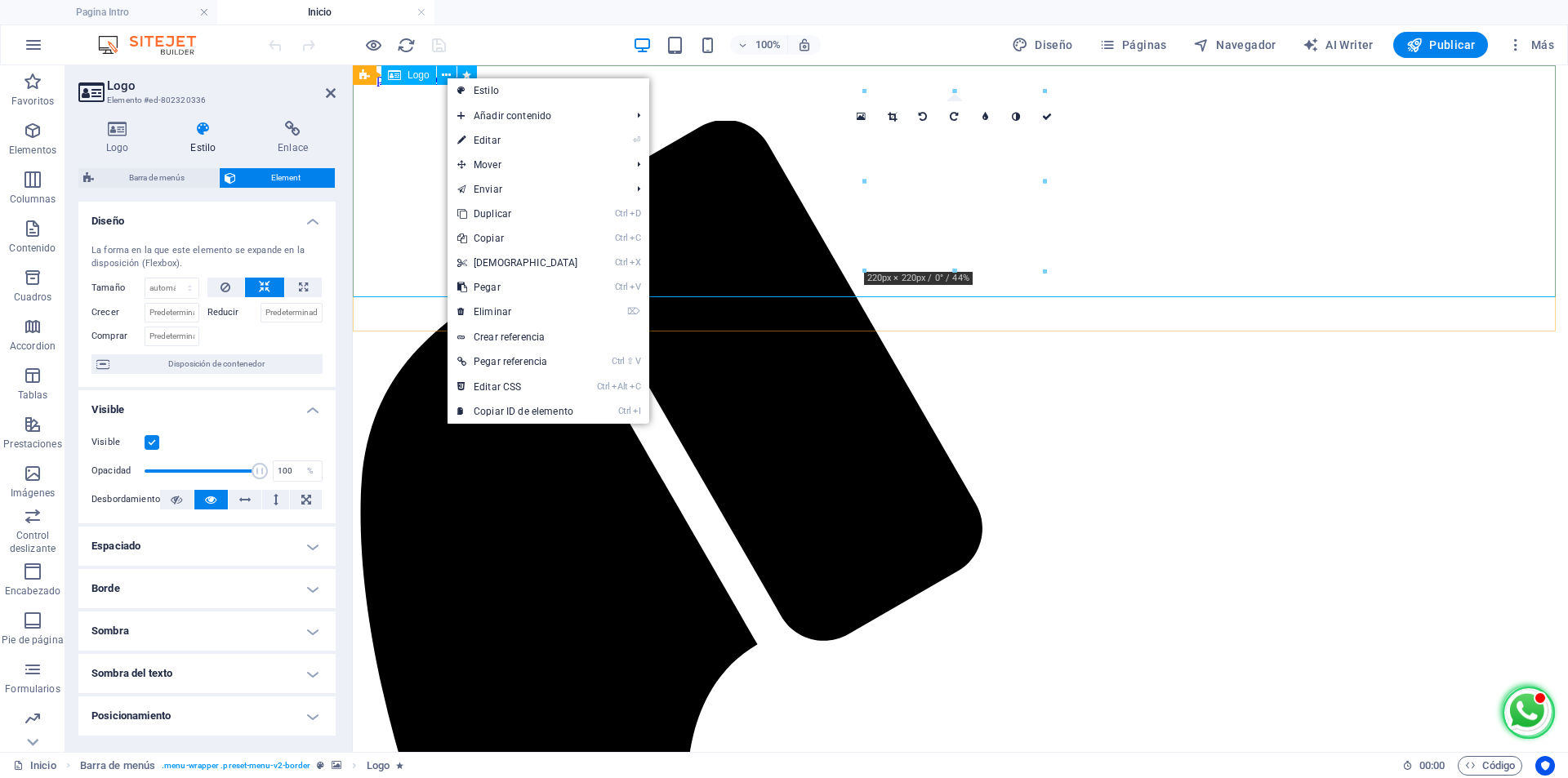
click at [407, 77] on div "Logo" at bounding box center [408, 75] width 55 height 20
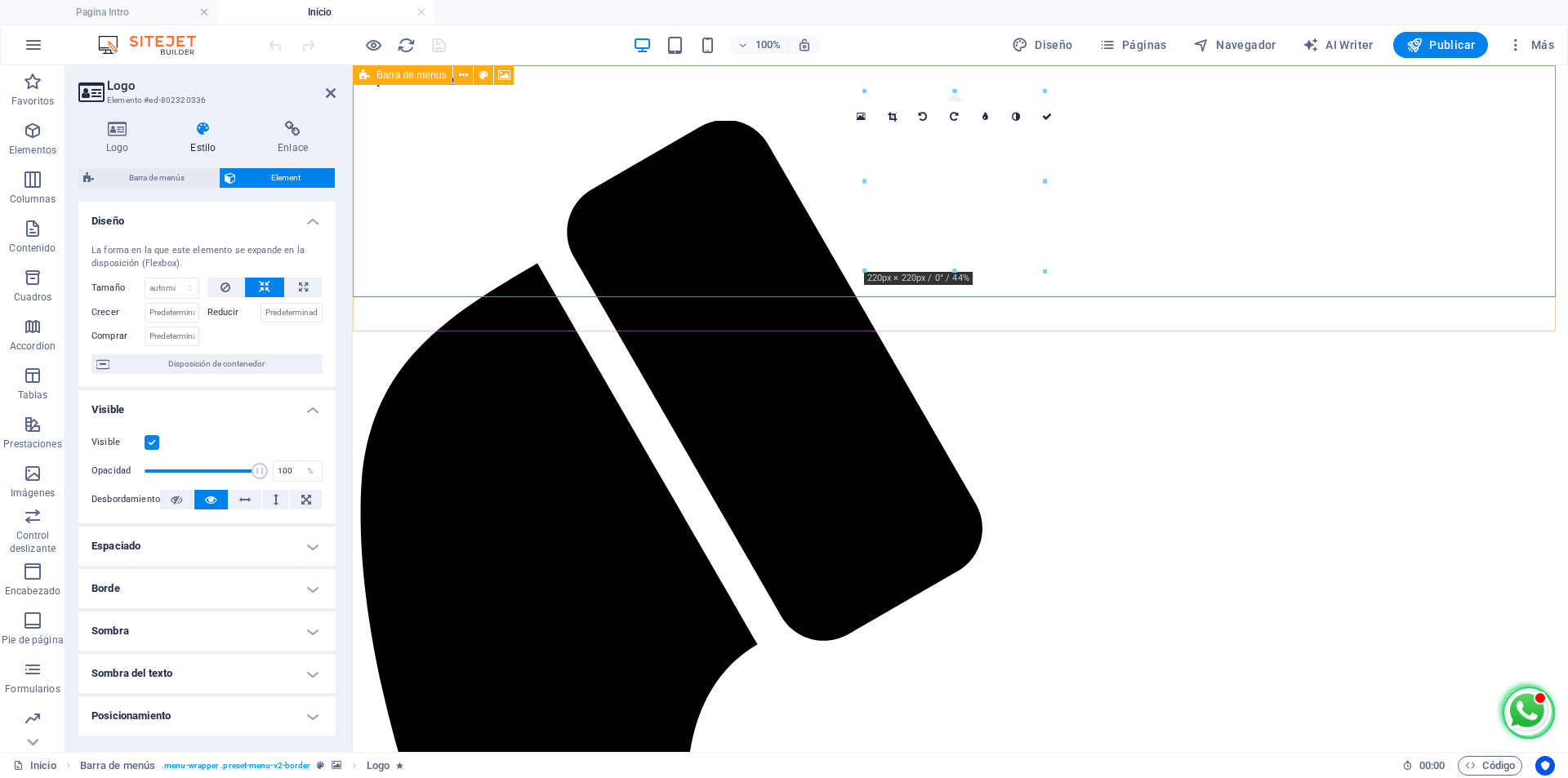
click at [373, 78] on div "Barra de menús" at bounding box center [402, 75] width 100 height 20
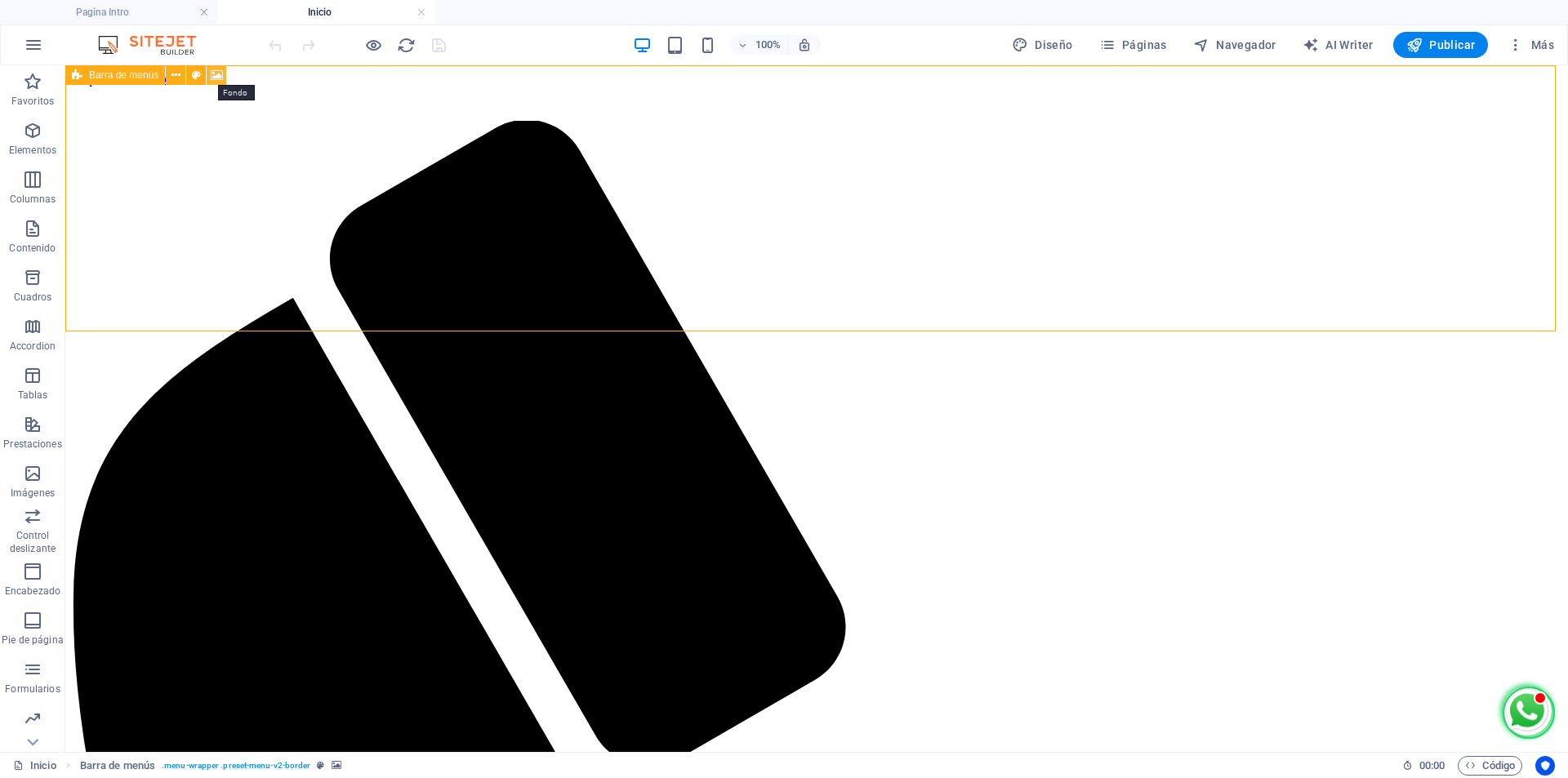
click at [219, 74] on icon at bounding box center [217, 76] width 12 height 17
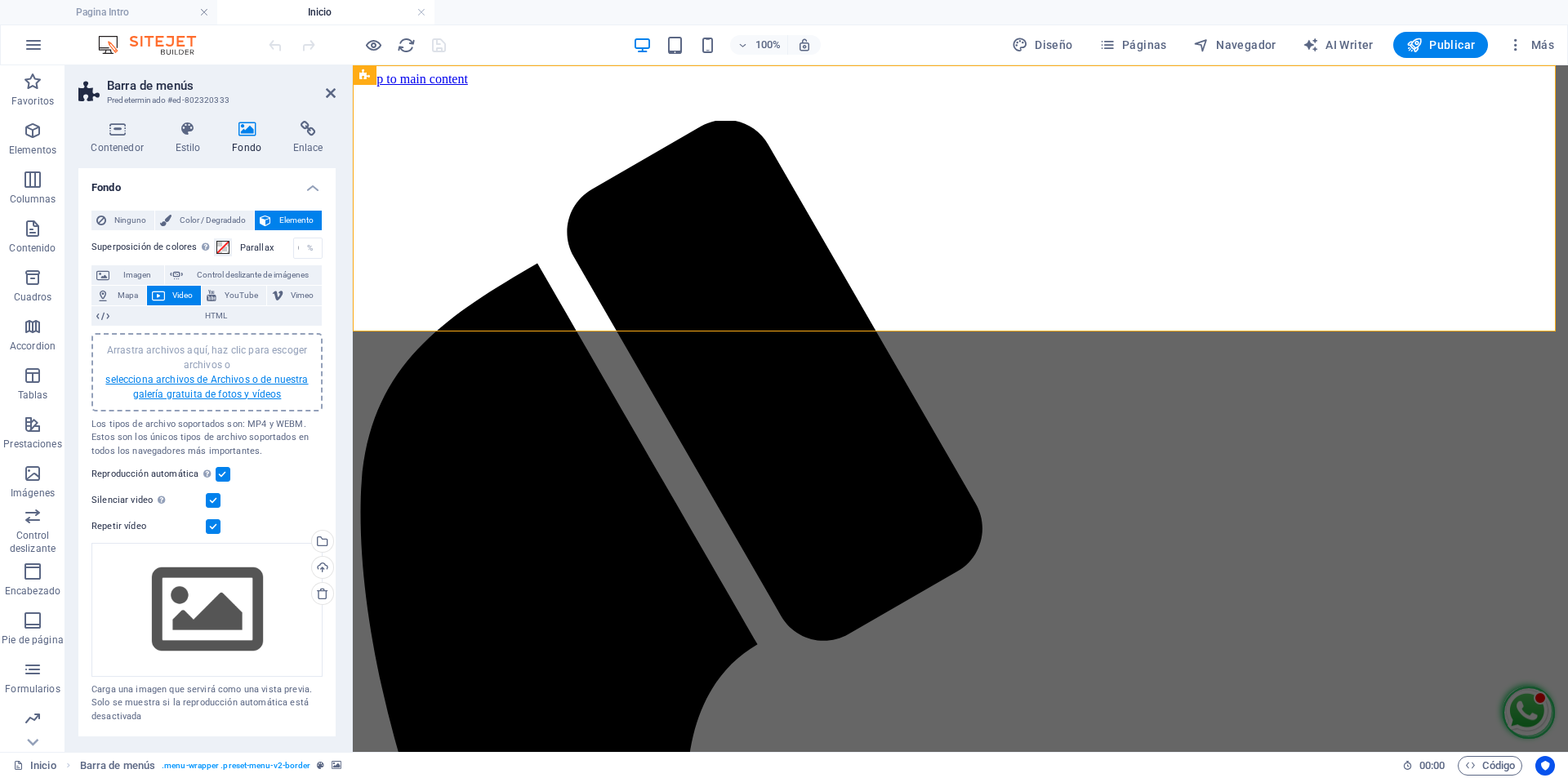
click at [263, 378] on link "selecciona archivos de Archivos o de nuestra galería gratuita de fotos y vídeos" at bounding box center [207, 387] width 203 height 26
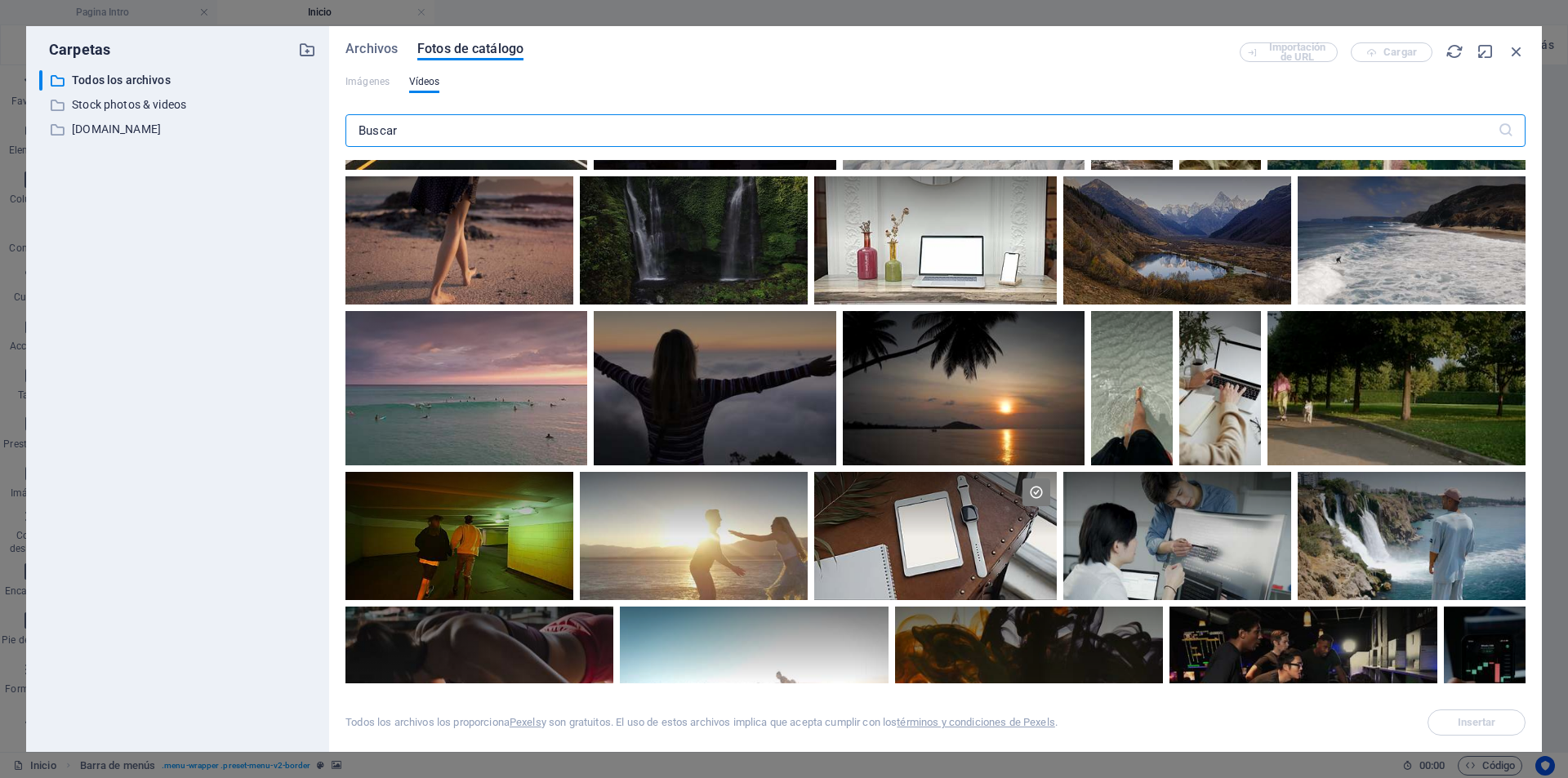
scroll to position [3755, 0]
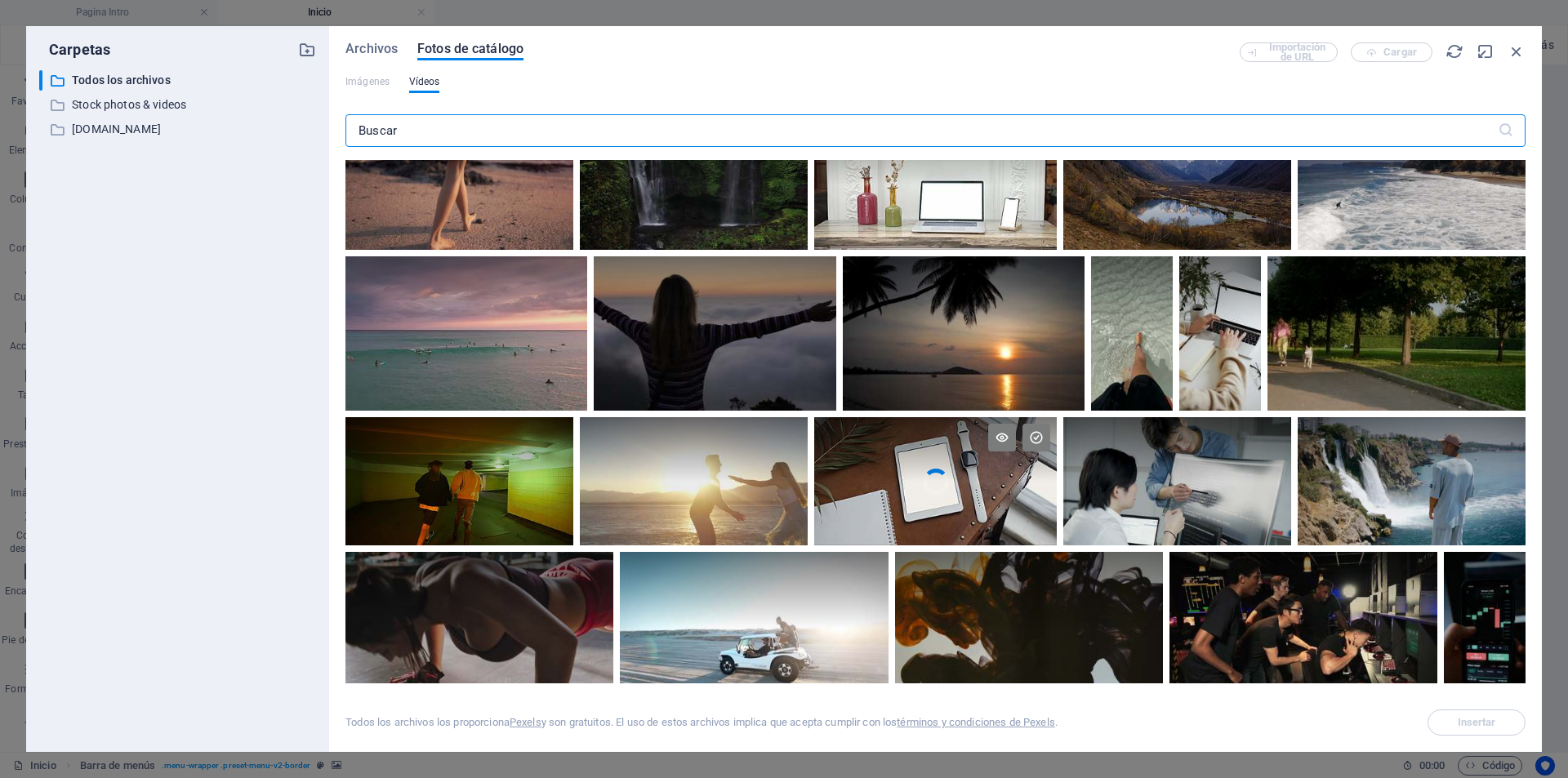
click at [949, 467] on div at bounding box center [935, 449] width 242 height 65
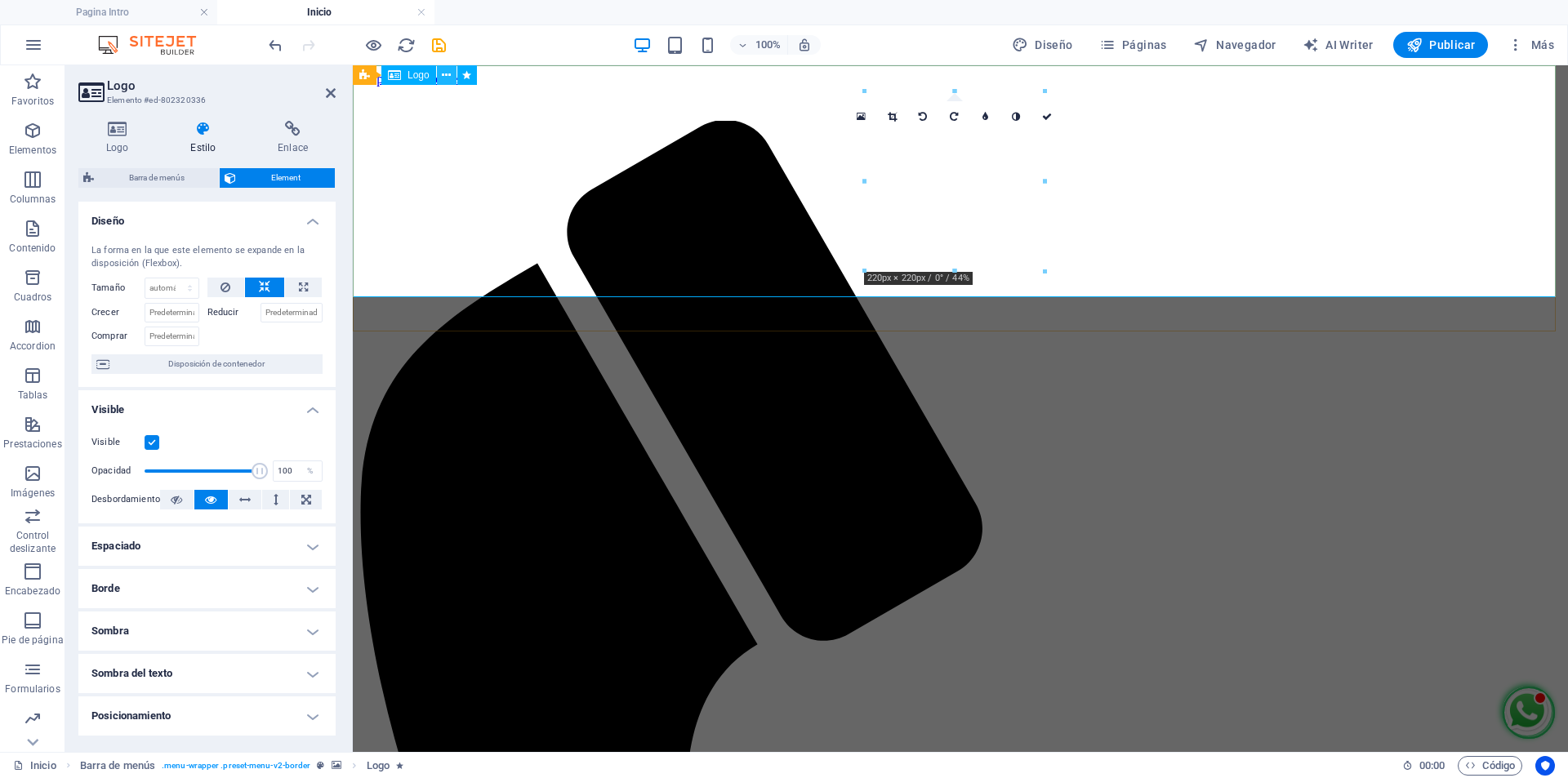
click at [446, 74] on icon at bounding box center [446, 76] width 9 height 17
click at [404, 77] on div "Logo" at bounding box center [408, 75] width 55 height 20
click at [364, 77] on icon at bounding box center [364, 75] width 10 height 20
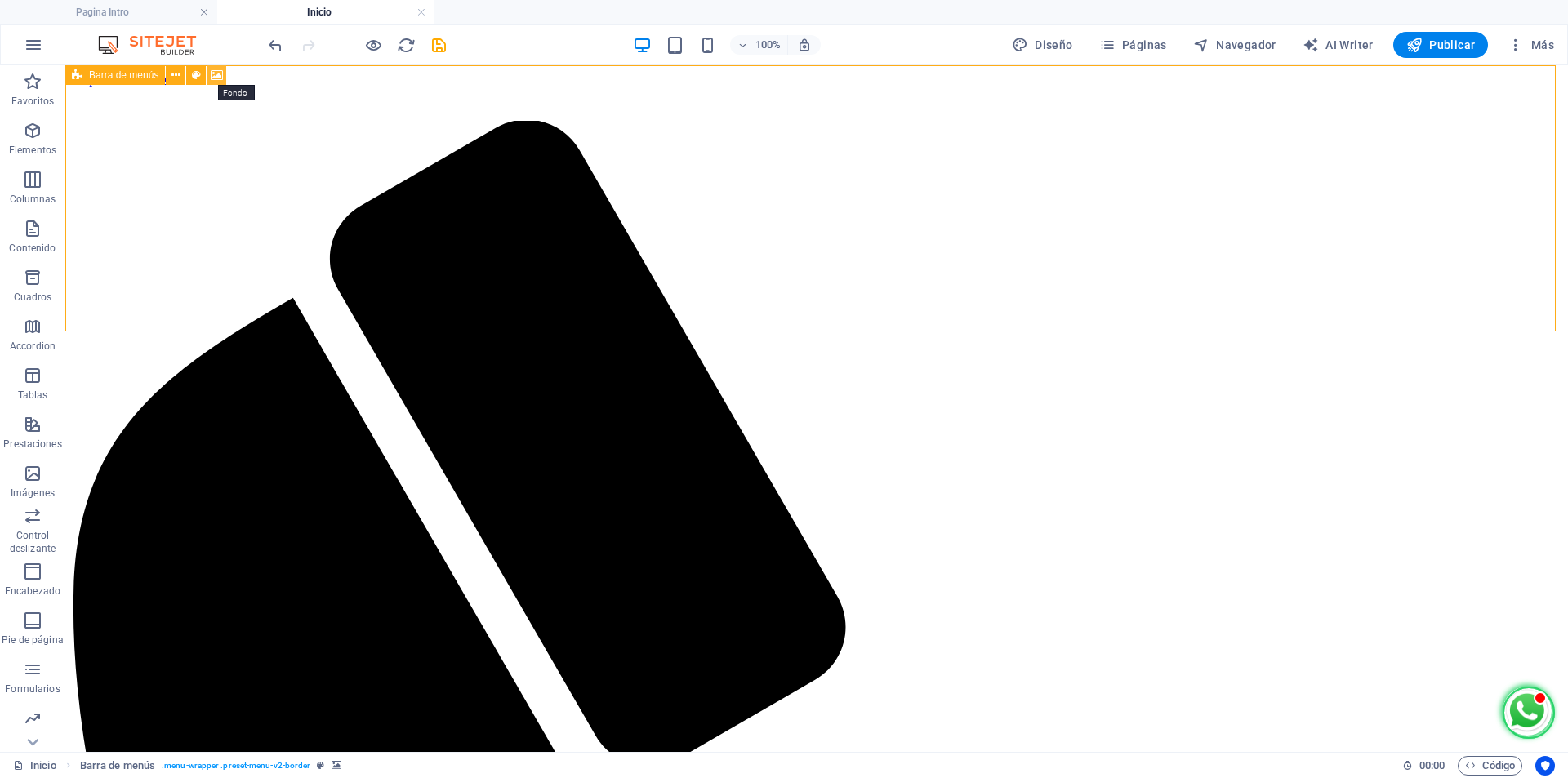
click at [220, 76] on icon at bounding box center [217, 76] width 12 height 17
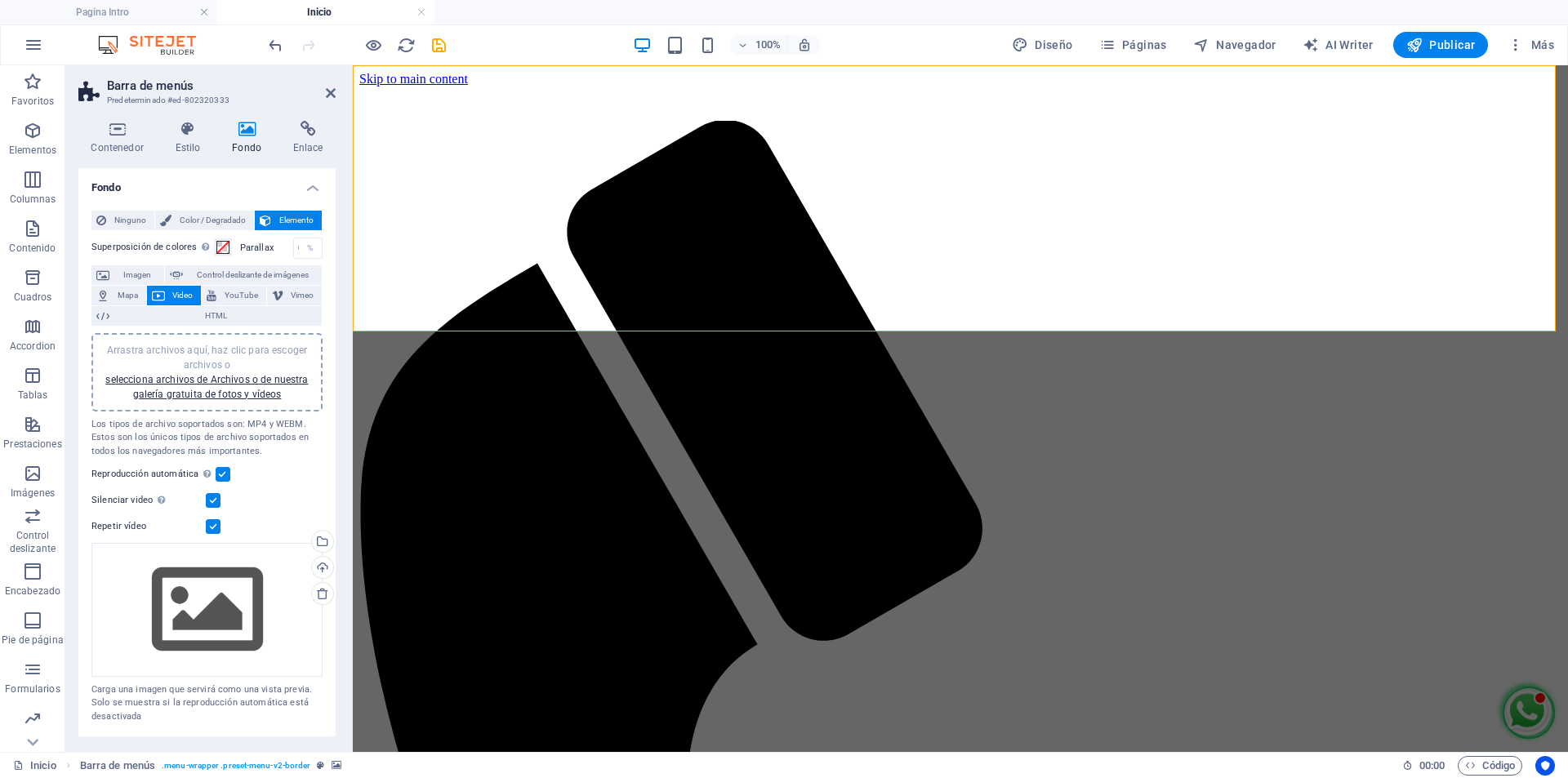
click at [232, 385] on div "Arrastra archivos aquí, haz clic para escoger archivos o selecciona archivos de…" at bounding box center [207, 372] width 211 height 59
click at [263, 378] on link "selecciona archivos de Archivos o de nuestra galería gratuita de fotos y vídeos" at bounding box center [207, 387] width 203 height 26
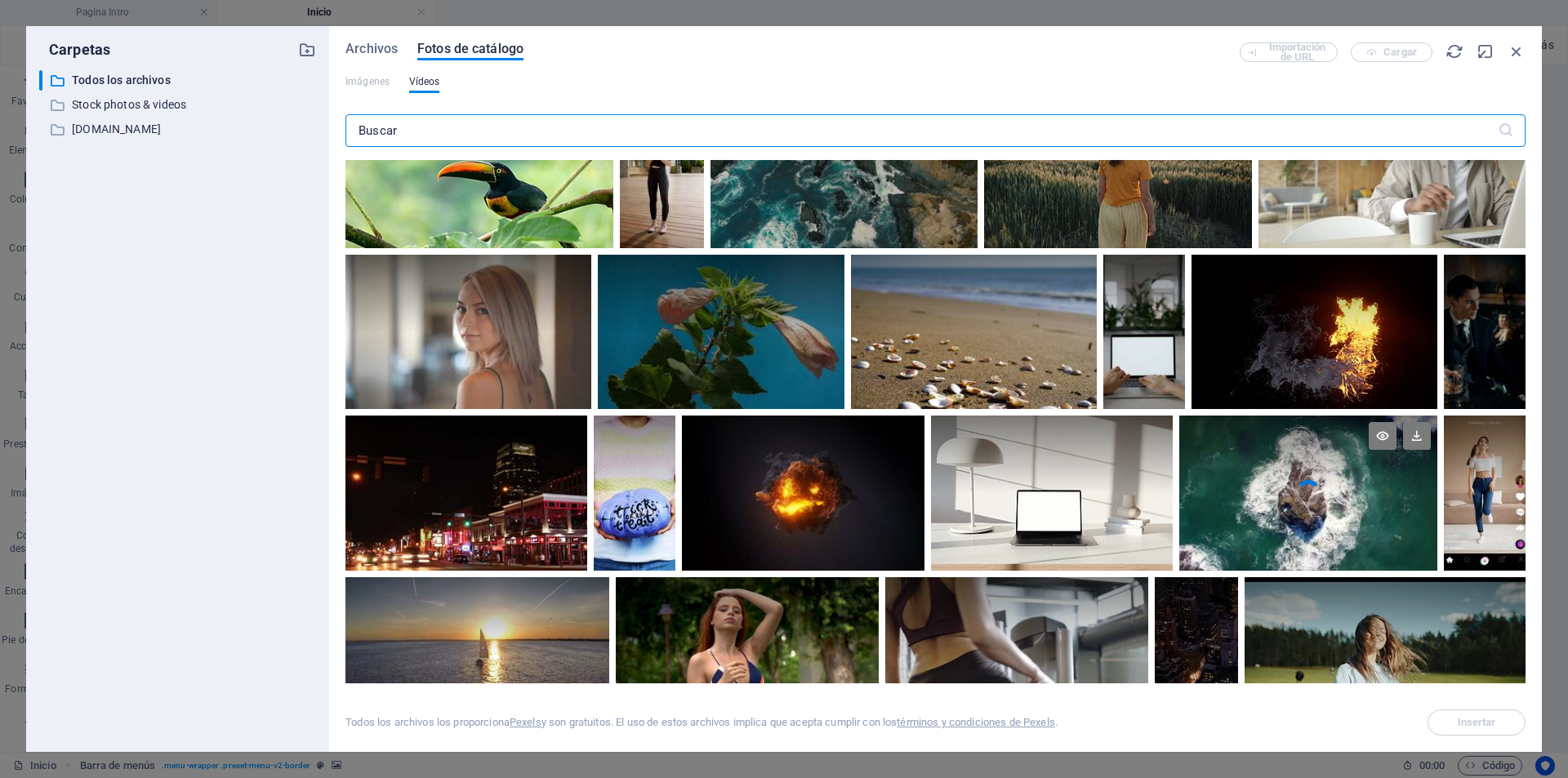
scroll to position [5632, 0]
click at [1049, 479] on div at bounding box center [1052, 453] width 242 height 78
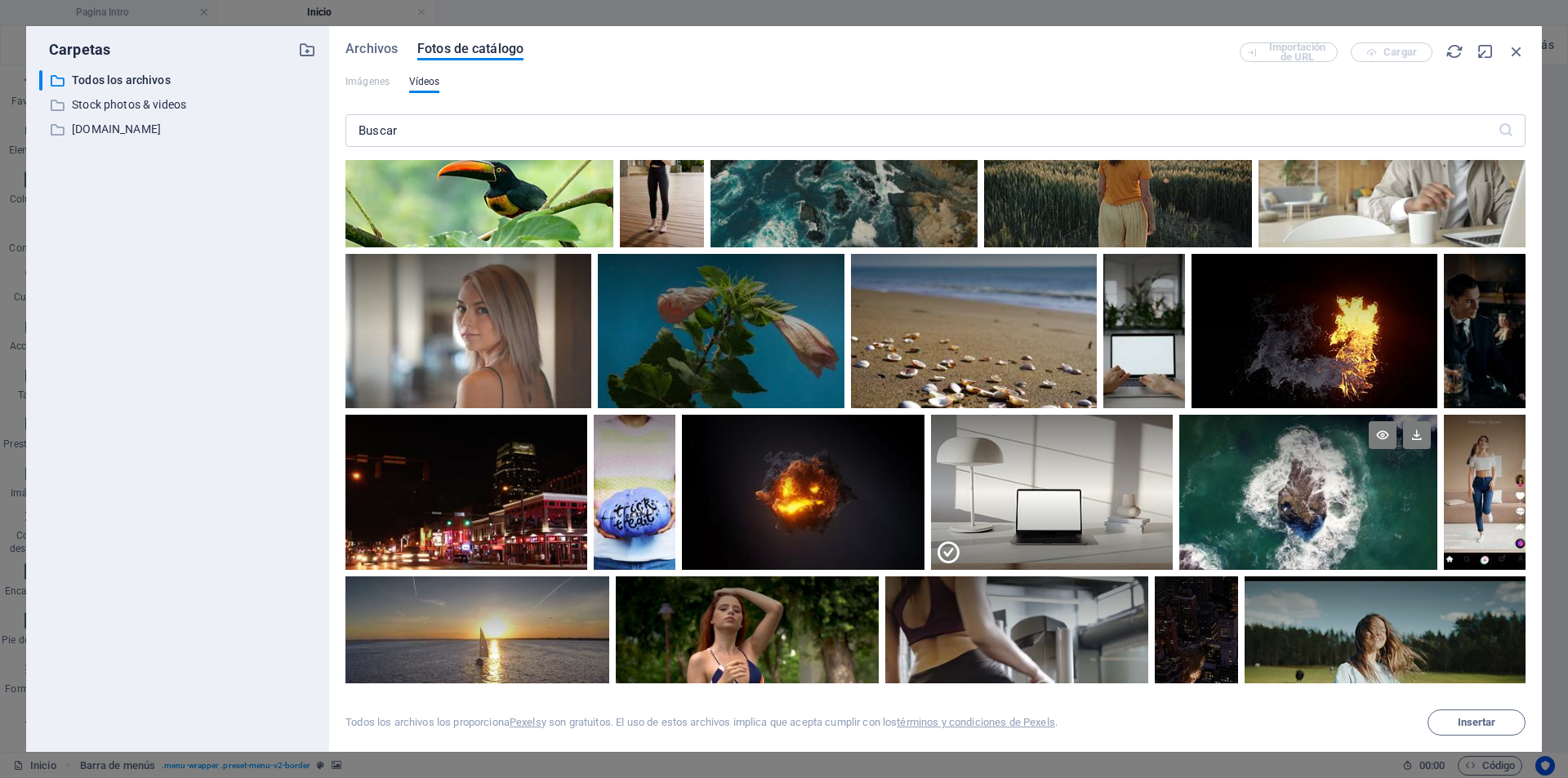
click at [1479, 735] on div "Archivos Fotos de catálogo Importación de URL Cargar Imágenes Vídeos ​ Todos lo…" at bounding box center [935, 389] width 1212 height 725
click at [1480, 723] on span "Insertar" at bounding box center [1477, 722] width 38 height 9
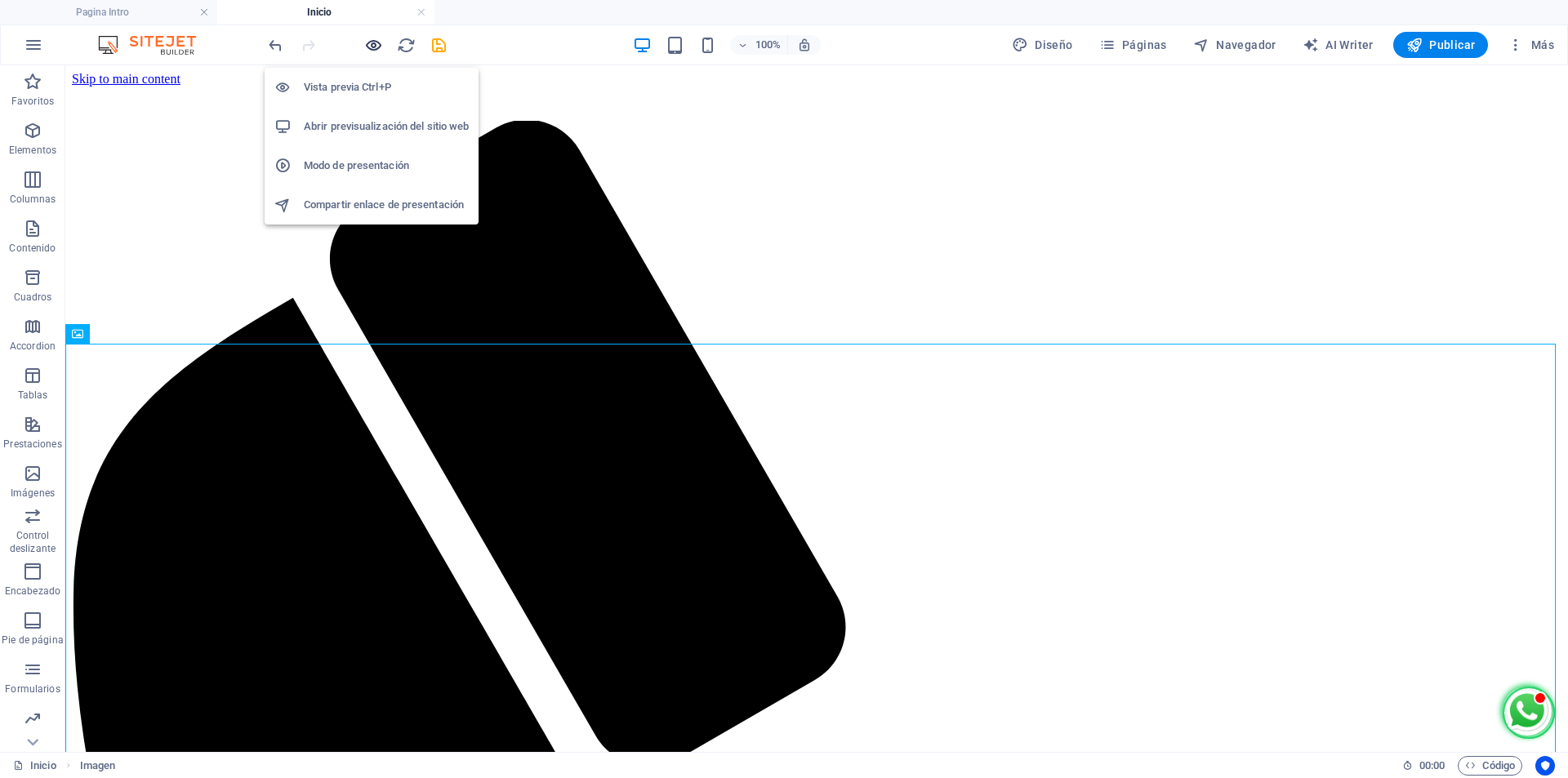
click at [378, 45] on icon "button" at bounding box center [373, 45] width 19 height 19
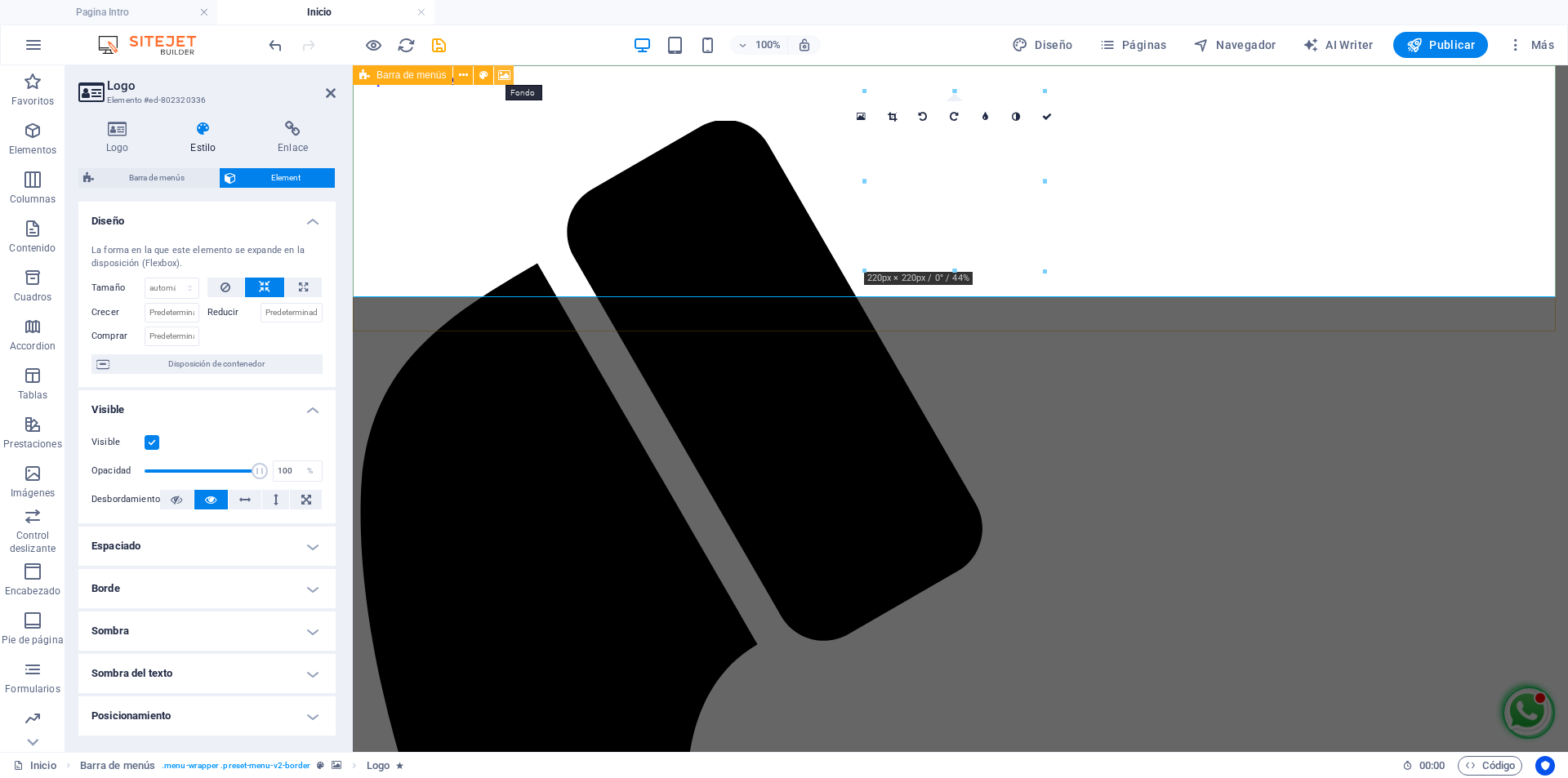
click at [501, 75] on icon at bounding box center [504, 76] width 12 height 17
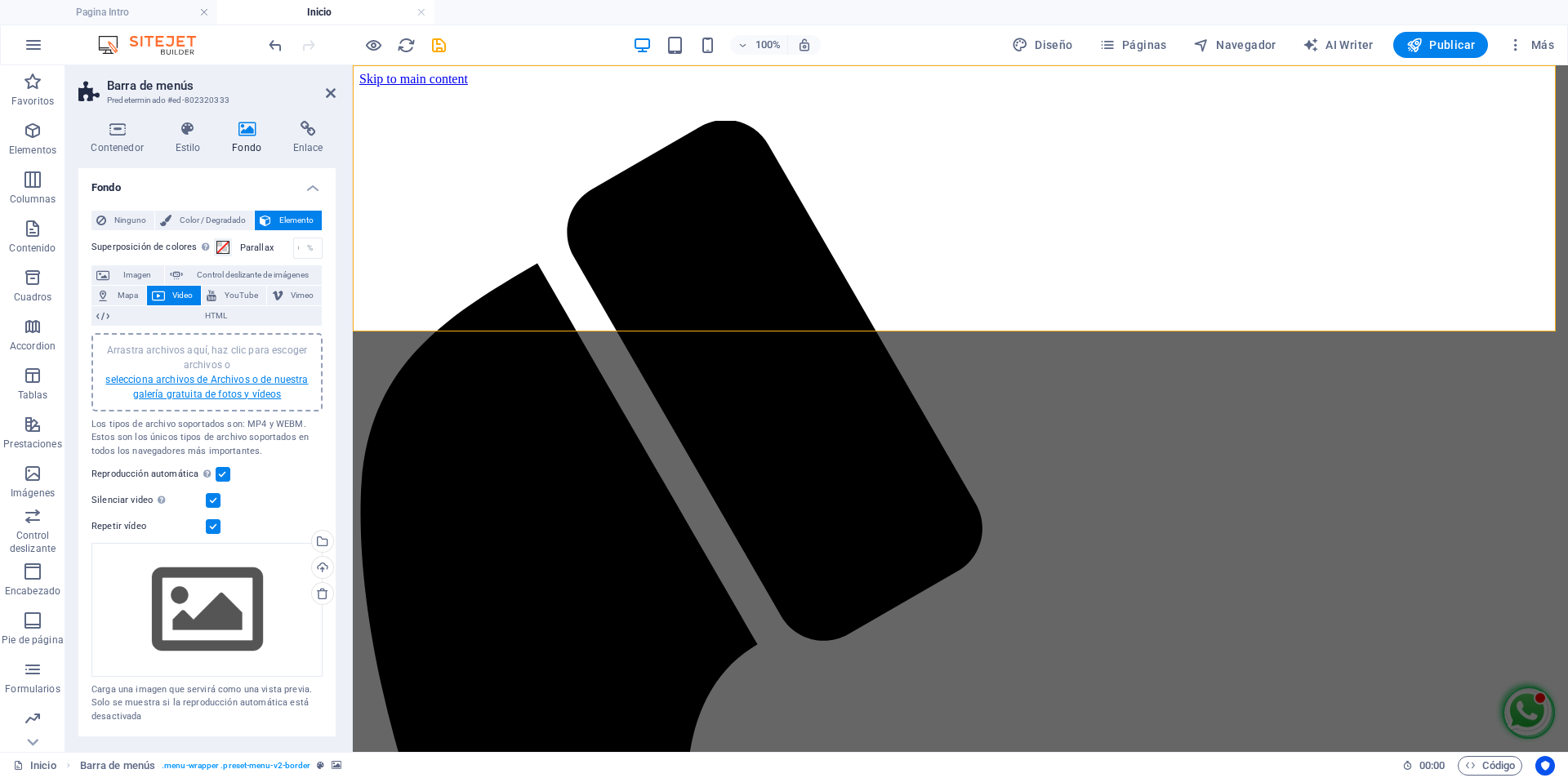
click at [234, 376] on link "selecciona archivos de Archivos o de nuestra galería gratuita de fotos y vídeos" at bounding box center [207, 387] width 203 height 26
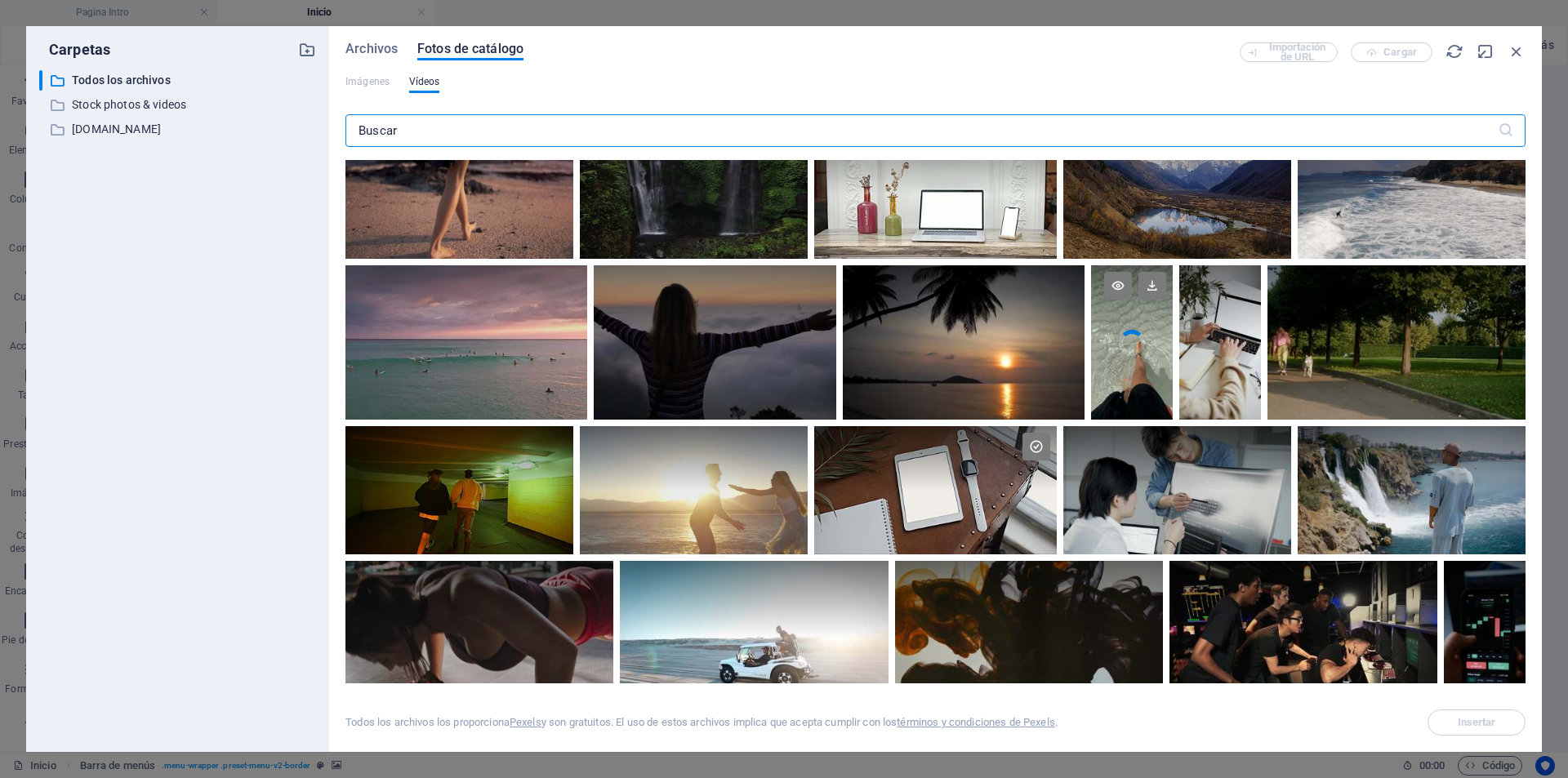
scroll to position [3755, 0]
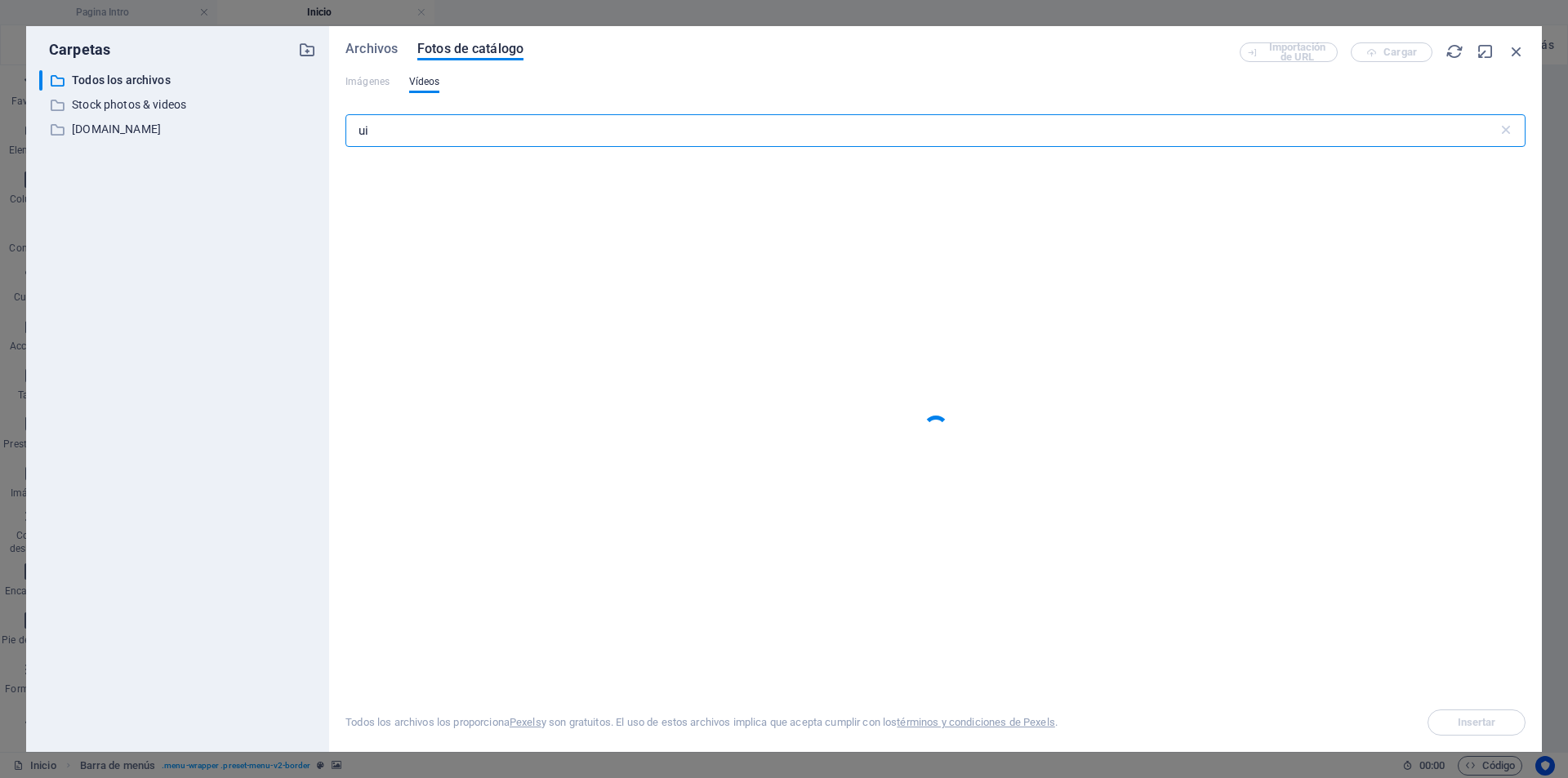
type input "u"
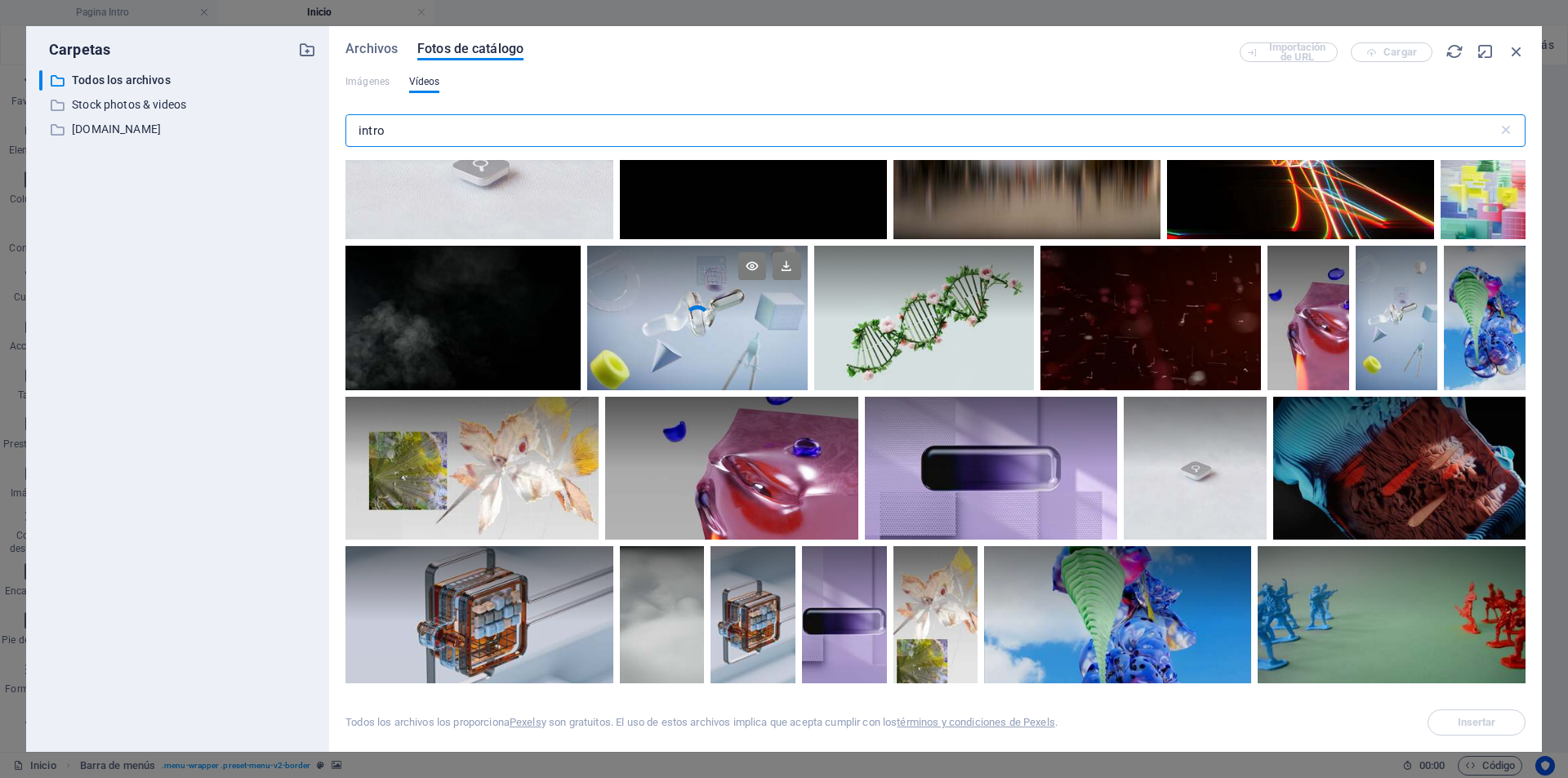
scroll to position [571, 0]
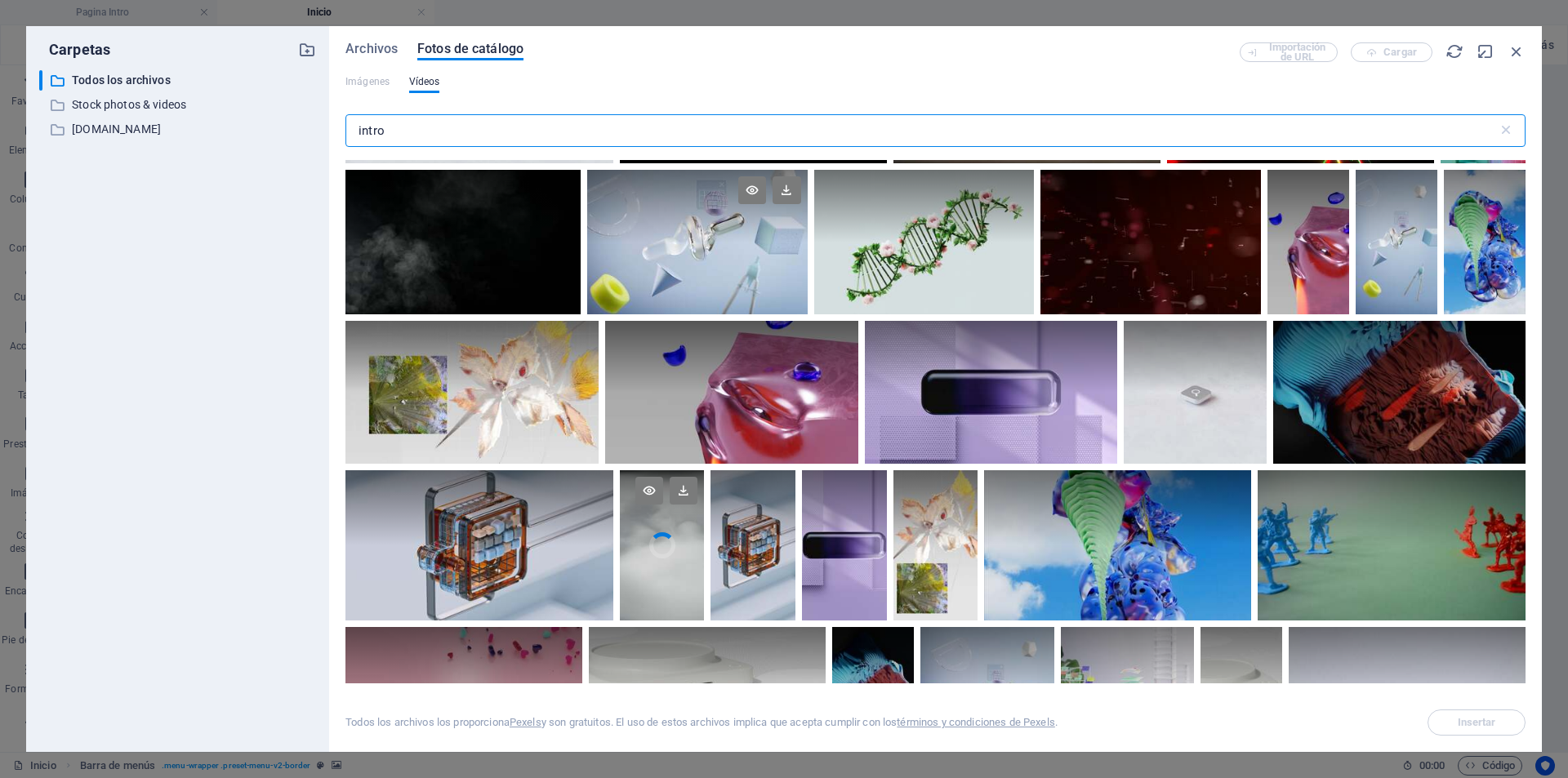
type input "intro"
click at [677, 530] on div at bounding box center [662, 508] width 85 height 75
click at [1497, 721] on span "Insertar" at bounding box center [1477, 722] width 84 height 9
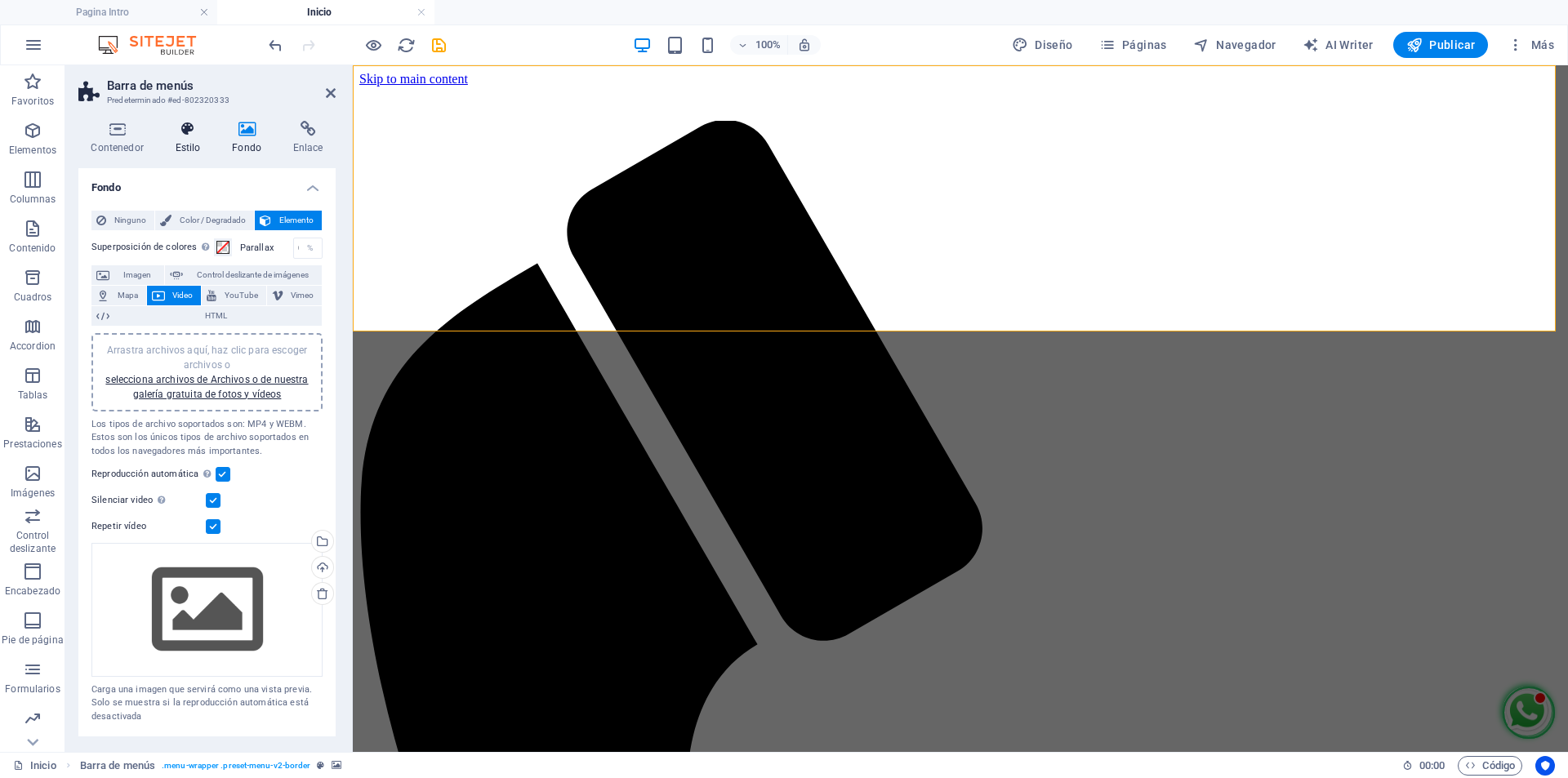
click at [185, 129] on icon at bounding box center [188, 129] width 50 height 16
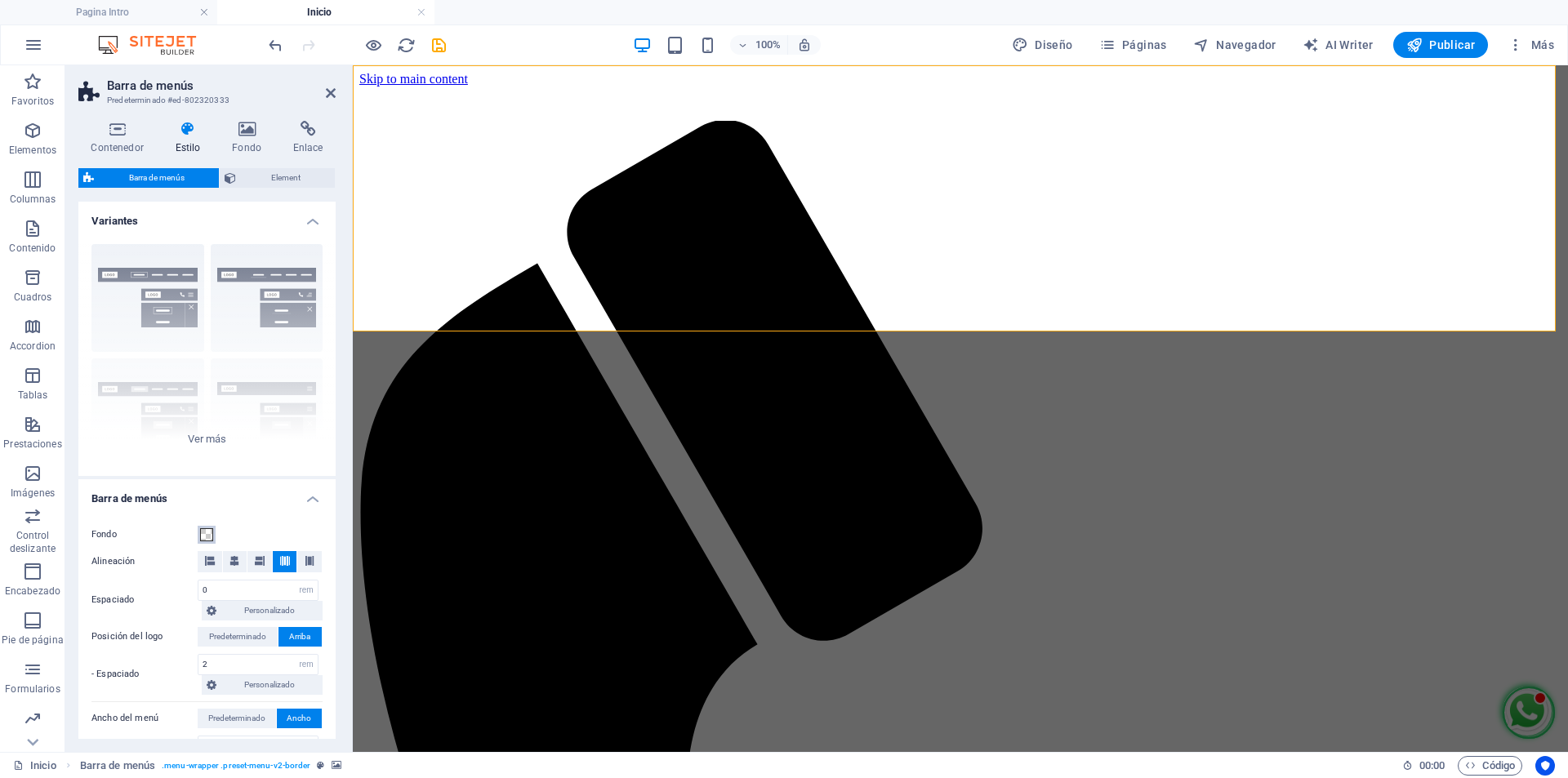
click at [208, 533] on span at bounding box center [206, 534] width 13 height 13
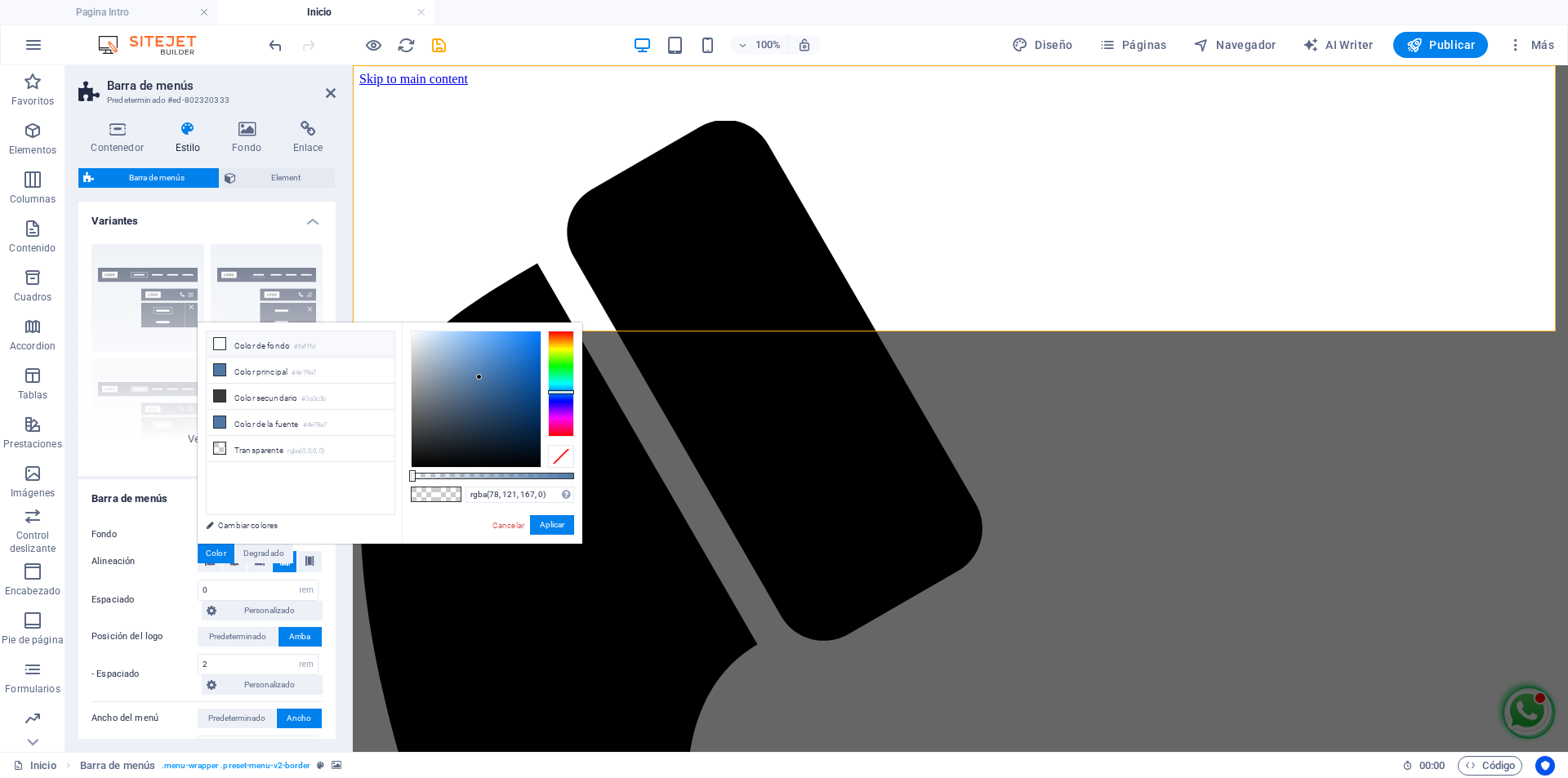
click at [275, 347] on li "Color de fondo #fafffd" at bounding box center [300, 344] width 188 height 26
type input "rgba(250, 255, 253, 0)"
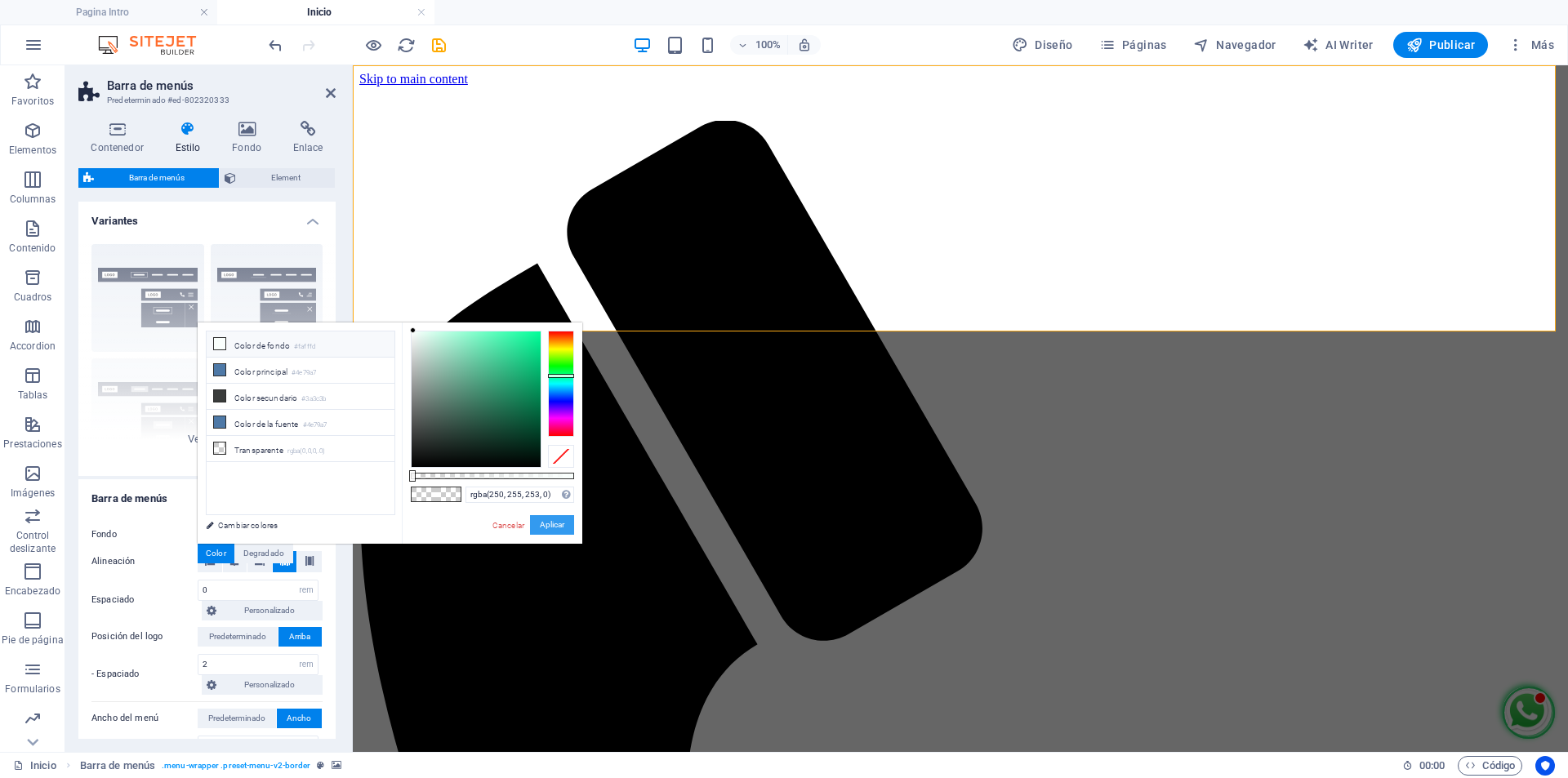
click at [570, 529] on button "Aplicar" at bounding box center [553, 524] width 44 height 20
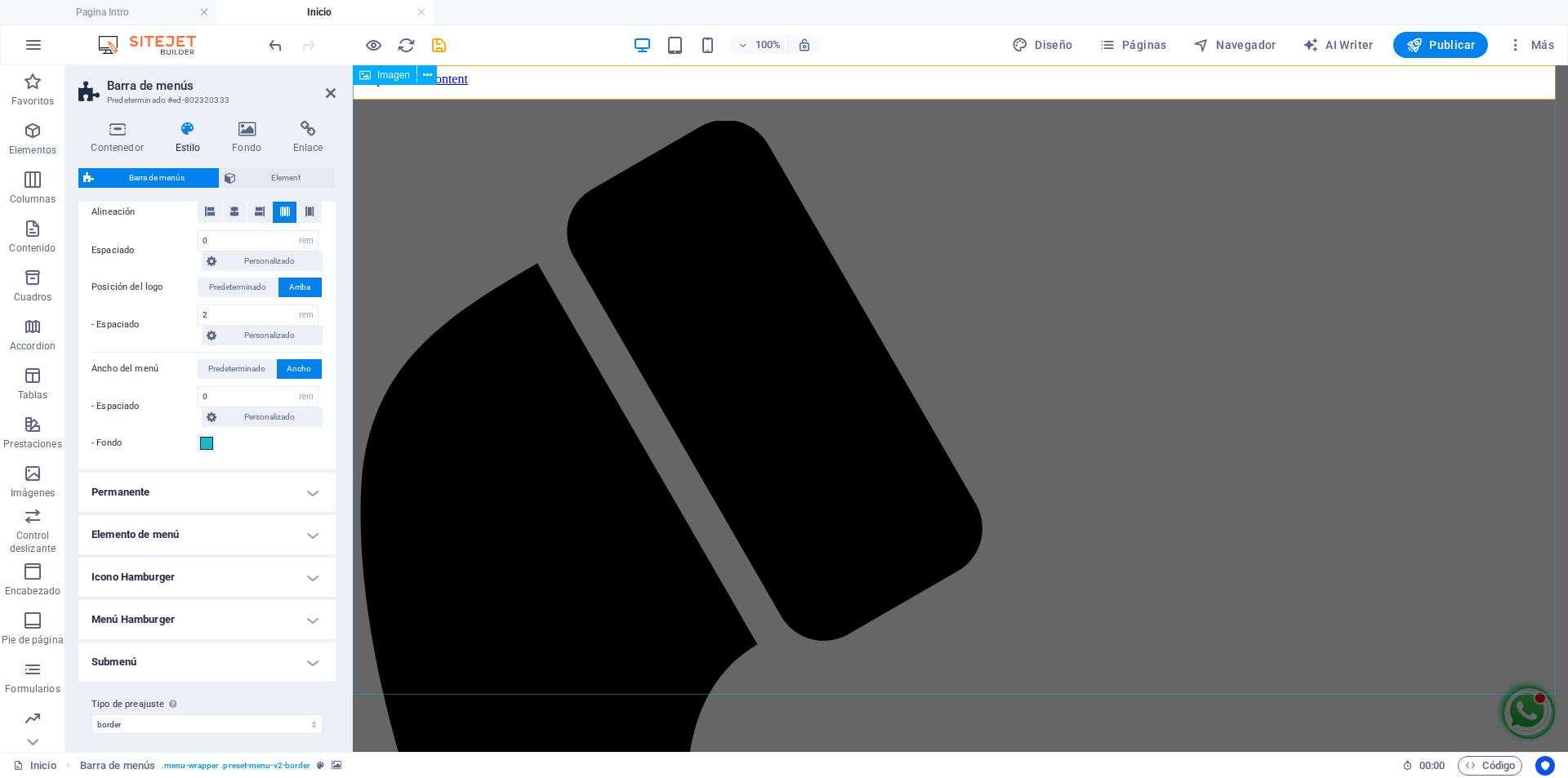
scroll to position [358, 0]
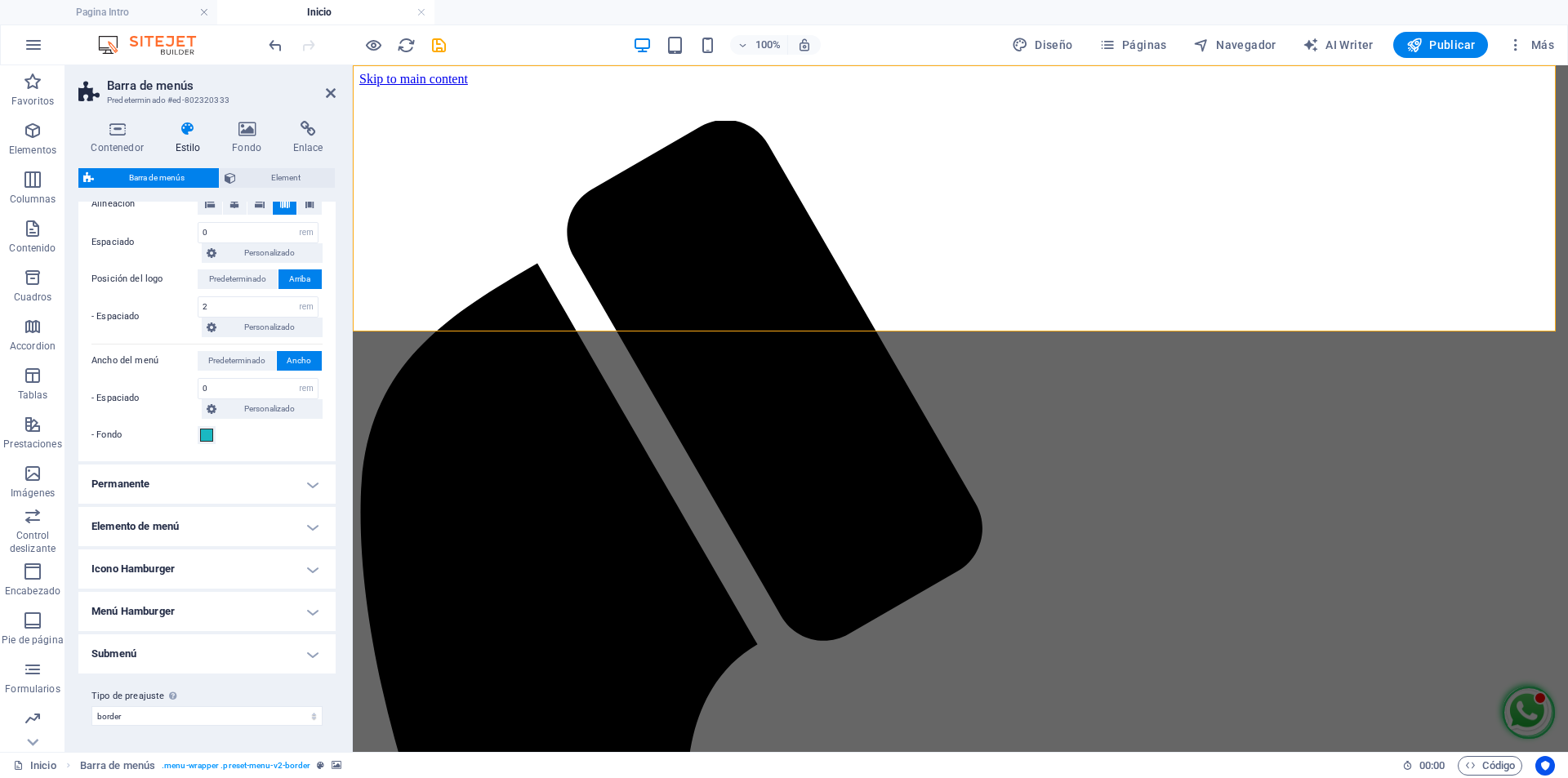
click at [305, 485] on h4 "Permanente" at bounding box center [207, 484] width 257 height 39
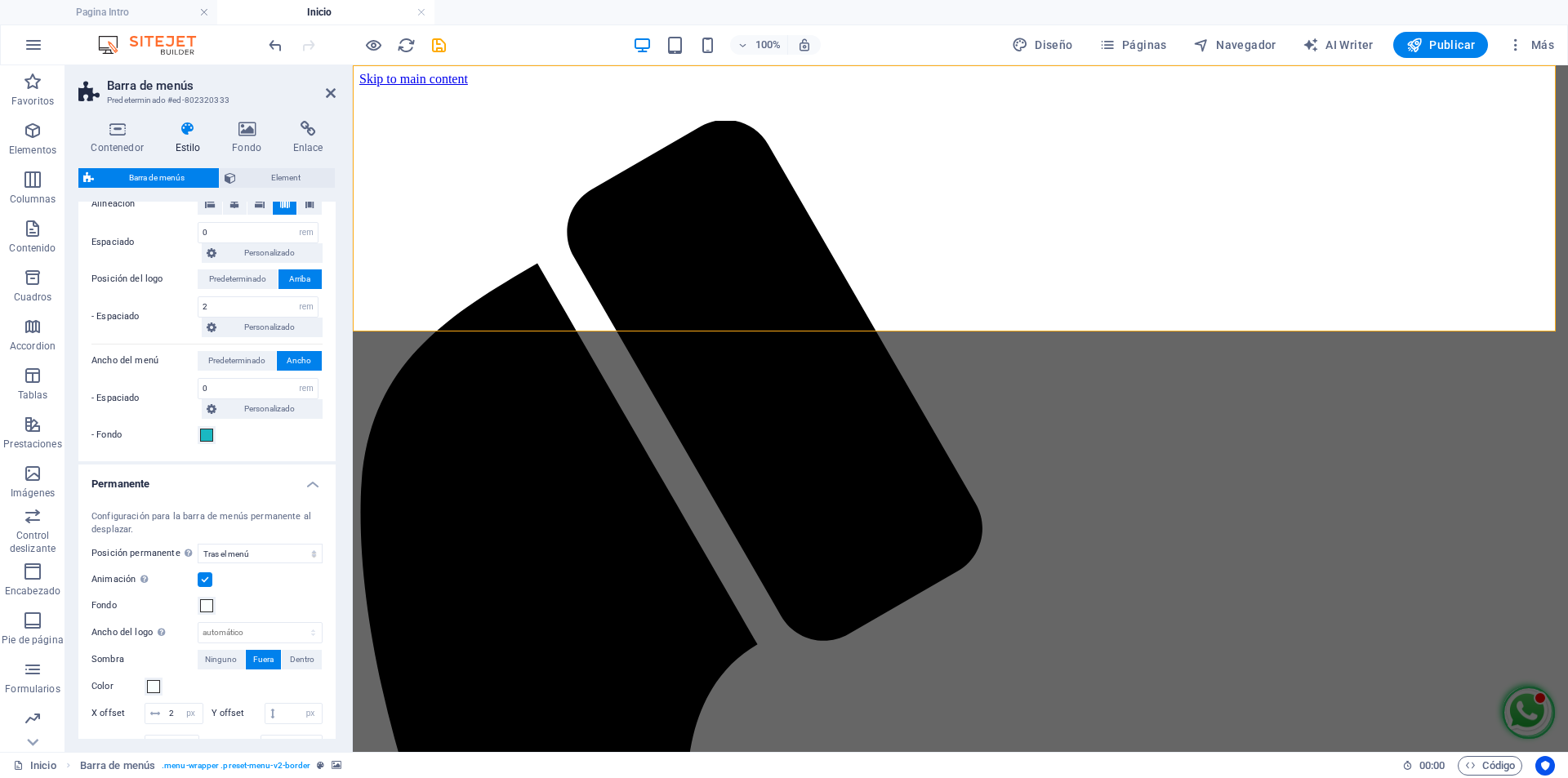
click at [203, 578] on label at bounding box center [205, 579] width 14 height 14
click at [0, 0] on input "Animación Define una transición suave cuando aparece el menú permanente" at bounding box center [0, 0] width 0 height 0
click at [209, 579] on label at bounding box center [205, 579] width 14 height 14
click at [0, 0] on input "Animación Define una transición suave cuando aparece el menú permanente" at bounding box center [0, 0] width 0 height 0
click at [210, 585] on label at bounding box center [205, 579] width 14 height 14
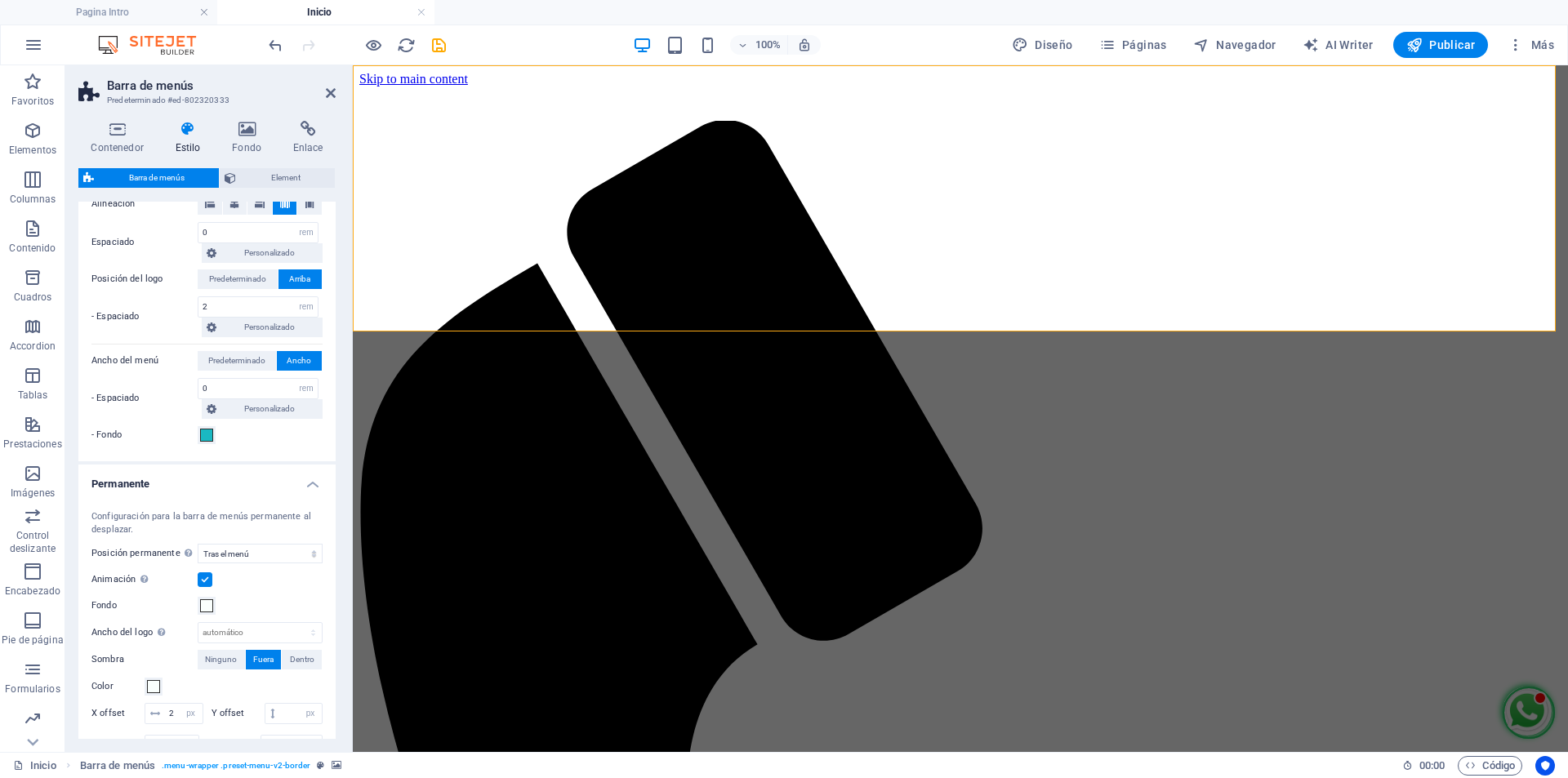
click at [0, 0] on input "Animación Define una transición suave cuando aparece el menú permanente" at bounding box center [0, 0] width 0 height 0
click at [211, 581] on label at bounding box center [205, 579] width 14 height 14
click at [0, 0] on input "Animación Define una transición suave cuando aparece el menú permanente" at bounding box center [0, 0] width 0 height 0
click at [202, 605] on span at bounding box center [206, 605] width 13 height 13
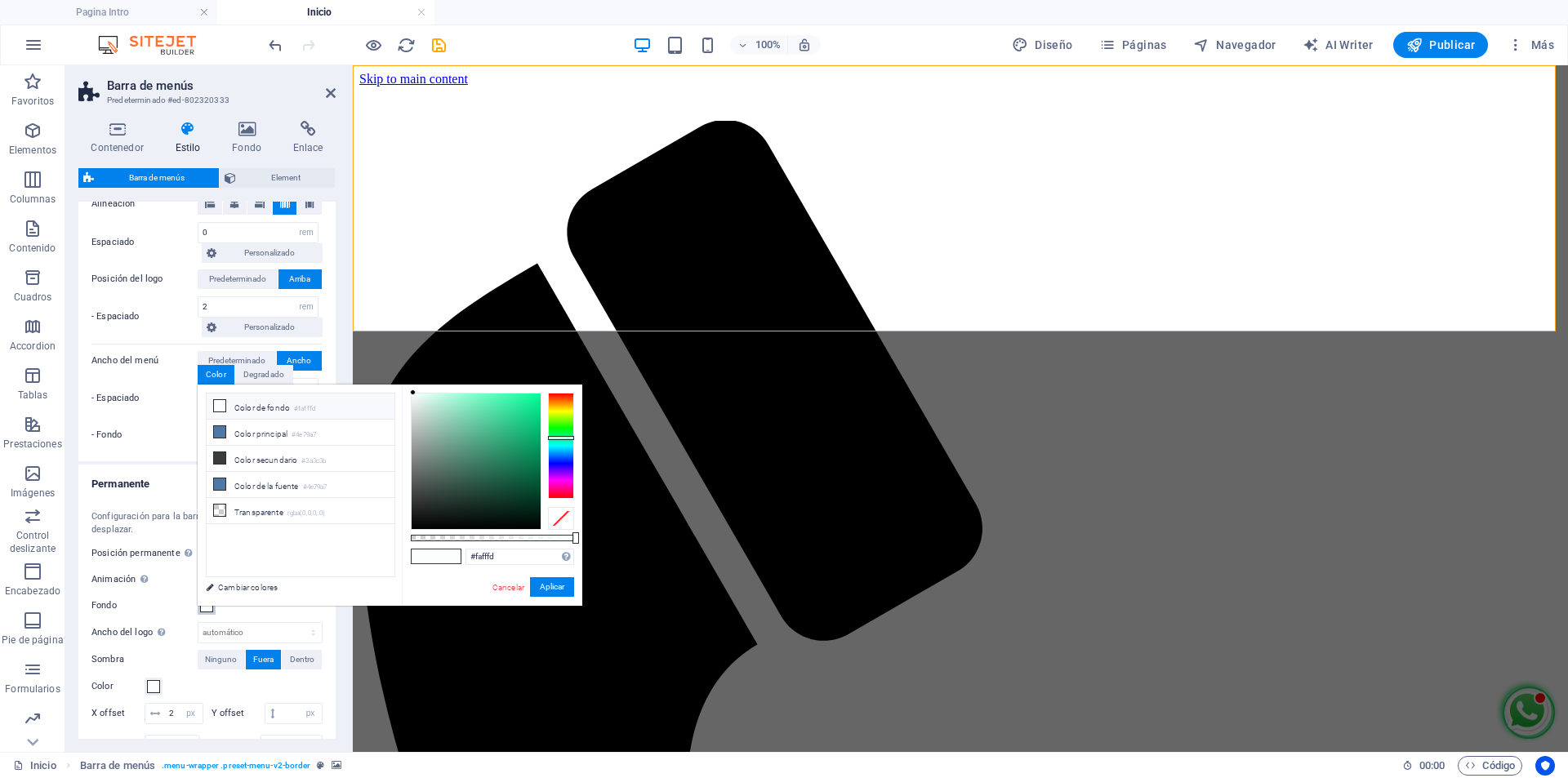
type input "#2dc78a"
click at [511, 422] on div at bounding box center [476, 461] width 129 height 135
click at [560, 580] on button "Aplicar" at bounding box center [553, 586] width 44 height 20
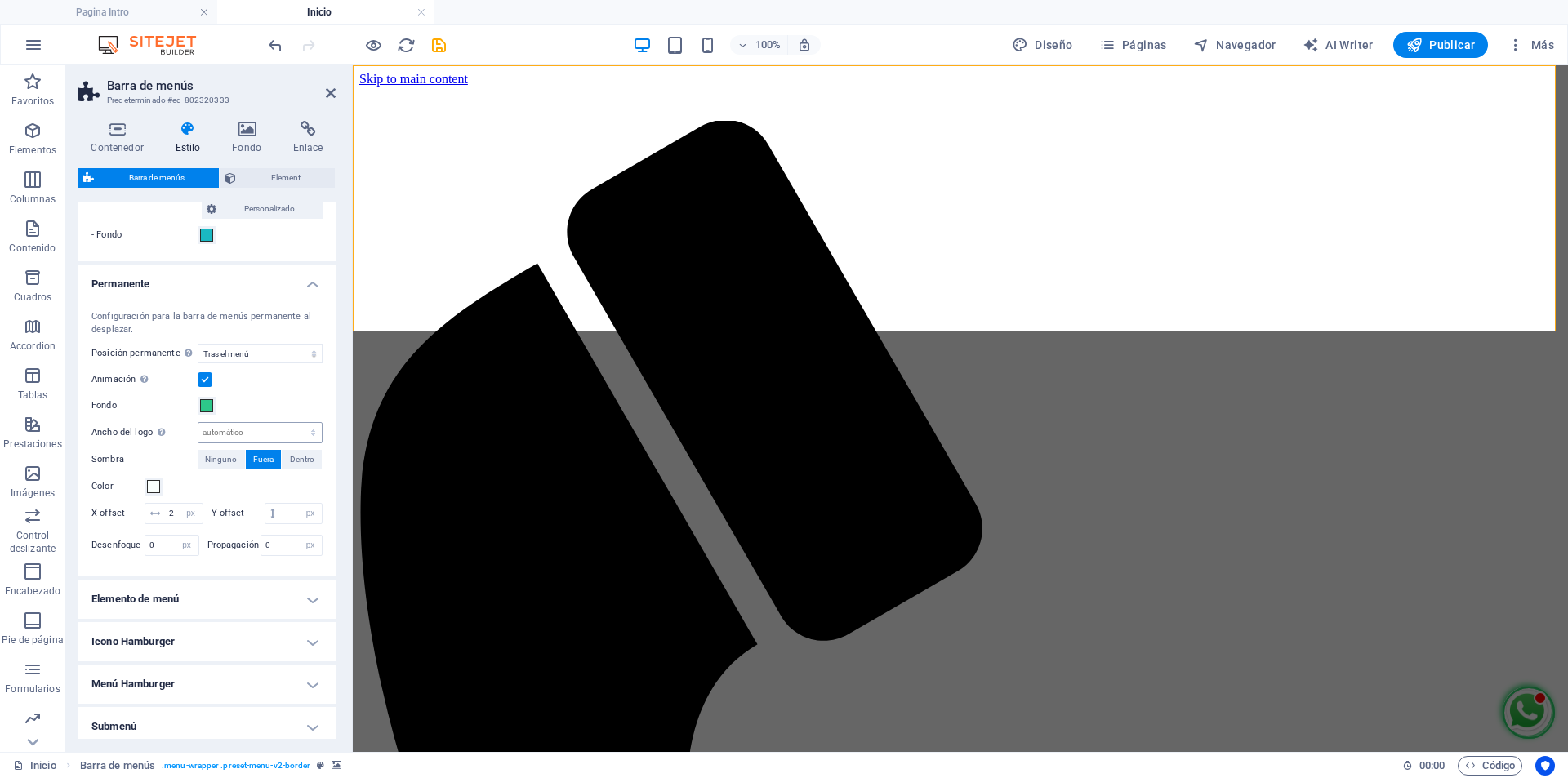
scroll to position [602, 0]
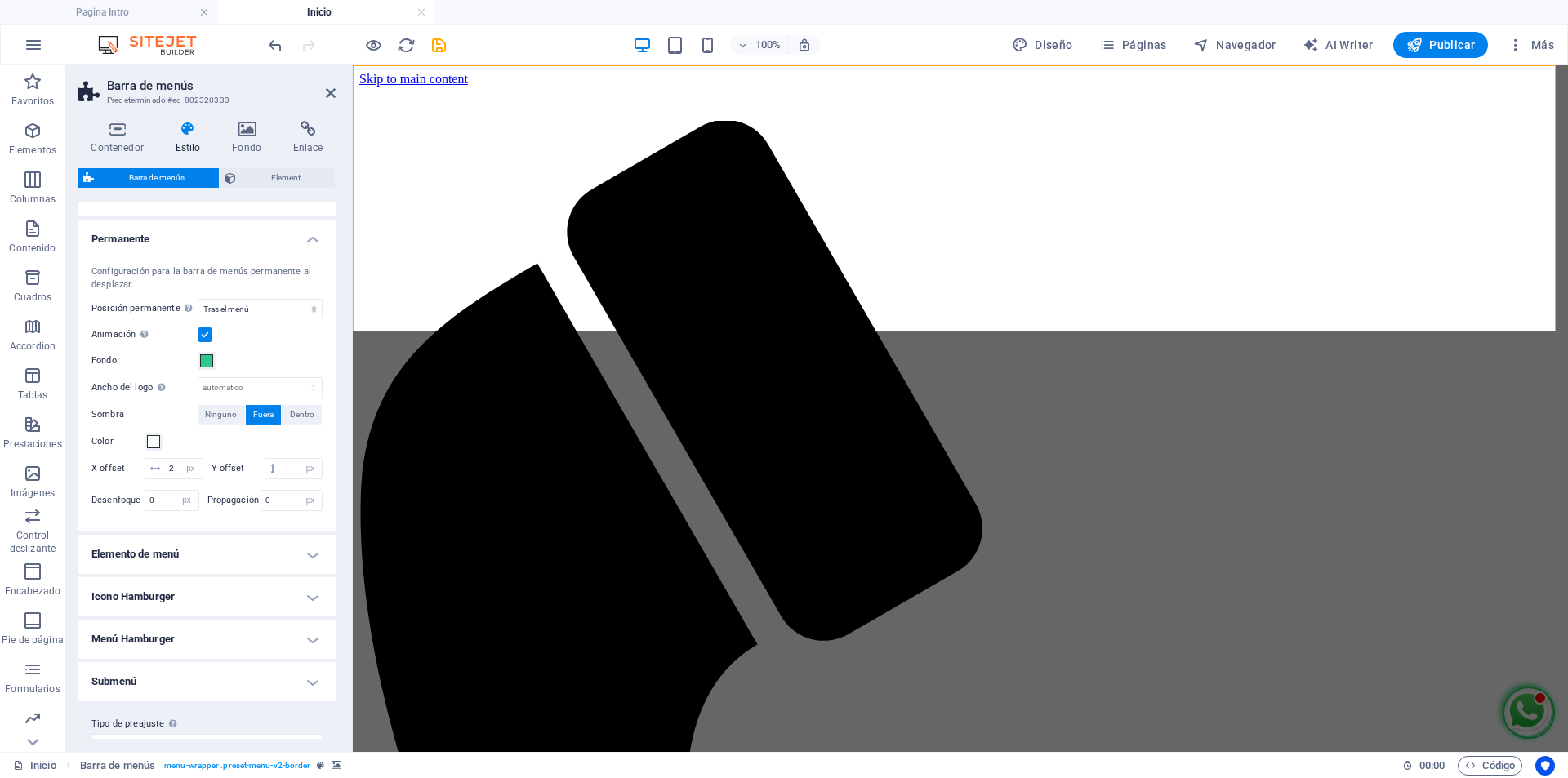
click at [229, 569] on h4 "Elemento de menú" at bounding box center [207, 554] width 257 height 39
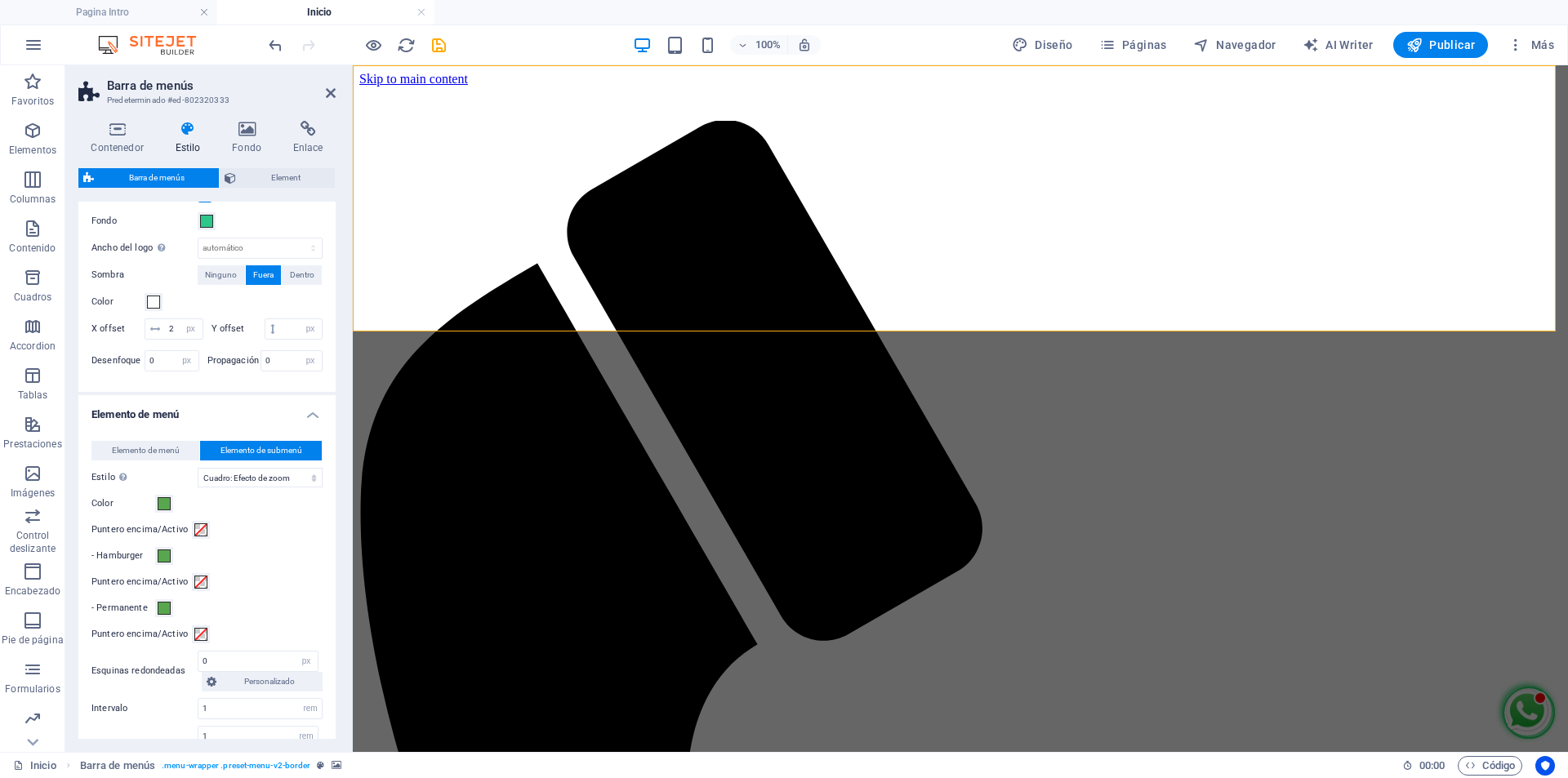
scroll to position [847, 0]
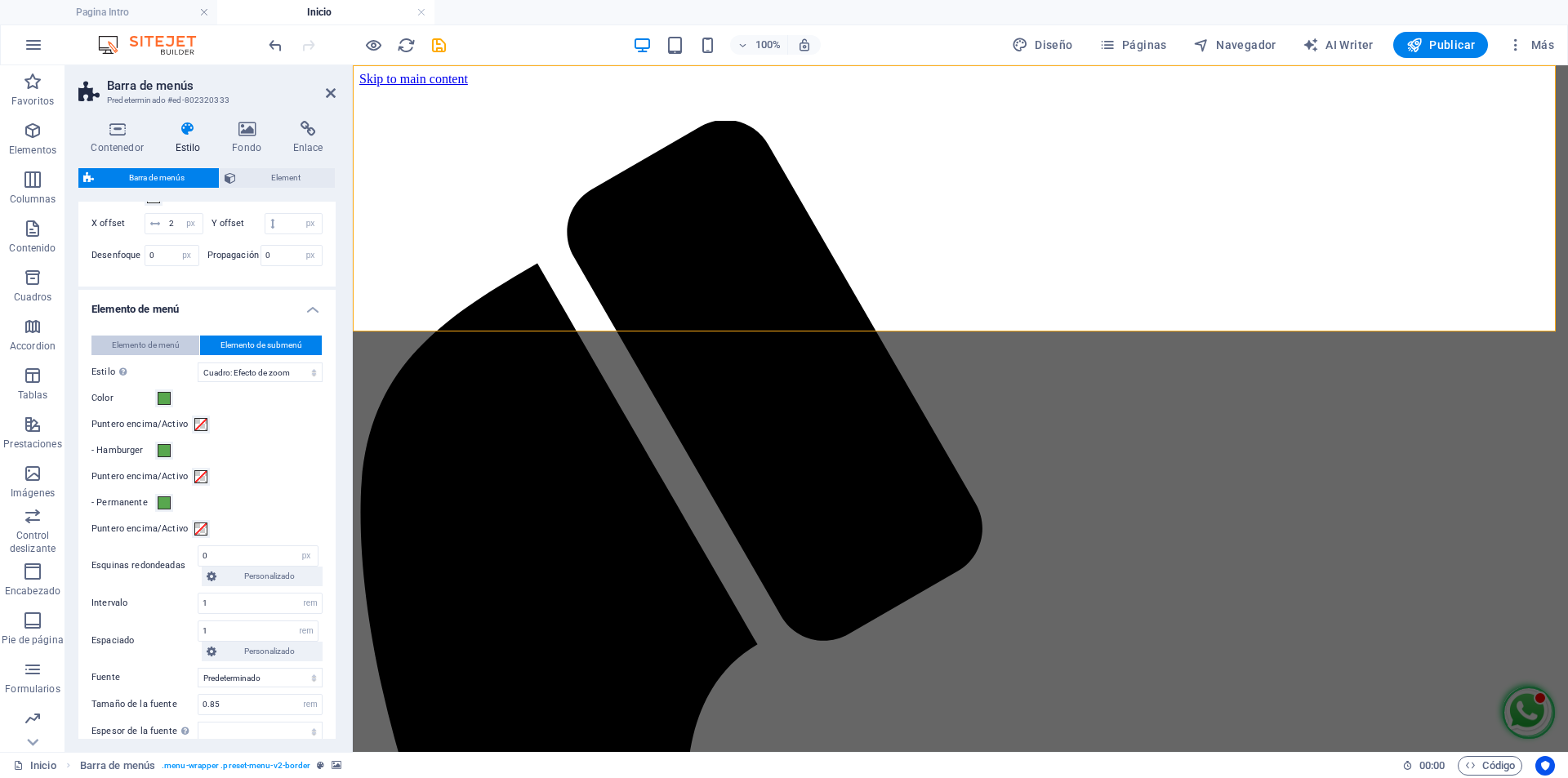
click at [162, 355] on span "Elemento de menú" at bounding box center [145, 345] width 67 height 20
click at [167, 405] on span at bounding box center [164, 398] width 13 height 13
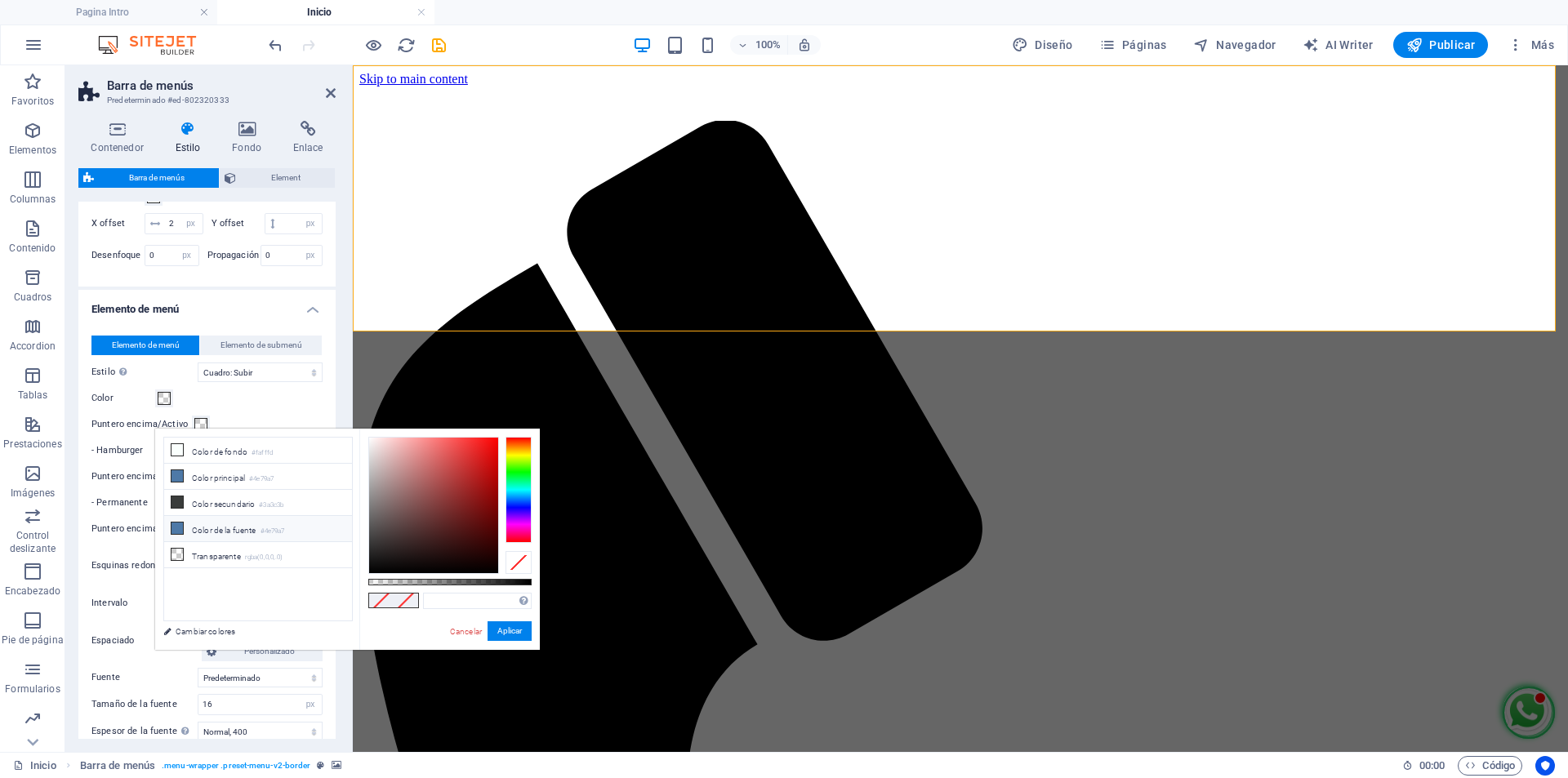
click at [197, 527] on li "Color de la fuente #4e79a7" at bounding box center [258, 528] width 188 height 26
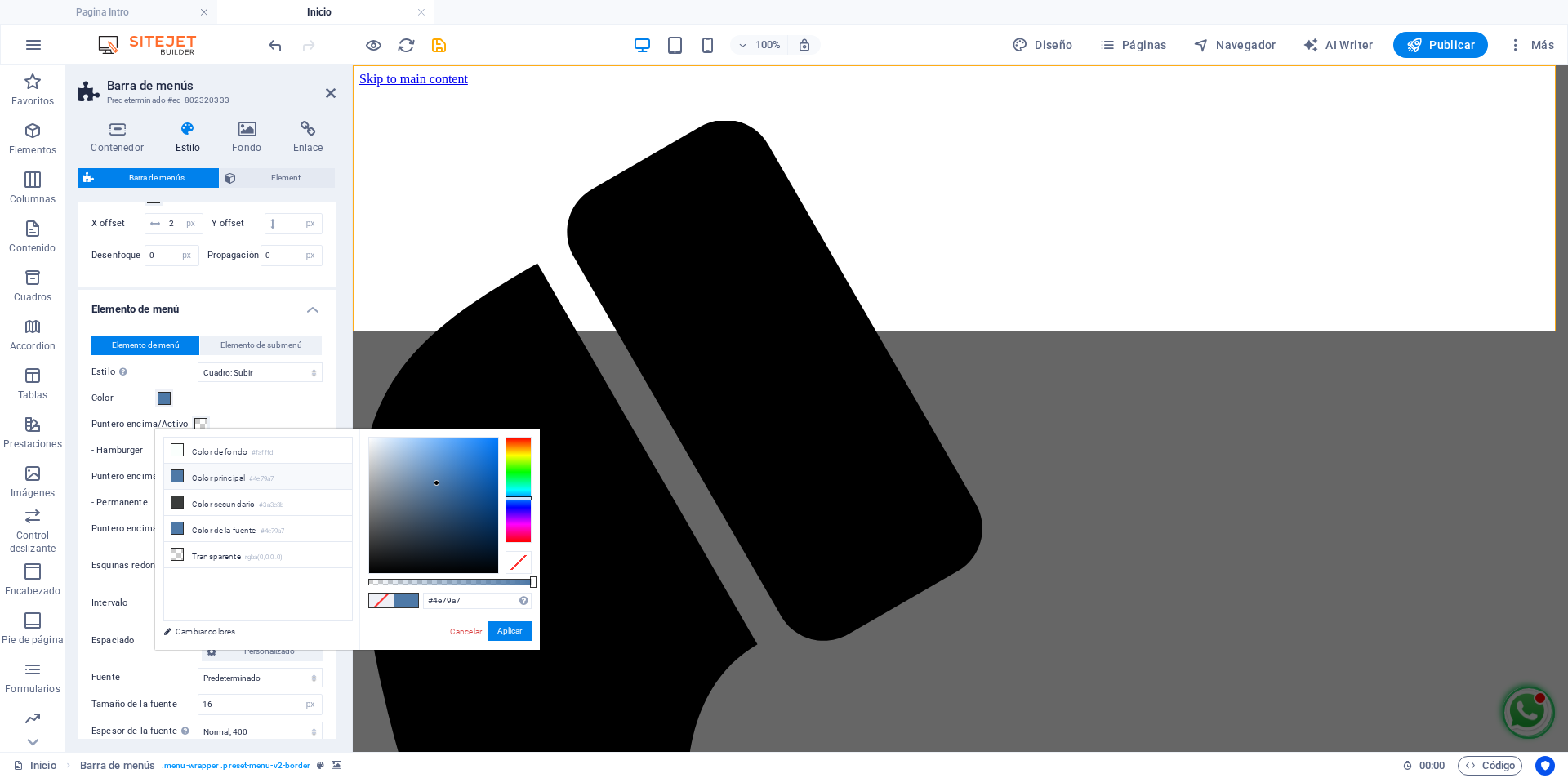
type input "#2785ea"
click at [476, 447] on div at bounding box center [433, 504] width 129 height 135
click at [511, 633] on button "Aplicar" at bounding box center [510, 631] width 44 height 20
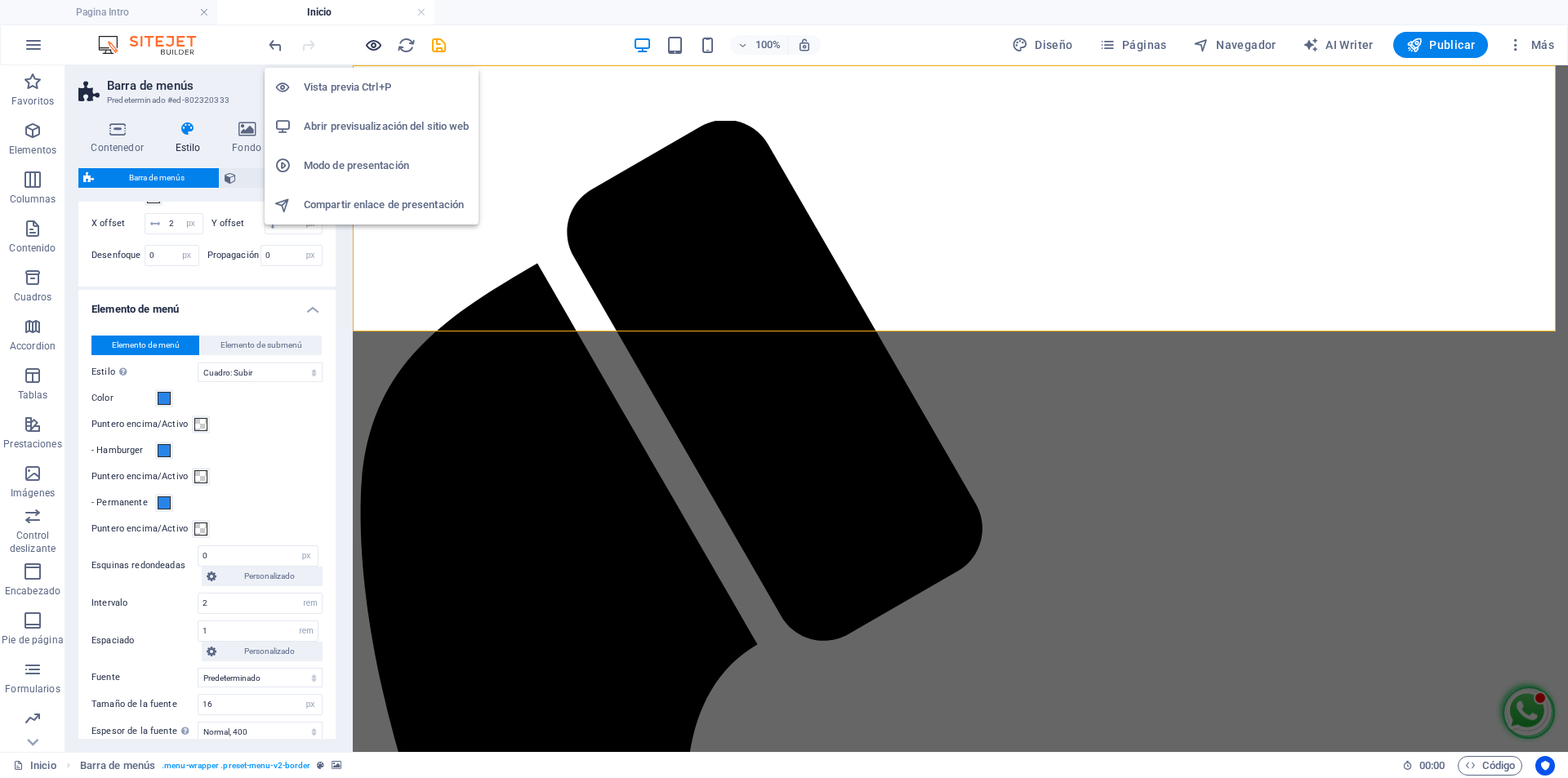
click at [379, 42] on icon "button" at bounding box center [373, 45] width 19 height 19
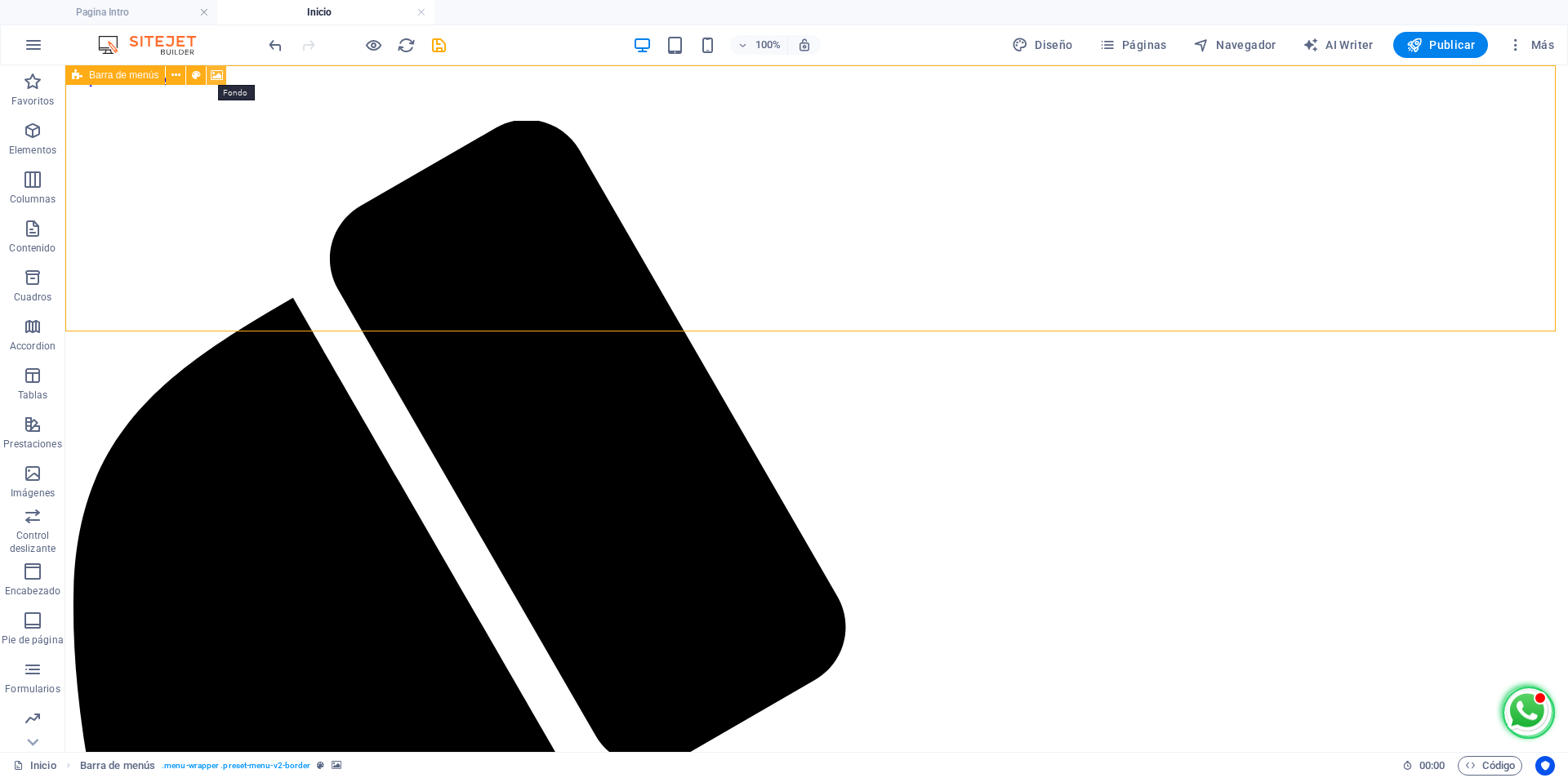
click at [217, 72] on icon at bounding box center [217, 76] width 12 height 17
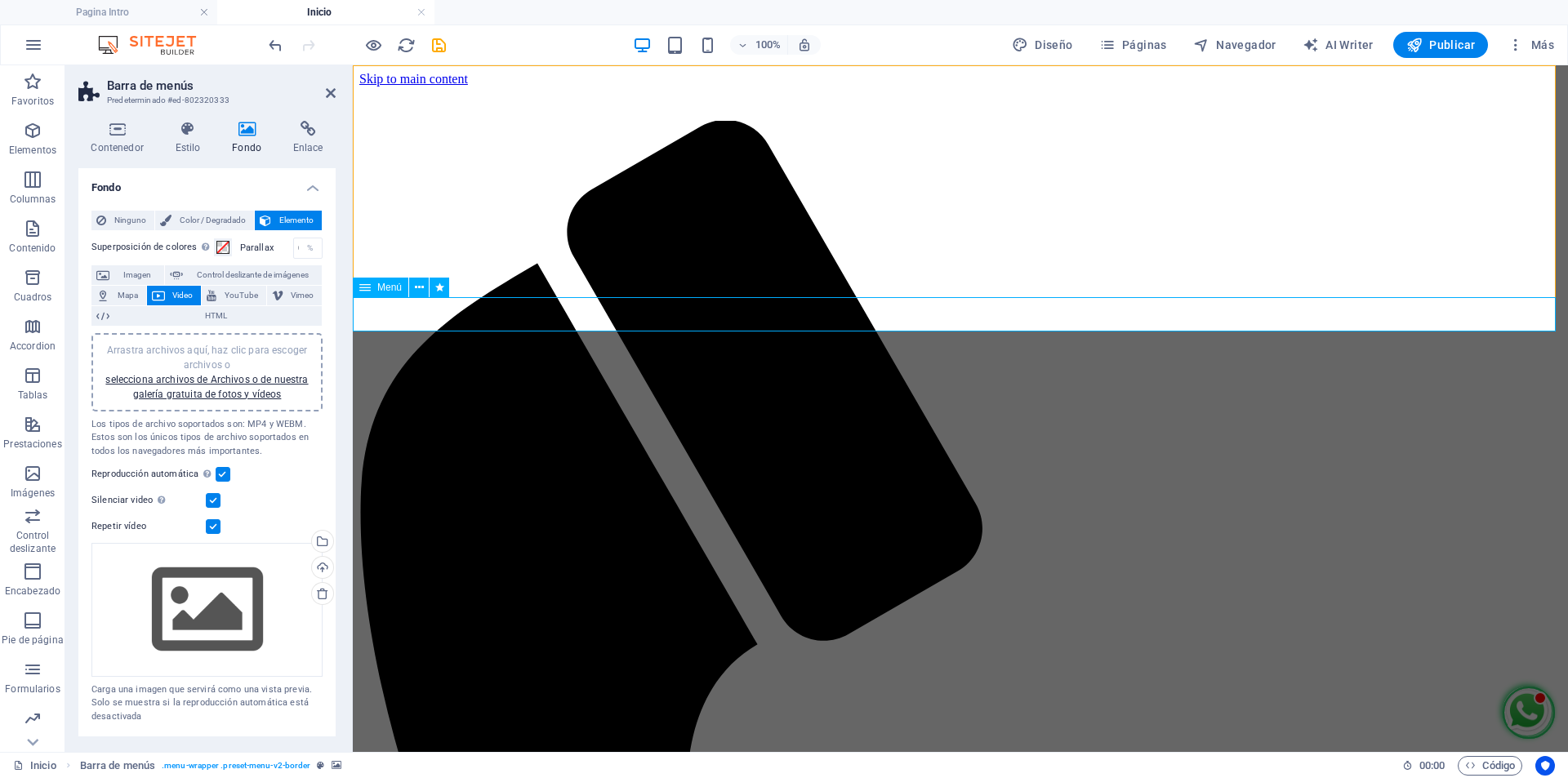
select select
select select "primary"
select select "3"
select select
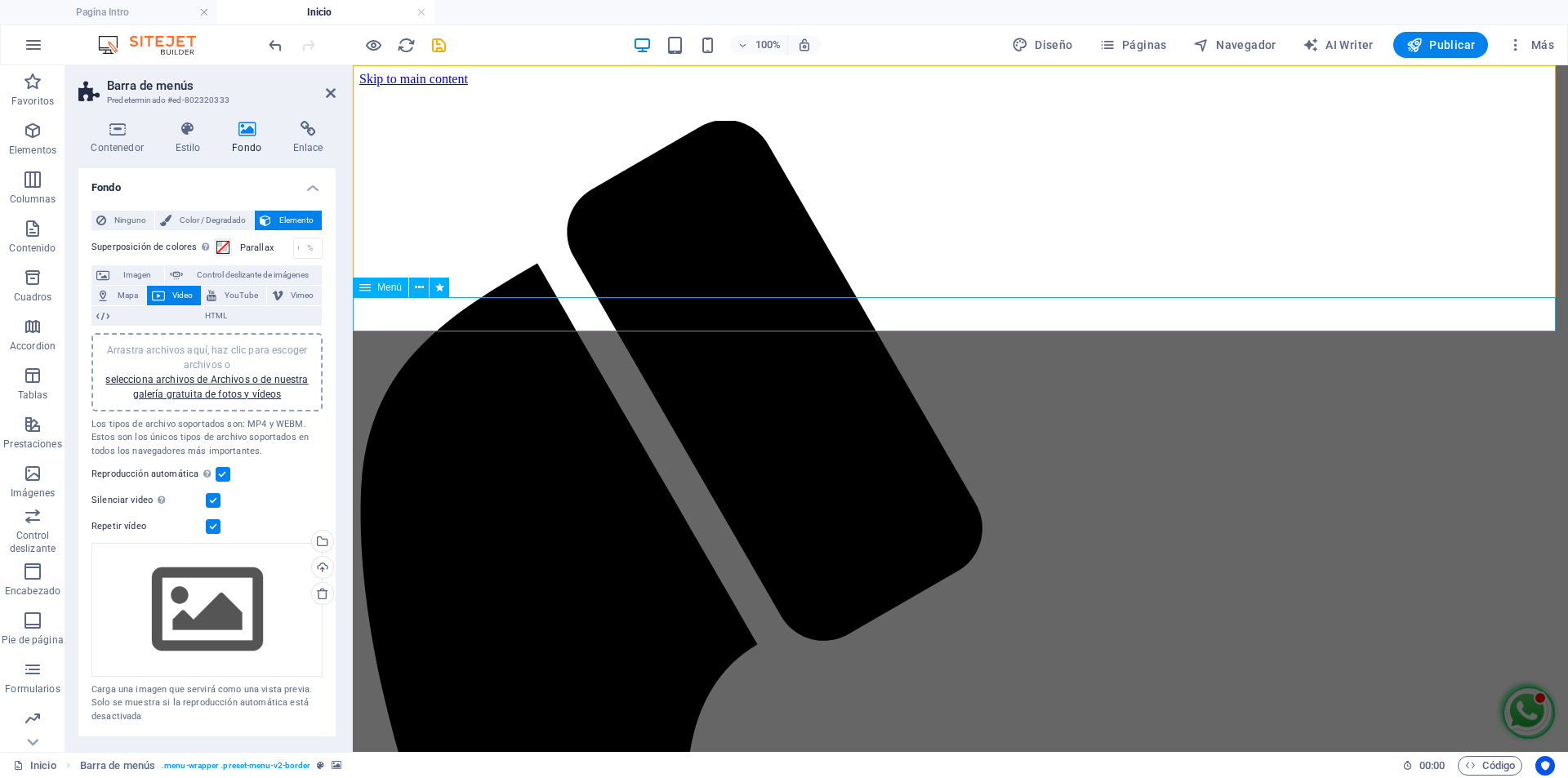
select select "secondary"
select select "4"
select select
select select "secondary"
select select "1"
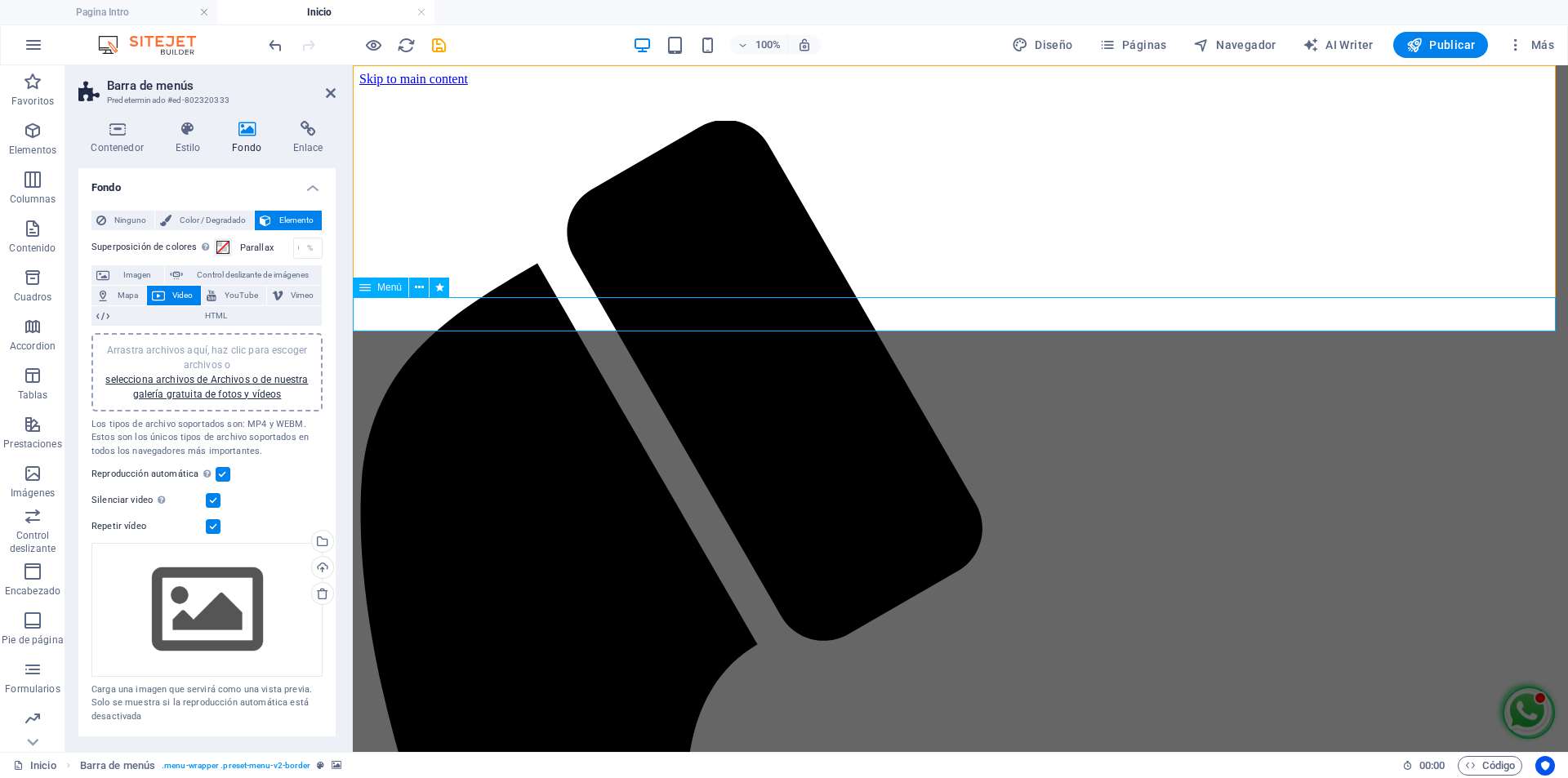
select select
select select "primary"
select select "5"
select select
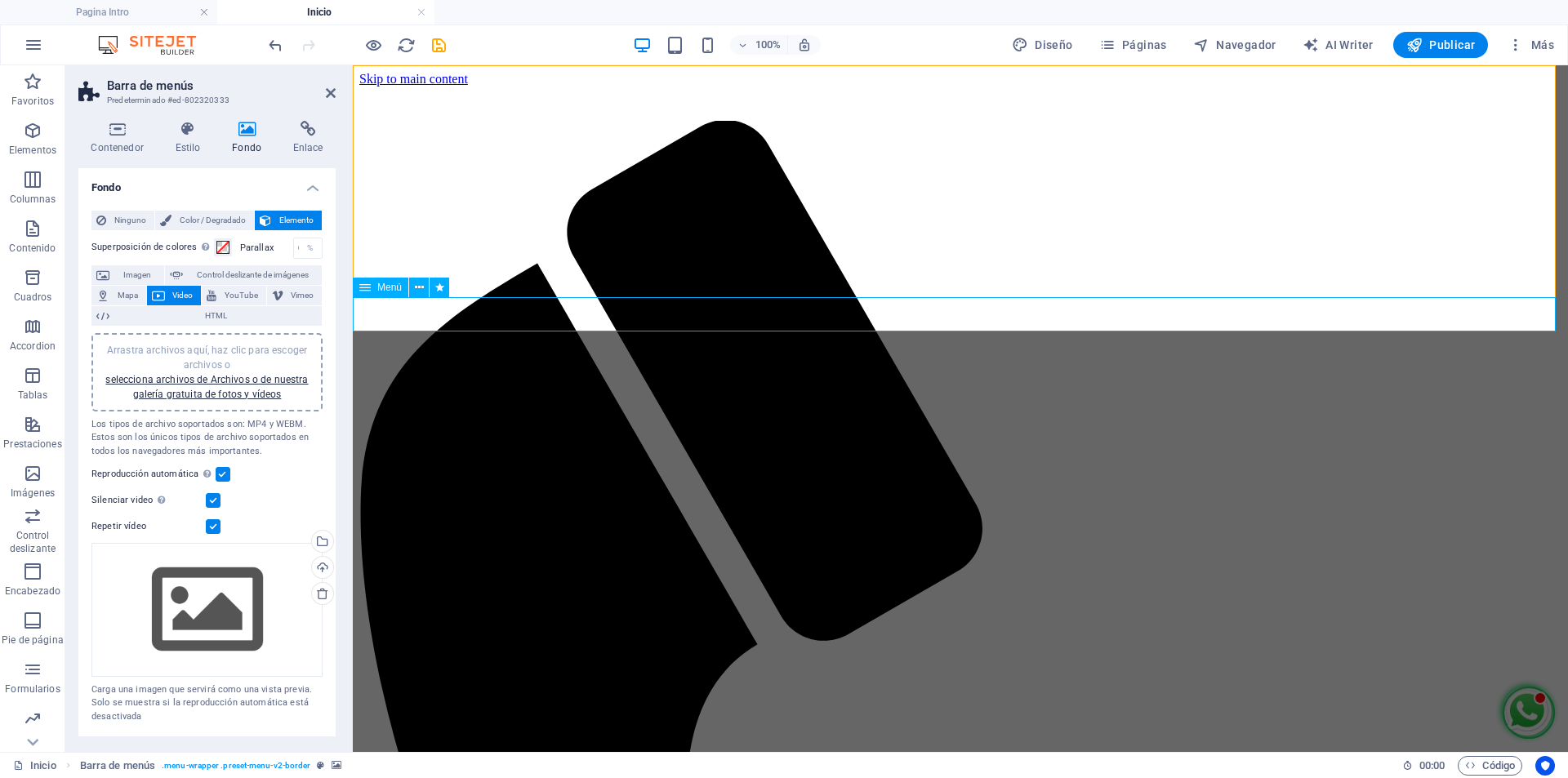
select select "secondary"
select select "14"
select select
select select "primary"
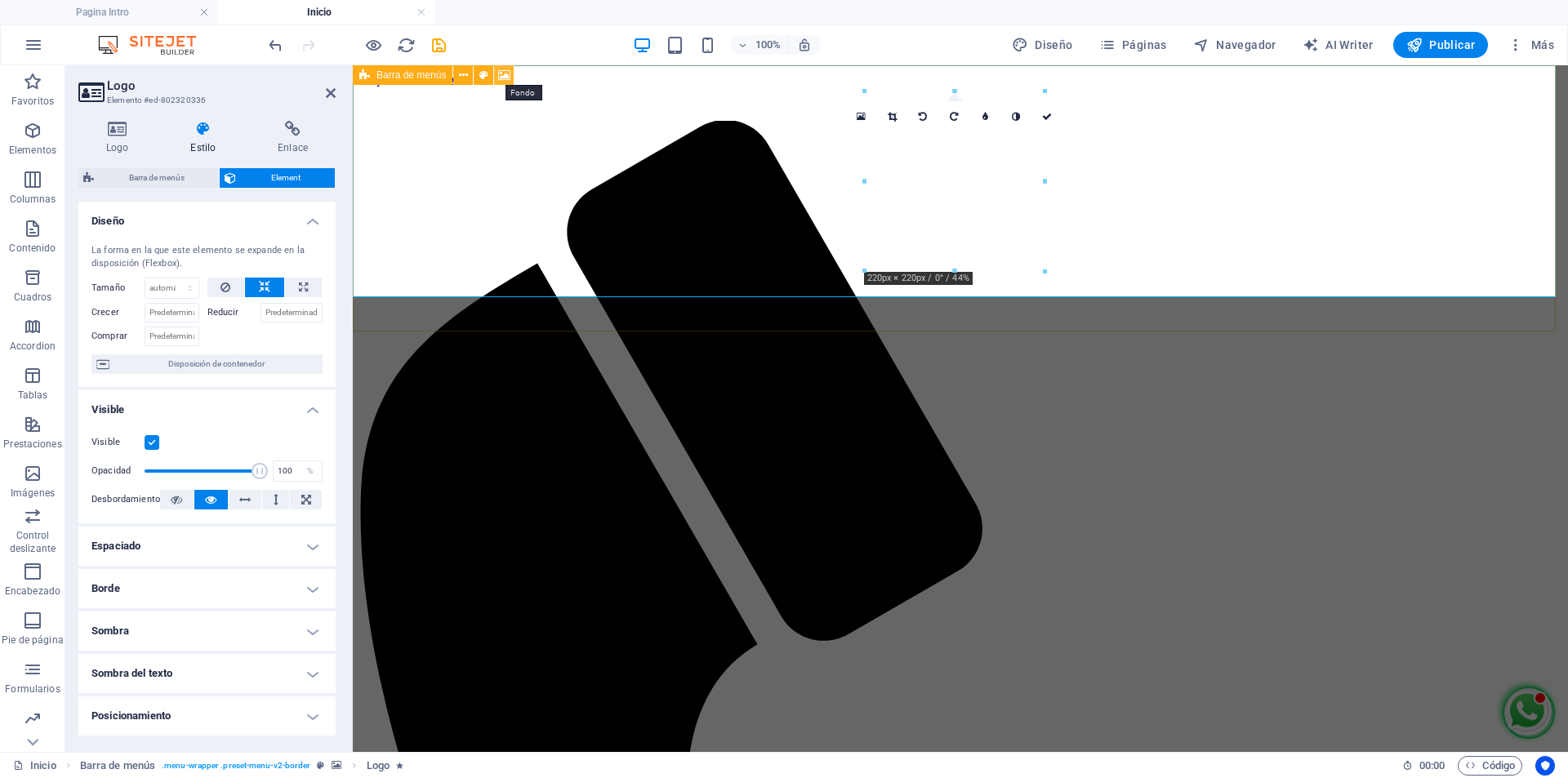
click at [508, 75] on icon at bounding box center [504, 76] width 12 height 17
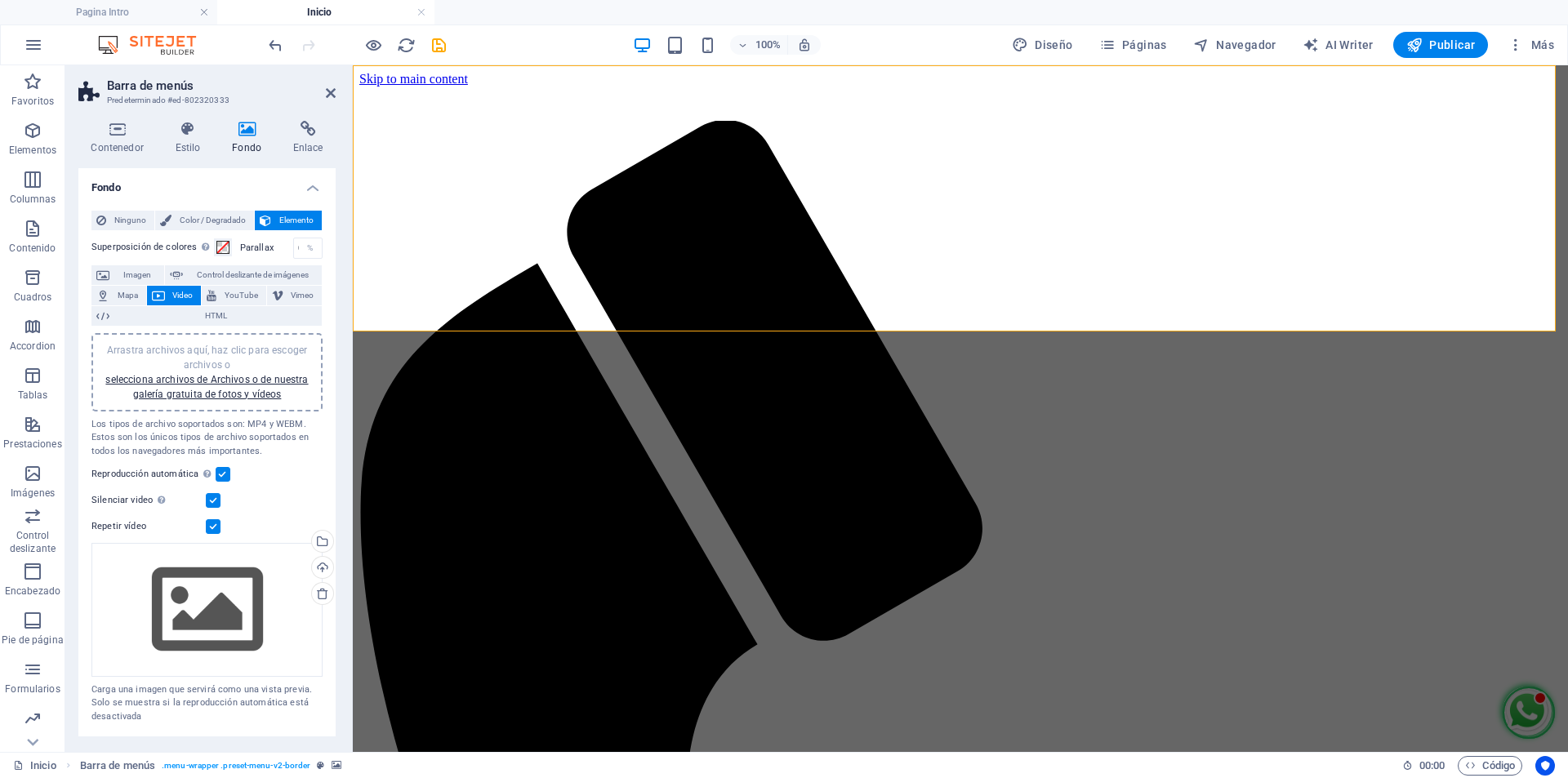
click at [203, 387] on div "Arrastra archivos aquí, haz clic para escoger archivos o selecciona archivos de…" at bounding box center [207, 372] width 211 height 59
click at [275, 377] on link "selecciona archivos de Archivos o de nuestra galería gratuita de fotos y vídeos" at bounding box center [207, 387] width 203 height 26
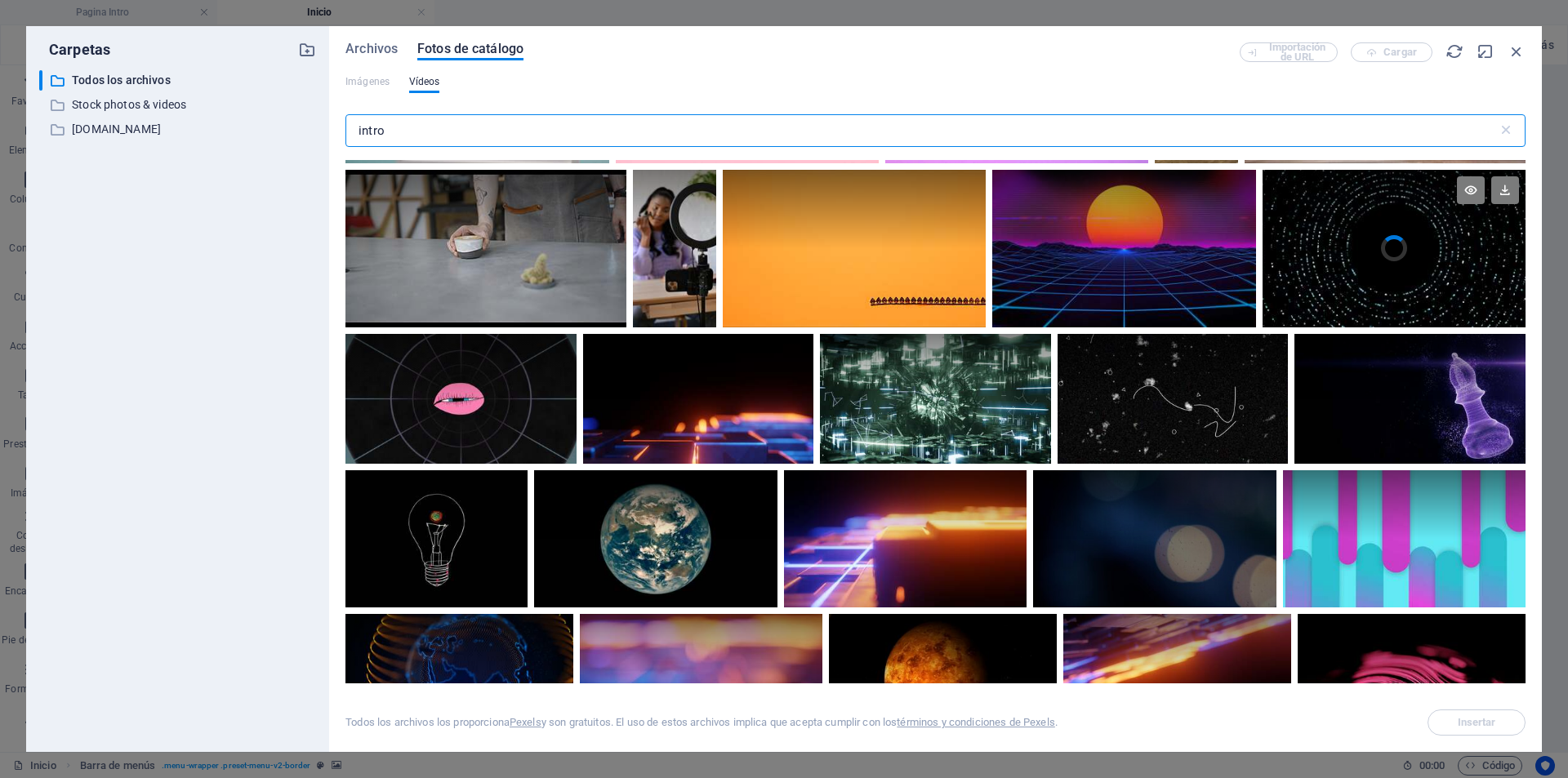
scroll to position [1551, 0]
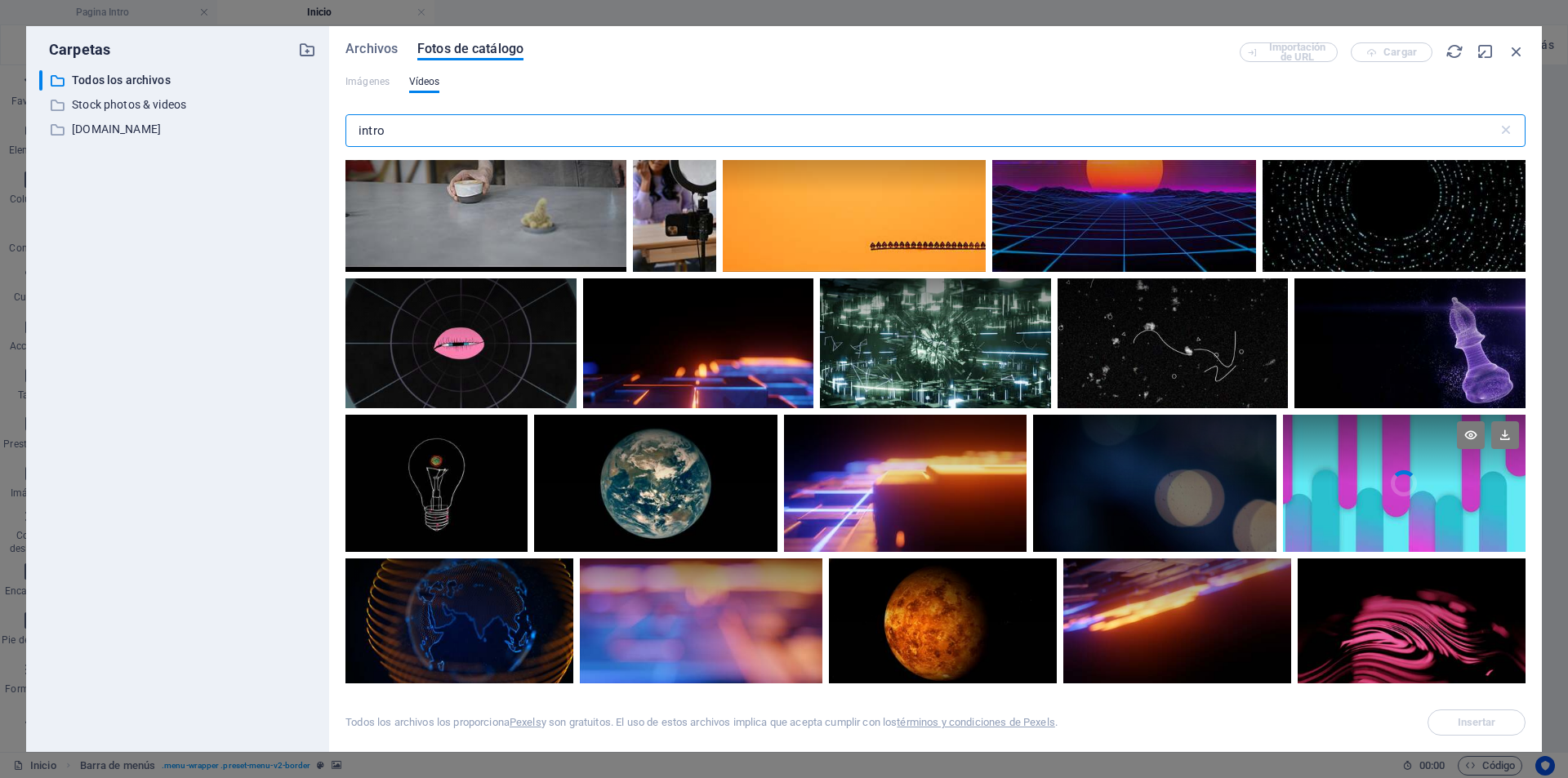
click at [1390, 487] on video "Your browser does not support the video tag." at bounding box center [1404, 483] width 242 height 137
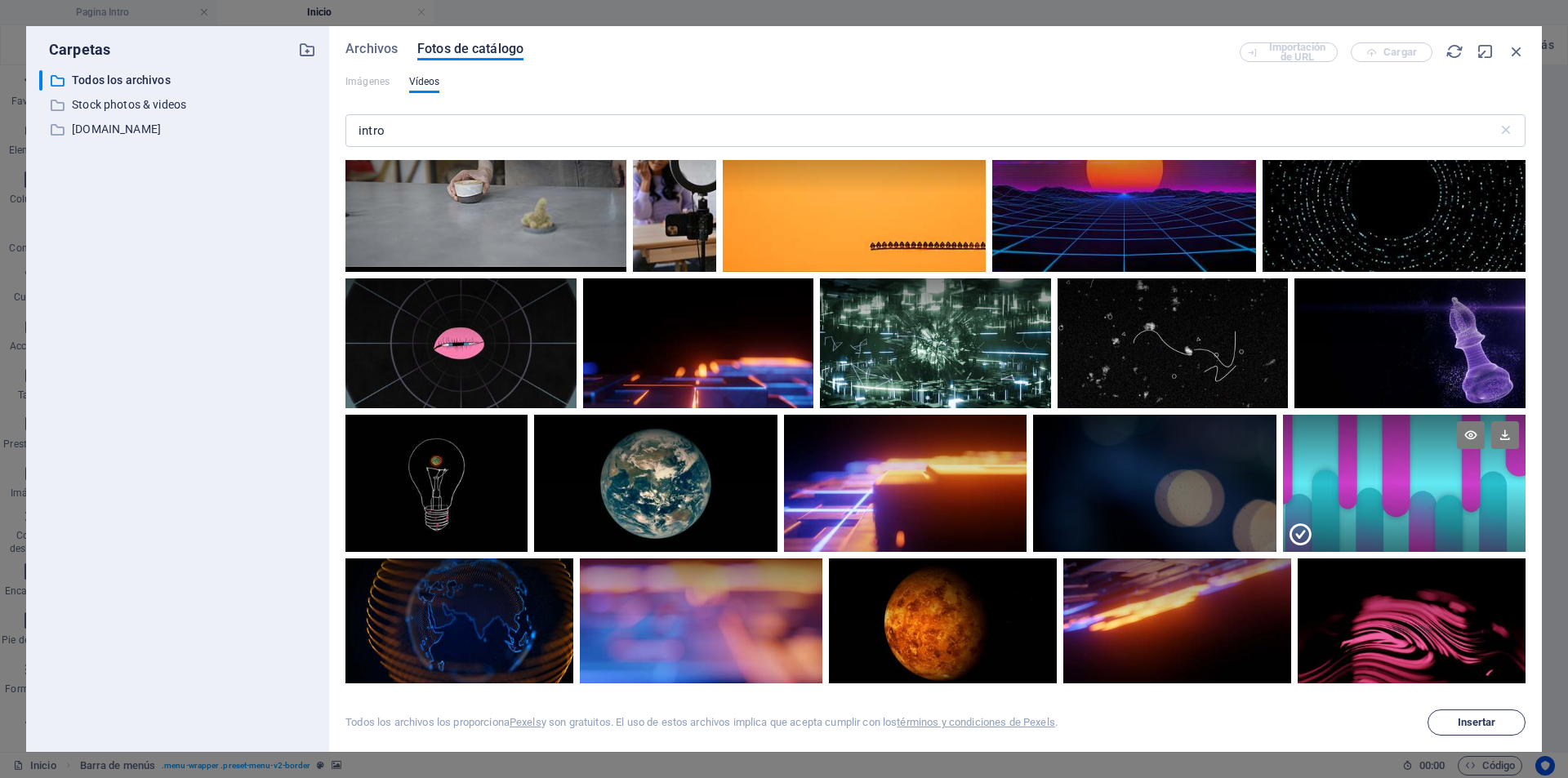
click at [1470, 719] on span "Insertar" at bounding box center [1477, 722] width 38 height 9
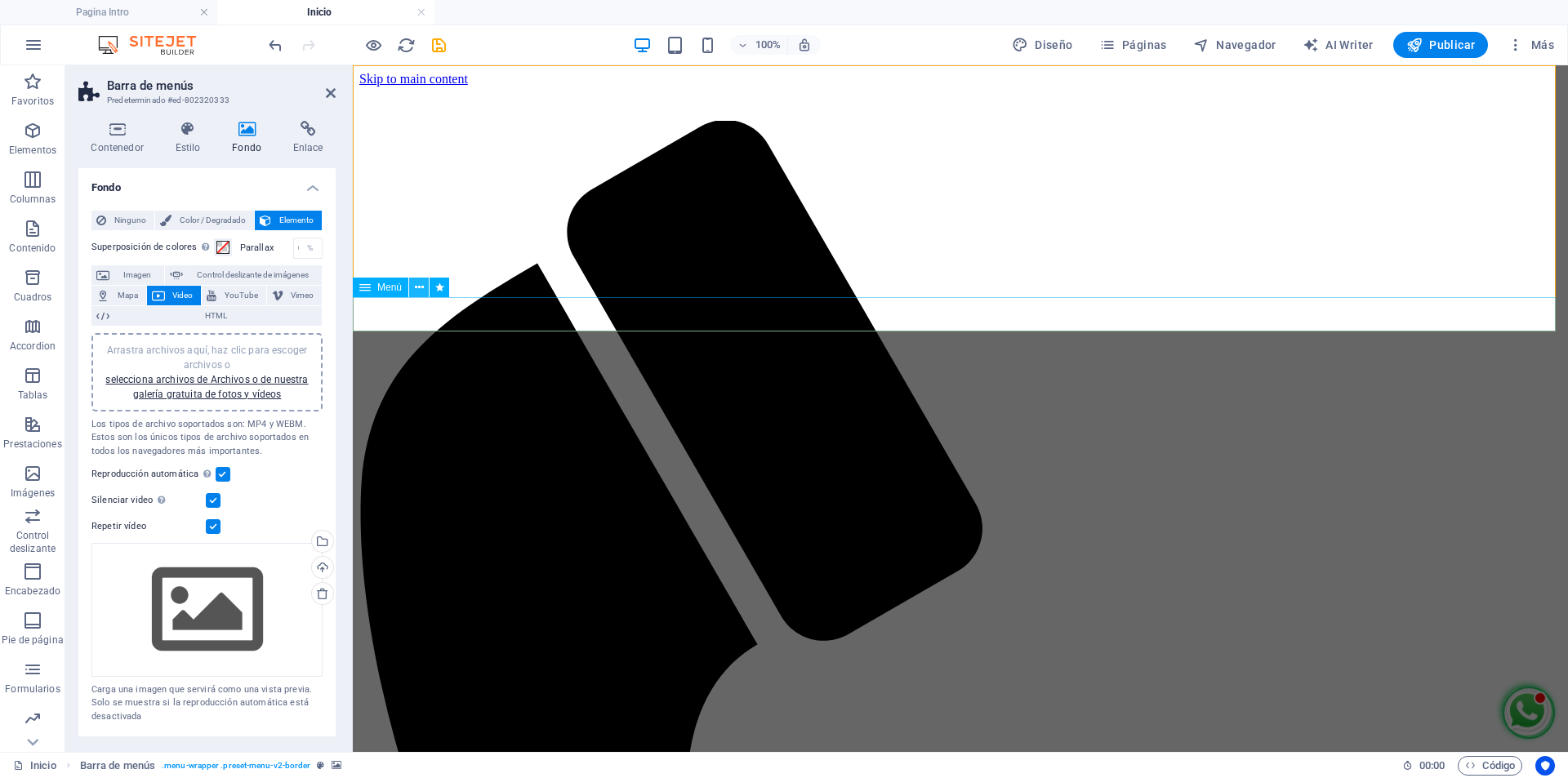
click at [421, 286] on icon at bounding box center [419, 288] width 9 height 17
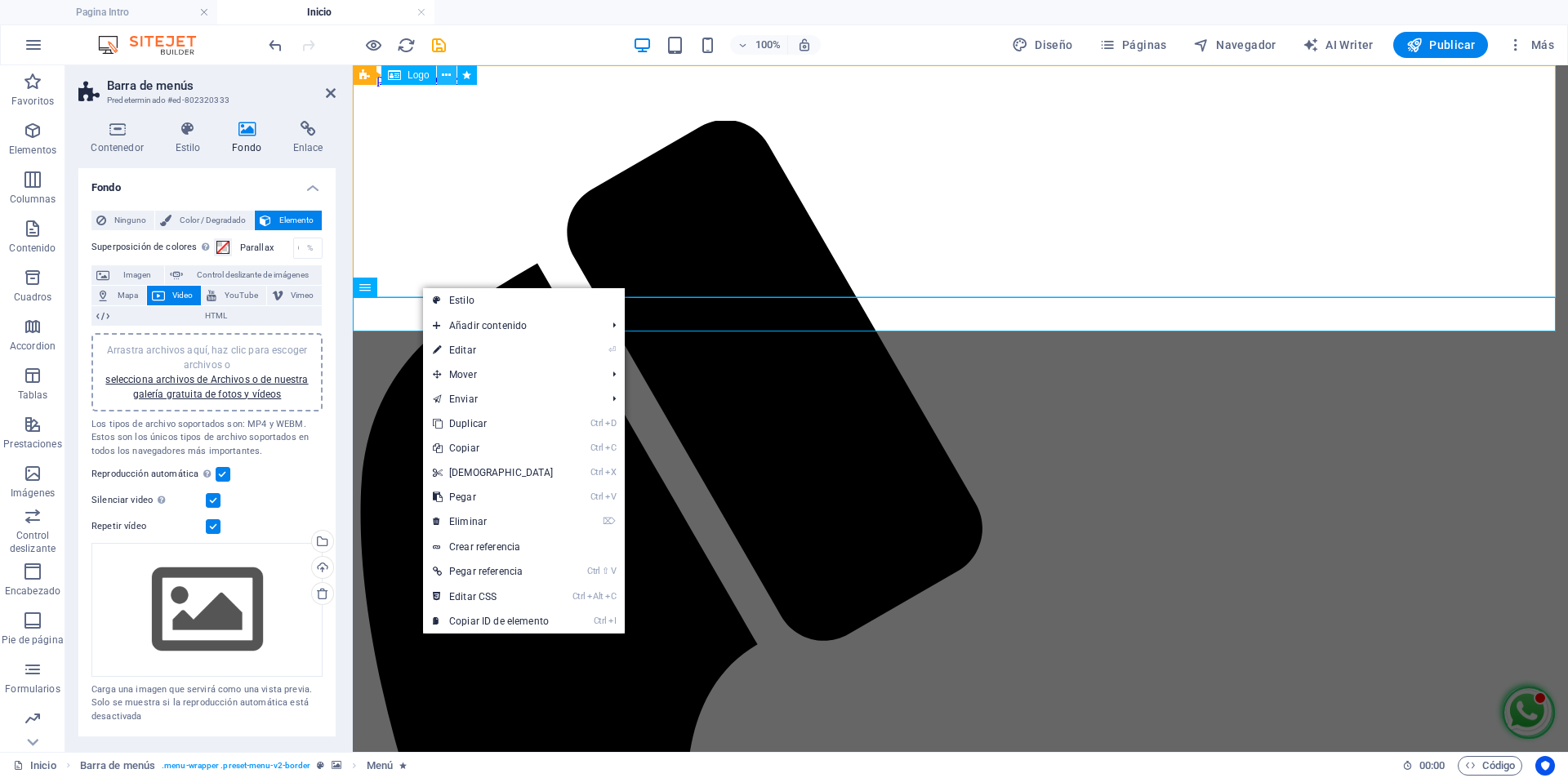
click at [443, 73] on icon at bounding box center [446, 76] width 9 height 17
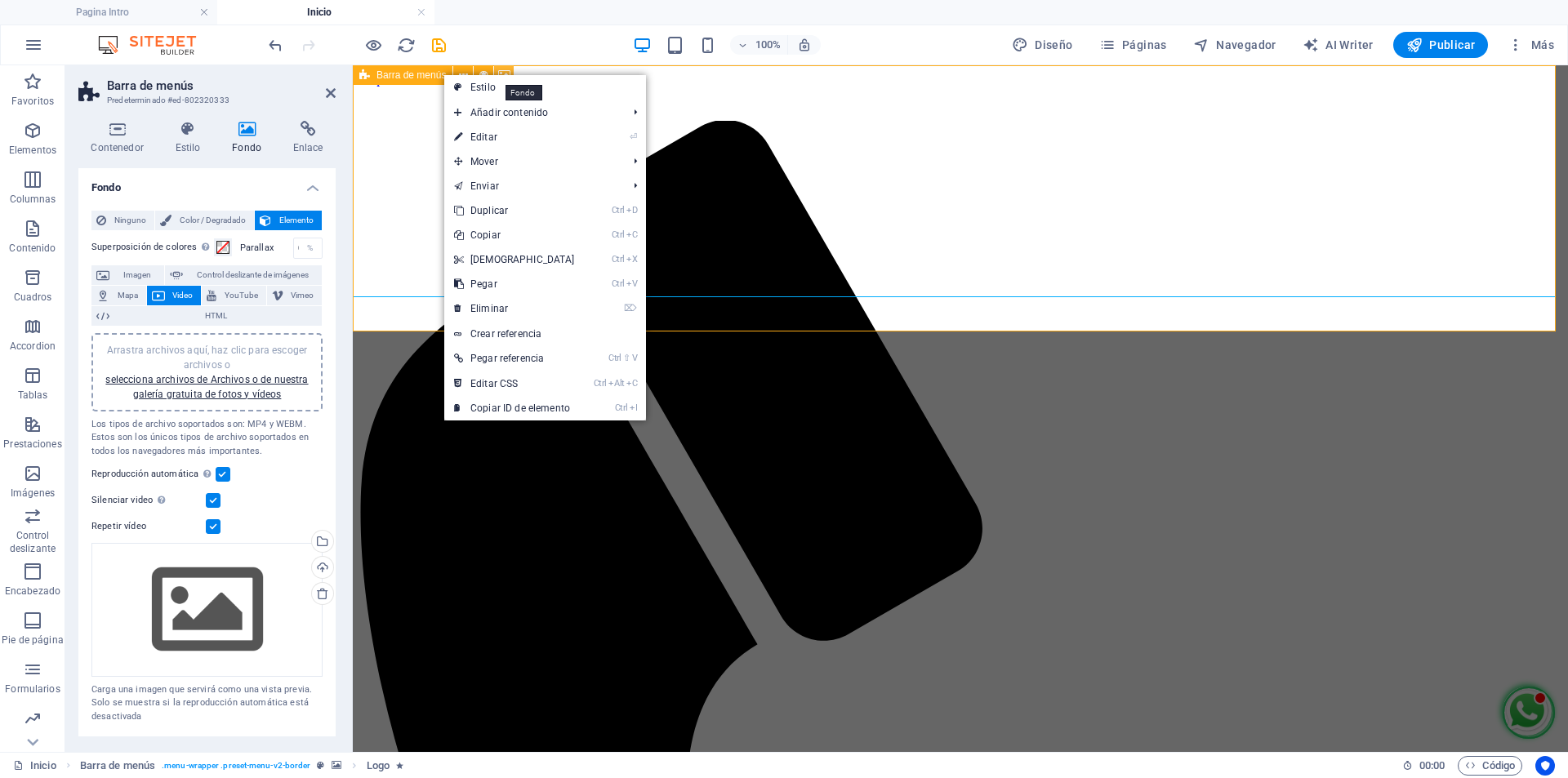
click at [504, 67] on icon at bounding box center [504, 76] width 12 height 17
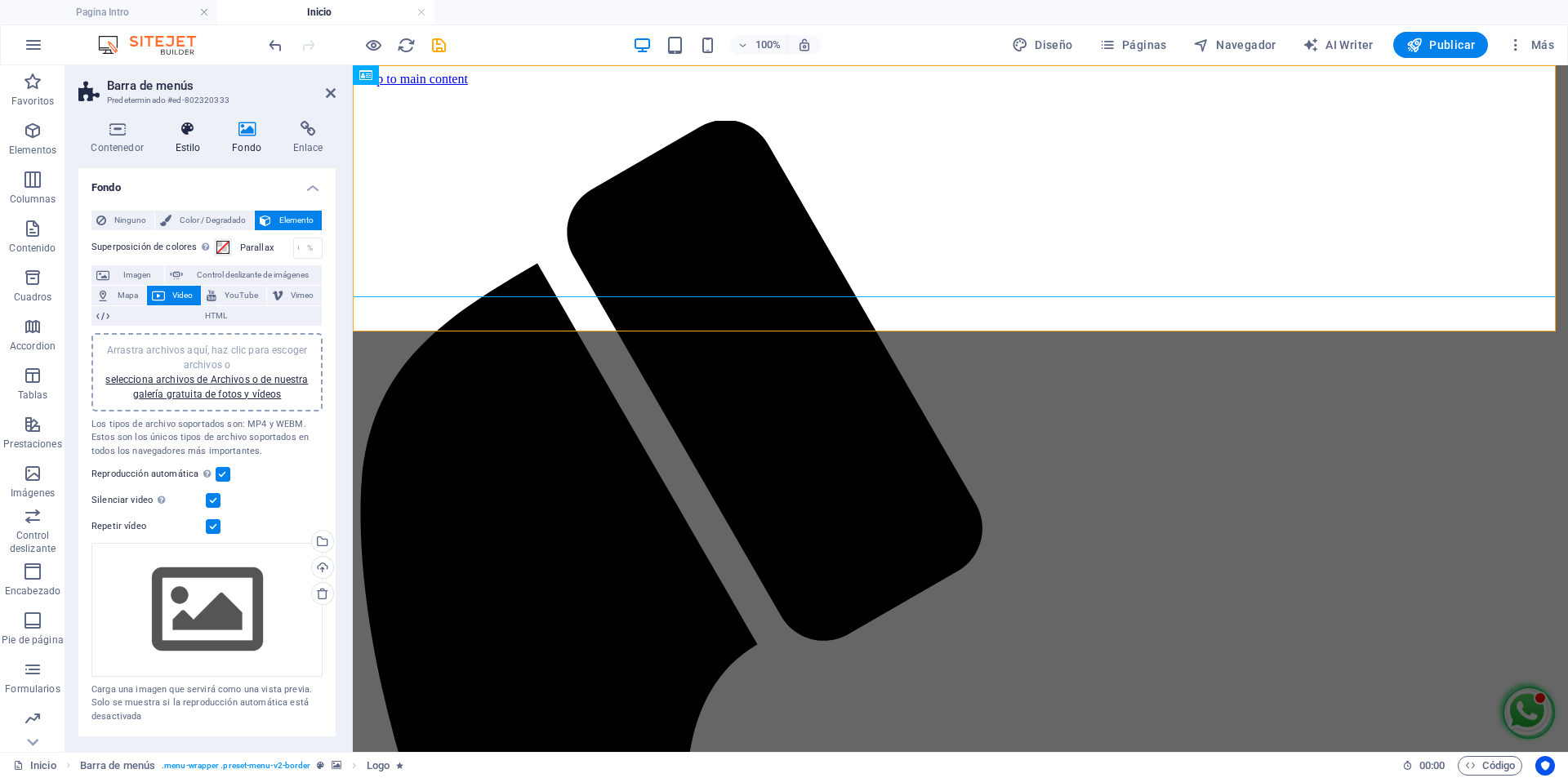
click at [190, 143] on h4 "Estilo" at bounding box center [191, 138] width 57 height 34
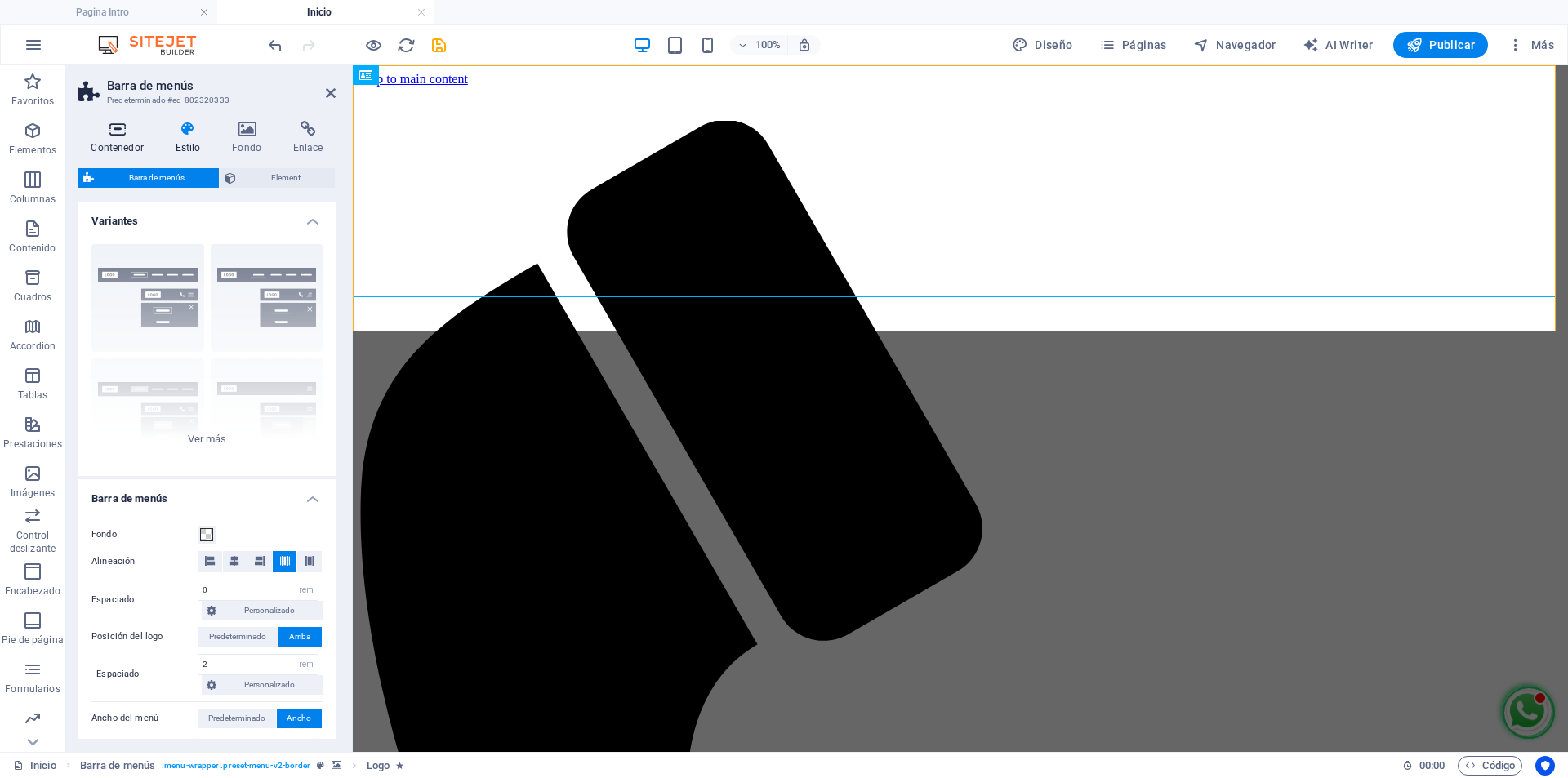
click at [122, 135] on icon at bounding box center [117, 129] width 78 height 16
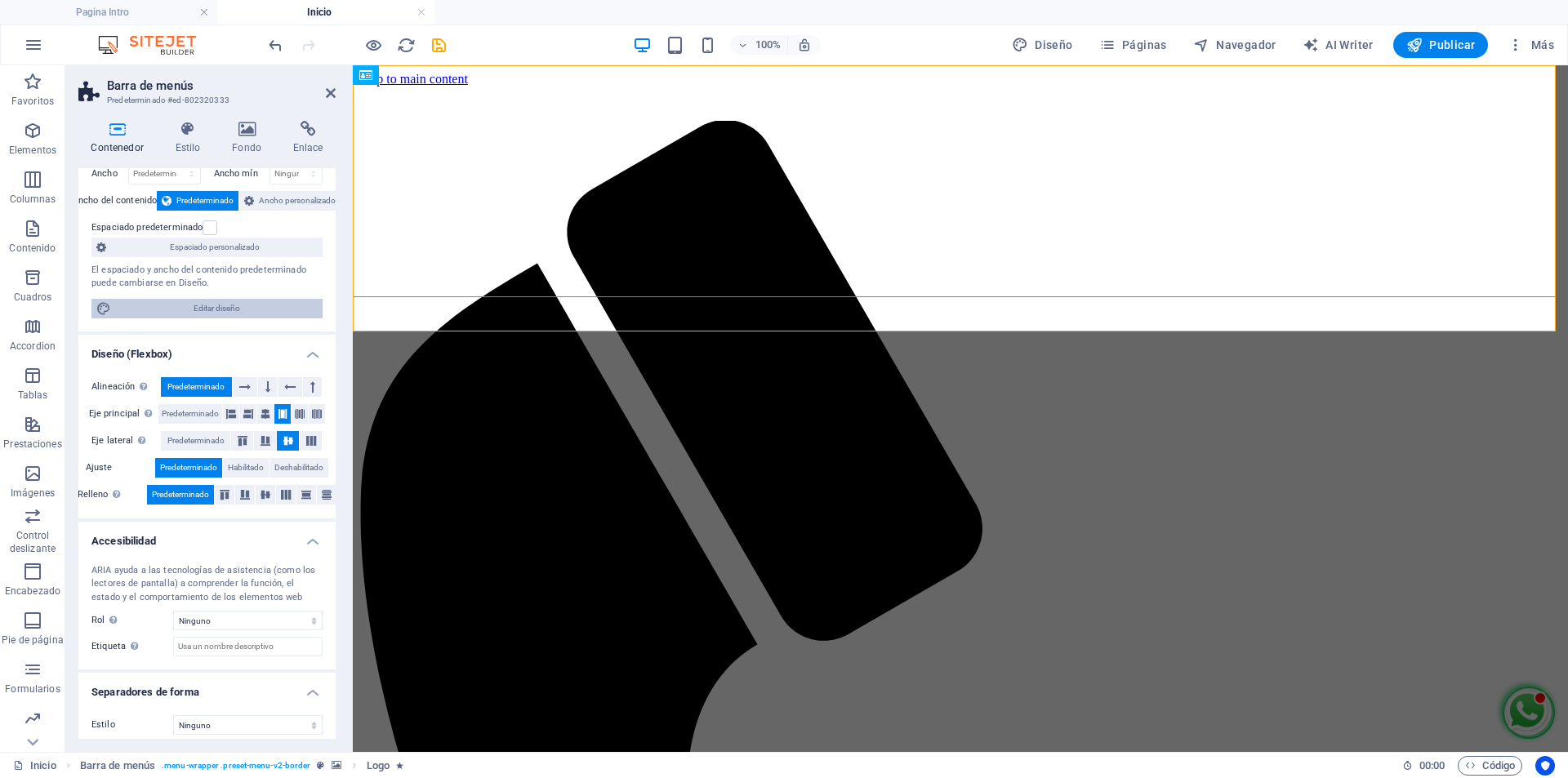
scroll to position [82, 0]
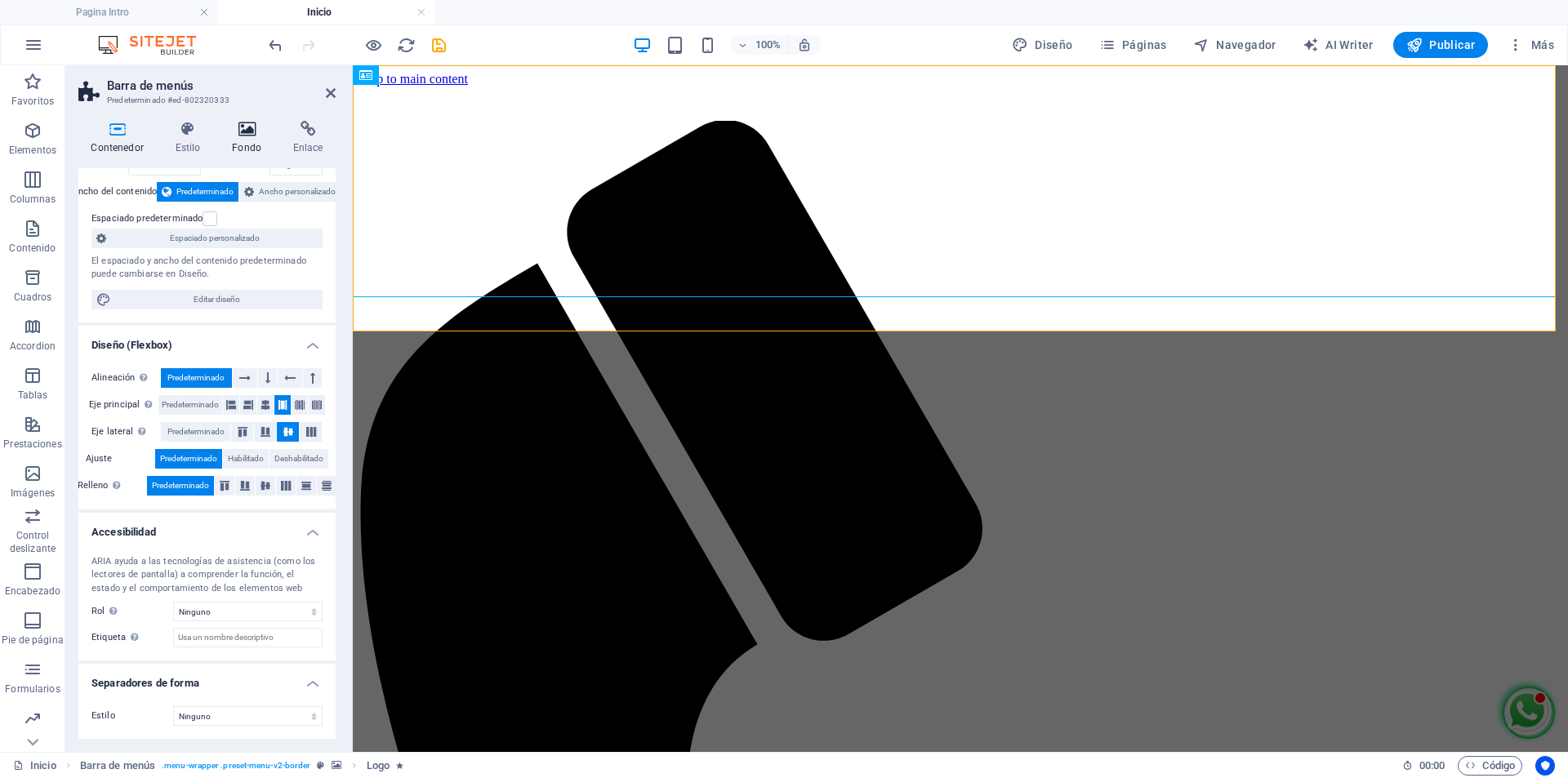
click at [251, 140] on h4 "Fondo" at bounding box center [251, 138] width 61 height 34
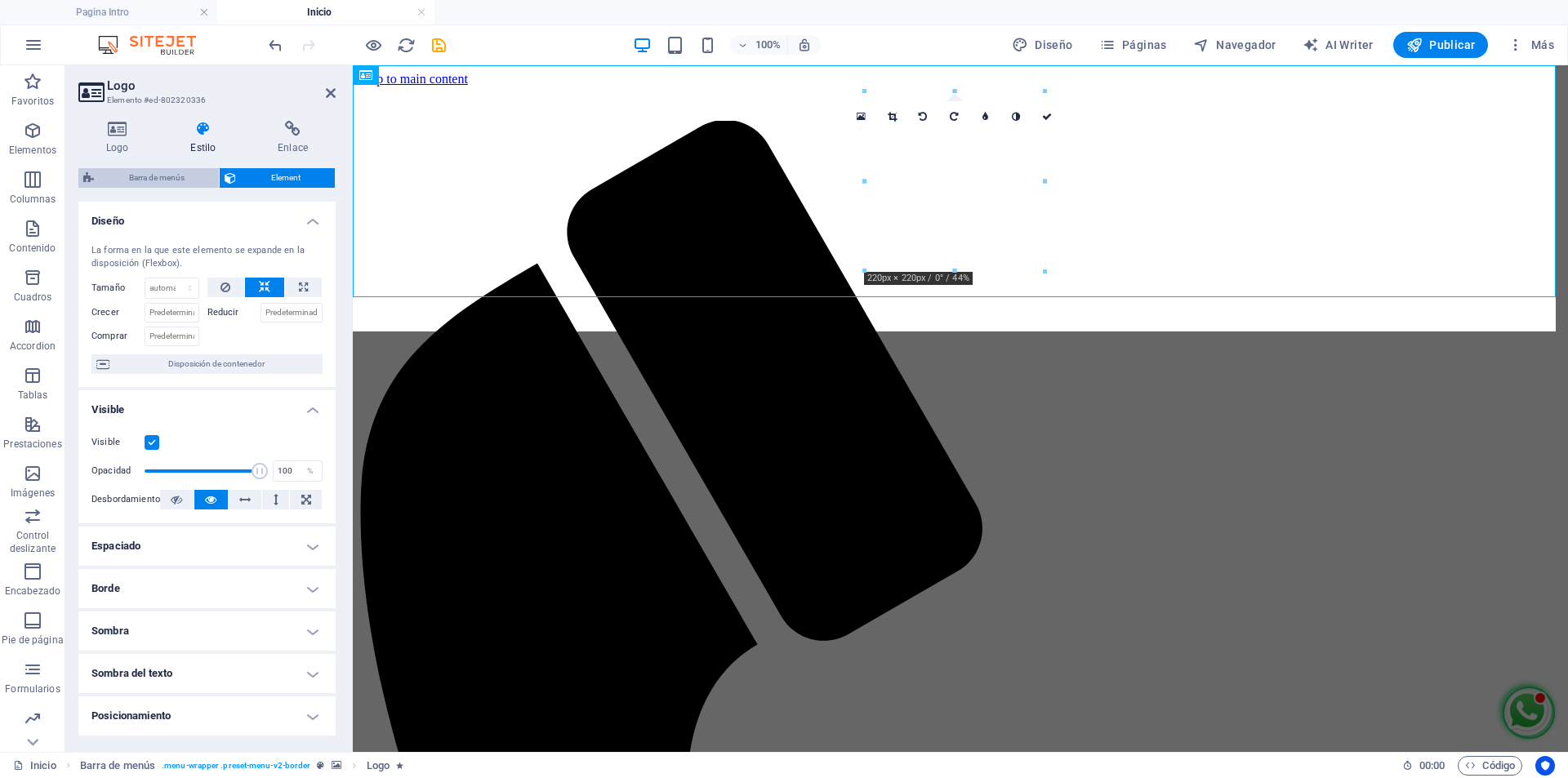
click at [155, 176] on span "Barra de menús" at bounding box center [156, 177] width 115 height 20
select select "rem"
select select "sticky_menu"
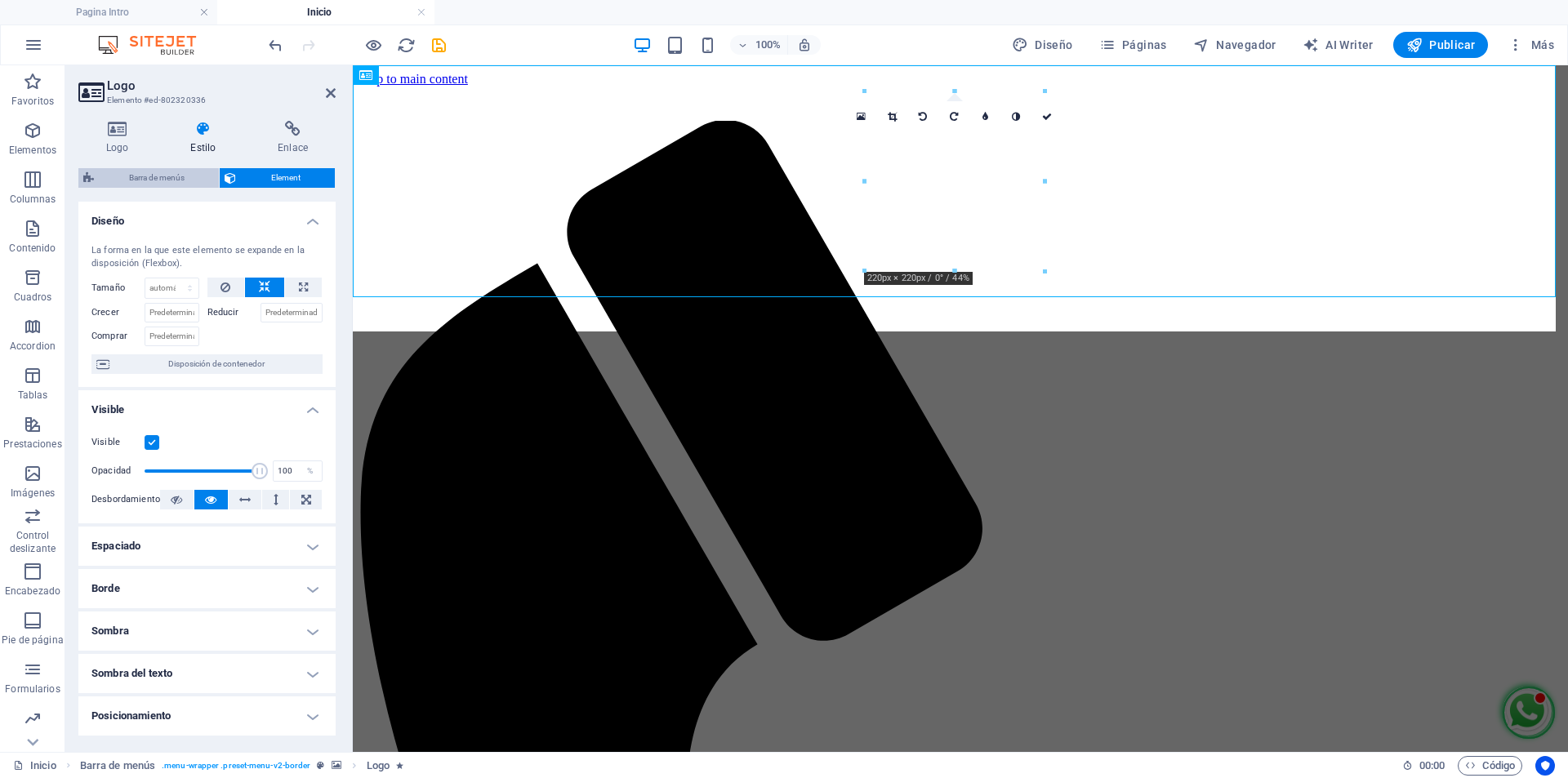
select select "px"
select select "hover_box_bottom"
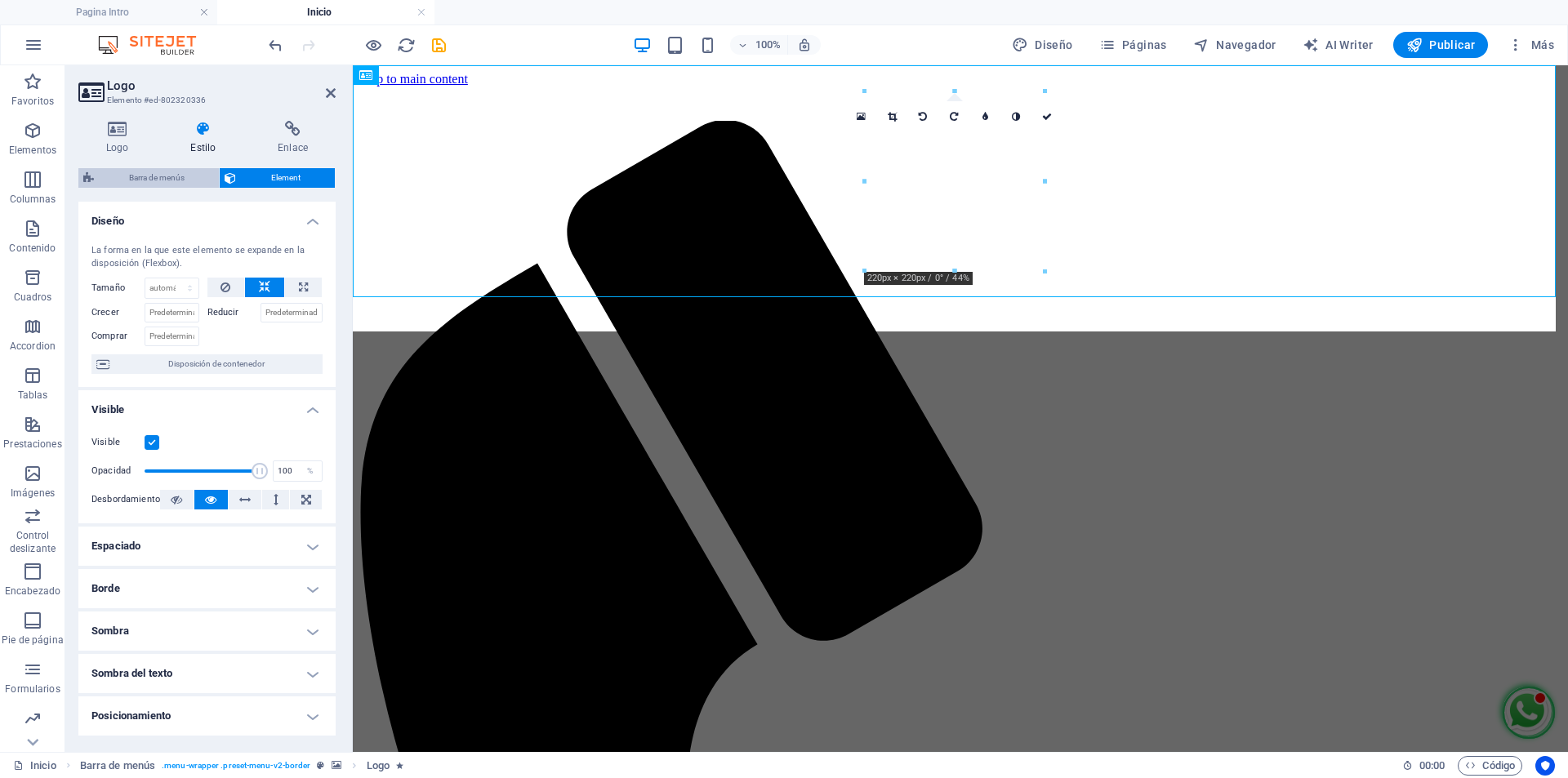
select select "px"
select select "rem"
select select "px"
select select "400"
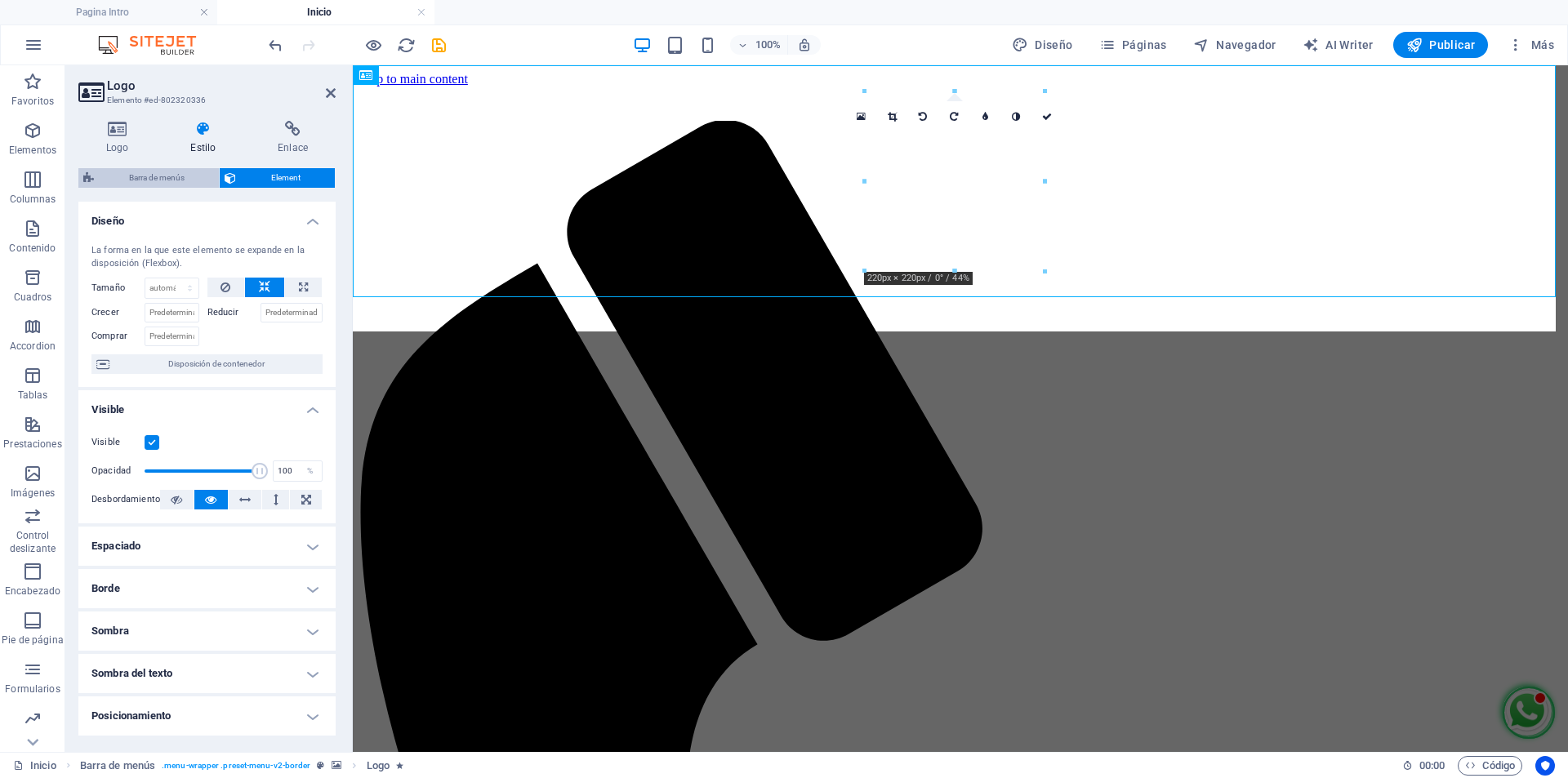
select select "px"
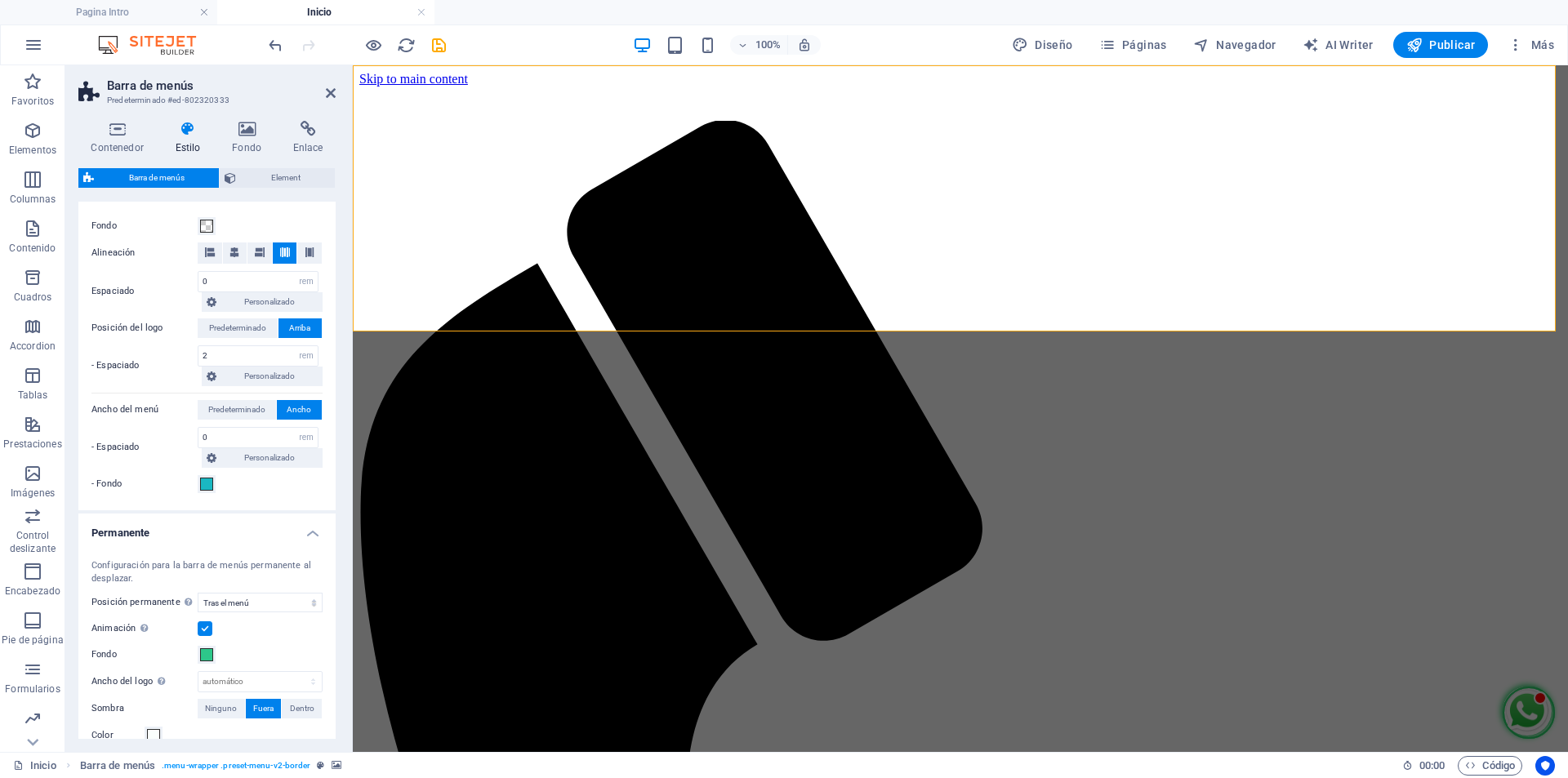
scroll to position [408, 0]
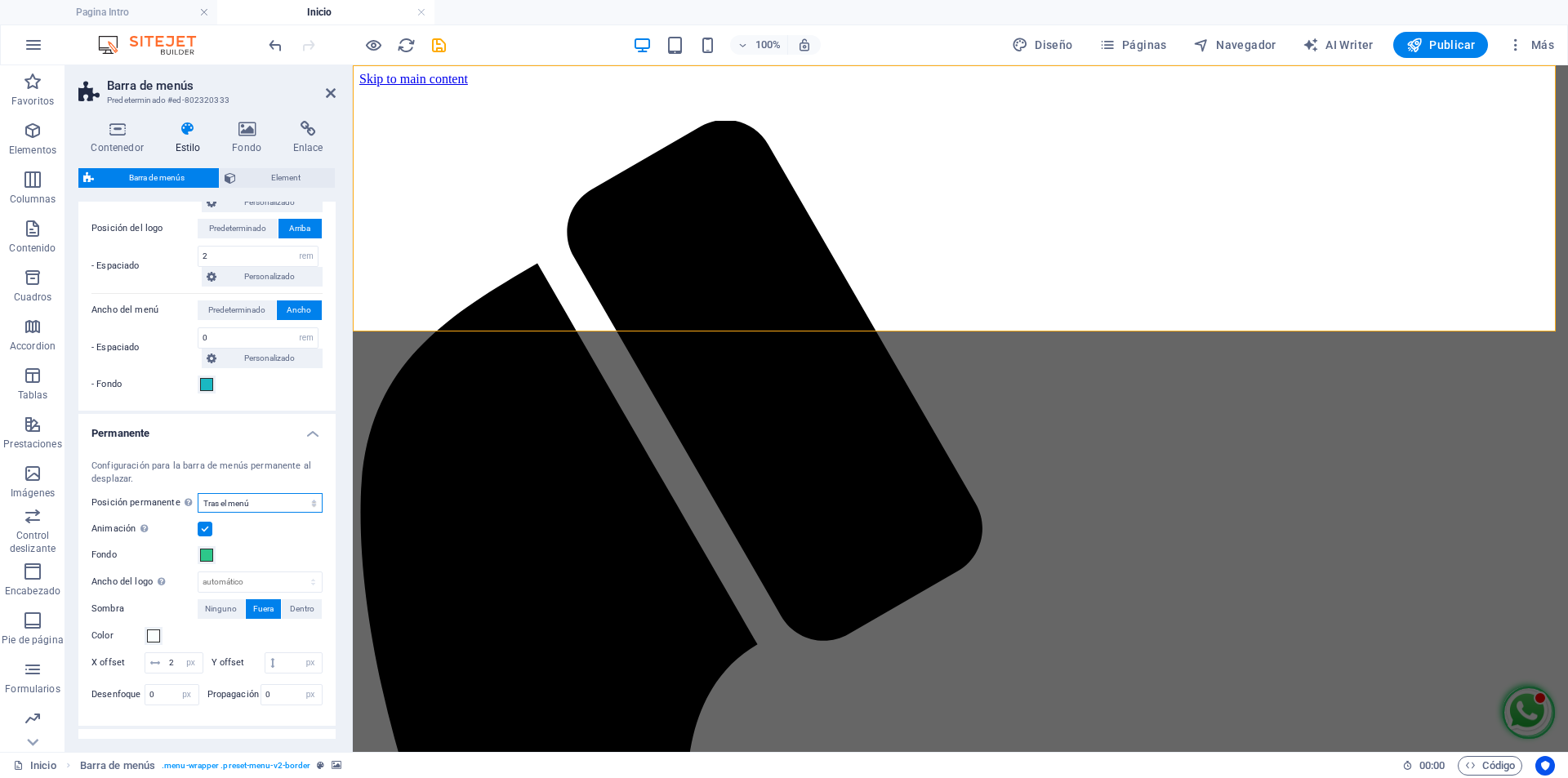
click at [308, 505] on select "Deshabilitado Instantáneo Tras el menú Tras el banner Al desplazarse hacia arri…" at bounding box center [260, 503] width 125 height 20
select select "sticky_none"
click at [198, 493] on select "Deshabilitado Instantáneo Tras el menú Tras el banner Al desplazarse hacia arri…" at bounding box center [260, 503] width 125 height 20
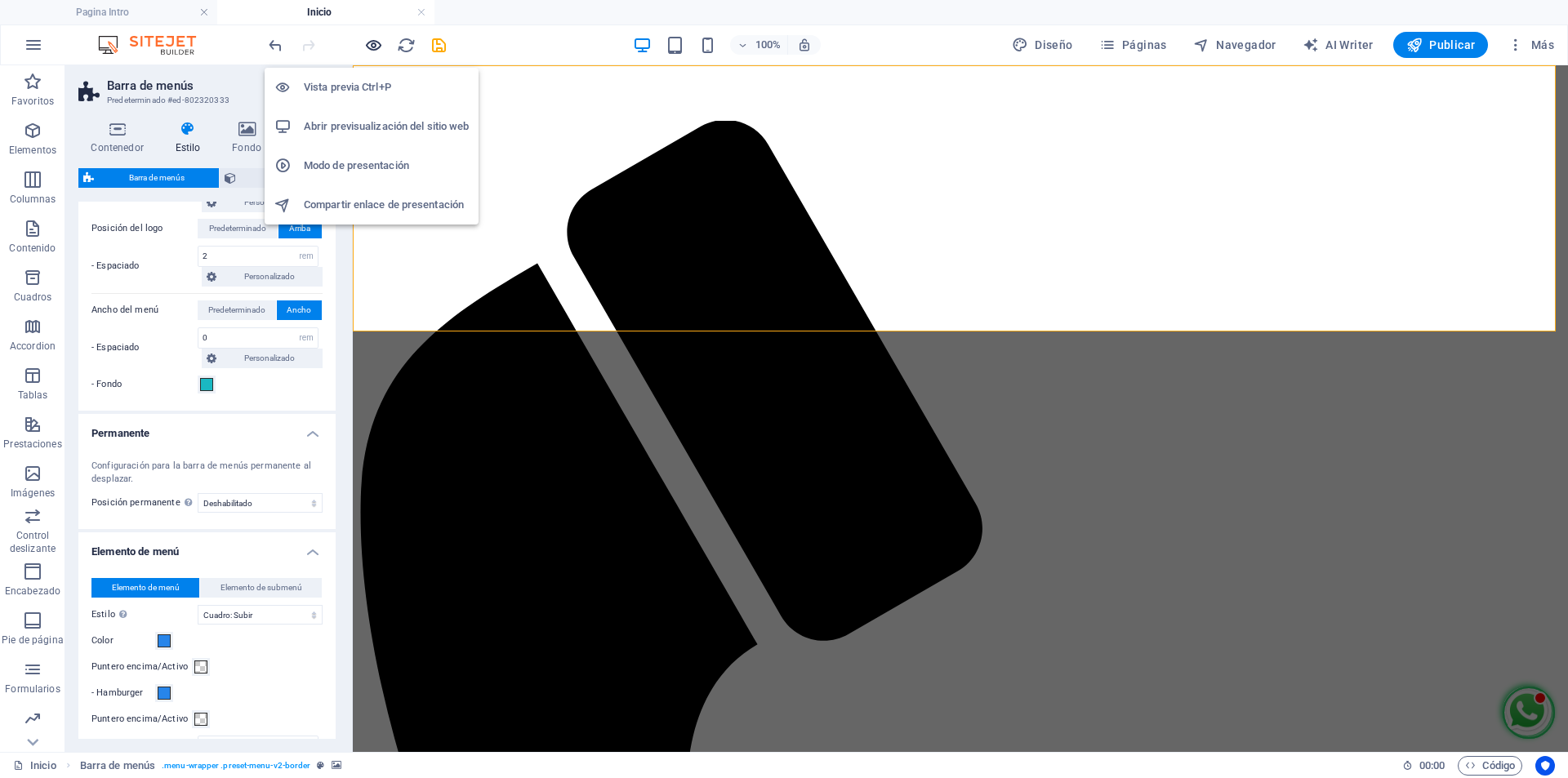
click at [378, 48] on icon "button" at bounding box center [373, 45] width 19 height 19
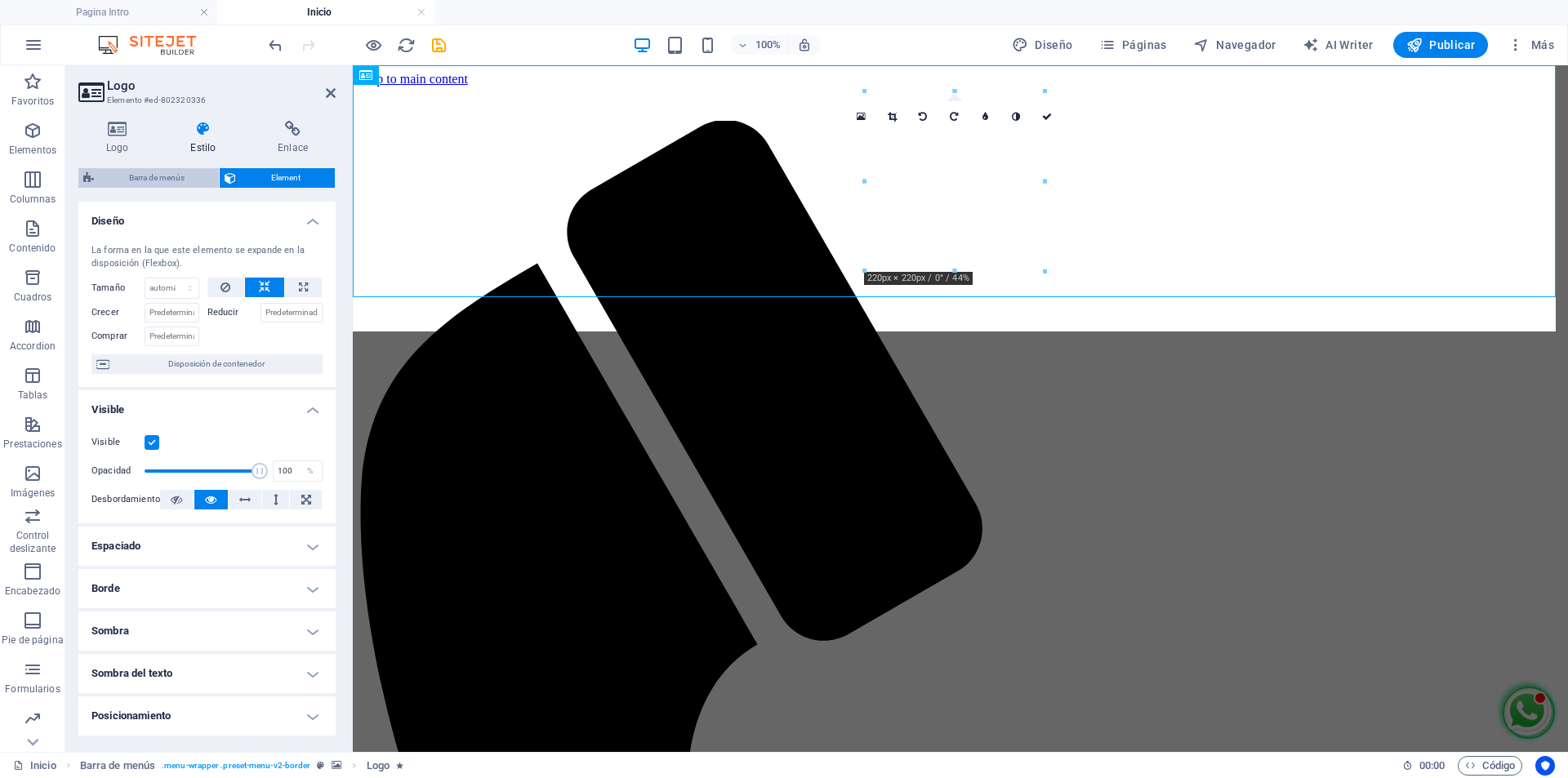
click at [160, 180] on span "Barra de menús" at bounding box center [156, 177] width 115 height 20
select select "rem"
select select "hover_box_bottom"
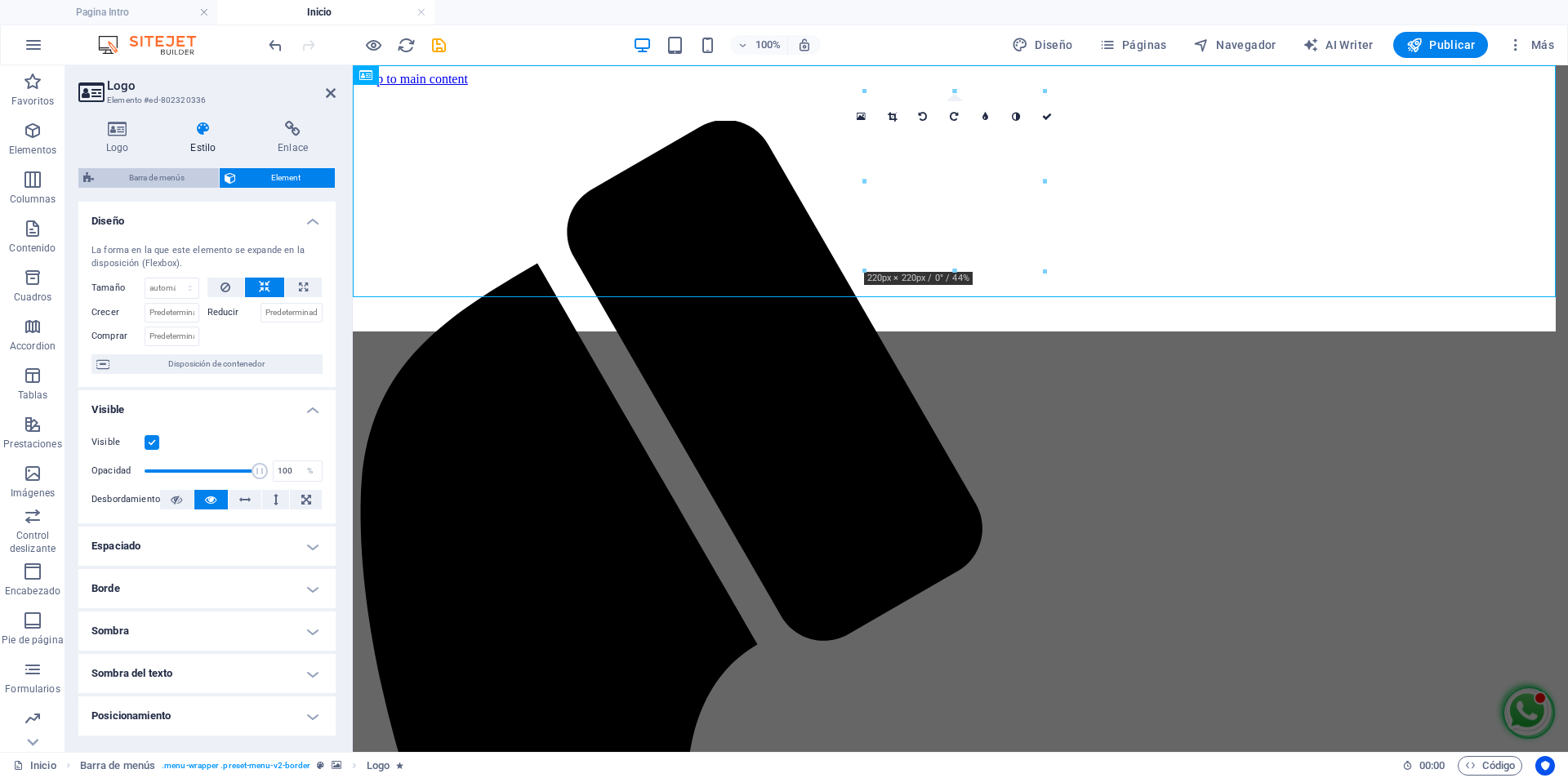
select select "px"
select select "rem"
select select "px"
select select "400"
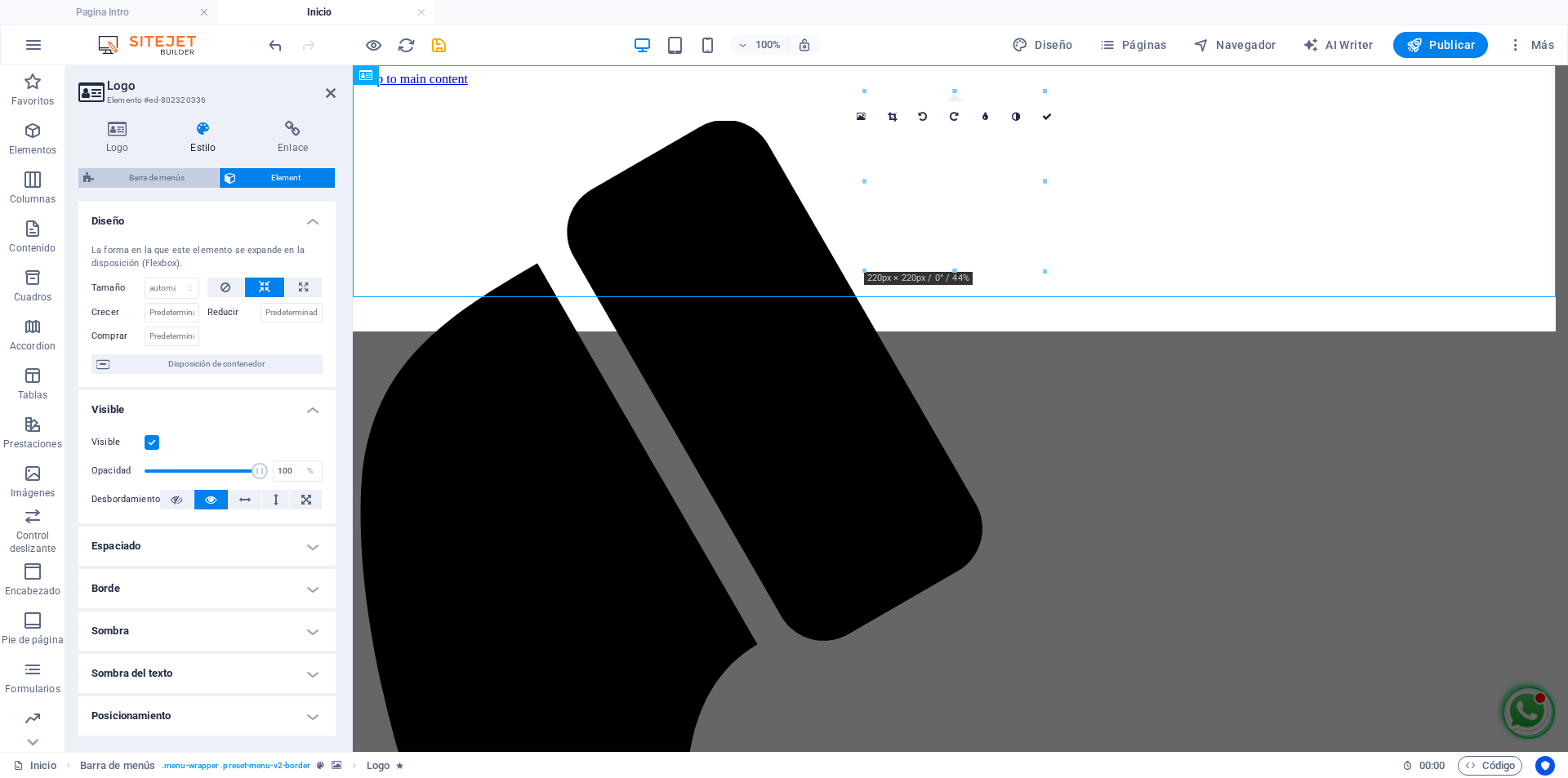
select select "px"
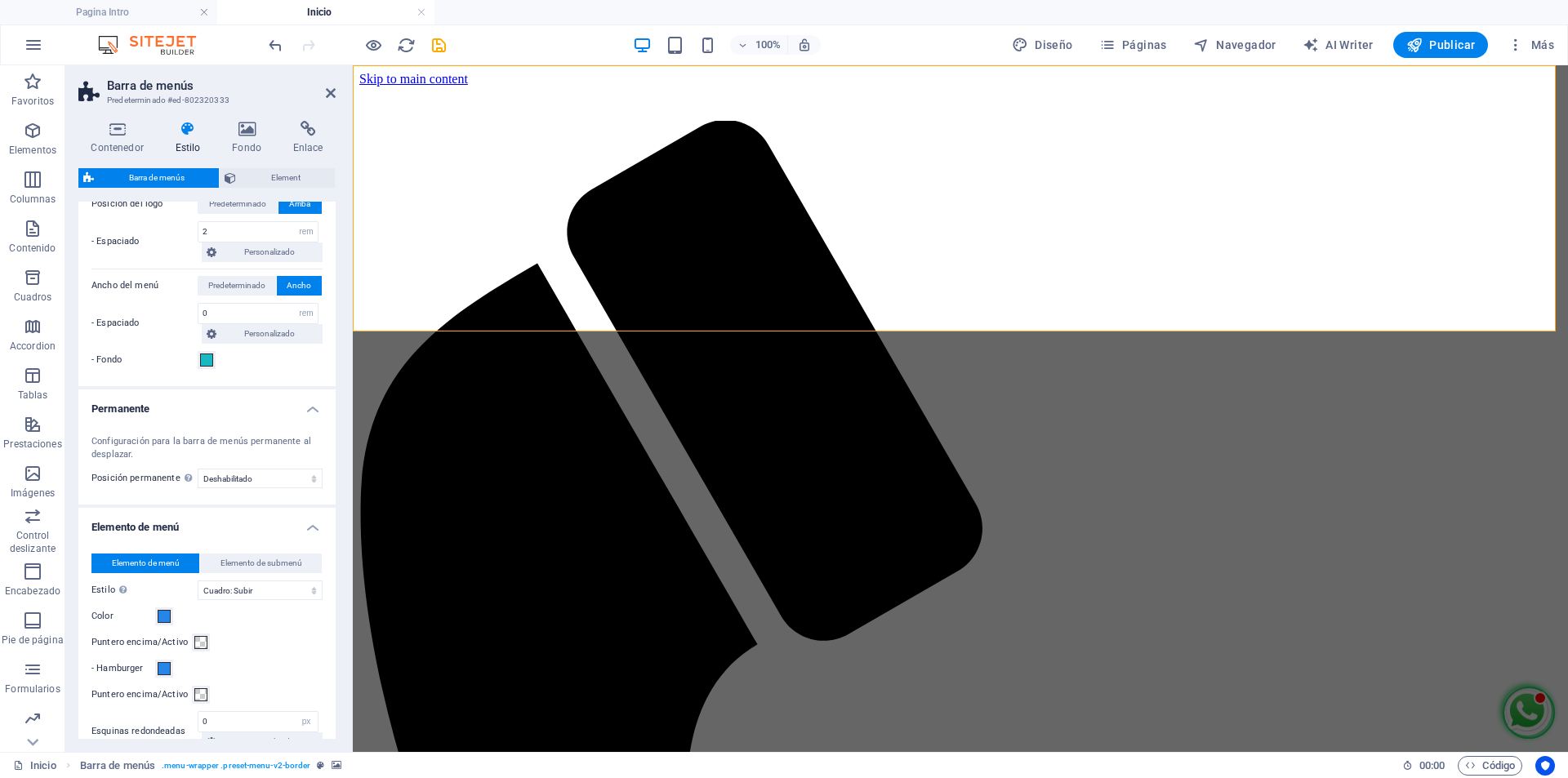
scroll to position [490, 0]
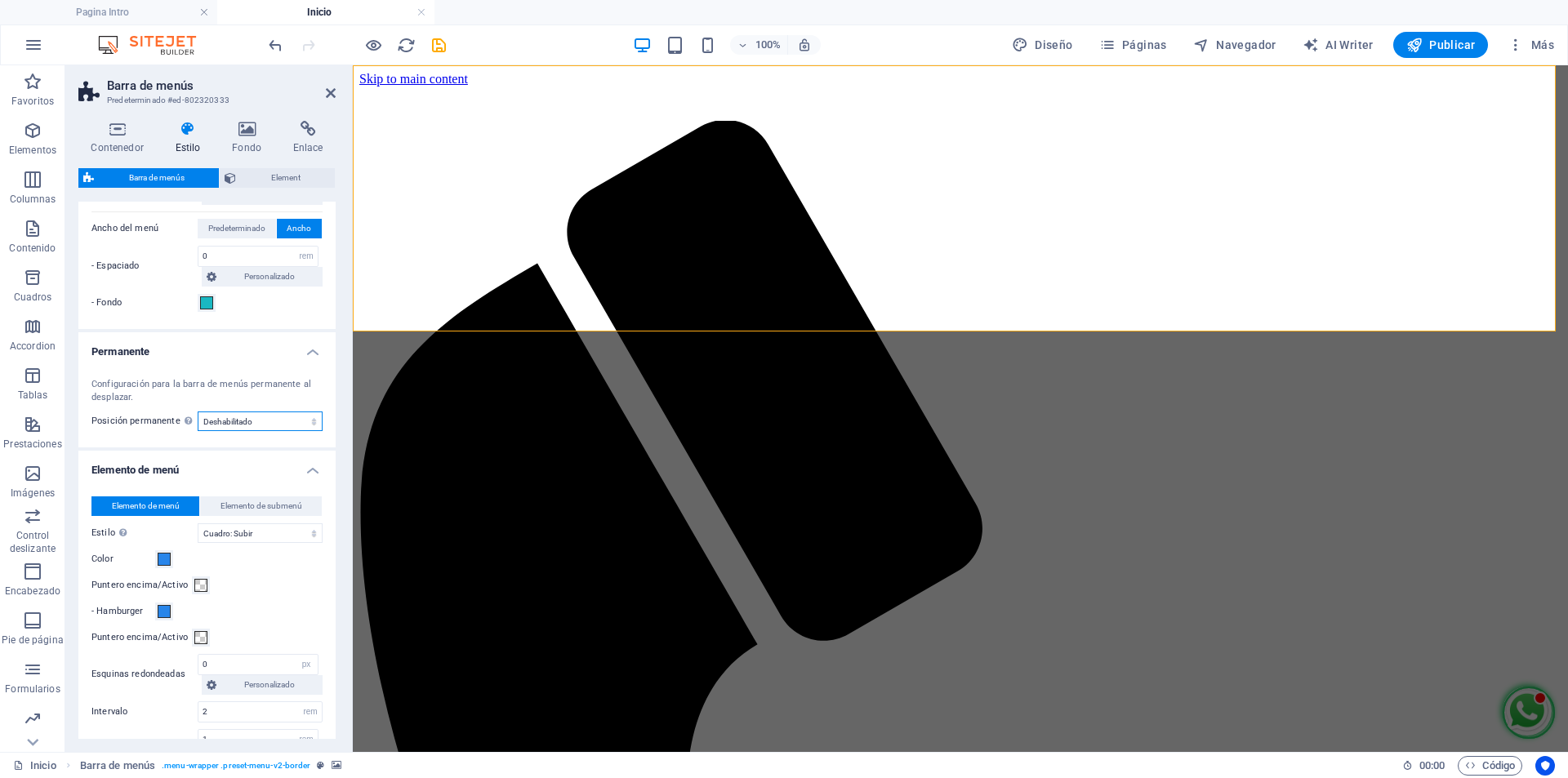
click at [304, 420] on select "Deshabilitado Instantáneo Tras el menú Tras el banner Al desplazarse hacia arri…" at bounding box center [260, 421] width 125 height 20
select select "sticky_banner"
click at [198, 412] on select "Deshabilitado Instantáneo Tras el menú Tras el banner Al desplazarse hacia arri…" at bounding box center [260, 421] width 125 height 20
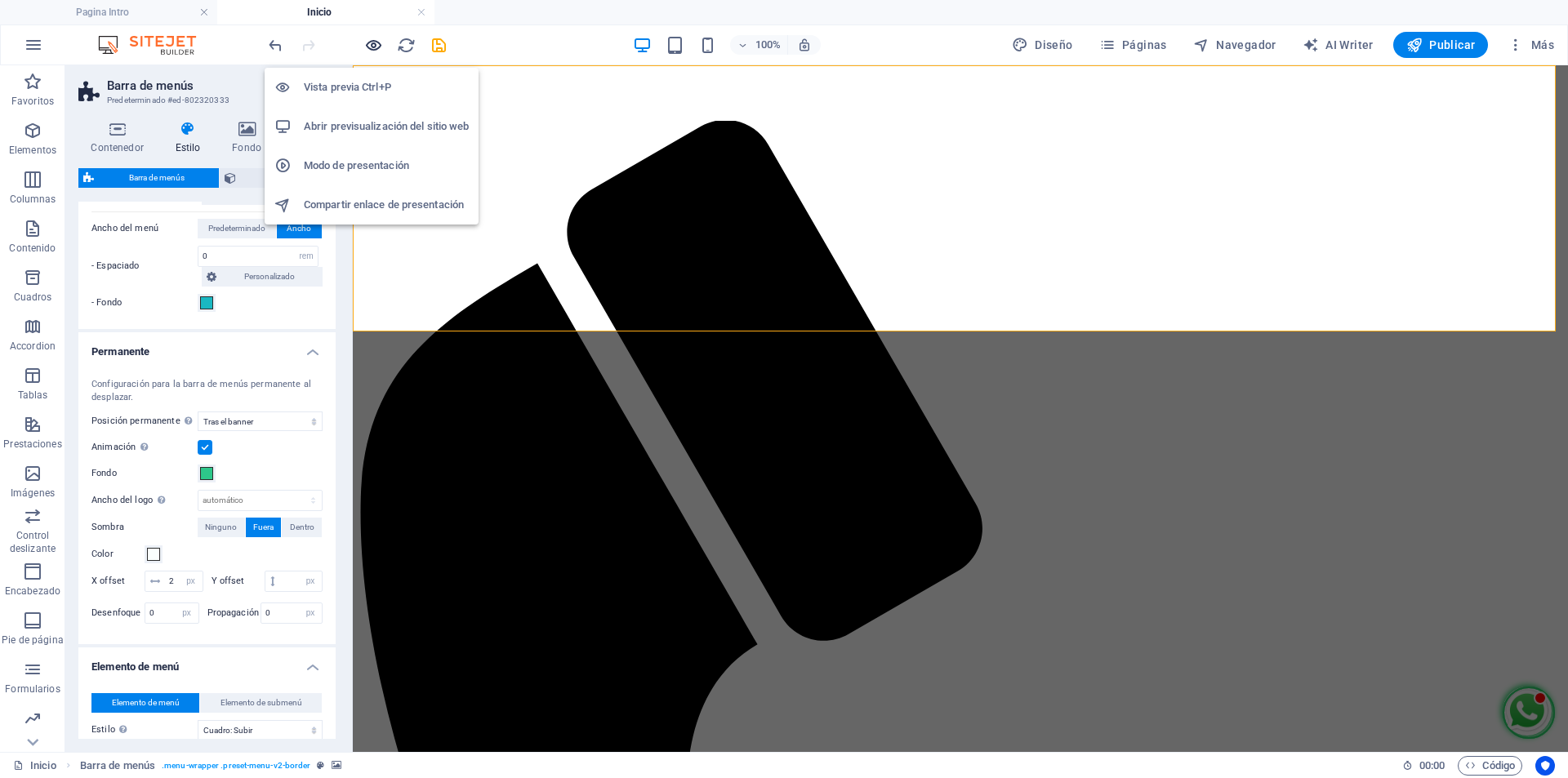
click at [371, 43] on icon "button" at bounding box center [373, 45] width 19 height 19
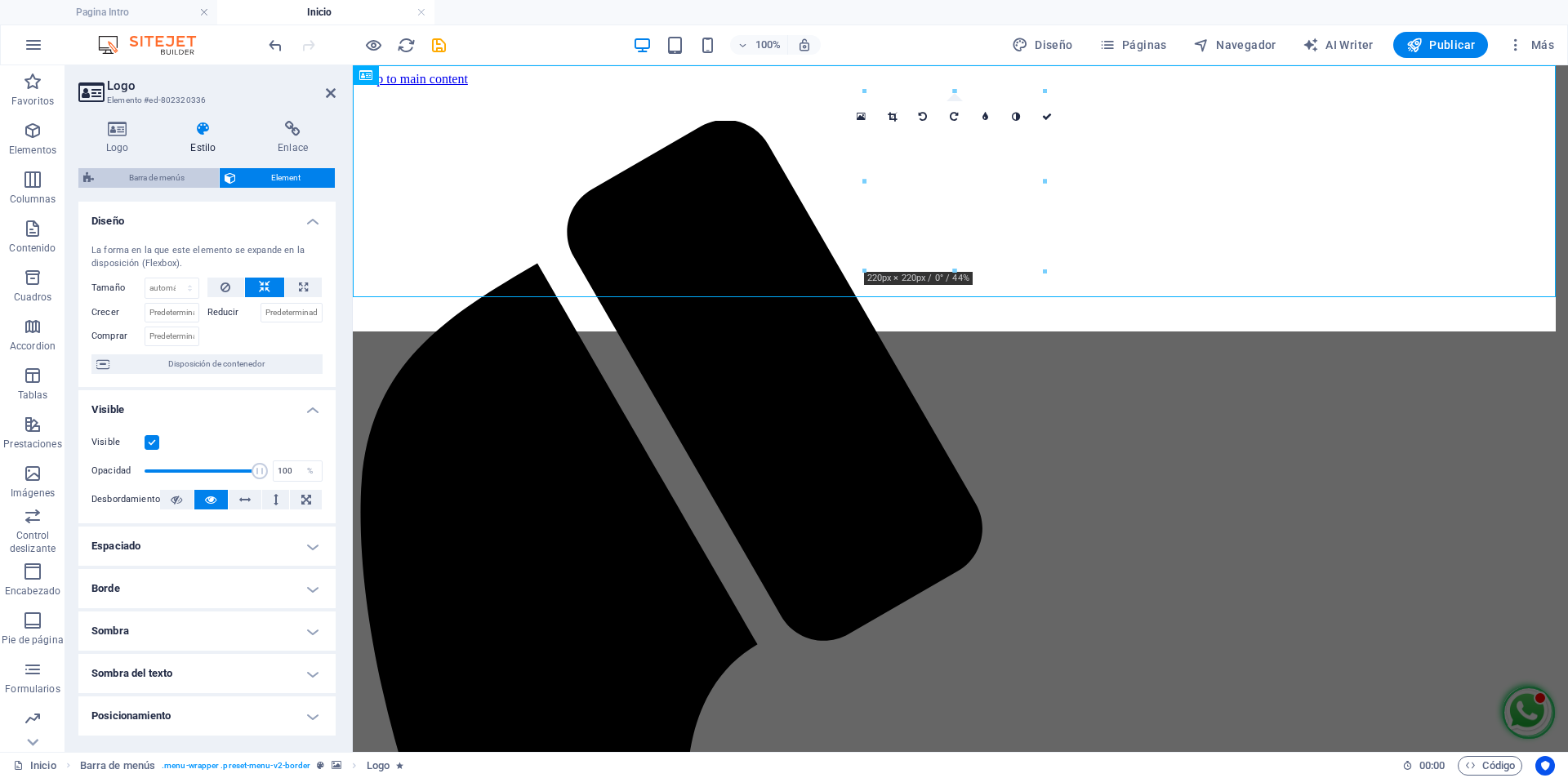
click at [159, 178] on span "Barra de menús" at bounding box center [156, 177] width 115 height 20
select select "rem"
select select "sticky_banner"
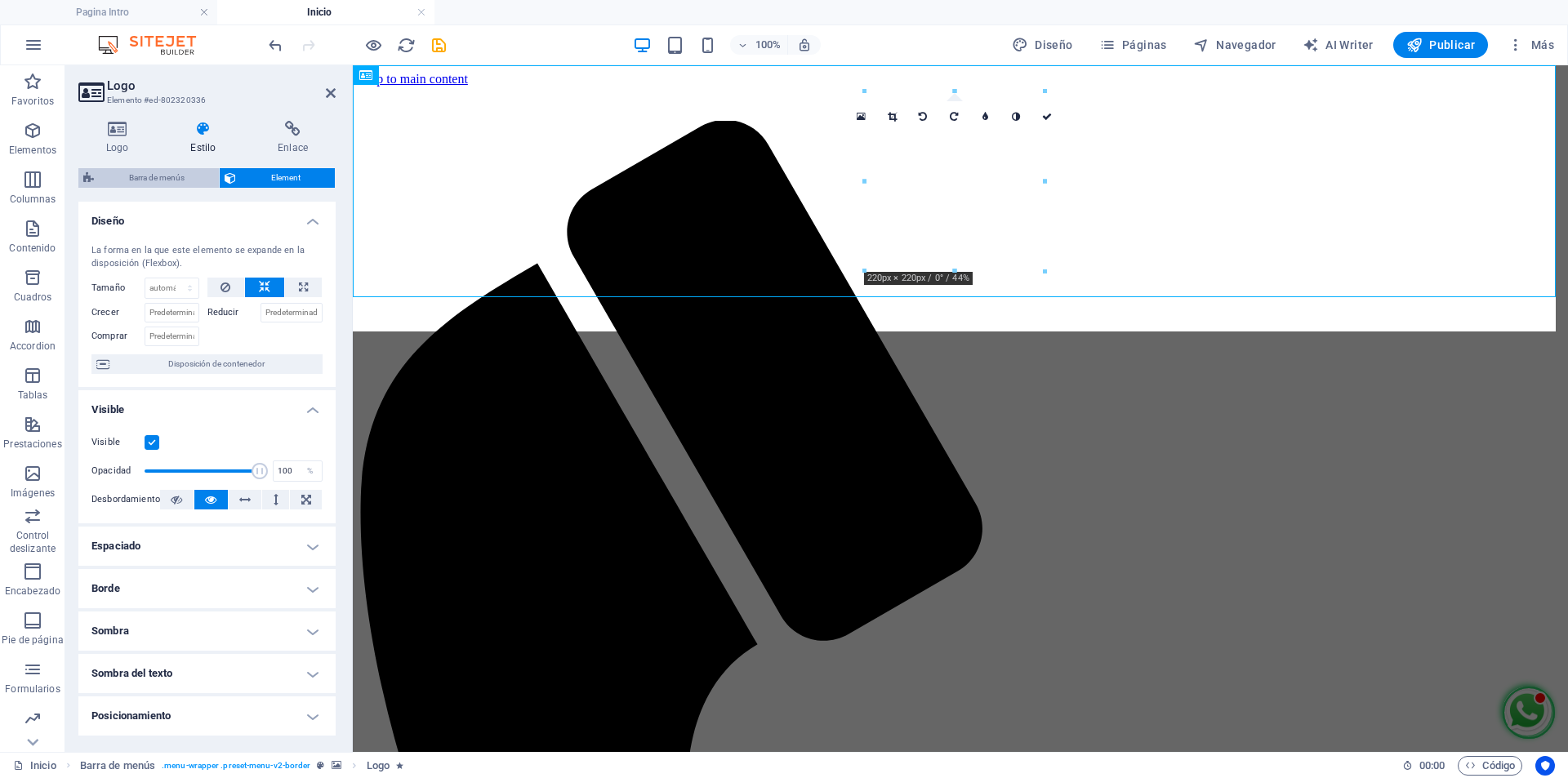
select select "px"
select select "hover_box_bottom"
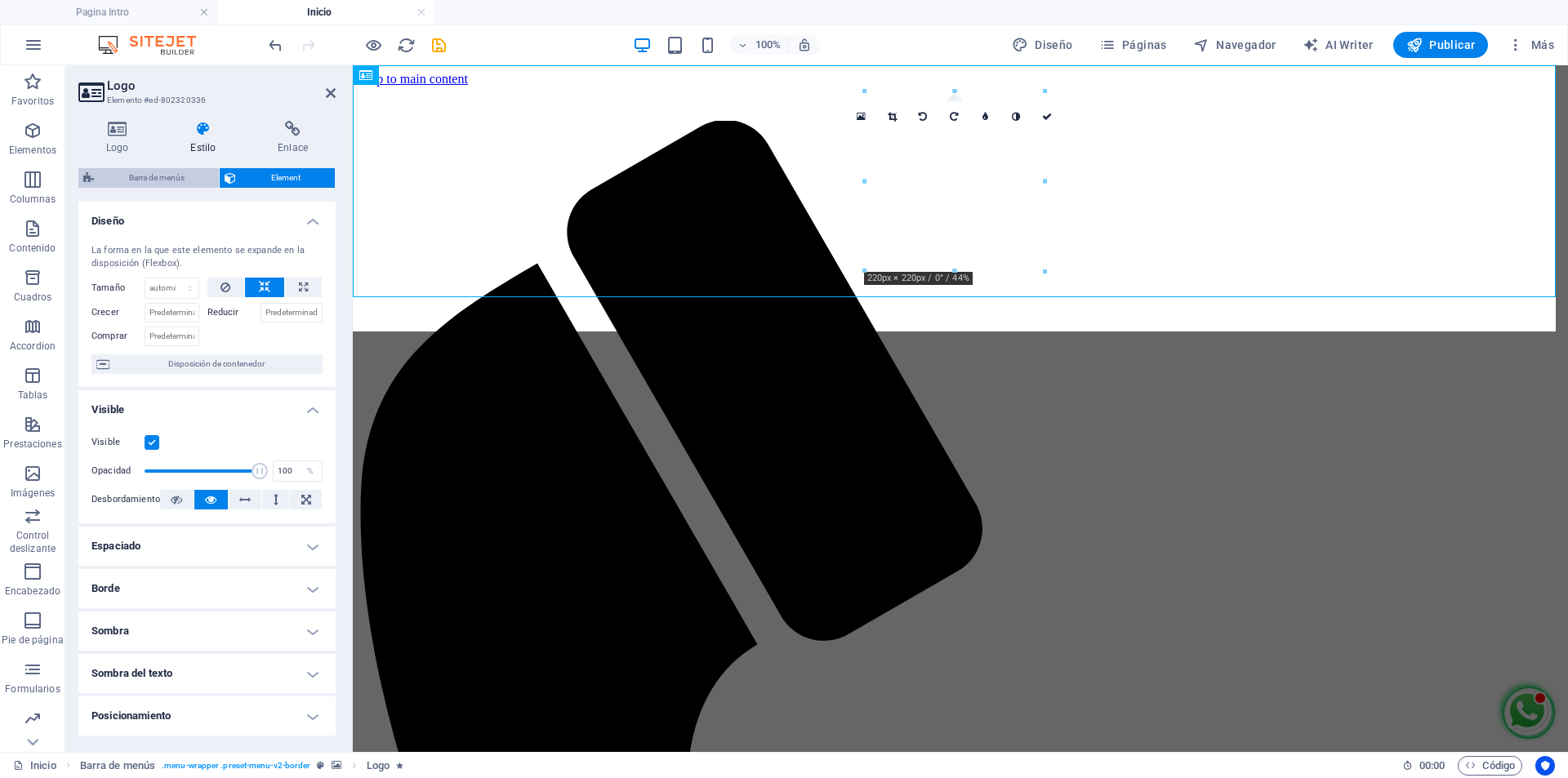
select select "px"
select select "rem"
select select "px"
select select "400"
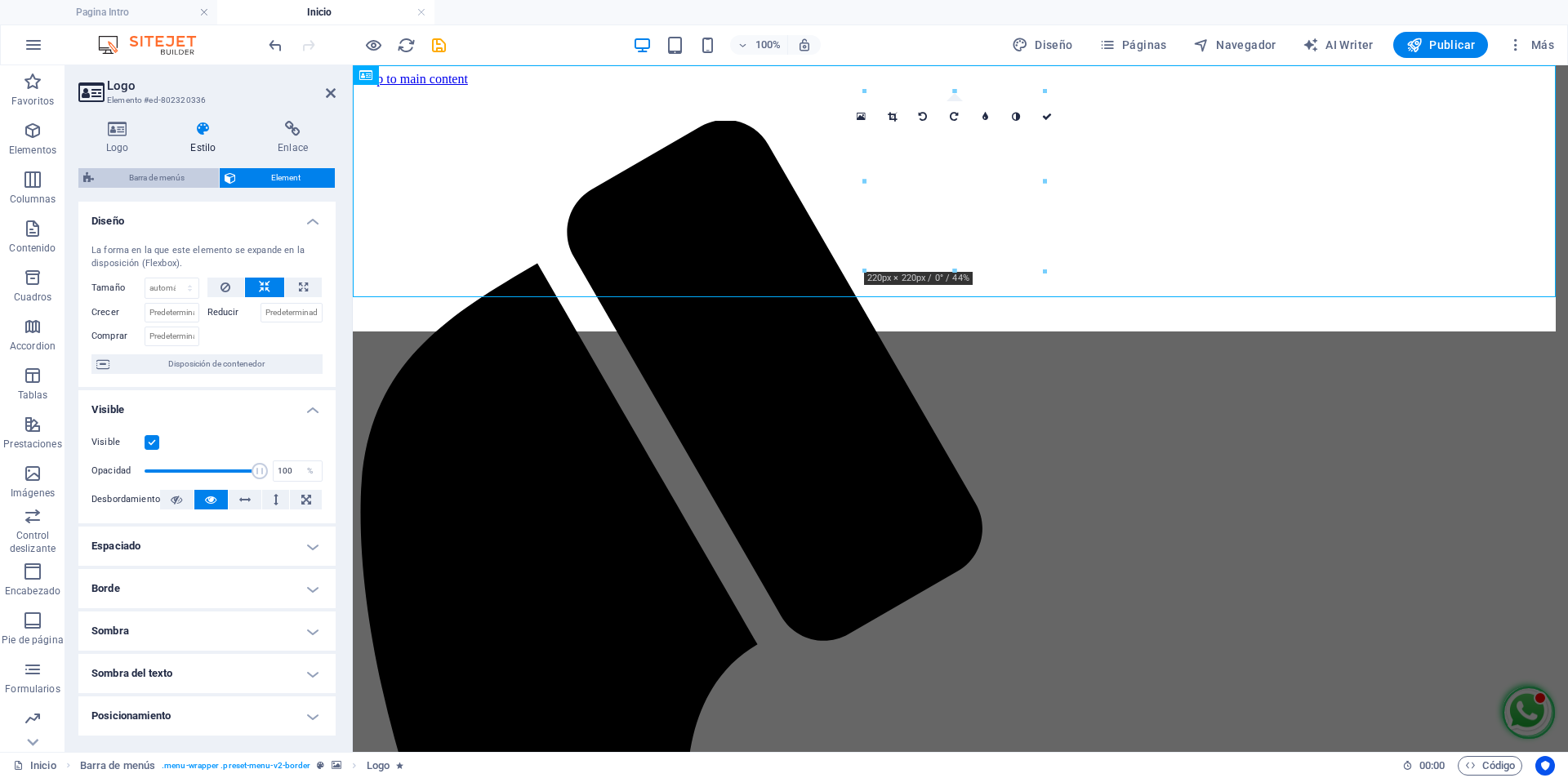
select select "px"
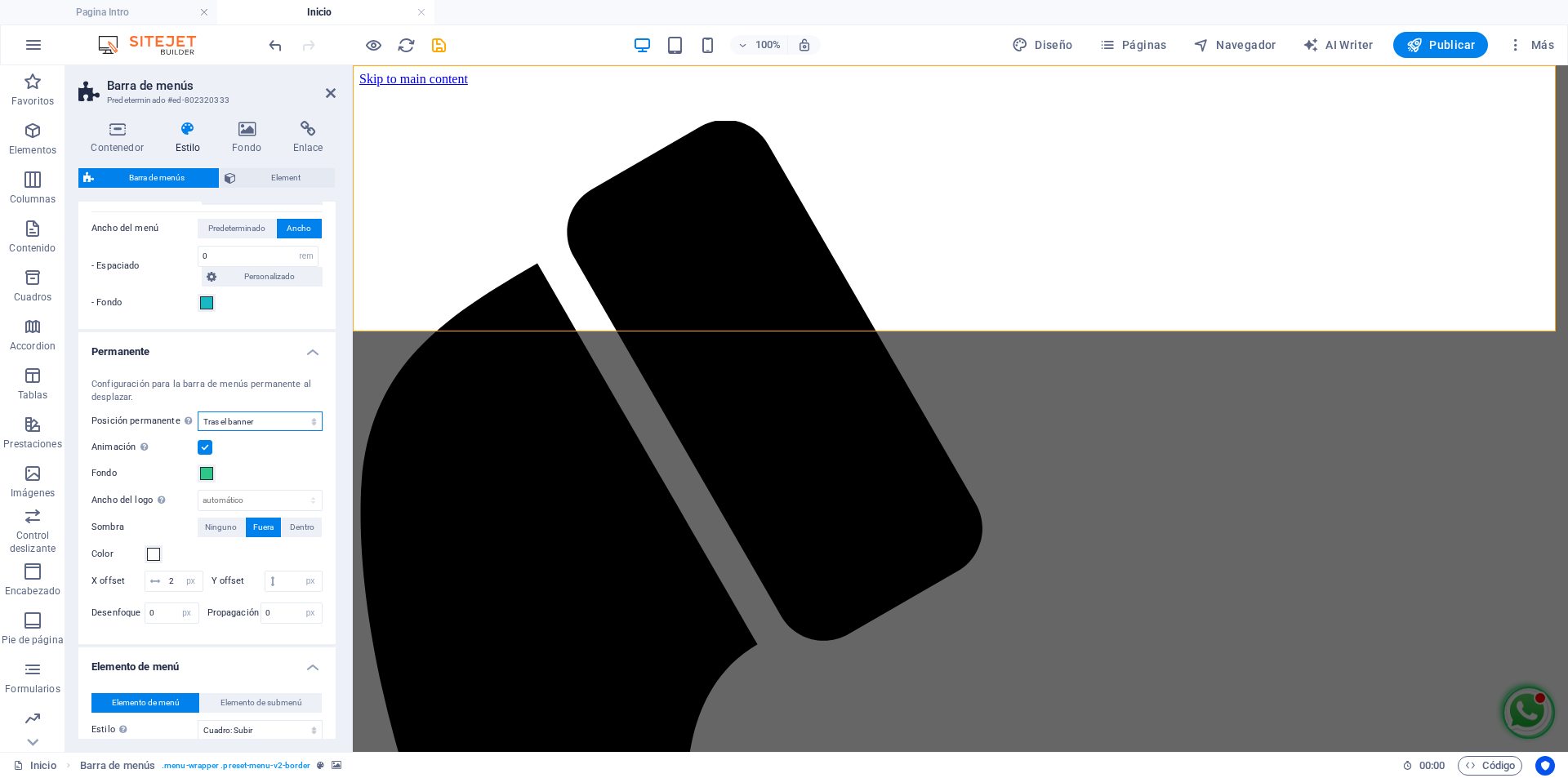
click at [282, 412] on select "Deshabilitado Instantáneo Tras el menú Tras el banner Al desplazarse hacia arri…" at bounding box center [260, 421] width 125 height 20
select select "sticky_menu"
click at [198, 412] on select "Deshabilitado Instantáneo Tras el menú Tras el banner Al desplazarse hacia arri…" at bounding box center [260, 421] width 125 height 20
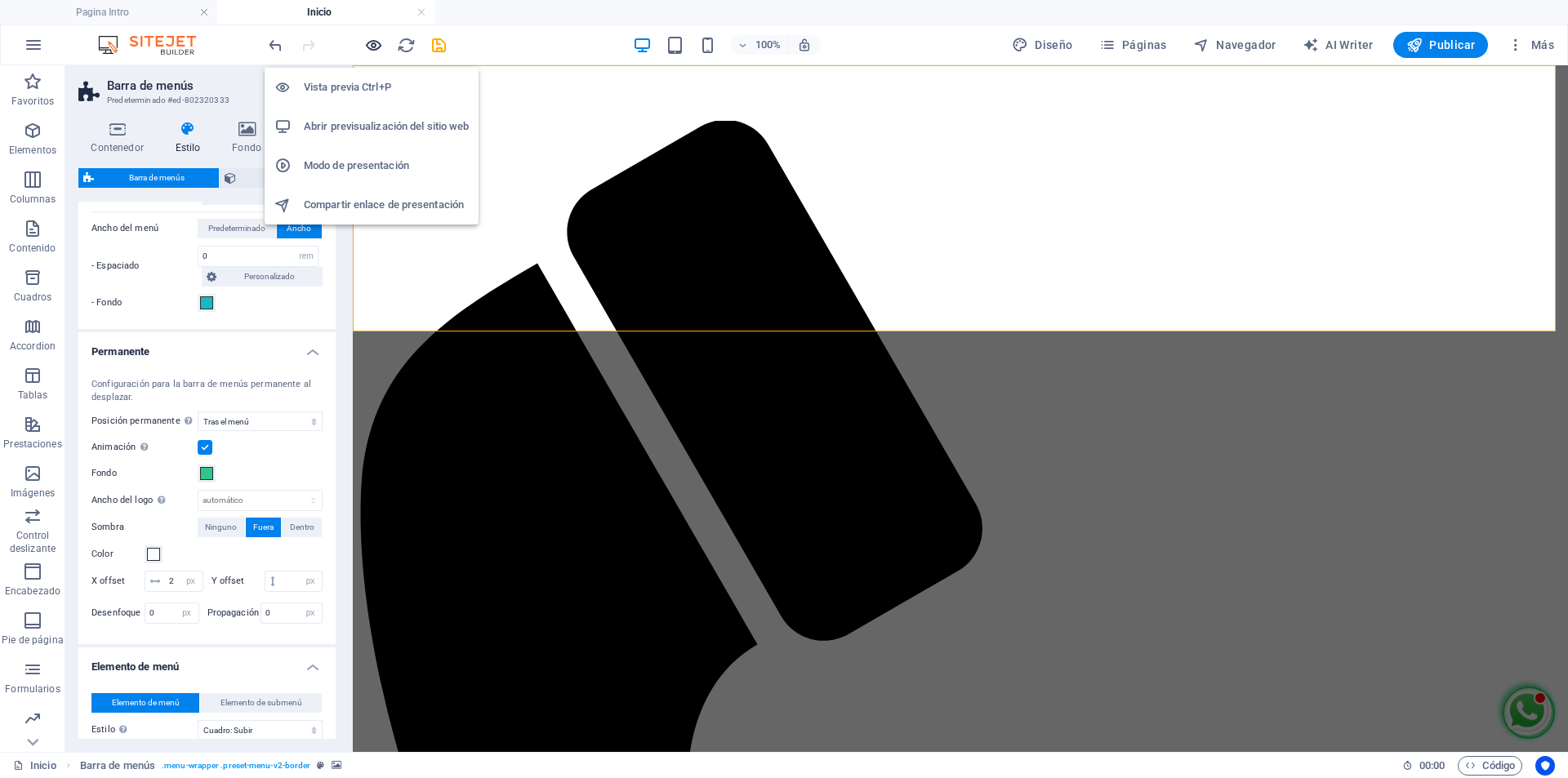
click at [372, 46] on icon "button" at bounding box center [373, 45] width 19 height 19
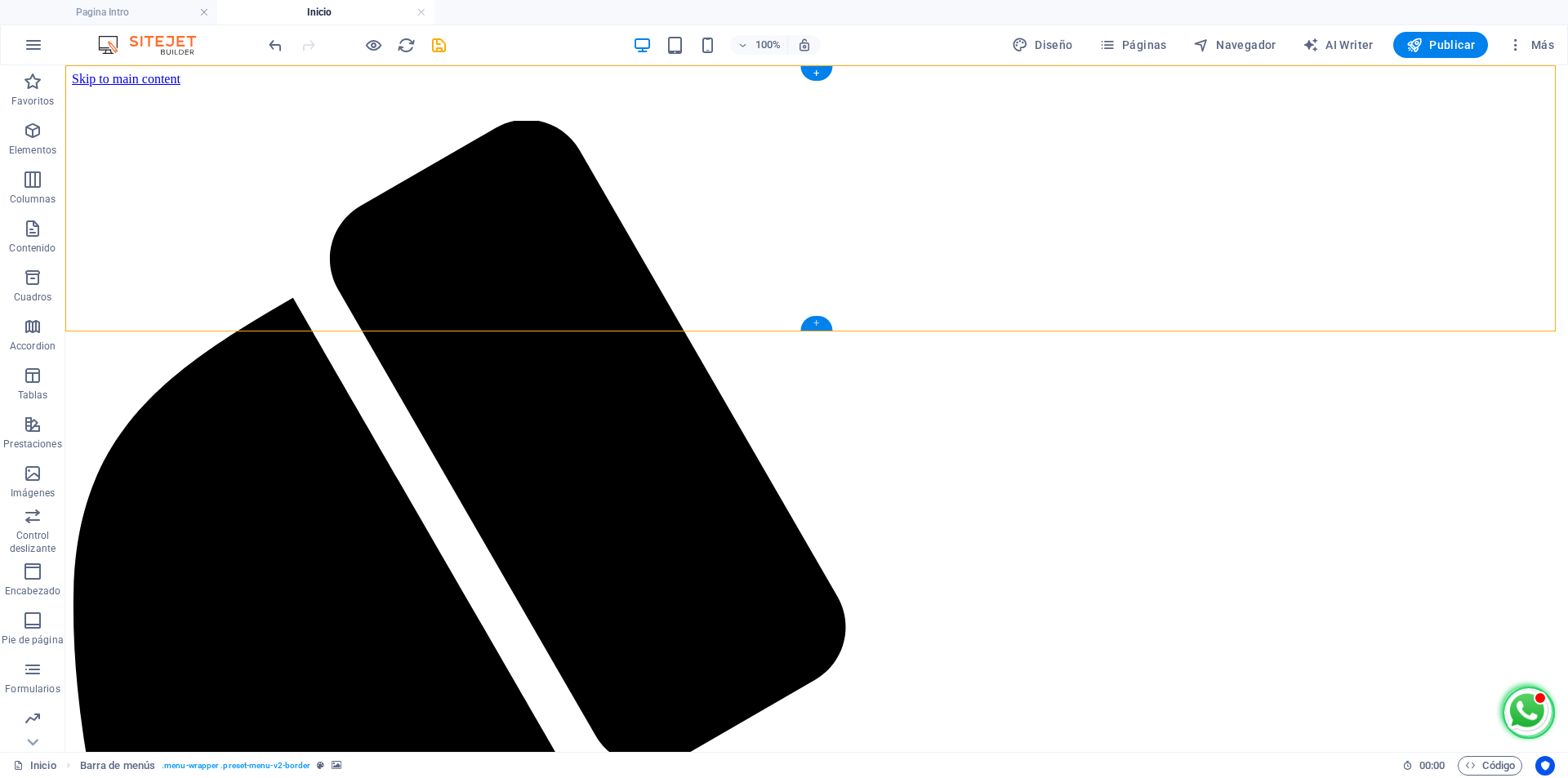
click at [823, 325] on div "+" at bounding box center [816, 323] width 32 height 14
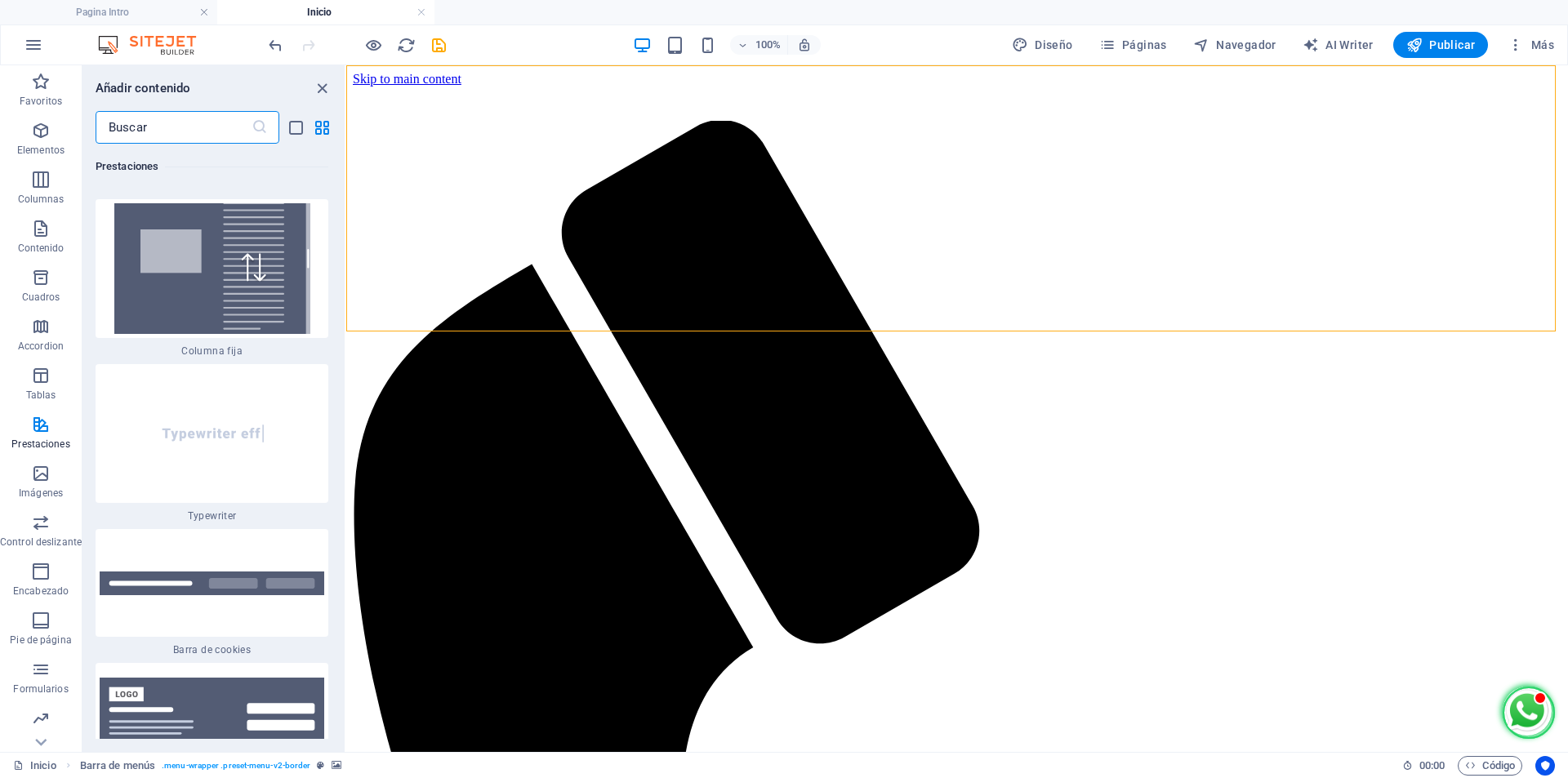
scroll to position [12588, 0]
click at [221, 414] on img at bounding box center [211, 431] width 224 height 130
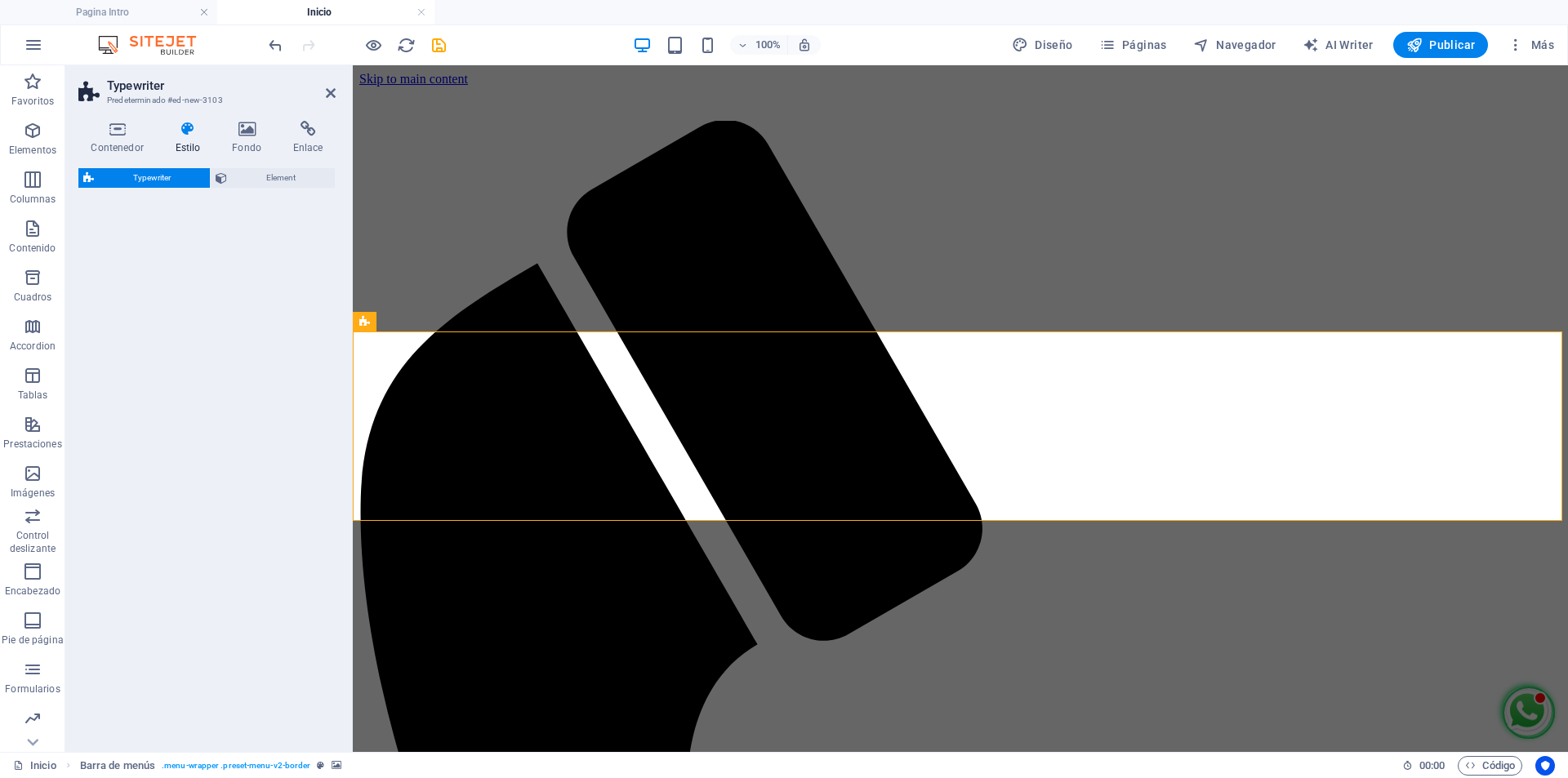
select select "ms"
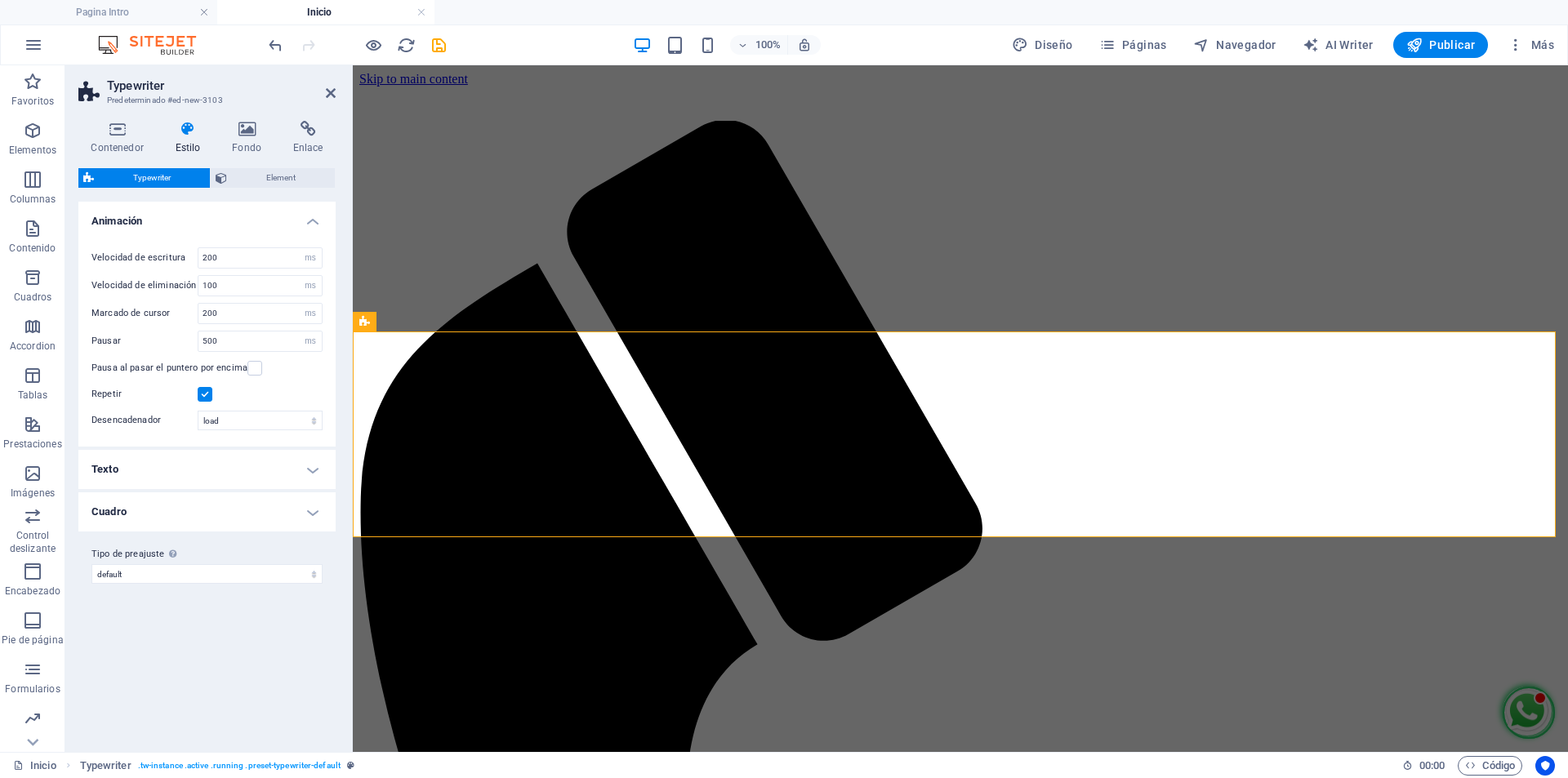
click at [295, 471] on h4 "Texto" at bounding box center [207, 470] width 257 height 39
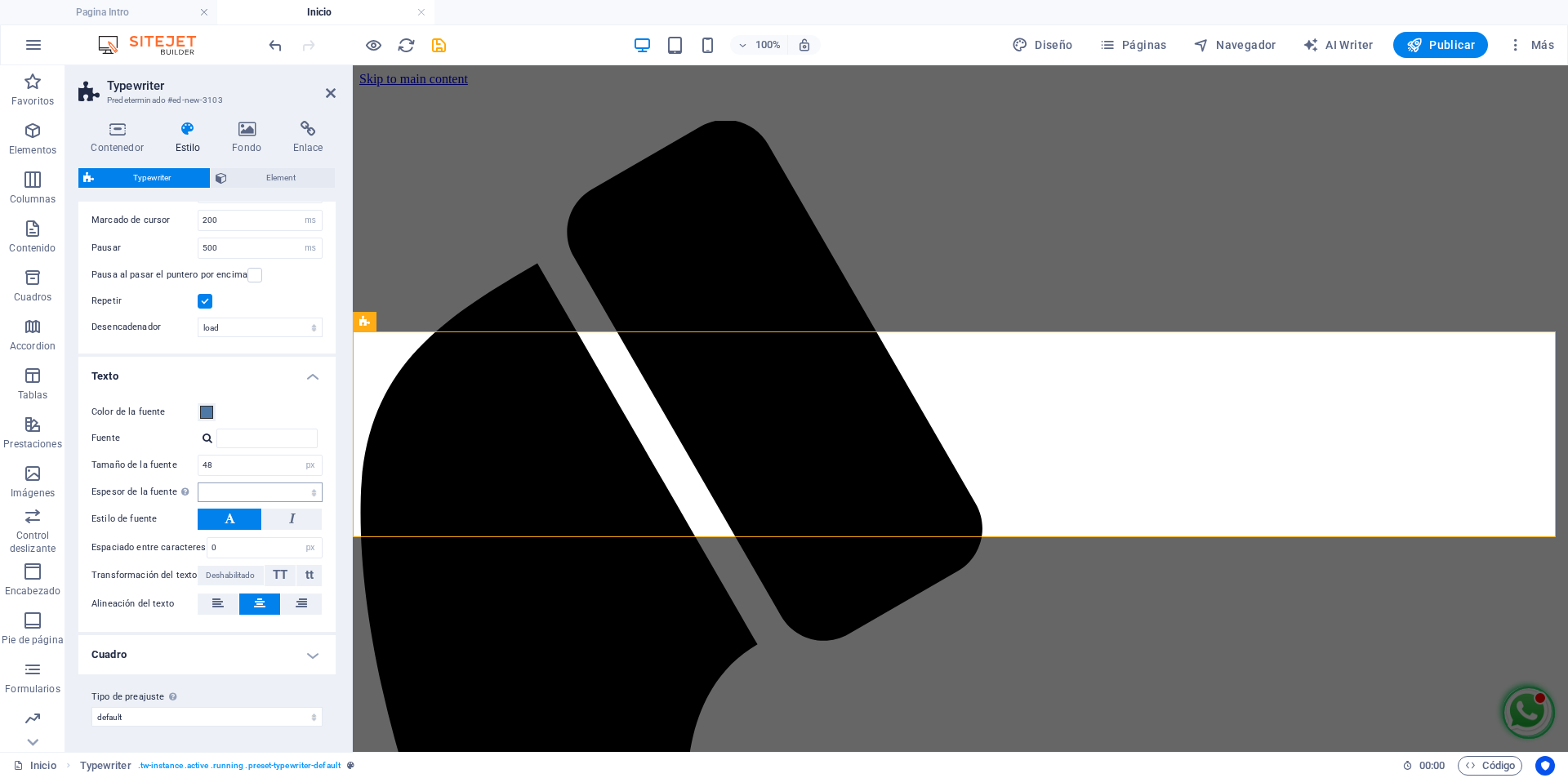
scroll to position [94, 0]
click at [280, 176] on span "Element" at bounding box center [281, 177] width 98 height 20
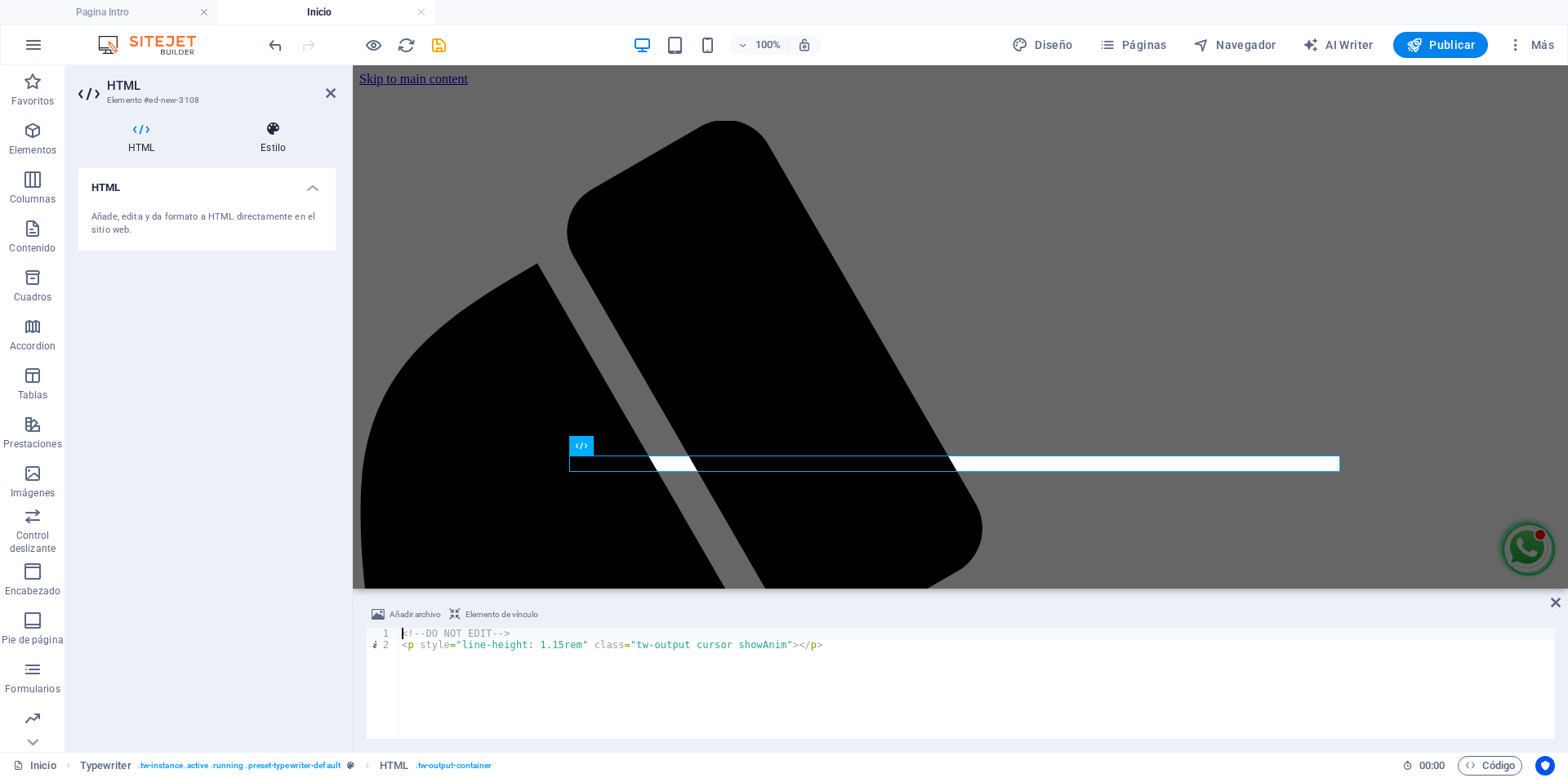
click at [261, 131] on icon at bounding box center [273, 129] width 125 height 16
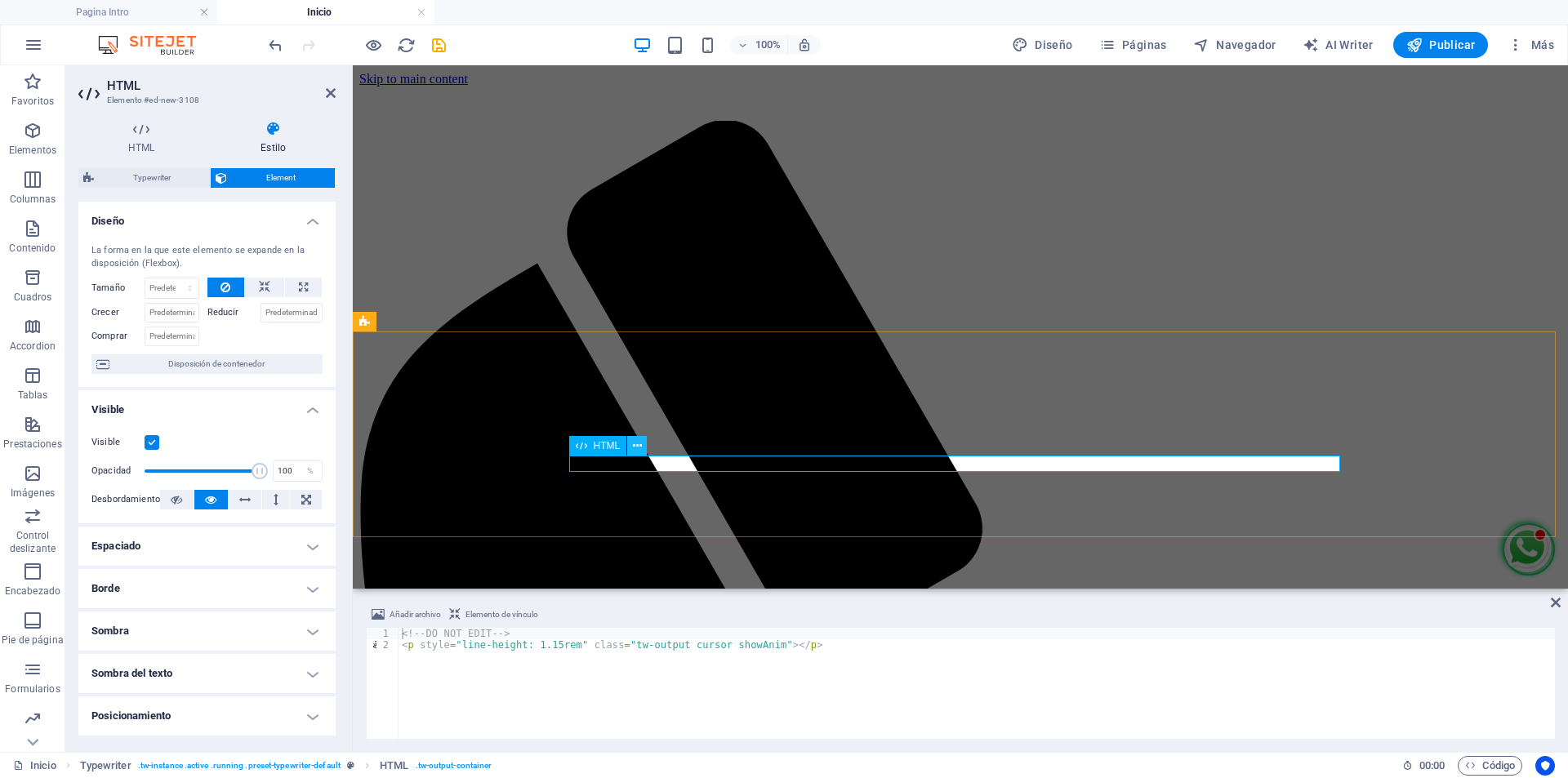
click at [629, 445] on button at bounding box center [637, 445] width 20 height 20
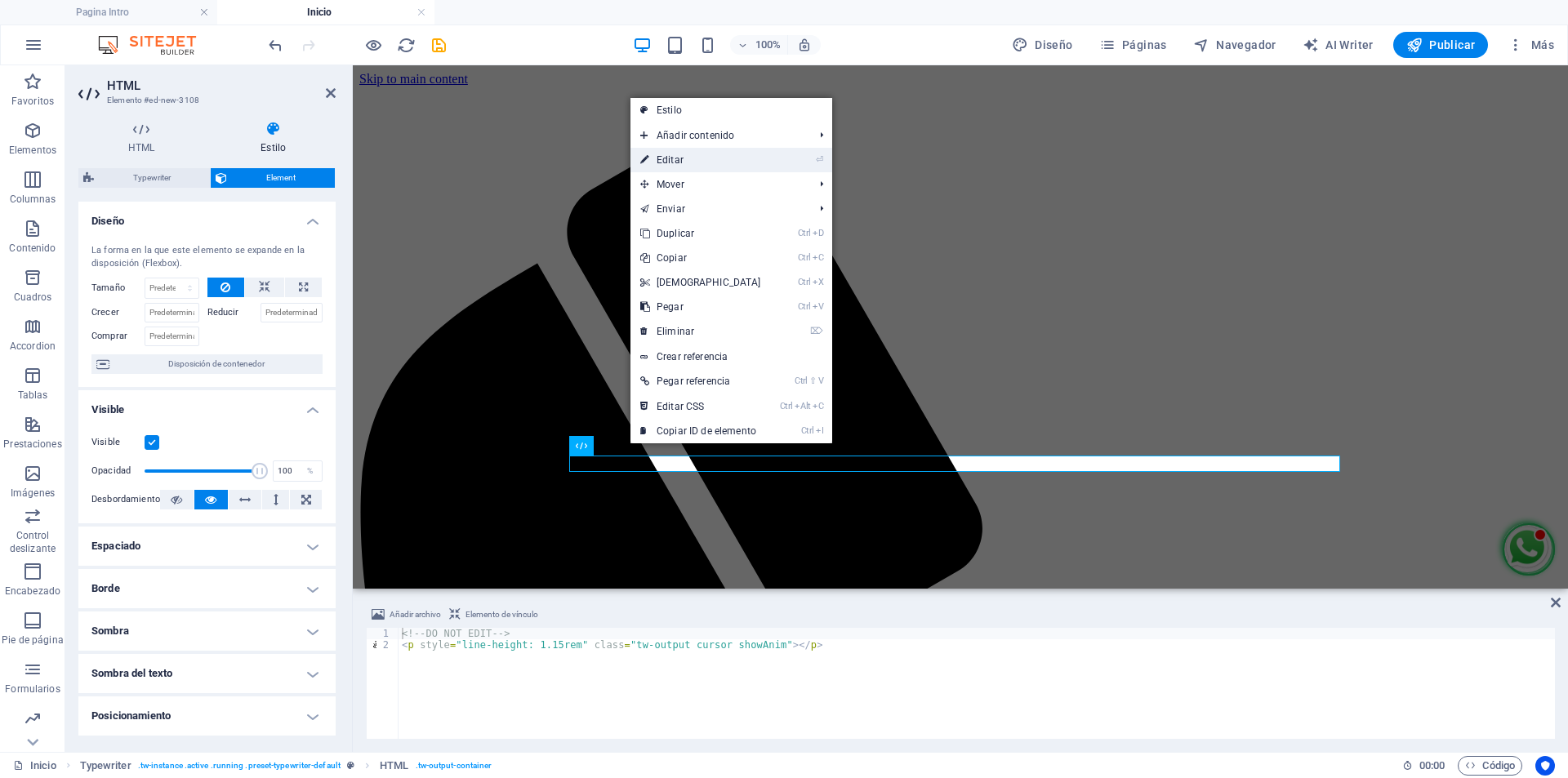
click at [717, 155] on link "⏎ Editar" at bounding box center [700, 159] width 141 height 25
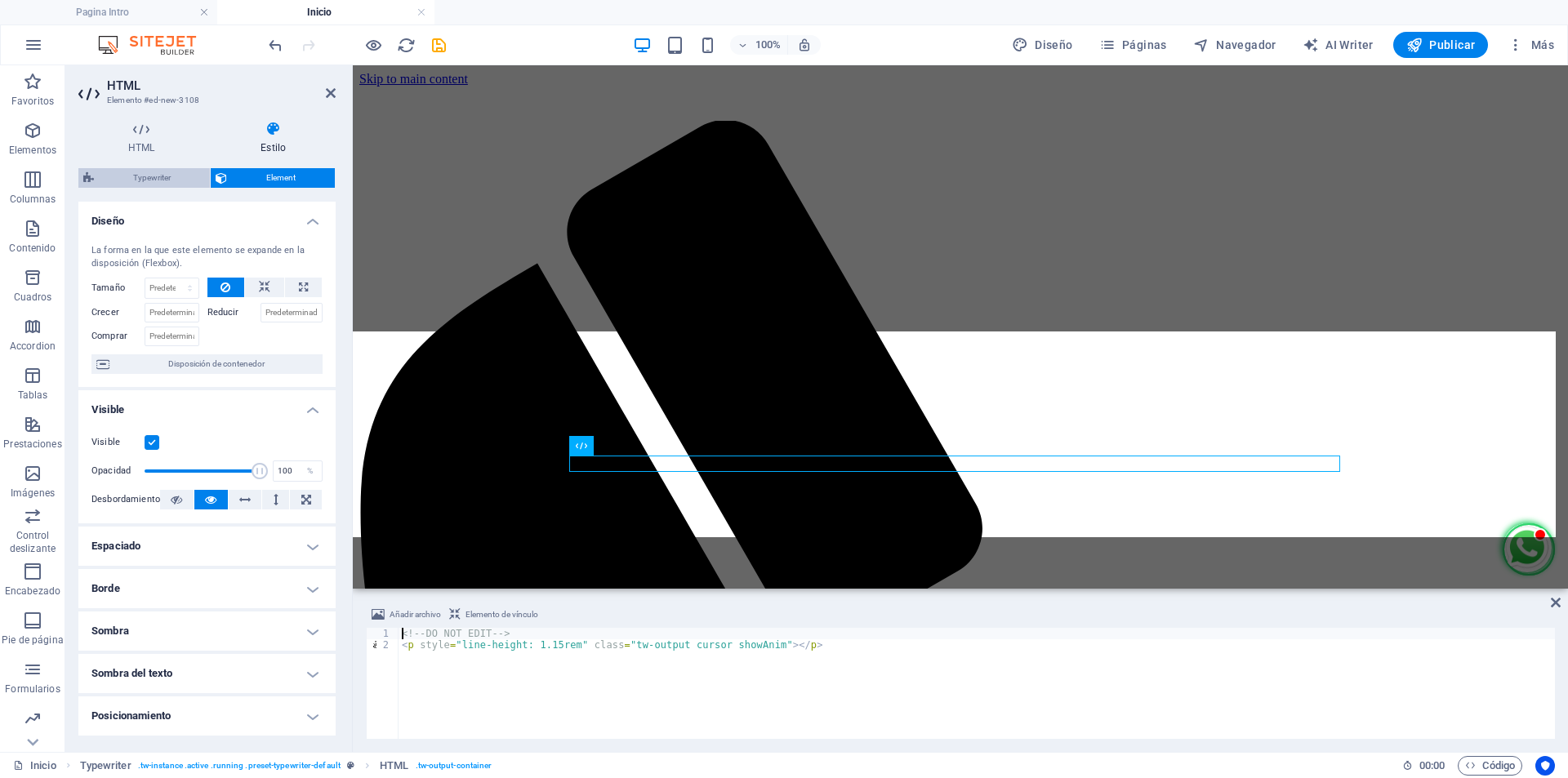
click at [171, 182] on span "Typewriter" at bounding box center [152, 177] width 107 height 20
select select "ms"
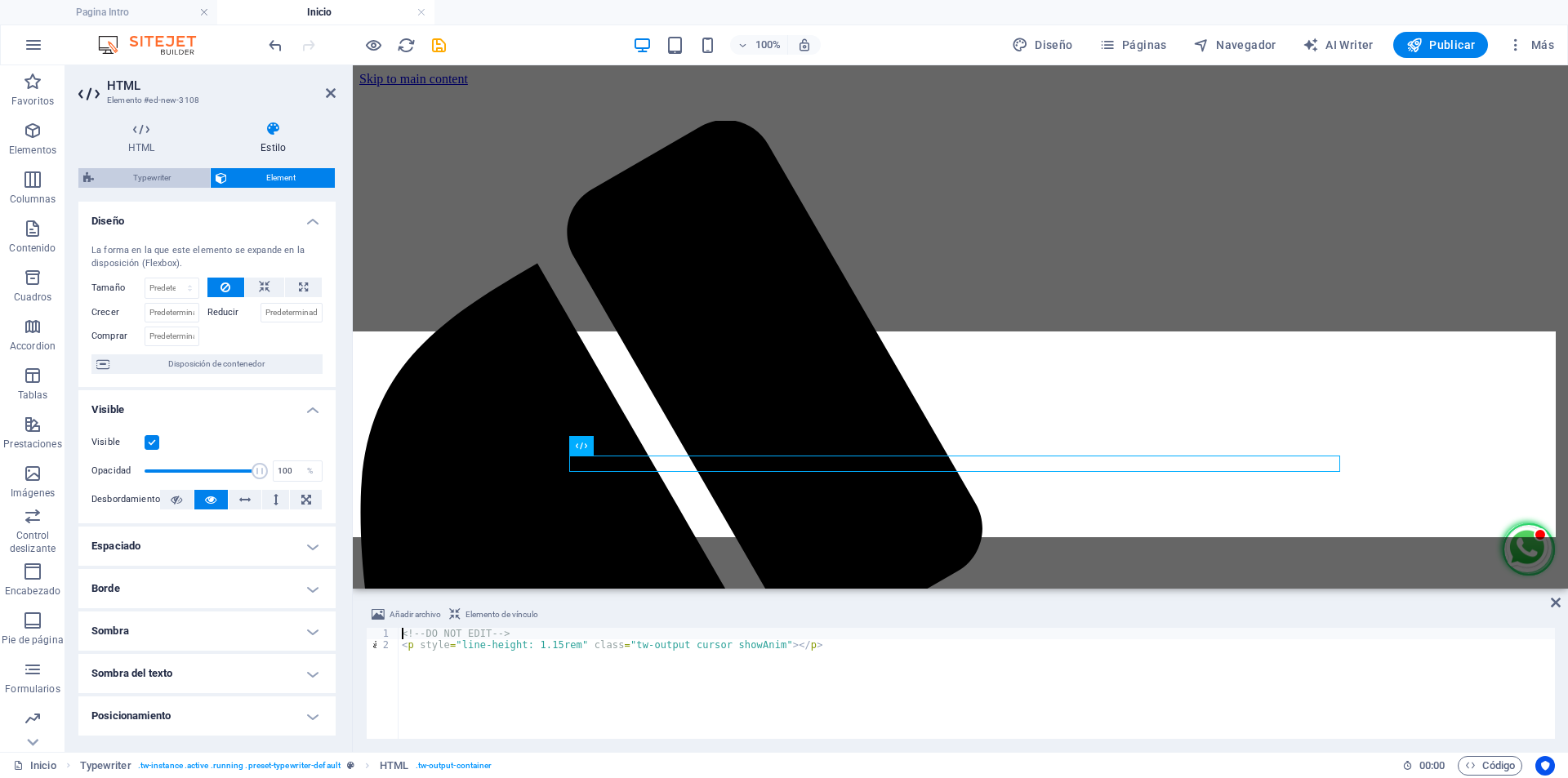
select select "px"
select select
select select "px"
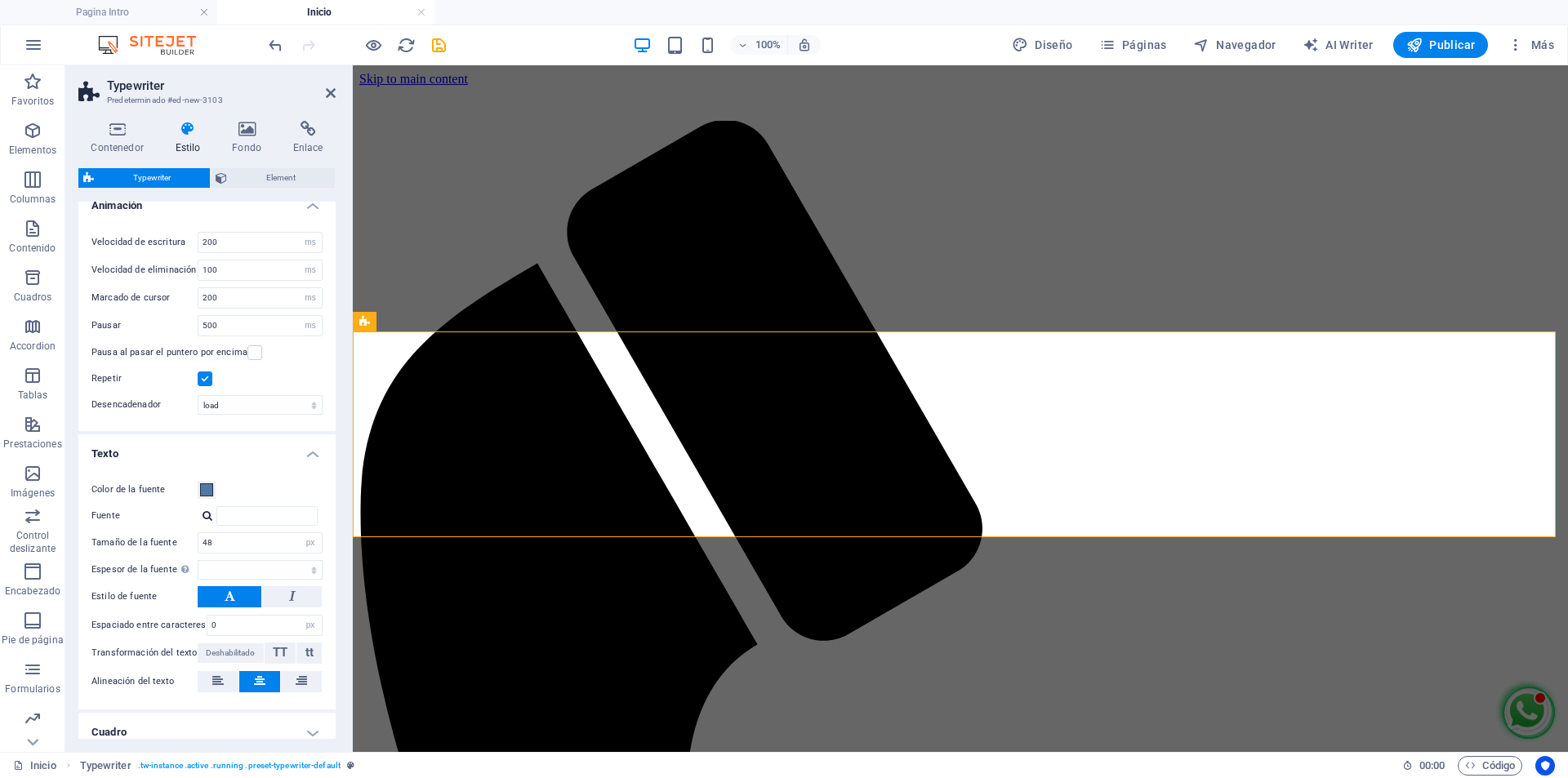
scroll to position [0, 0]
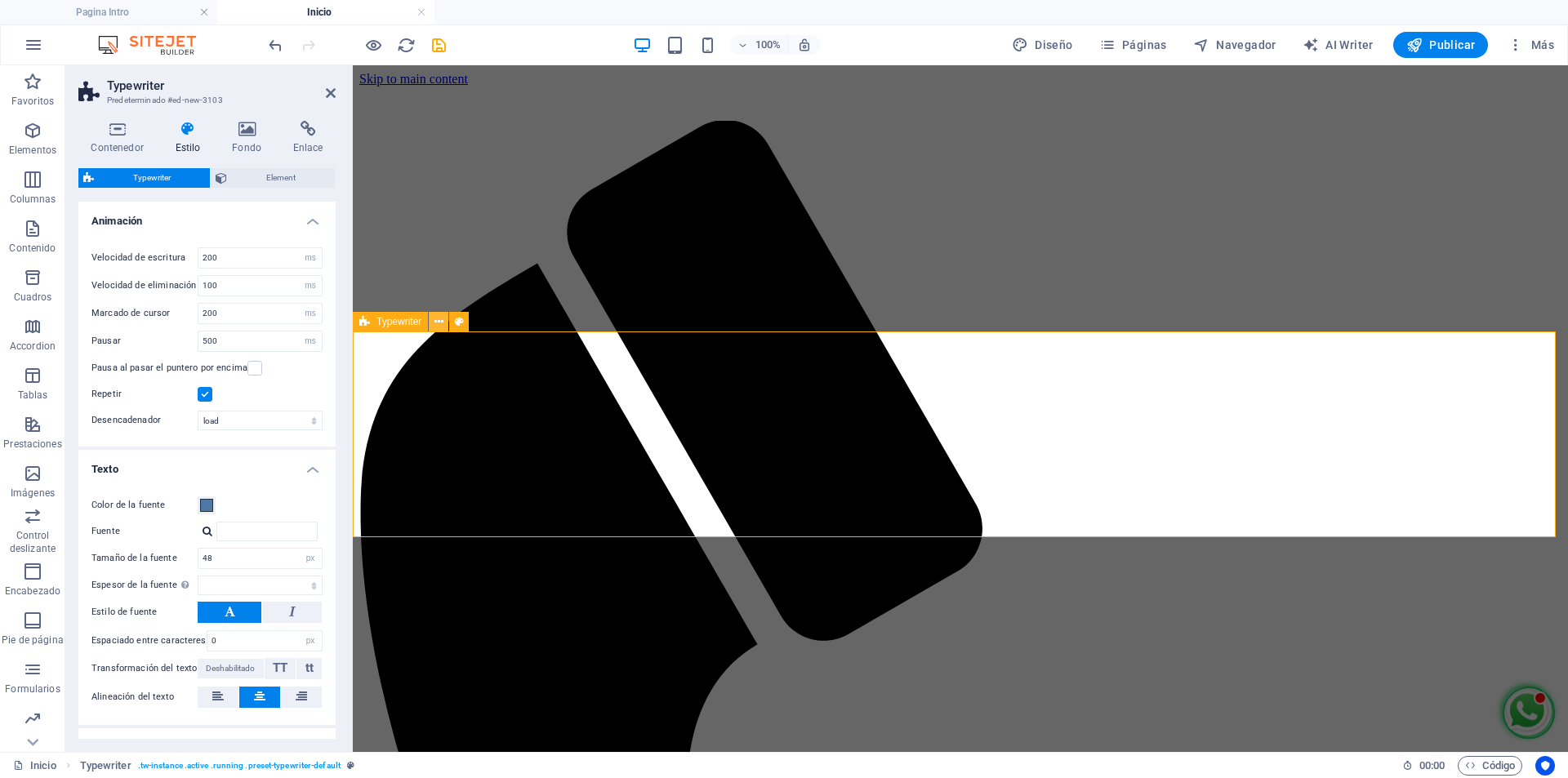
click at [436, 326] on icon at bounding box center [439, 322] width 9 height 17
click at [289, 422] on select "load Desplazar" at bounding box center [260, 420] width 125 height 20
select select "scroll"
click at [198, 411] on select "load Desplazar" at bounding box center [260, 420] width 125 height 20
select select
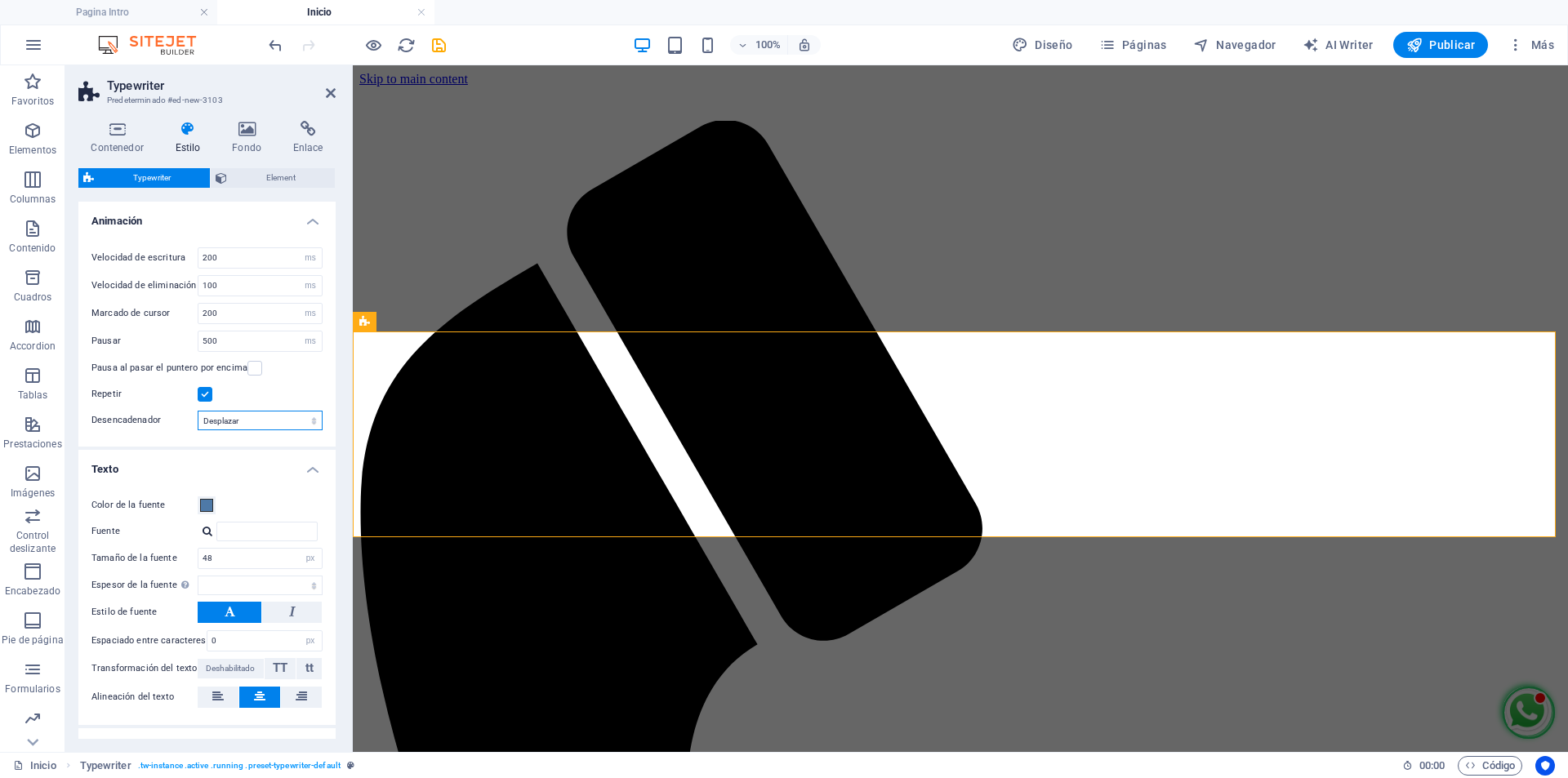
click at [293, 427] on select "load Desplazar" at bounding box center [260, 420] width 125 height 20
select select "load"
click at [198, 411] on select "load Desplazar" at bounding box center [260, 420] width 125 height 20
select select
click at [121, 145] on h4 "Contenedor" at bounding box center [120, 138] width 84 height 34
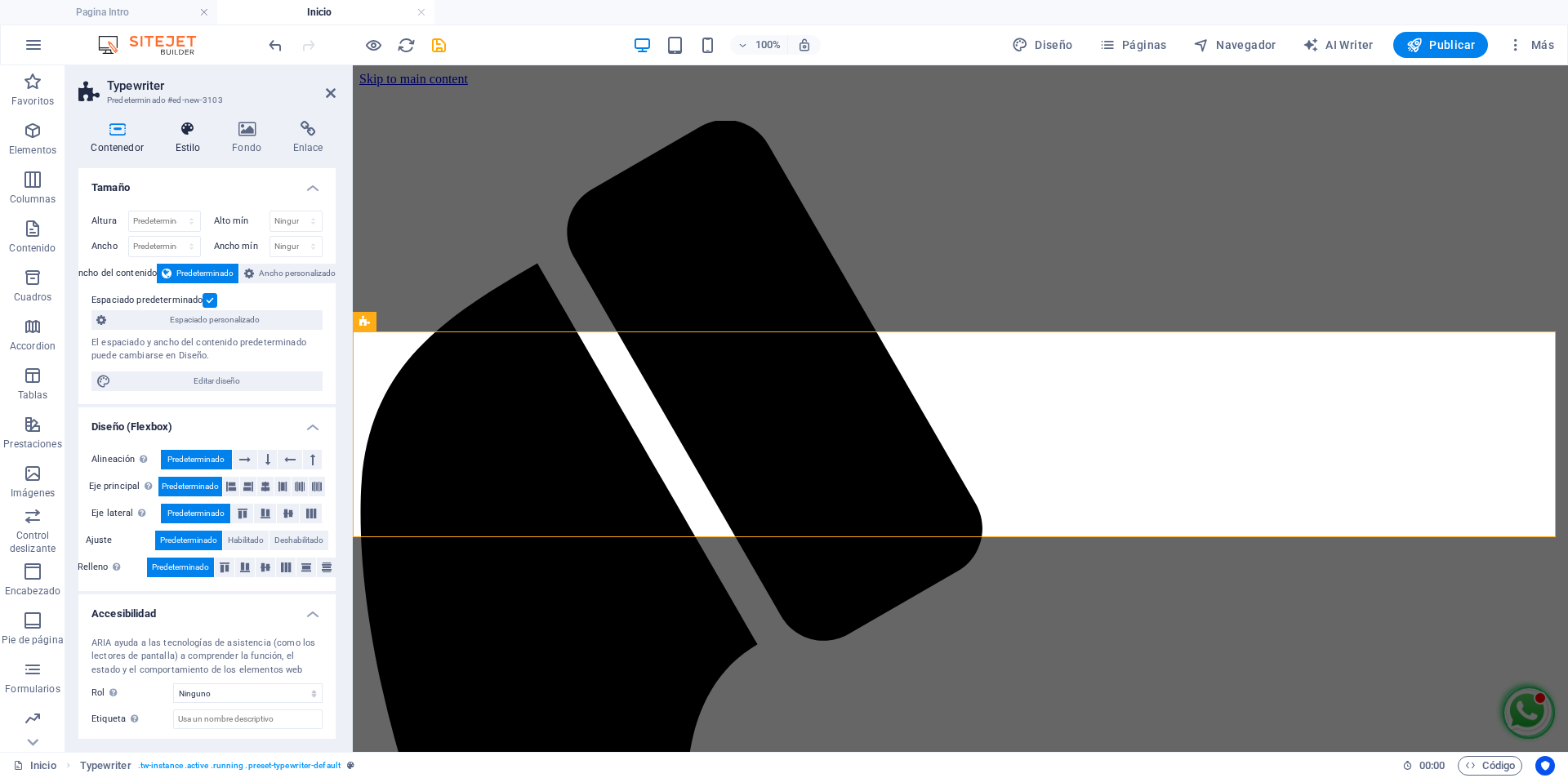
click at [194, 130] on icon at bounding box center [188, 129] width 50 height 16
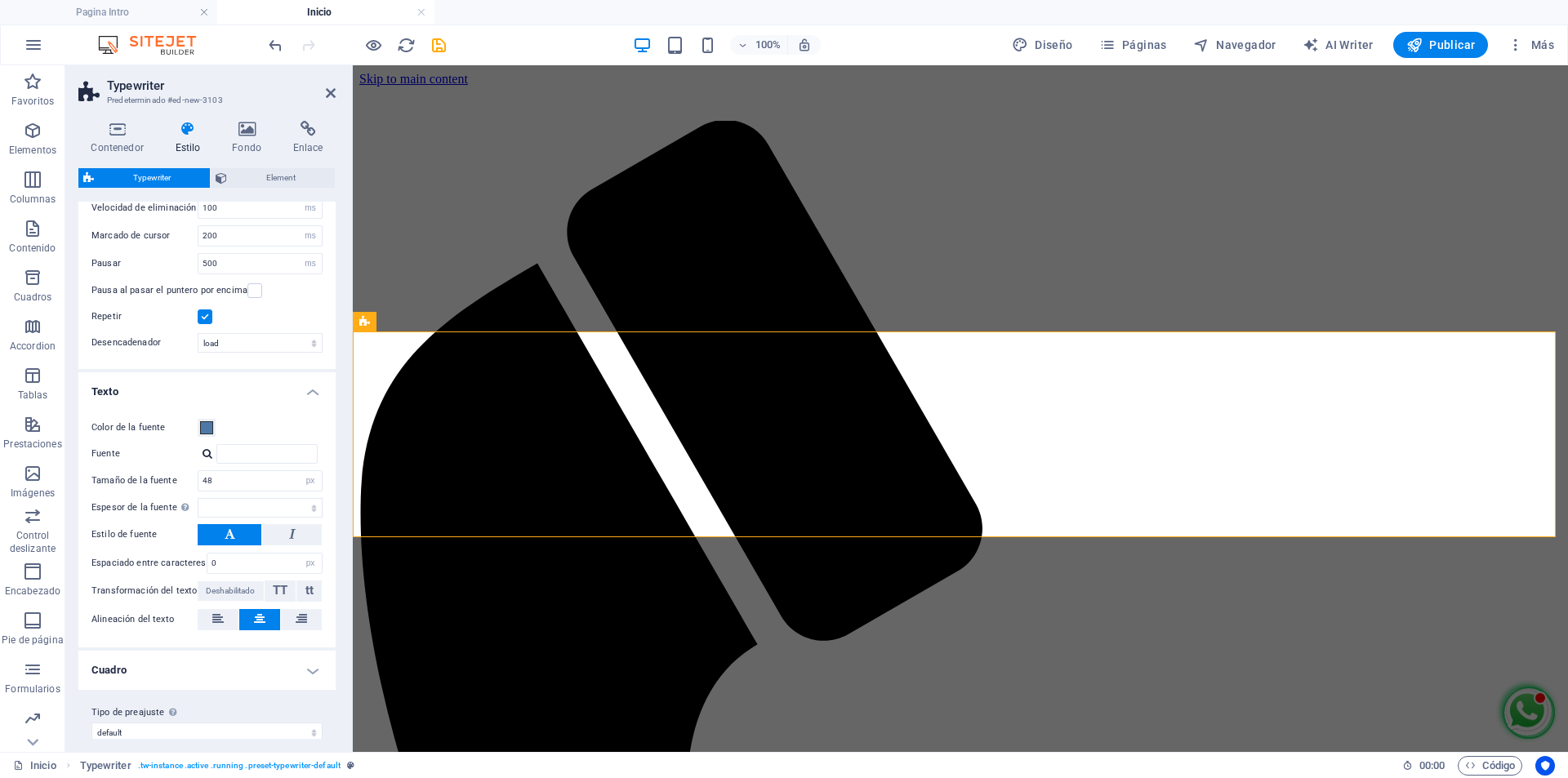
scroll to position [94, 0]
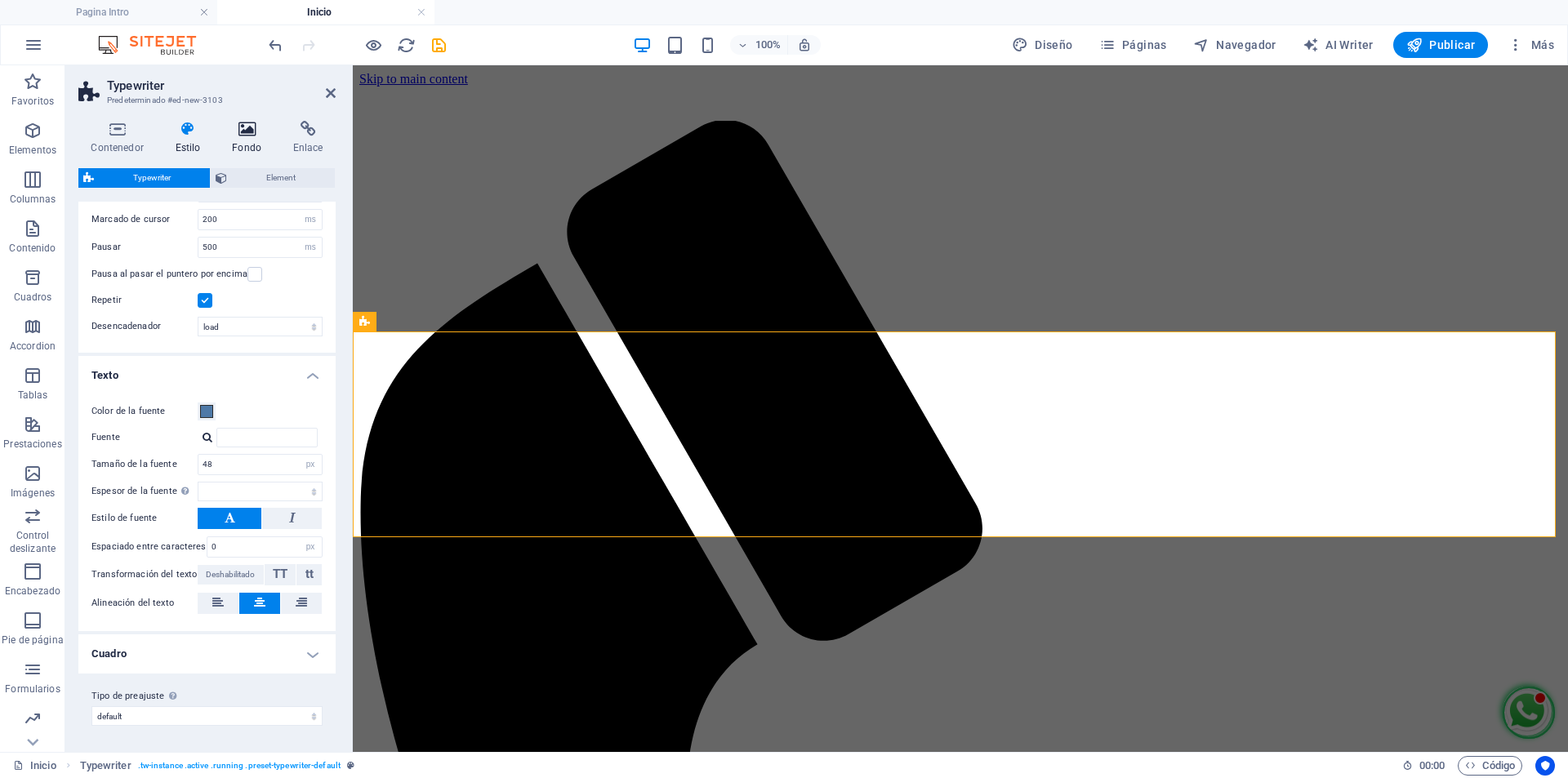
click at [242, 142] on h4 "Fondo" at bounding box center [251, 138] width 61 height 34
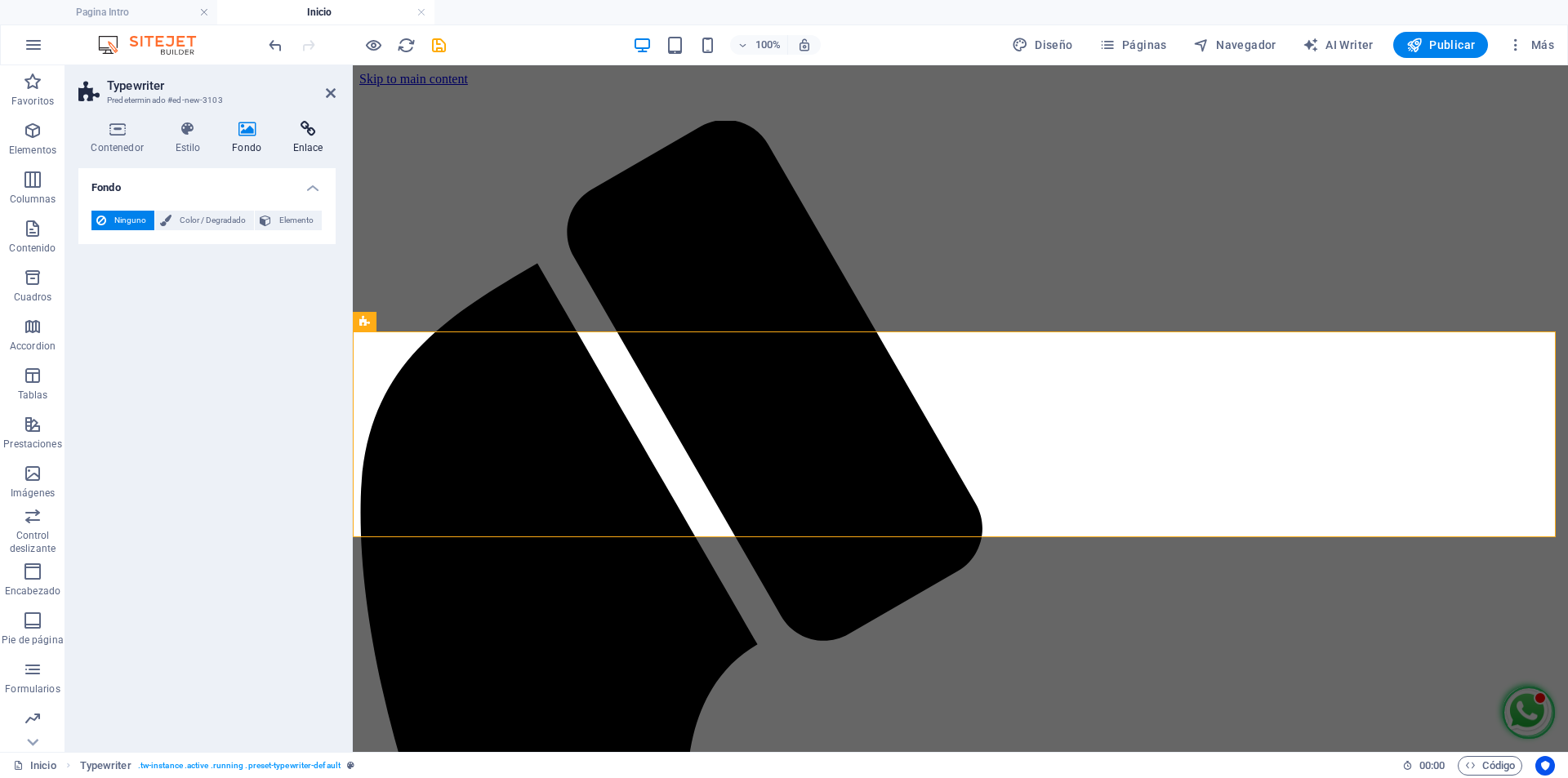
click at [304, 126] on icon at bounding box center [308, 129] width 55 height 16
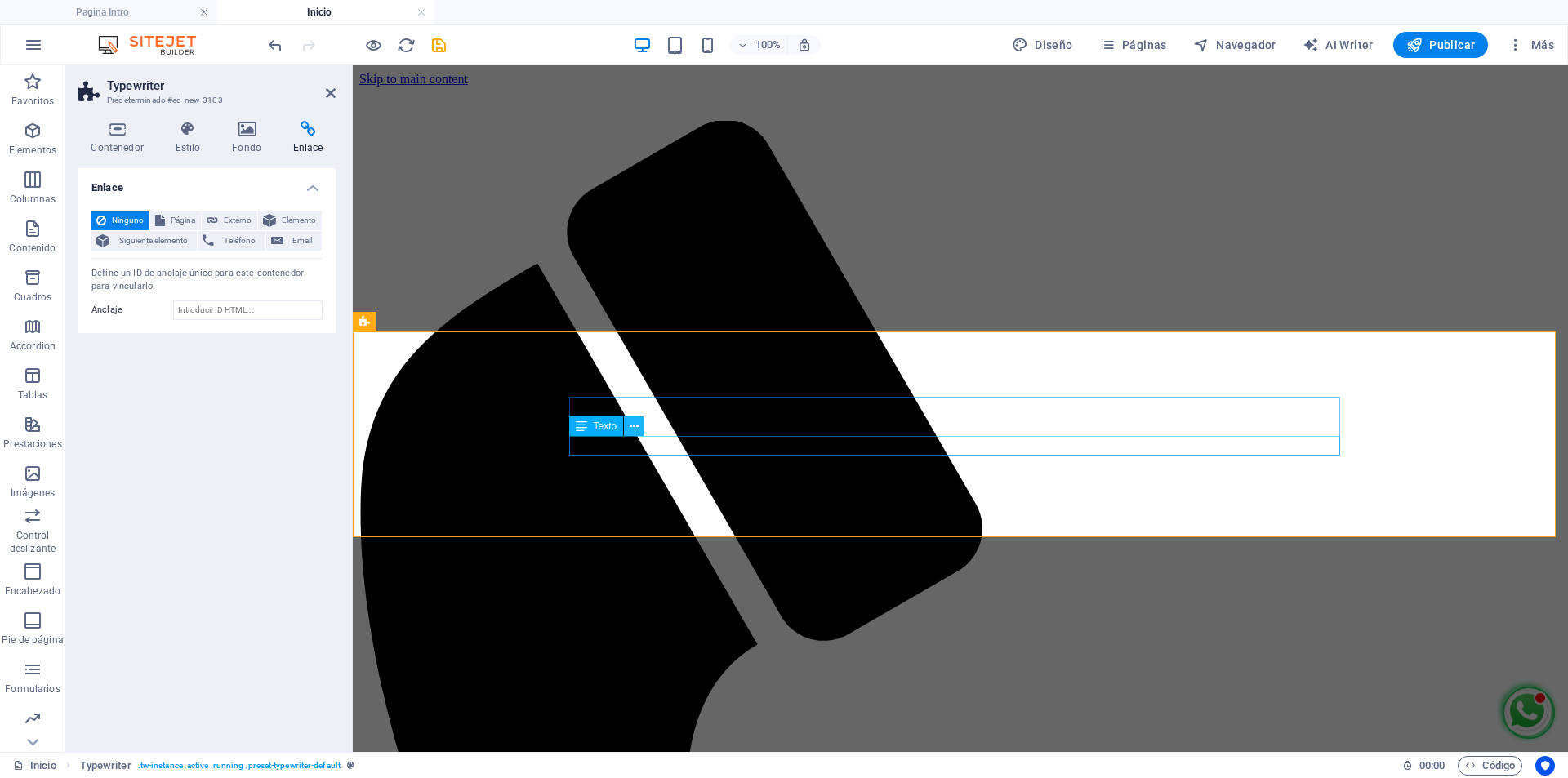
click at [631, 424] on icon at bounding box center [634, 426] width 9 height 17
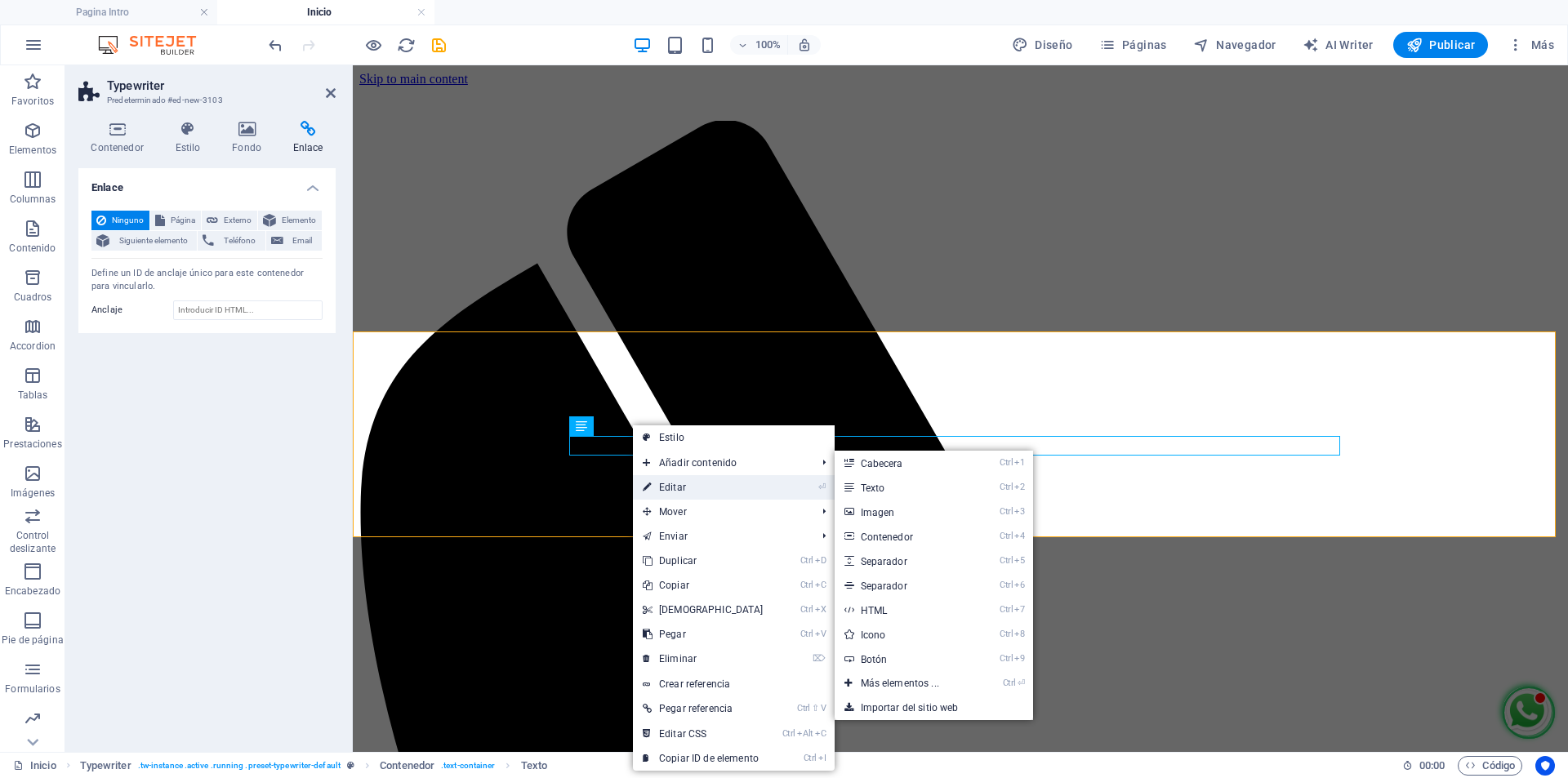
click at [669, 487] on link "⏎ Editar" at bounding box center [703, 487] width 141 height 25
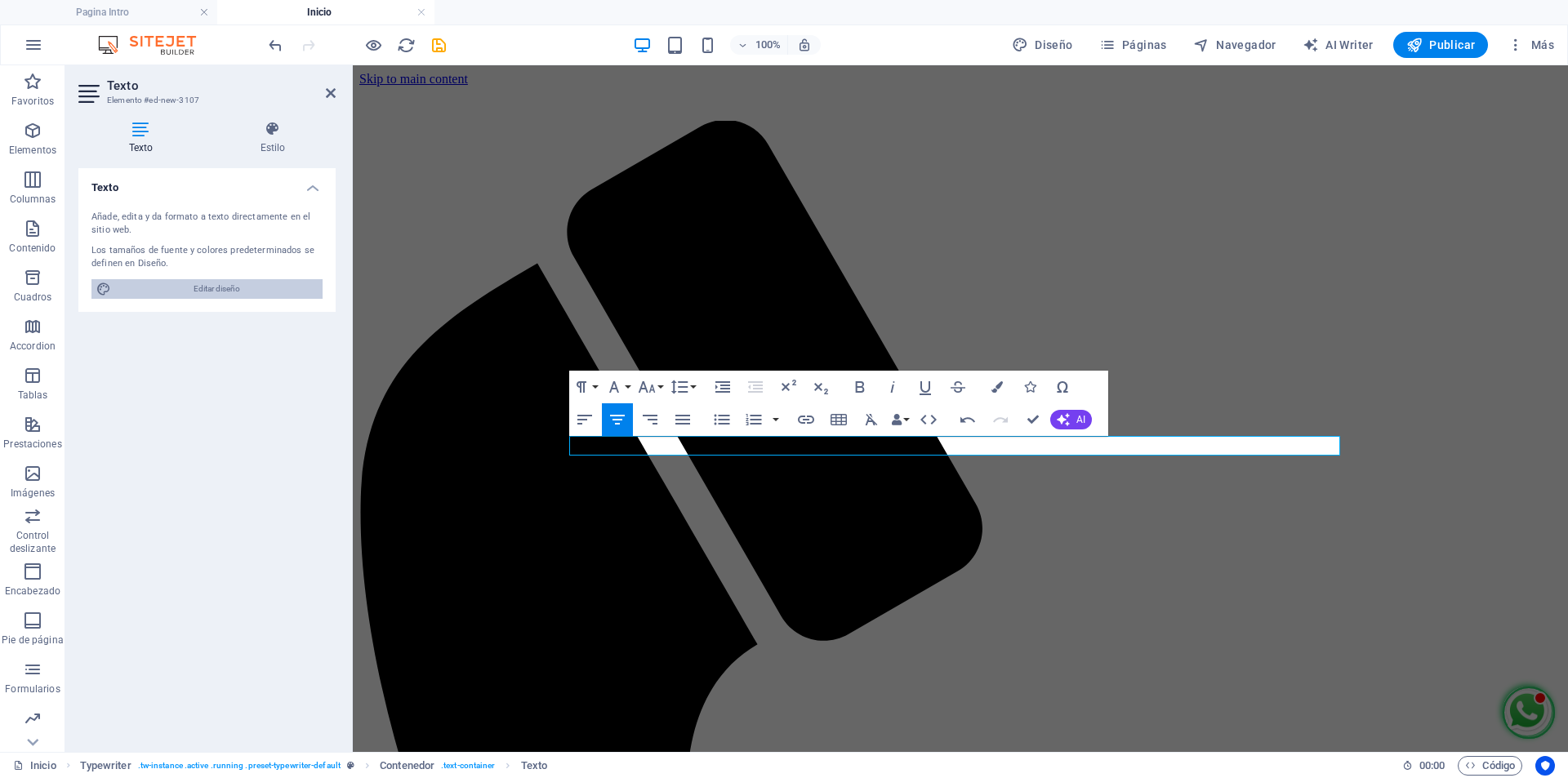
click at [252, 294] on span "Editar diseño" at bounding box center [217, 289] width 202 height 20
select select "px"
select select "400"
select select "px"
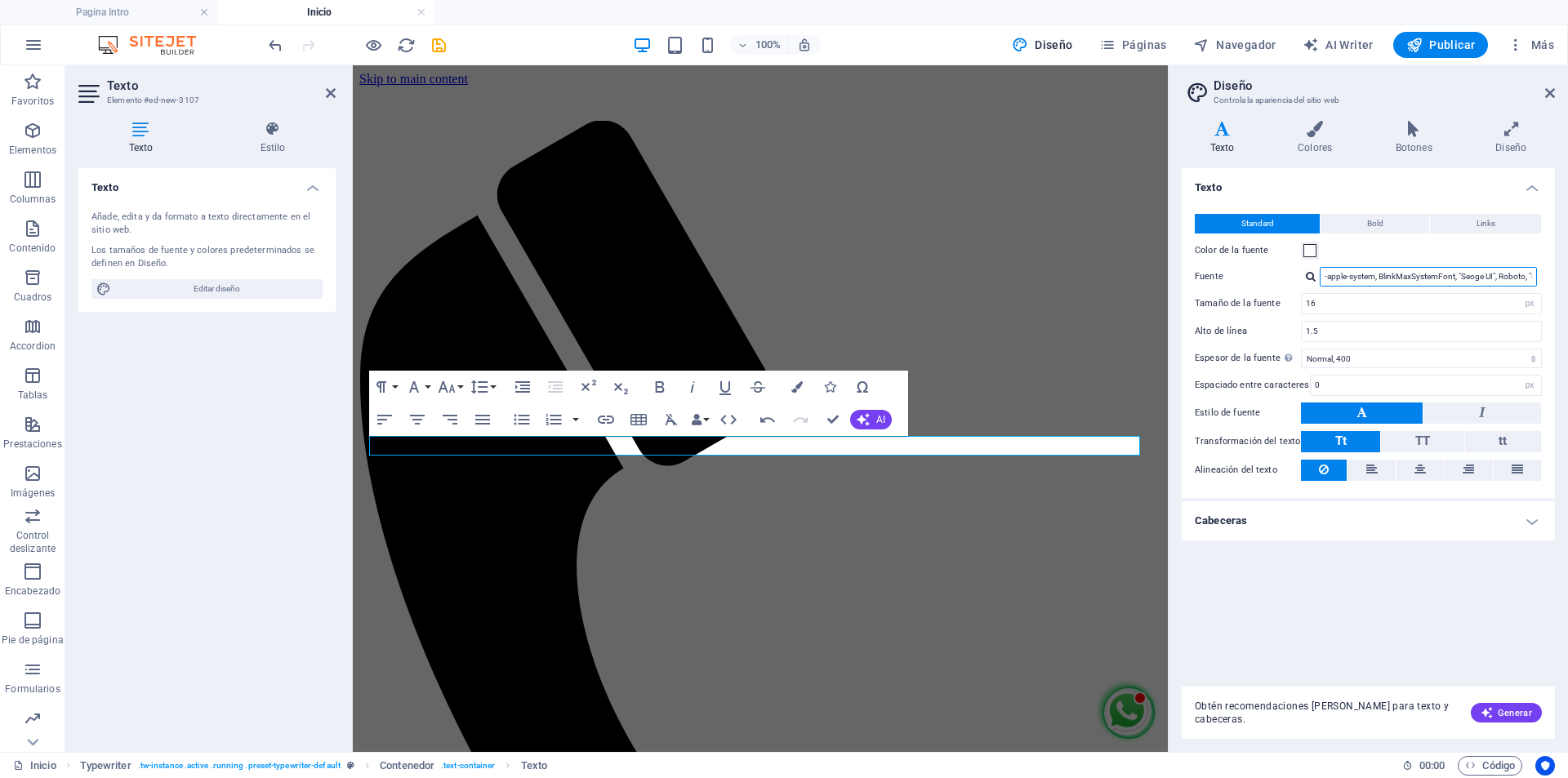
drag, startPoint x: 1341, startPoint y: 275, endPoint x: 1218, endPoint y: 280, distance: 123.1
click at [1218, 280] on div "Fuente -apple-system, BlinkMaxSystemFont, "Seoge UI", Roboto, "Helvetica Neue",…" at bounding box center [1368, 276] width 347 height 20
drag, startPoint x: 1467, startPoint y: 277, endPoint x: 1179, endPoint y: 283, distance: 288.1
click at [1179, 283] on div "Variantes Texto Colores Botones Diseño Texto Standard Bold Links Color de la fu…" at bounding box center [1368, 429] width 399 height 644
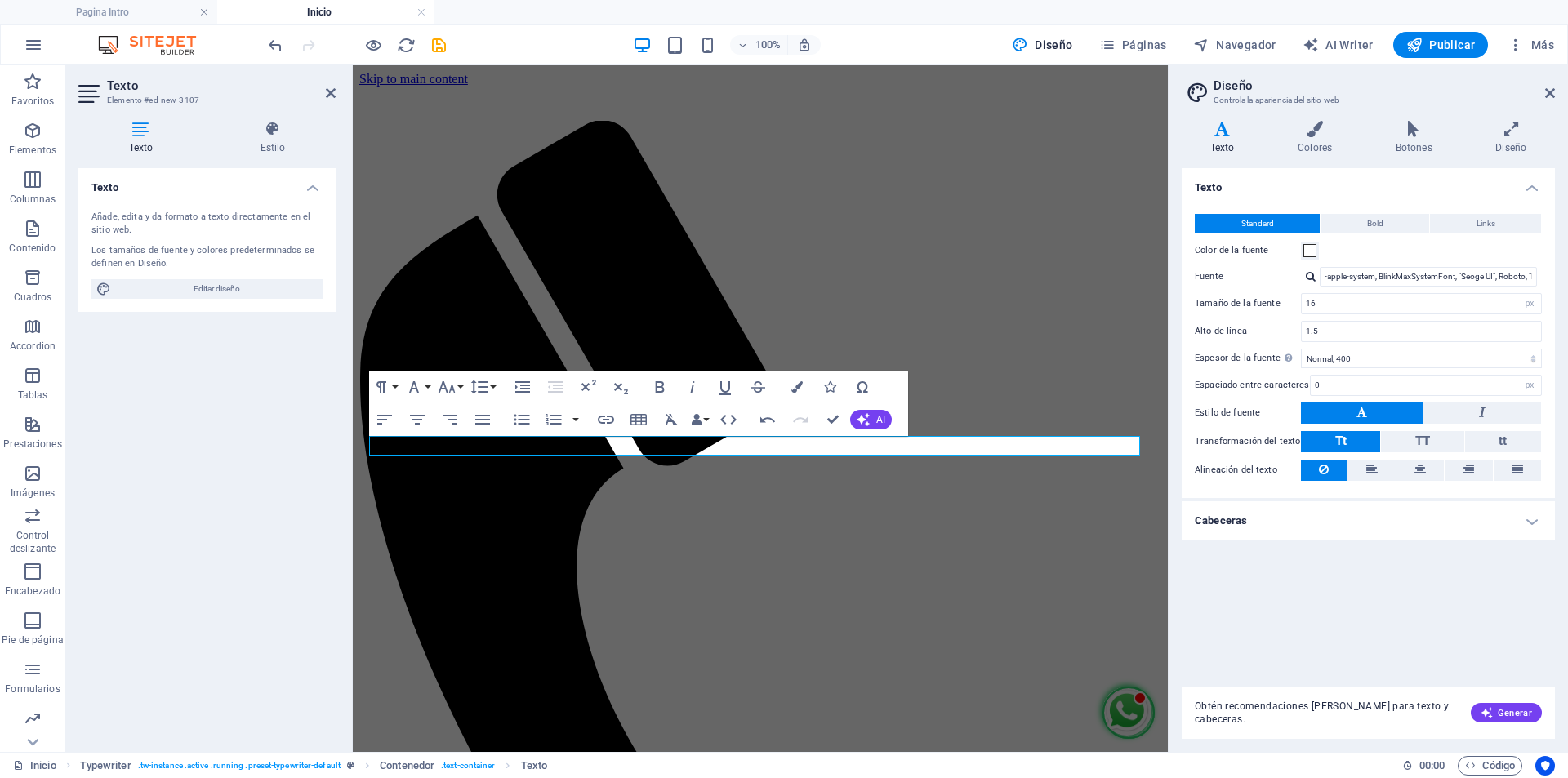
click at [1213, 134] on icon at bounding box center [1222, 129] width 81 height 16
click at [1316, 136] on icon at bounding box center [1314, 129] width 91 height 16
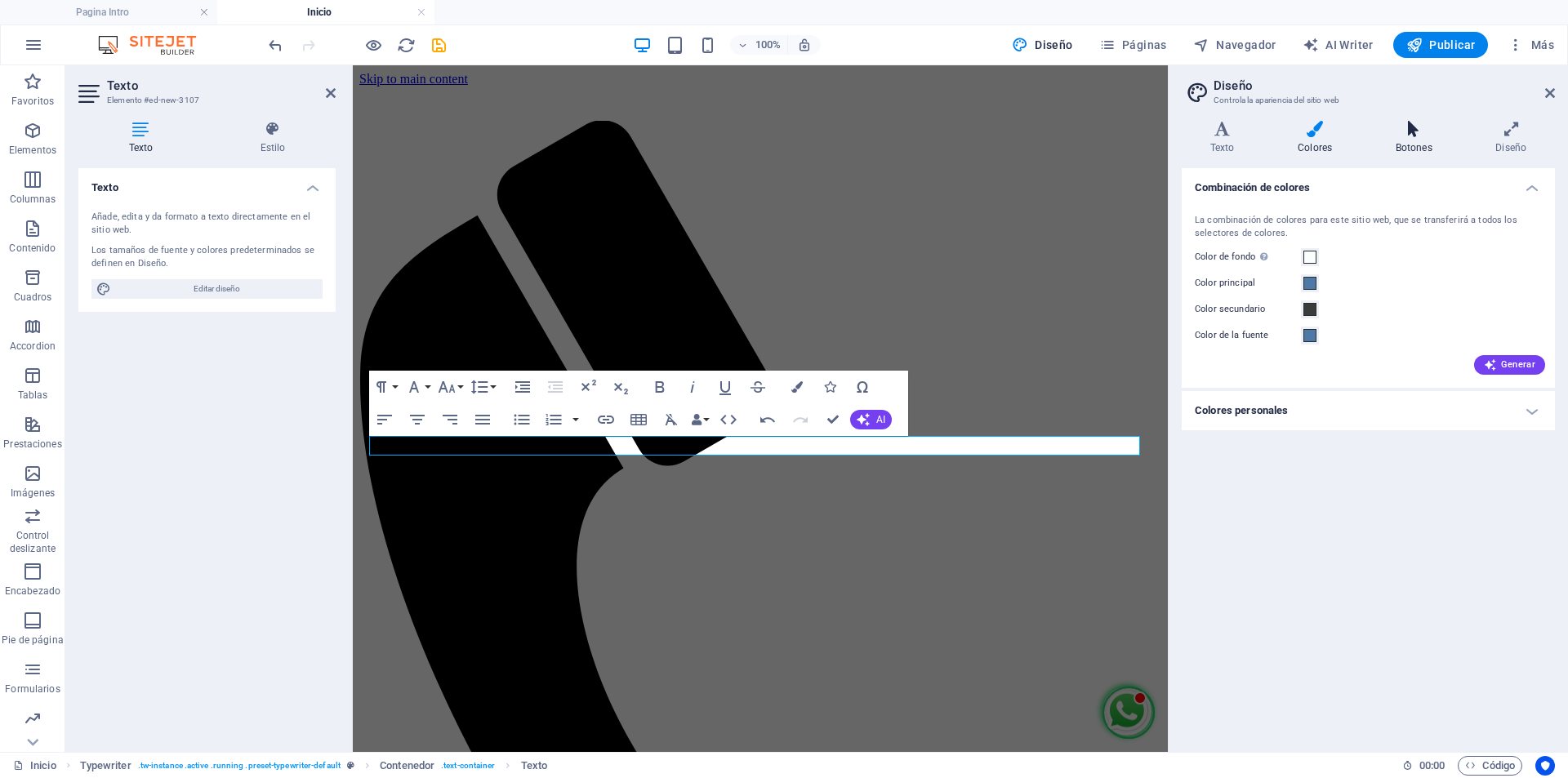
click at [1413, 135] on icon at bounding box center [1414, 129] width 94 height 16
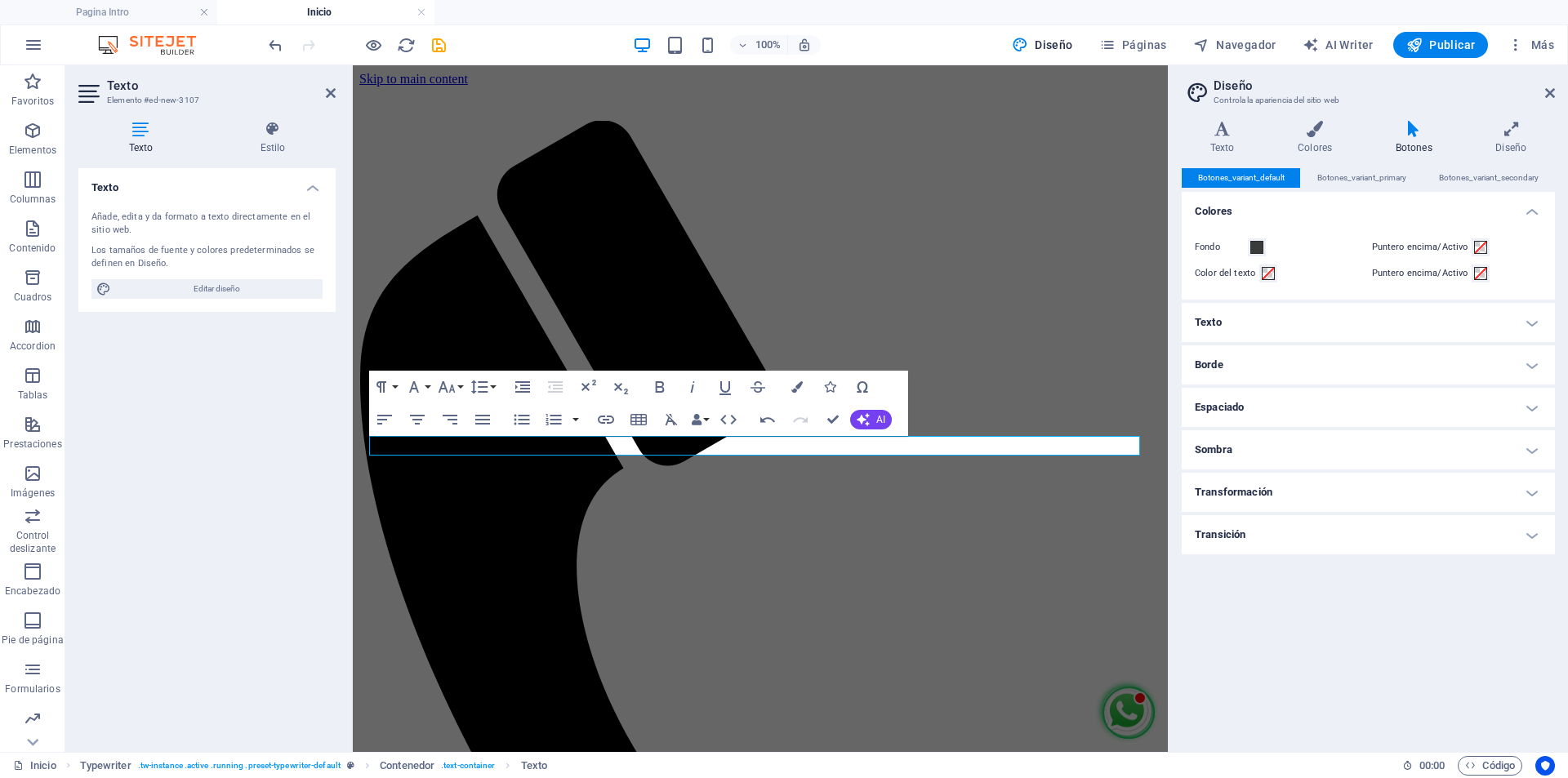
click at [1228, 329] on h4 "Texto" at bounding box center [1368, 322] width 373 height 39
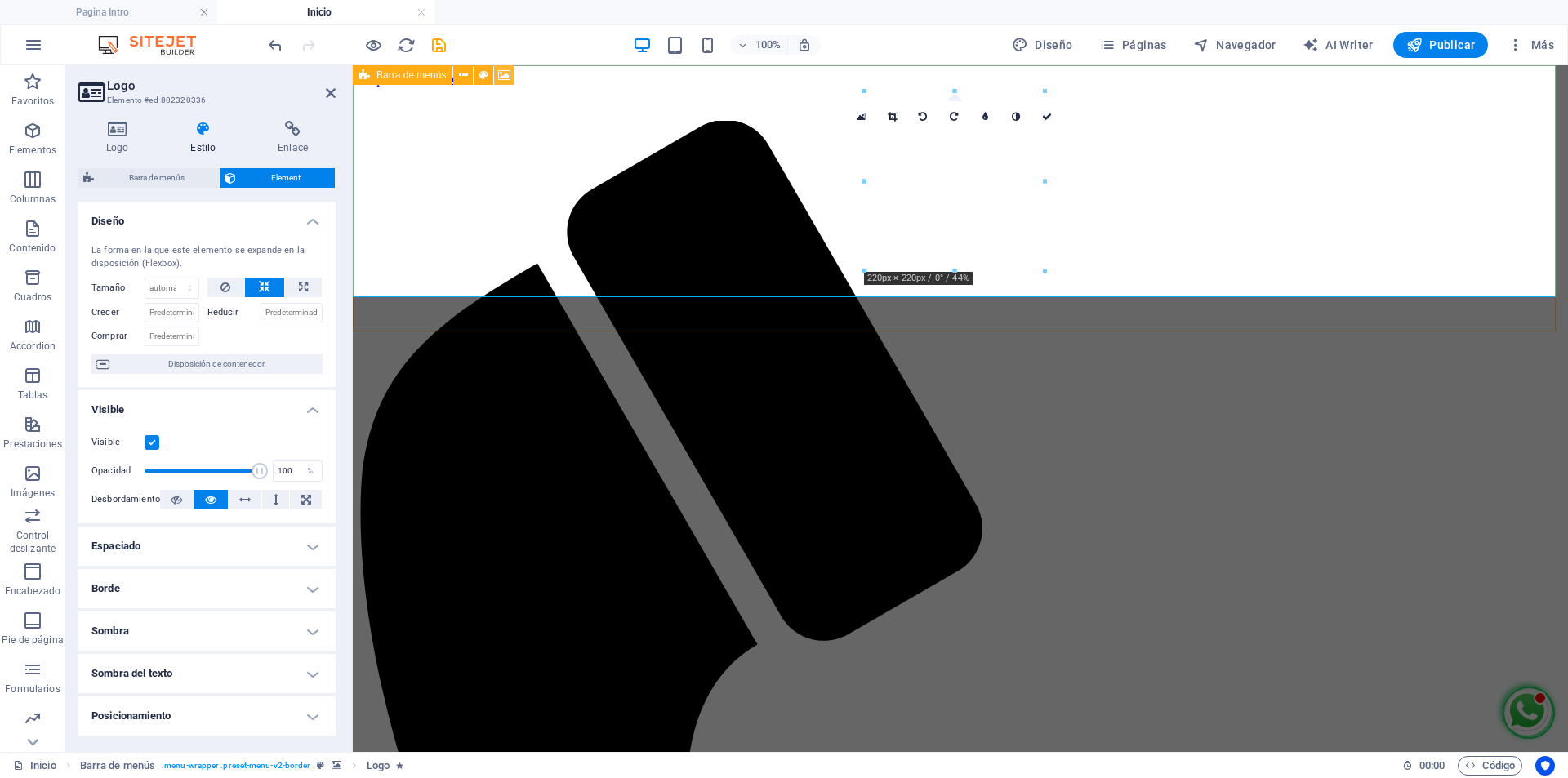
click at [506, 72] on icon at bounding box center [504, 76] width 12 height 17
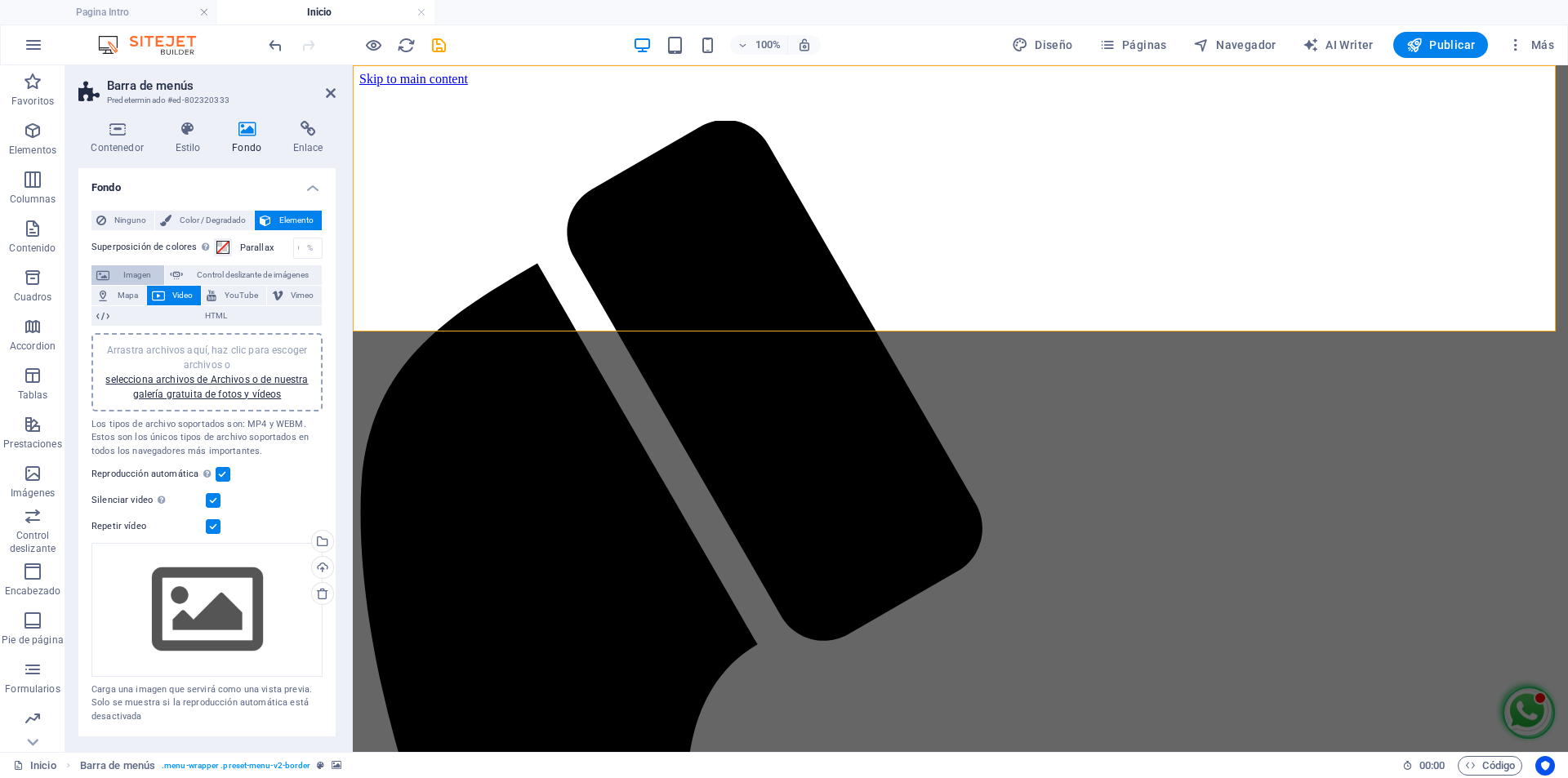
click at [133, 274] on span "Imagen" at bounding box center [136, 274] width 45 height 20
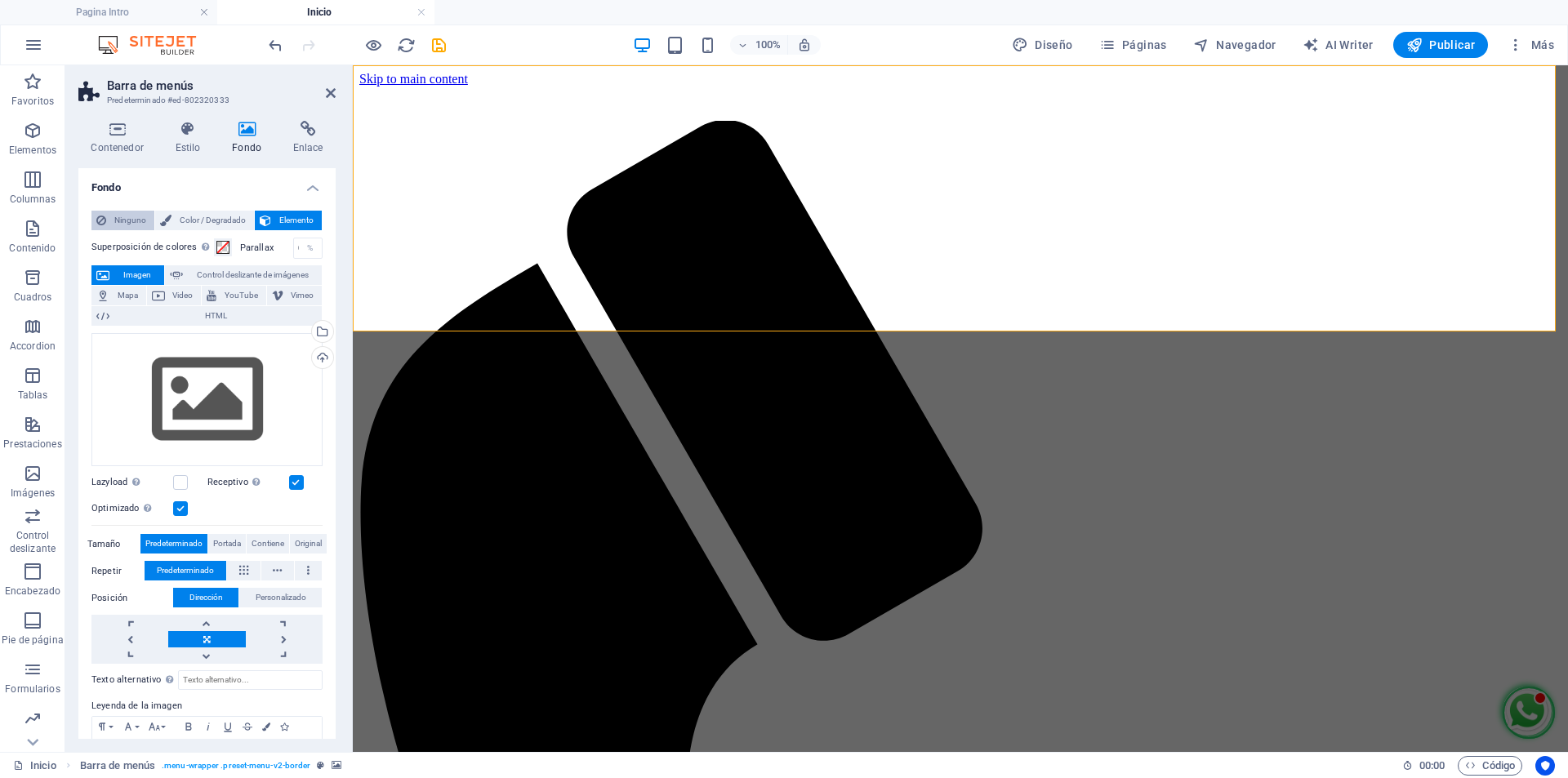
click at [139, 218] on span "Ninguno" at bounding box center [130, 220] width 38 height 20
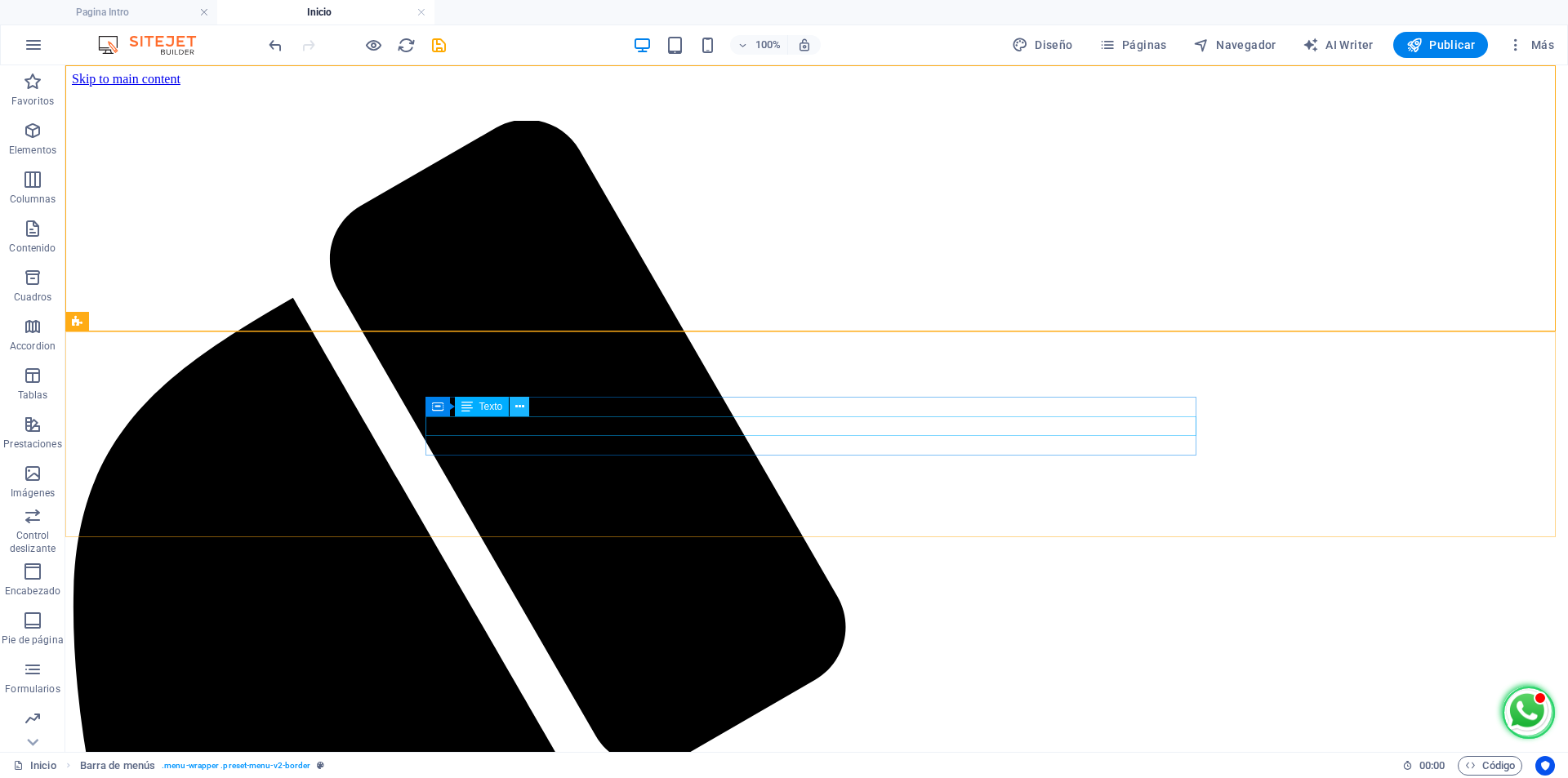
click at [521, 408] on icon at bounding box center [519, 406] width 9 height 17
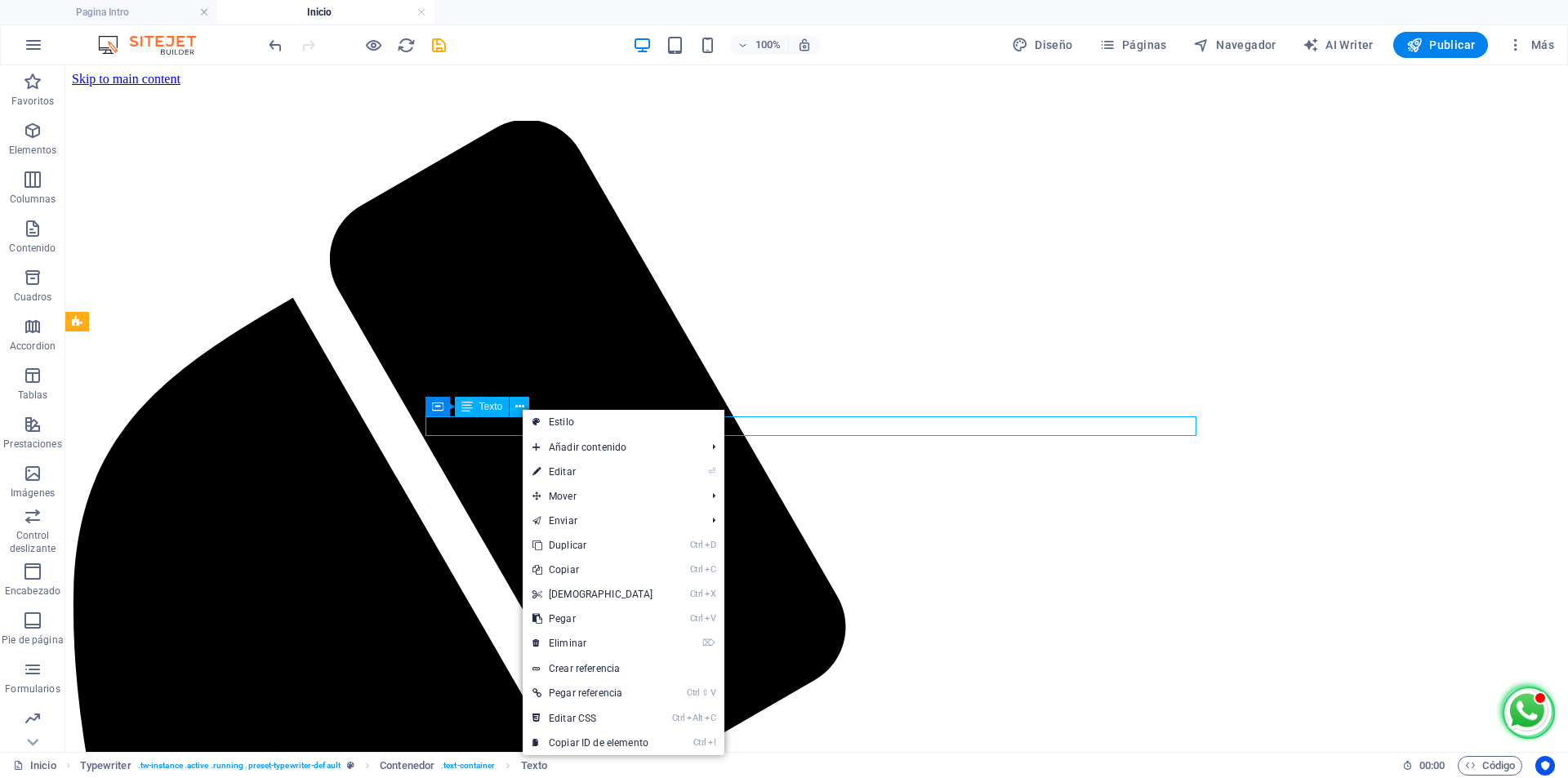
click at [488, 406] on span "Texto" at bounding box center [491, 406] width 24 height 9
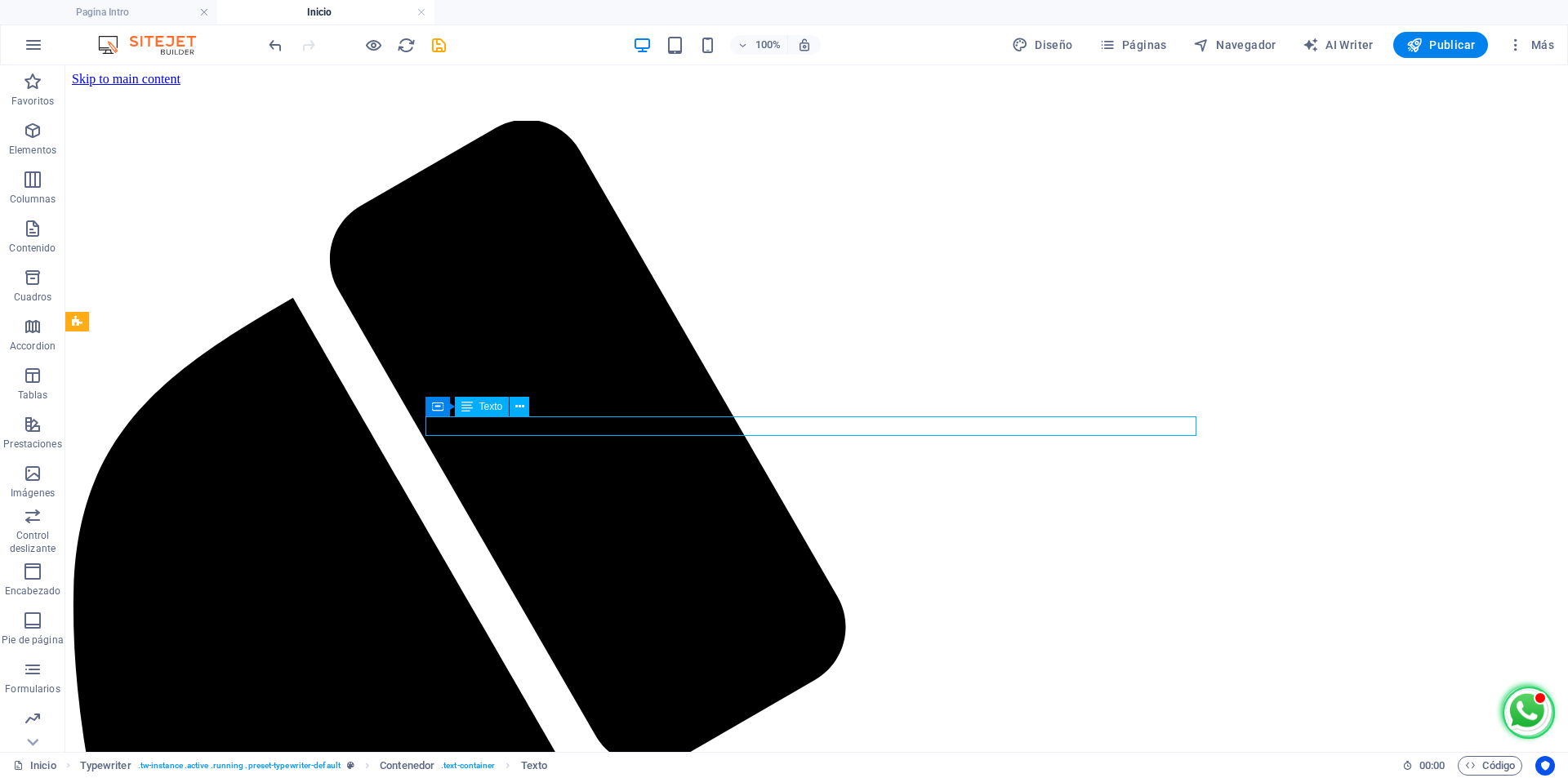
click at [487, 406] on span "Texto" at bounding box center [491, 406] width 24 height 9
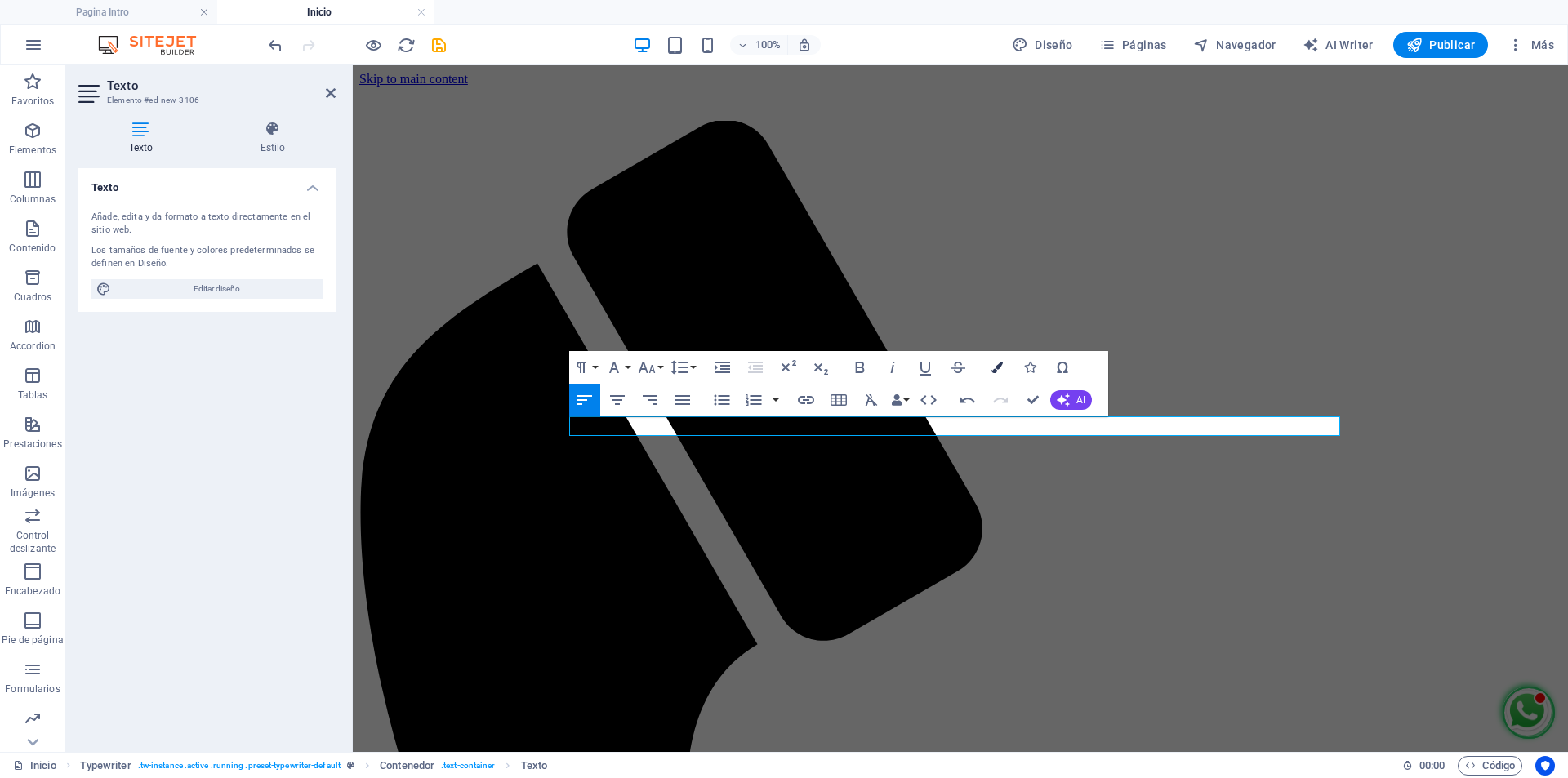
click at [997, 371] on icon "button" at bounding box center [997, 366] width 11 height 11
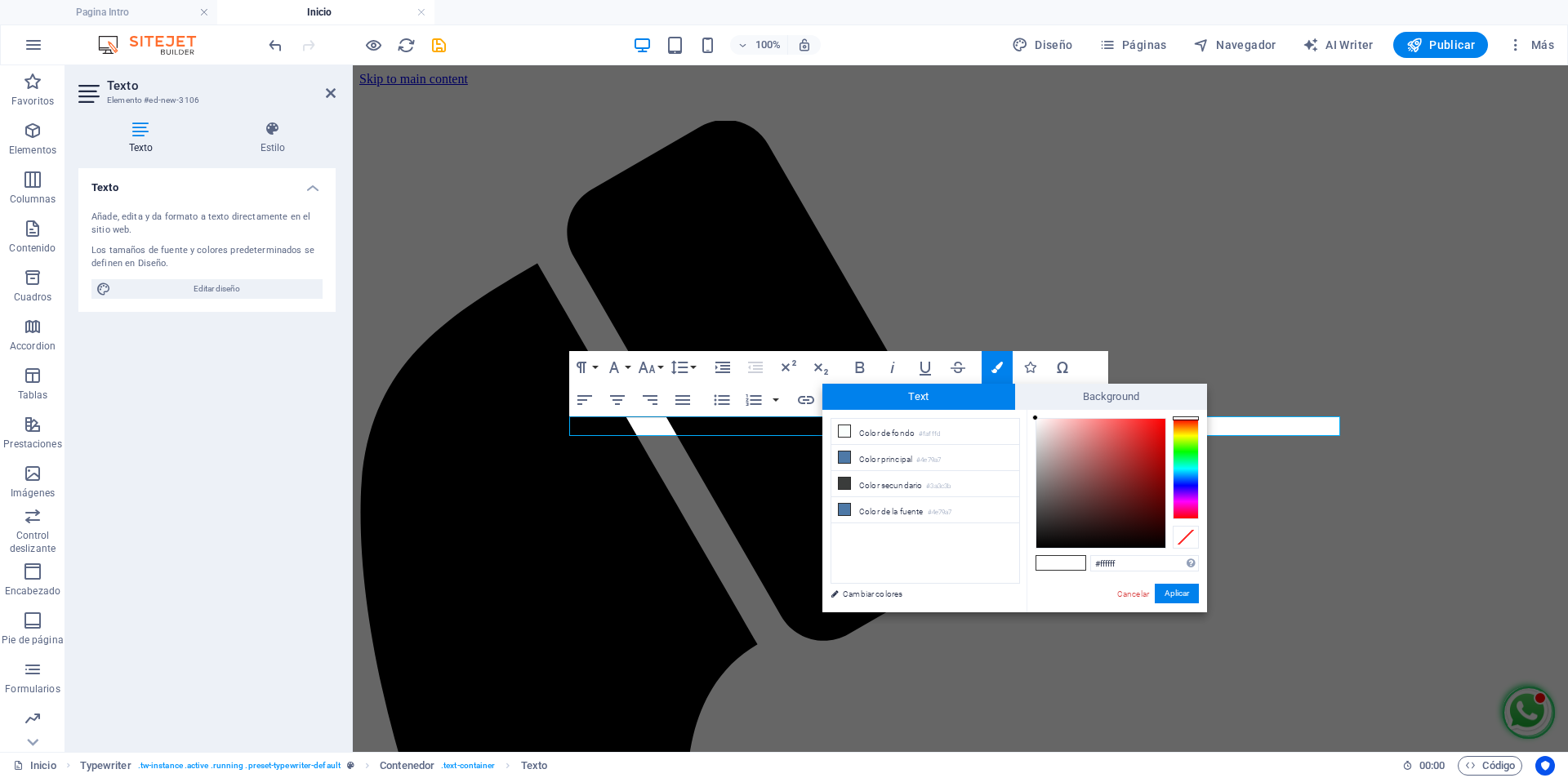
type input "#0f0202"
click at [1149, 539] on div at bounding box center [1100, 482] width 129 height 129
click at [1177, 597] on button "Aplicar" at bounding box center [1177, 593] width 44 height 20
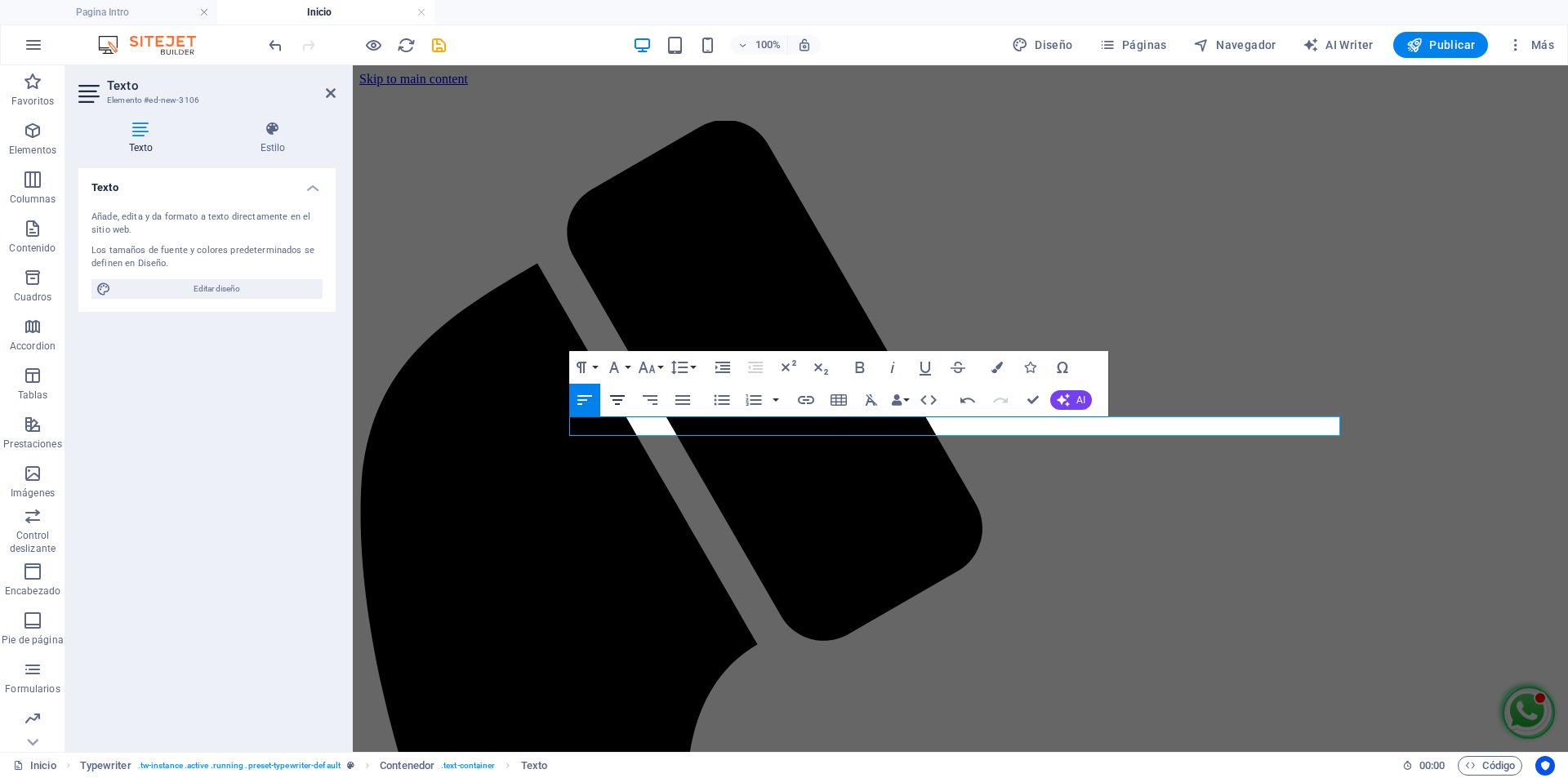
click at [615, 401] on icon "button" at bounding box center [616, 400] width 14 height 9
click at [864, 368] on icon "button" at bounding box center [859, 367] width 20 height 20
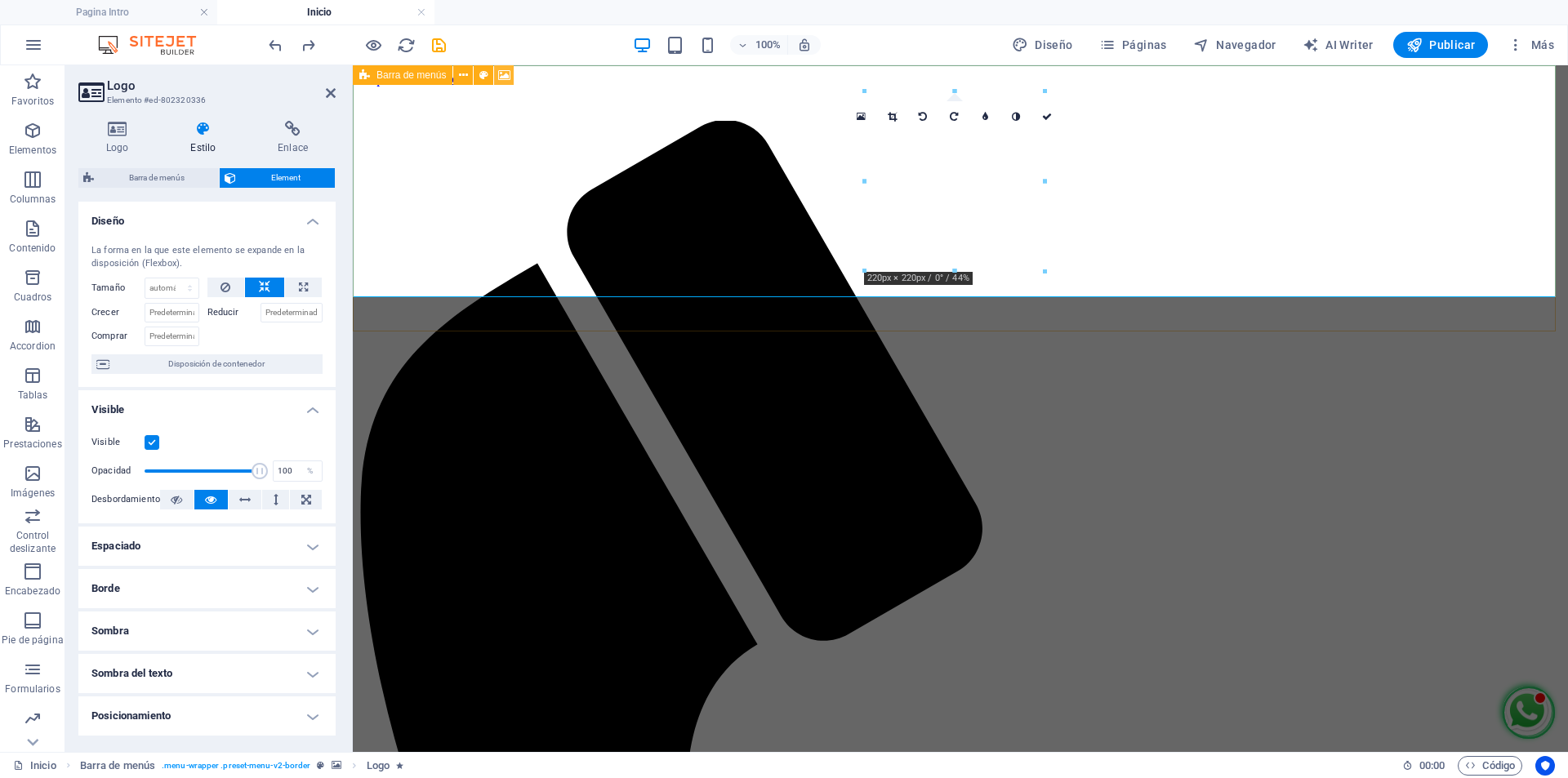
click at [506, 73] on icon at bounding box center [504, 76] width 12 height 17
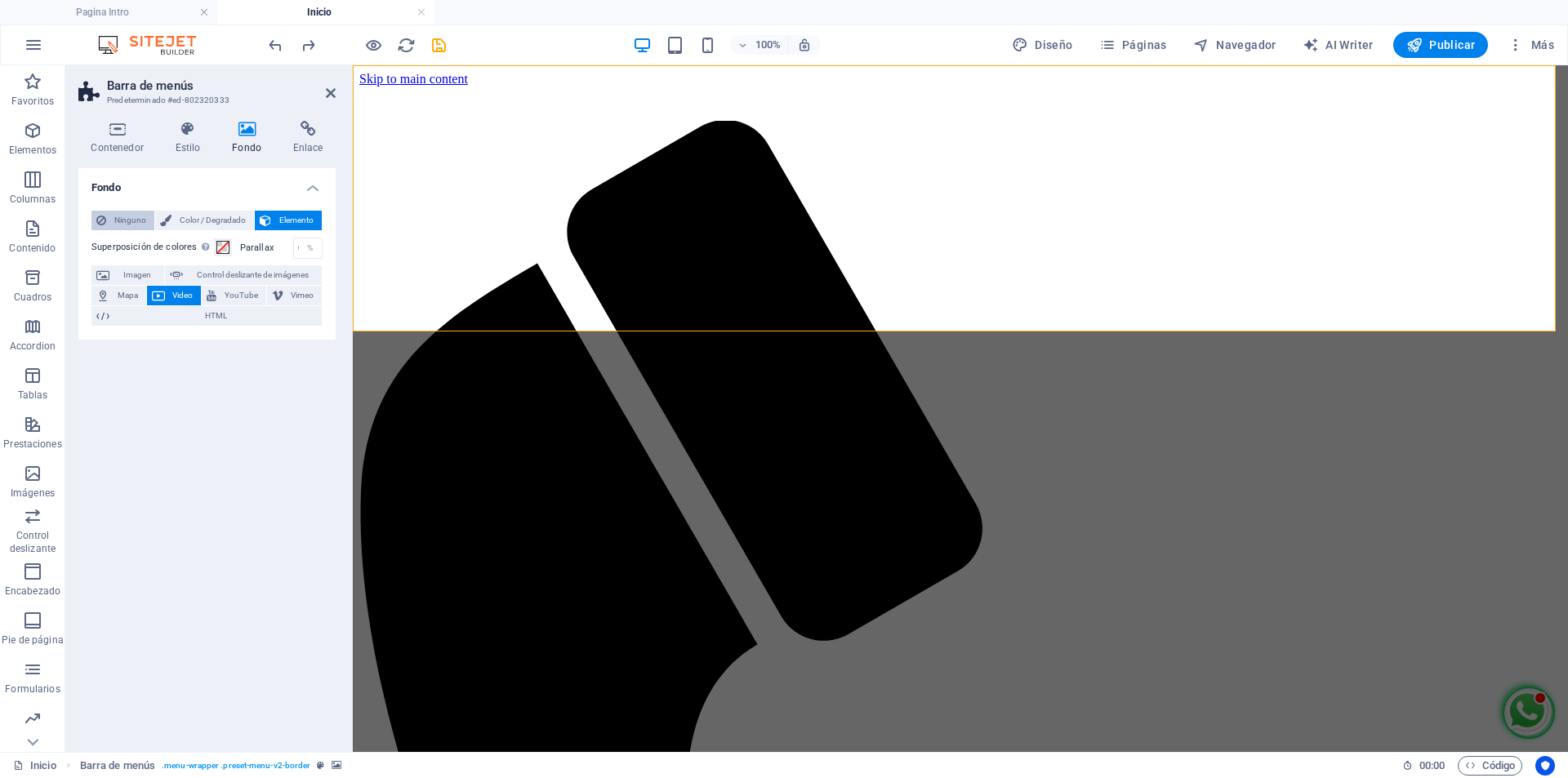
click at [119, 222] on span "Ninguno" at bounding box center [130, 220] width 38 height 20
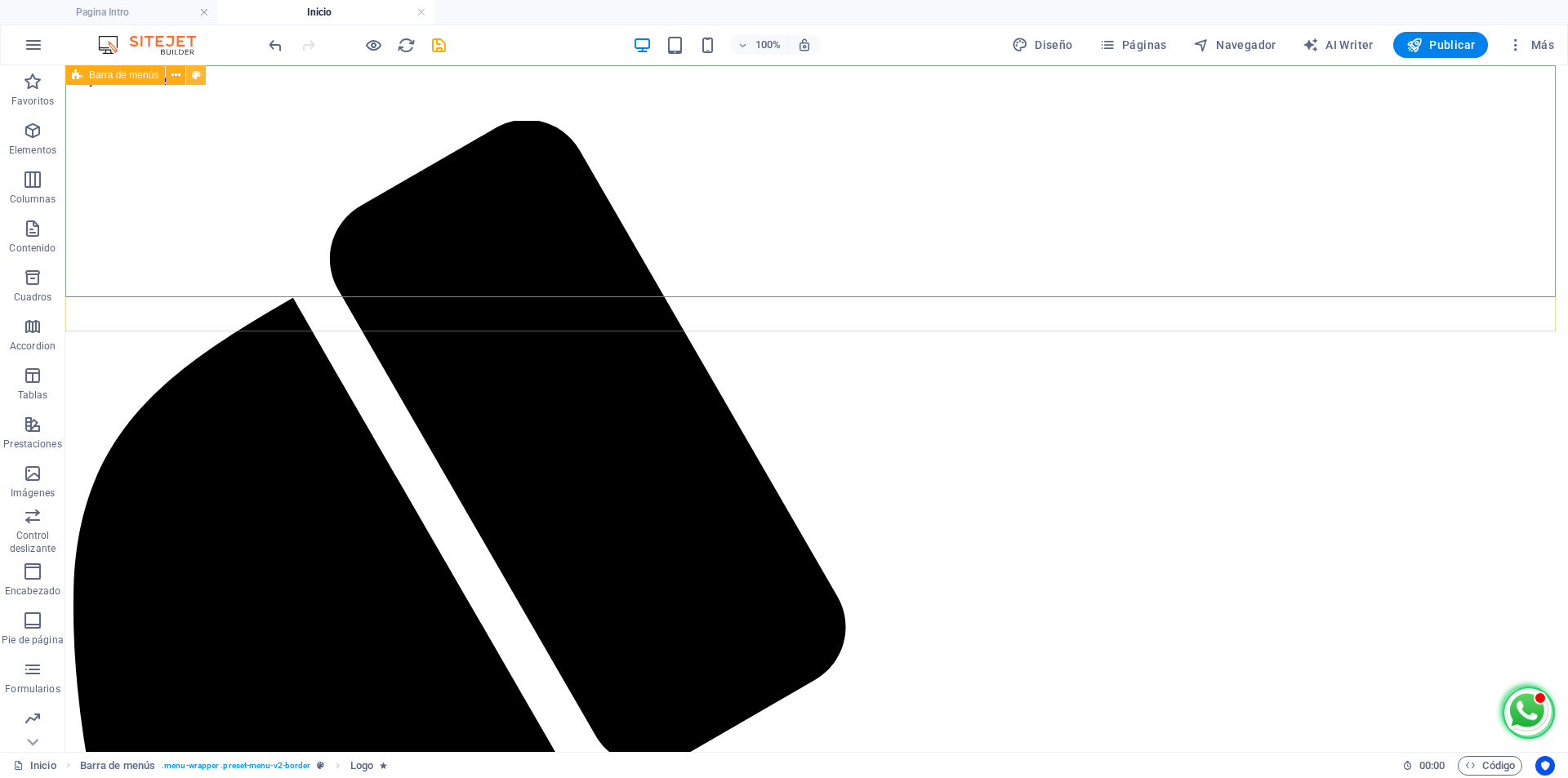
click at [201, 73] on button at bounding box center [195, 75] width 20 height 20
select select "rem"
select select "sticky_menu"
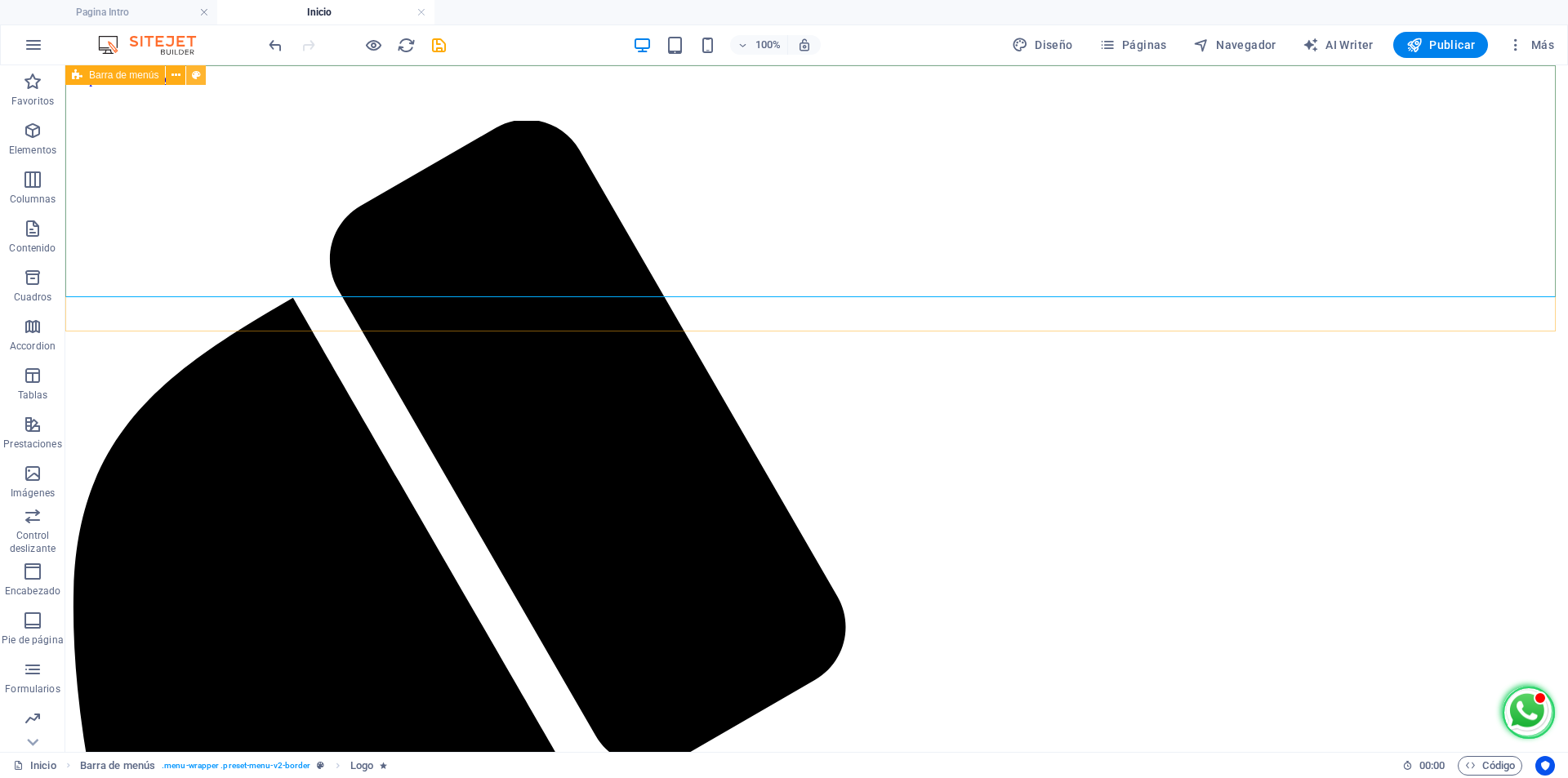
select select "px"
select select "hover_box_bottom"
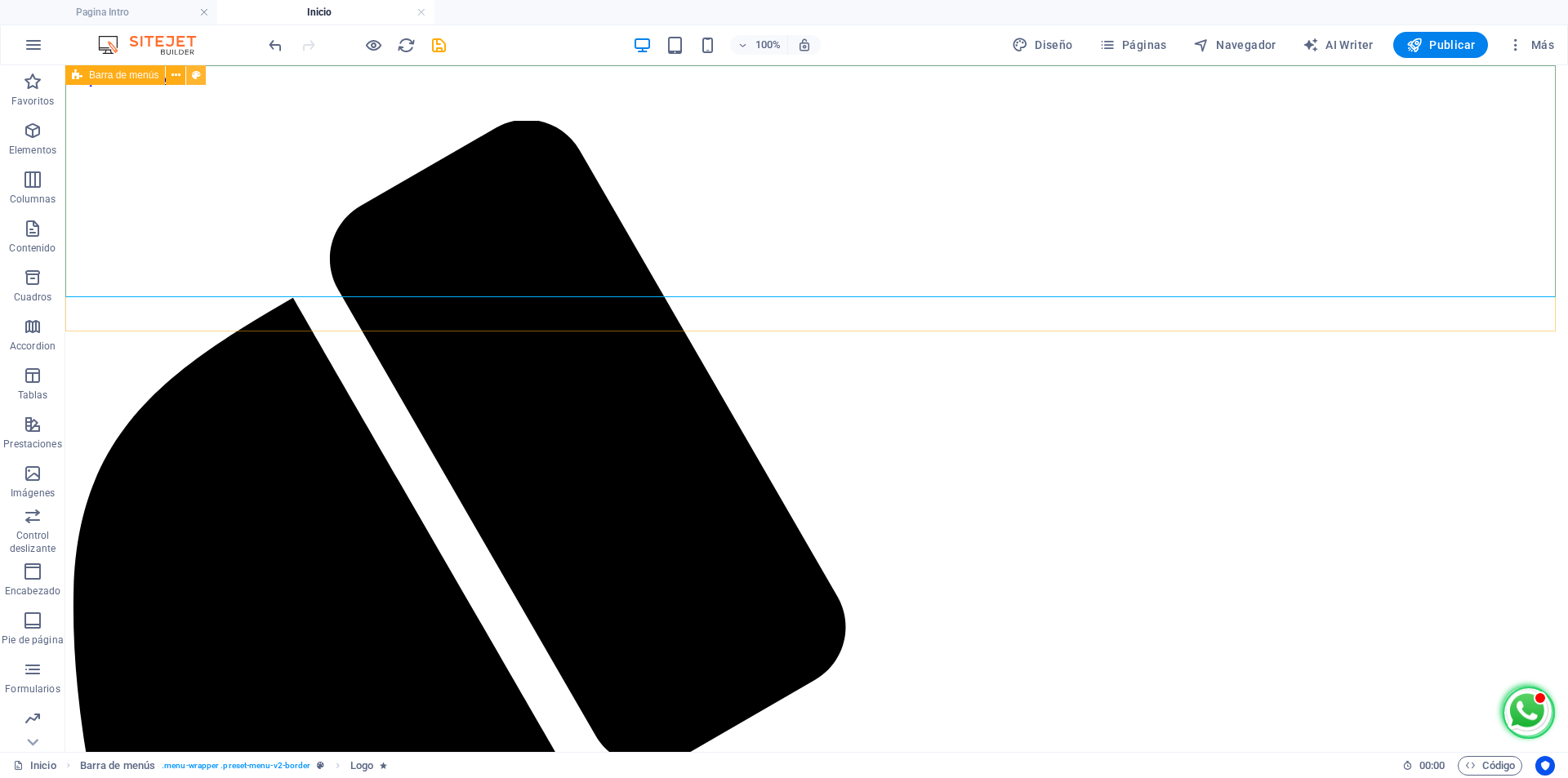
select select "px"
select select "rem"
select select "px"
select select "400"
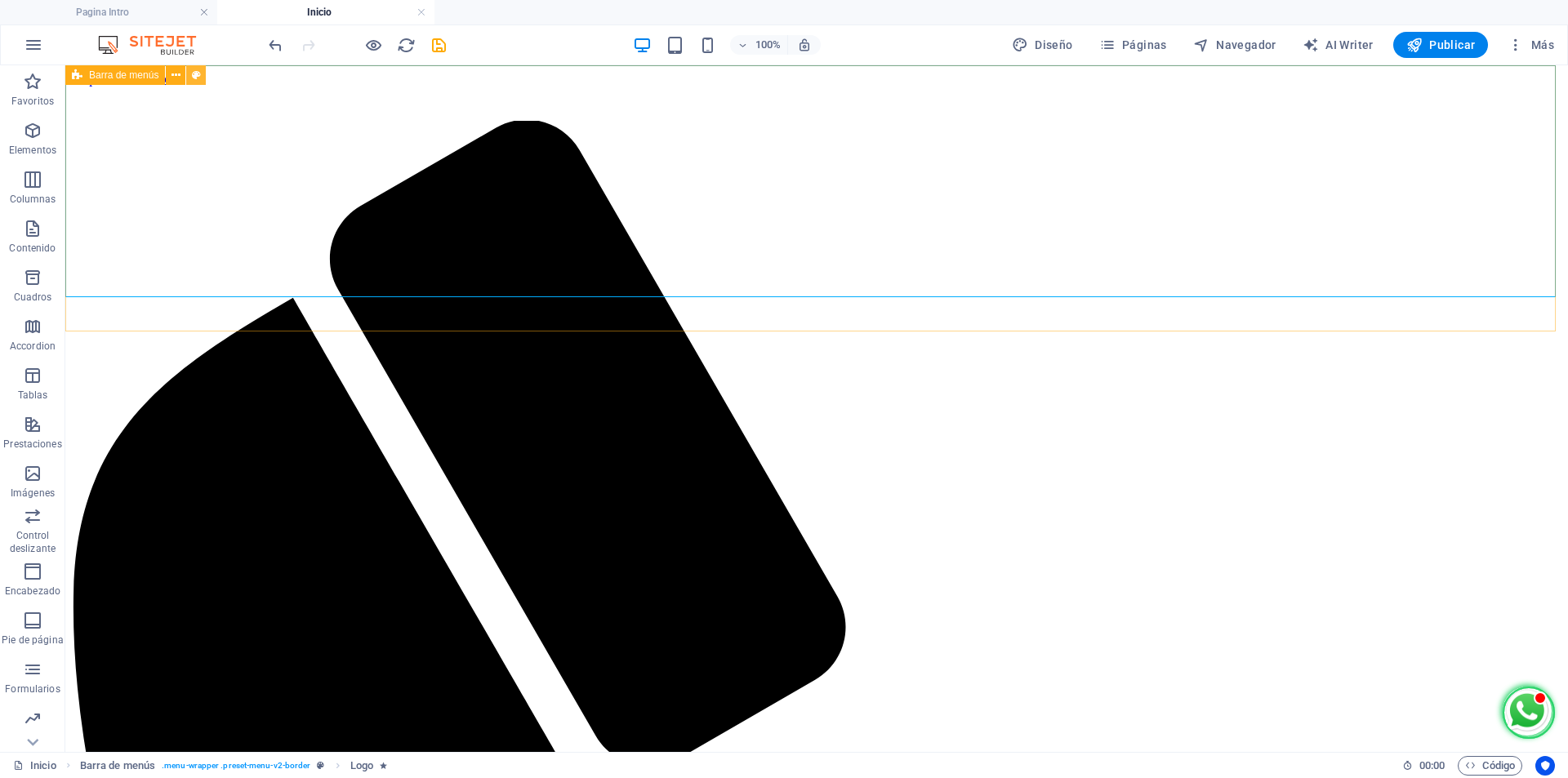
select select "px"
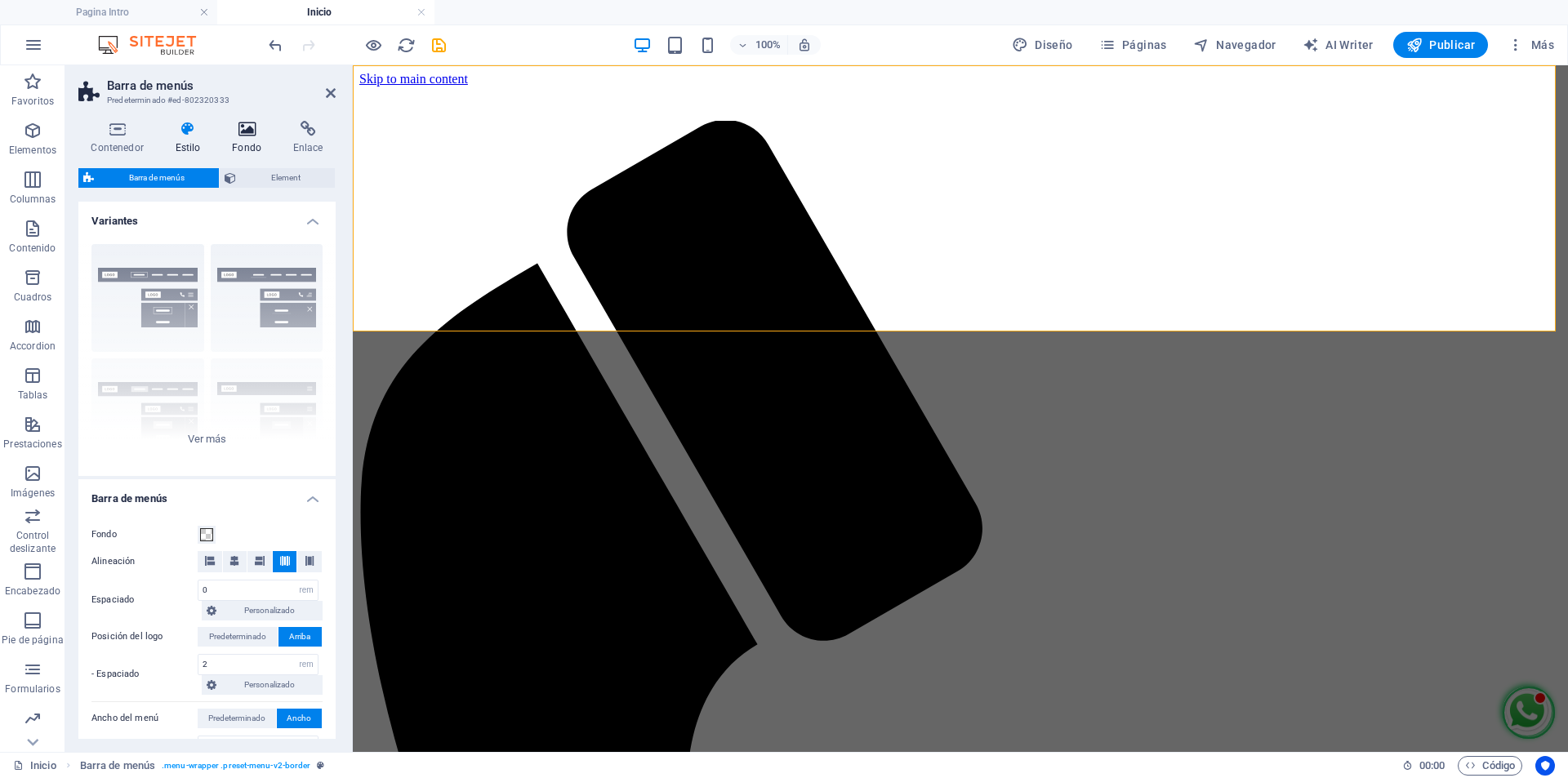
click at [239, 136] on icon at bounding box center [247, 129] width 55 height 16
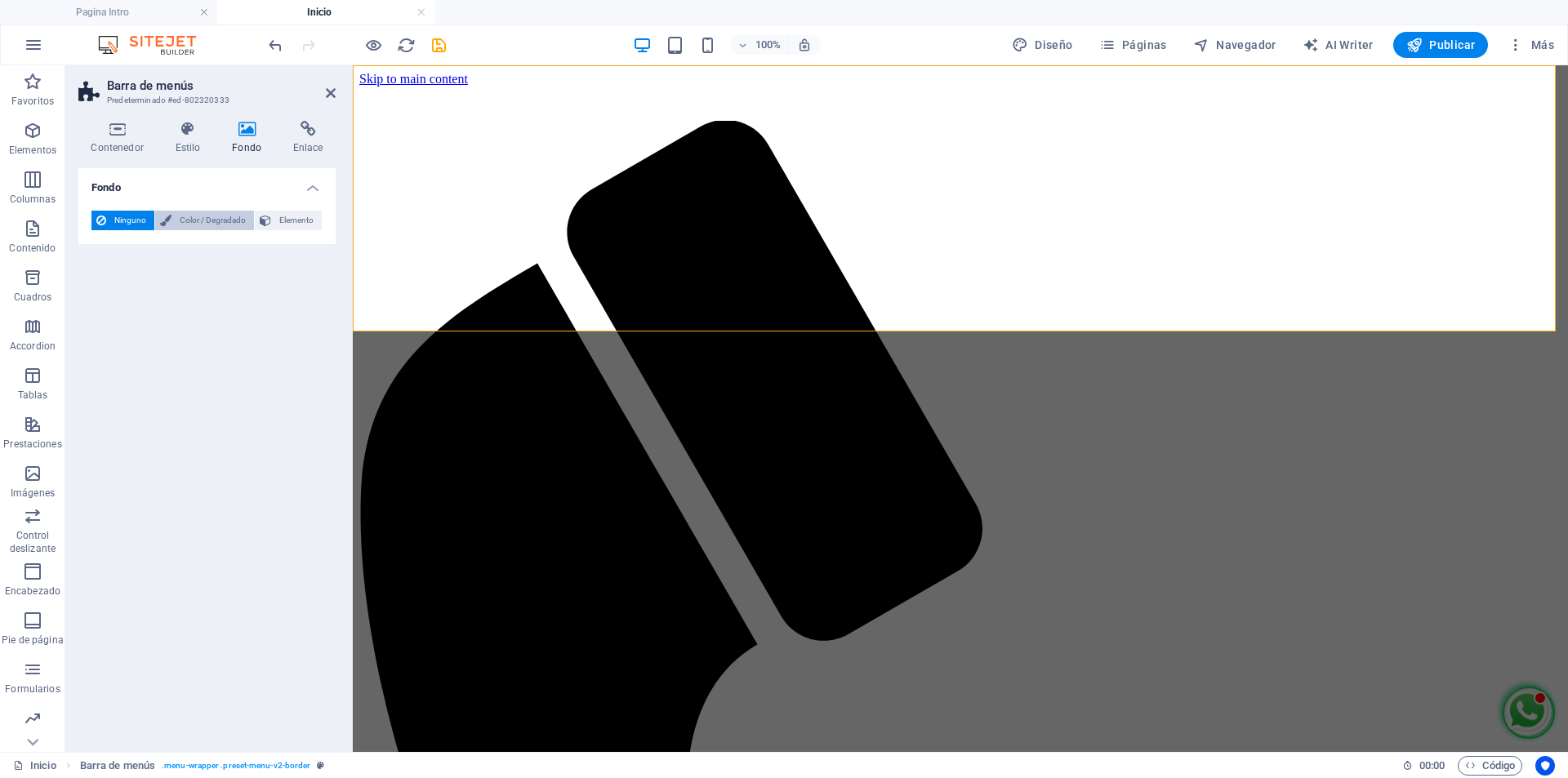
click at [215, 216] on span "Color / Degradado" at bounding box center [212, 220] width 72 height 20
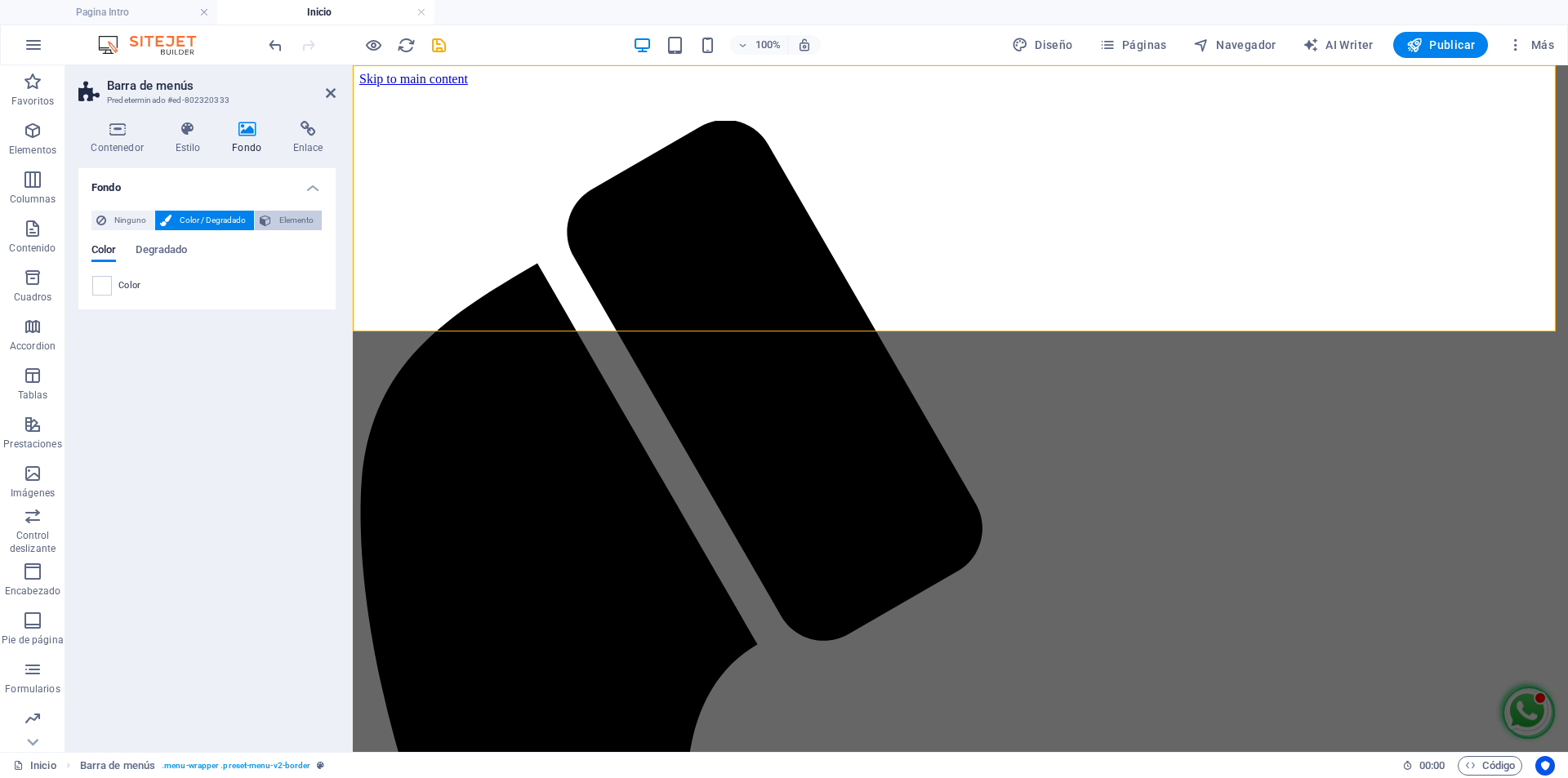
click at [310, 226] on span "Elemento" at bounding box center [297, 220] width 41 height 20
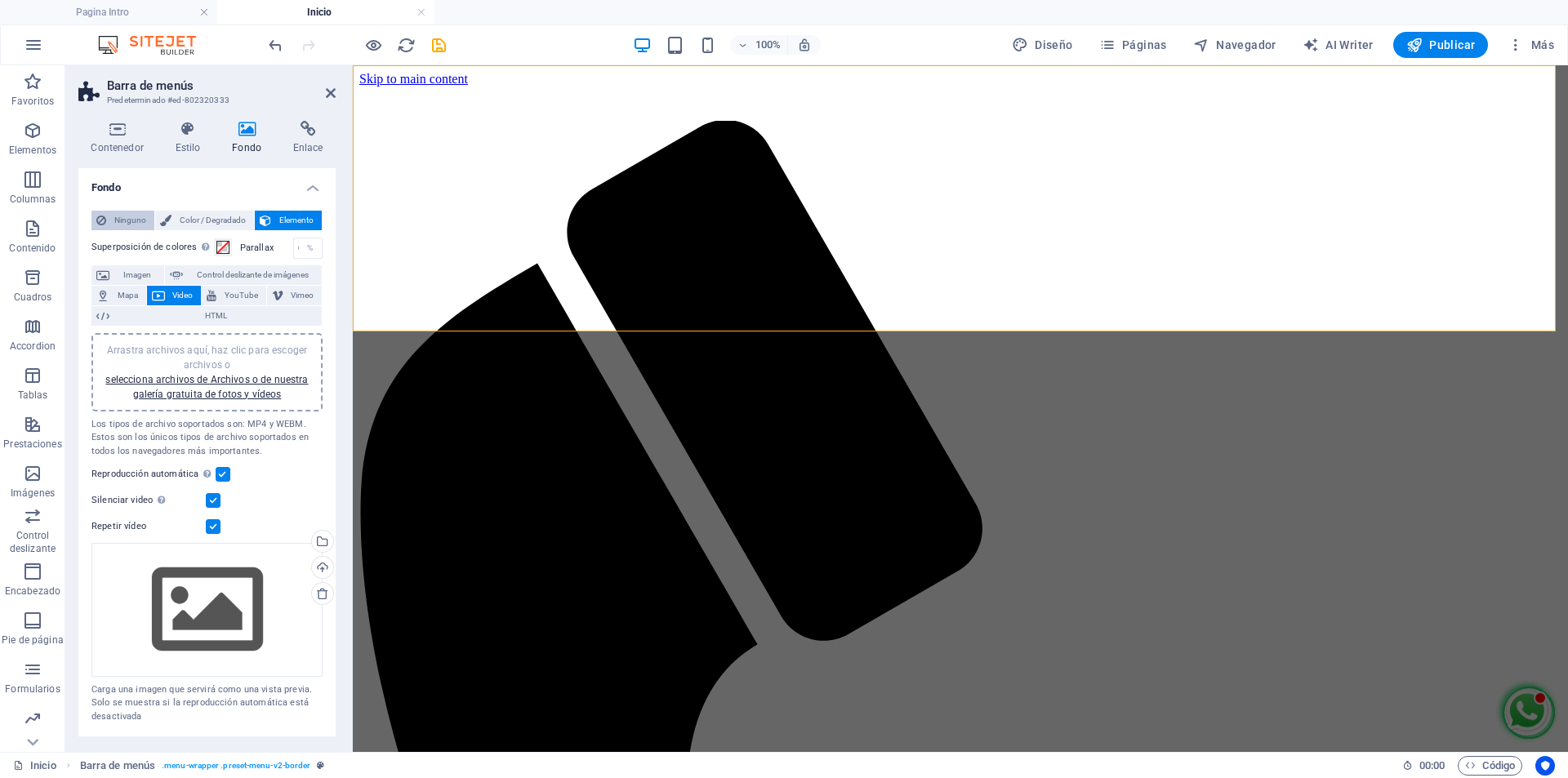
click at [105, 221] on icon at bounding box center [101, 220] width 9 height 20
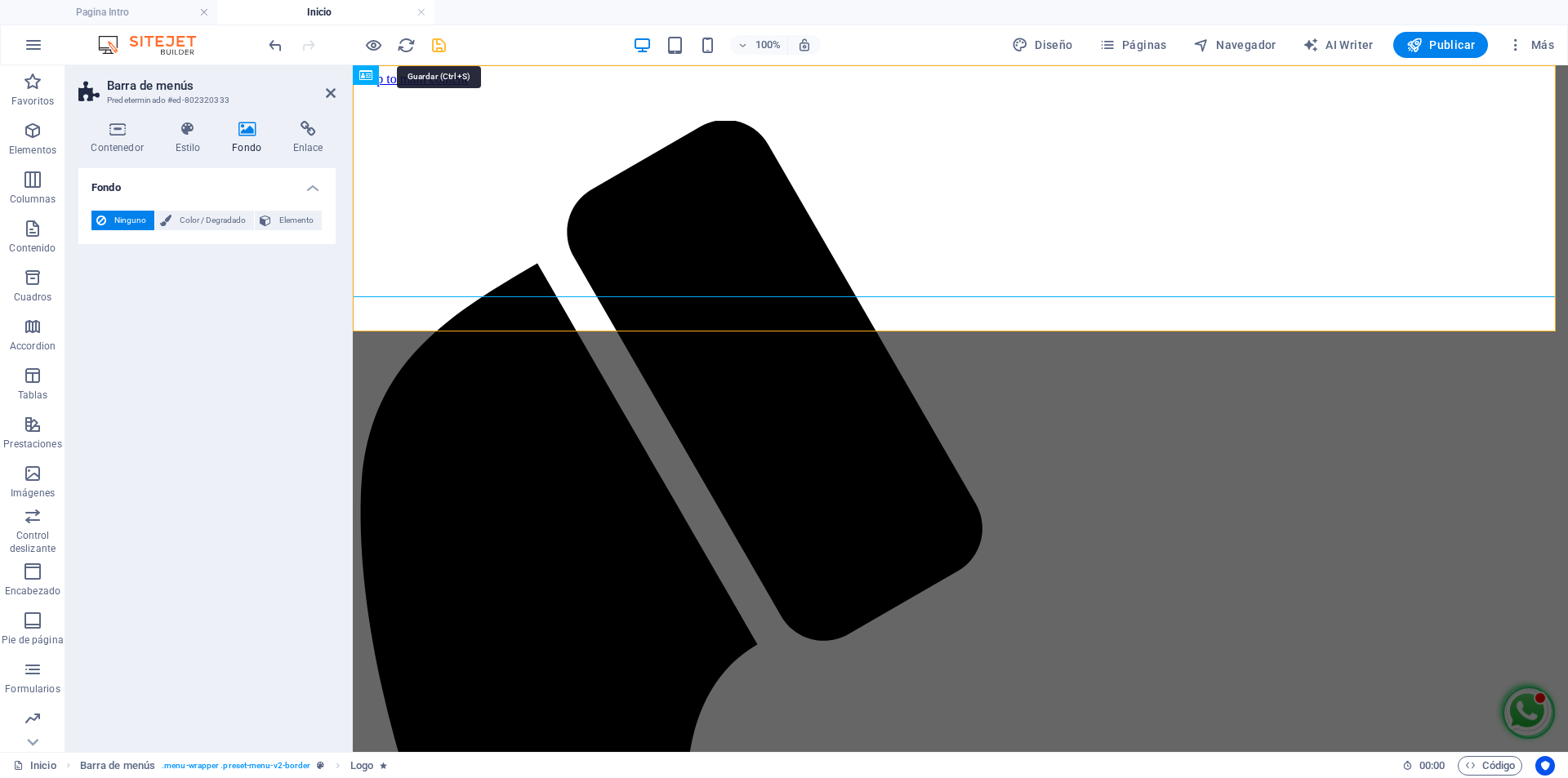
click at [438, 48] on icon "save" at bounding box center [439, 45] width 19 height 19
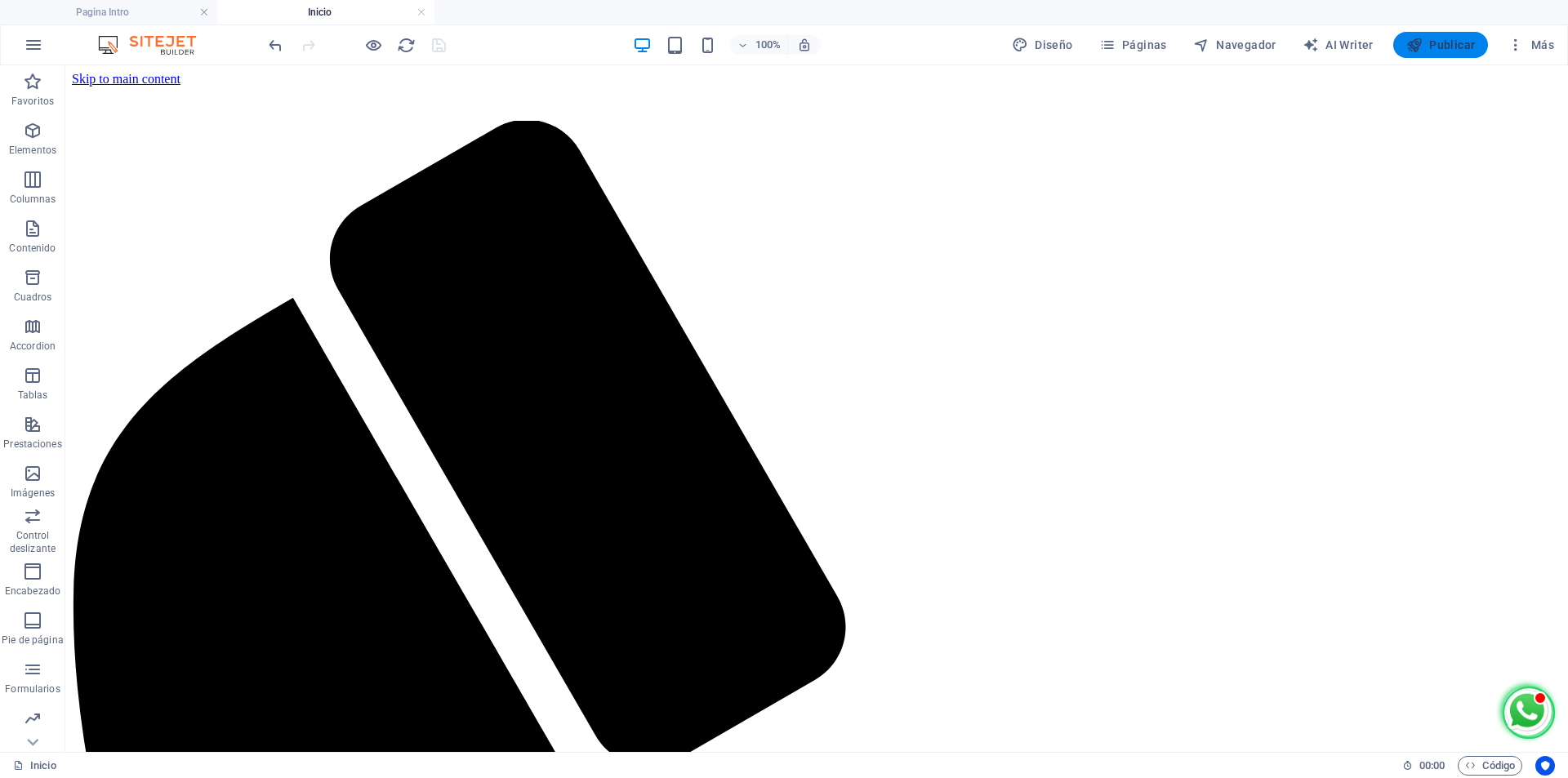
click at [1448, 48] on span "Publicar" at bounding box center [1440, 44] width 69 height 16
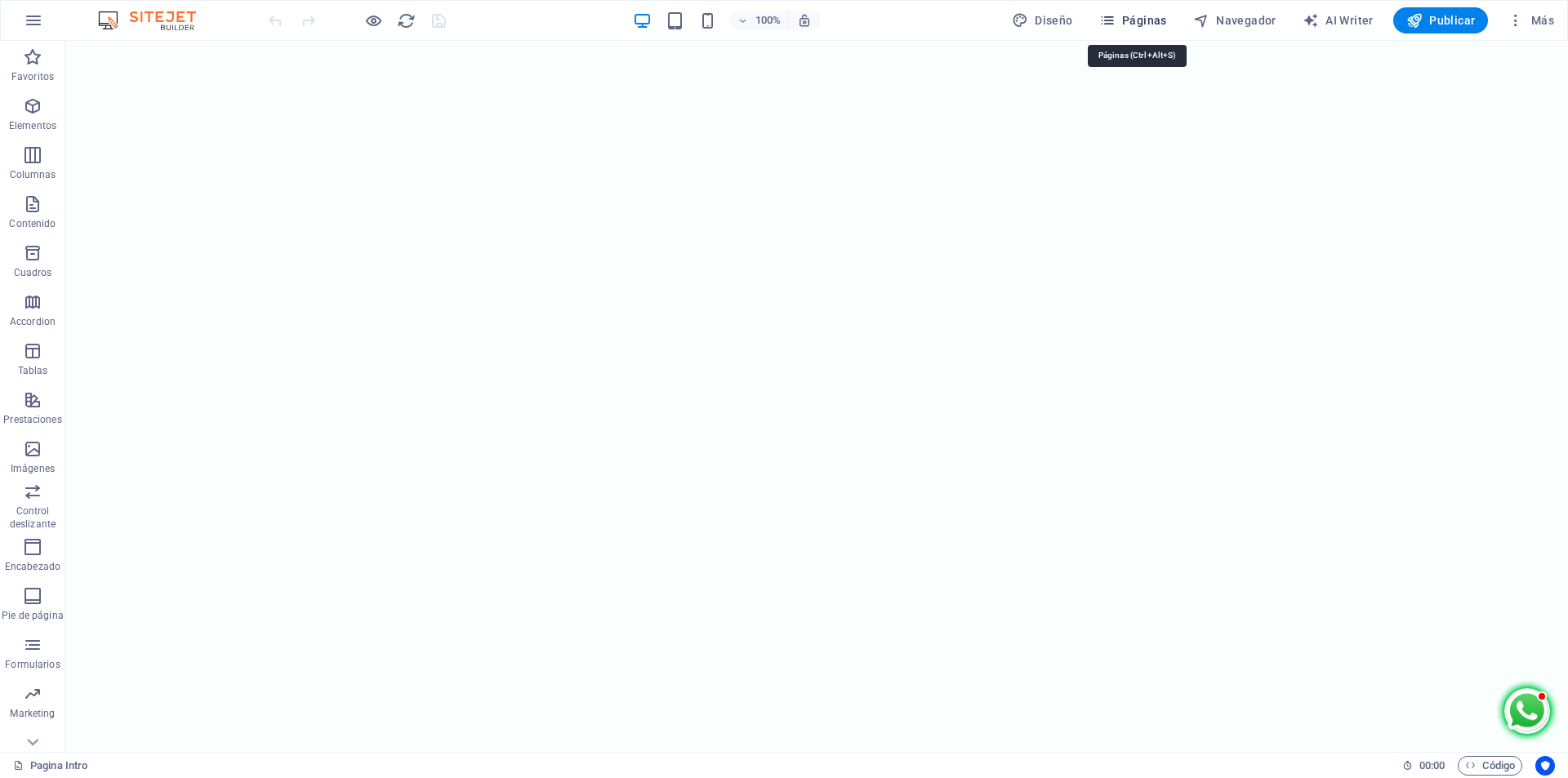
click at [1132, 16] on span "Páginas" at bounding box center [1132, 20] width 67 height 16
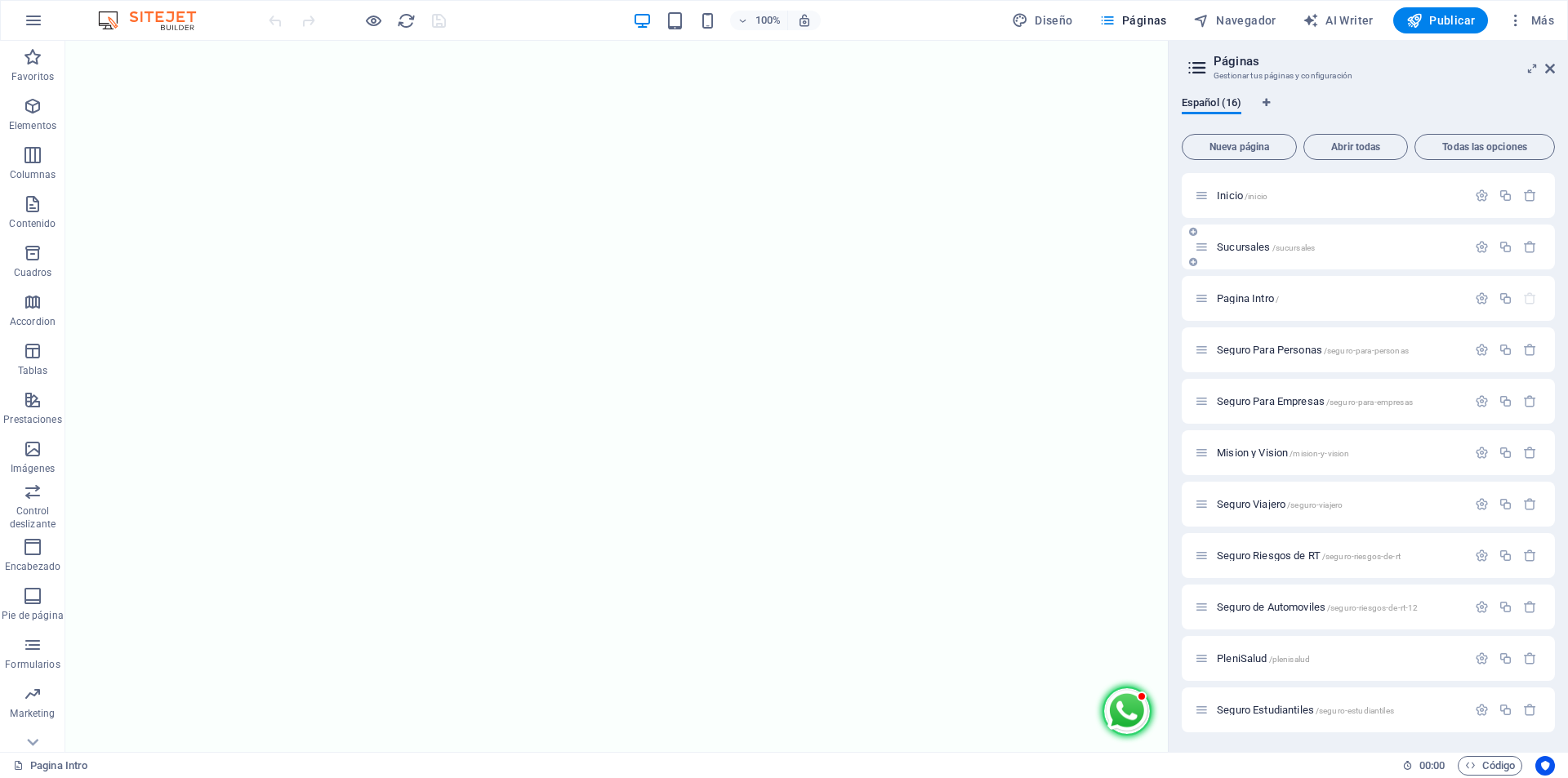
click at [1254, 241] on div "Sucursales /sucursales" at bounding box center [1330, 247] width 272 height 19
click at [1244, 242] on span "Sucursales /sucursales" at bounding box center [1265, 247] width 98 height 12
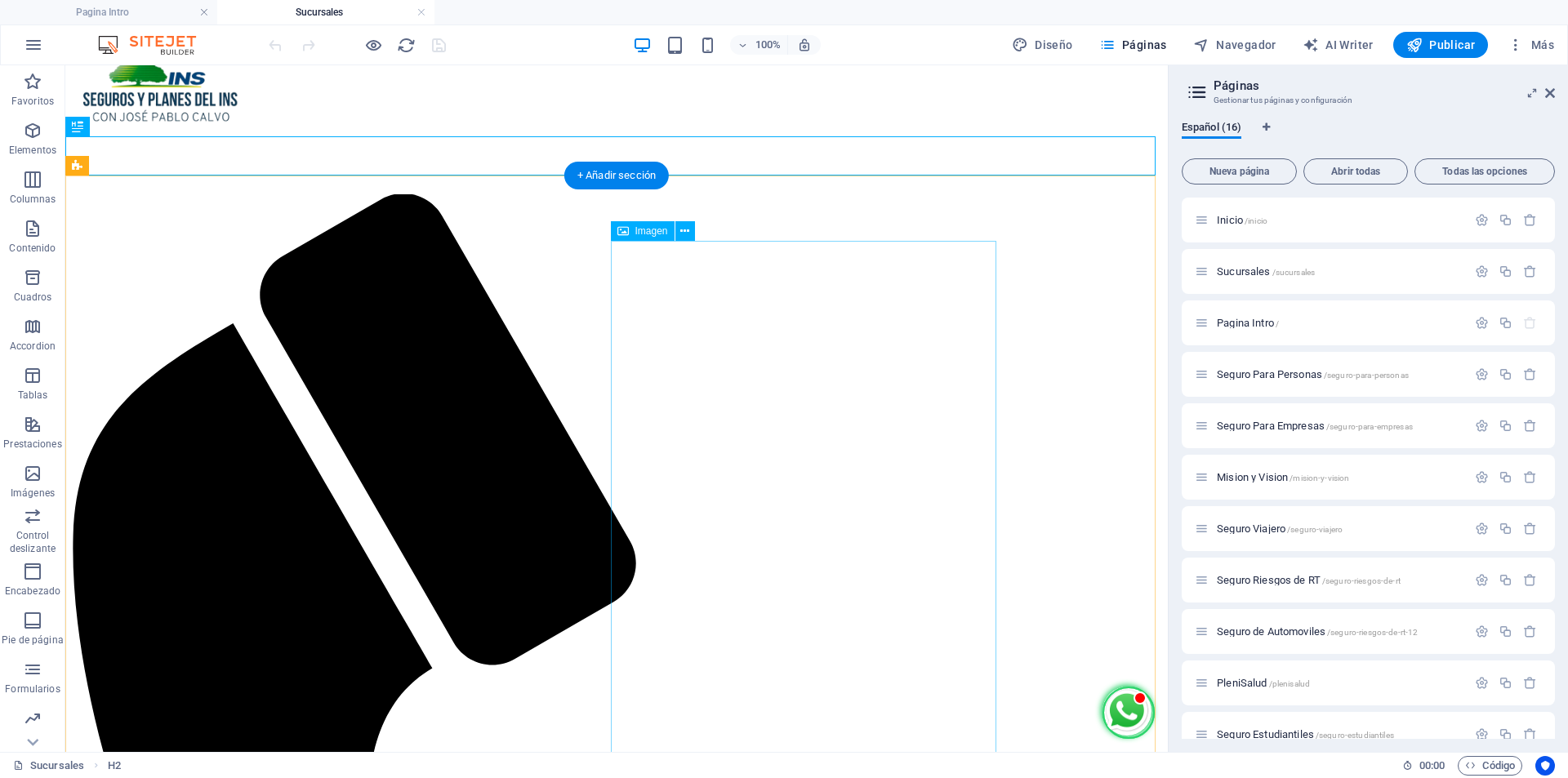
scroll to position [176, 0]
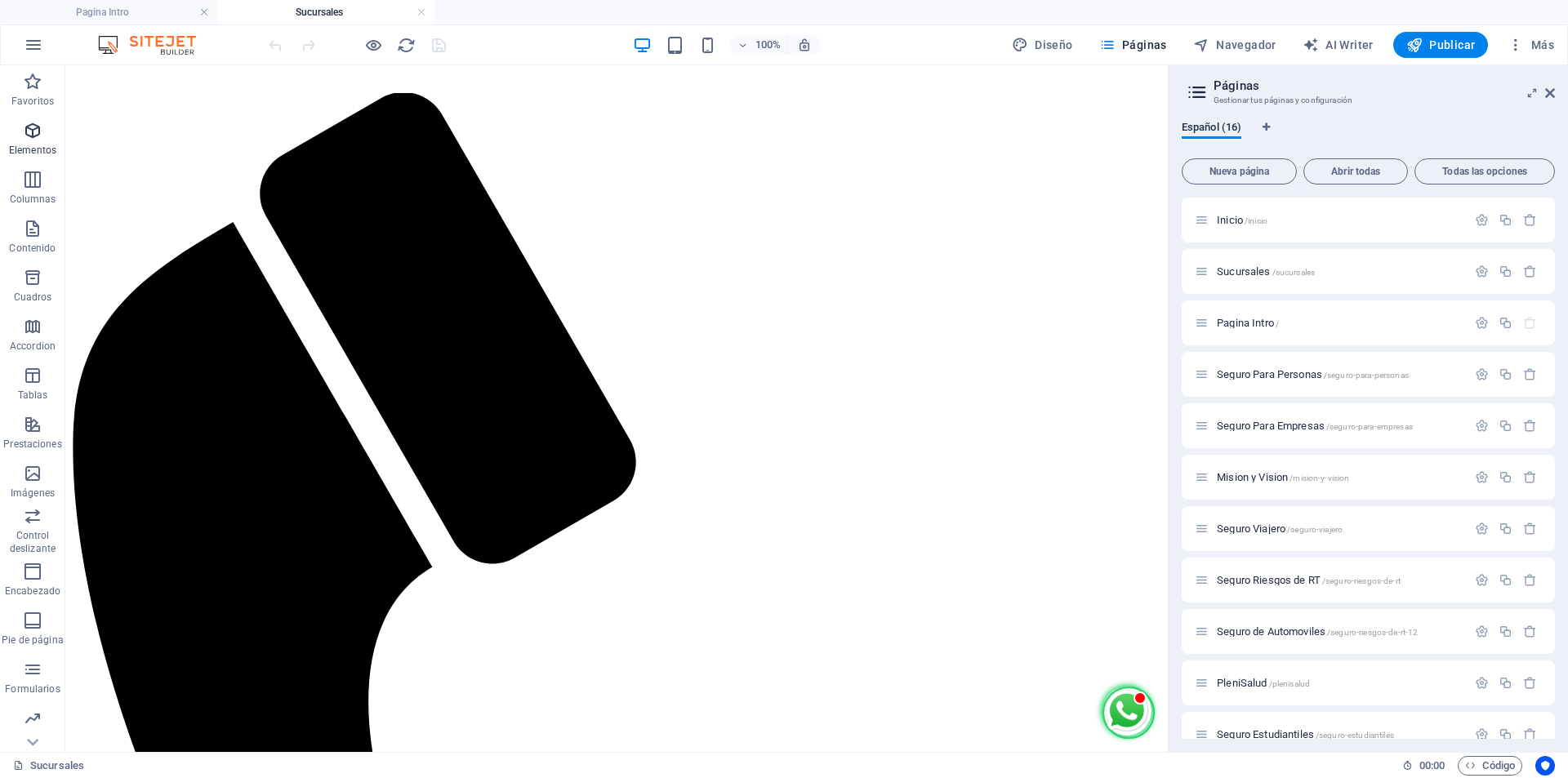
click at [37, 130] on icon "button" at bounding box center [32, 130] width 20 height 20
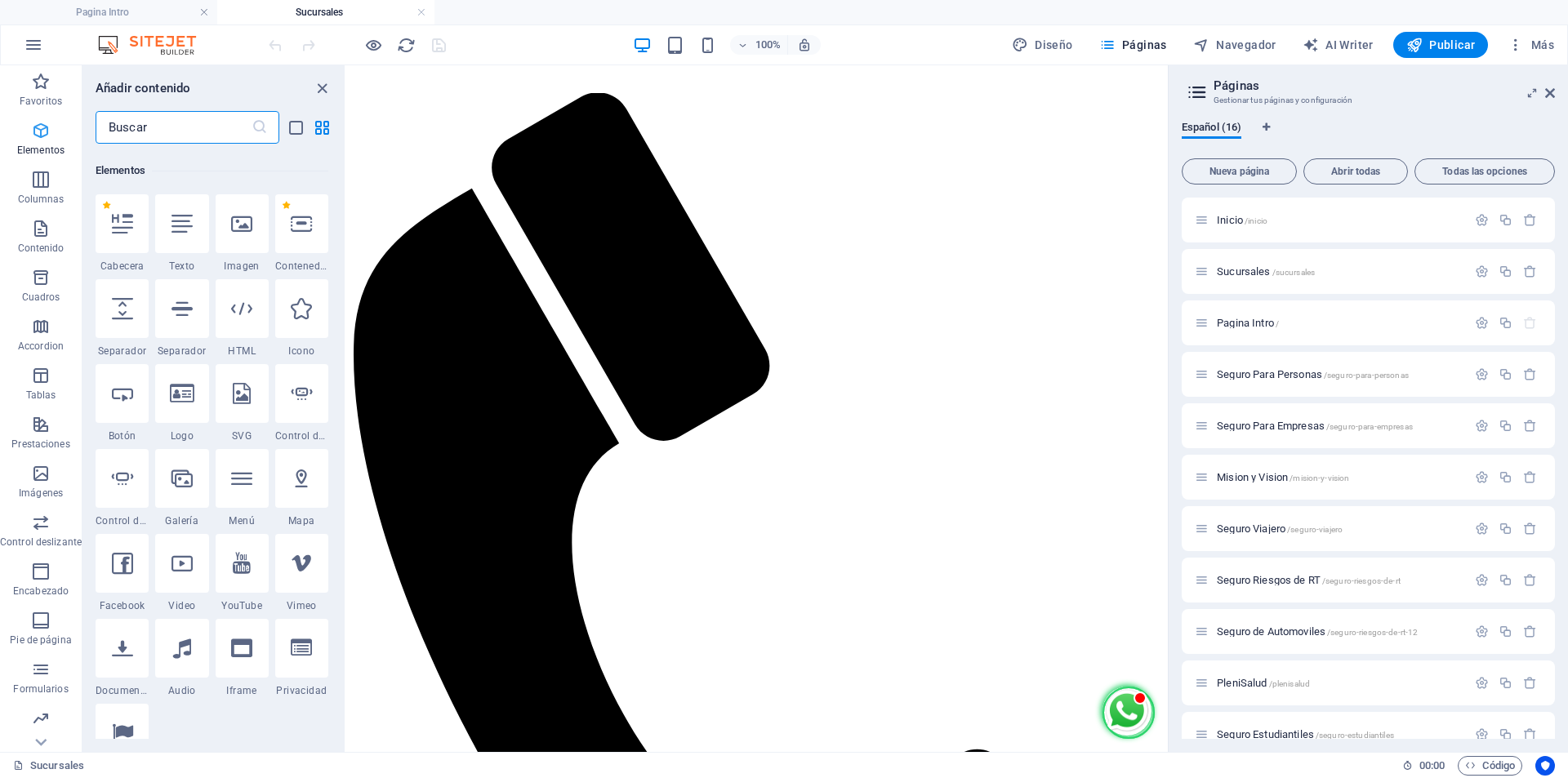
scroll to position [308, 0]
click at [240, 225] on icon at bounding box center [241, 219] width 21 height 21
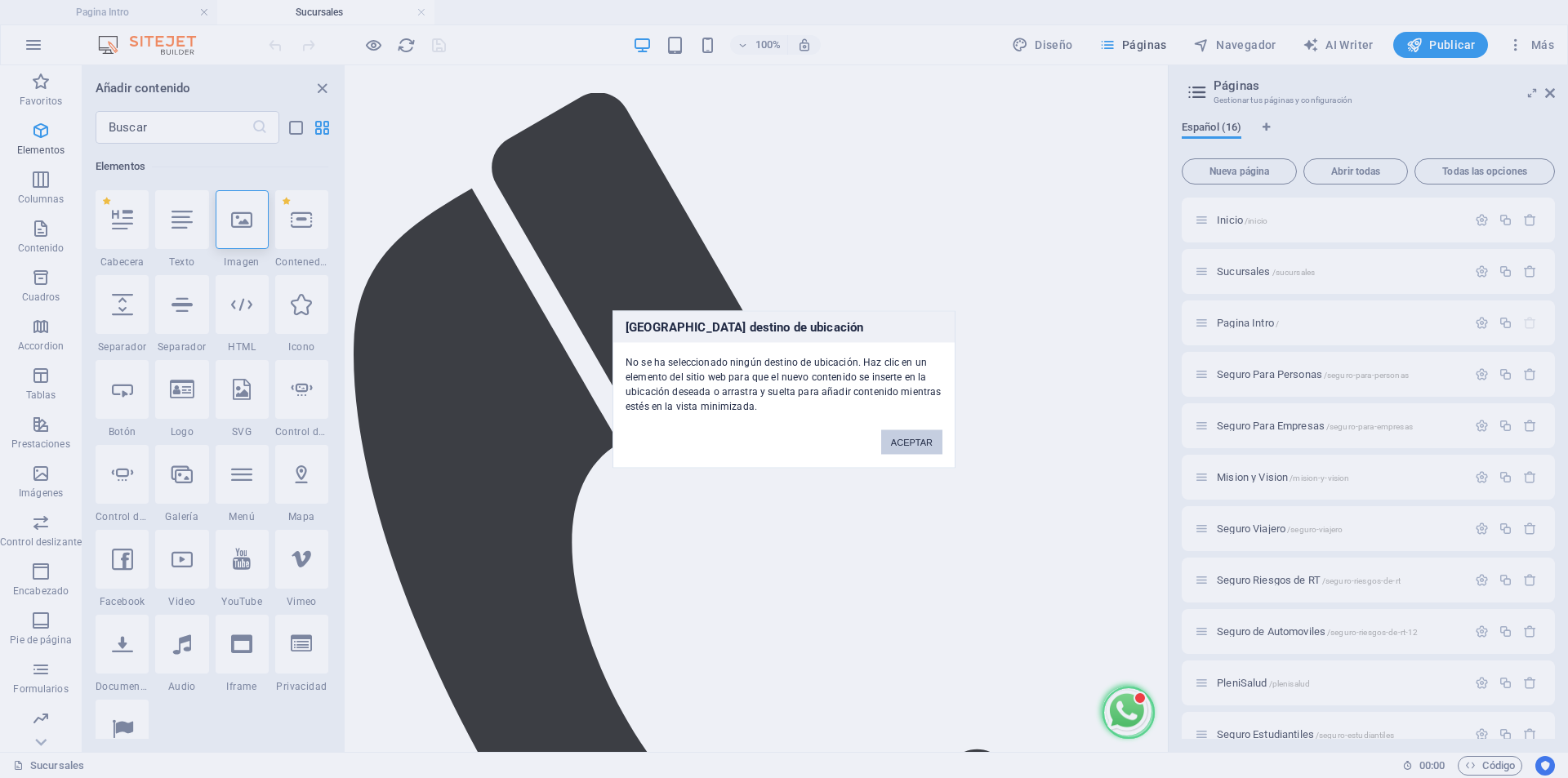
drag, startPoint x: 929, startPoint y: 440, endPoint x: 576, endPoint y: 375, distance: 358.9
click at [929, 440] on button "ACEPTAR" at bounding box center [911, 441] width 61 height 25
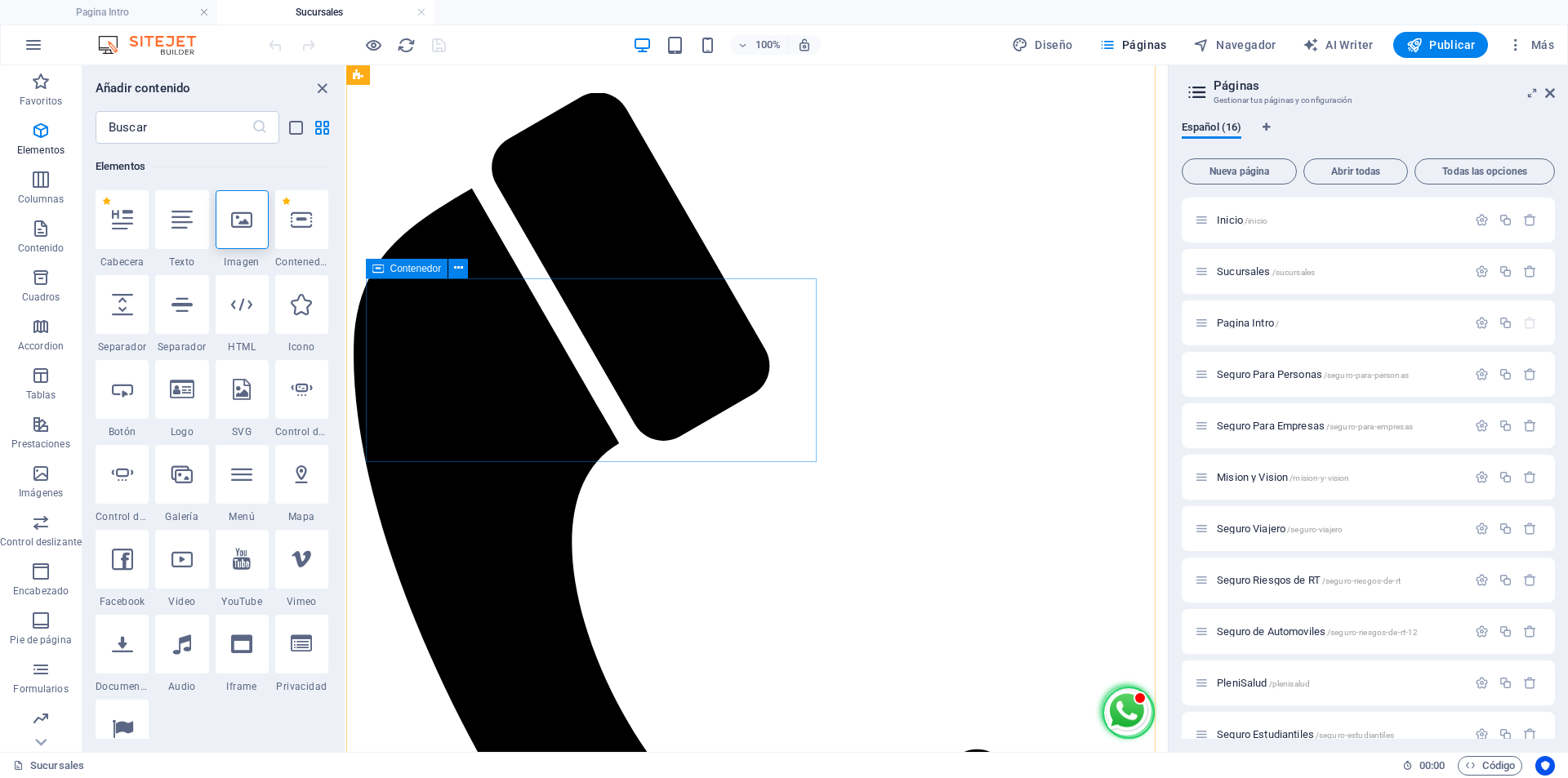
click at [249, 216] on icon at bounding box center [241, 219] width 21 height 21
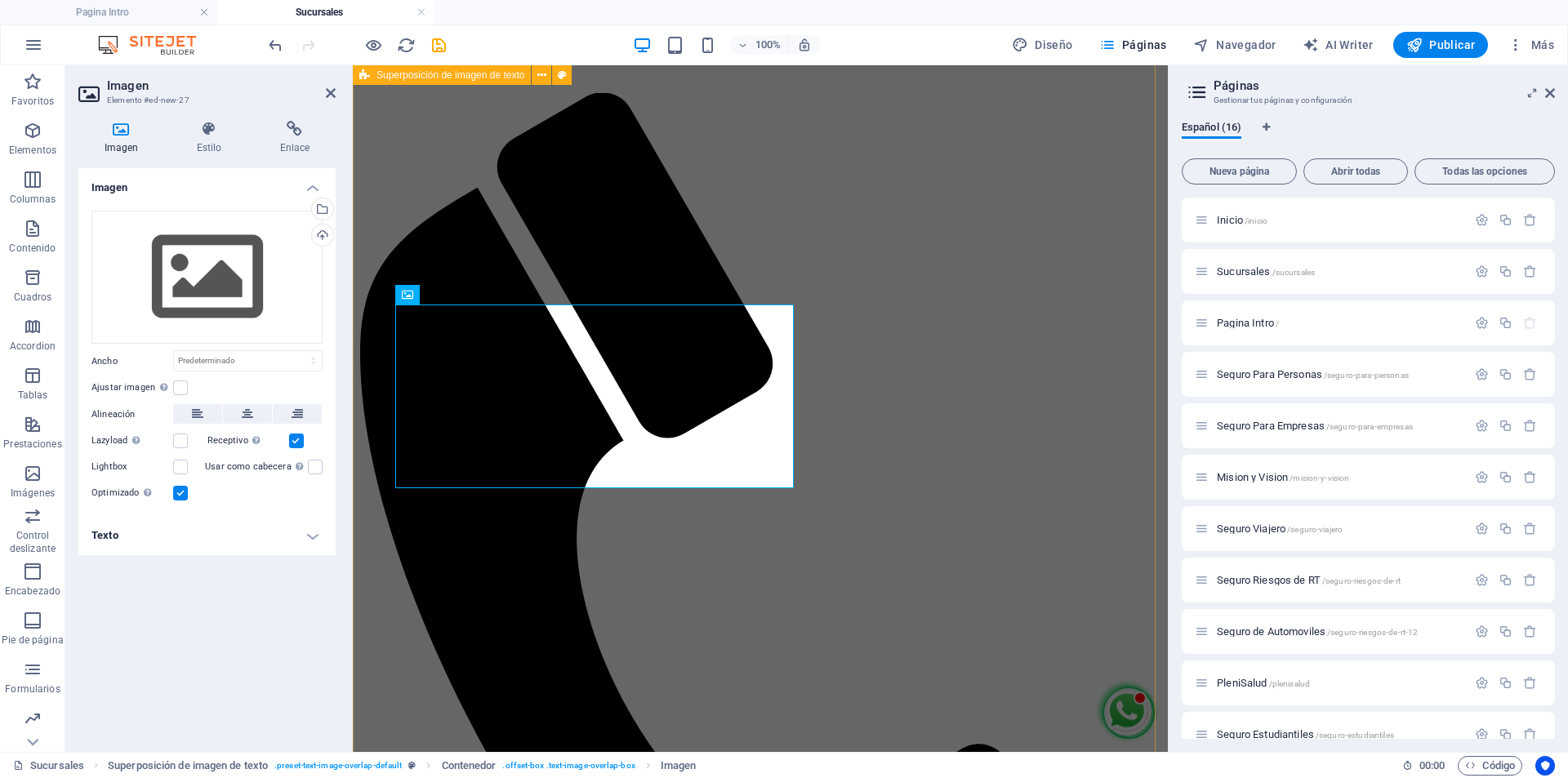
scroll to position [84, 0]
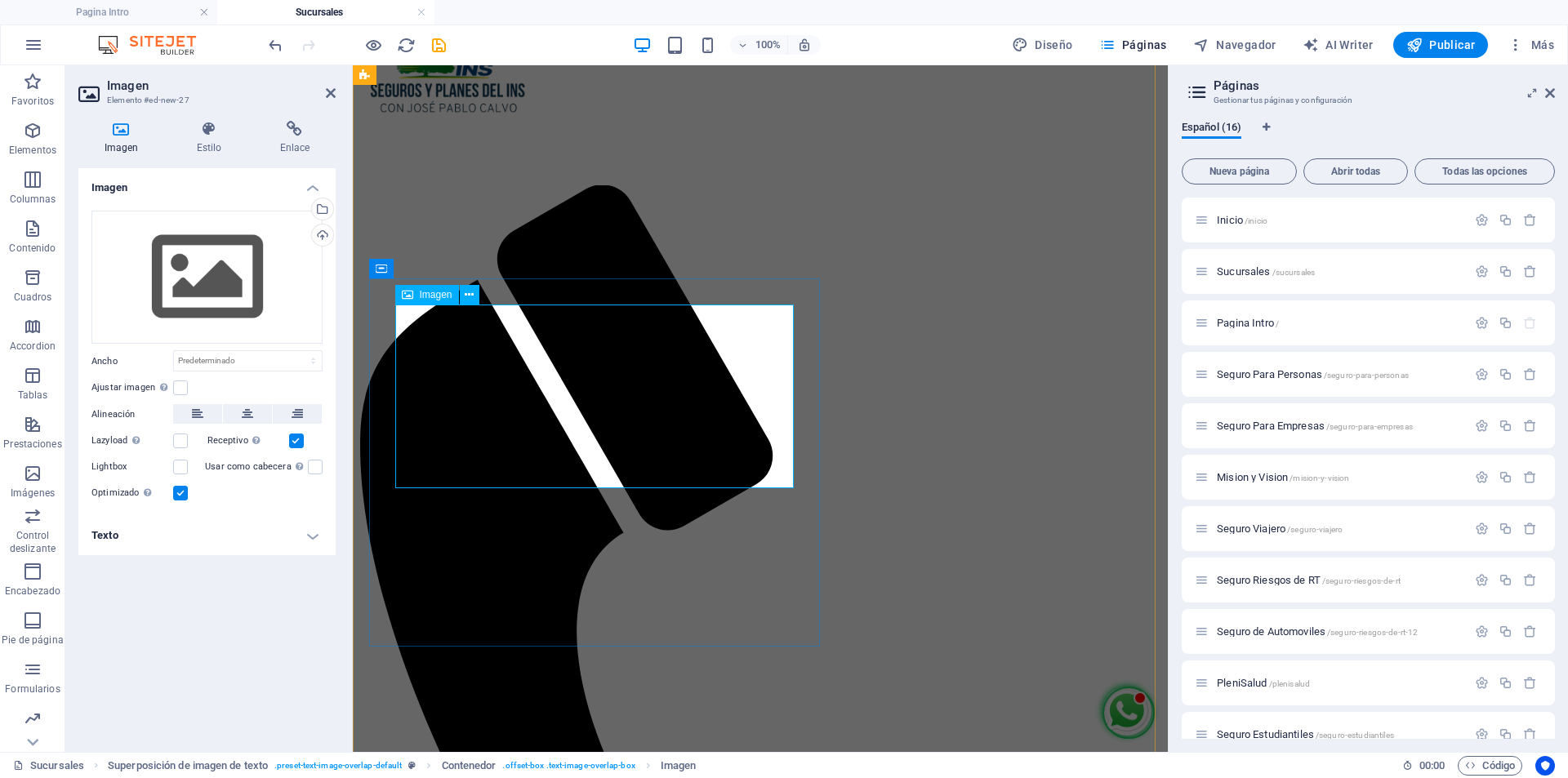
click at [320, 234] on div "Cargar" at bounding box center [321, 236] width 25 height 25
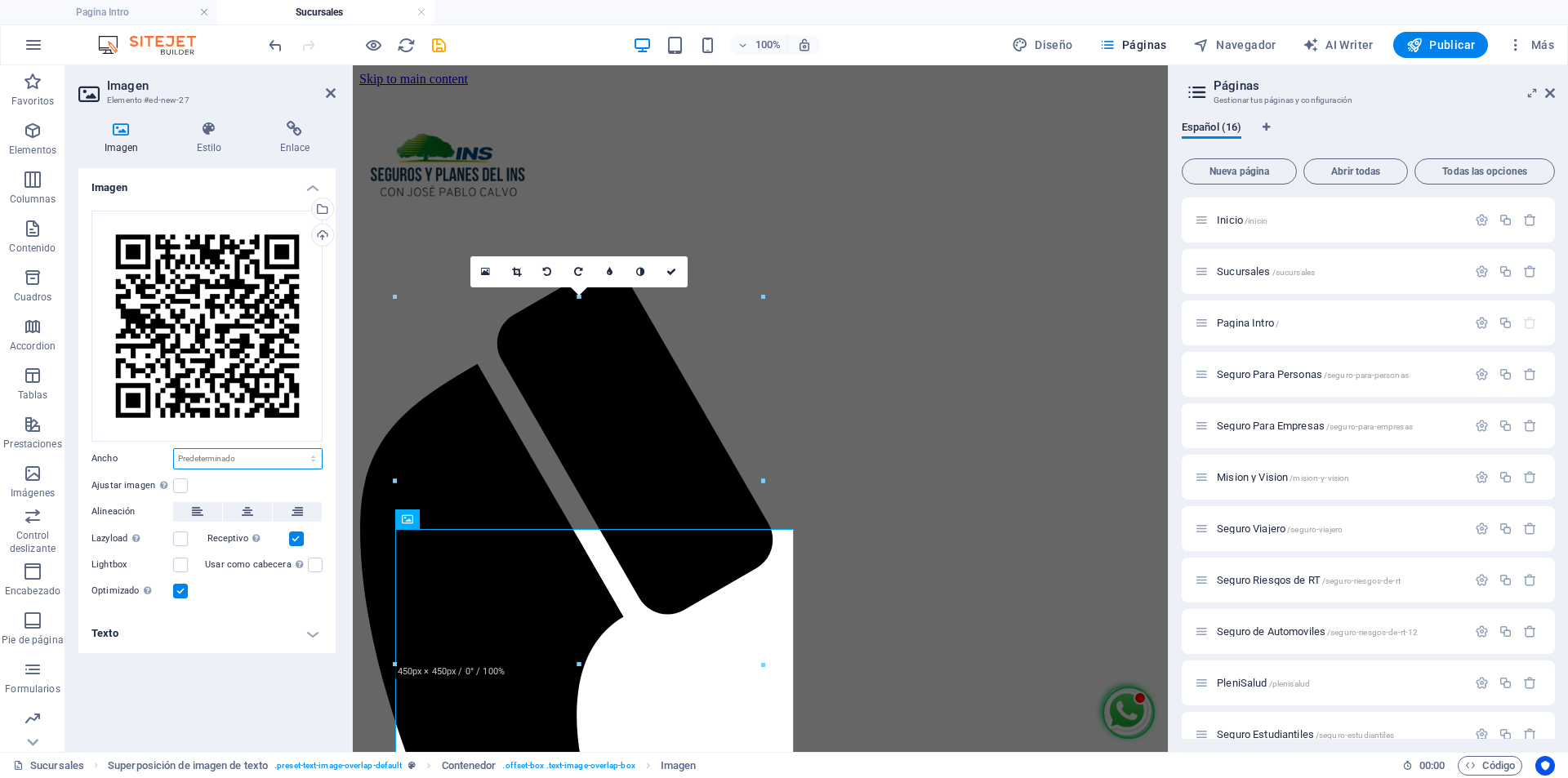
click at [288, 460] on select "Predeterminado automático px rem % em vh vw" at bounding box center [247, 458] width 148 height 20
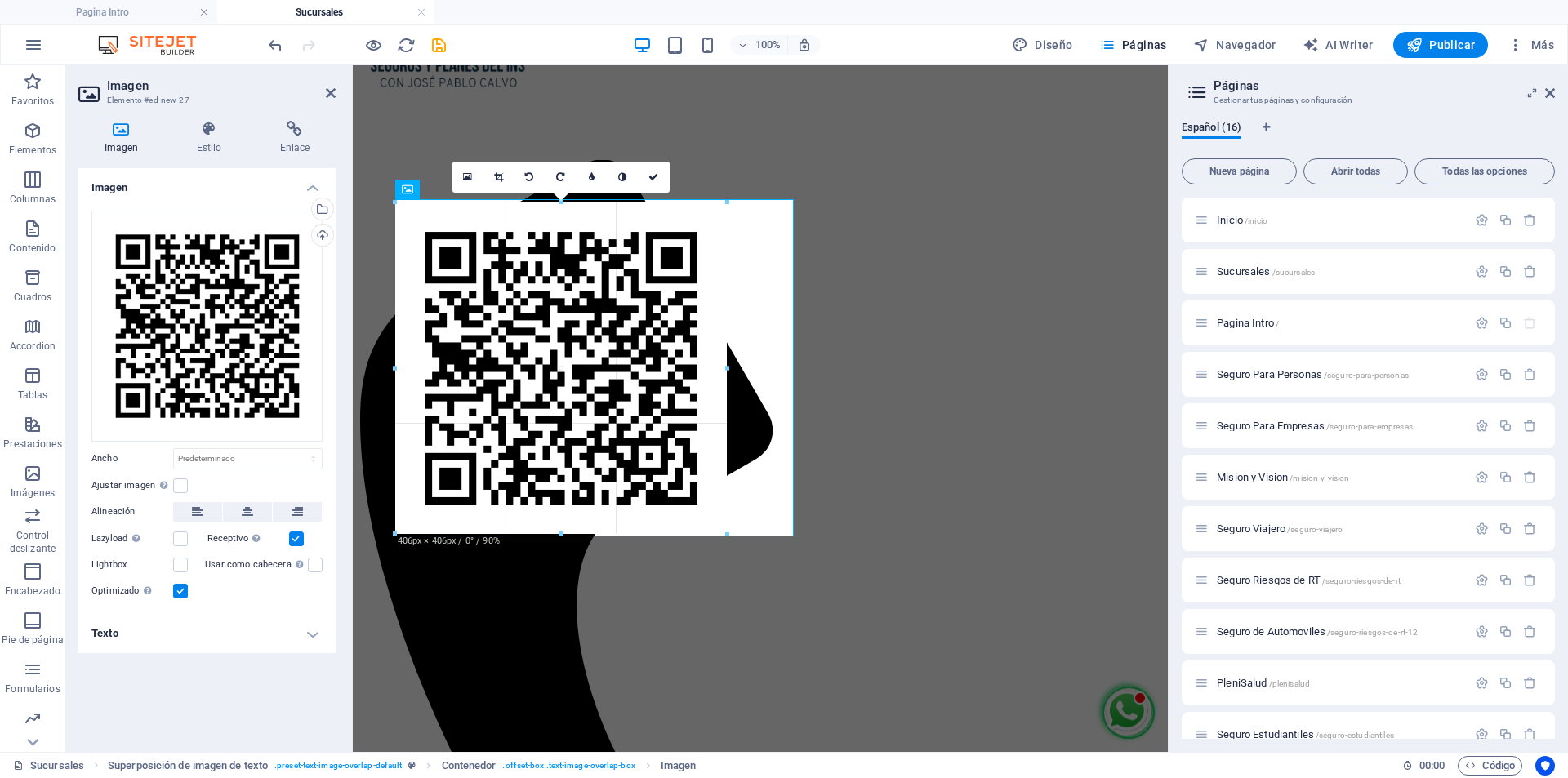
scroll to position [112, 0]
drag, startPoint x: 762, startPoint y: 568, endPoint x: 410, endPoint y: 461, distance: 367.9
type input "406"
select select "px"
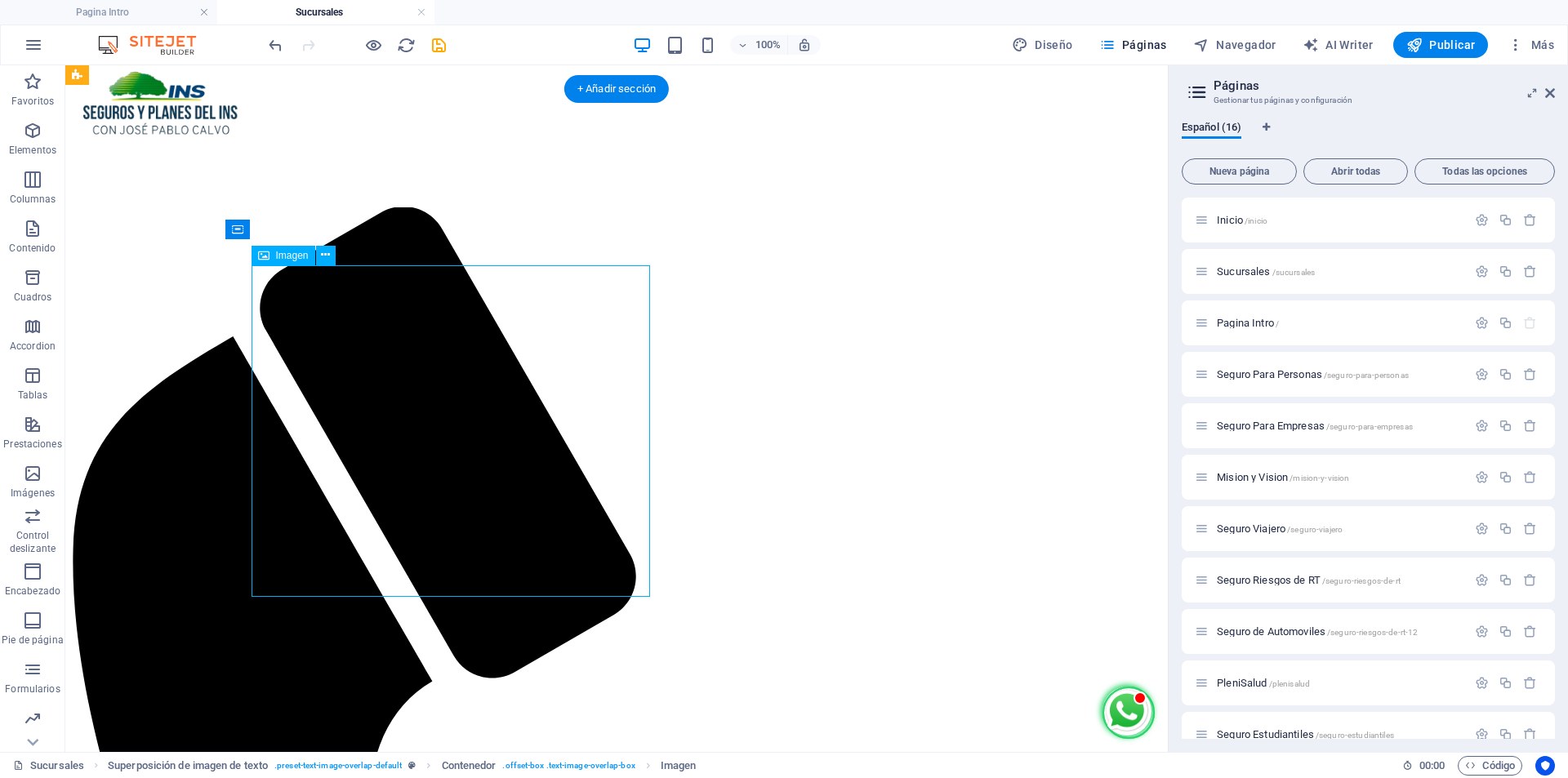
scroll to position [31, 0]
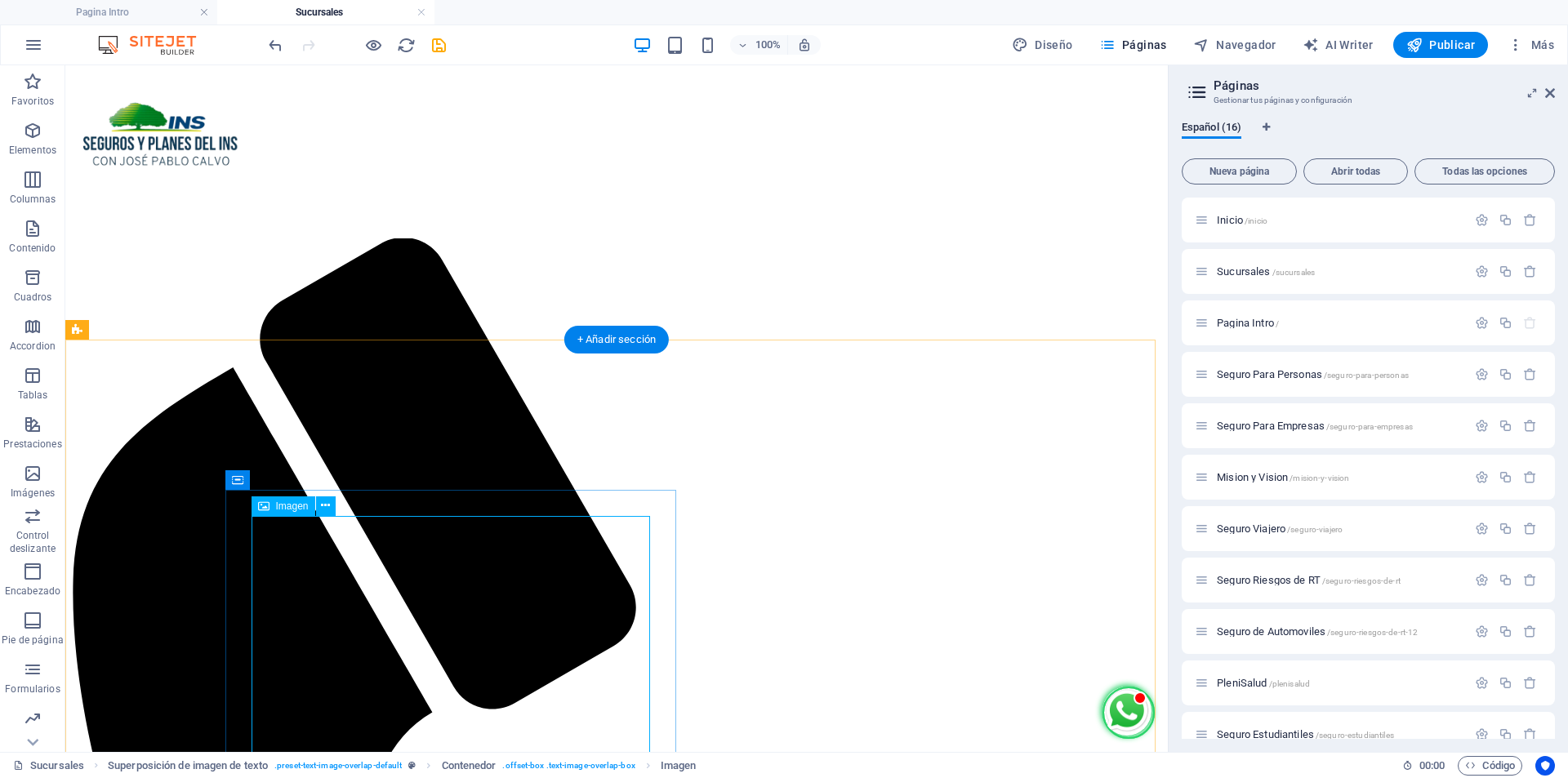
select select "px"
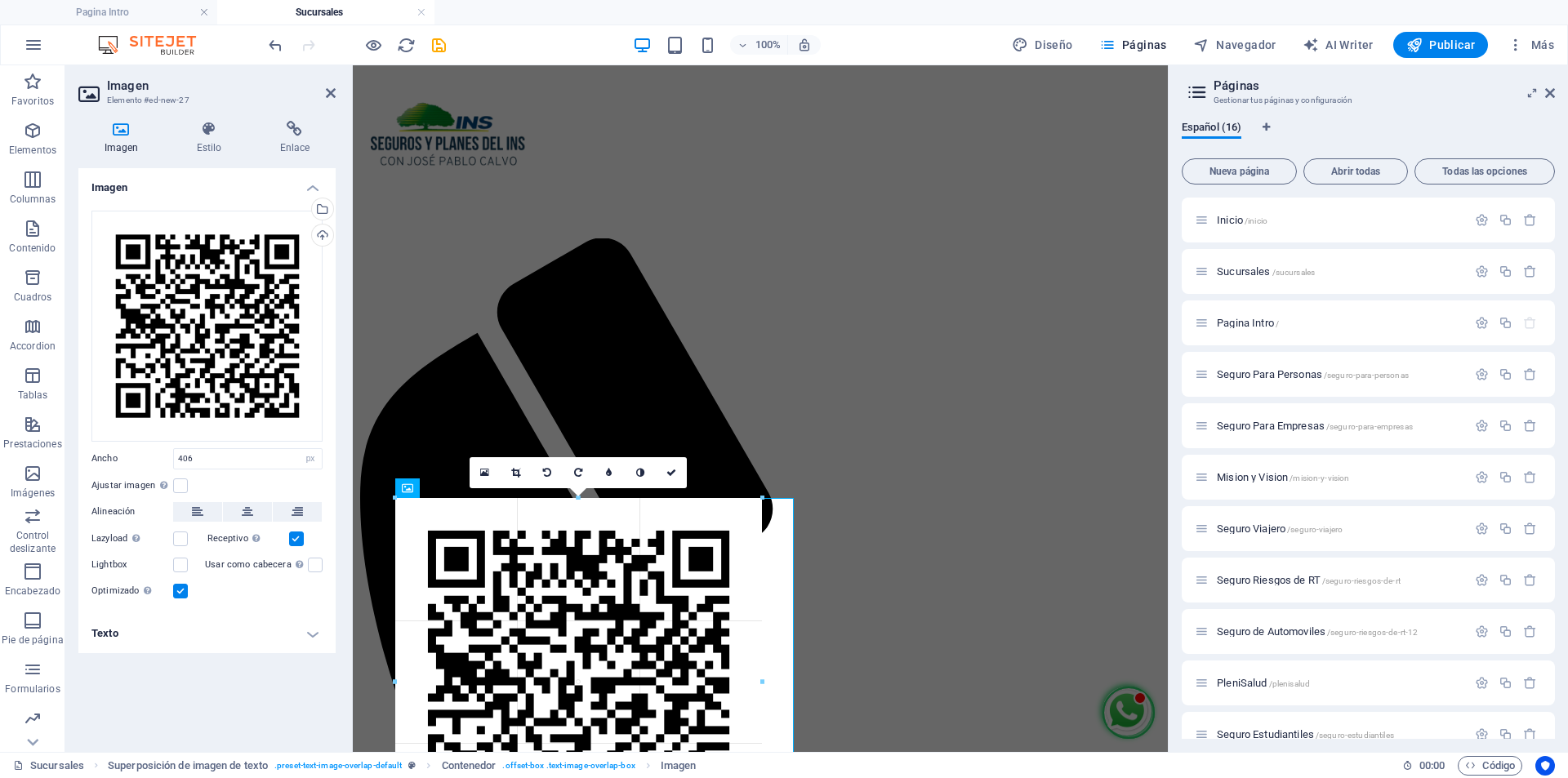
drag, startPoint x: 726, startPoint y: 683, endPoint x: 759, endPoint y: 689, distance: 33.5
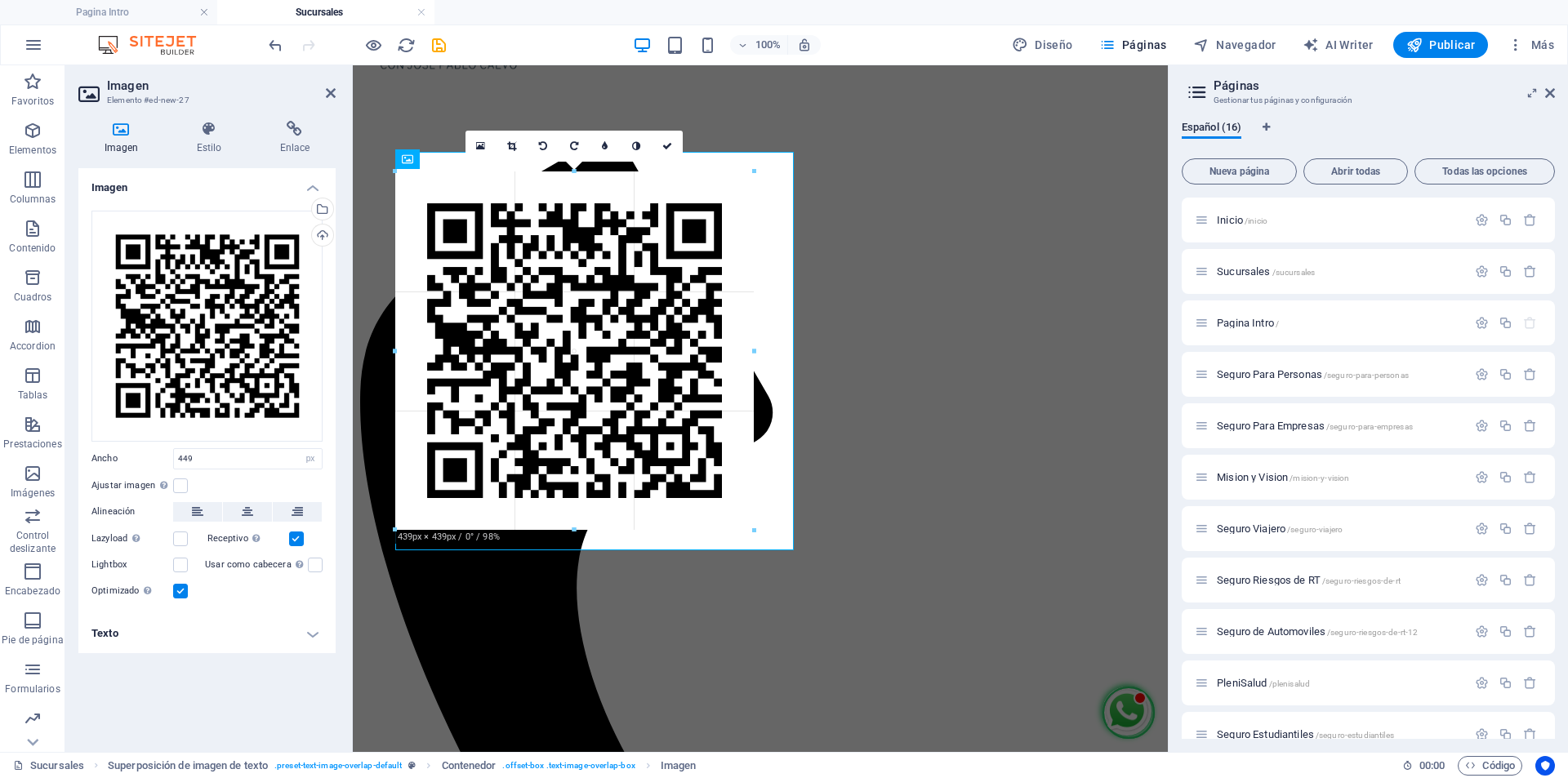
scroll to position [130, 0]
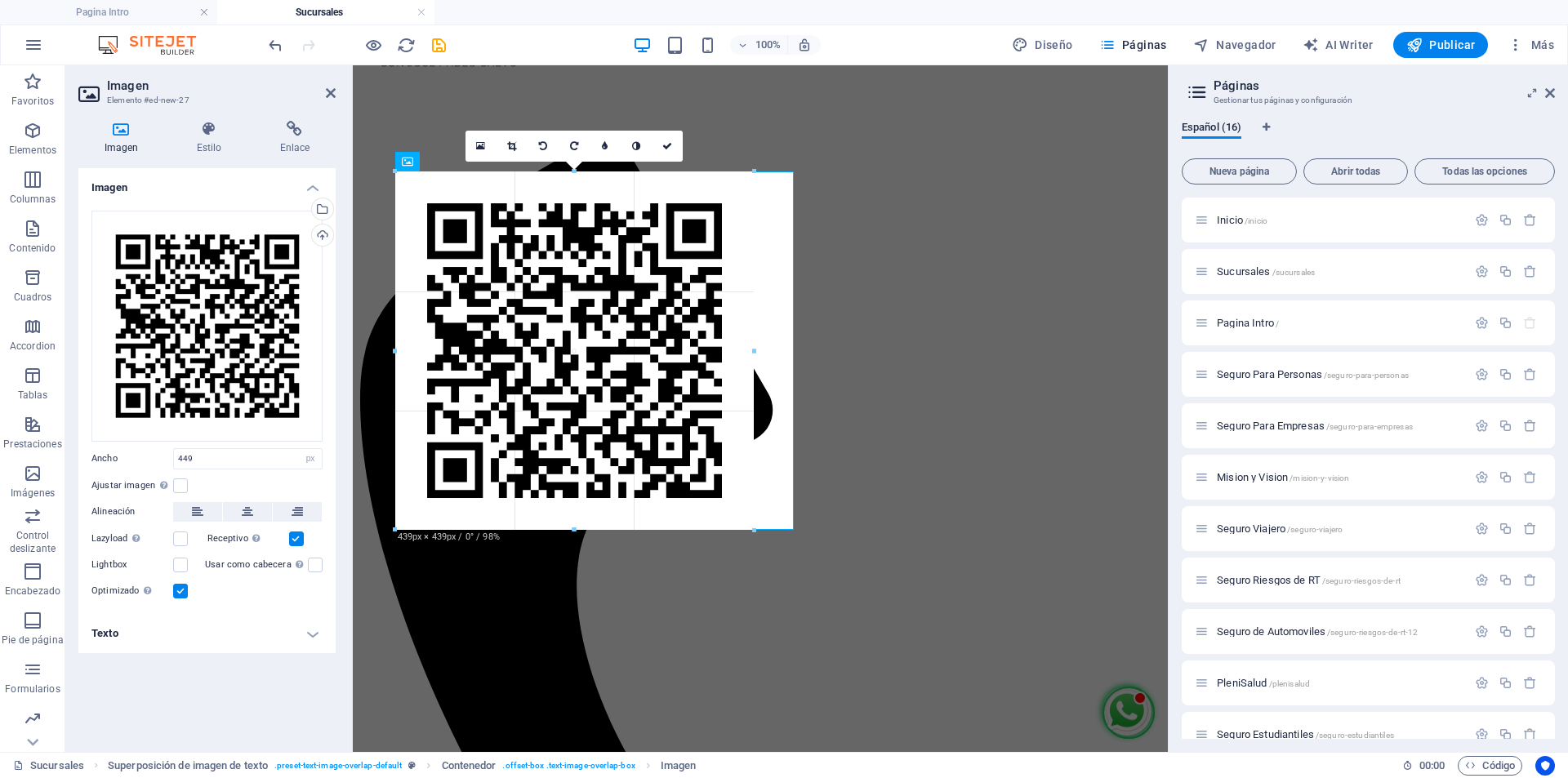
drag, startPoint x: 761, startPoint y: 402, endPoint x: 456, endPoint y: 448, distance: 308.4
type input "439"
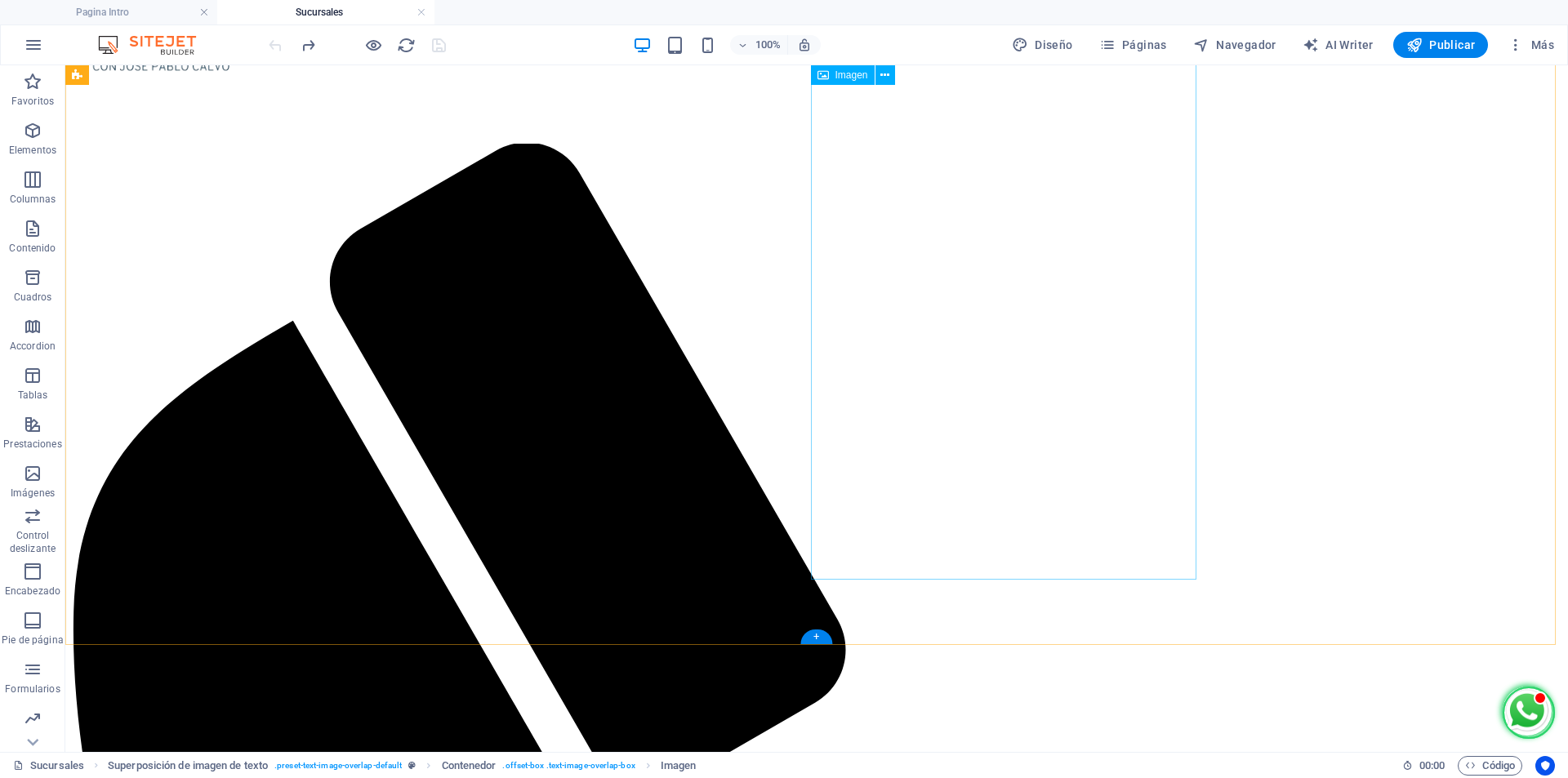
scroll to position [309, 0]
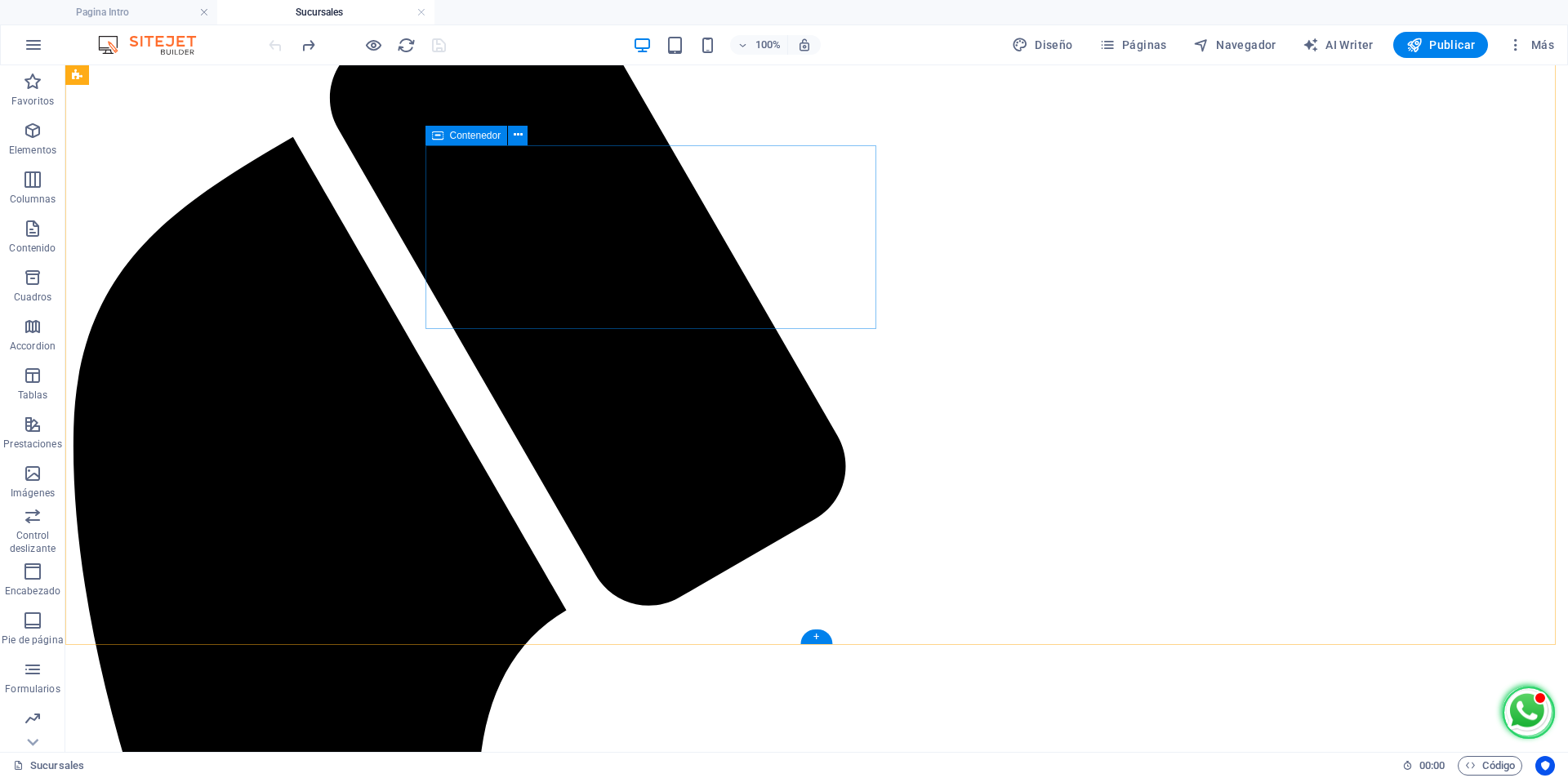
click at [523, 133] on button at bounding box center [518, 135] width 20 height 20
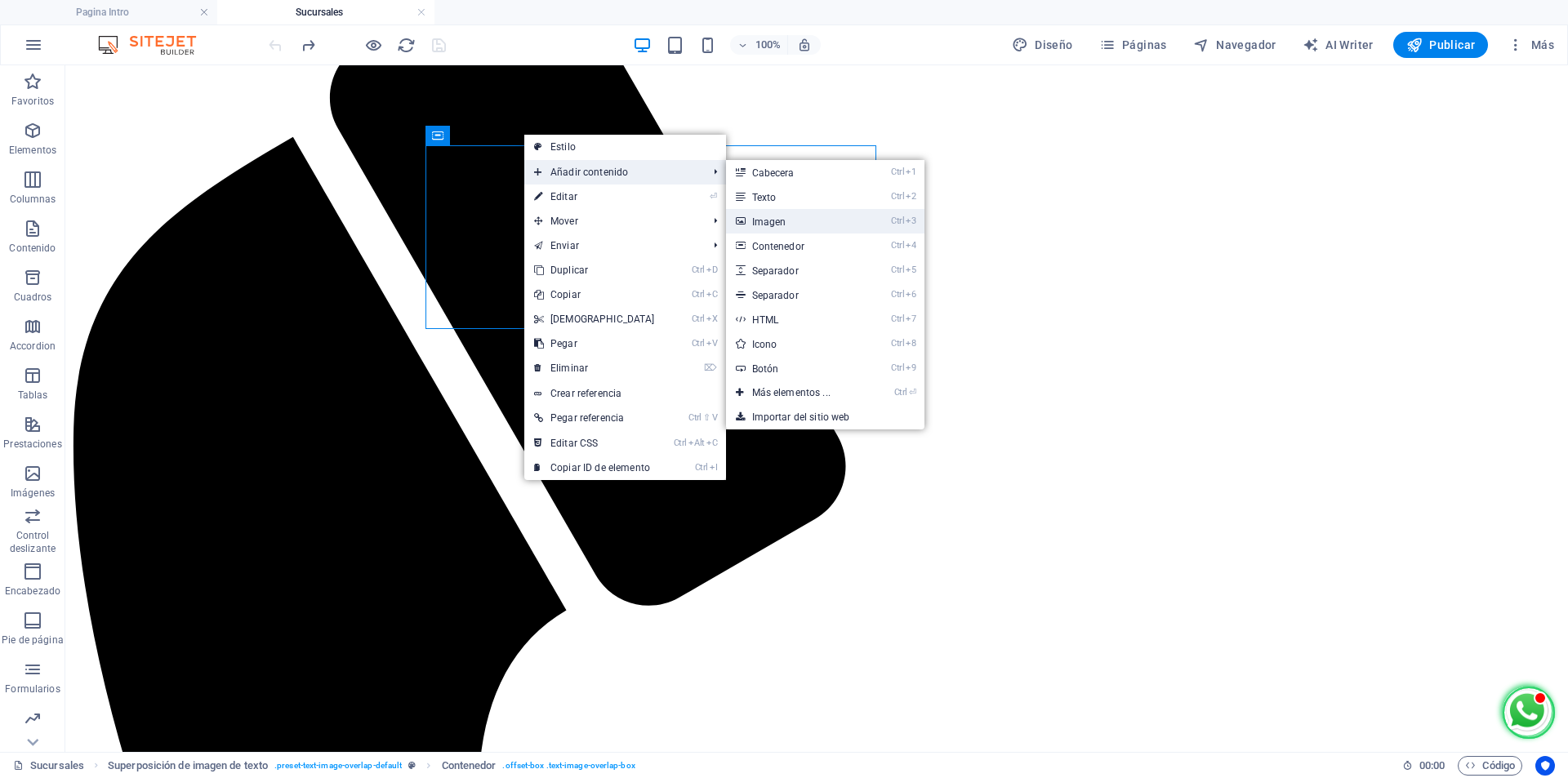
click at [762, 222] on link "Ctrl 3 Imagen" at bounding box center [794, 221] width 137 height 25
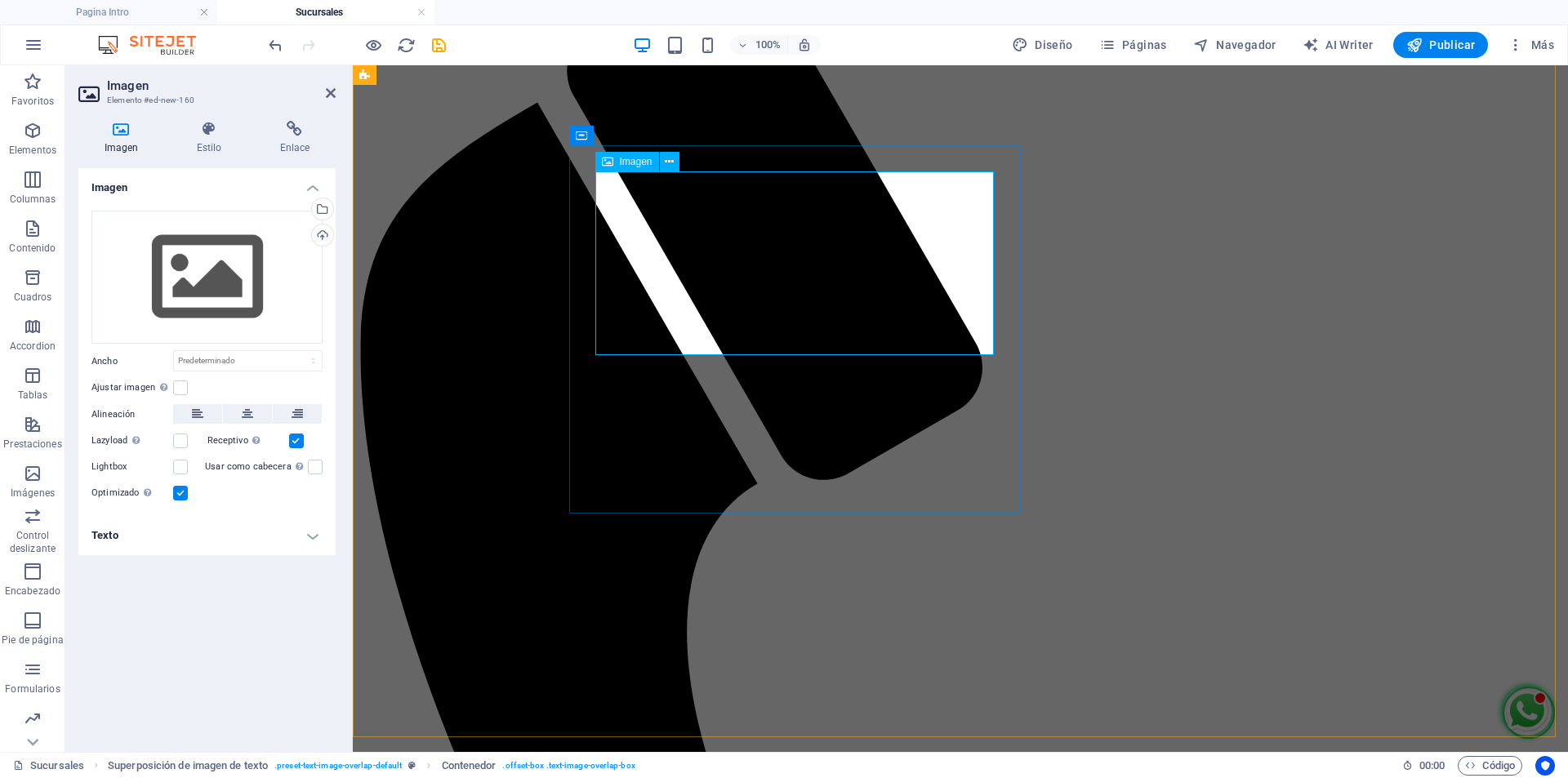
scroll to position [217, 0]
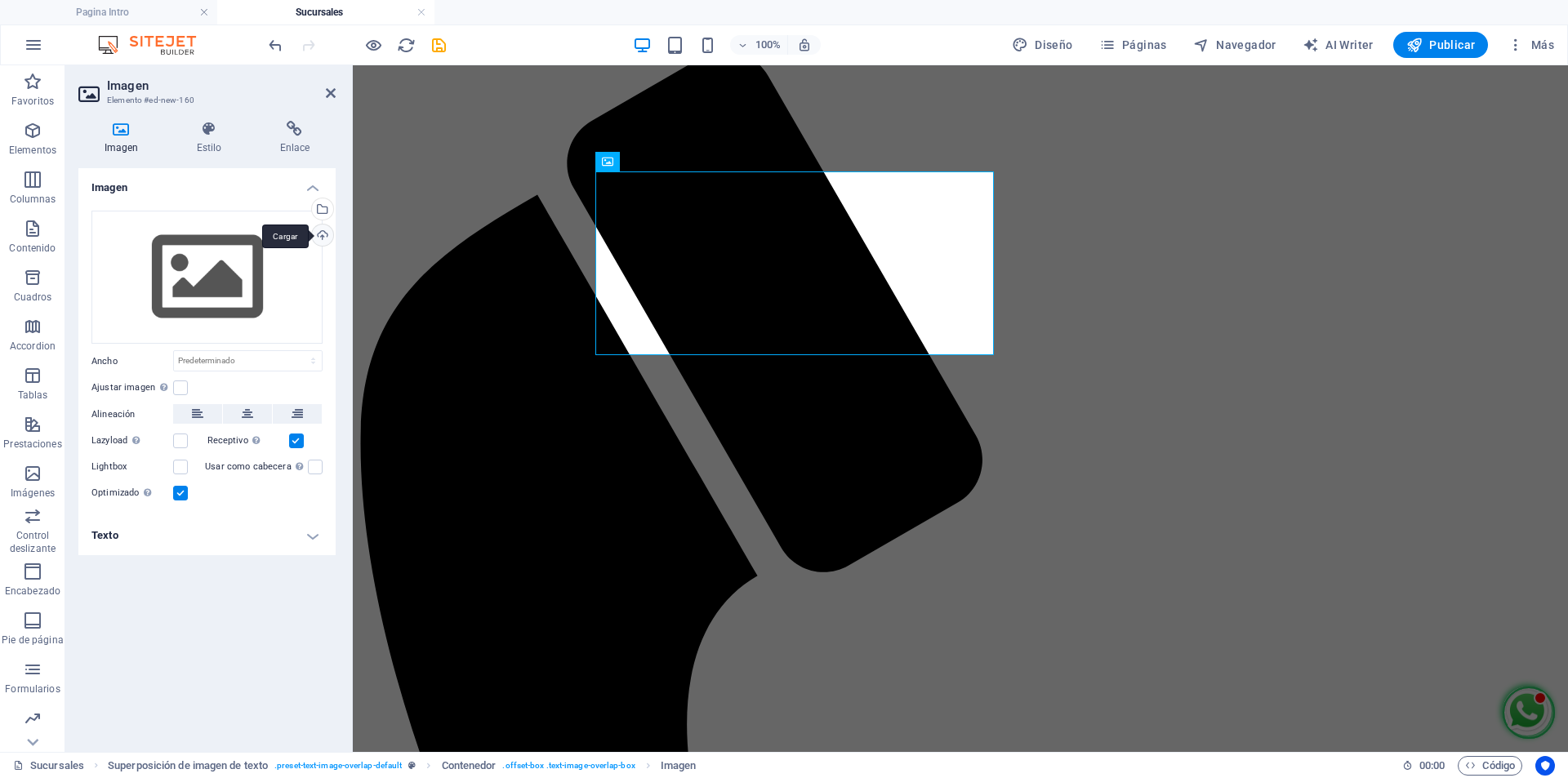
click at [325, 233] on div "Cargar" at bounding box center [321, 236] width 25 height 25
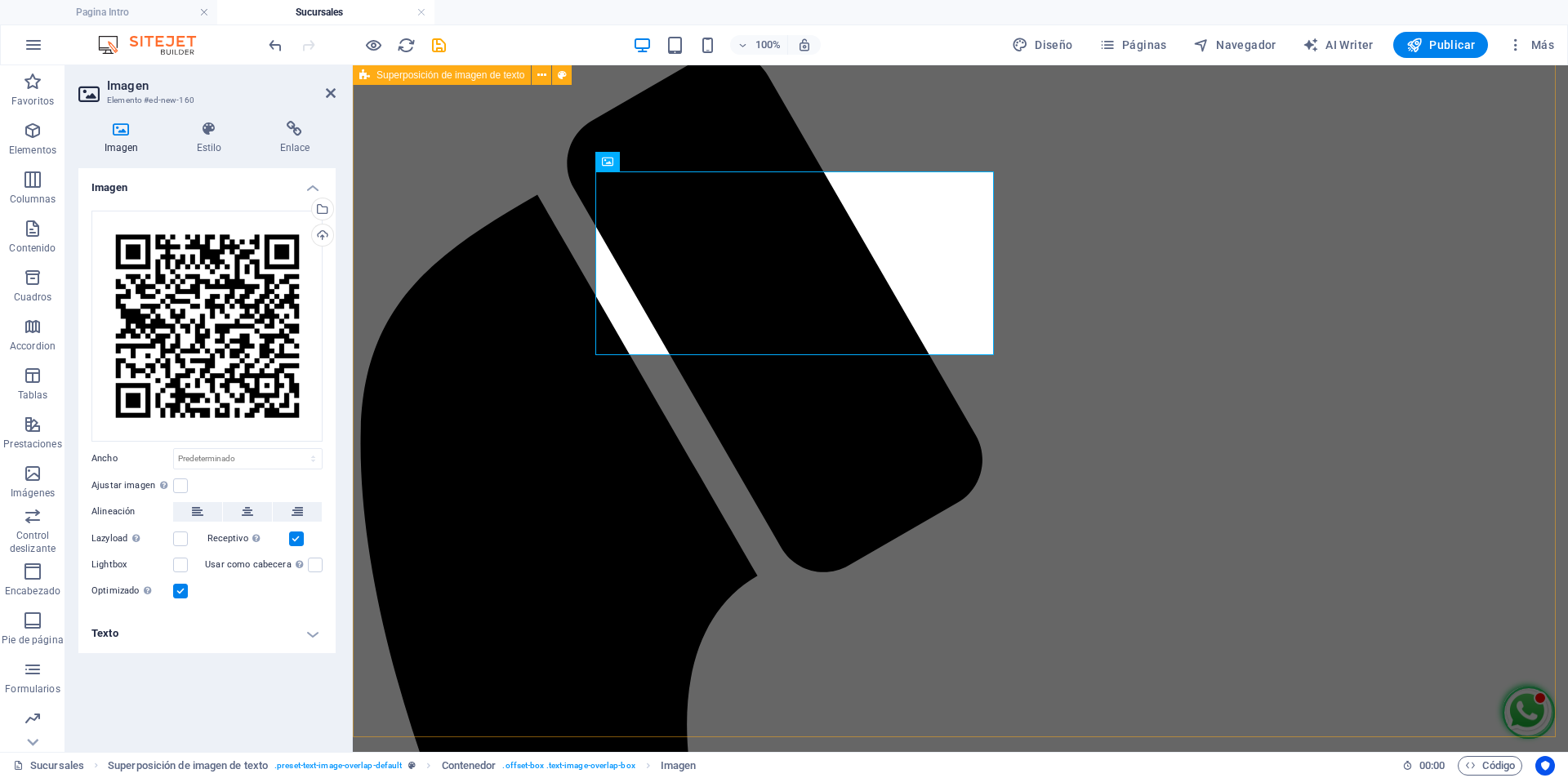
scroll to position [126, 0]
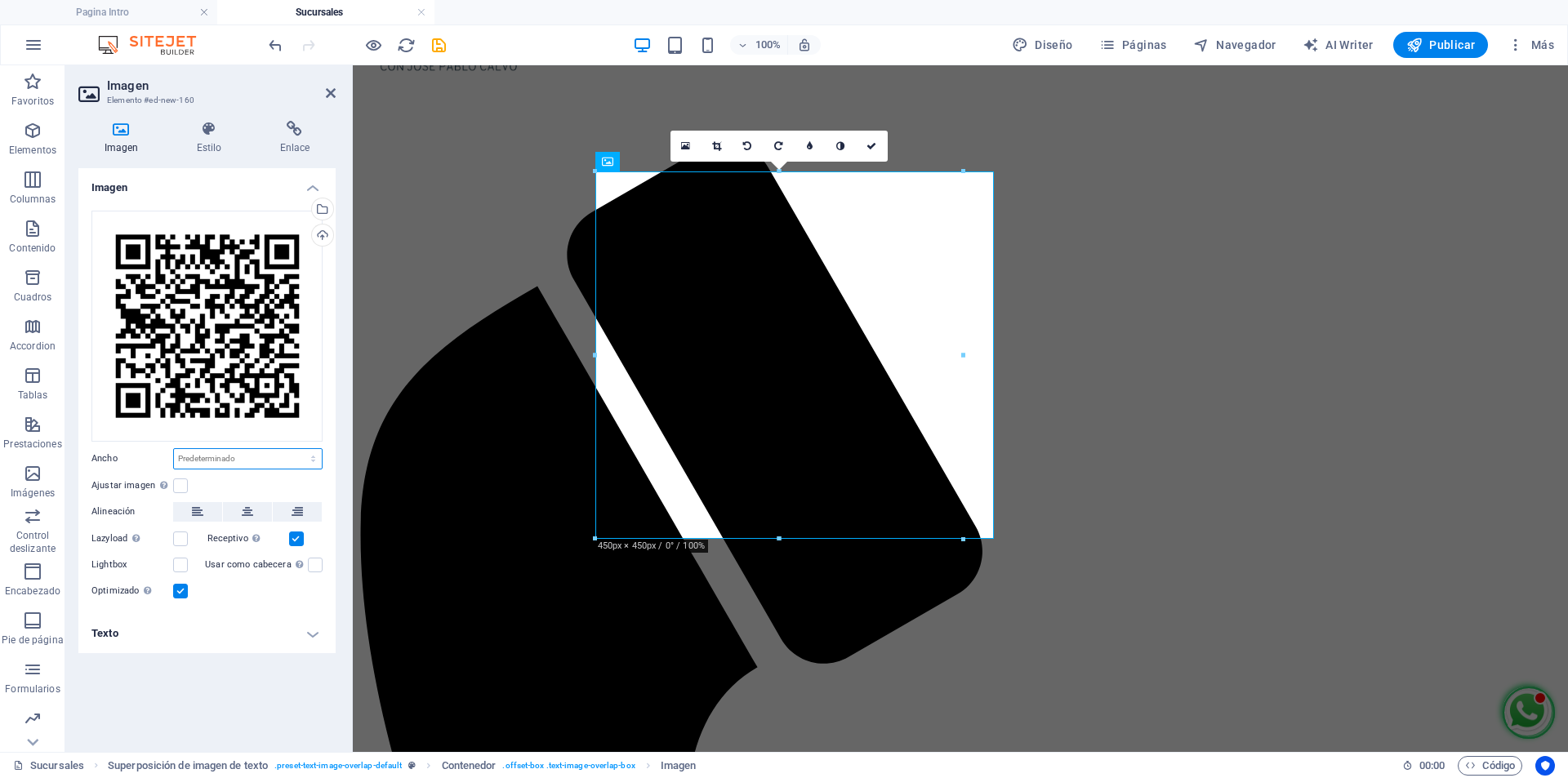
click at [304, 465] on select "Predeterminado automático px rem % em vh vw" at bounding box center [247, 458] width 148 height 20
click at [174, 449] on select "Predeterminado automático px rem % em vh vw" at bounding box center [247, 458] width 148 height 20
click at [298, 460] on select "Predeterminado automático px rem % em vh vw" at bounding box center [247, 458] width 148 height 20
click at [174, 449] on select "Predeterminado automático px rem % em vh vw" at bounding box center [247, 458] width 148 height 20
select select "DISABLED_OPTION_VALUE"
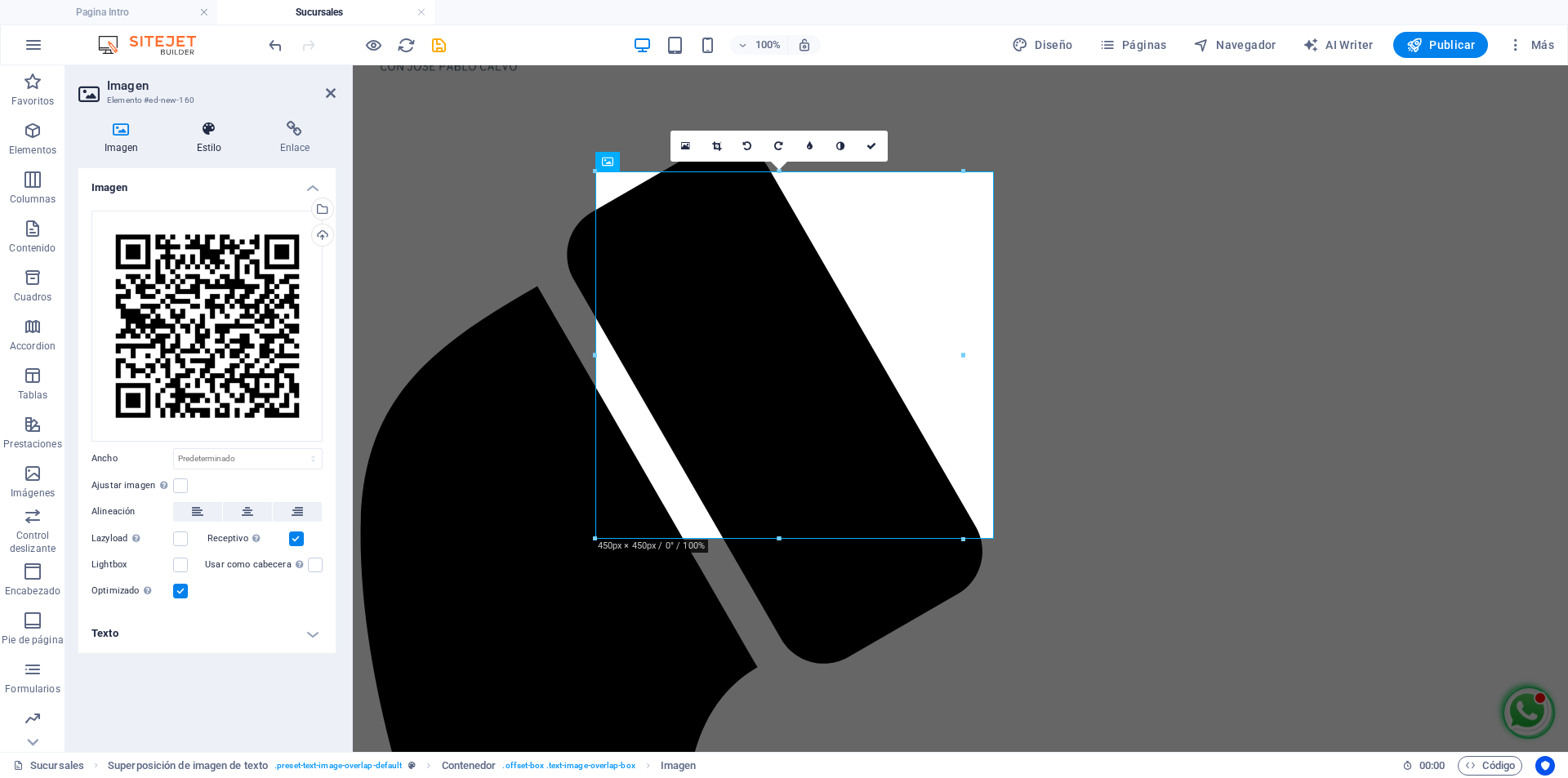
click at [209, 135] on icon at bounding box center [209, 129] width 77 height 16
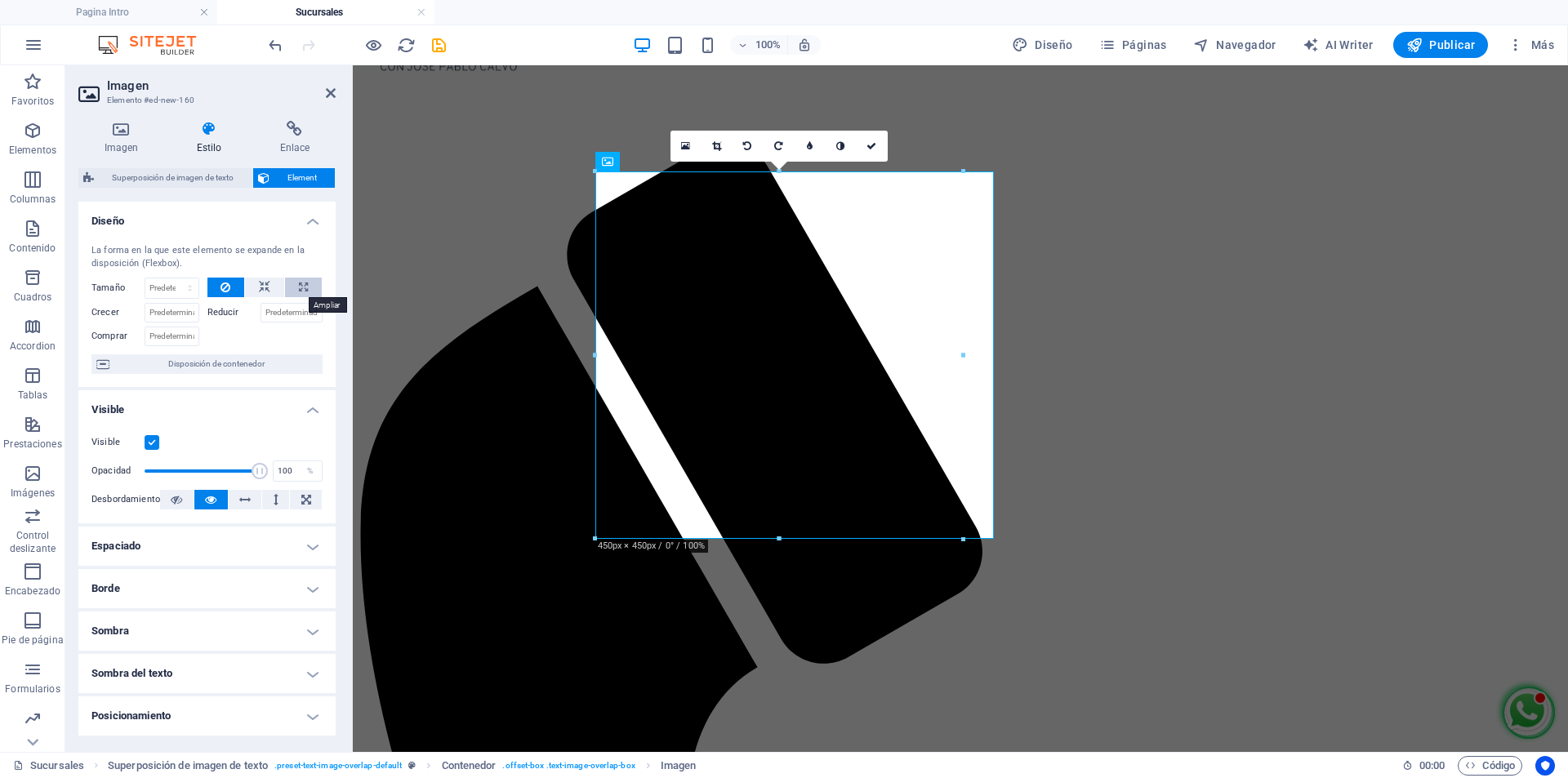
click at [299, 290] on icon at bounding box center [304, 287] width 9 height 20
type input "100"
select select "%"
click at [259, 290] on icon at bounding box center [264, 287] width 11 height 20
select select "DISABLED_OPTION_VALUE"
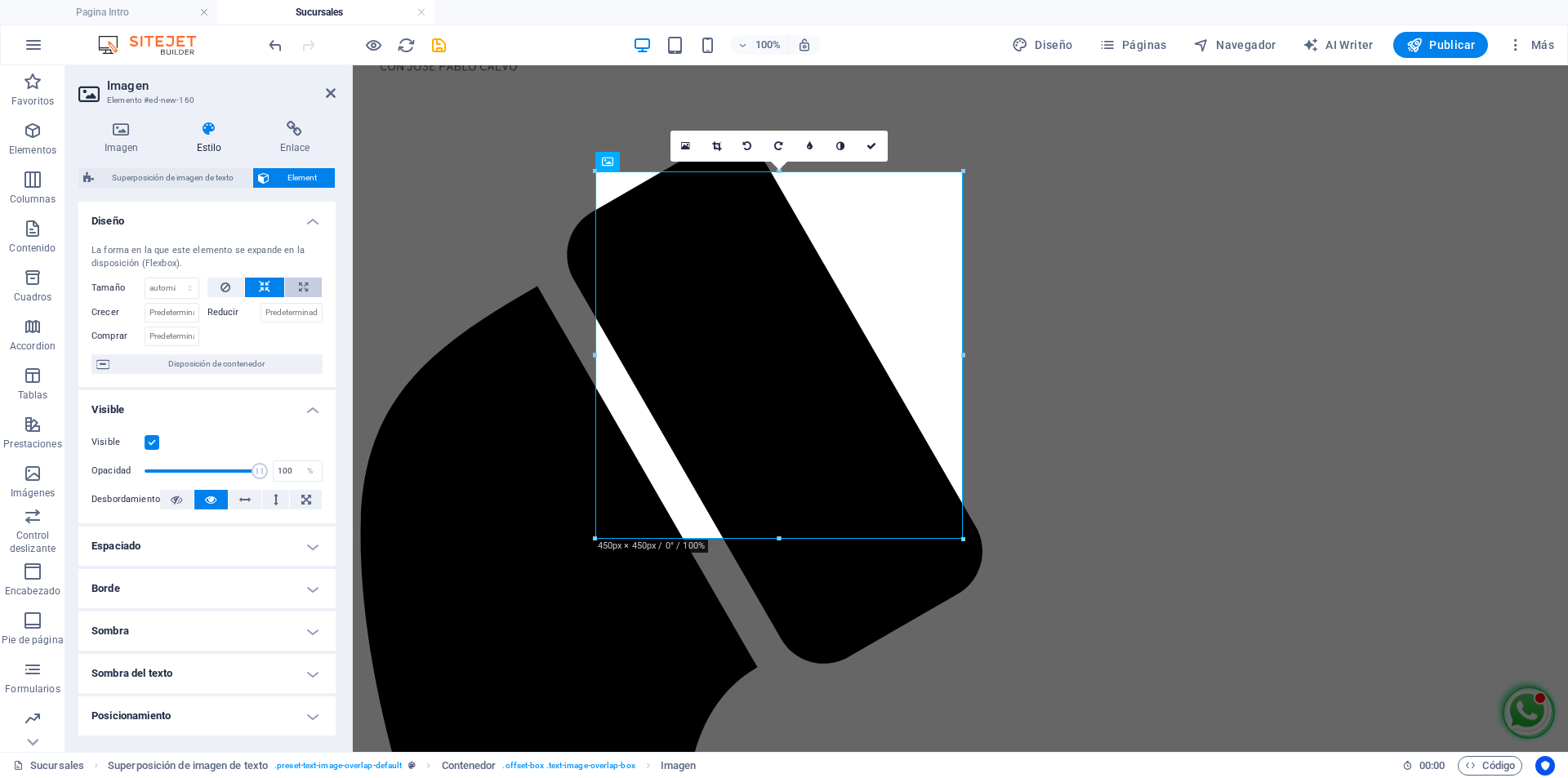
click at [299, 289] on icon at bounding box center [304, 287] width 9 height 20
type input "100"
select select "%"
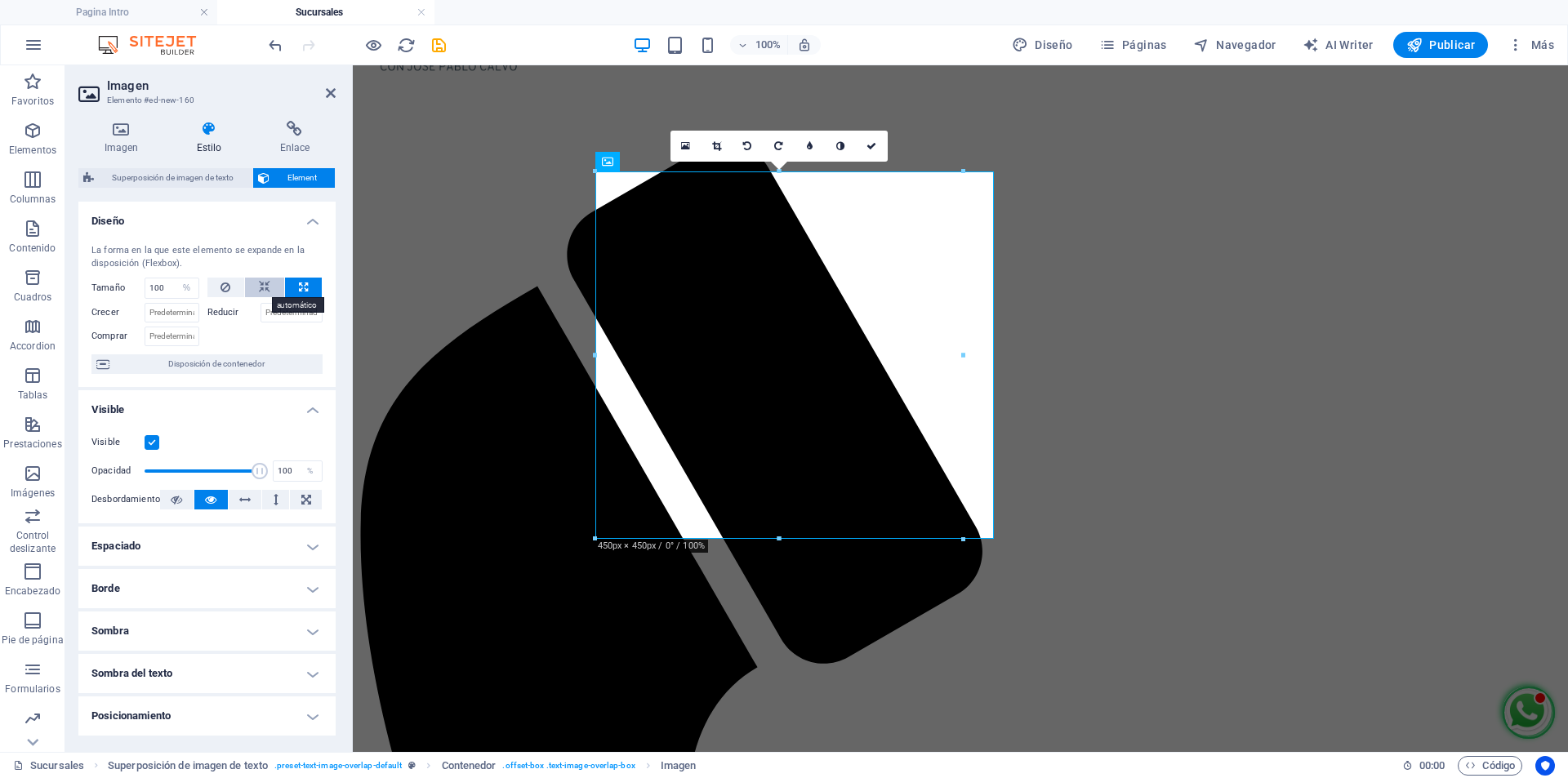
click at [262, 289] on icon at bounding box center [264, 287] width 11 height 20
select select "DISABLED_OPTION_VALUE"
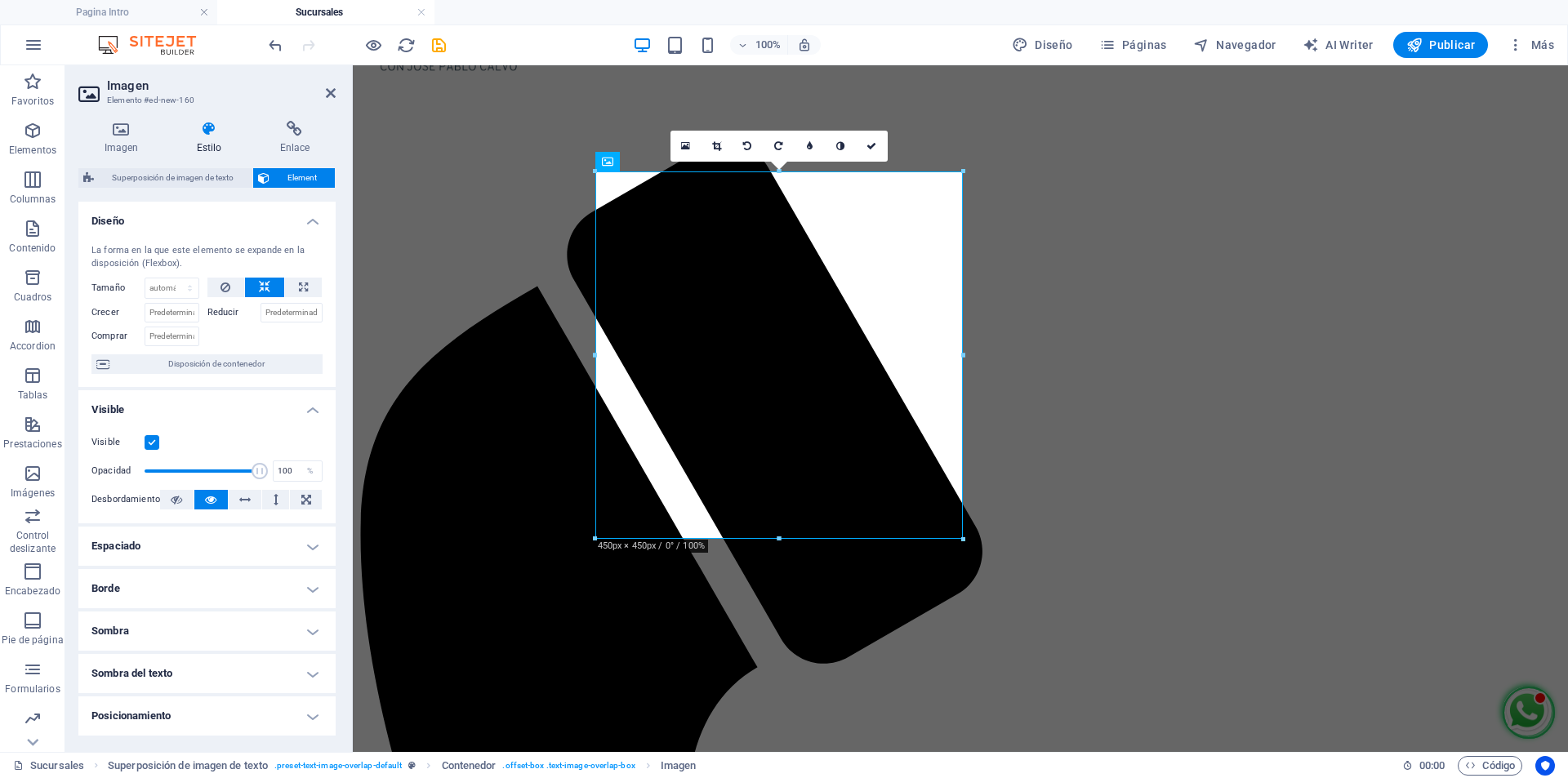
click at [325, 637] on h4 "Sombra" at bounding box center [207, 631] width 257 height 39
click at [251, 663] on span "Fuera" at bounding box center [252, 663] width 20 height 20
type input "2"
type input "4"
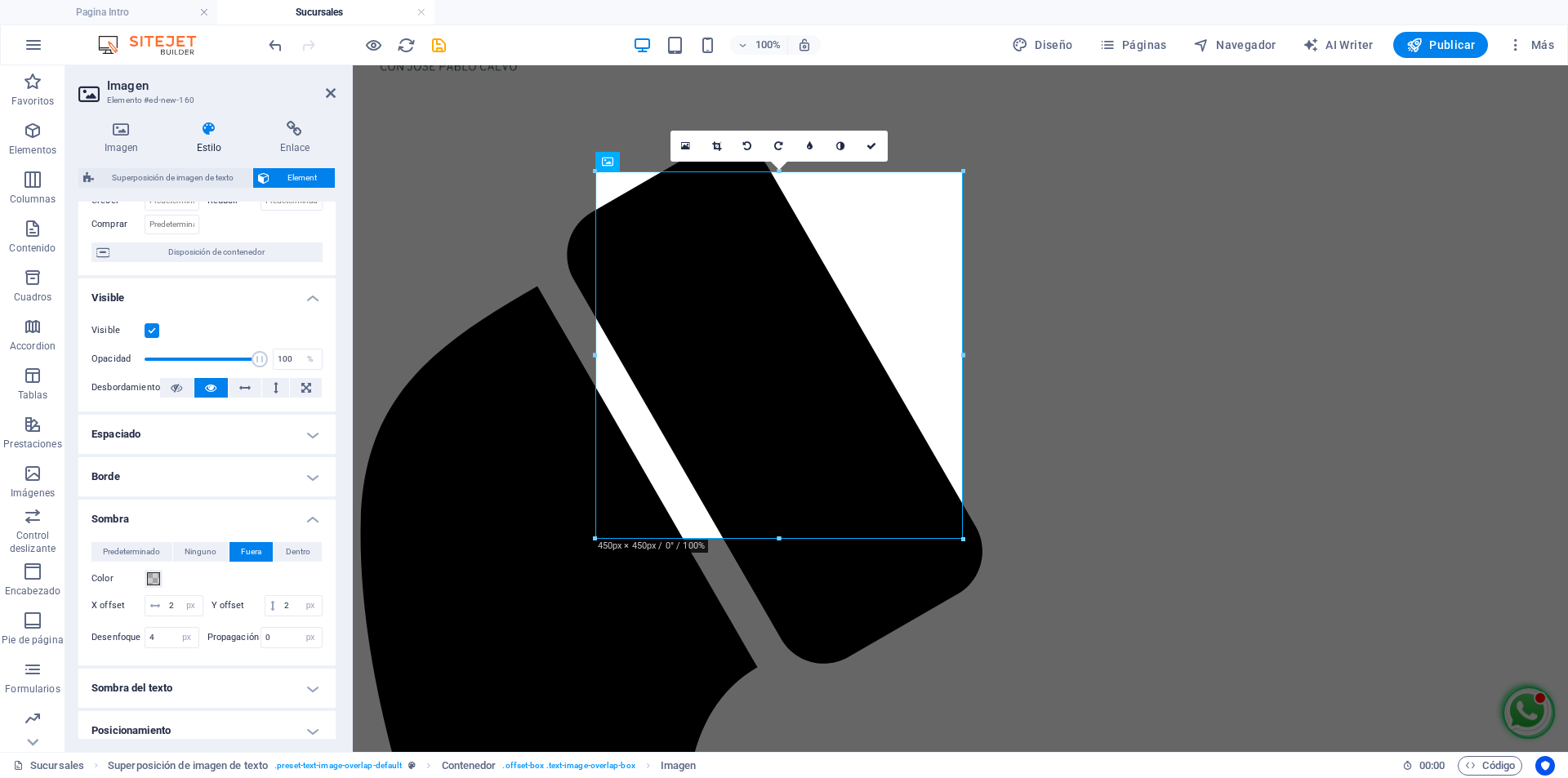
scroll to position [164, 0]
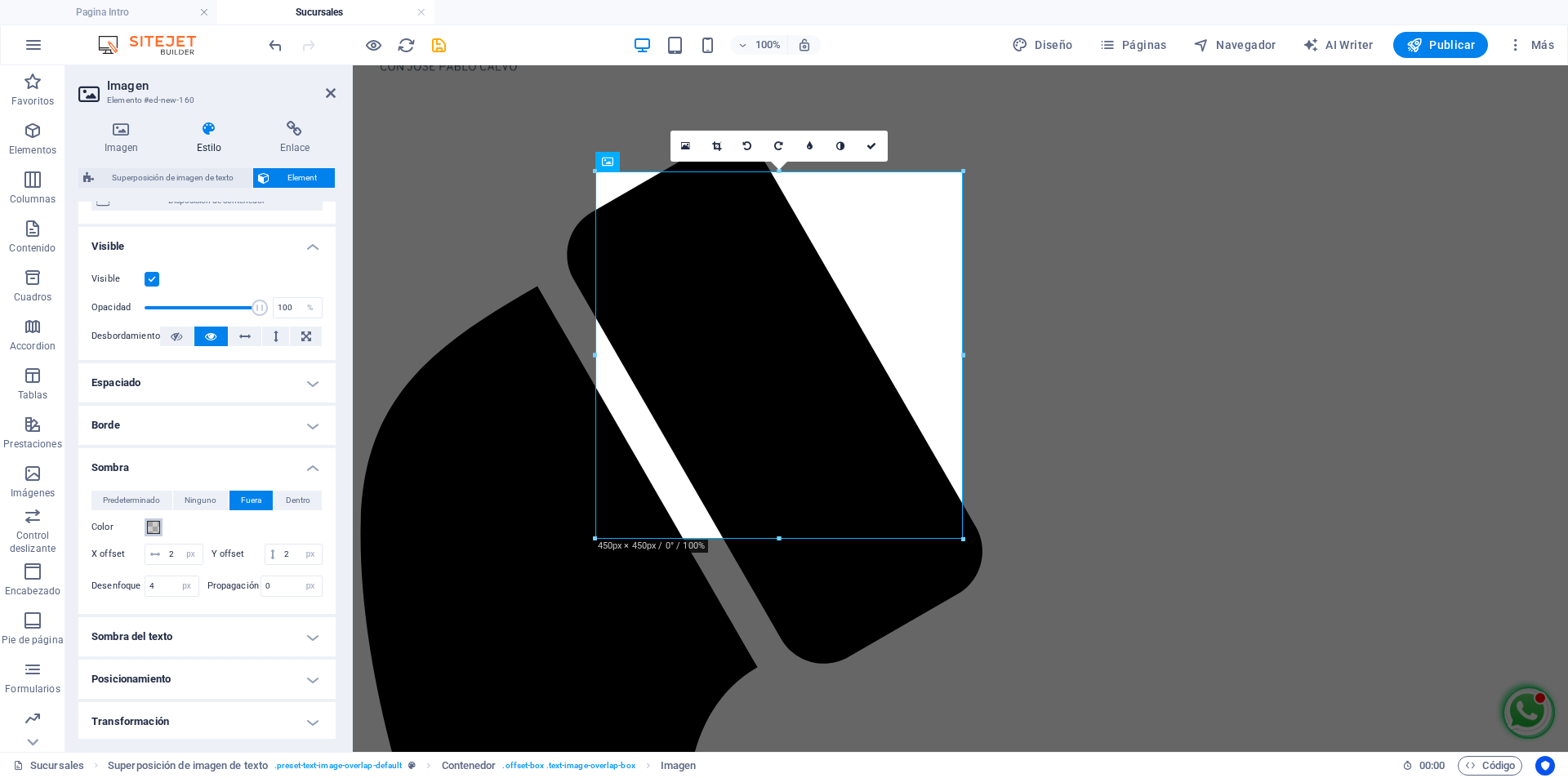
click at [154, 531] on span at bounding box center [153, 527] width 13 height 13
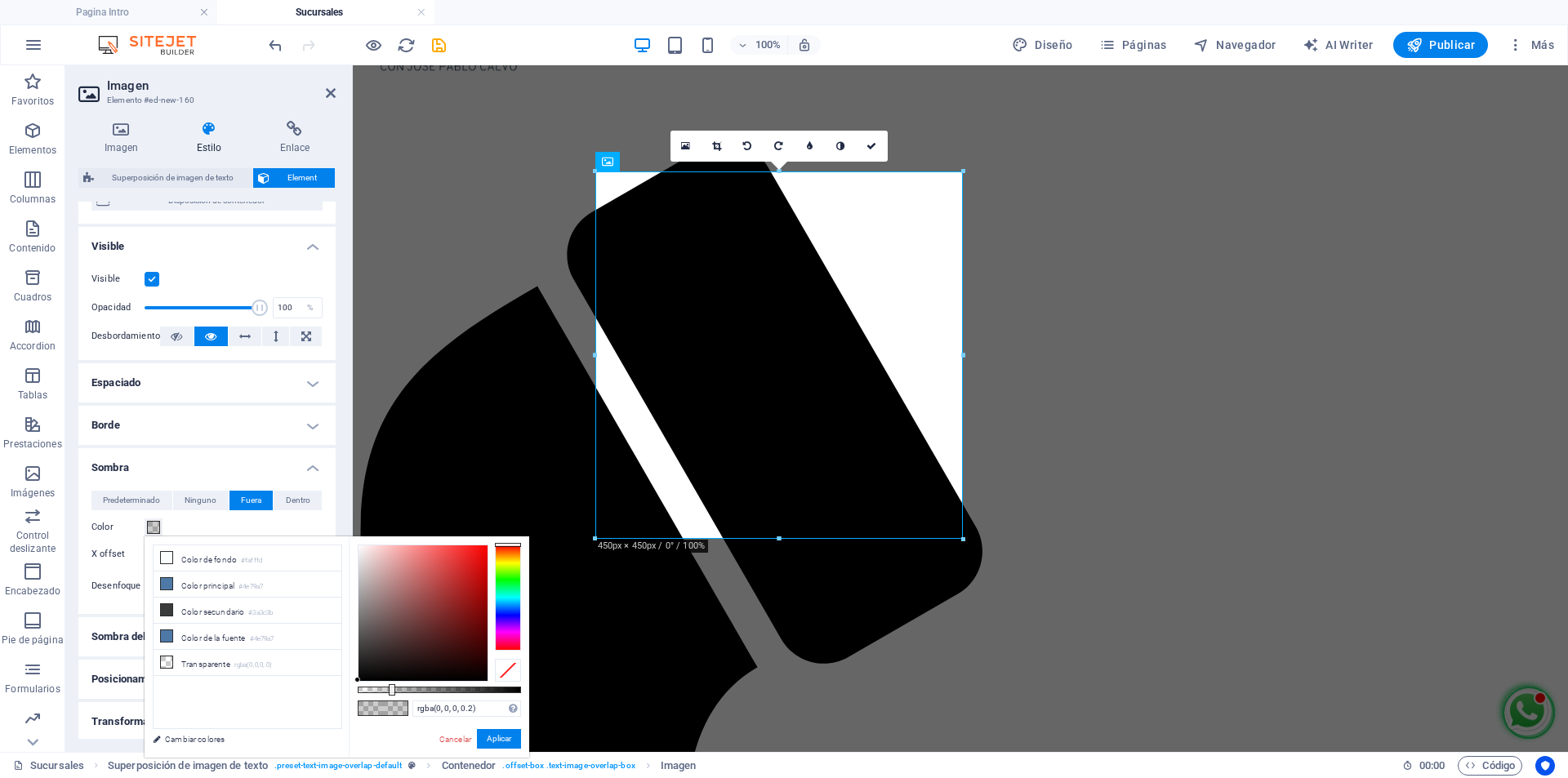
click at [509, 597] on div at bounding box center [507, 597] width 26 height 107
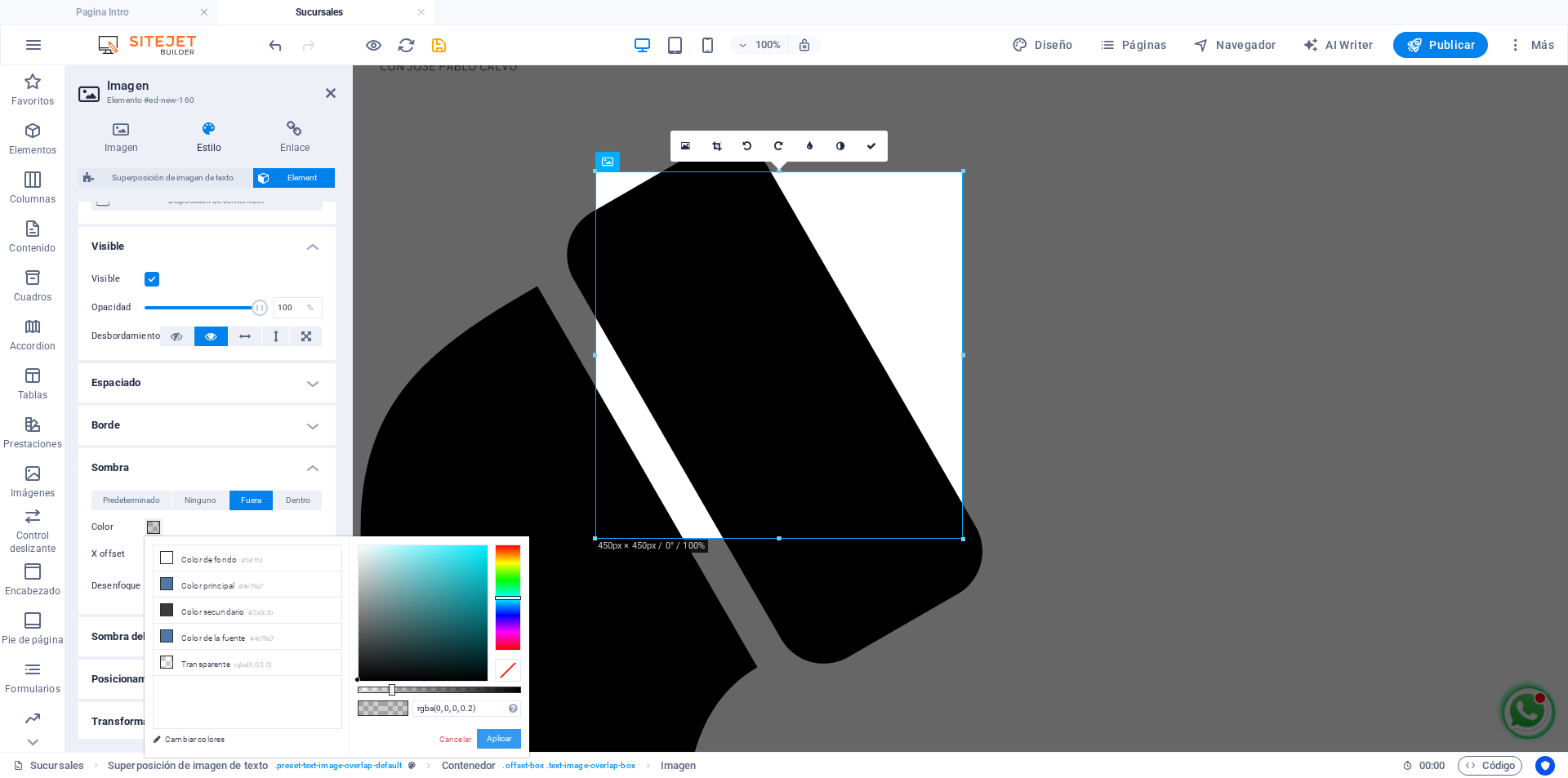
drag, startPoint x: 506, startPoint y: 741, endPoint x: 153, endPoint y: 676, distance: 358.9
click at [506, 741] on button "Aplicar" at bounding box center [499, 738] width 44 height 20
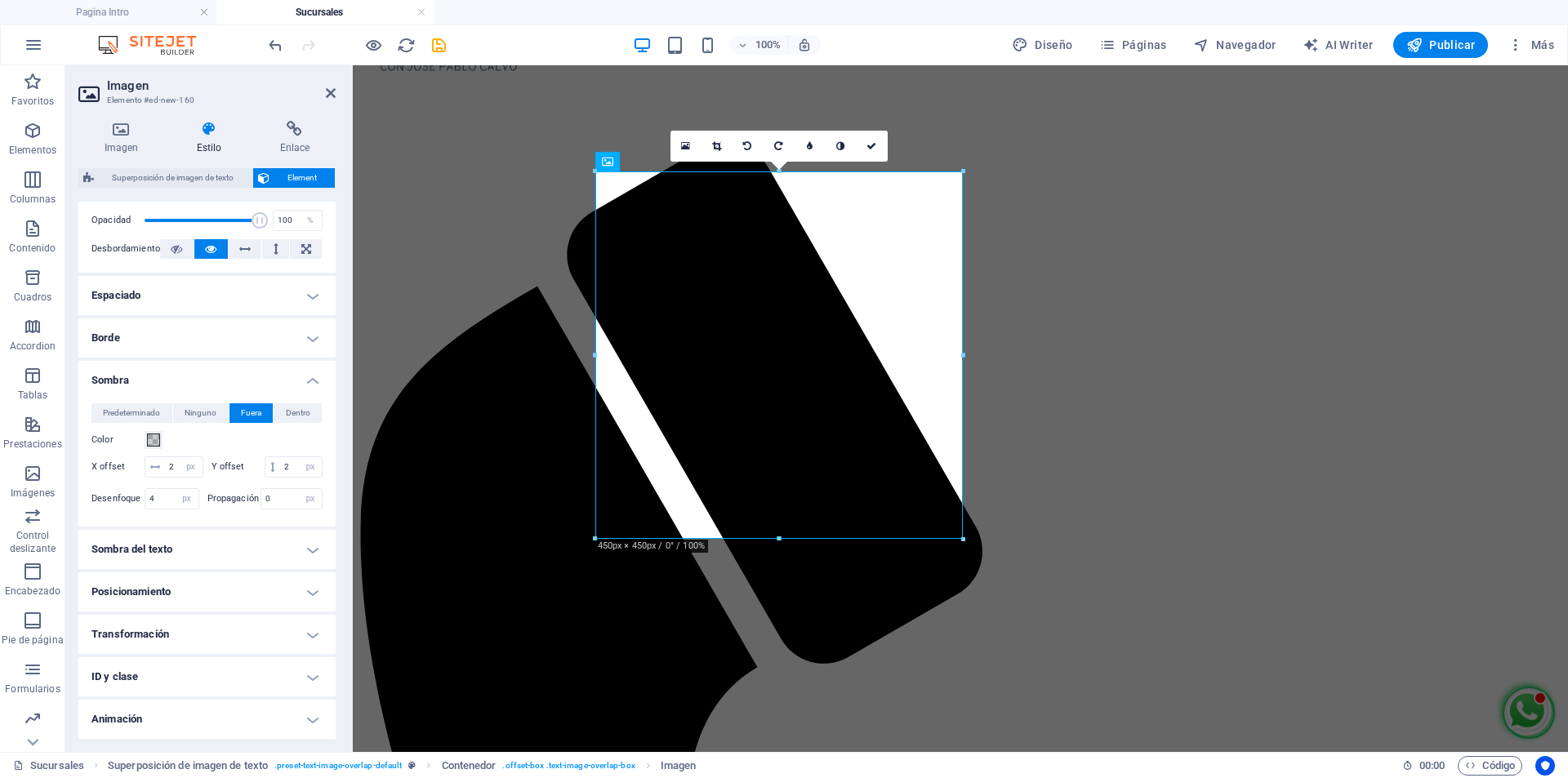
scroll to position [314, 0]
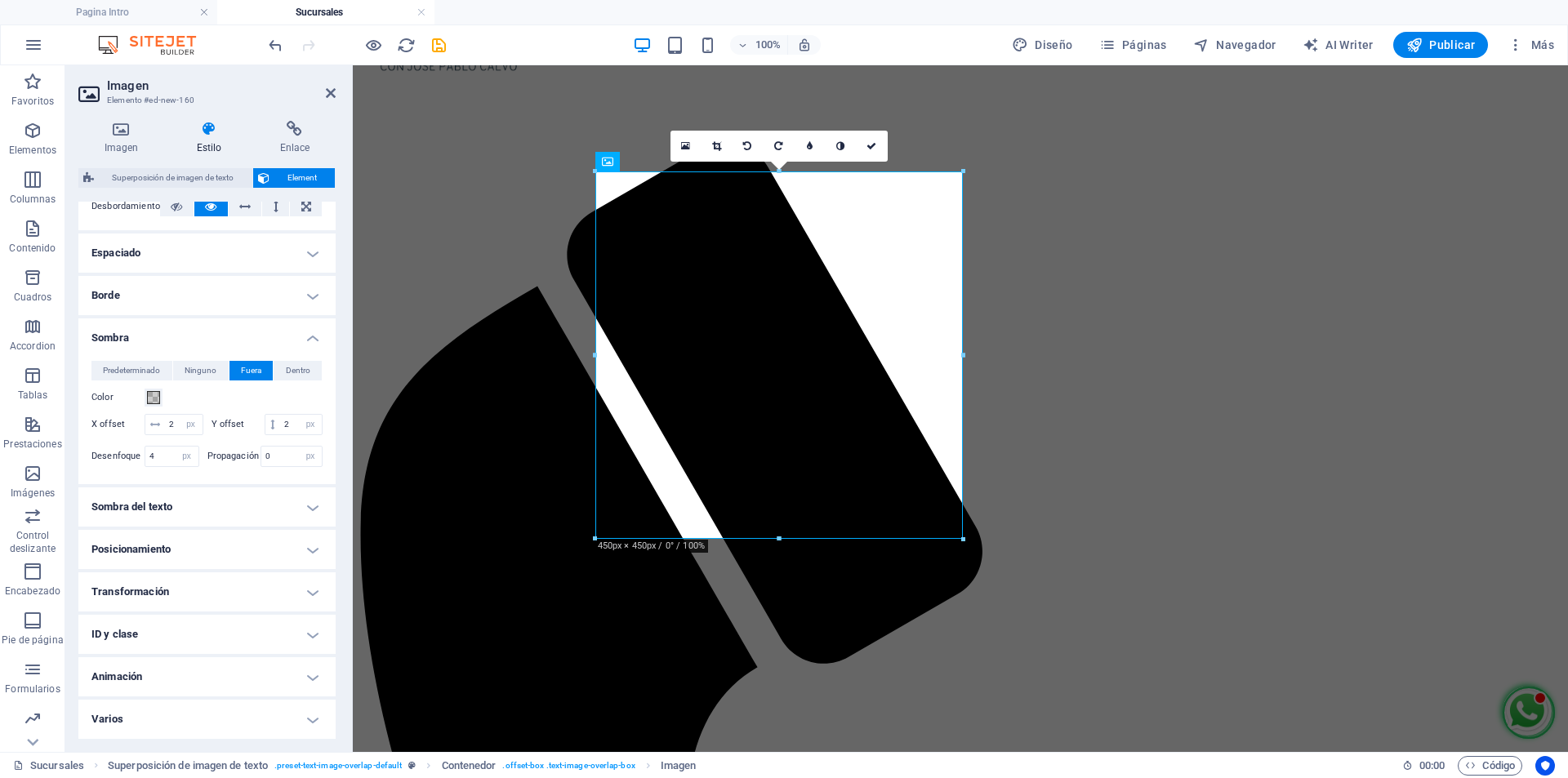
click at [315, 502] on h4 "Sombra del texto" at bounding box center [207, 507] width 257 height 39
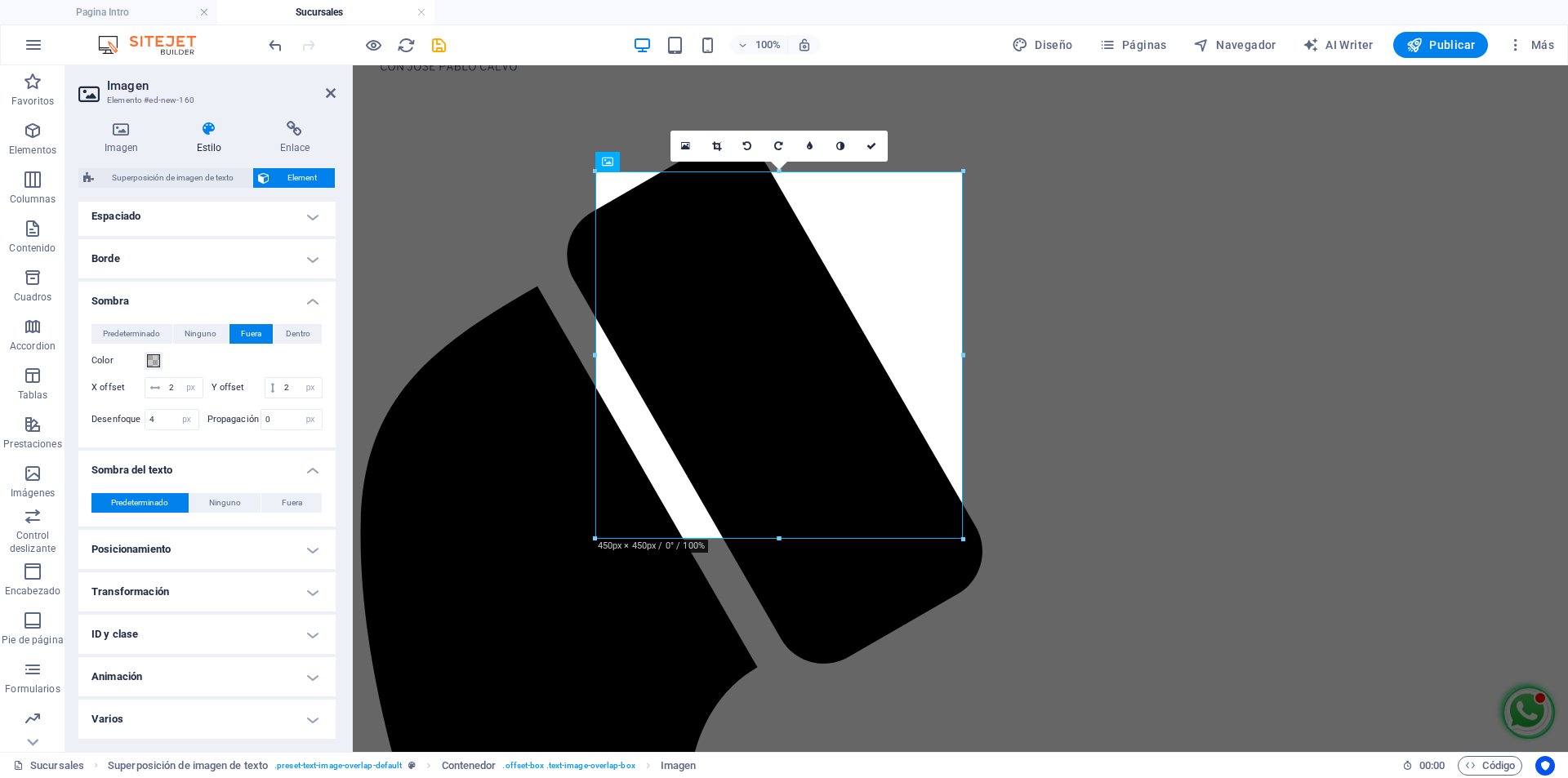
scroll to position [351, 0]
click at [314, 680] on h4 "Animación" at bounding box center [207, 677] width 257 height 39
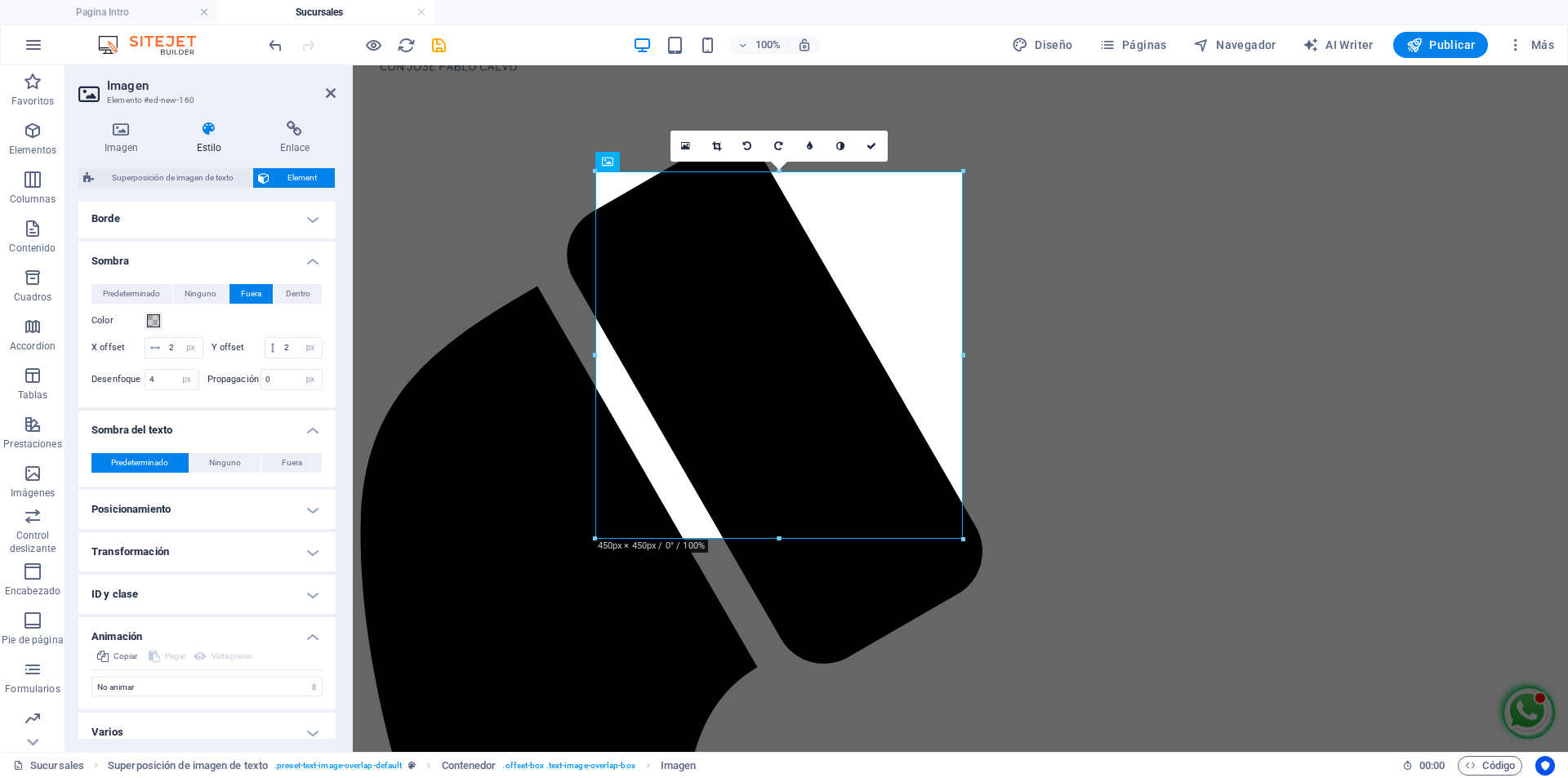
scroll to position [404, 0]
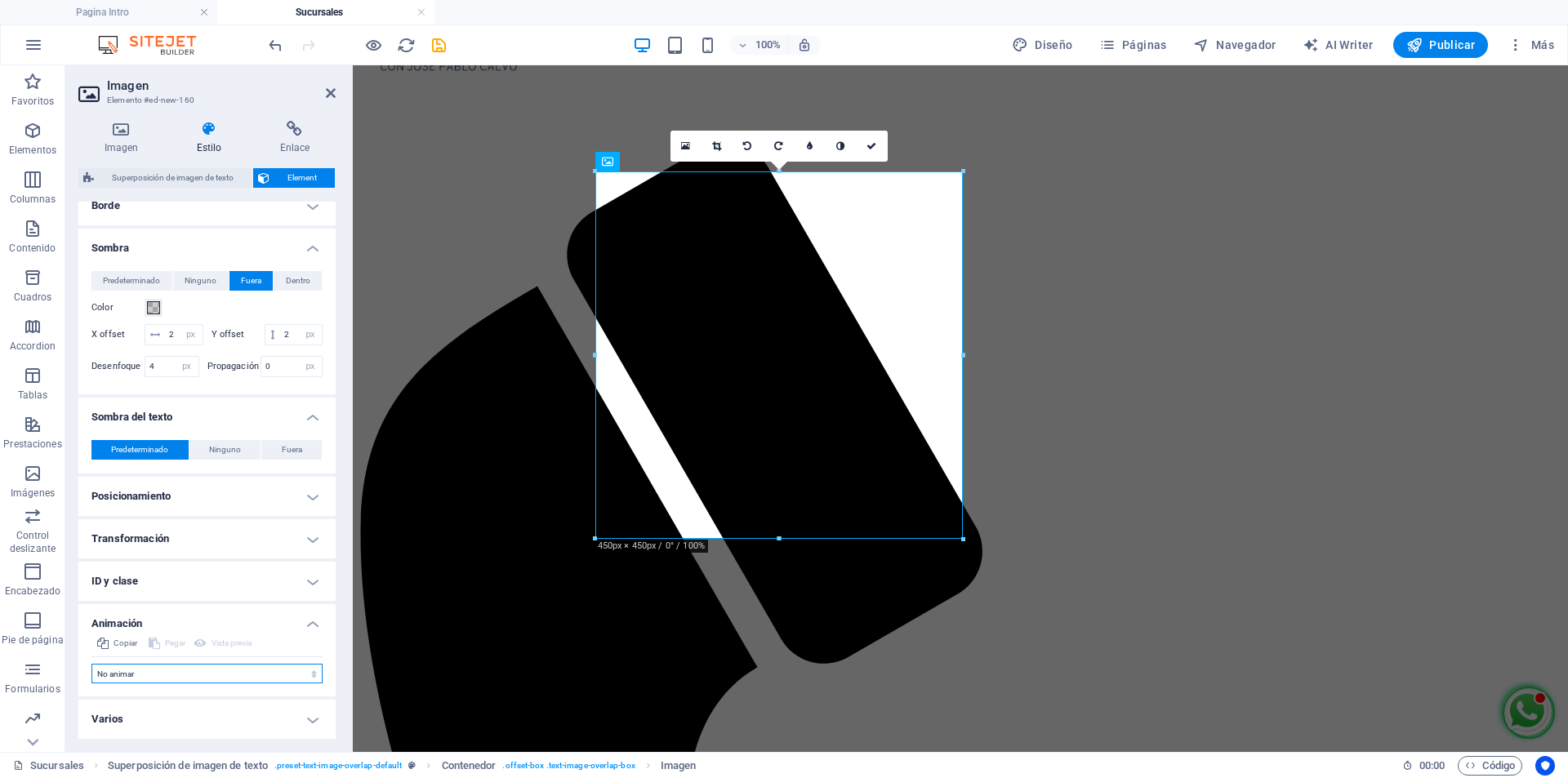
click at [304, 668] on select "No animar Mostrar / Ocultar Subir/bajar Acercar/alejar Deslizar de izquierda a …" at bounding box center [206, 673] width 231 height 20
select select "pulse"
click at [91, 664] on select "No animar Mostrar / Ocultar Subir/bajar Acercar/alejar Deslizar de izquierda a …" at bounding box center [206, 673] width 231 height 20
select select "scroll"
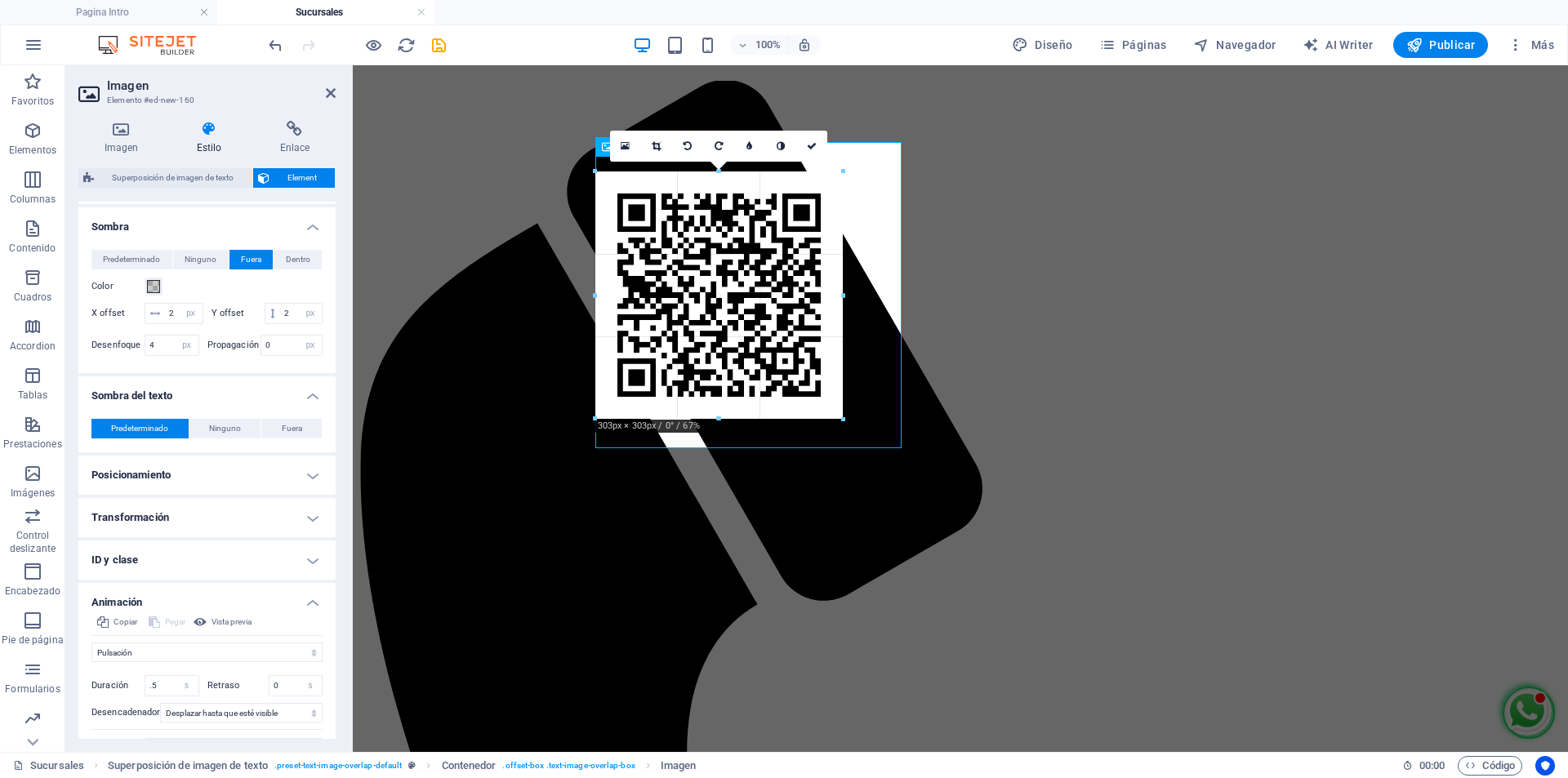
scroll to position [191, 0]
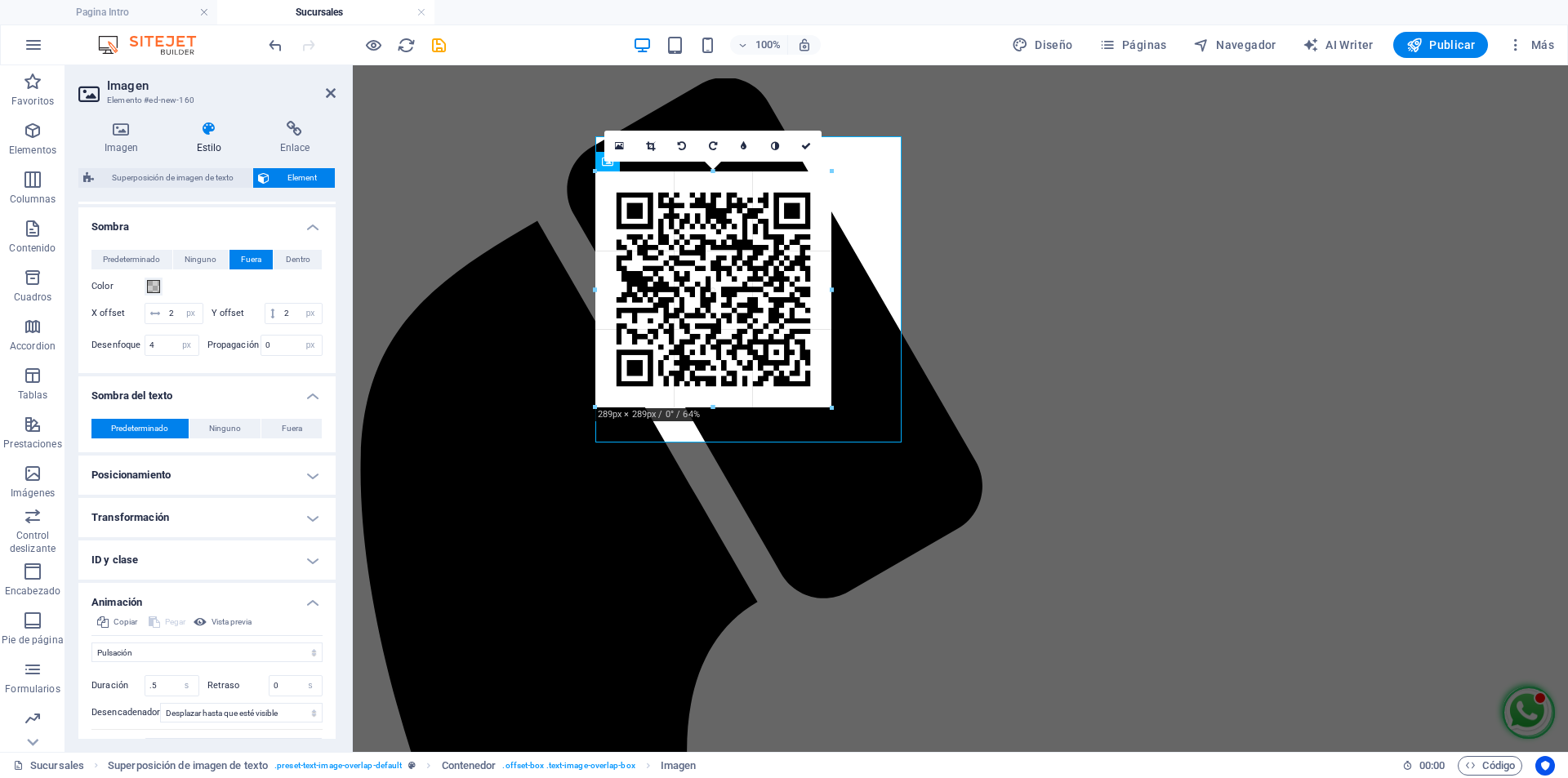
drag, startPoint x: 965, startPoint y: 170, endPoint x: 691, endPoint y: 306, distance: 305.9
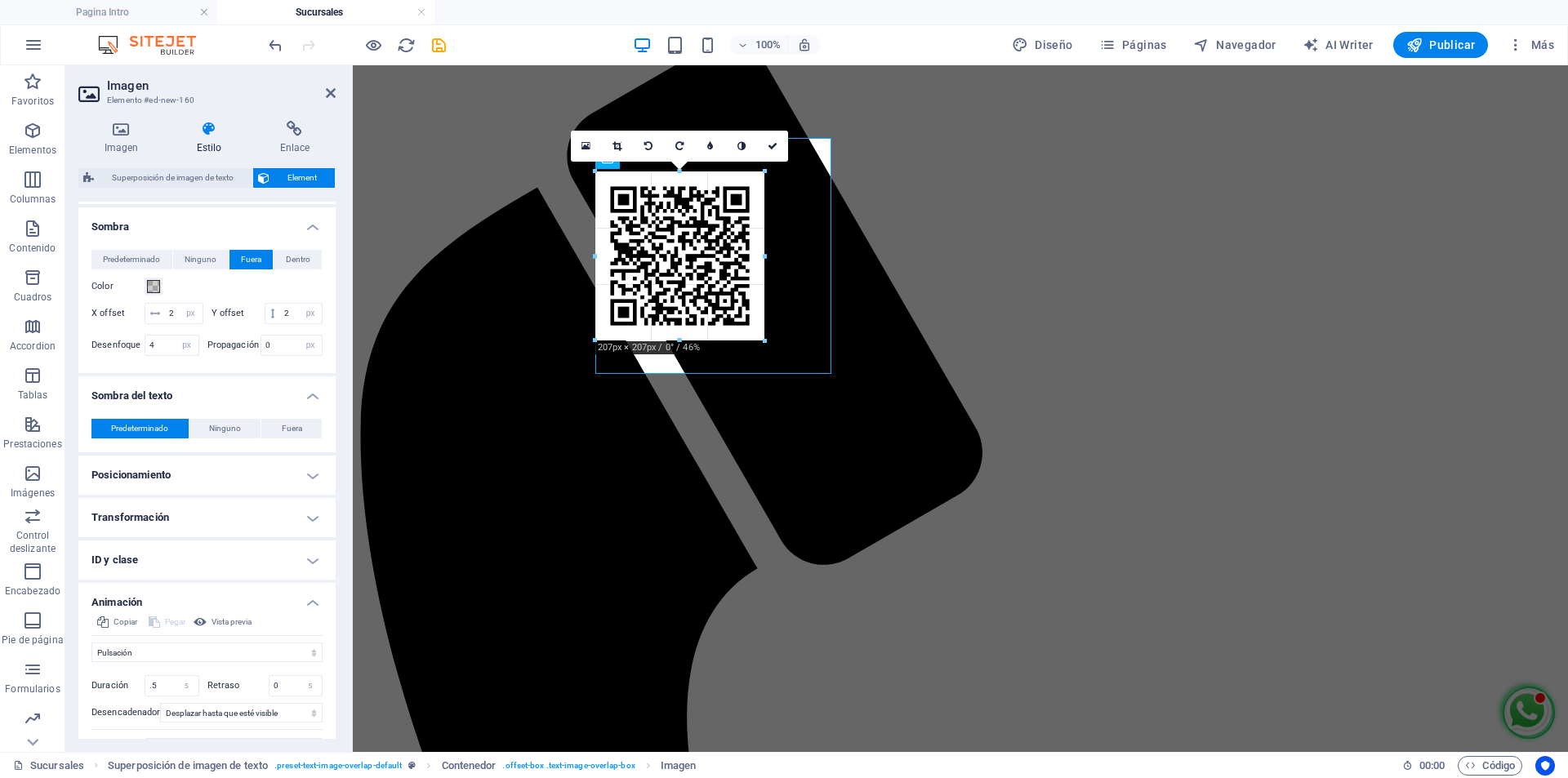
scroll to position [228, 0]
drag, startPoint x: 830, startPoint y: 169, endPoint x: 379, endPoint y: 178, distance: 451.1
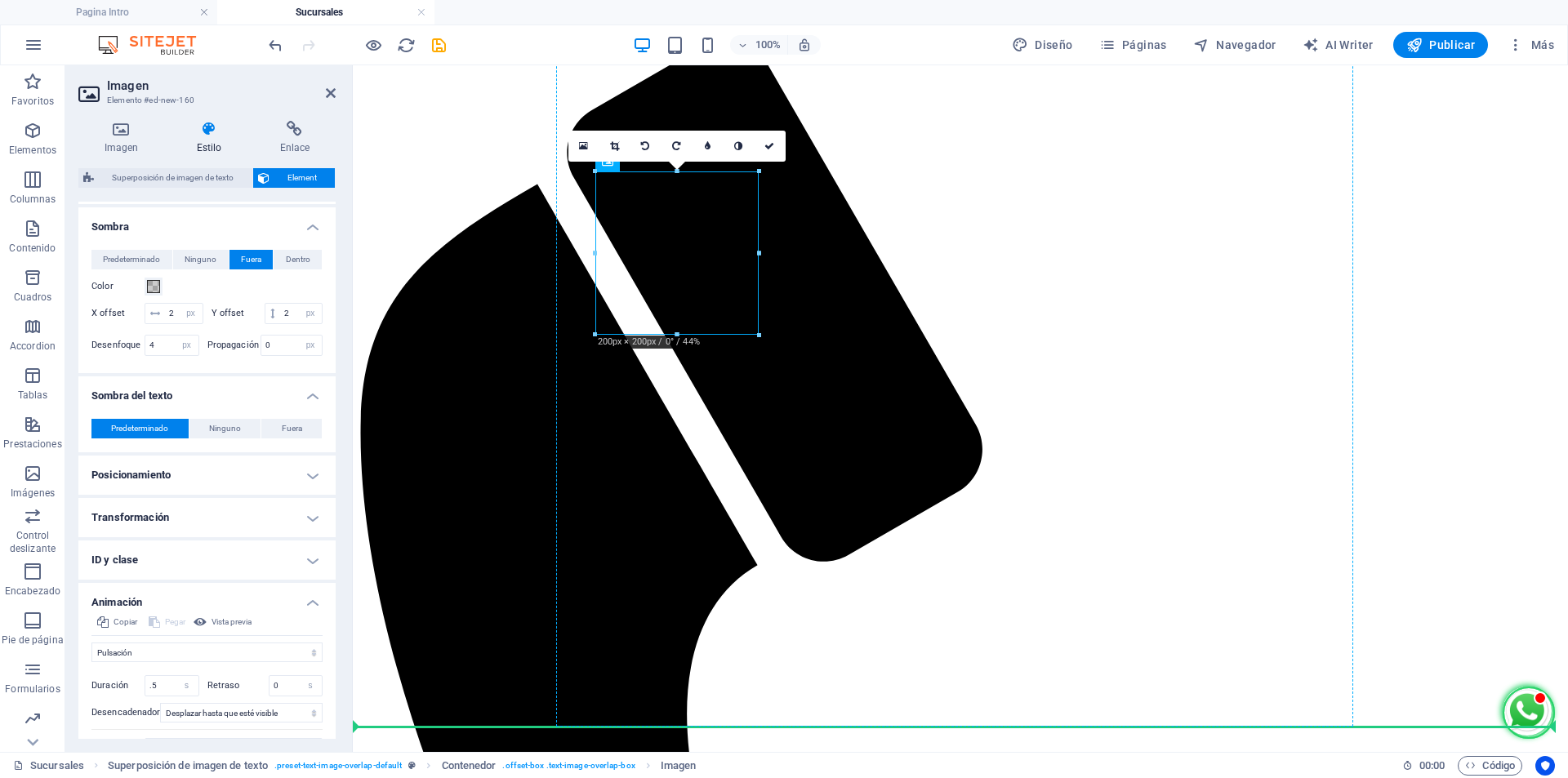
drag, startPoint x: 695, startPoint y: 257, endPoint x: 772, endPoint y: 453, distance: 210.6
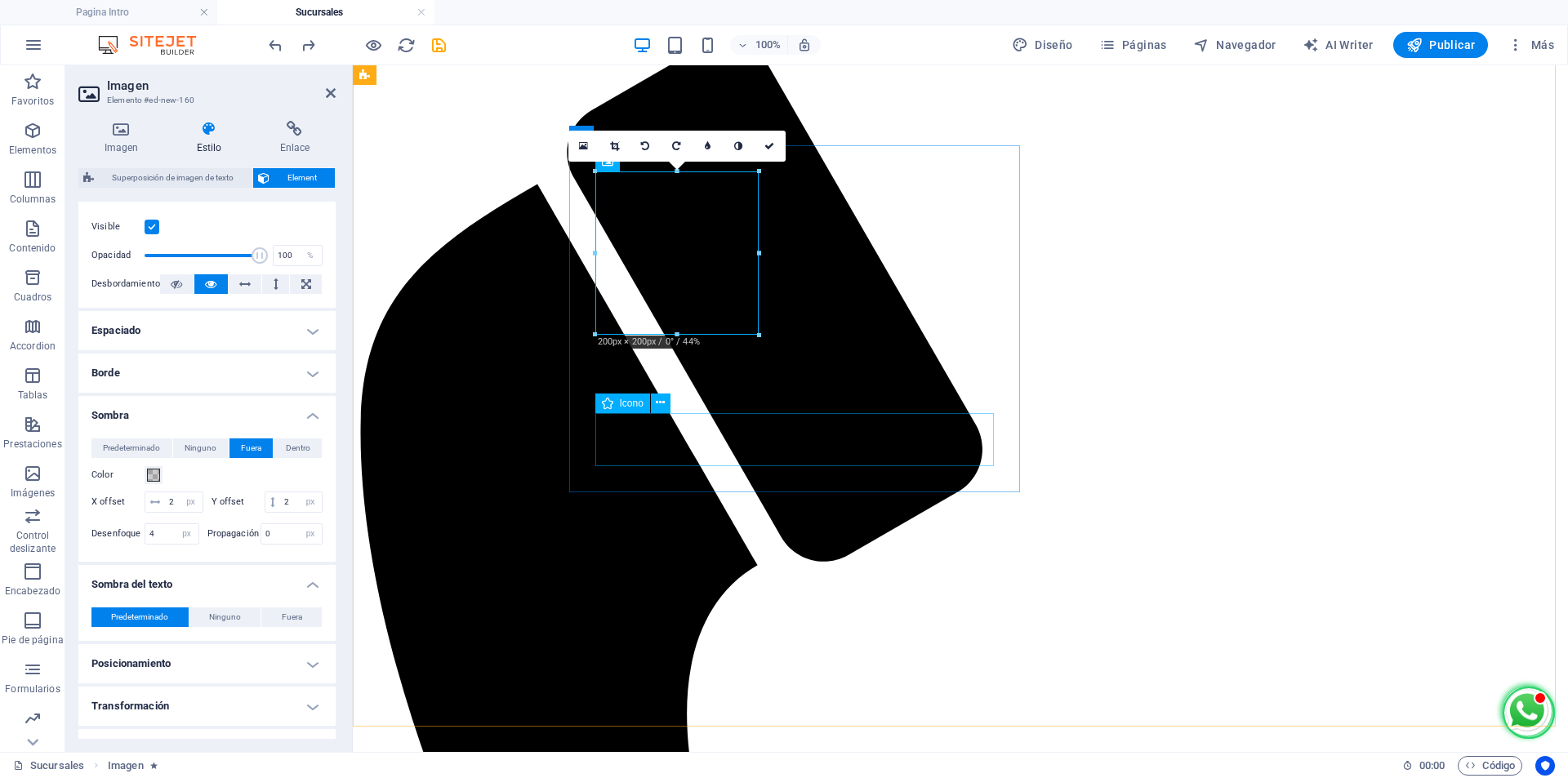
scroll to position [404, 0]
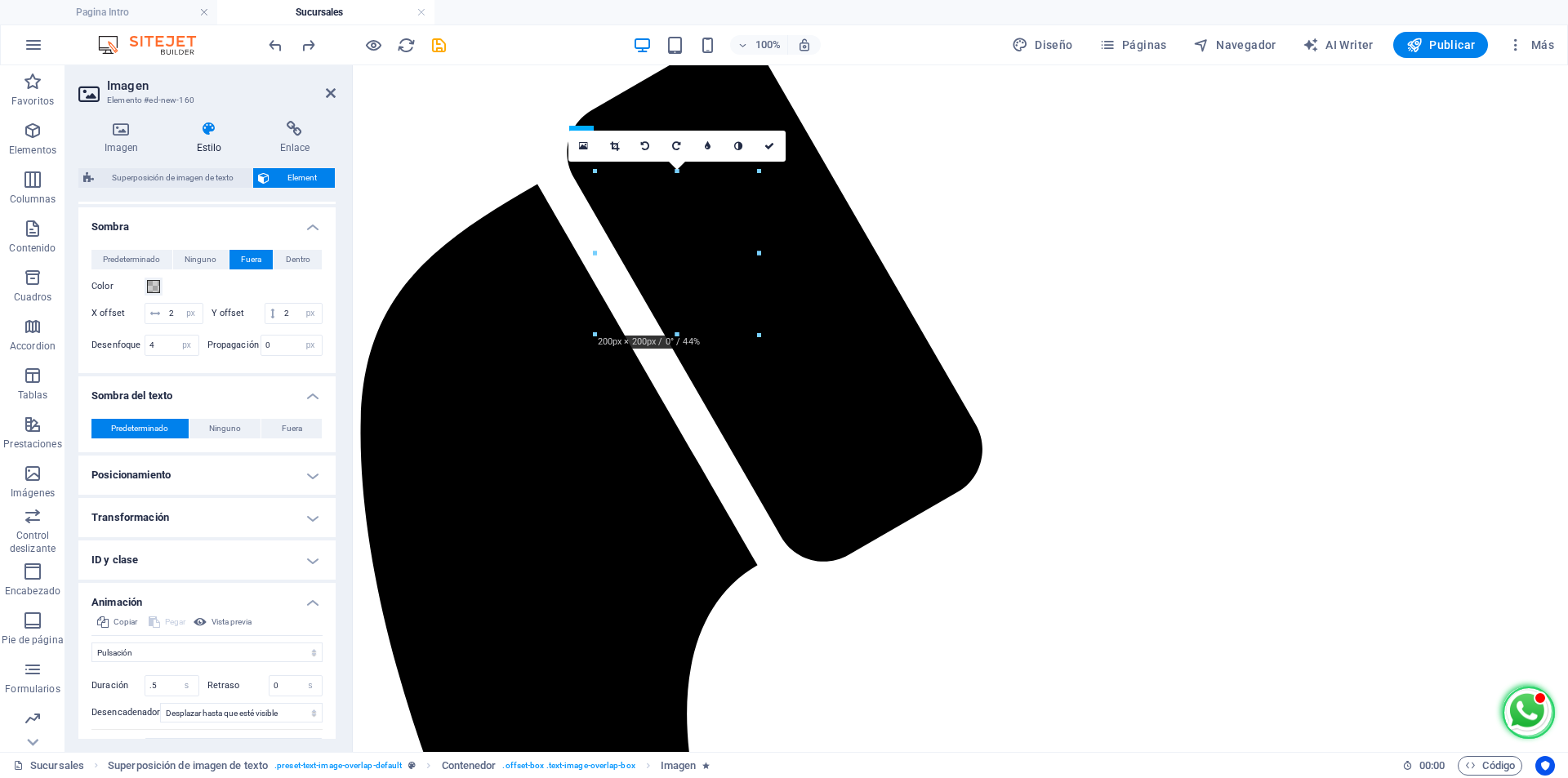
drag, startPoint x: 696, startPoint y: 210, endPoint x: 705, endPoint y: 409, distance: 199.2
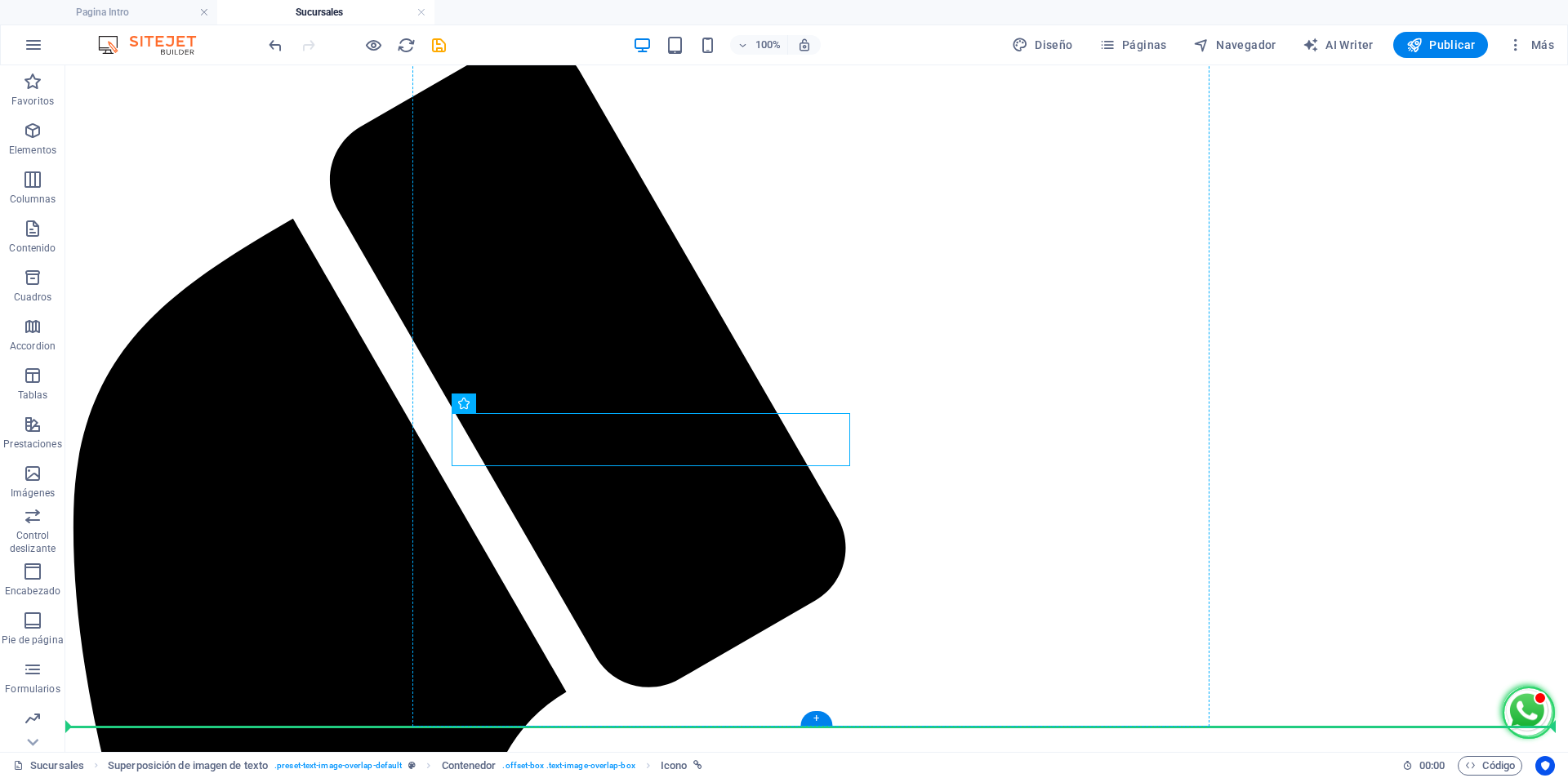
drag, startPoint x: 501, startPoint y: 440, endPoint x: 871, endPoint y: 358, distance: 379.0
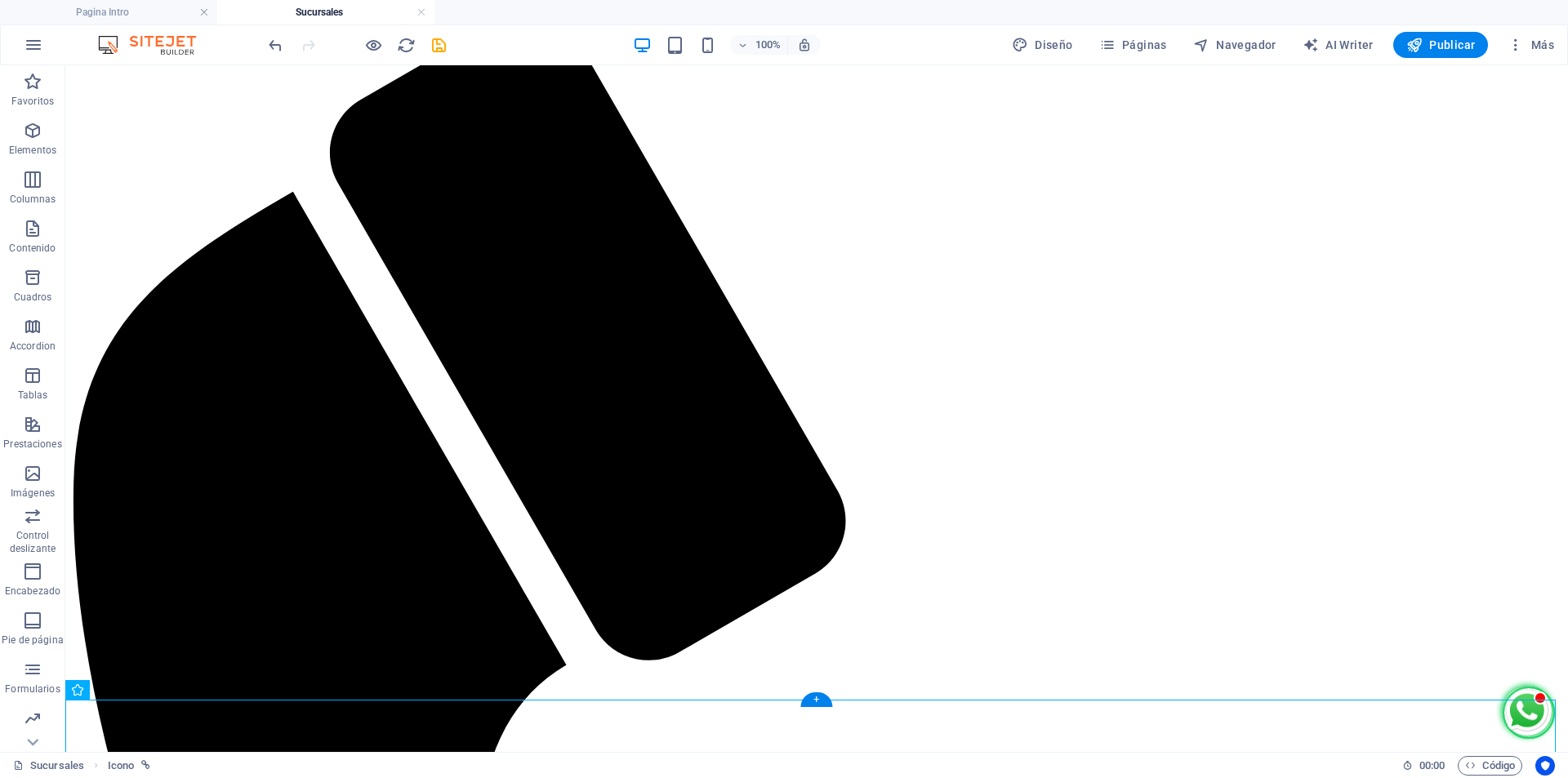
scroll to position [228, 0]
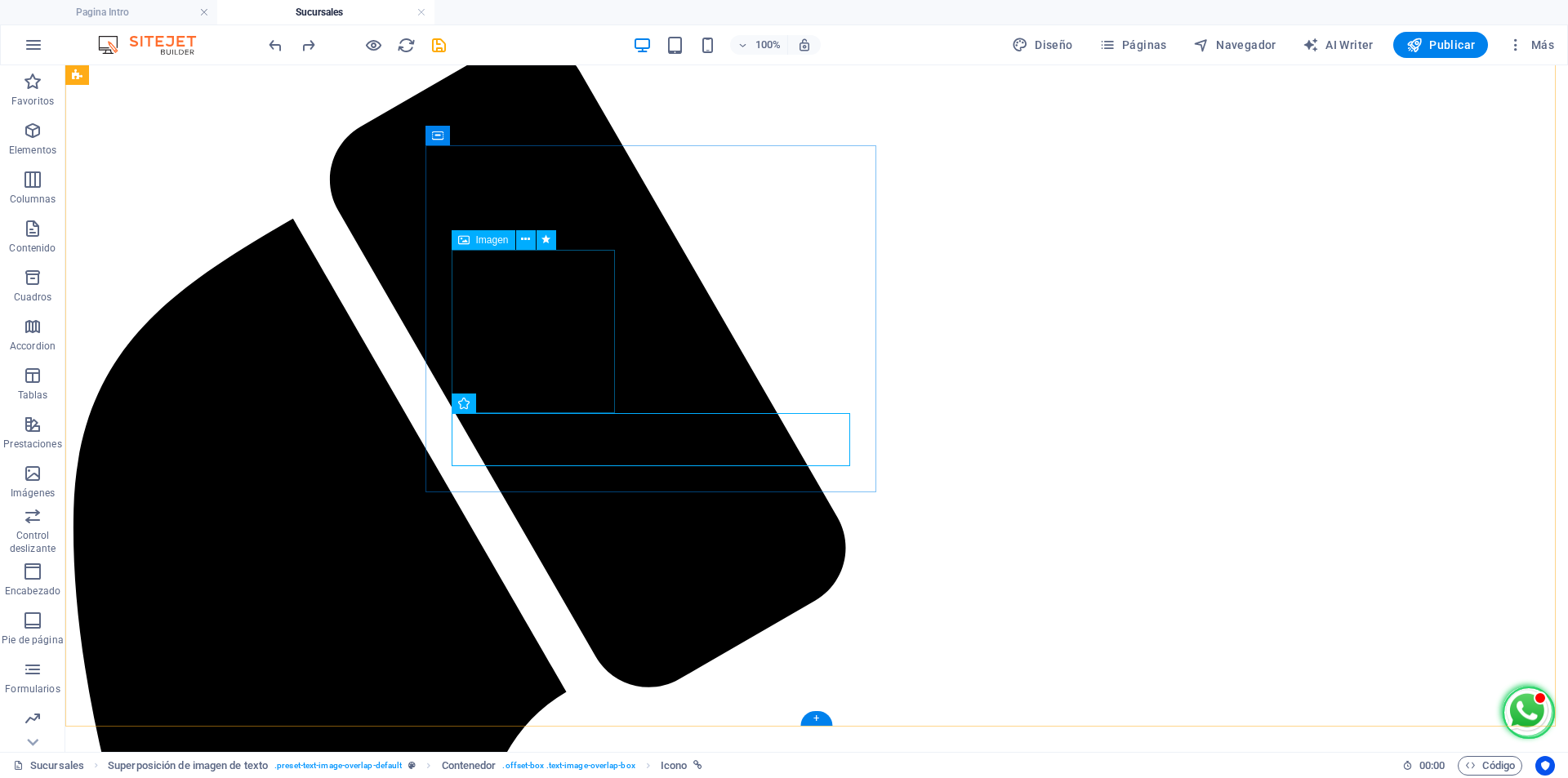
select select "px"
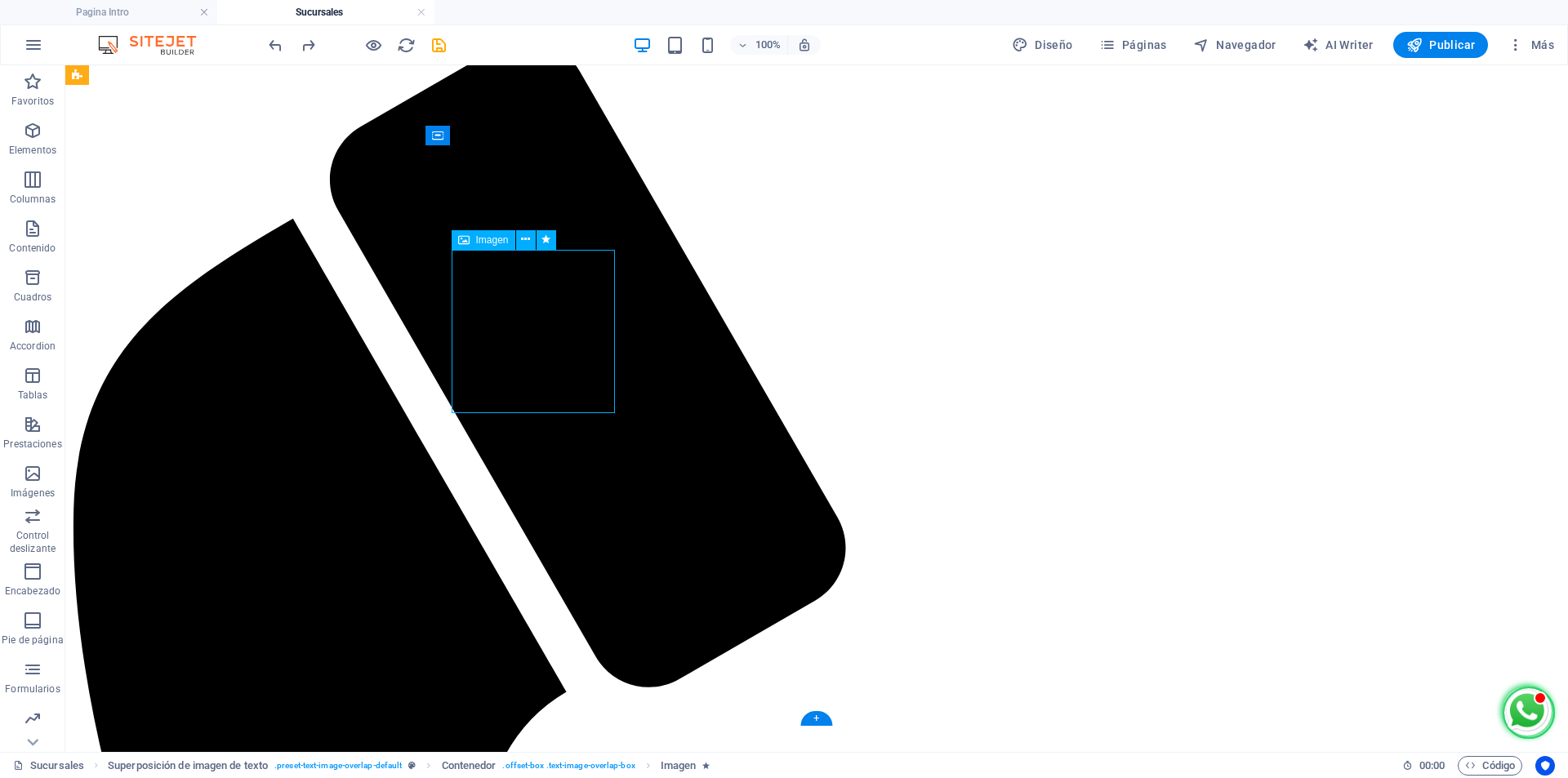
select select "px"
select select "pulse"
select select "s"
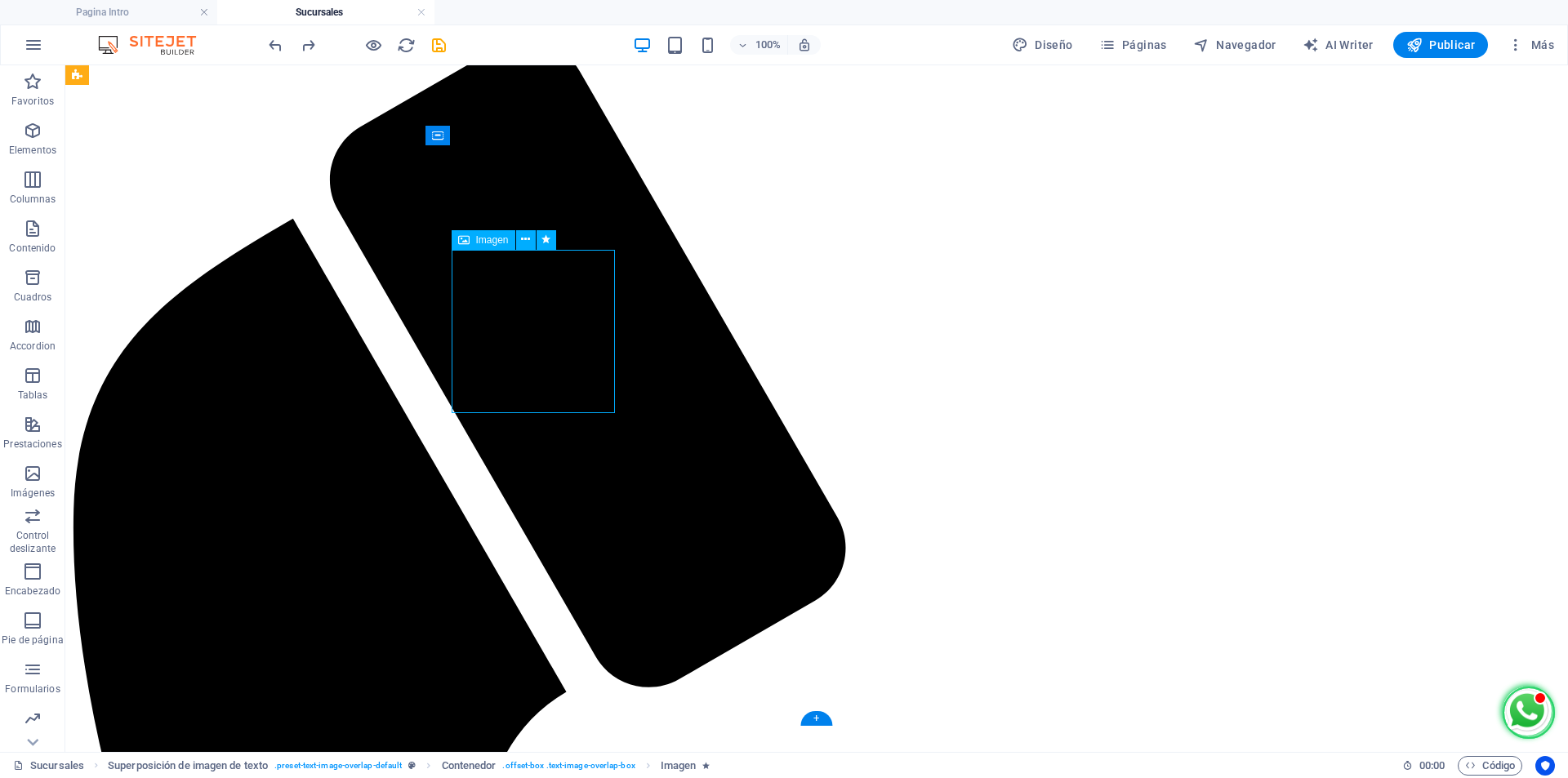
select select "scroll"
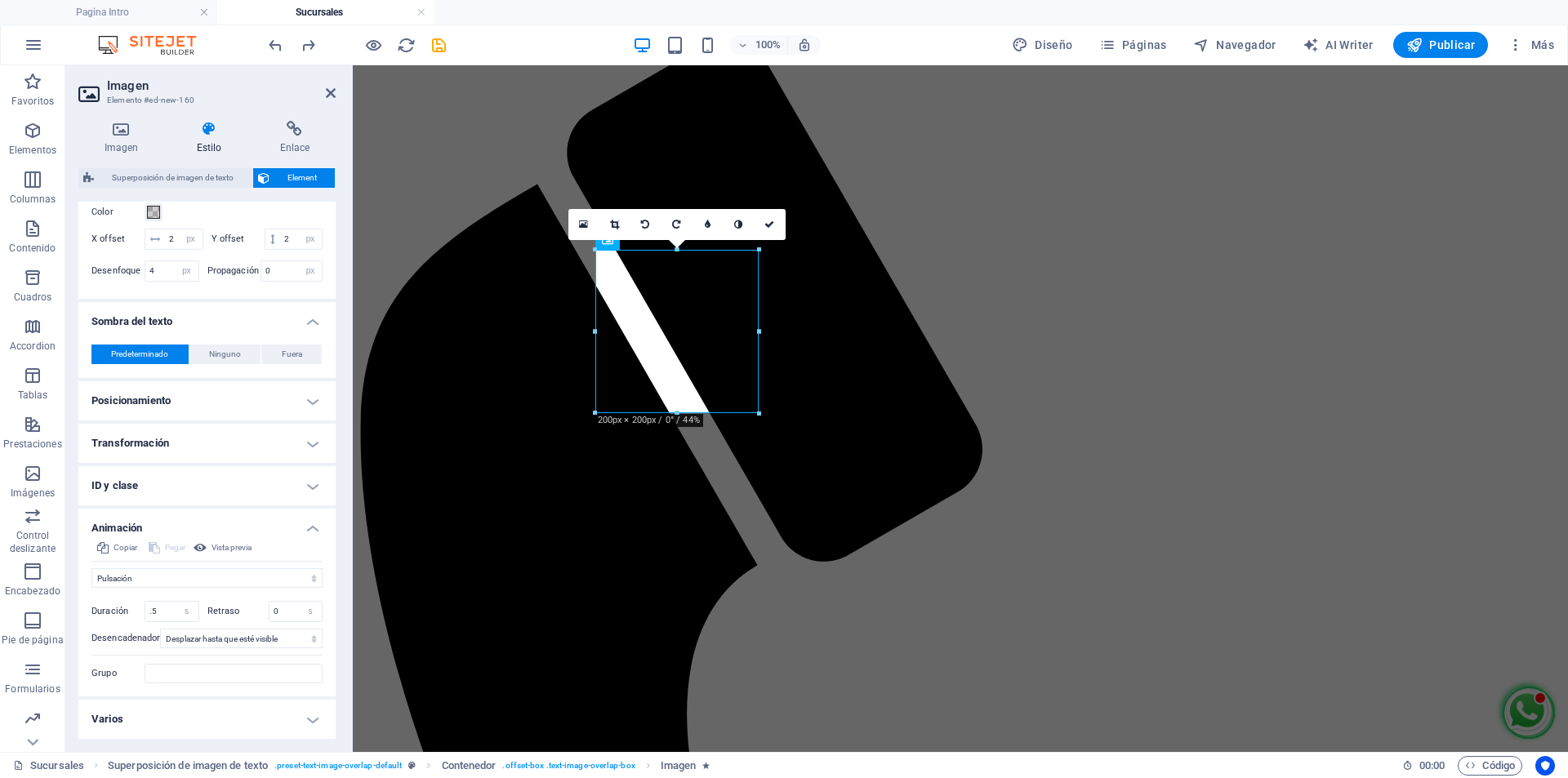
scroll to position [499, 0]
click at [223, 550] on span "Vista previa" at bounding box center [231, 547] width 40 height 20
click at [225, 572] on select "No animar Mostrar / Ocultar Subir/bajar Acercar/alejar Deslizar de izquierda a …" at bounding box center [206, 578] width 231 height 20
click at [91, 568] on select "No animar Mostrar / Ocultar Subir/bajar Acercar/alejar Deslizar de izquierda a …" at bounding box center [206, 578] width 231 height 20
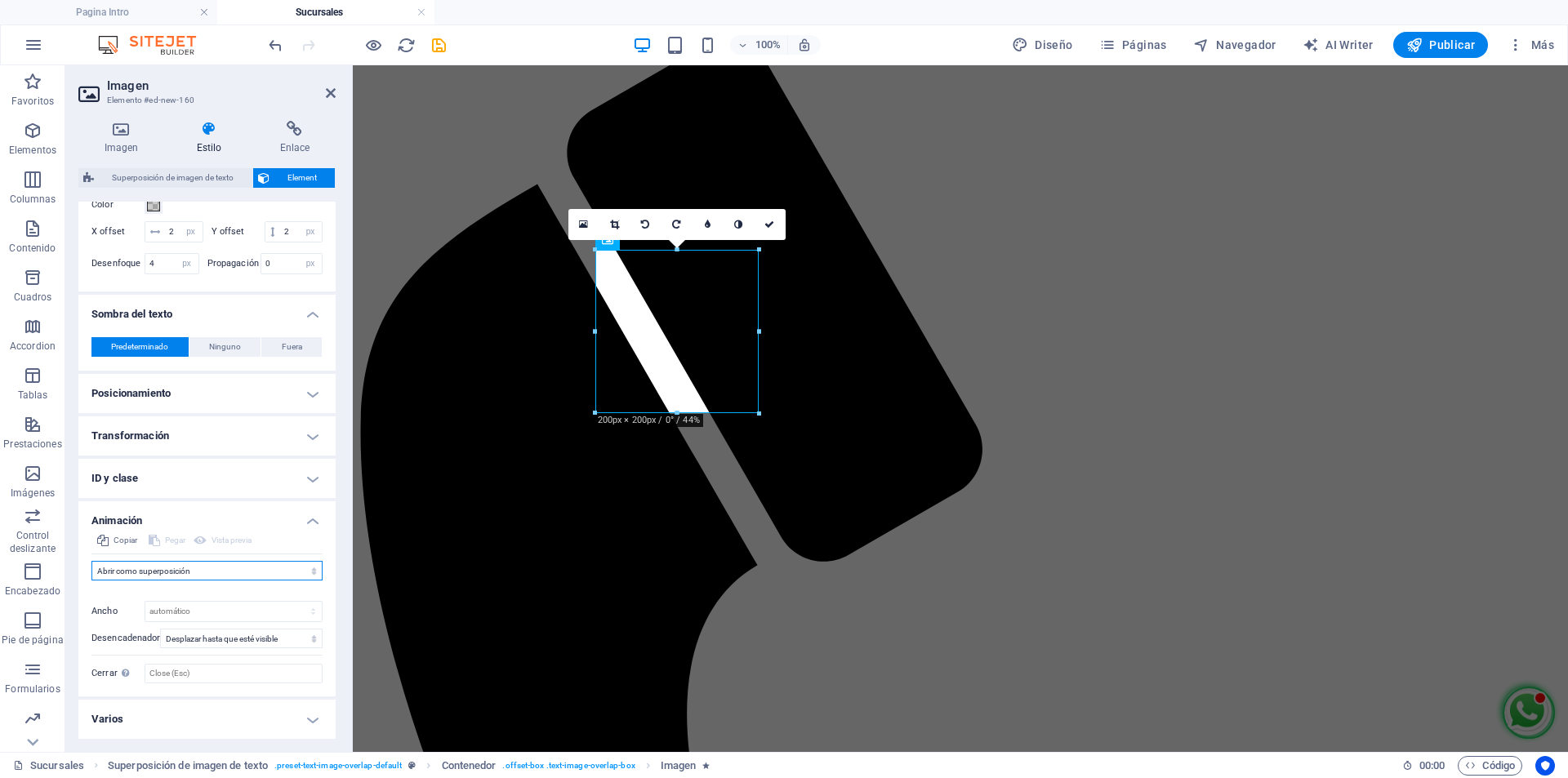
click at [192, 571] on select "No animar Mostrar / Ocultar Subir/bajar Acercar/alejar Deslizar de izquierda a …" at bounding box center [206, 570] width 231 height 20
click at [91, 568] on select "No animar Mostrar / Ocultar Subir/bajar Acercar/alejar Deslizar de izquierda a …" at bounding box center [206, 570] width 231 height 20
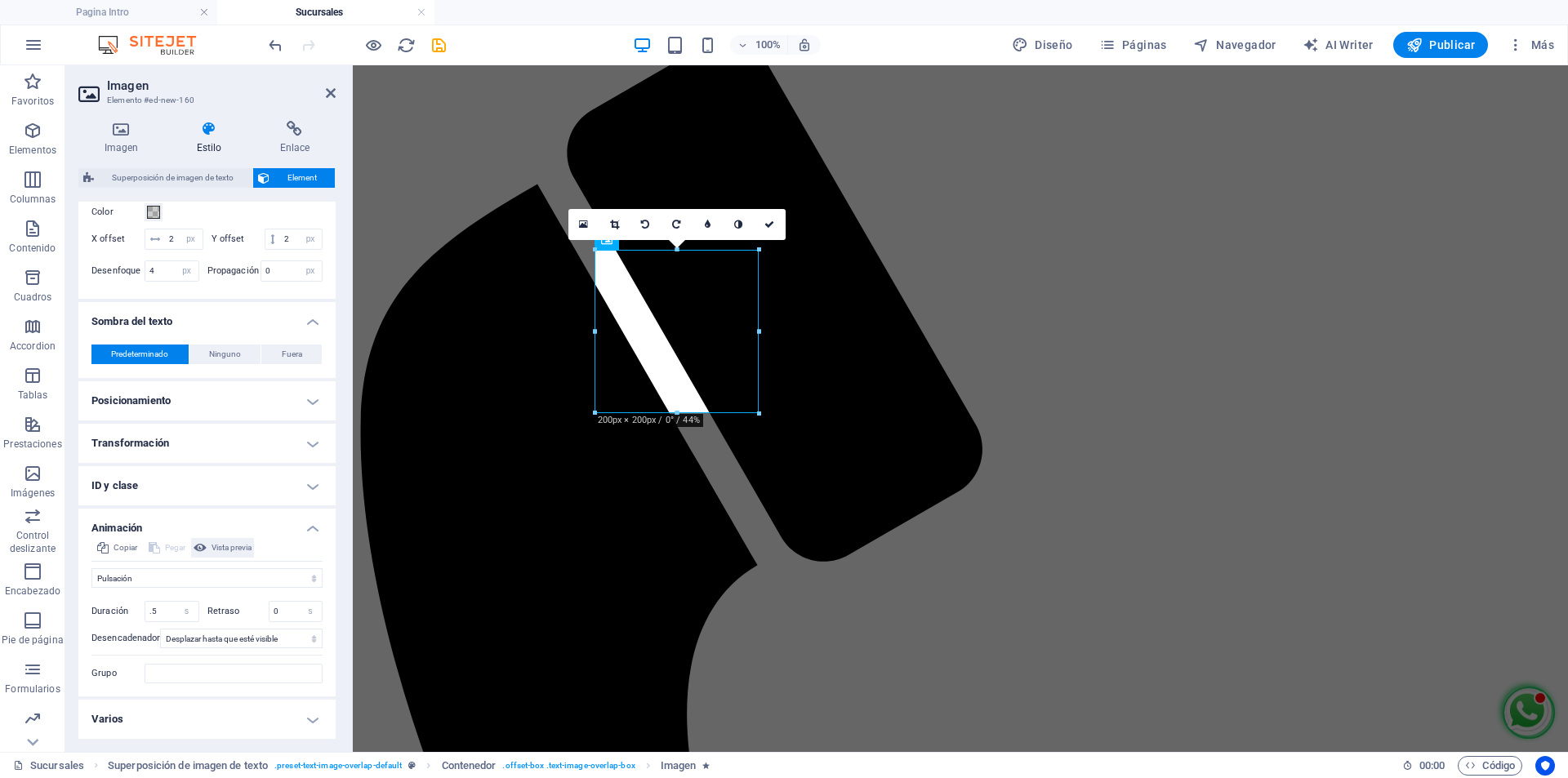
click at [215, 547] on span "Vista previa" at bounding box center [231, 547] width 40 height 20
click at [203, 584] on select "No animar Mostrar / Ocultar Subir/bajar Acercar/alejar Deslizar de izquierda a …" at bounding box center [206, 578] width 231 height 20
select select "move-top-to-bottom"
click at [91, 568] on select "No animar Mostrar / Ocultar Subir/bajar Acercar/alejar Deslizar de izquierda a …" at bounding box center [206, 578] width 231 height 20
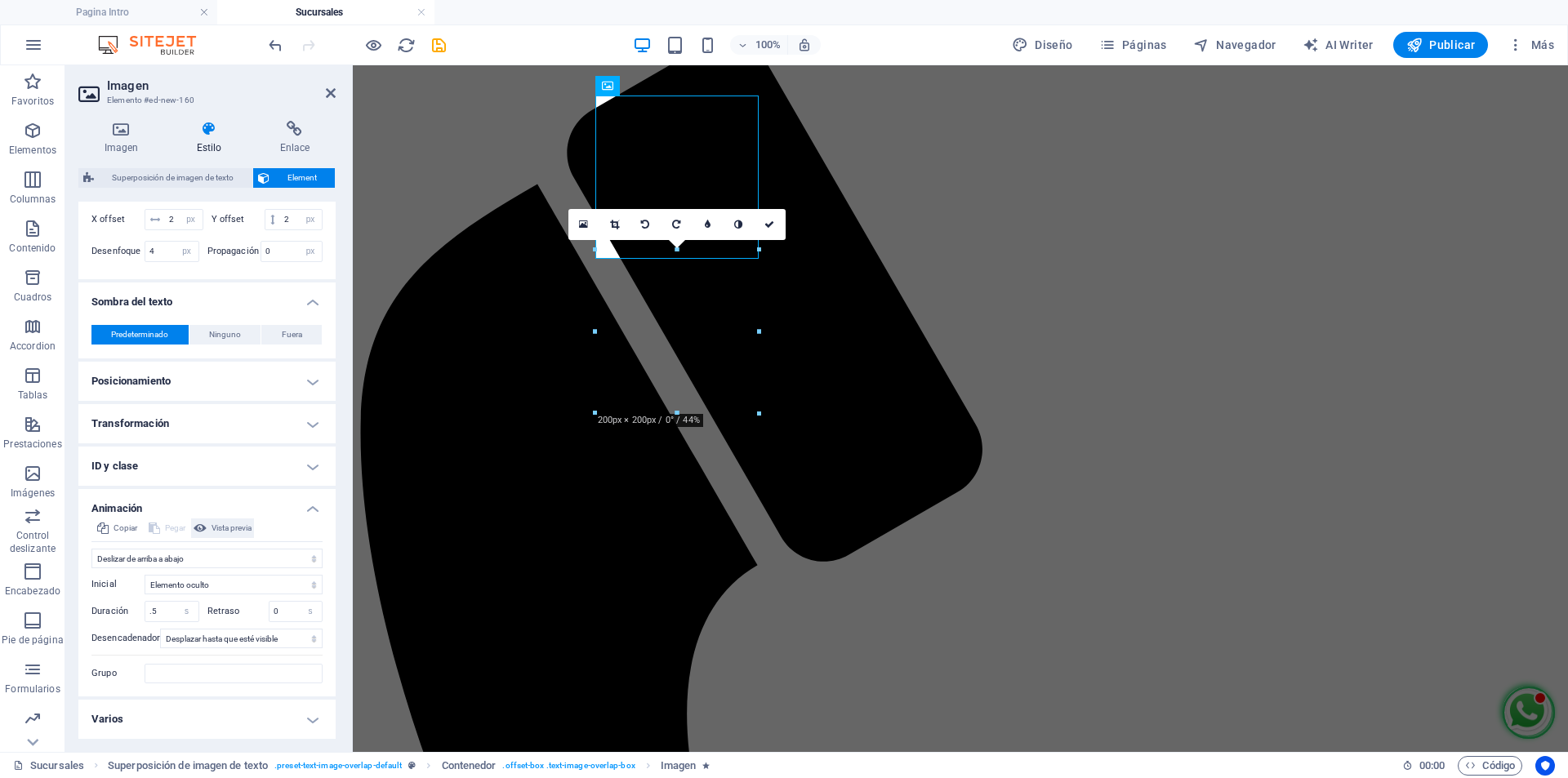
click at [205, 538] on icon at bounding box center [200, 527] width 13 height 20
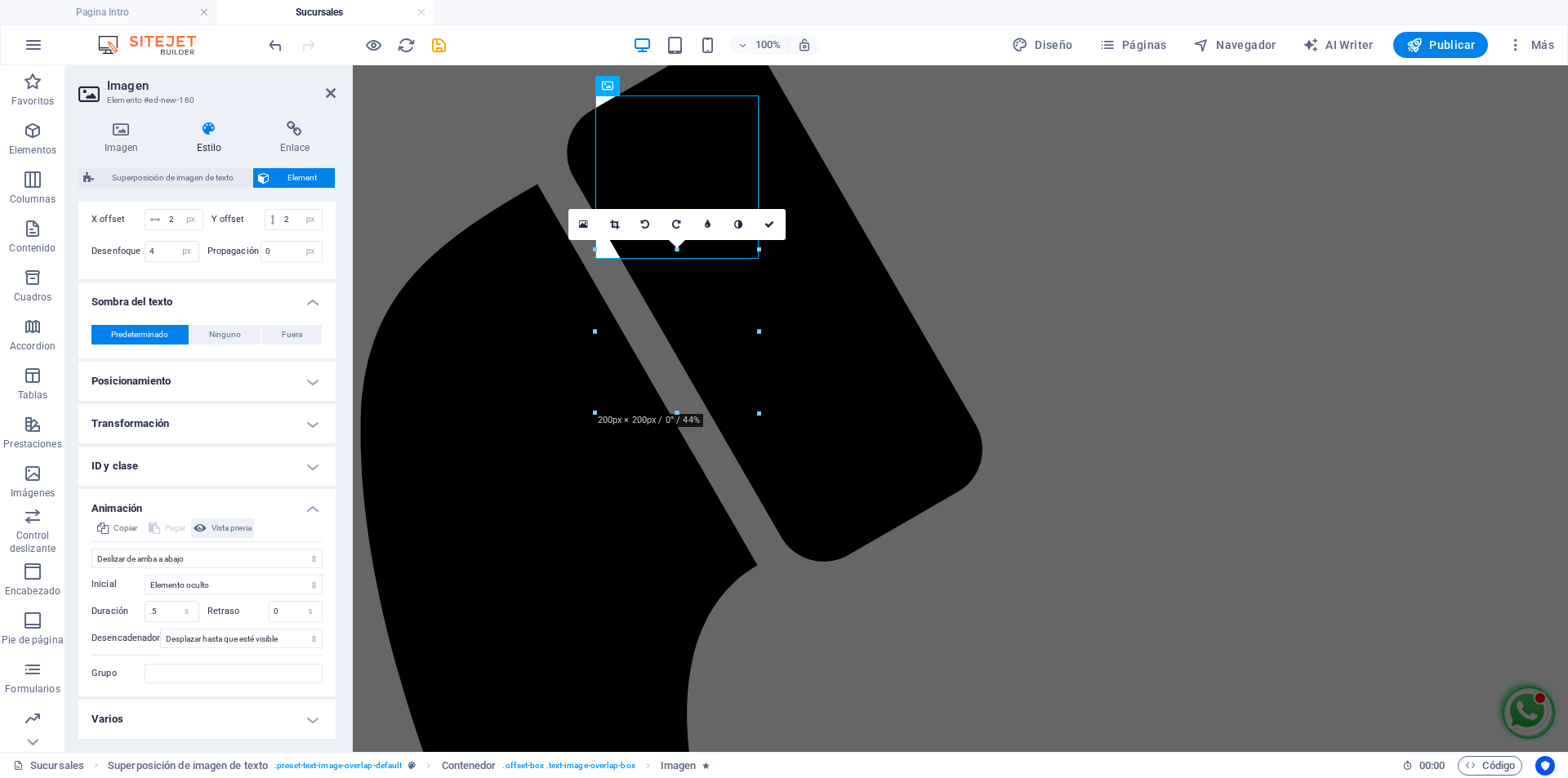
click at [205, 538] on icon at bounding box center [200, 527] width 13 height 20
click at [164, 621] on input ".5" at bounding box center [171, 611] width 53 height 20
type input ".9"
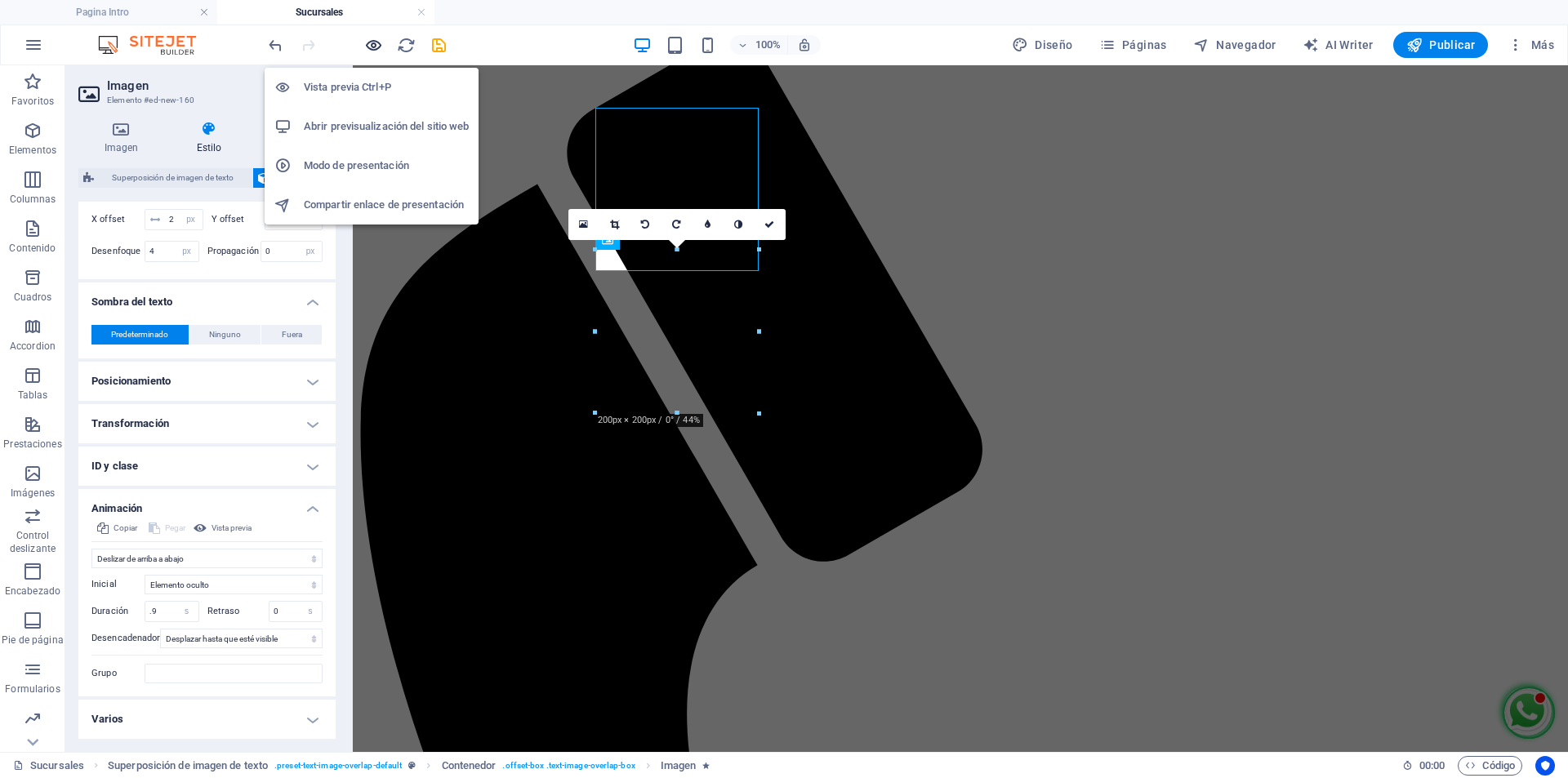
click at [365, 44] on icon "button" at bounding box center [373, 45] width 19 height 19
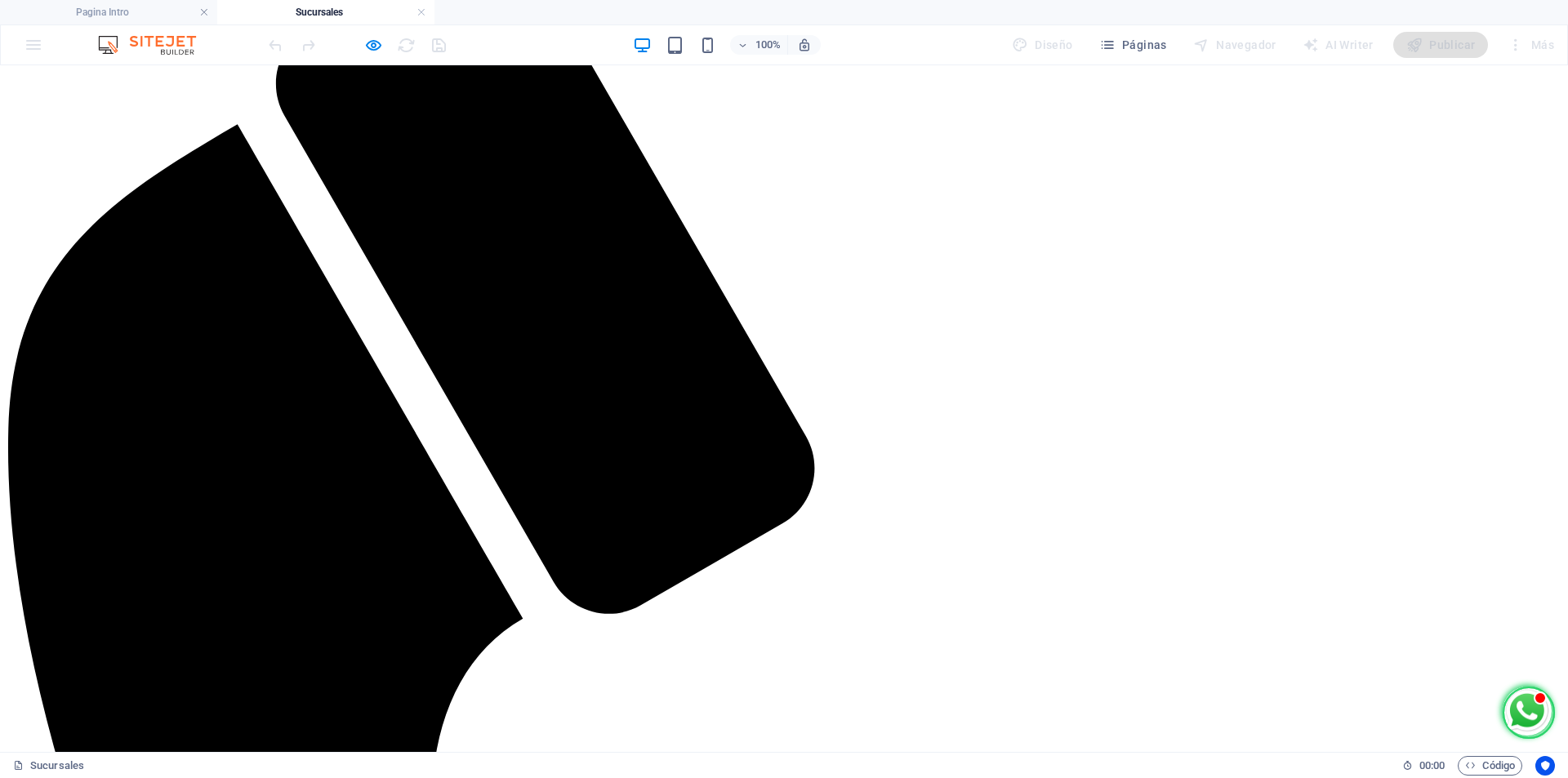
scroll to position [72, 0]
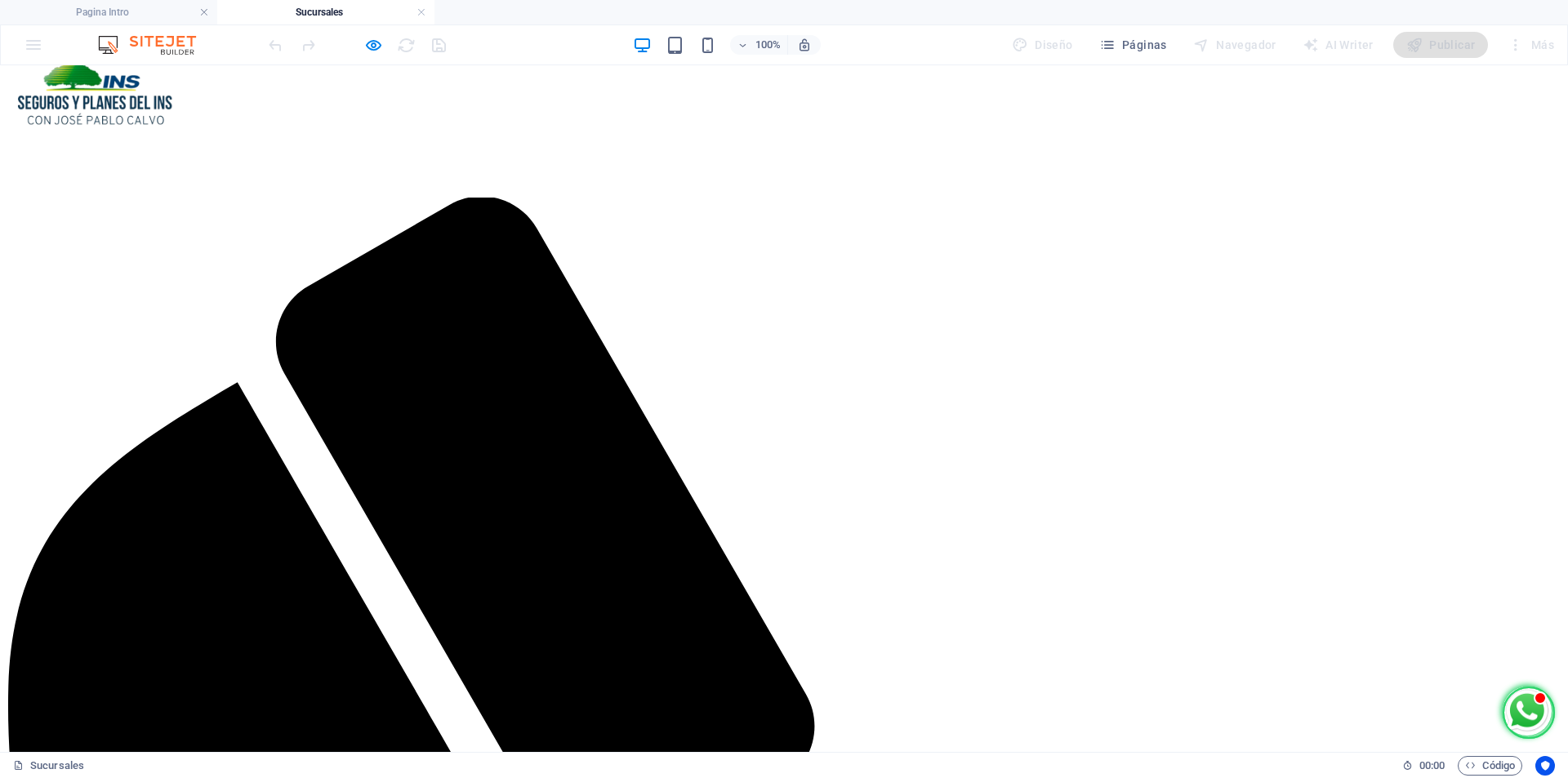
select select "px"
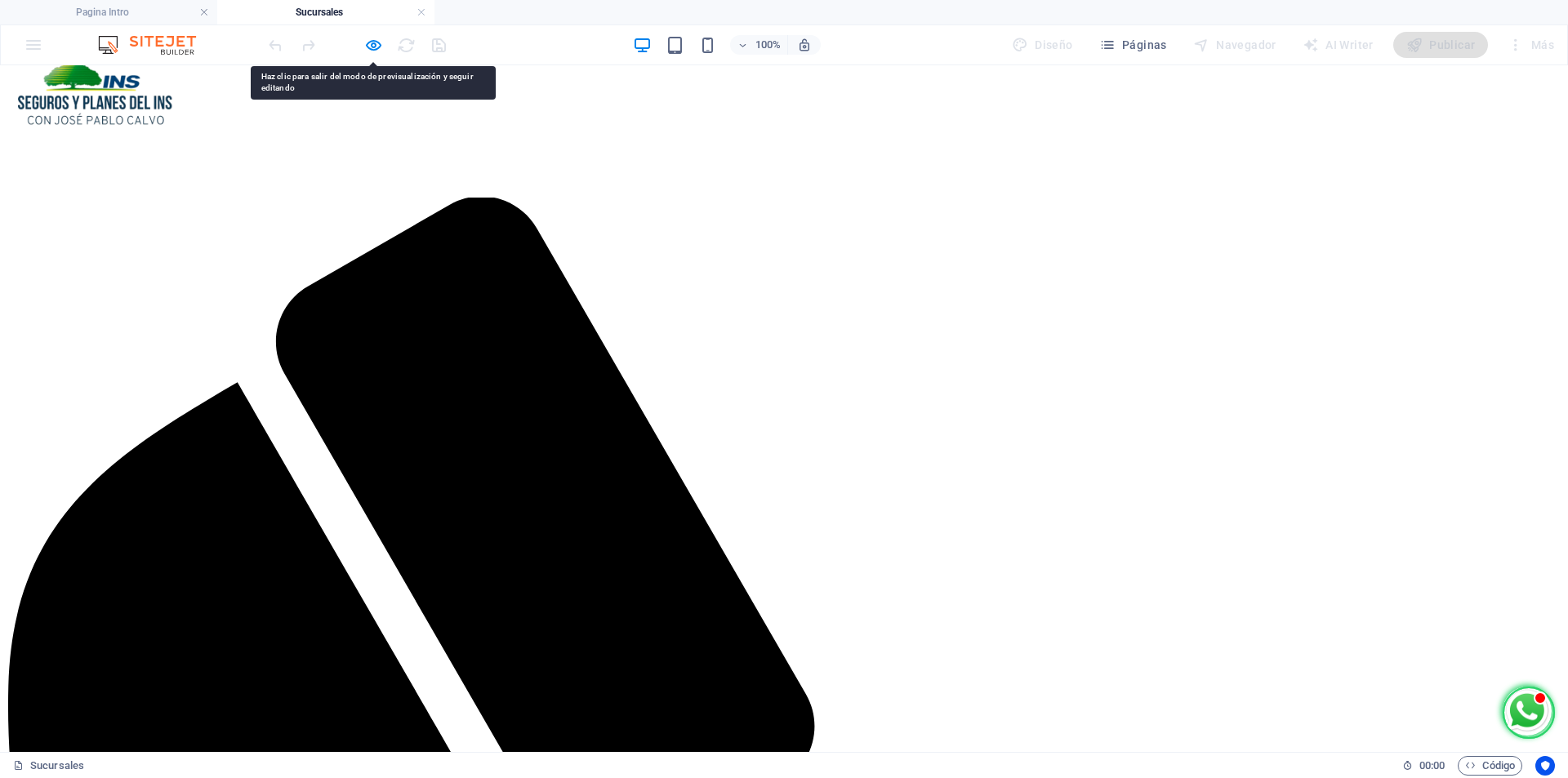
select select "px"
select select "move-top-to-bottom"
select select "s"
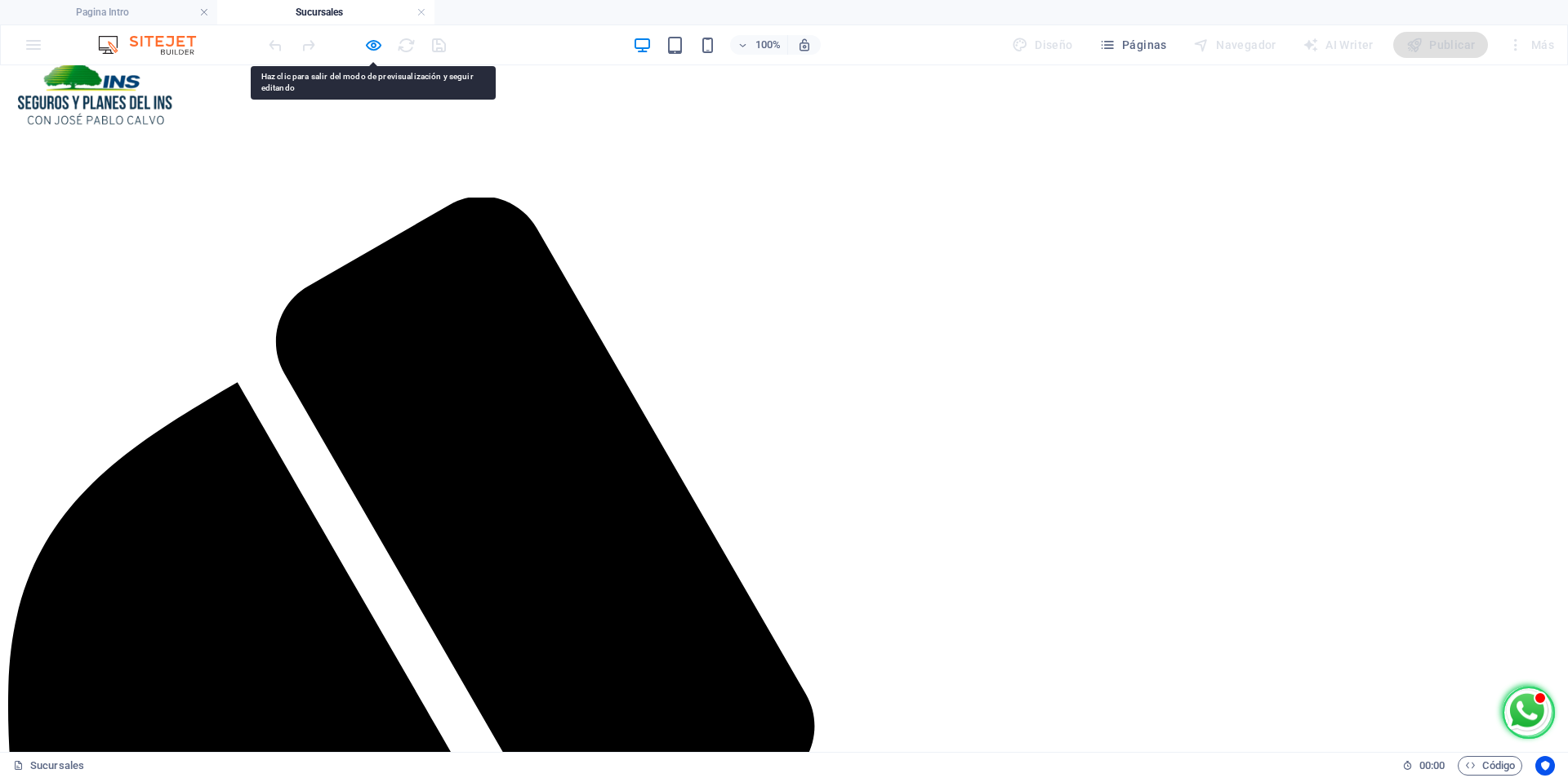
select select "scroll"
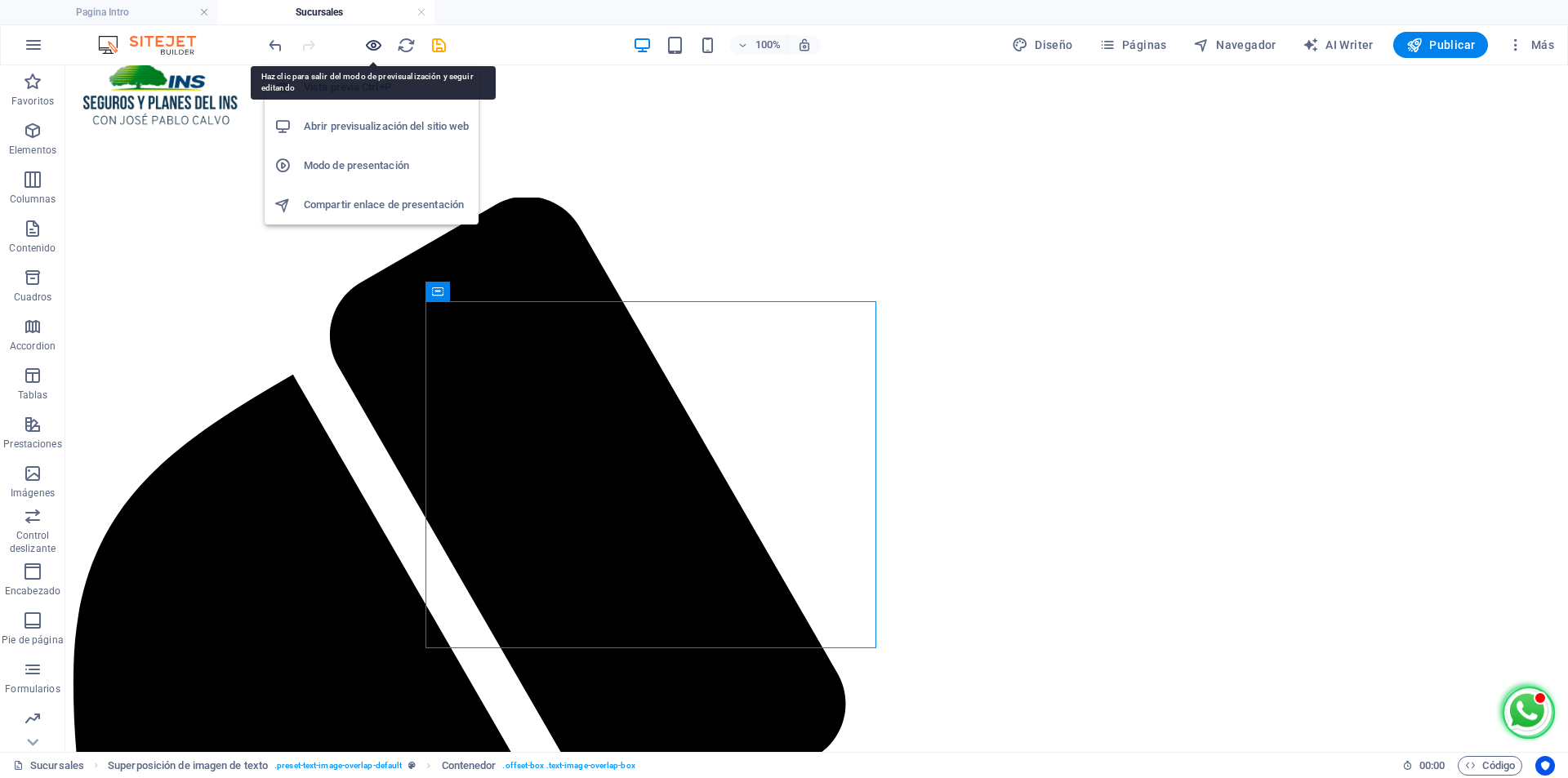
click at [373, 46] on icon "button" at bounding box center [373, 45] width 19 height 19
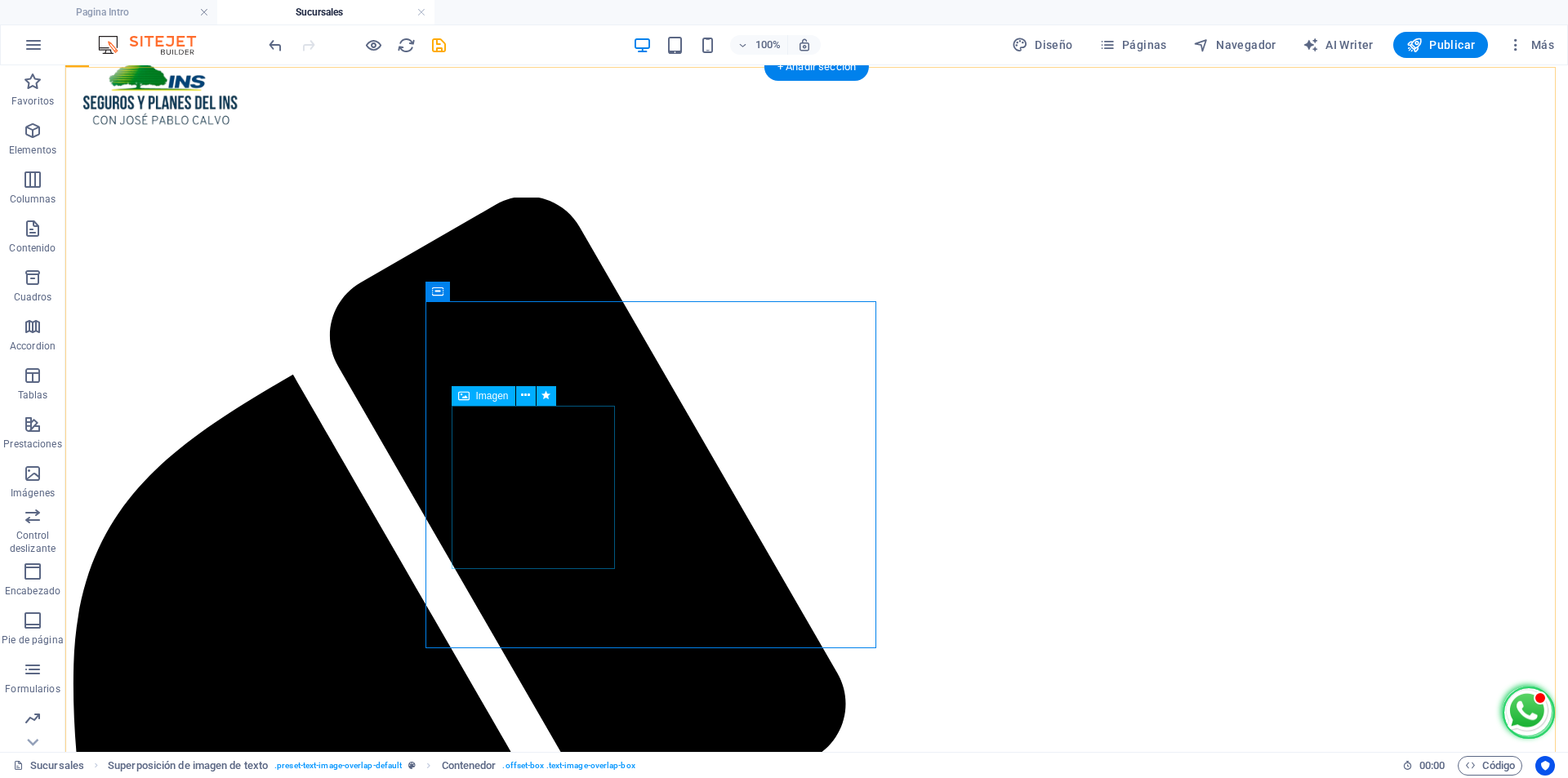
select select "px"
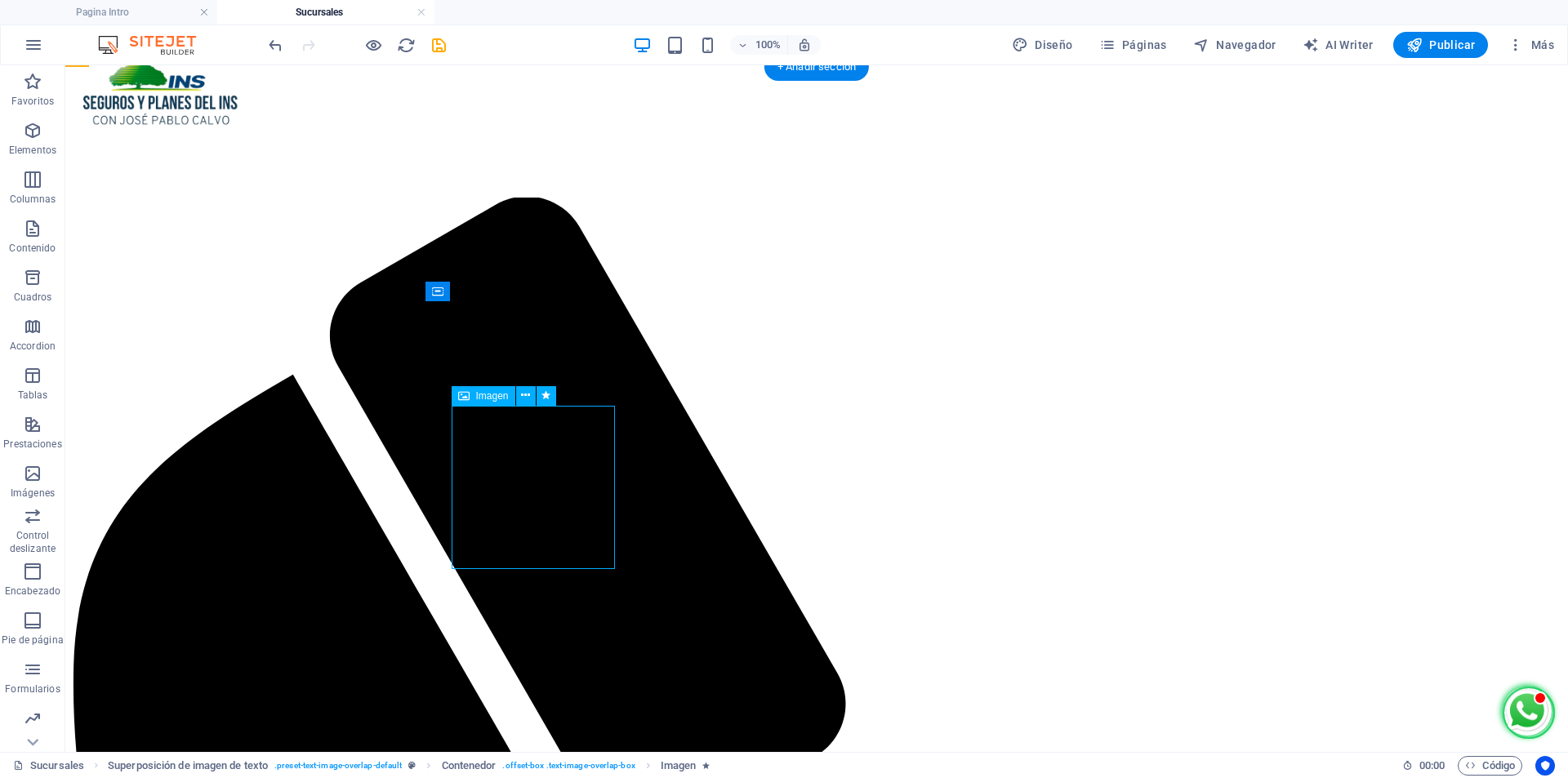
select select "px"
select select "move-top-to-bottom"
select select "s"
select select "scroll"
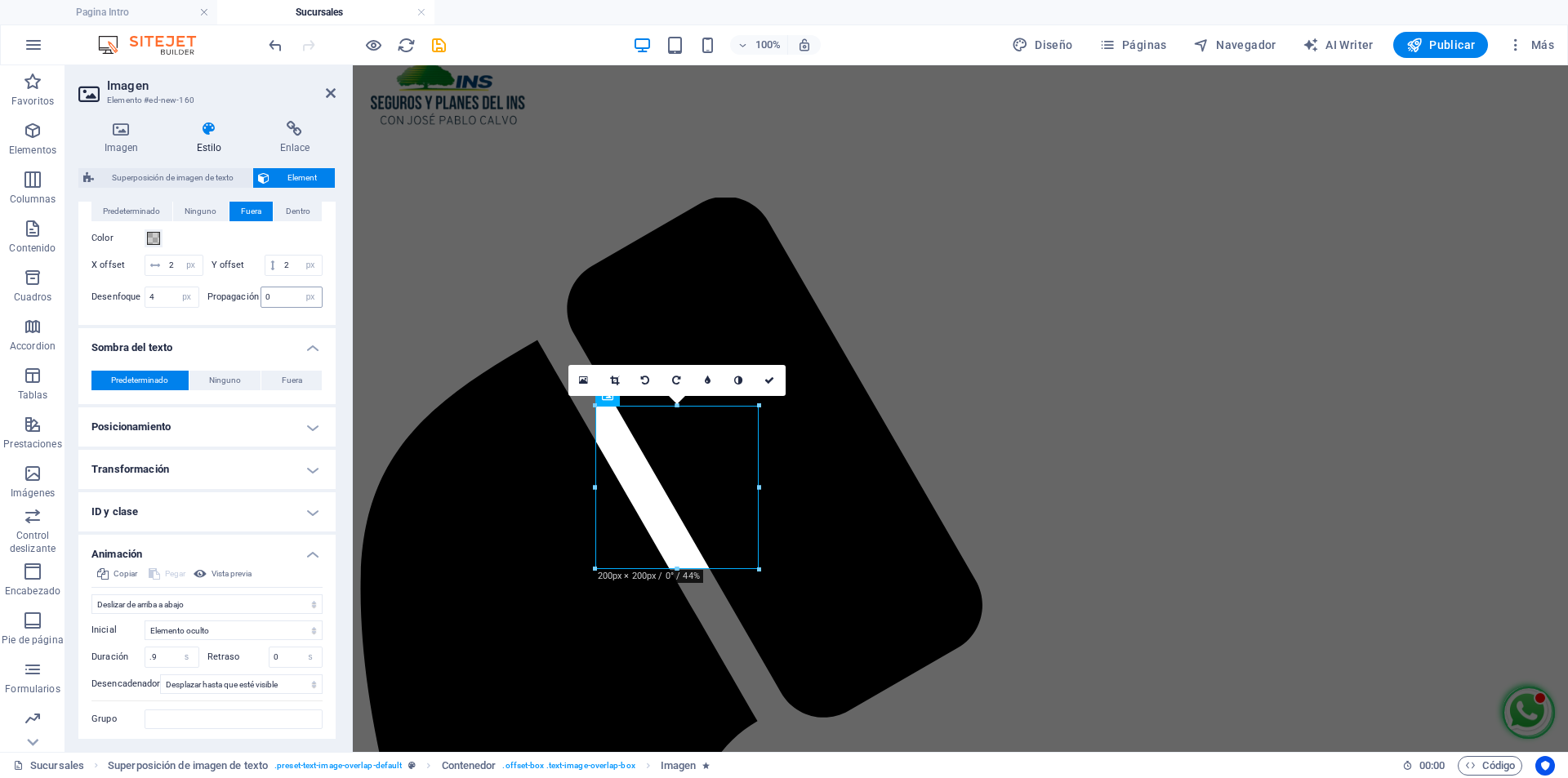
scroll to position [519, 0]
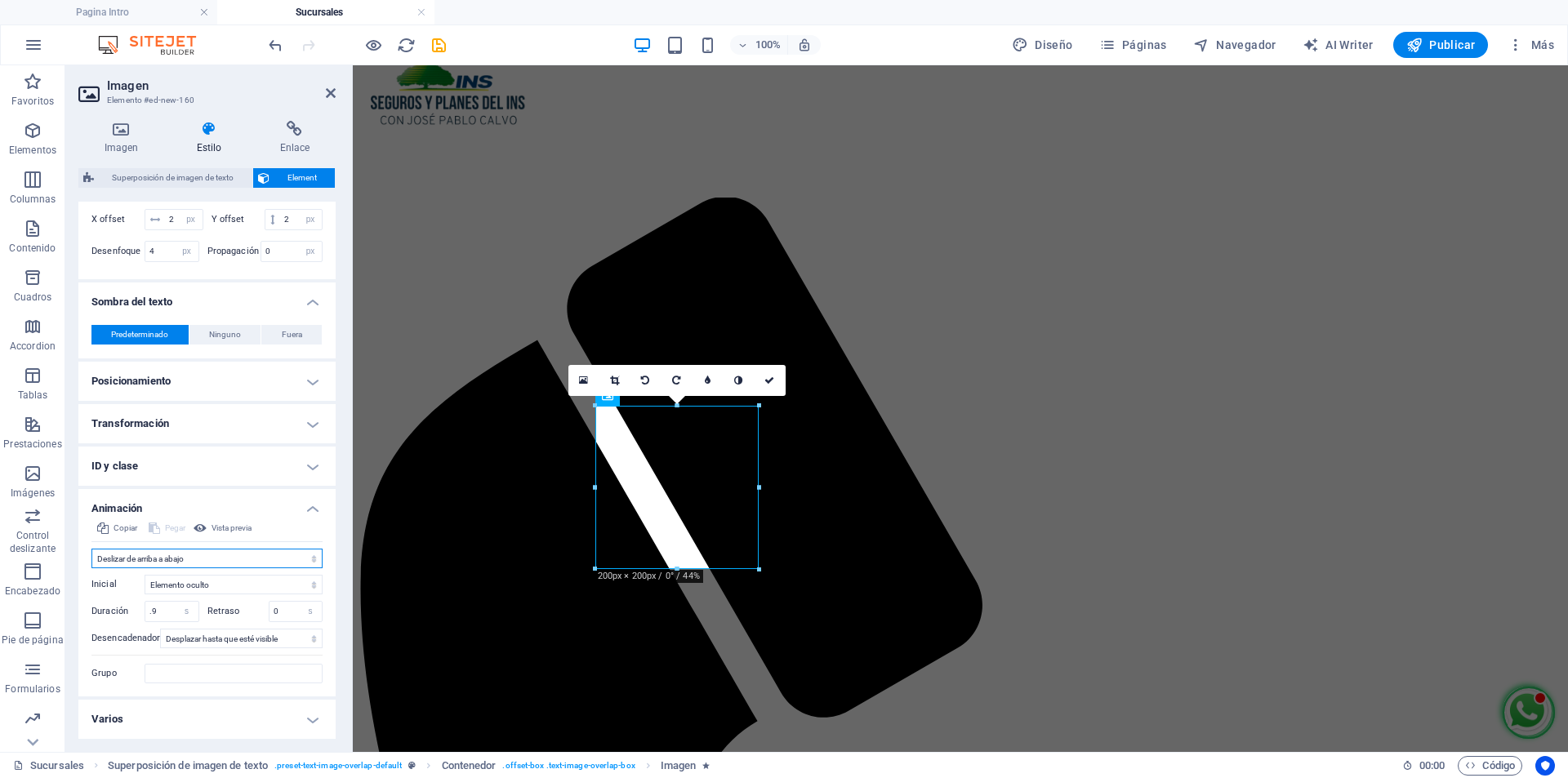
click at [275, 560] on select "No animar Mostrar / Ocultar Subir/bajar Acercar/alejar Deslizar de izquierda a …" at bounding box center [206, 558] width 231 height 20
click at [91, 549] on select "No animar Mostrar / Ocultar Subir/bajar Acercar/alejar Deslizar de izquierda a …" at bounding box center [206, 558] width 231 height 20
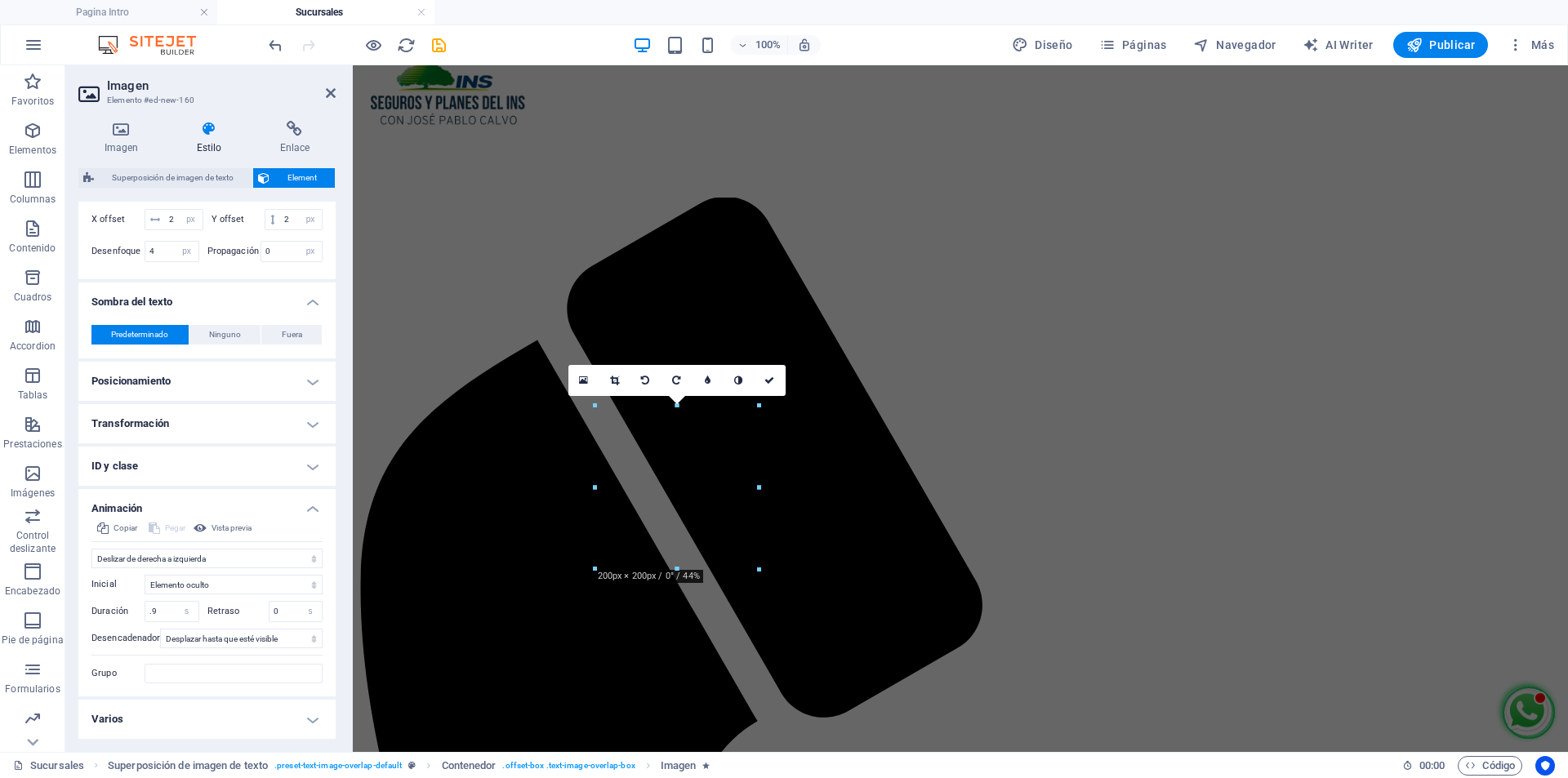
click at [213, 431] on h4 "Transformación" at bounding box center [207, 424] width 257 height 39
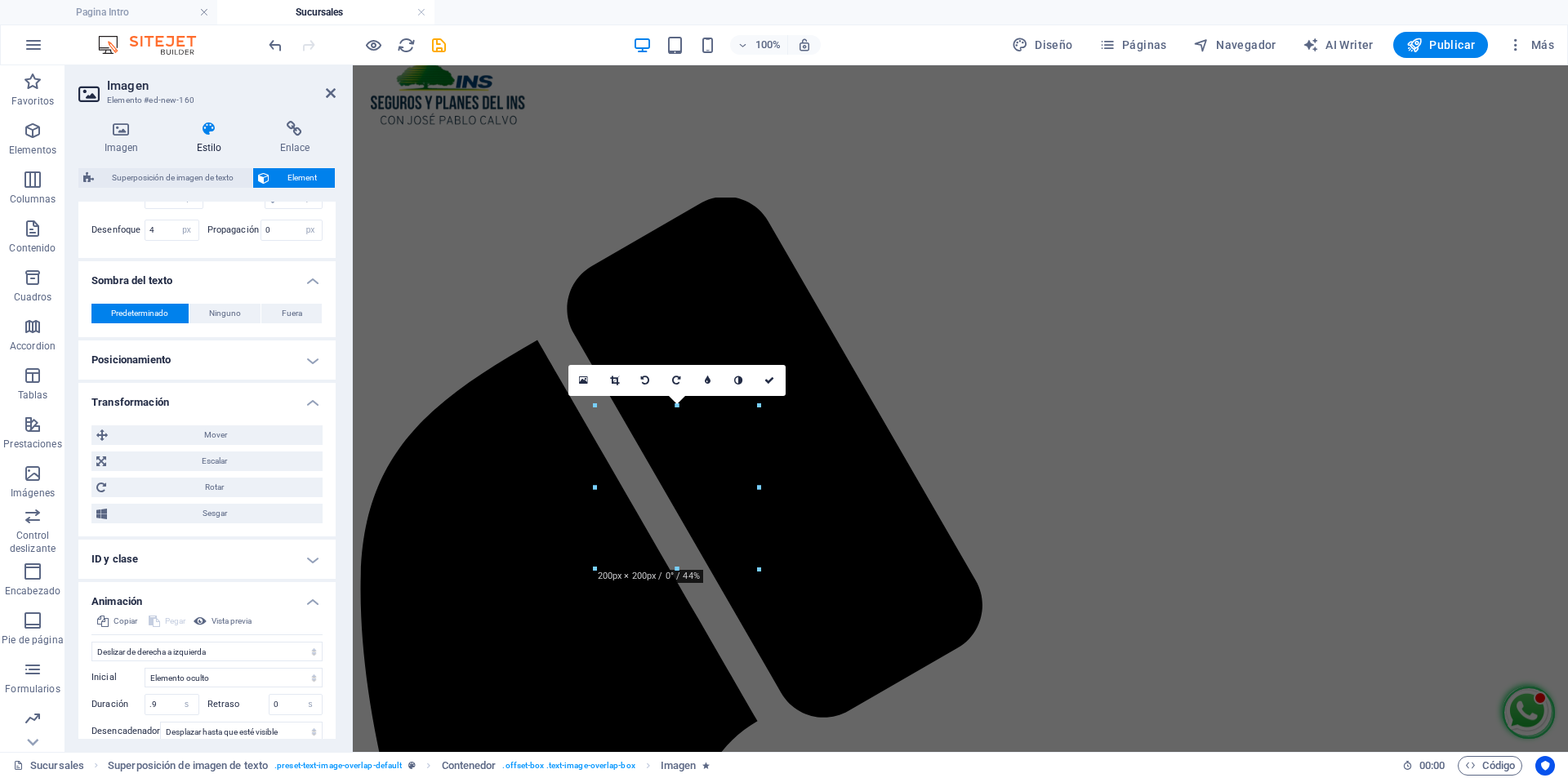
click at [213, 412] on h4 "Transformación" at bounding box center [207, 397] width 257 height 29
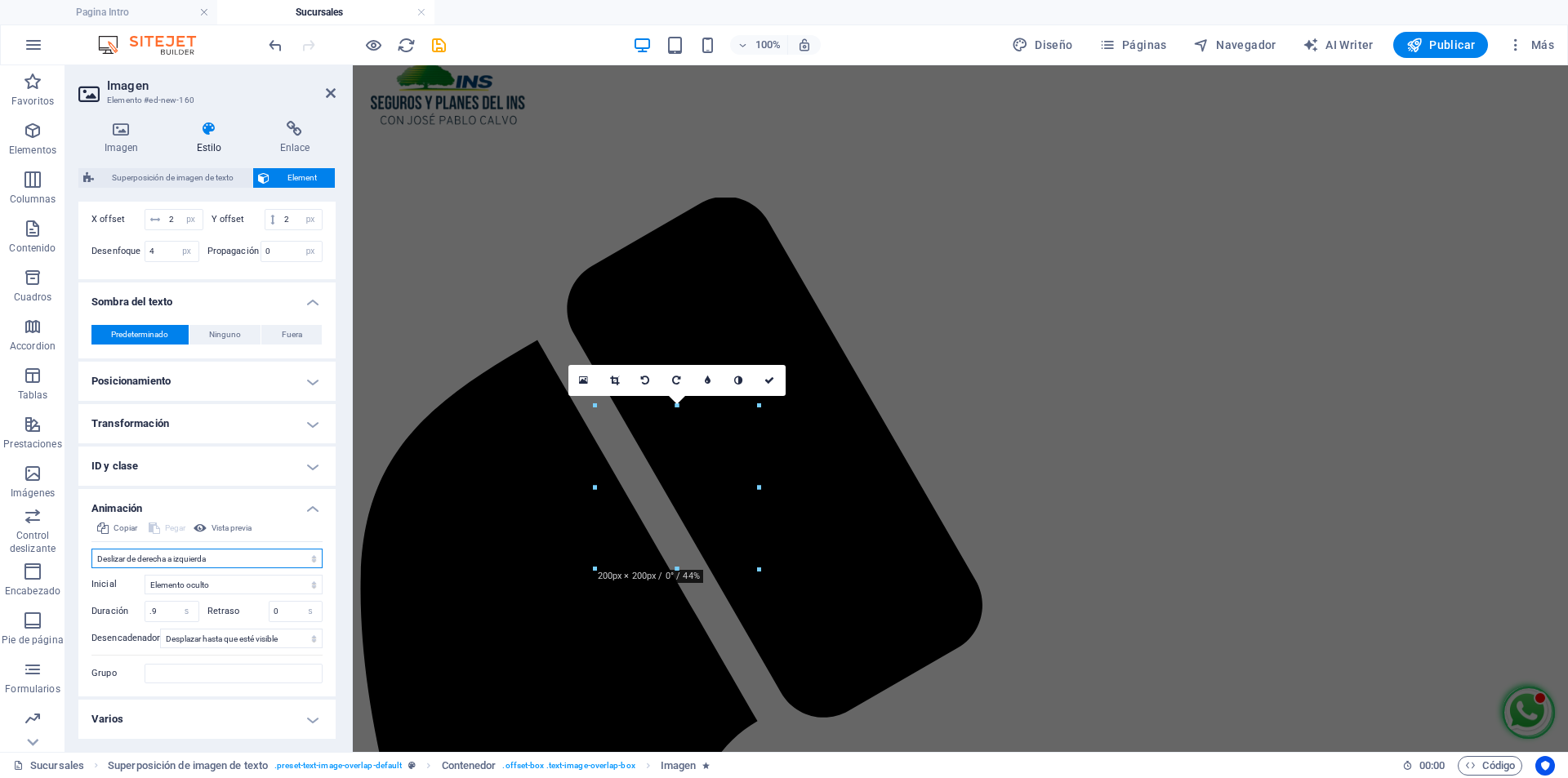
click at [249, 558] on select "No animar Mostrar / Ocultar Subir/bajar Acercar/alejar Deslizar de izquierda a …" at bounding box center [206, 558] width 231 height 20
select select "move-left-to-right"
click at [91, 549] on select "No animar Mostrar / Ocultar Subir/bajar Acercar/alejar Deslizar de izquierda a …" at bounding box center [206, 558] width 231 height 20
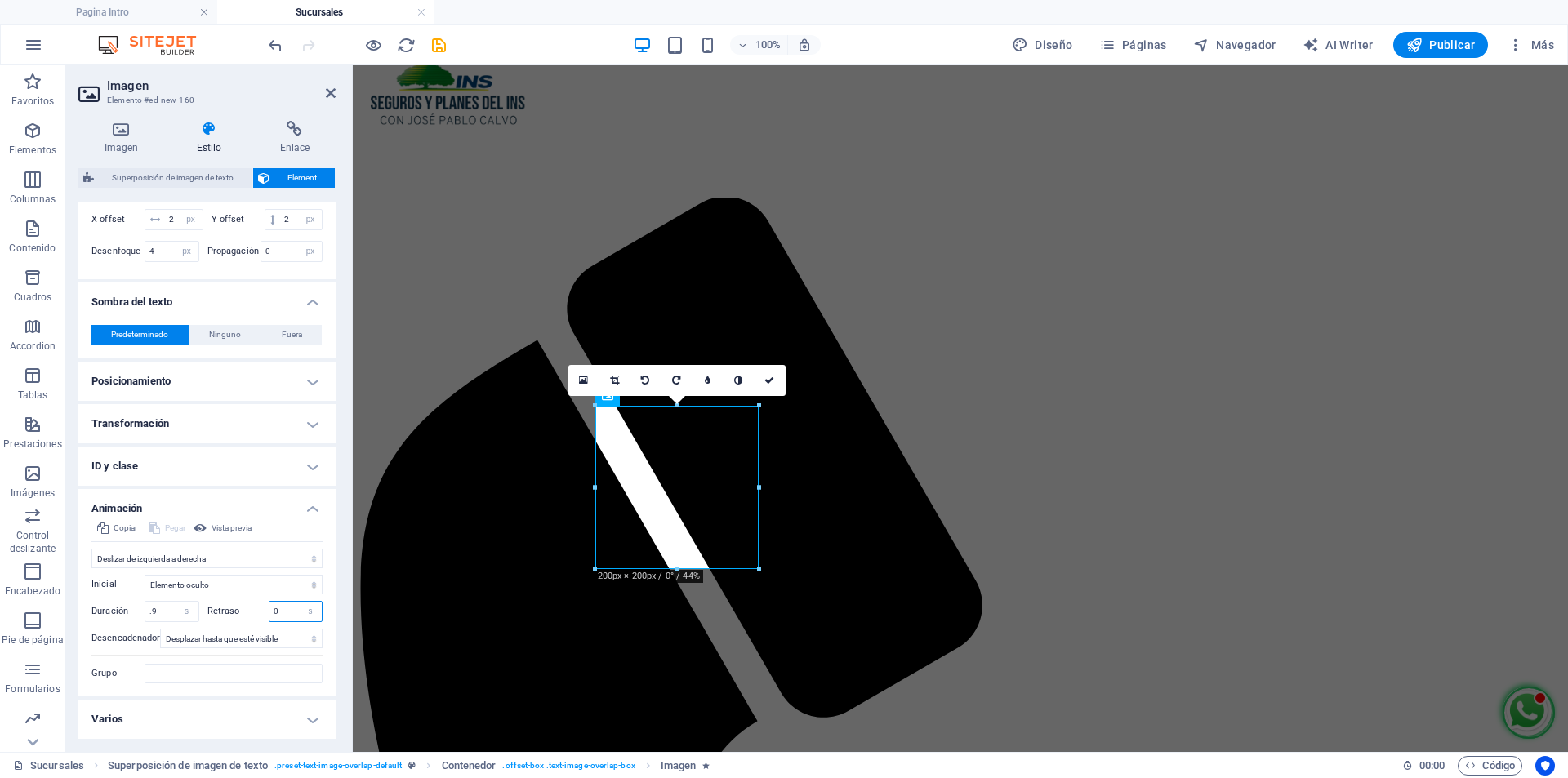
click at [288, 611] on input "0" at bounding box center [296, 611] width 53 height 20
type input "2"
click at [242, 526] on span "Vista previa" at bounding box center [231, 527] width 40 height 20
click at [281, 612] on input "2" at bounding box center [296, 611] width 53 height 20
type input "1"
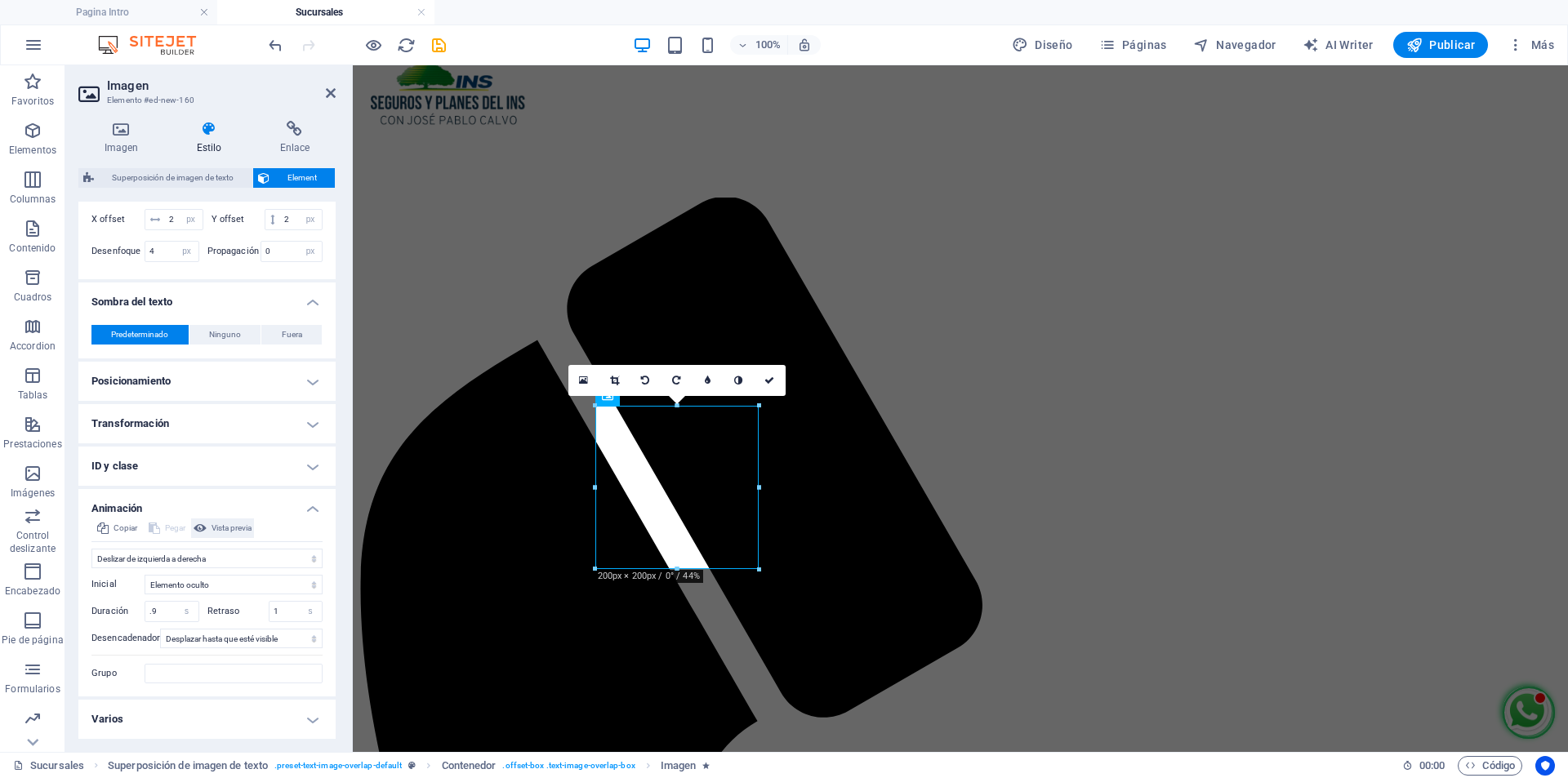
click at [224, 524] on span "Vista previa" at bounding box center [231, 527] width 40 height 20
click at [279, 425] on h4 "Transformación" at bounding box center [207, 424] width 257 height 39
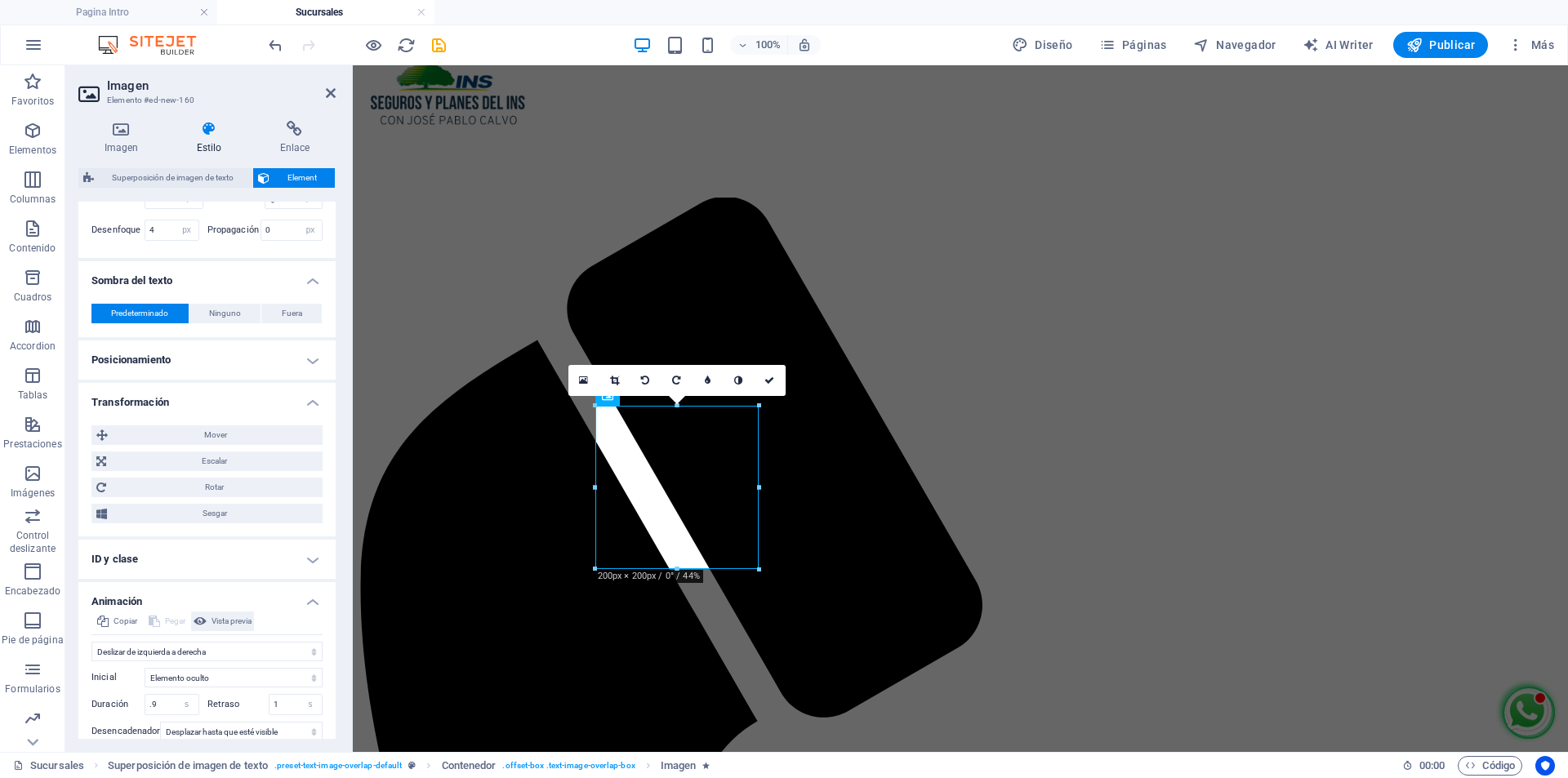
click at [241, 631] on span "Vista previa" at bounding box center [231, 620] width 40 height 20
click at [768, 378] on icon at bounding box center [769, 380] width 9 height 9
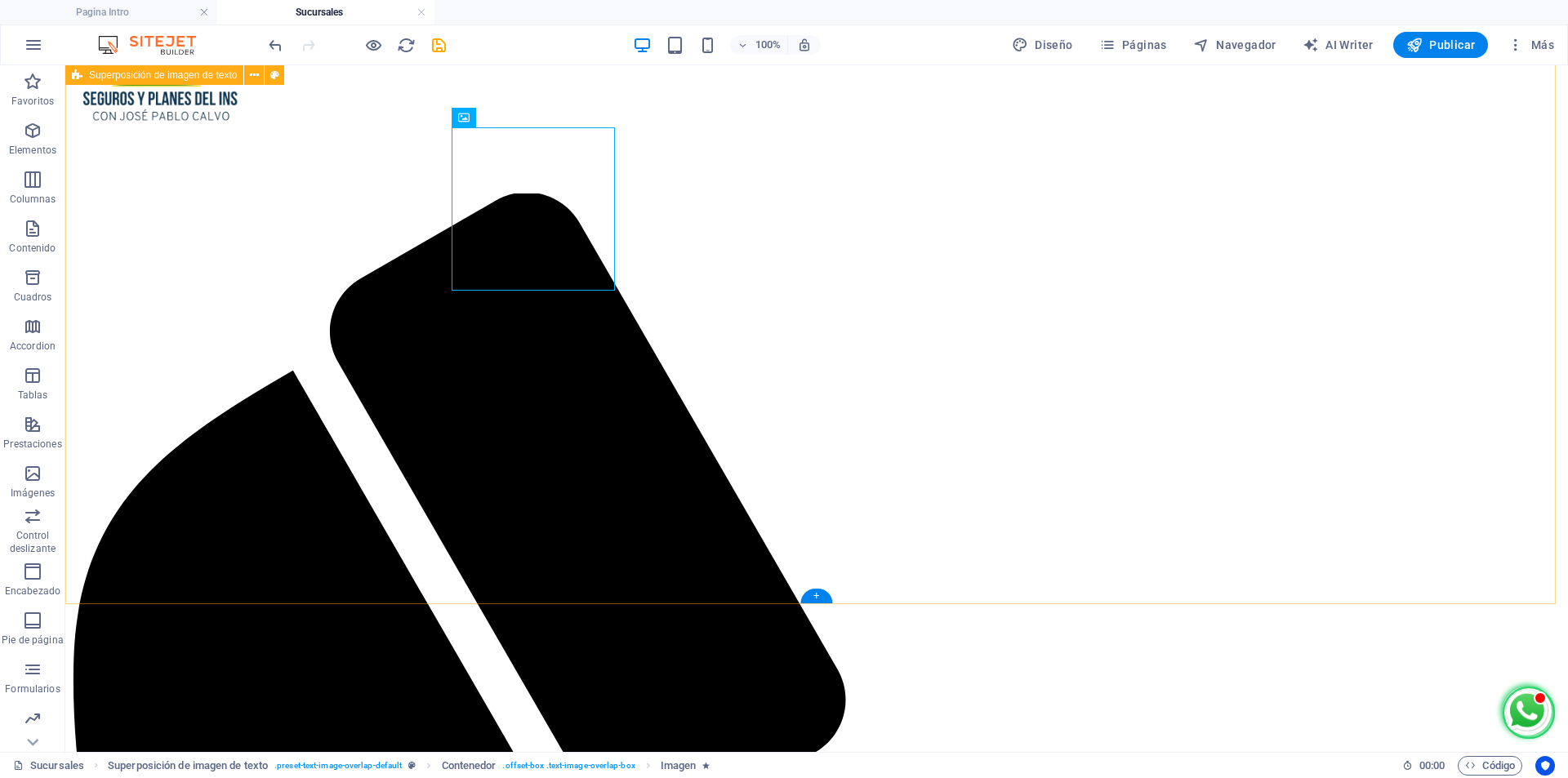
scroll to position [72, 0]
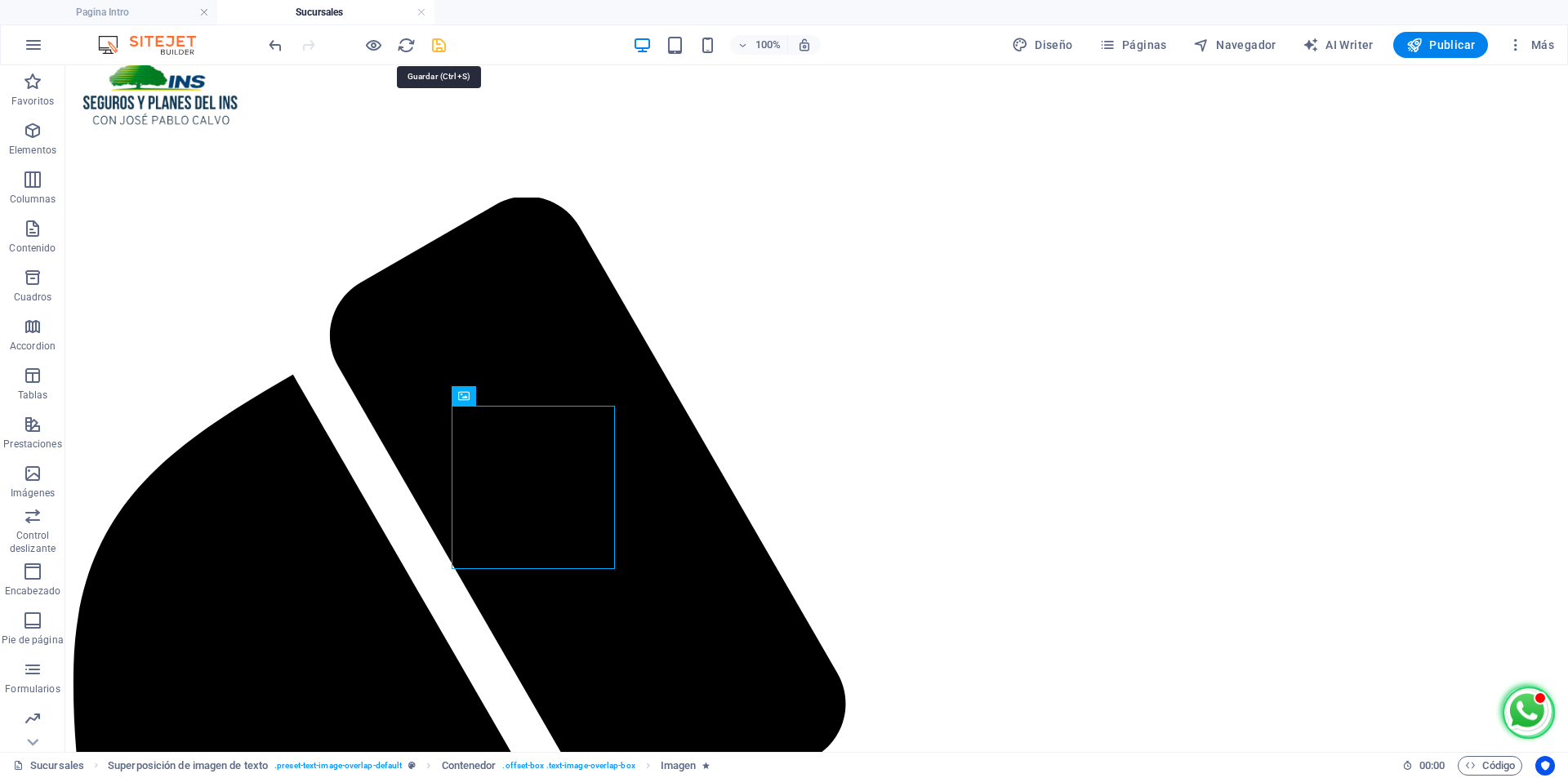
click at [443, 45] on icon "save" at bounding box center [439, 45] width 19 height 19
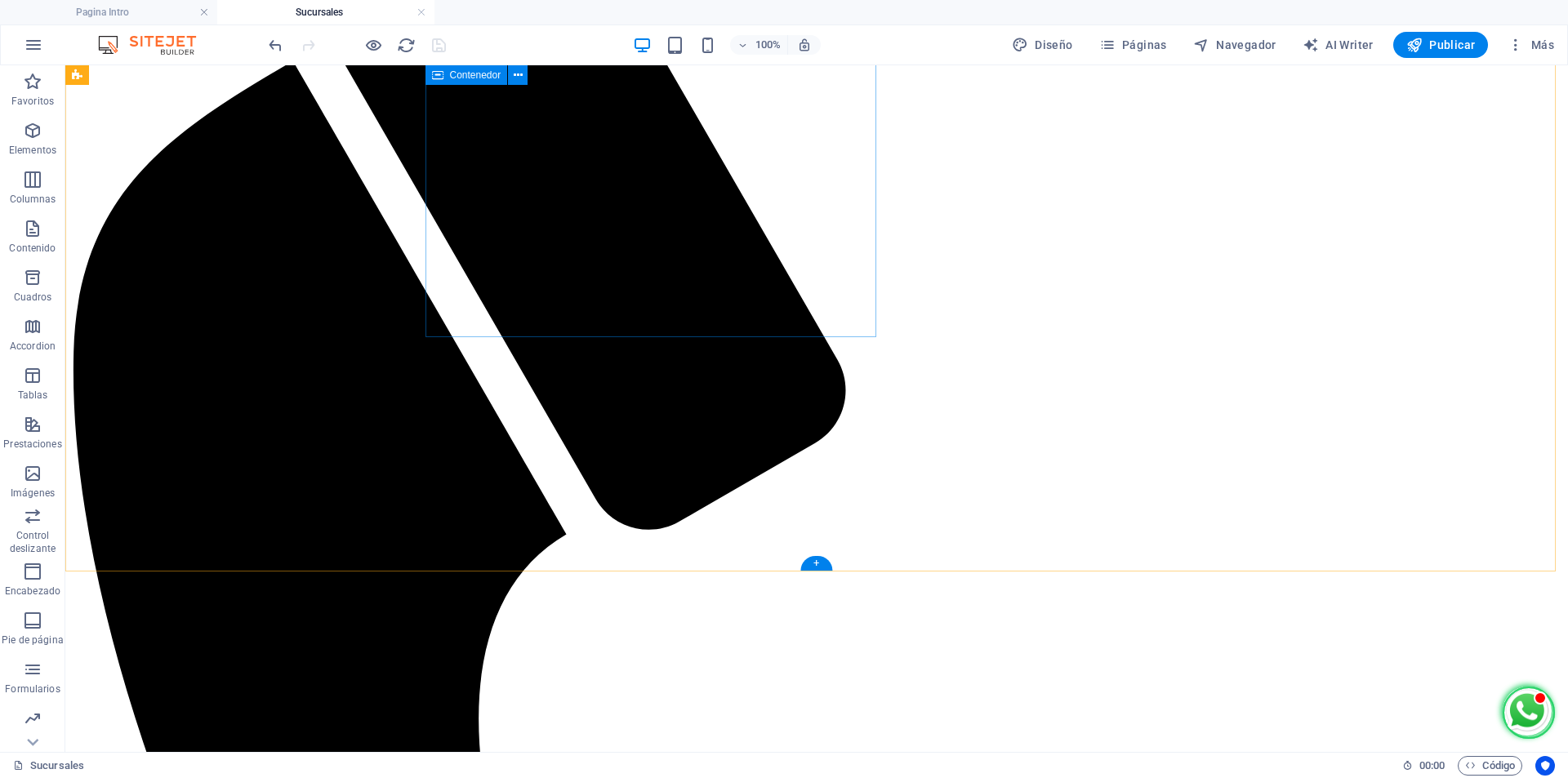
scroll to position [383, 0]
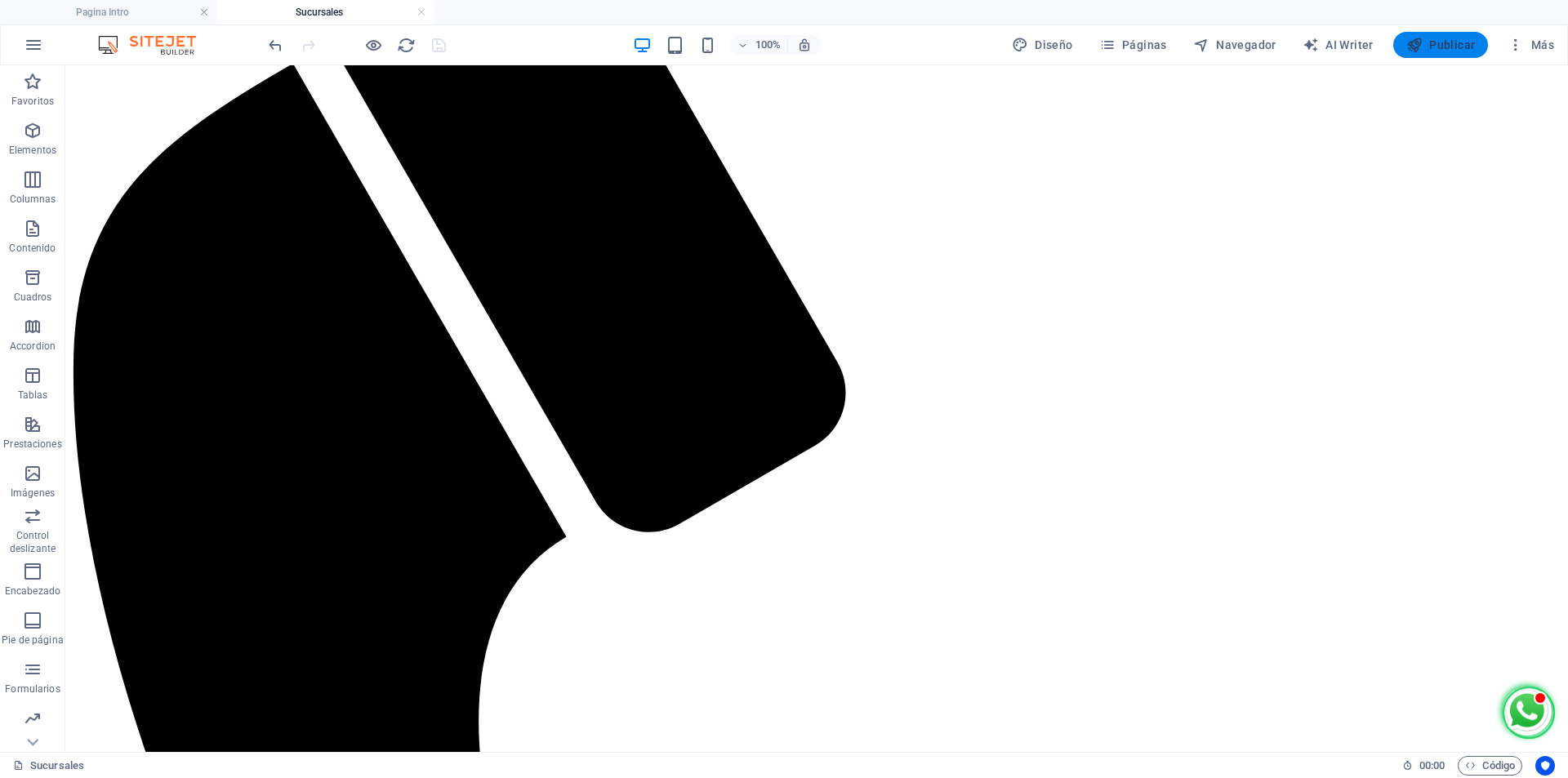
click at [1450, 49] on span "Publicar" at bounding box center [1440, 44] width 69 height 16
